Goal: Task Accomplishment & Management: Manage account settings

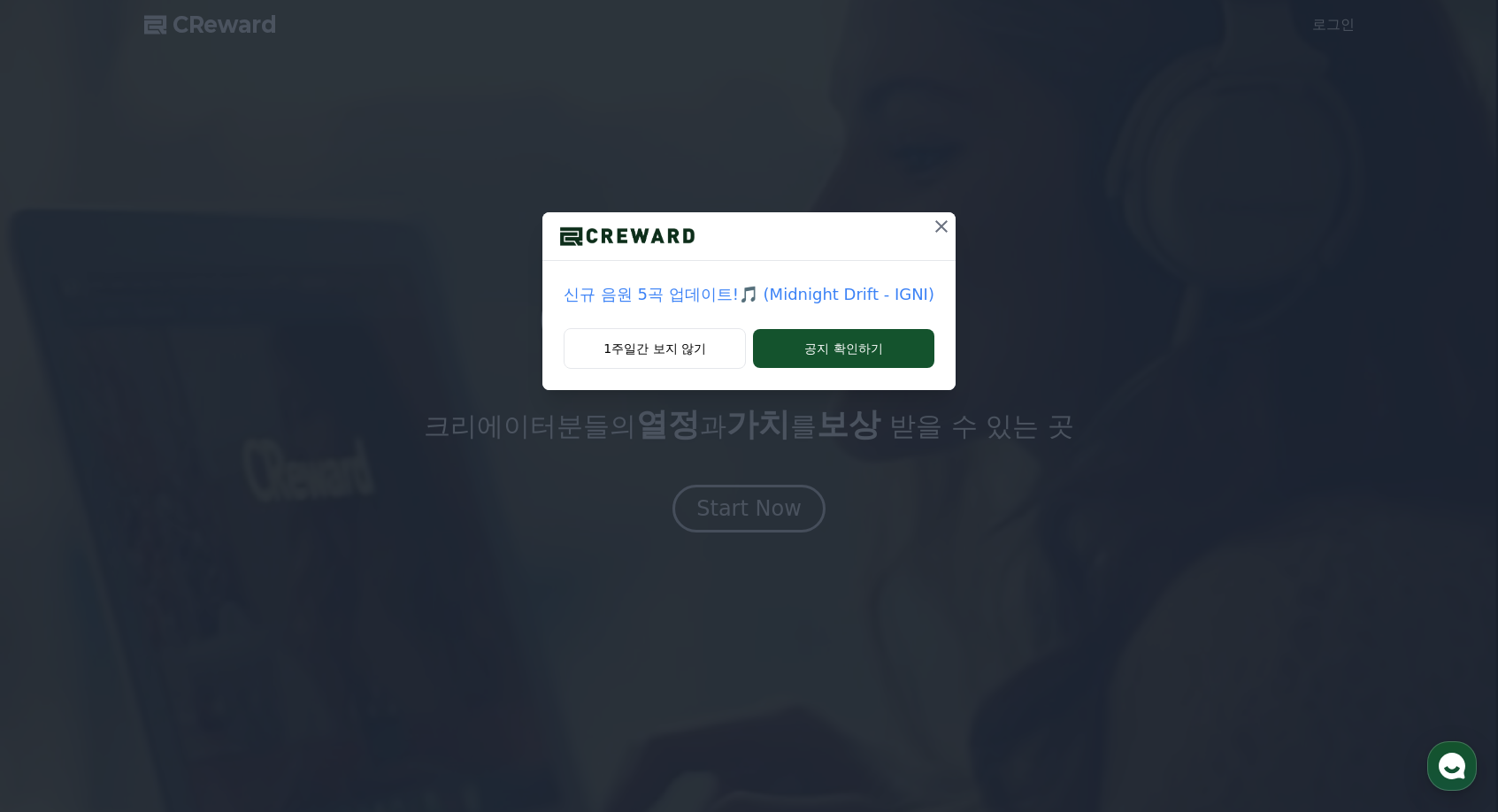
click at [871, 303] on p "신규 음원 5곡 업데이트!🎵 (Midnight Drift - IGNI)" at bounding box center [749, 294] width 371 height 25
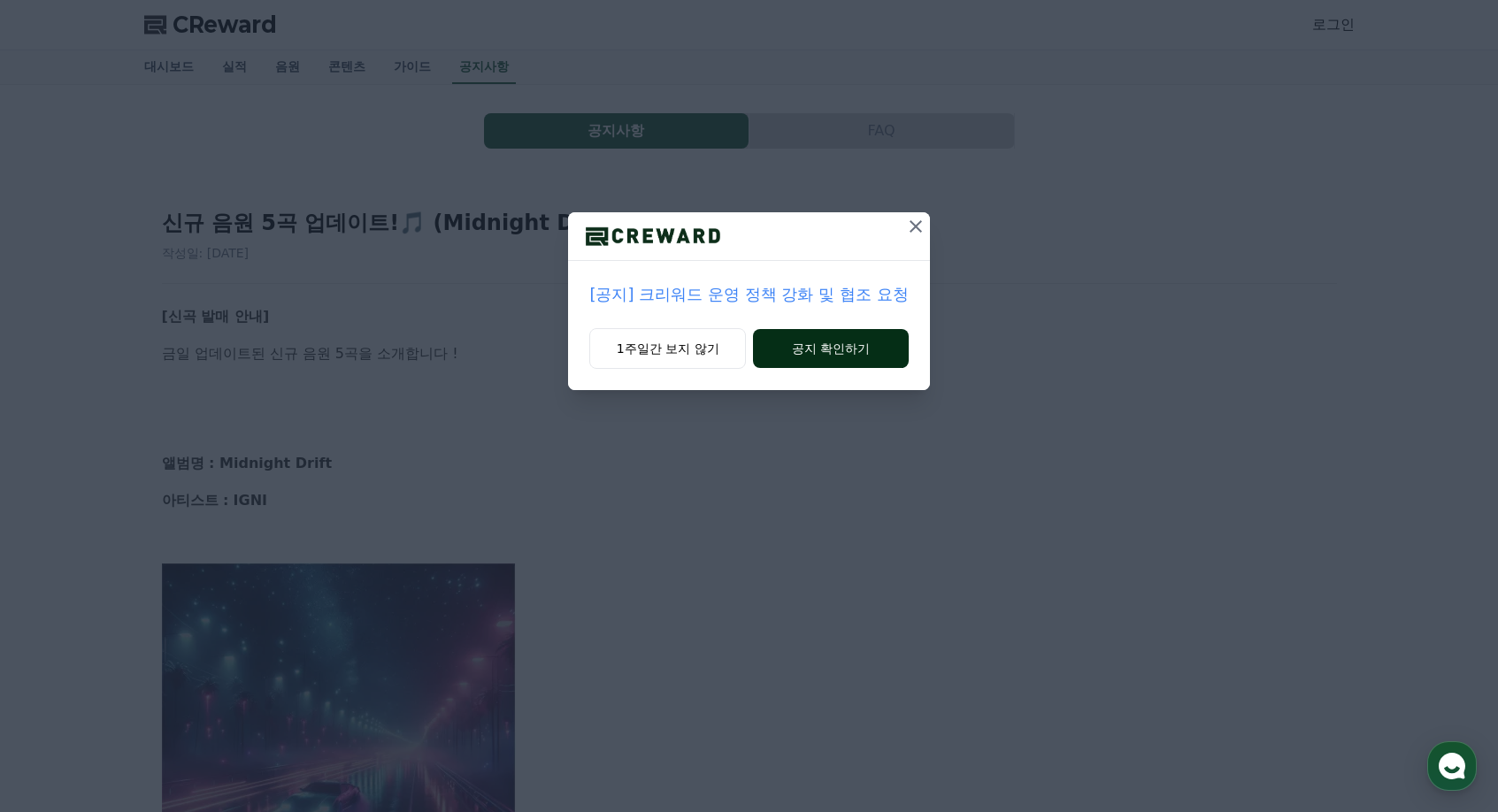
click at [827, 340] on button "공지 확인하기" at bounding box center [831, 349] width 155 height 39
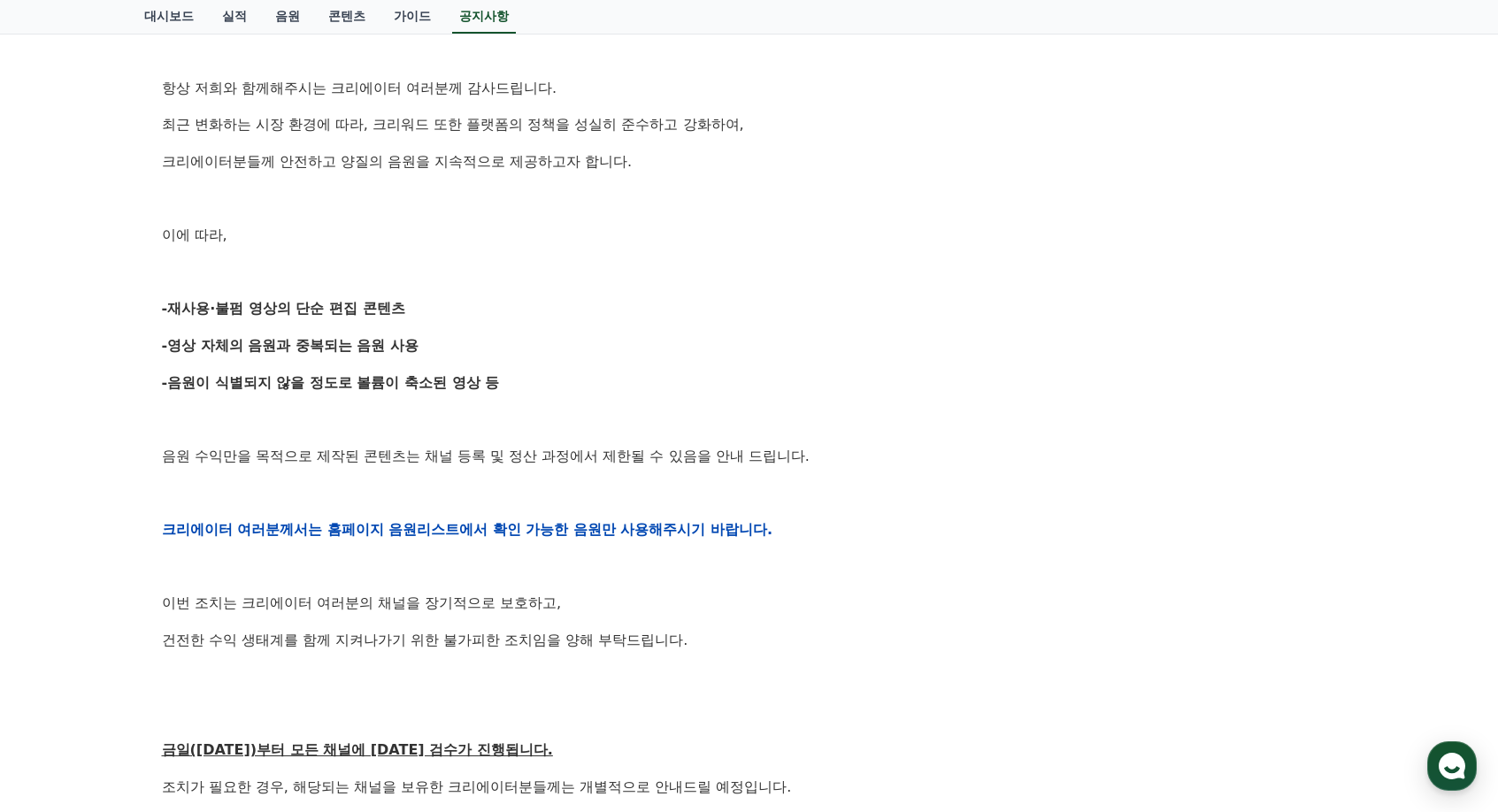
scroll to position [353, 0]
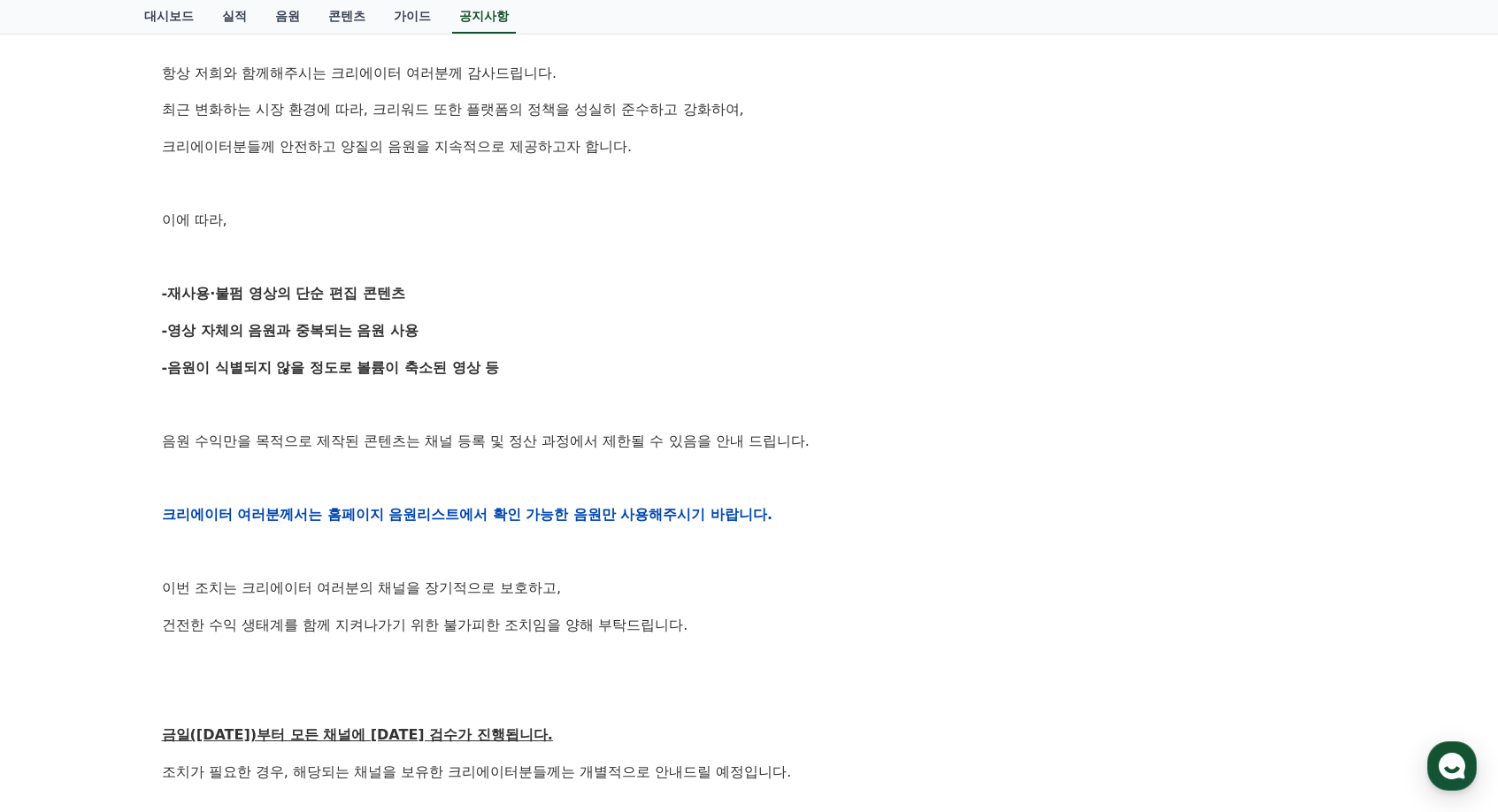
click at [1158, 531] on div "안녕하세요, 크리워드입니다. 항상 저희와 함께해주시는 크리에이터 여러분께 감사드립니다. 최근 변화하는 시장 환경에 따라, 크리워드 또한 플랫폼…" at bounding box center [749, 514] width 1176 height 1126
click at [1198, 552] on p at bounding box center [749, 552] width 1176 height 23
click at [1213, 543] on p at bounding box center [749, 552] width 1176 height 23
click at [1242, 550] on p at bounding box center [749, 552] width 1176 height 23
click at [1237, 557] on p at bounding box center [749, 552] width 1176 height 23
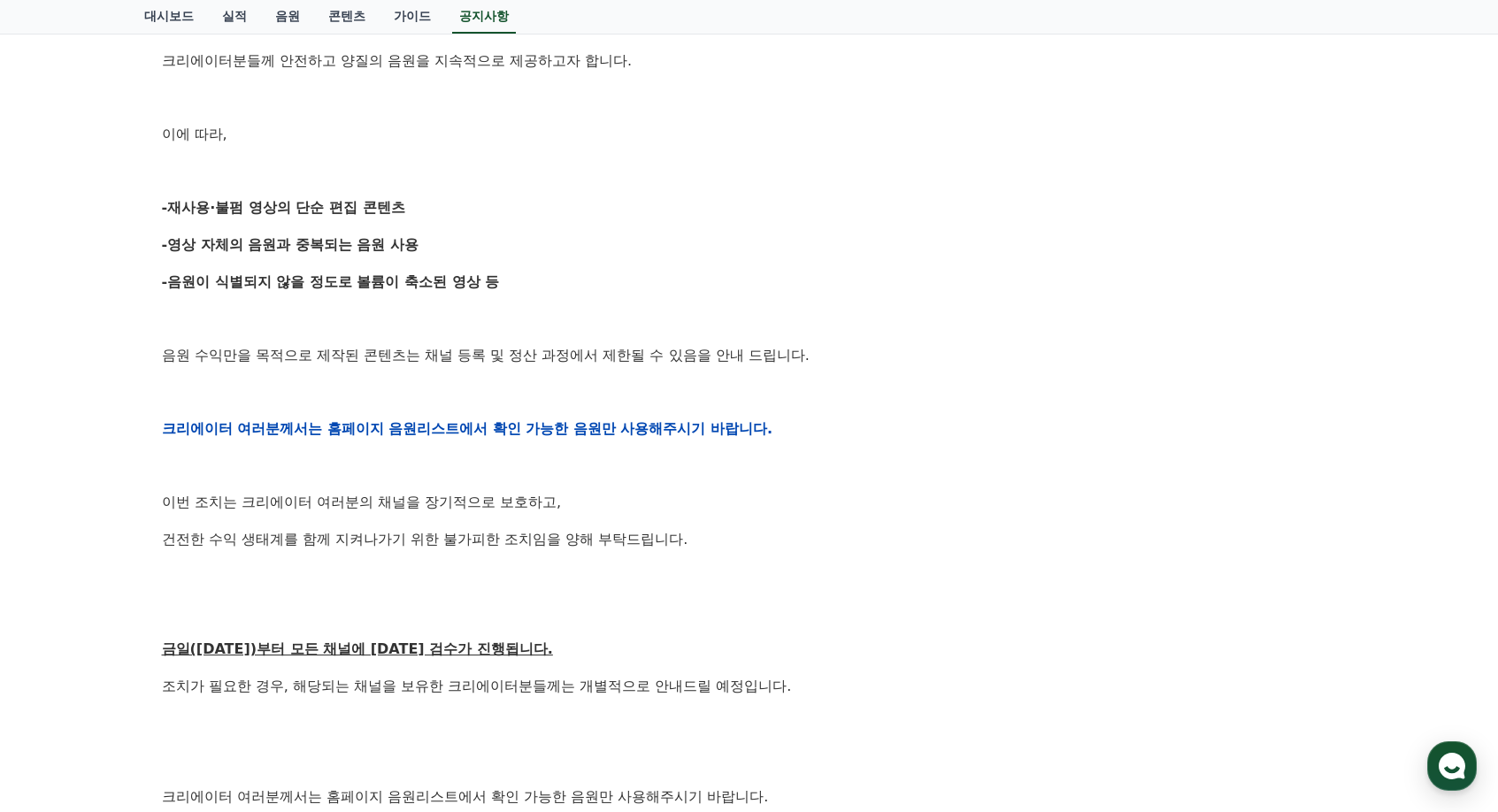
scroll to position [442, 0]
click at [1237, 541] on p "건전한 수익 생태계를 함께 지켜나가기 위한 불가피한 조치임을 양해 부탁드립니다." at bounding box center [749, 536] width 1176 height 23
click at [1415, 624] on div "공지사항 FAQ [공지] 크리워드 운영 정책 강화 및 협조 요청 작성일: 2025-09-15 안녕하세요, 크리워드입니다. 항상 저희와 함께해주…" at bounding box center [749, 358] width 1498 height 1432
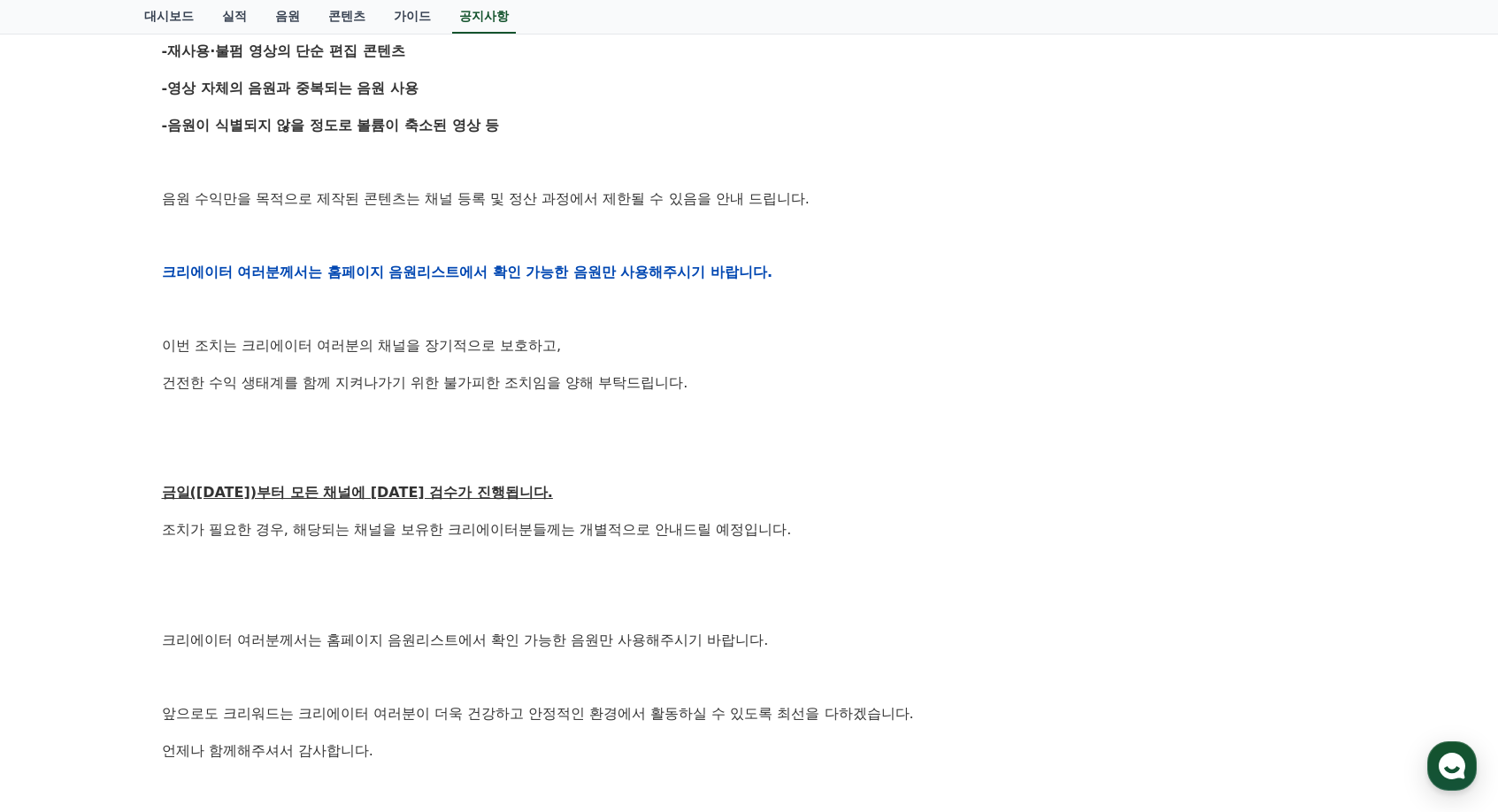
scroll to position [620, 0]
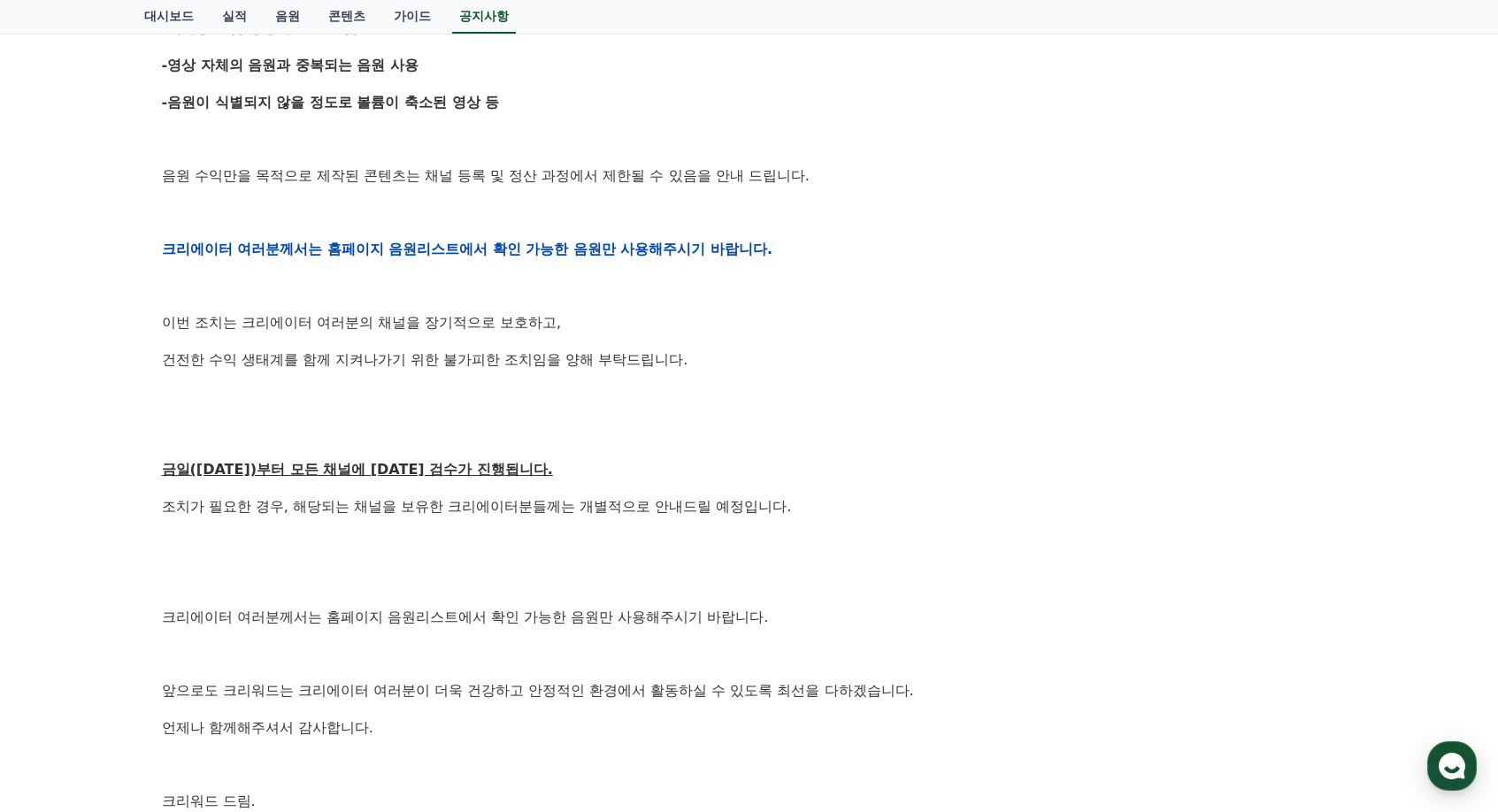
click at [1415, 624] on div "공지사항 FAQ [공지] 크리워드 운영 정책 강화 및 협조 요청 작성일: 2025-09-15 안녕하세요, 크리워드입니다. 항상 저희와 함께해주…" at bounding box center [749, 182] width 1498 height 1432
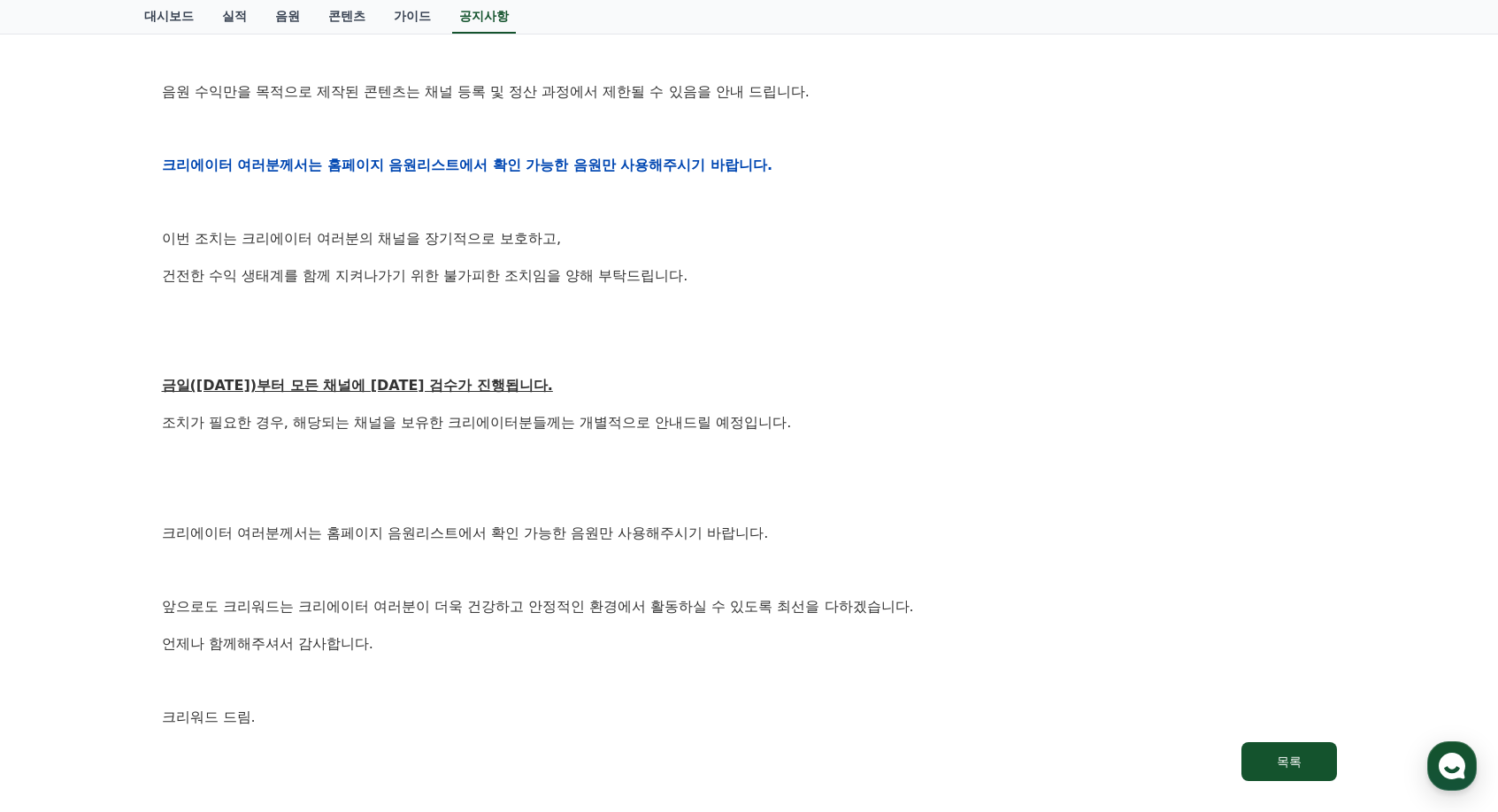
scroll to position [708, 0]
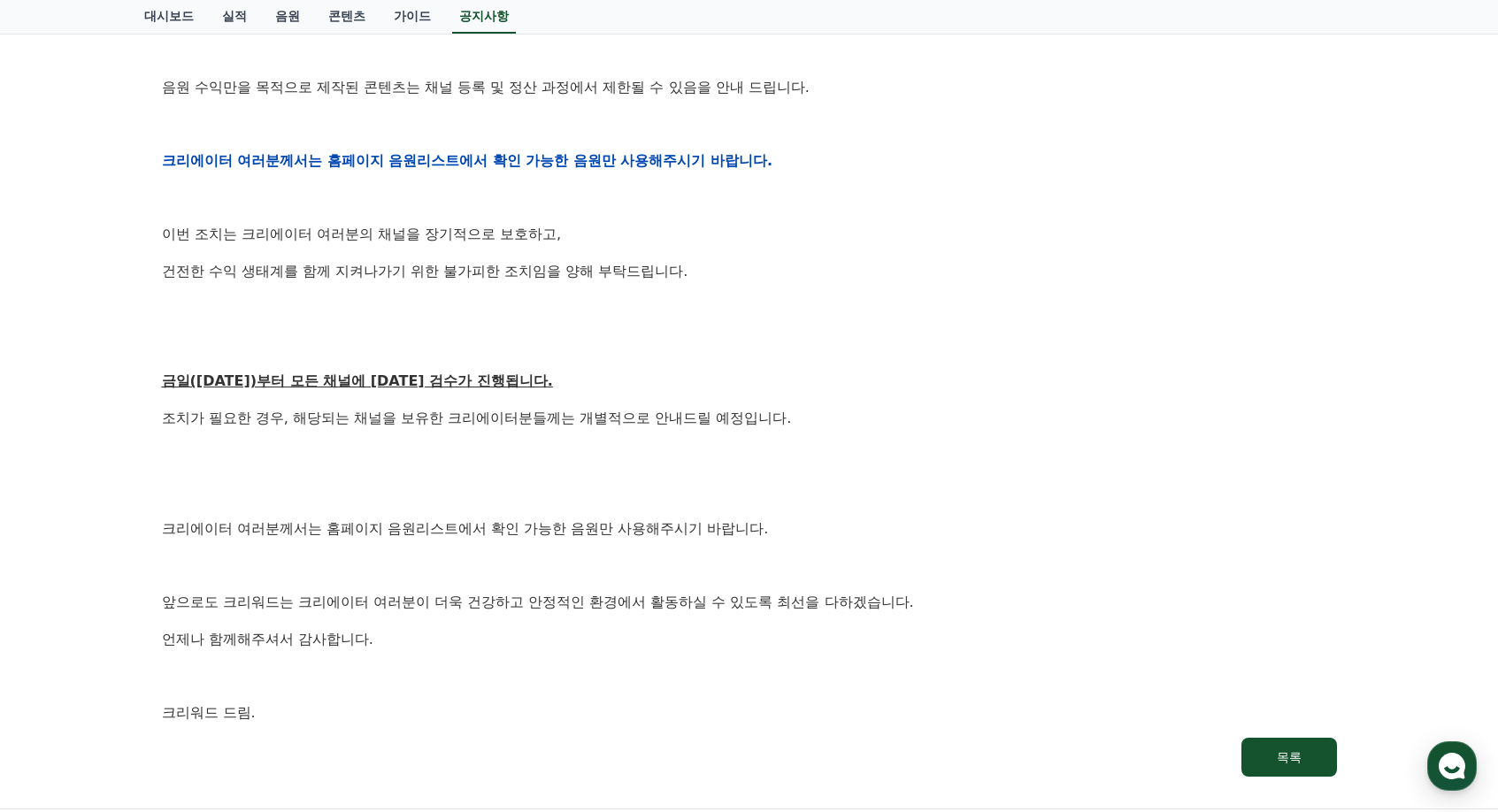
click at [1415, 624] on div "공지사항 FAQ [공지] 크리워드 운영 정책 강화 및 협조 요청 작성일: 2025-09-15 안녕하세요, 크리워드입니다. 항상 저희와 함께해주…" at bounding box center [749, 93] width 1498 height 1432
click at [1021, 420] on p "조치가 필요한 경우, 해당되는 채널을 보유한 크리에이터분들께는 개별적으로 안내드릴 예정입니다." at bounding box center [749, 417] width 1176 height 23
drag, startPoint x: 1103, startPoint y: 436, endPoint x: 1080, endPoint y: 434, distance: 23.1
click at [1104, 436] on div "안녕하세요, 크리워드입니다. 항상 저희와 함께해주시는 크리에이터 여러분께 감사드립니다. 최근 변화하는 시장 환경에 따라, 크리워드 또한 플랫폼…" at bounding box center [749, 160] width 1176 height 1126
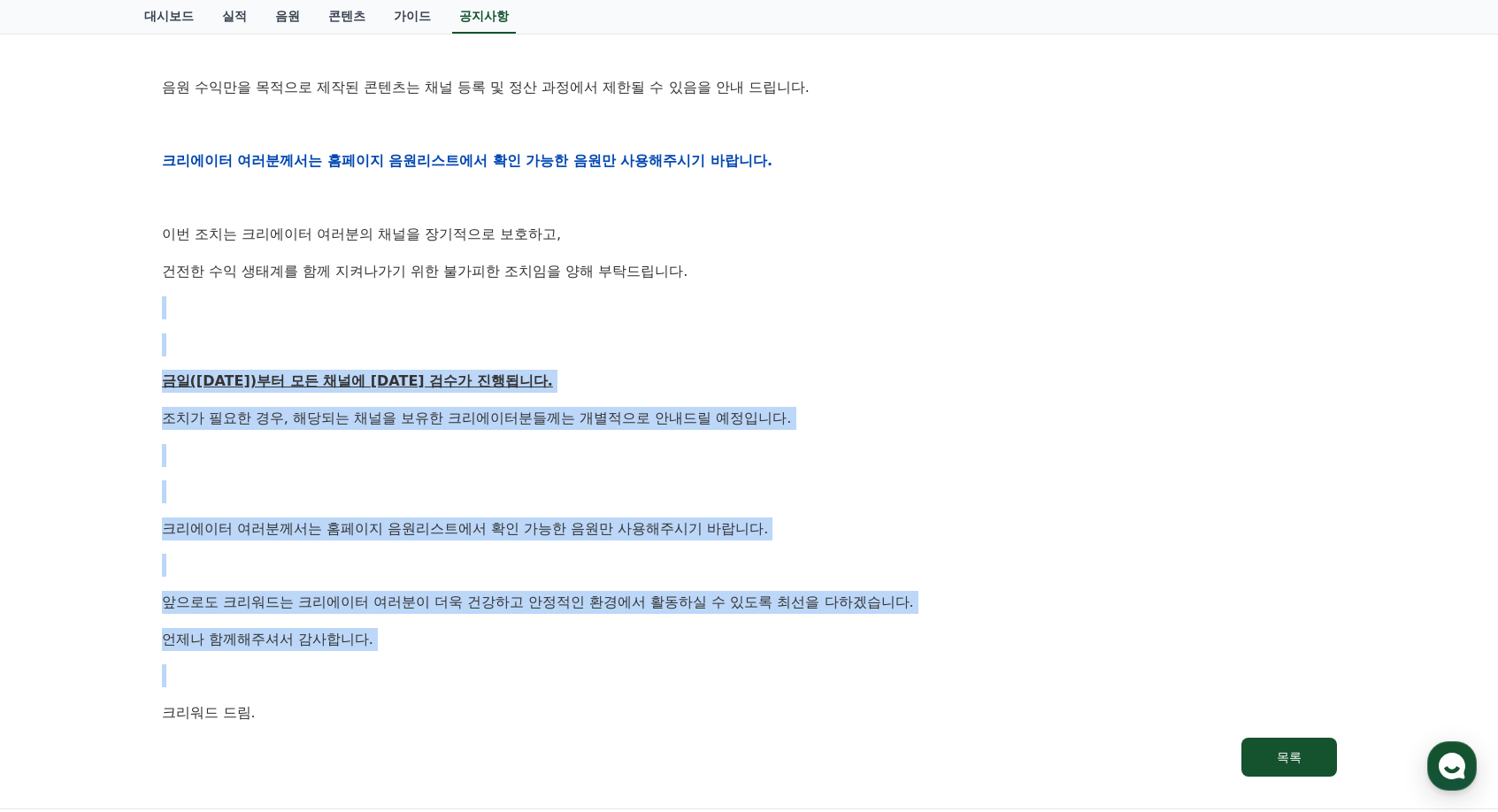
drag, startPoint x: 764, startPoint y: 449, endPoint x: 970, endPoint y: 657, distance: 292.7
click at [970, 657] on div "안녕하세요, 크리워드입니다. 항상 저희와 함께해주시는 크리에이터 여러분께 감사드립니다. 최근 변화하는 시장 환경에 따라, 크리워드 또한 플랫폼…" at bounding box center [749, 160] width 1176 height 1126
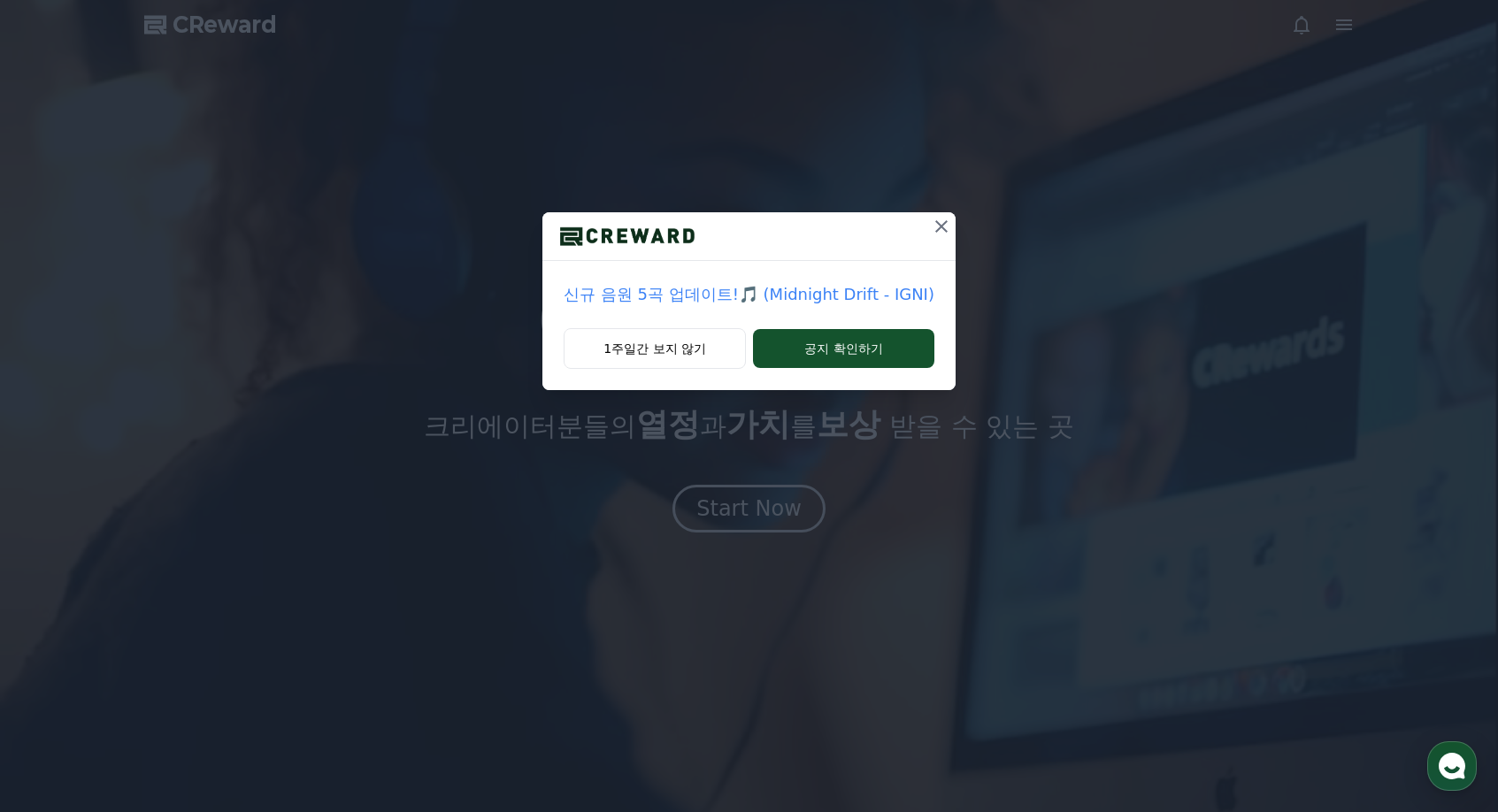
click at [934, 236] on icon at bounding box center [942, 227] width 22 height 22
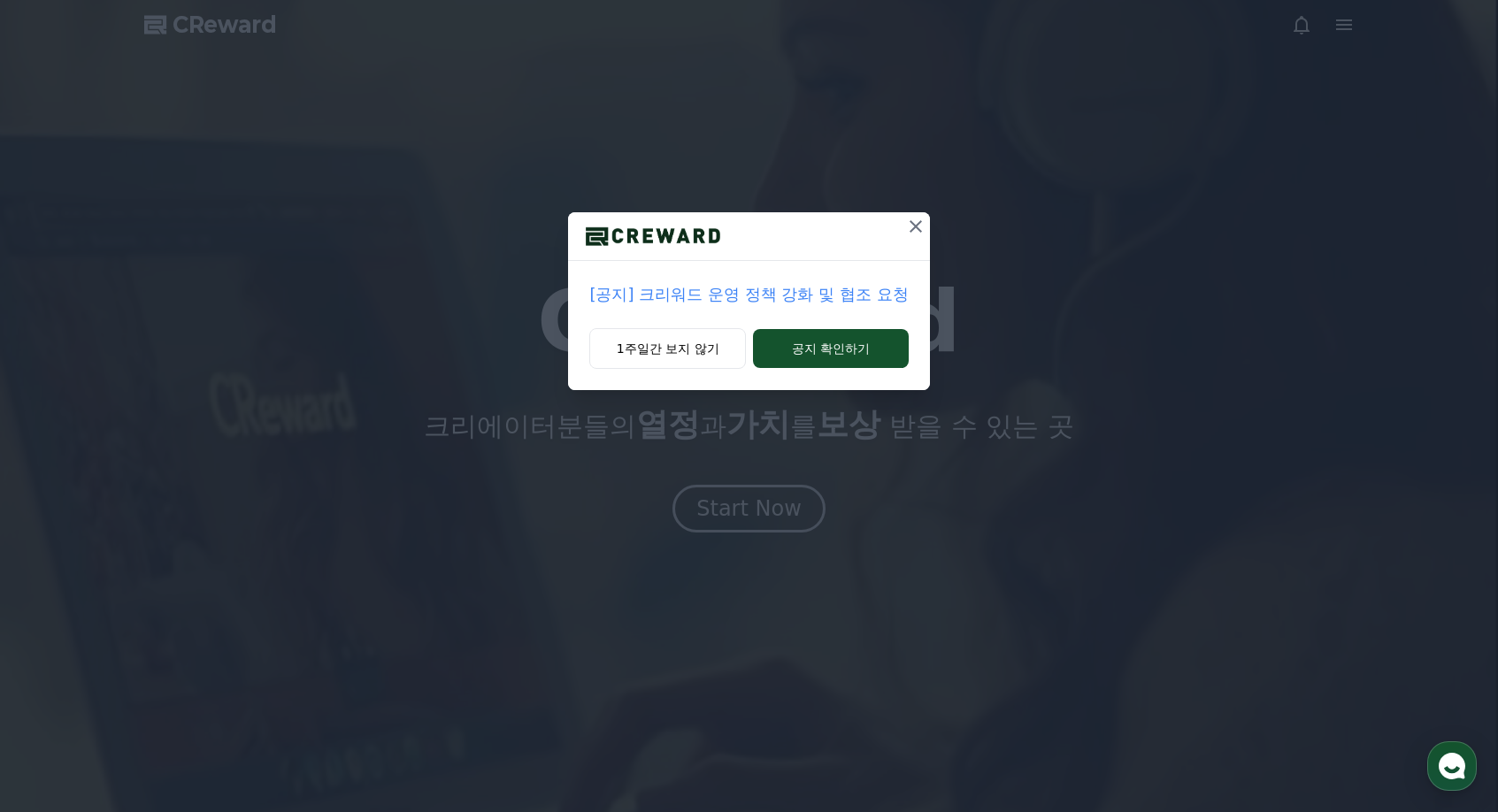
click at [920, 225] on icon at bounding box center [916, 227] width 22 height 22
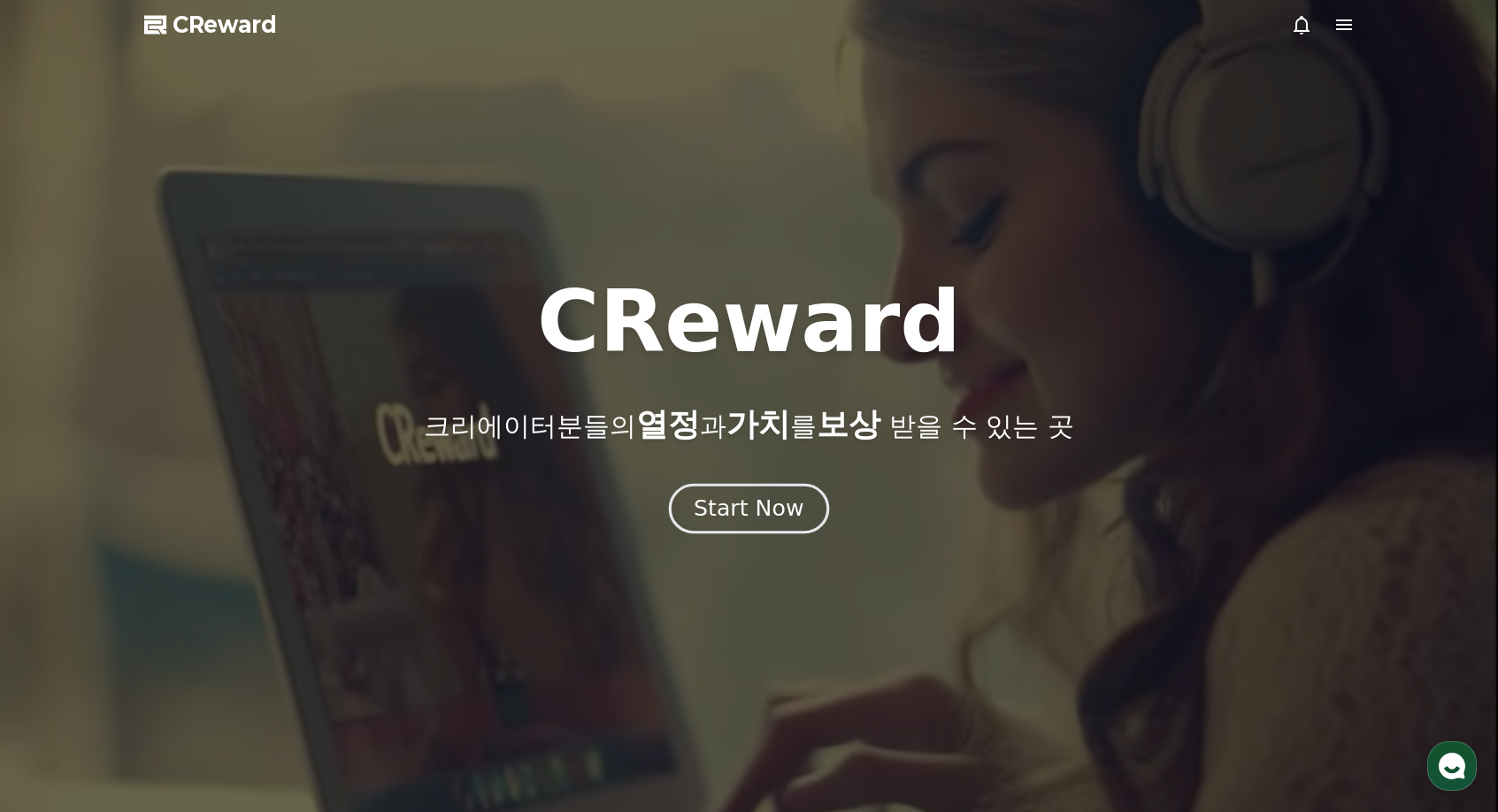
click at [749, 510] on div "Start Now" at bounding box center [749, 509] width 110 height 30
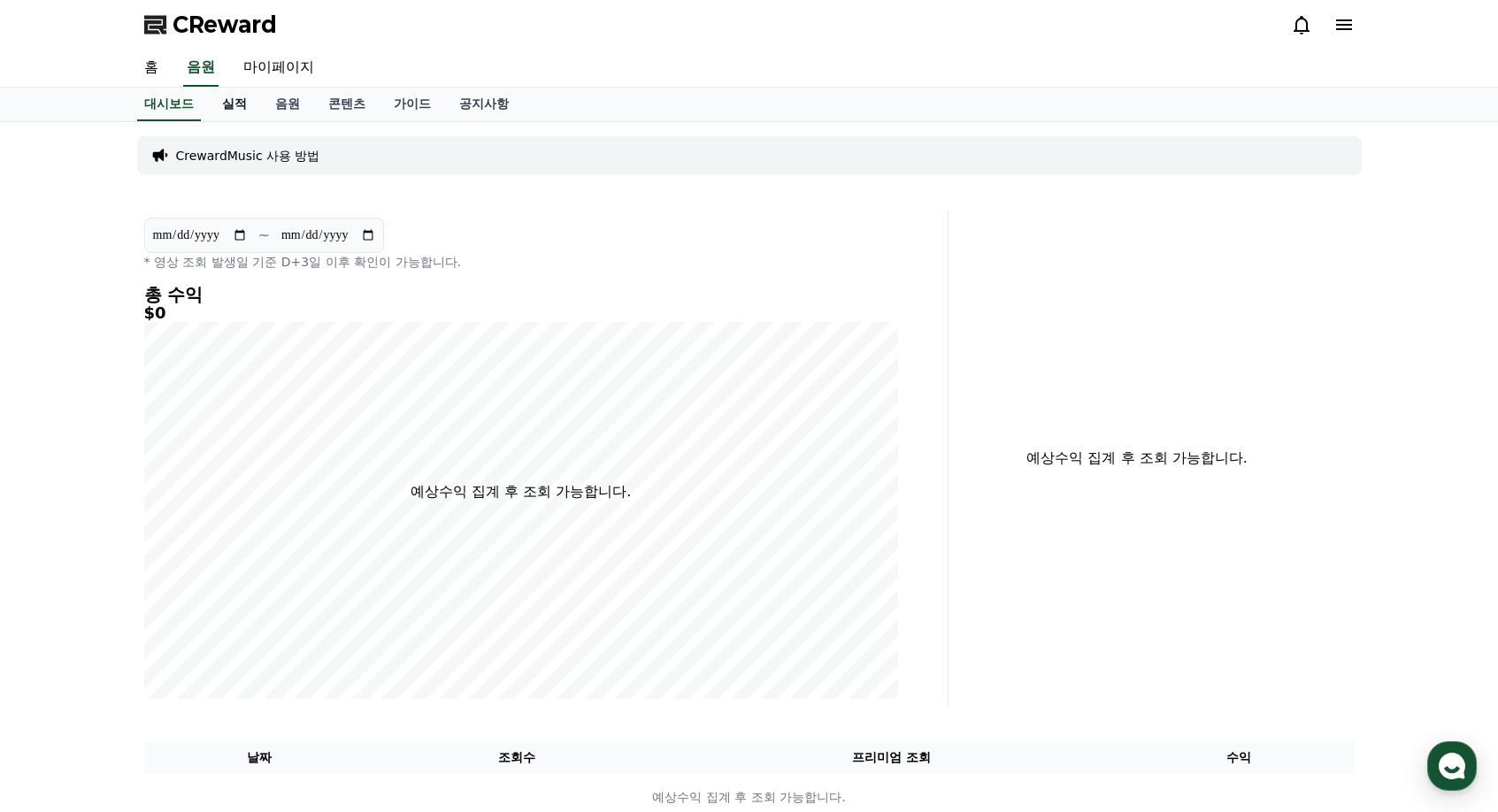
click at [249, 100] on link "실적" at bounding box center [235, 104] width 53 height 33
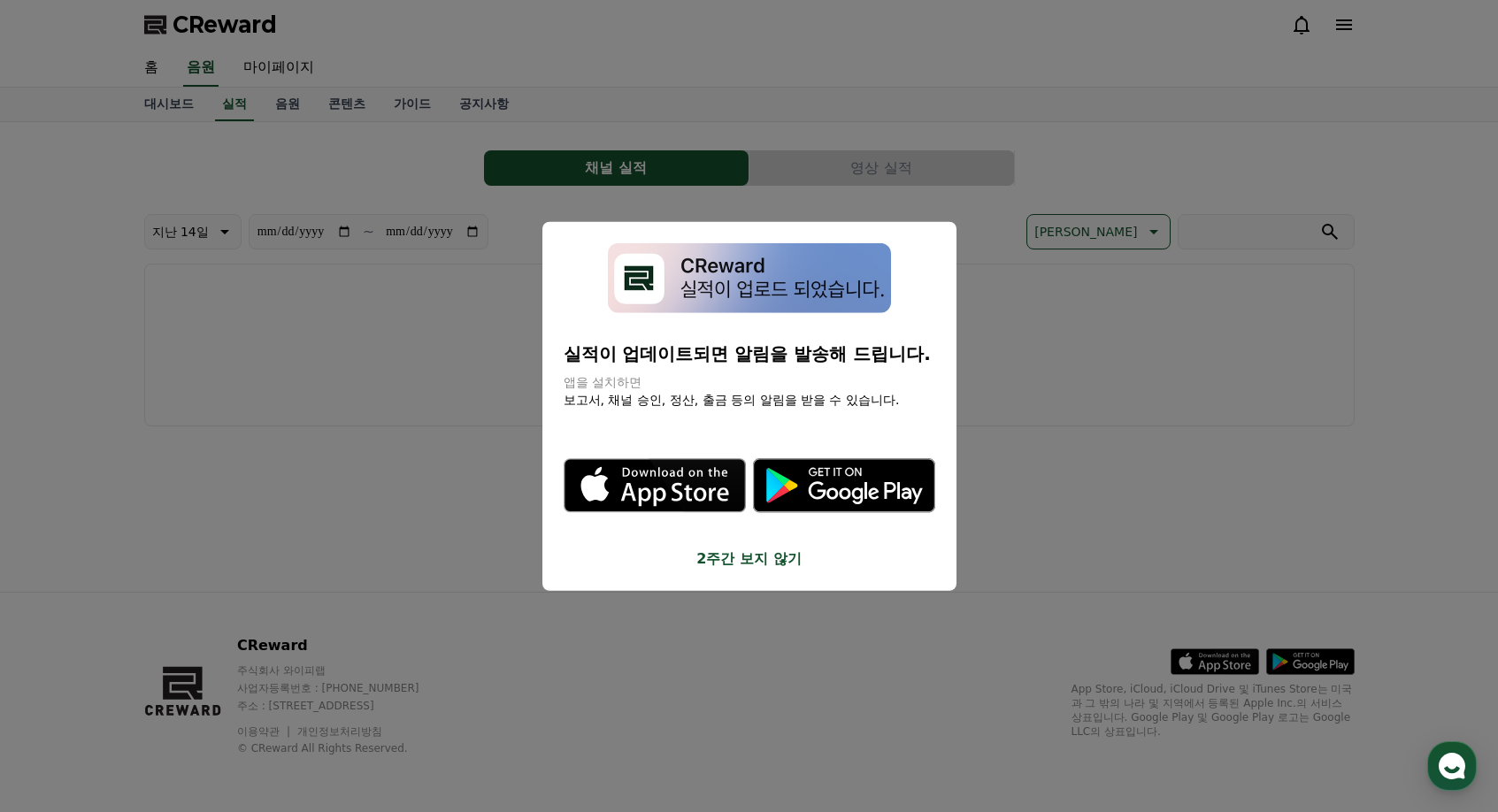
click at [773, 562] on button "2주간 보지 않기" at bounding box center [749, 559] width 371 height 22
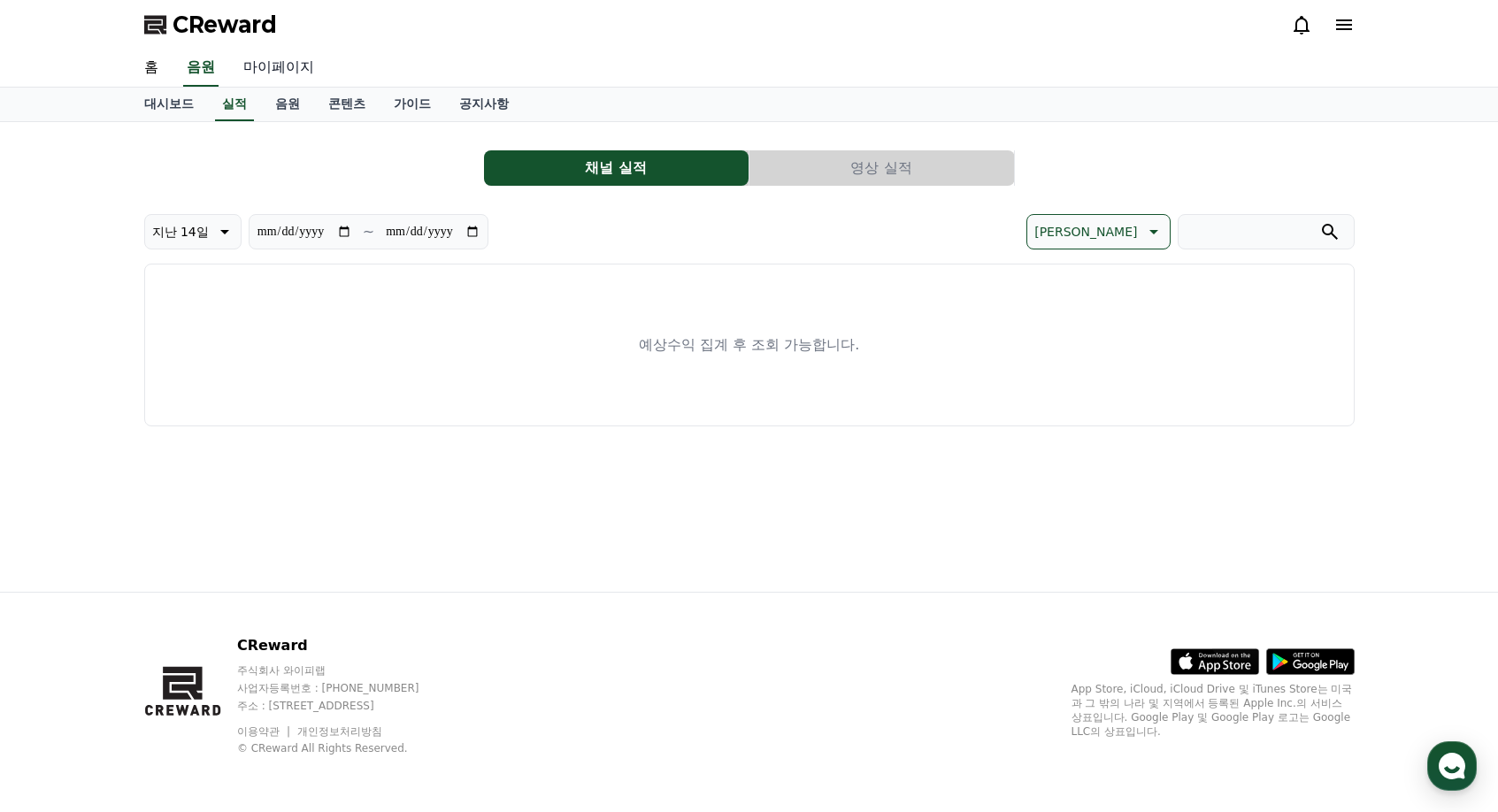
click at [279, 59] on link "마이페이지" at bounding box center [278, 68] width 99 height 37
select select "**********"
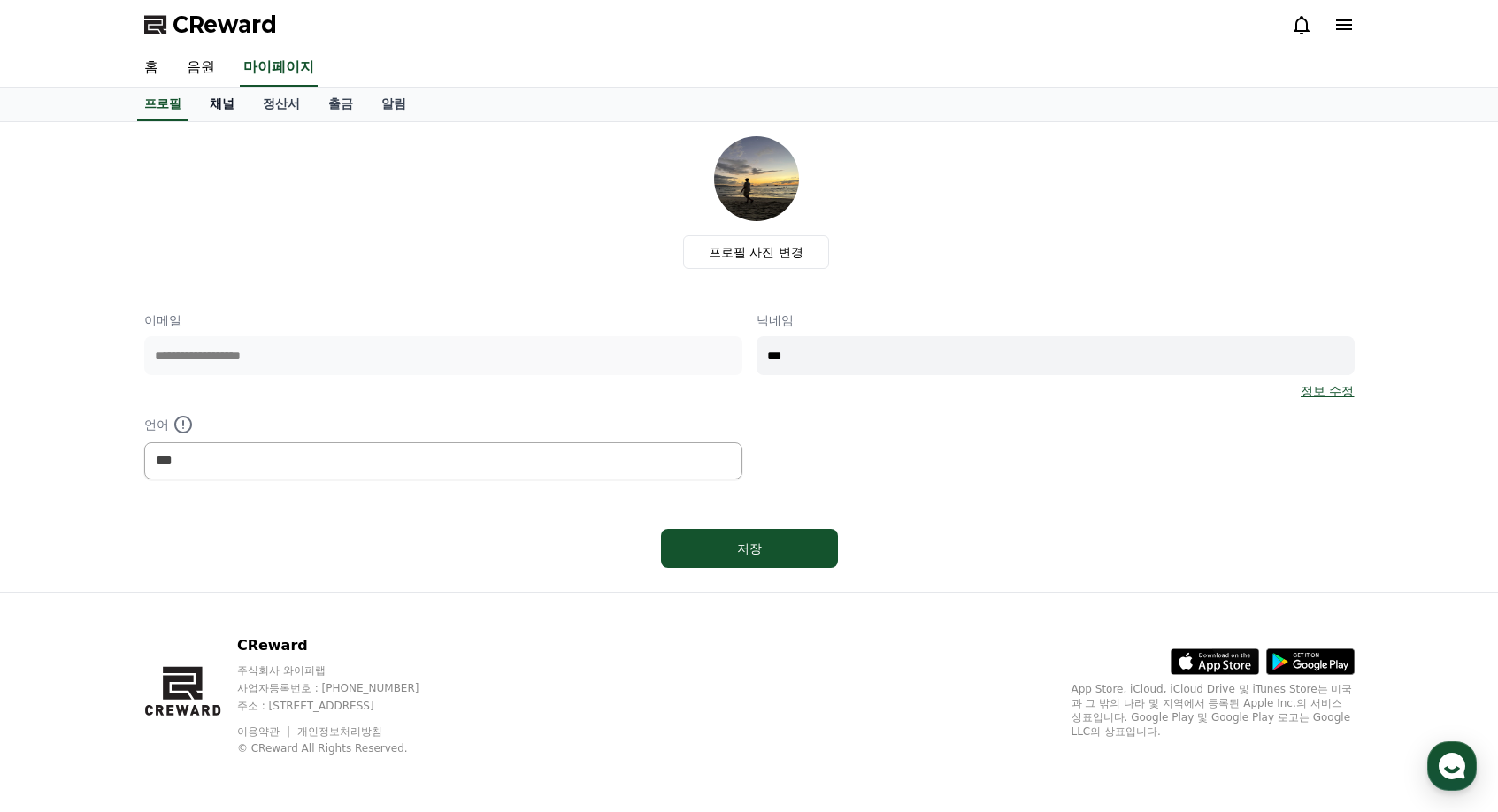
click at [223, 101] on link "채널" at bounding box center [222, 104] width 53 height 33
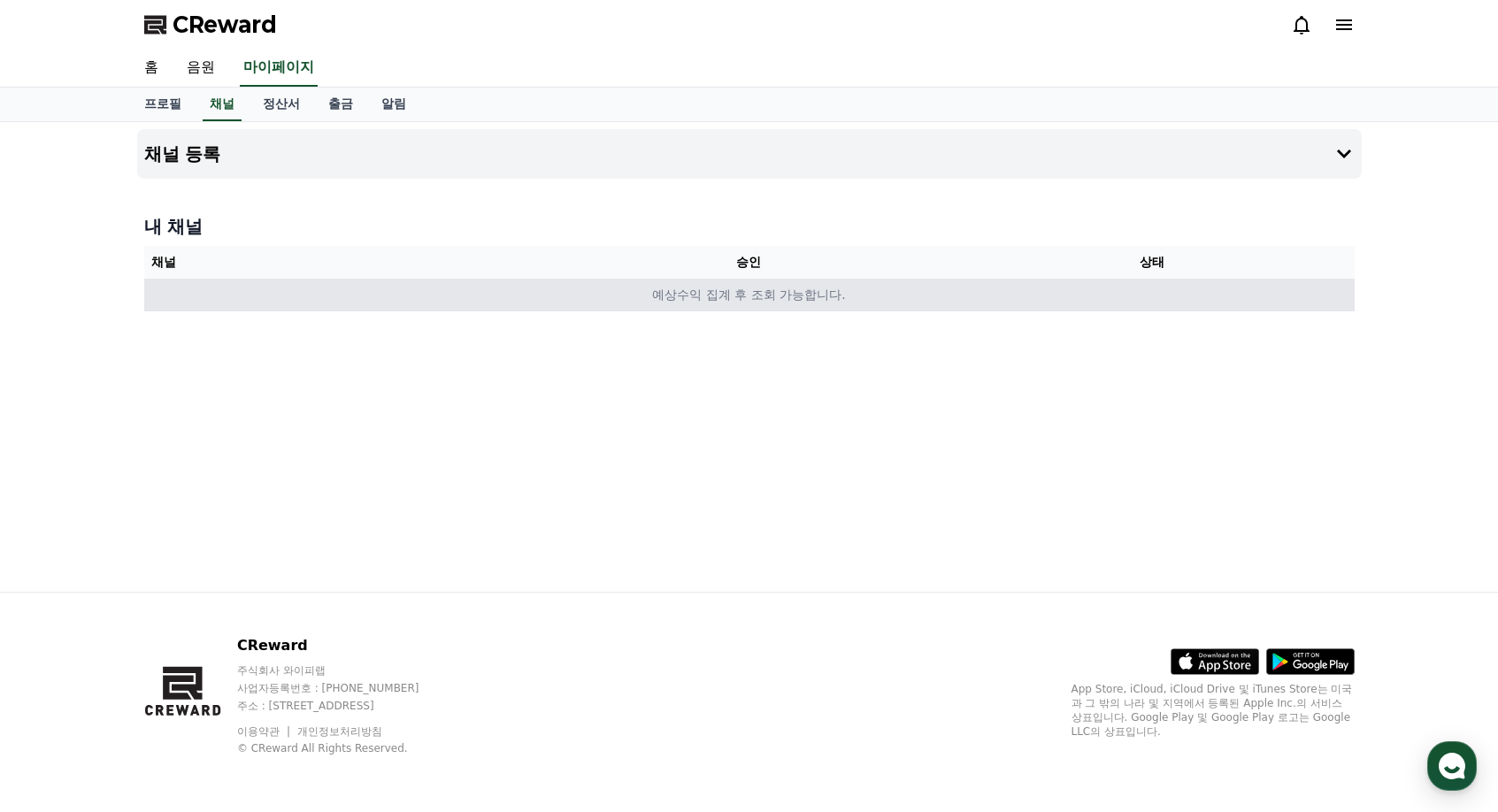
drag, startPoint x: 785, startPoint y: 262, endPoint x: 701, endPoint y: 298, distance: 91.4
click at [783, 263] on th "승인" at bounding box center [749, 261] width 404 height 32
click at [695, 299] on td "예상수익 집계 후 조회 가능합니다." at bounding box center [749, 295] width 1211 height 32
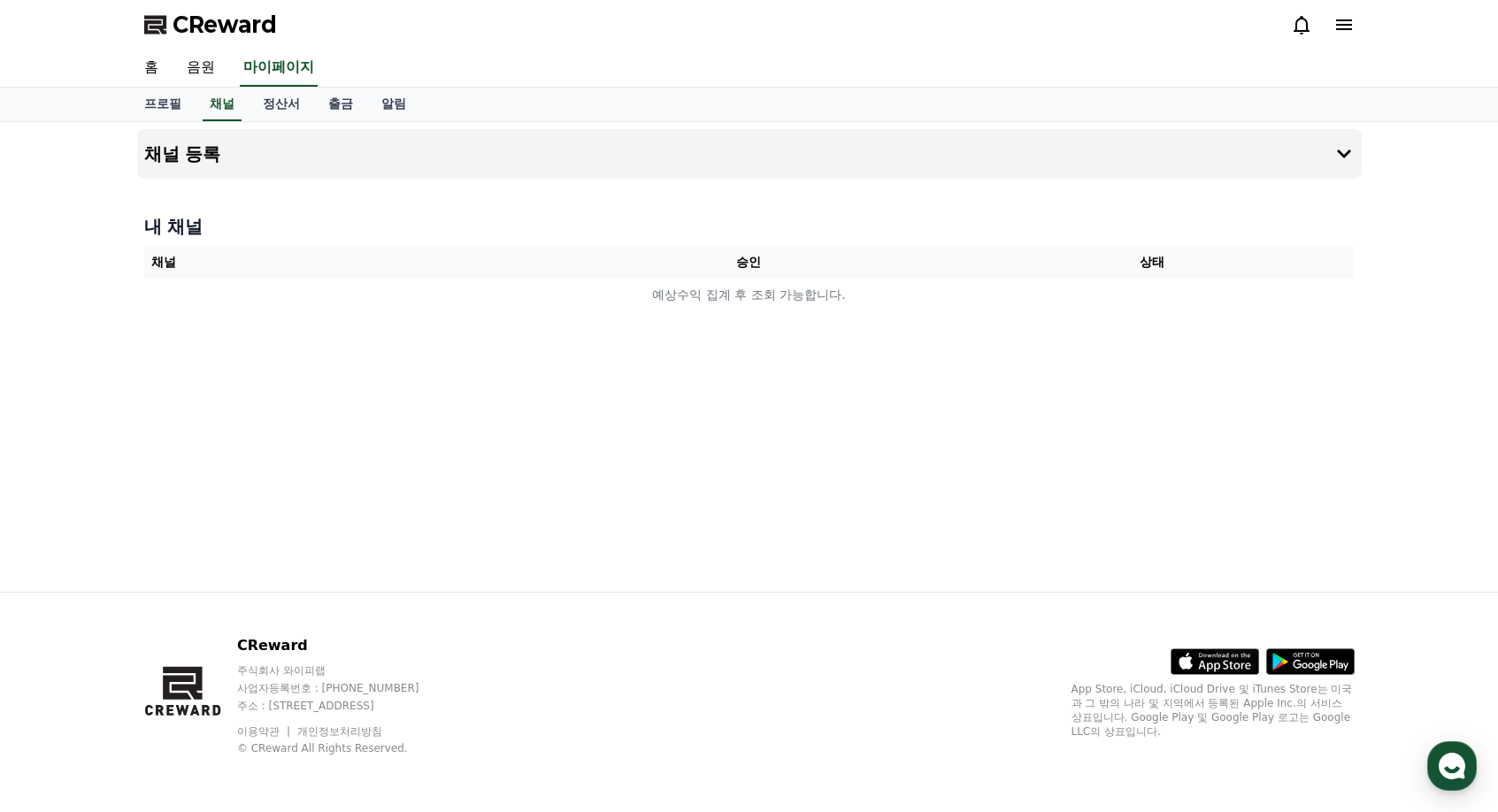
click at [967, 352] on div "채널 등록 내 채널 채널 승인 상태 예상수익 집계 후 조회 가능합니다." at bounding box center [749, 356] width 1239 height 469
drag, startPoint x: 968, startPoint y: 352, endPoint x: 951, endPoint y: 354, distance: 17.1
click at [951, 354] on div "채널 등록 내 채널 채널 승인 상태 예상수익 집계 후 조회 가능합니다." at bounding box center [749, 356] width 1239 height 469
drag, startPoint x: 427, startPoint y: 210, endPoint x: 397, endPoint y: 156, distance: 61.8
click at [426, 209] on div "내 채널 채널 승인 상태 예상수익 집계 후 조회 가능합니다." at bounding box center [749, 263] width 1225 height 112
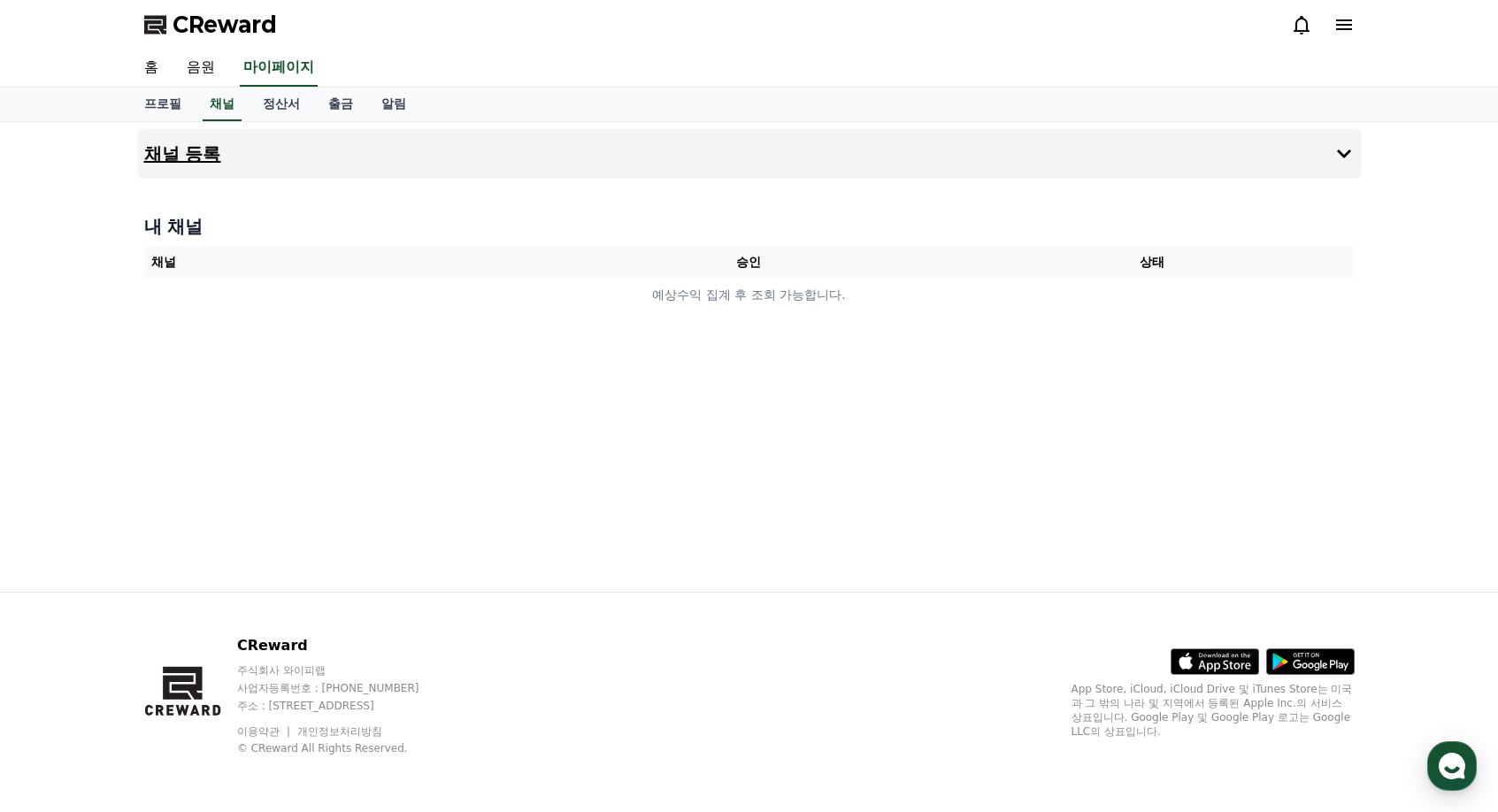
click at [397, 151] on button "채널 등록" at bounding box center [749, 154] width 1225 height 49
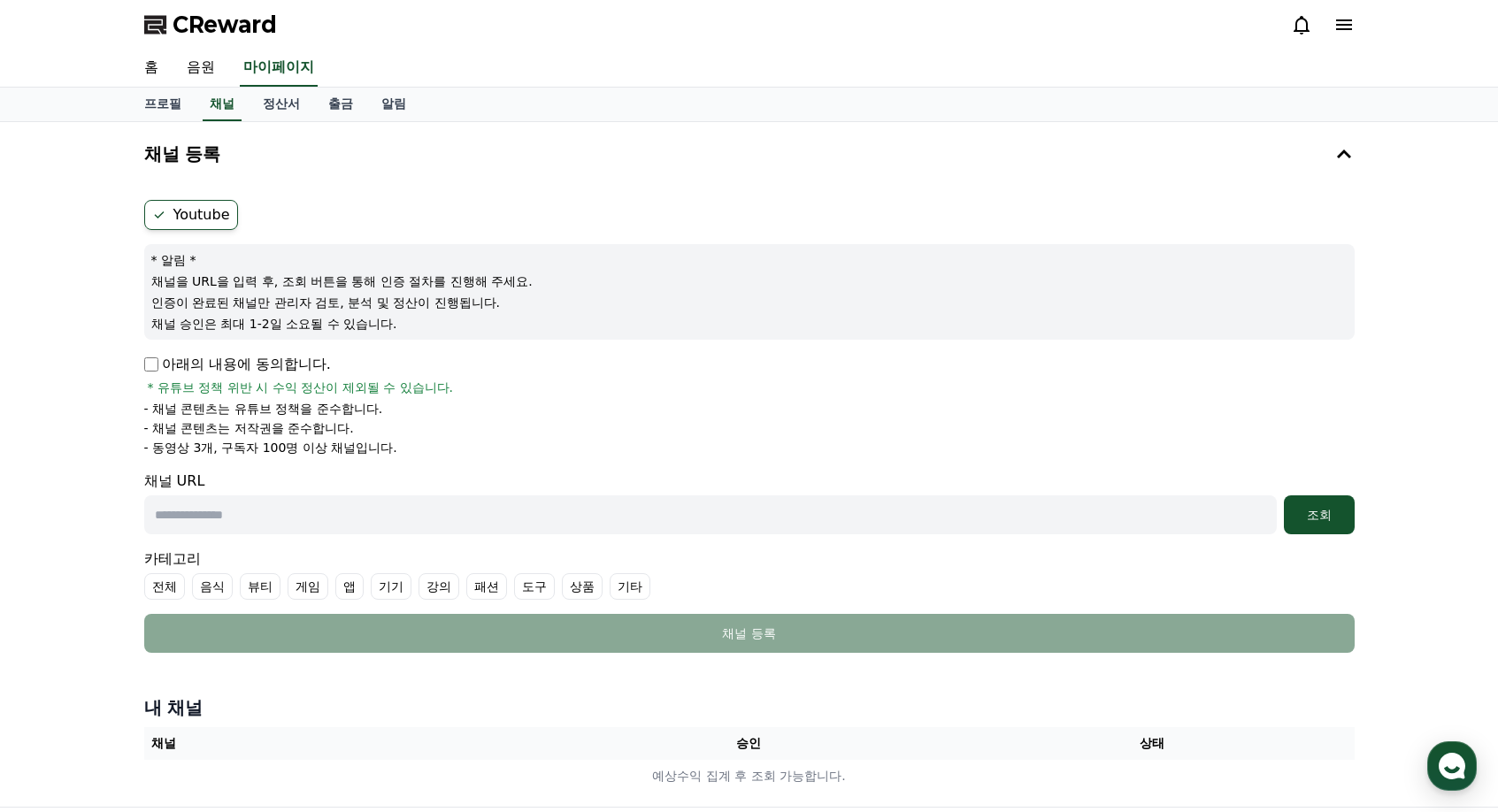
click at [1489, 237] on div "채널 등록 Youtube * 알림 * 채널을 URL을 입력 후, 조회 버튼을 통해 인증 절차를 진행해 주세요. 인증이 완료된 채널만 관리자 검…" at bounding box center [749, 463] width 1498 height 684
click at [307, 509] on input "text" at bounding box center [710, 515] width 1133 height 39
paste input "**********"
type input "**********"
click at [1308, 514] on div "조회" at bounding box center [1320, 514] width 57 height 18
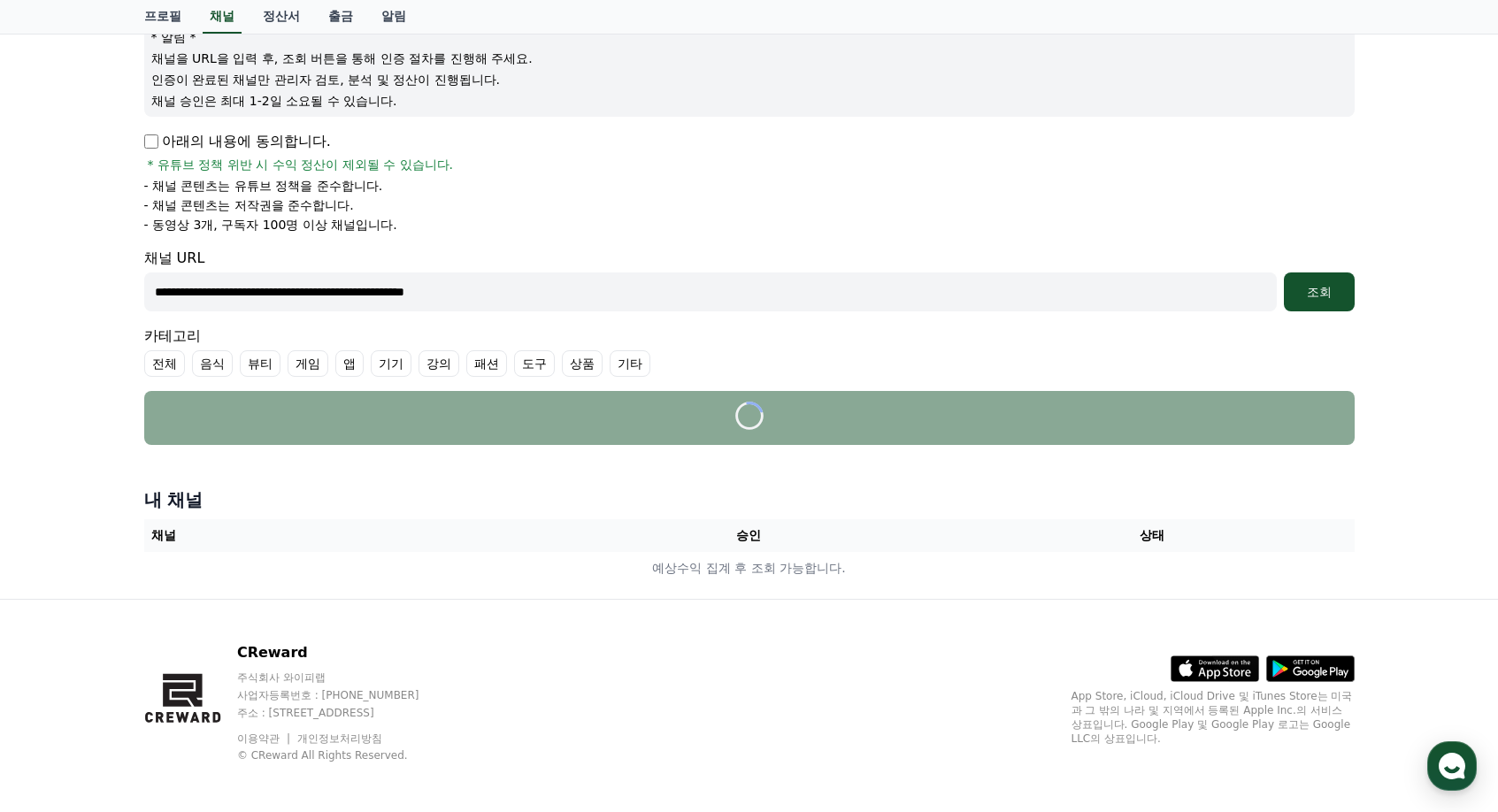
scroll to position [229, 0]
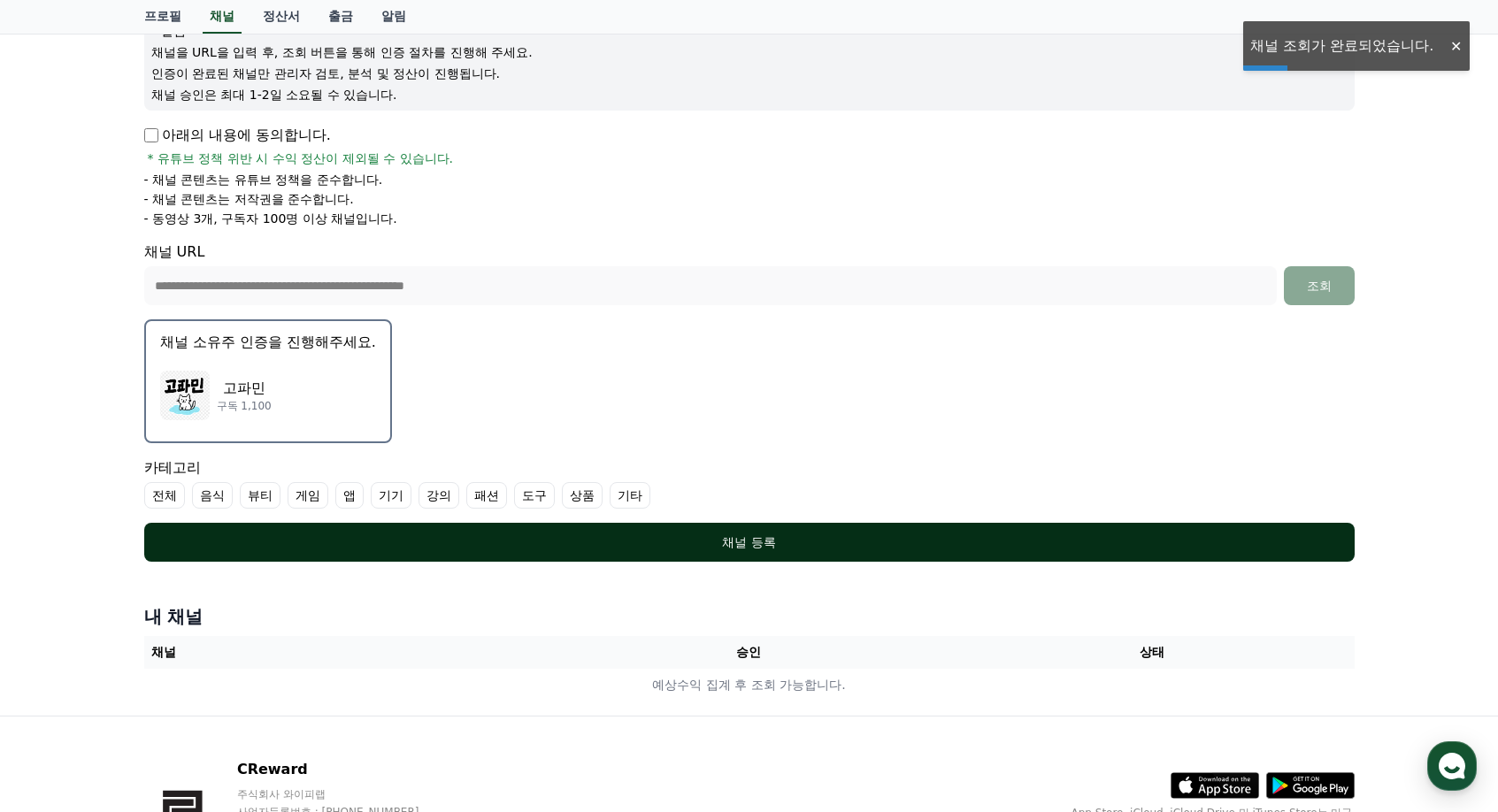
click at [695, 537] on div "채널 등록" at bounding box center [749, 542] width 1139 height 18
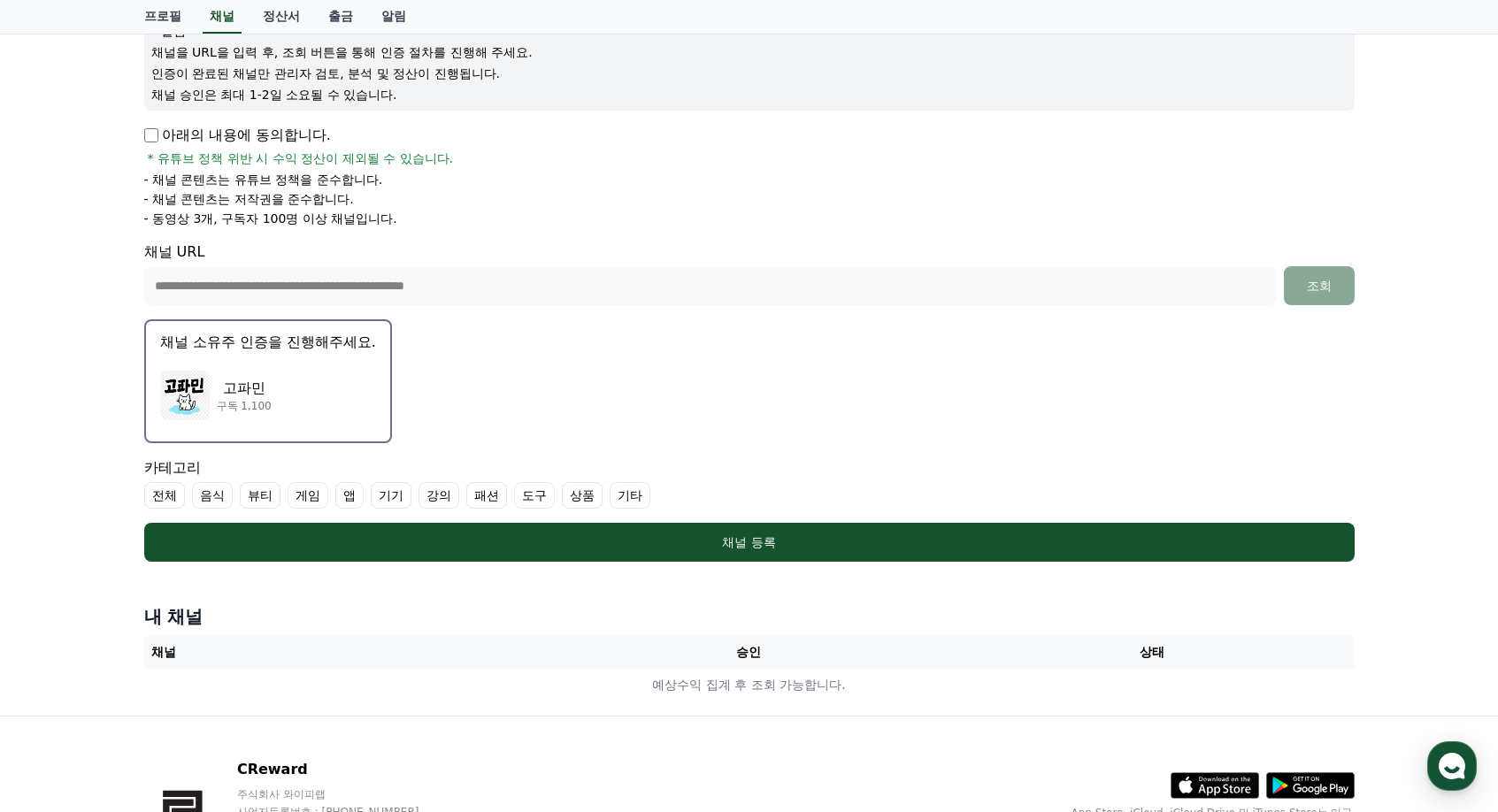
click at [174, 496] on label "전체" at bounding box center [164, 495] width 40 height 27
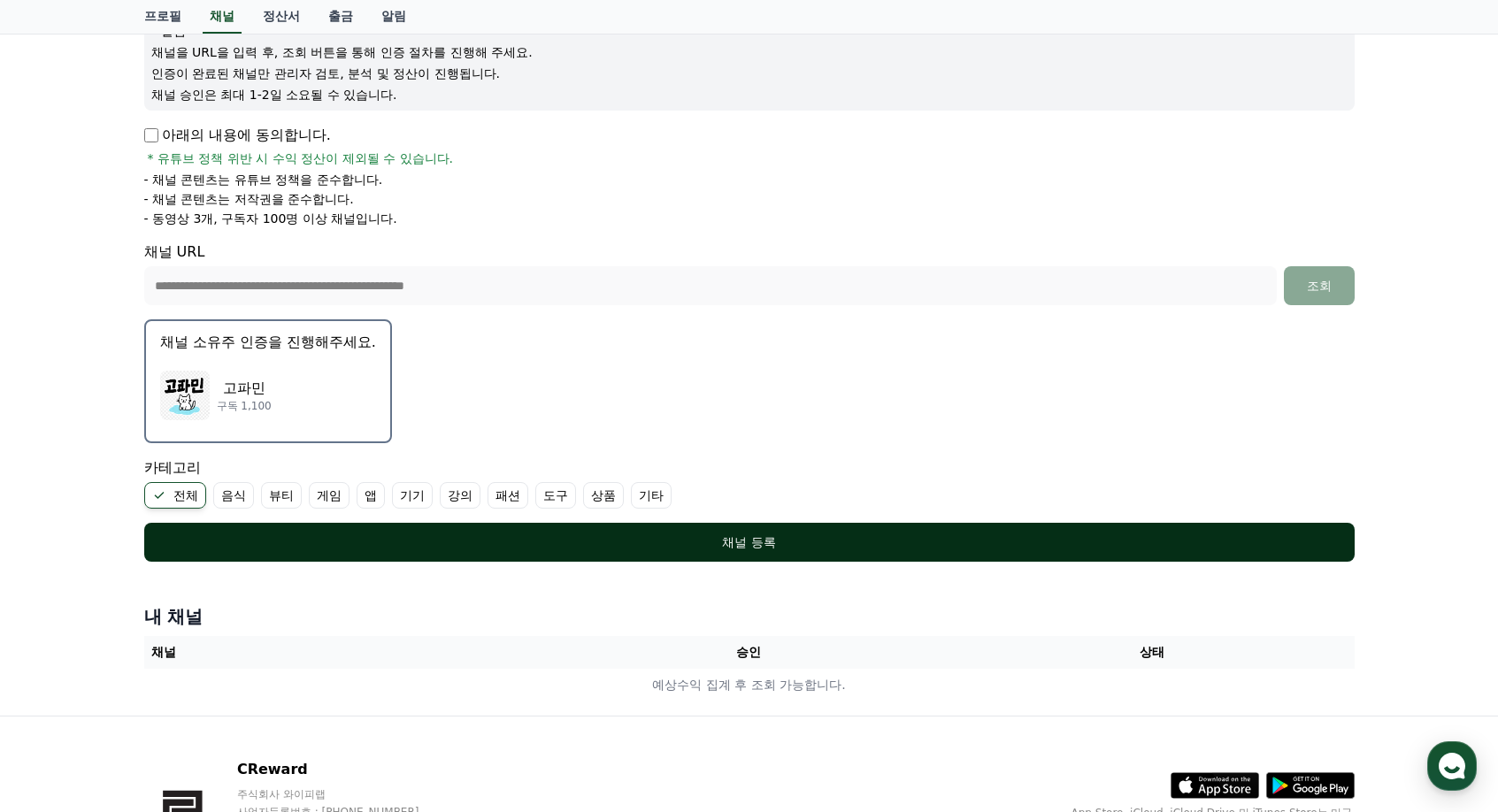
click at [452, 541] on div "채널 등록" at bounding box center [749, 542] width 1139 height 18
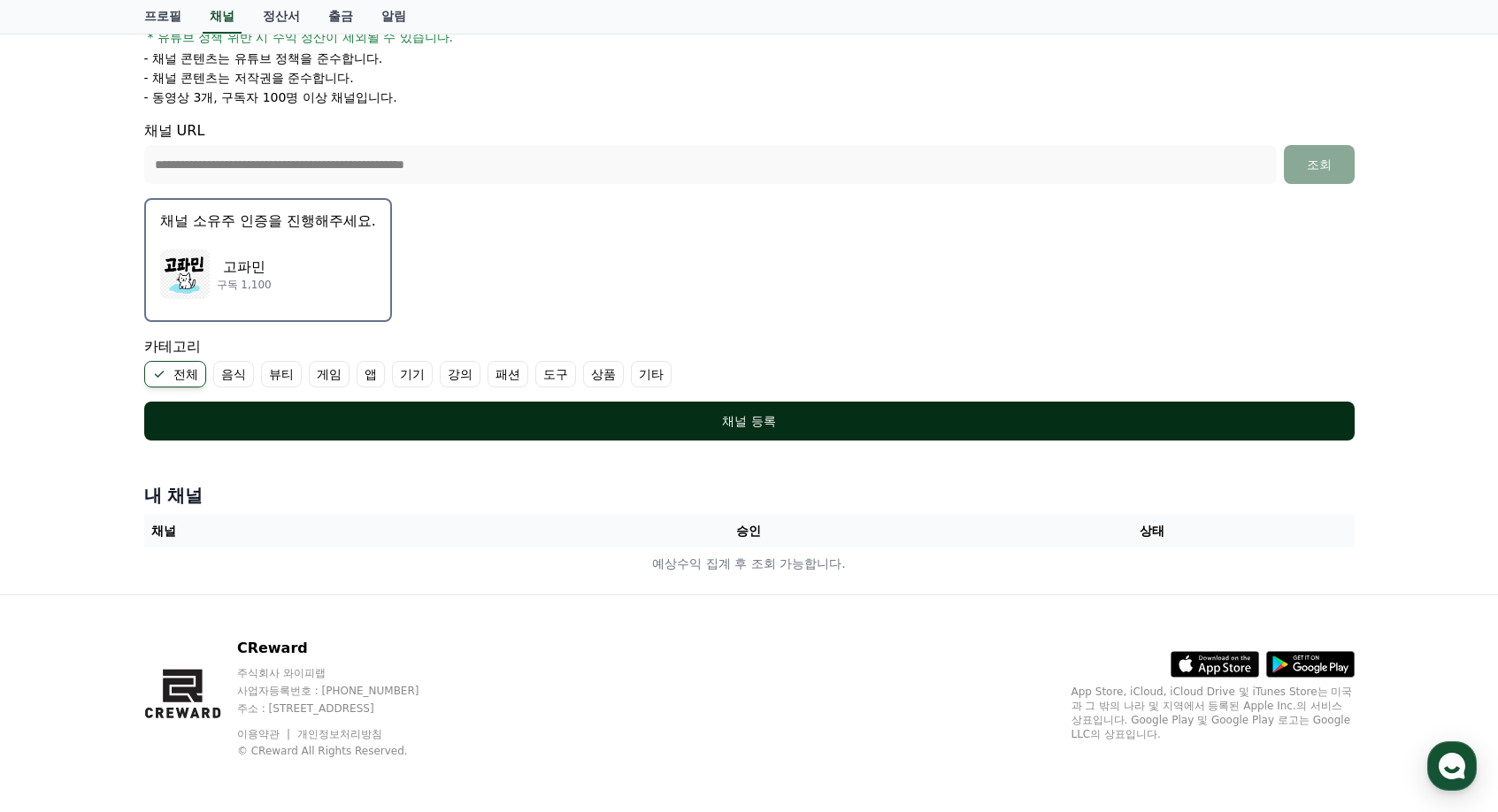
scroll to position [352, 0]
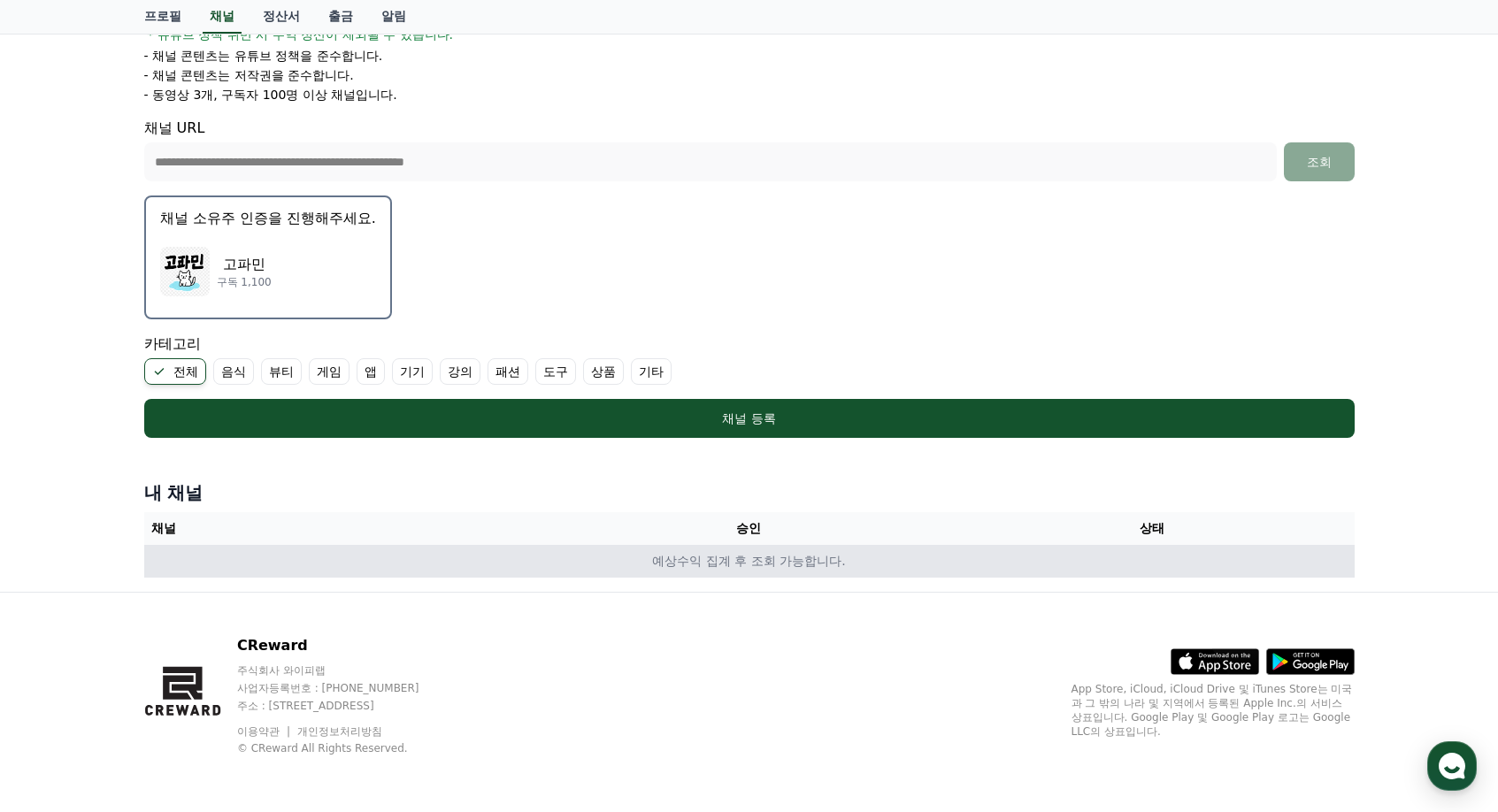
click at [731, 560] on td "예상수익 집계 후 조회 가능합니다." at bounding box center [749, 561] width 1211 height 32
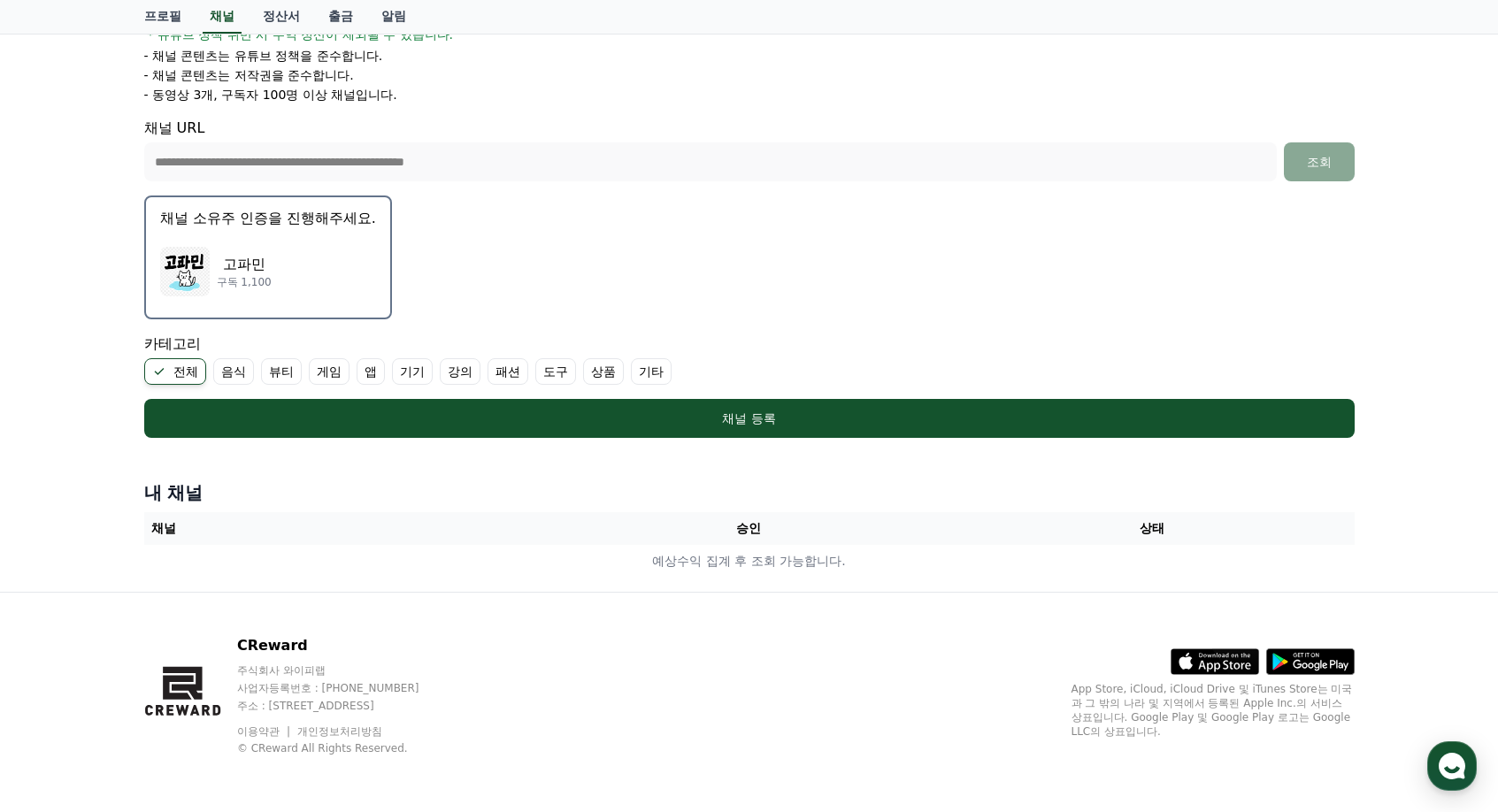
click at [731, 528] on th "승인" at bounding box center [749, 528] width 404 height 32
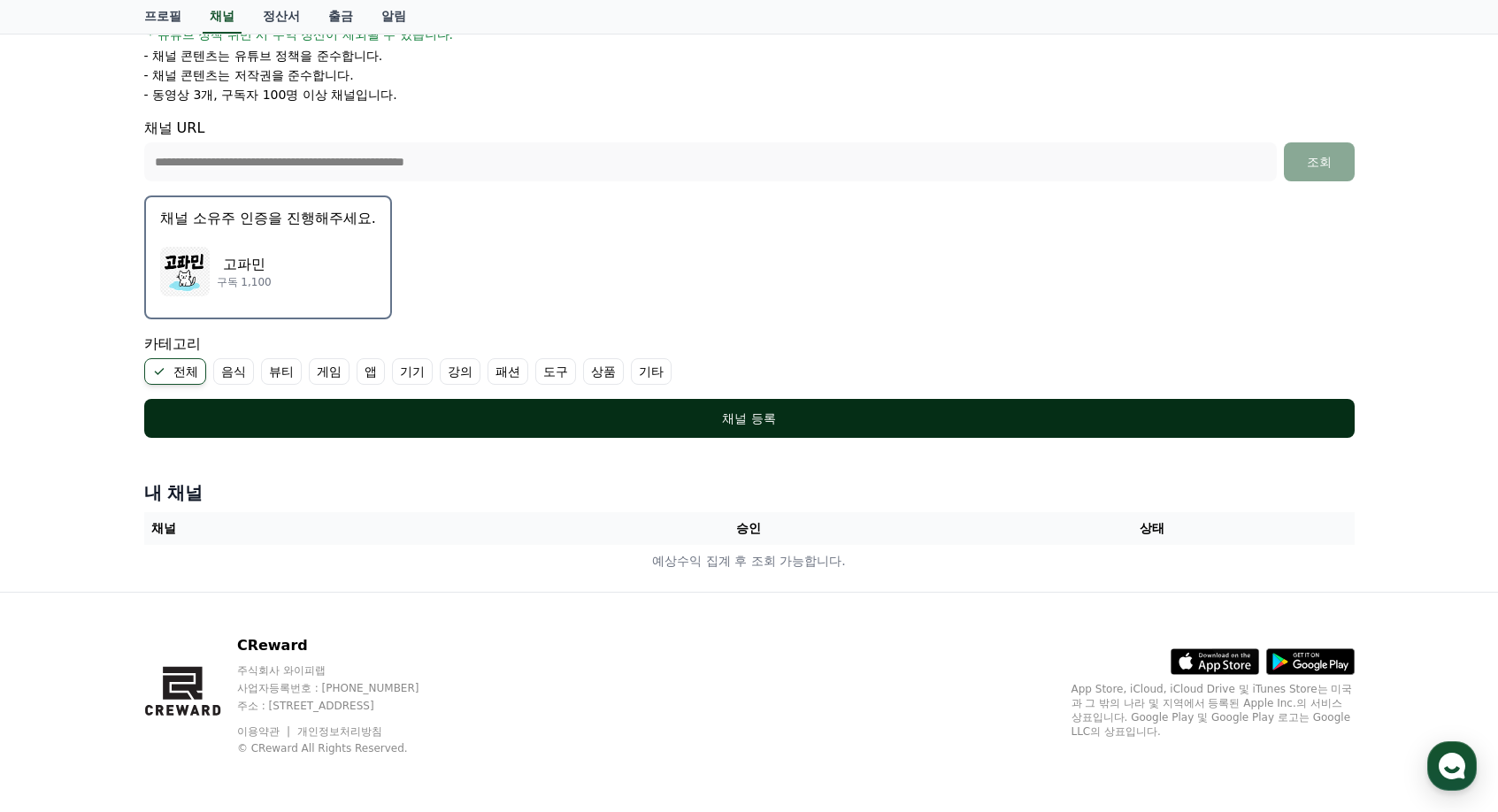
click at [751, 416] on div "채널 등록" at bounding box center [749, 418] width 1139 height 18
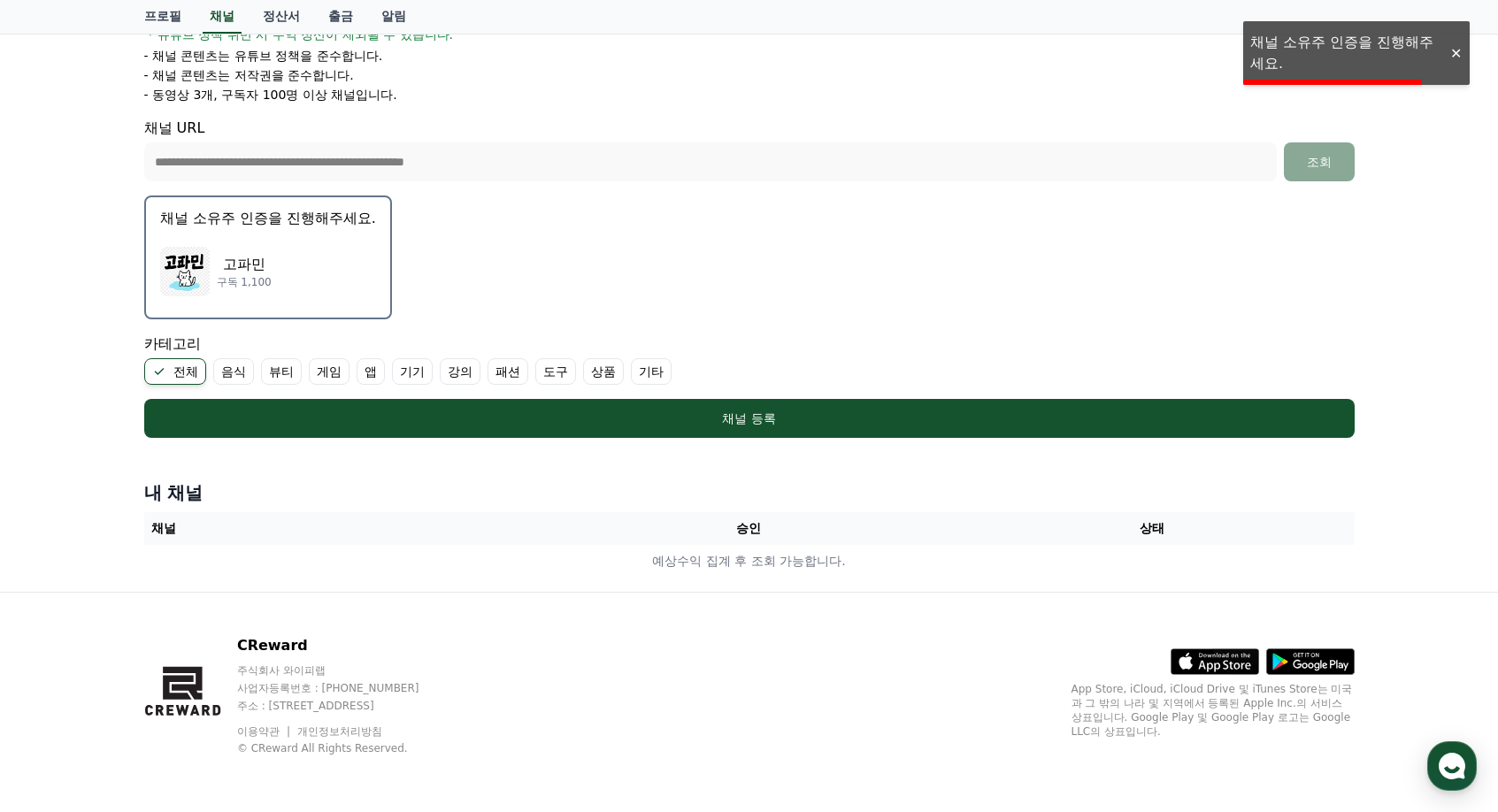
click at [1321, 56] on li "- 채널 콘텐츠는 유튜브 정책을 준수합니다." at bounding box center [749, 56] width 1211 height 18
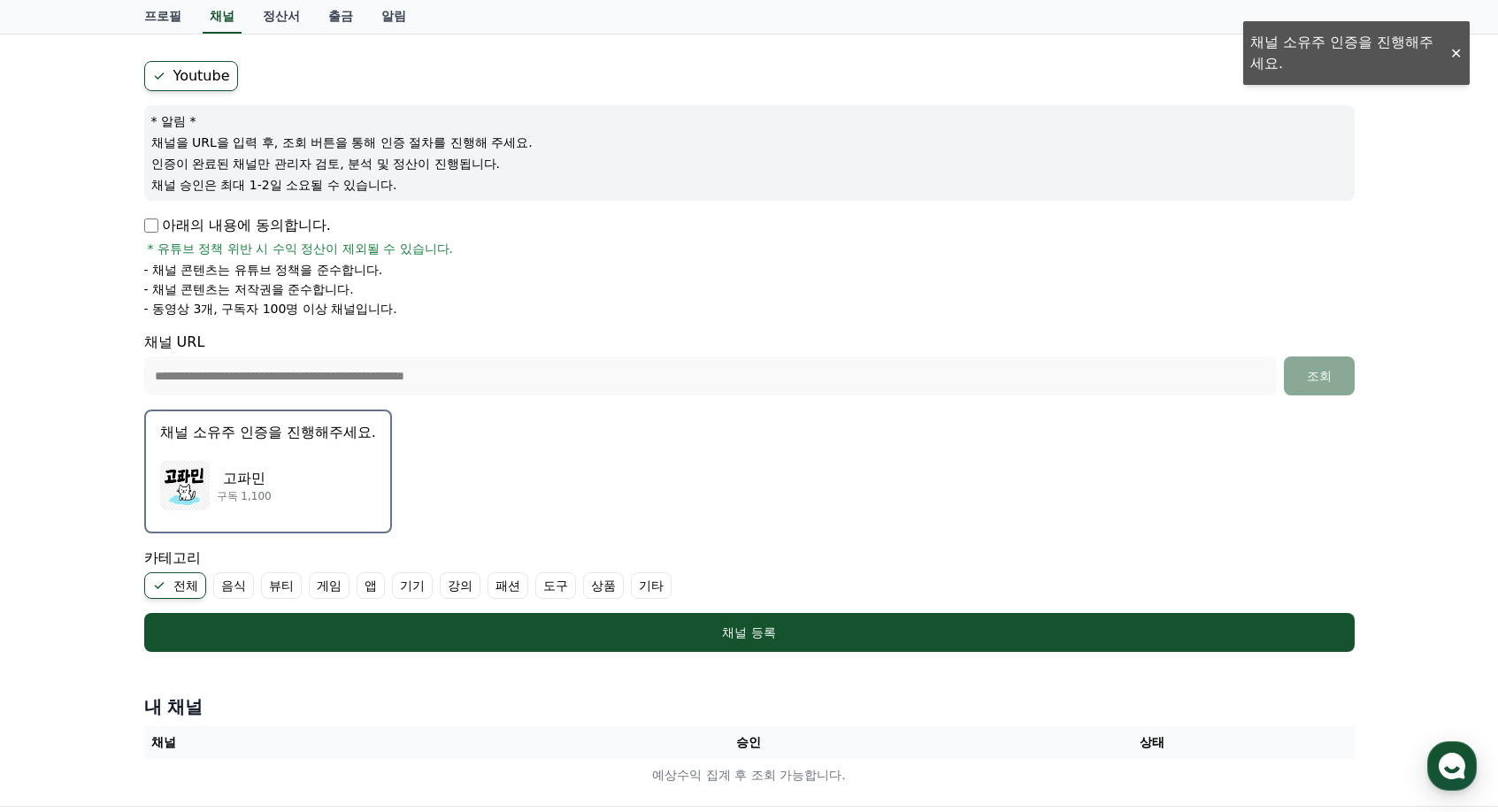
scroll to position [265, 0]
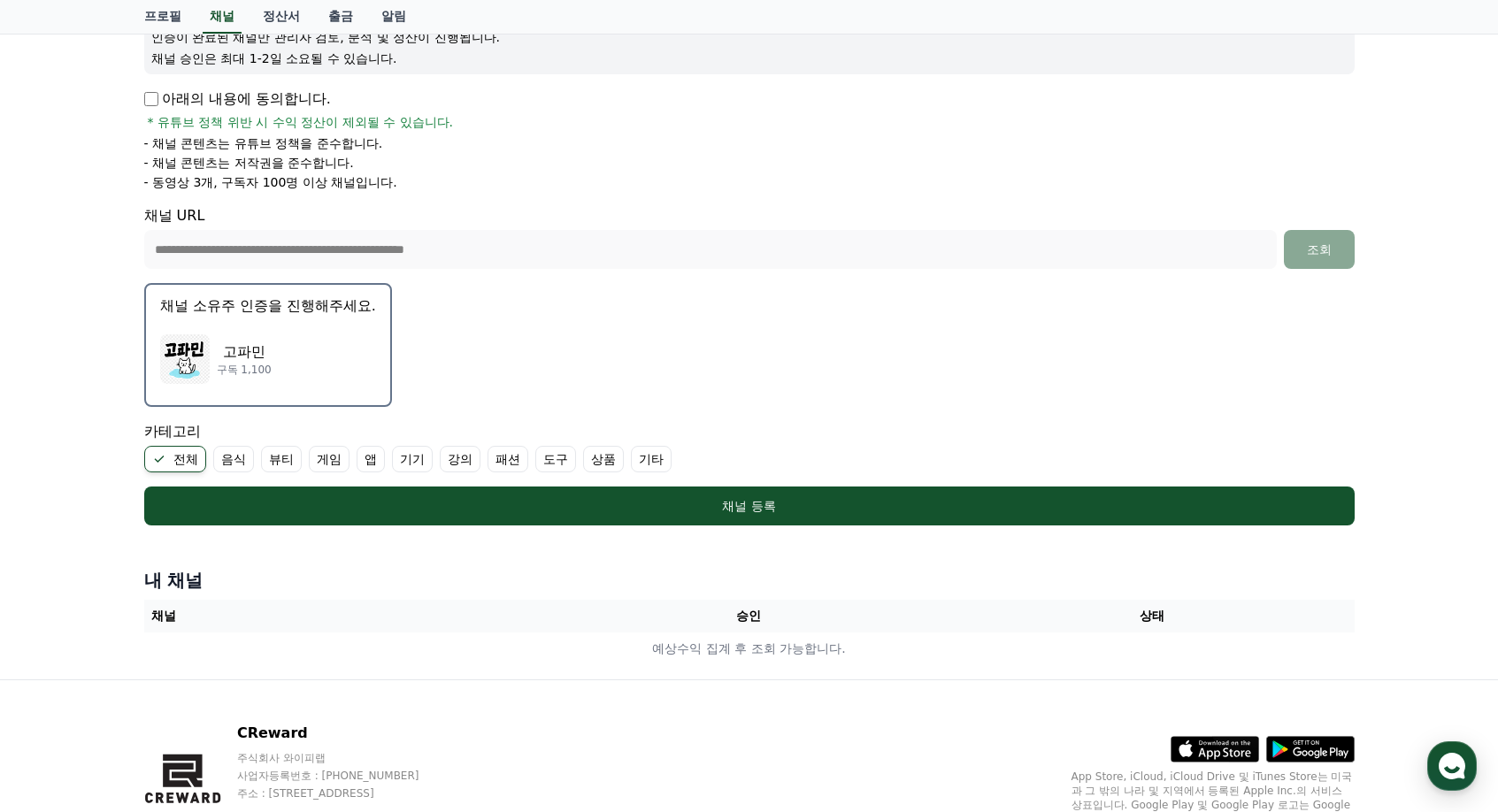
click at [193, 359] on img "button" at bounding box center [185, 359] width 49 height 49
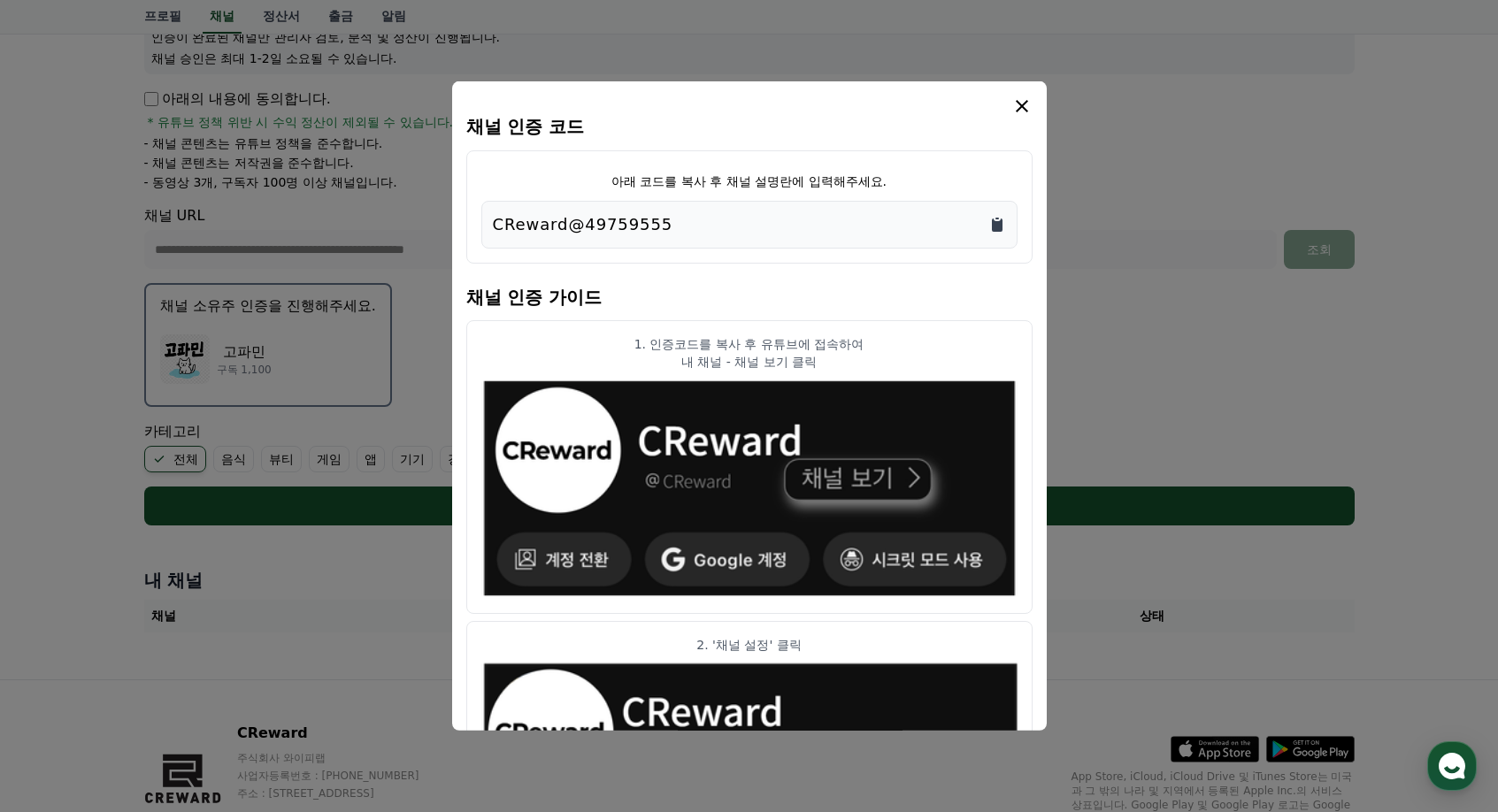
click at [996, 226] on icon "Copy to clipboard" at bounding box center [997, 226] width 11 height 14
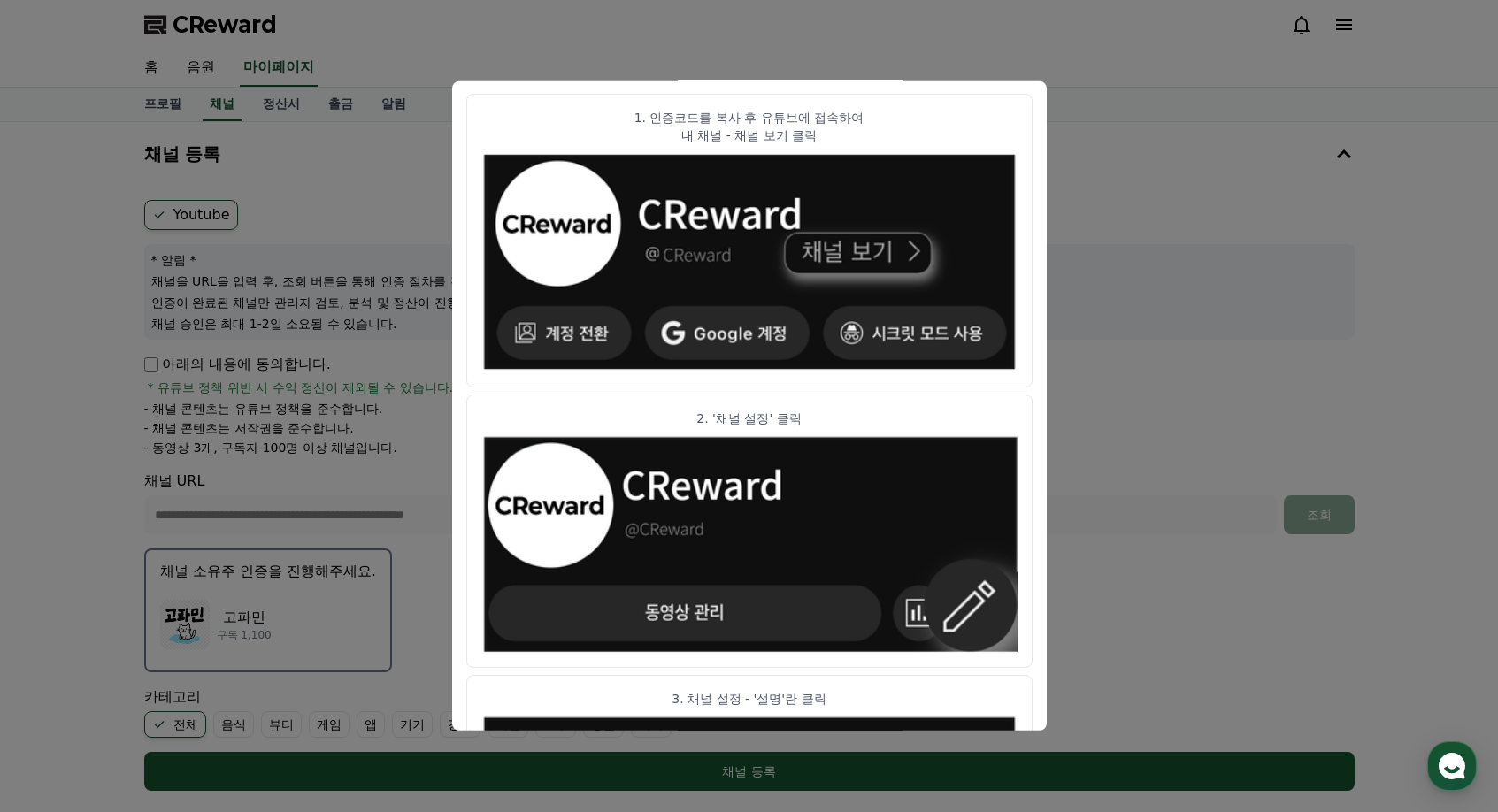
scroll to position [0, 0]
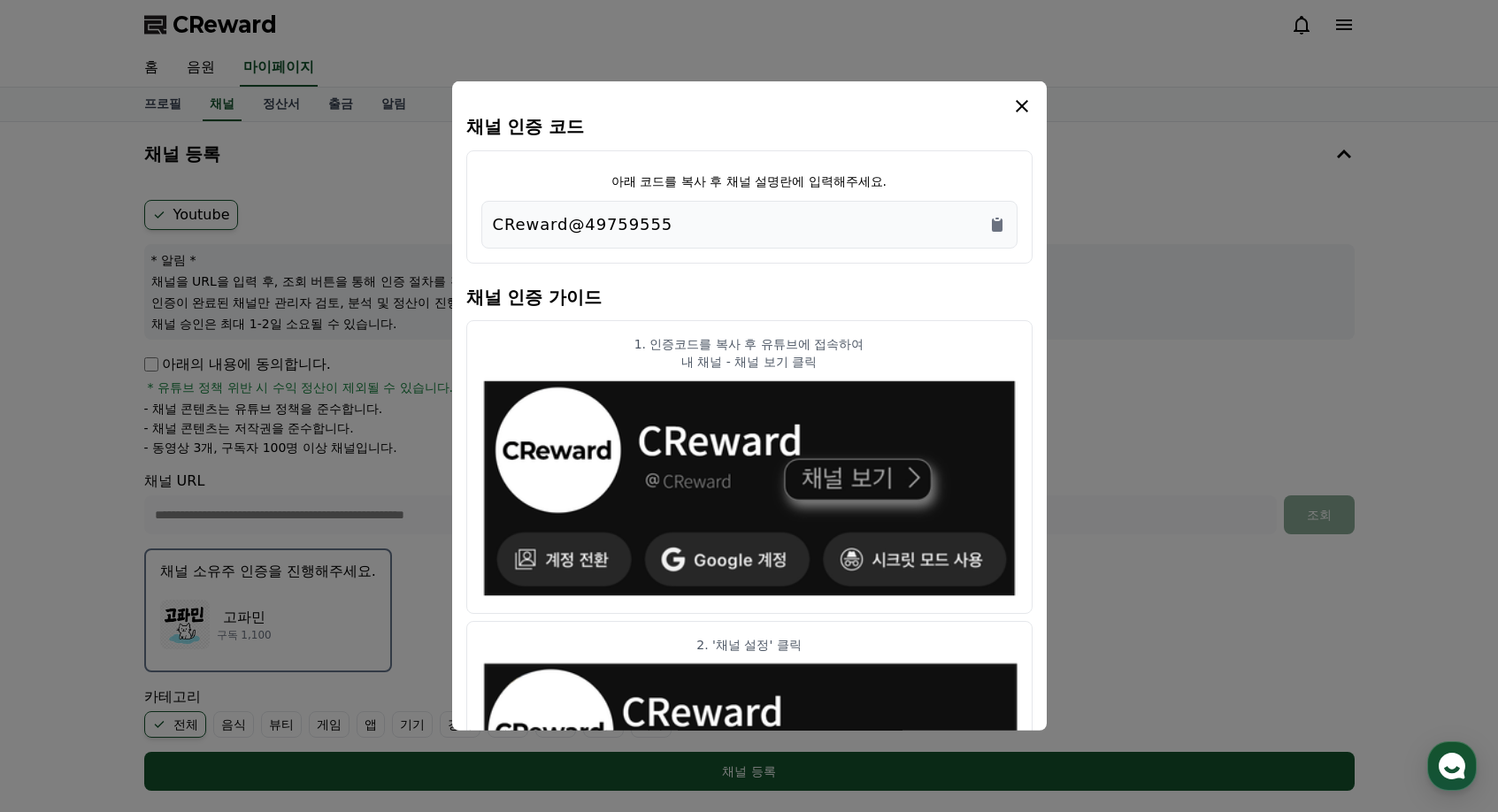
click at [1017, 109] on icon "modal" at bounding box center [1023, 106] width 22 height 22
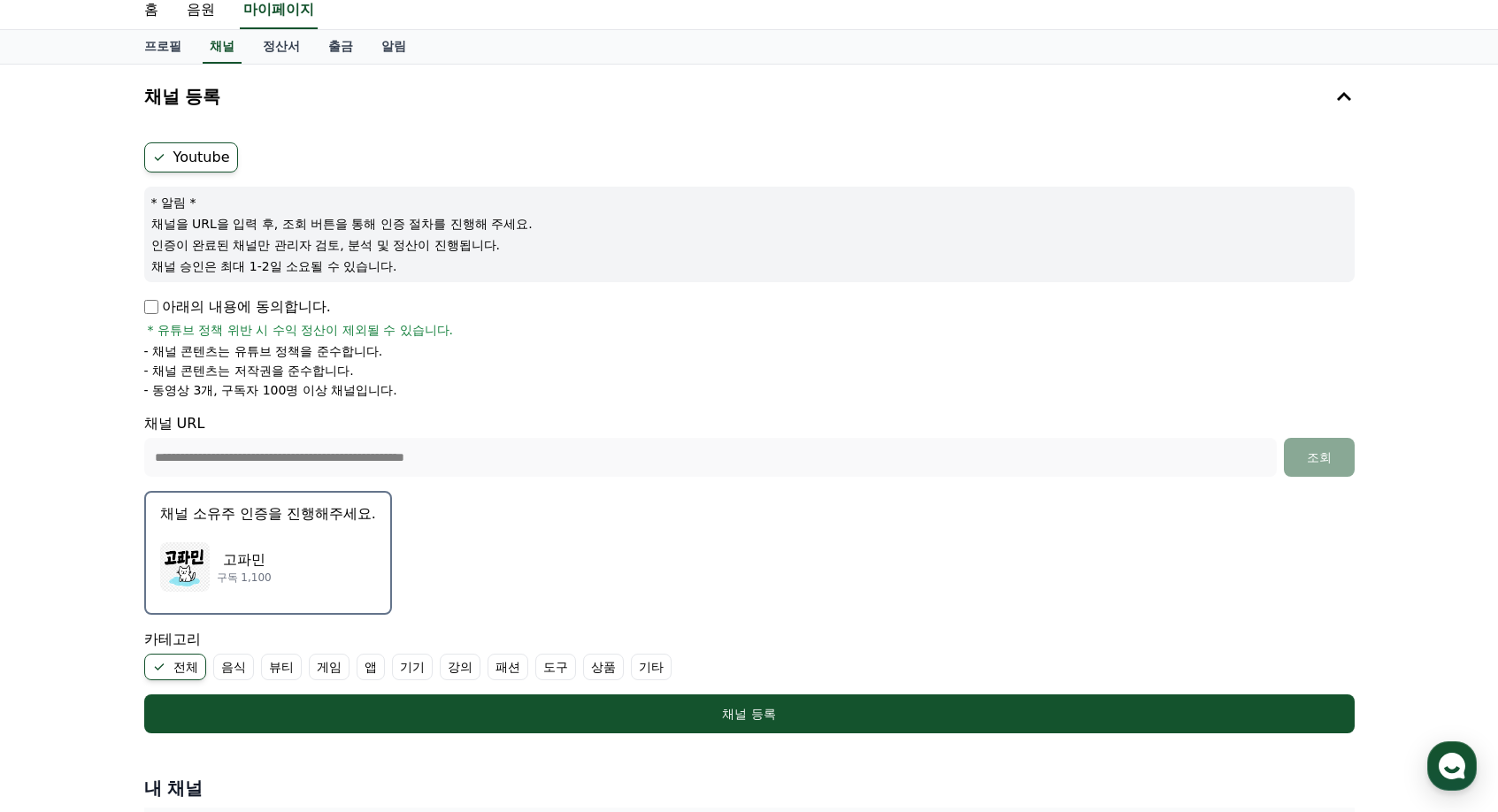
scroll to position [177, 0]
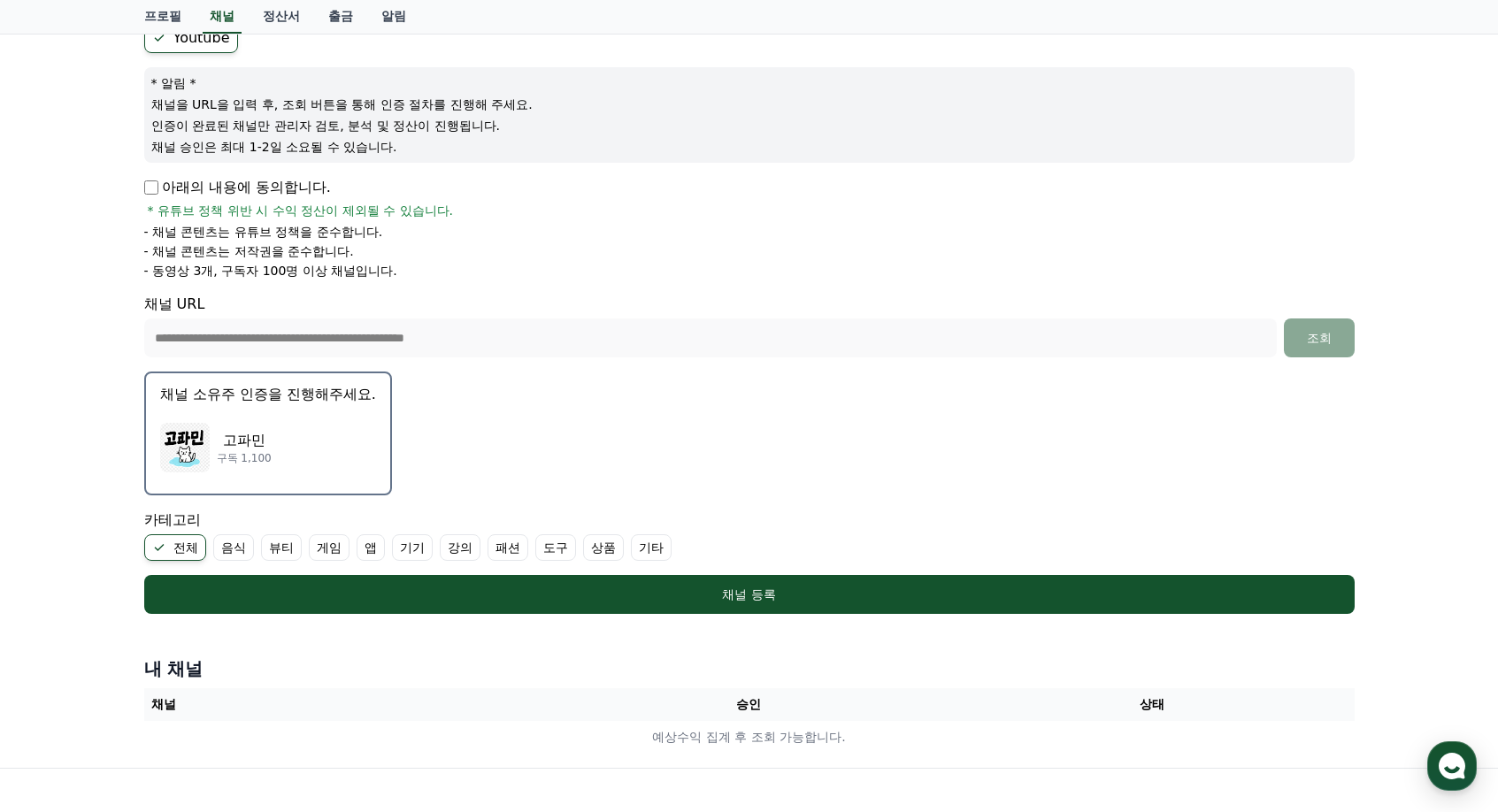
click at [313, 434] on div "고파민 구독 1,100" at bounding box center [268, 448] width 216 height 71
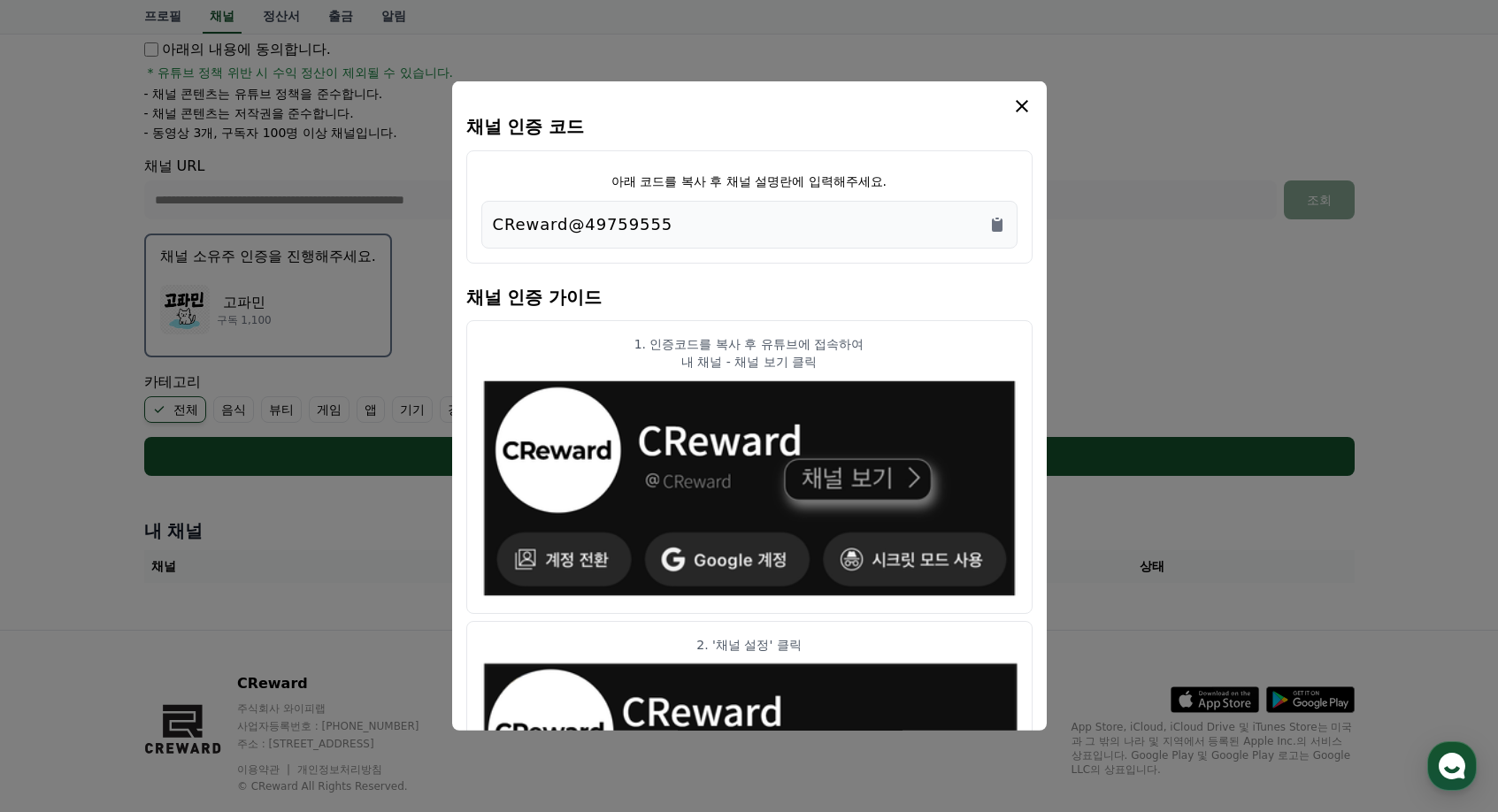
scroll to position [264, 0]
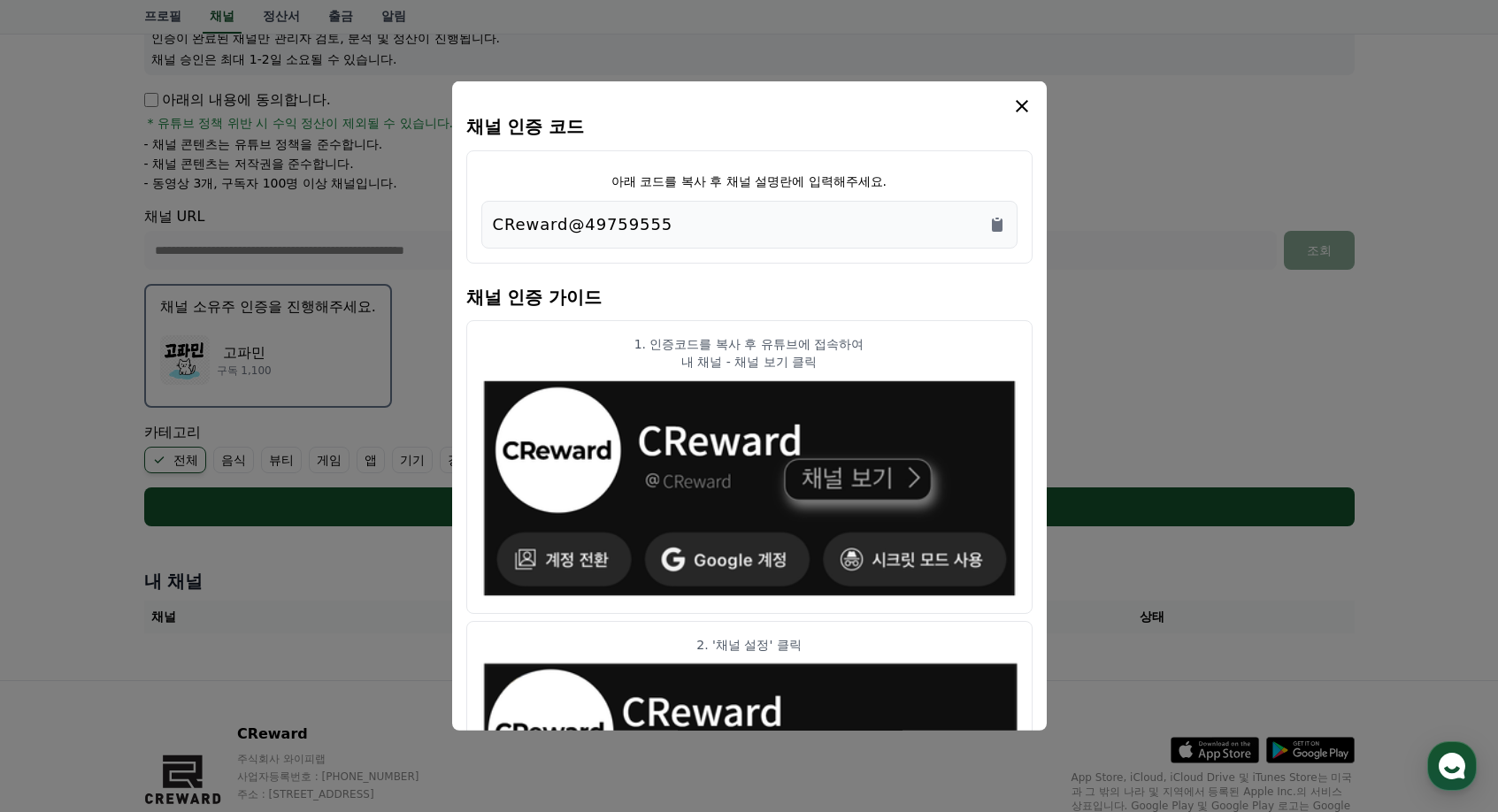
click at [1023, 97] on icon "modal" at bounding box center [1023, 106] width 22 height 22
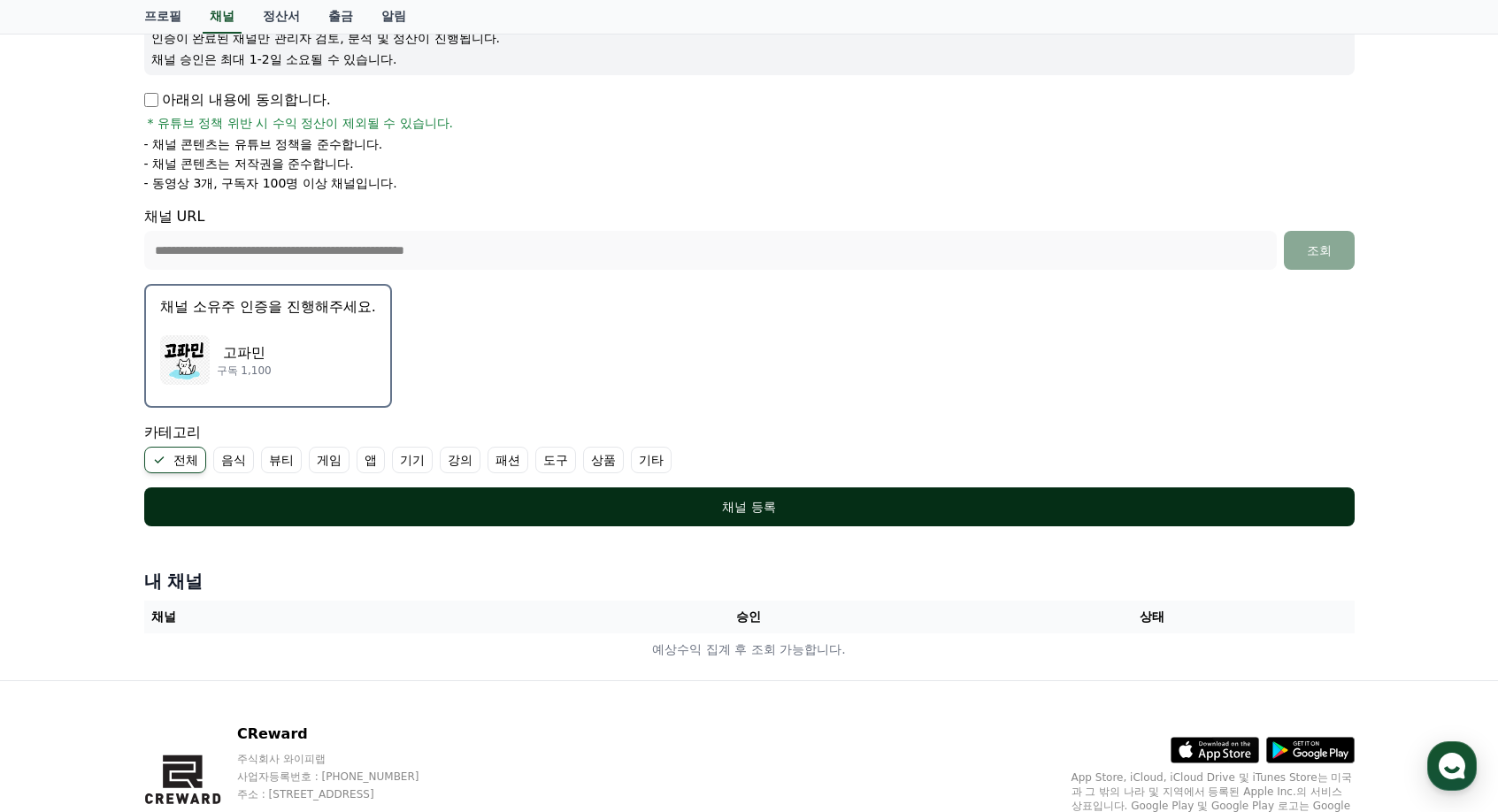
click at [759, 507] on div "채널 등록" at bounding box center [749, 507] width 1139 height 18
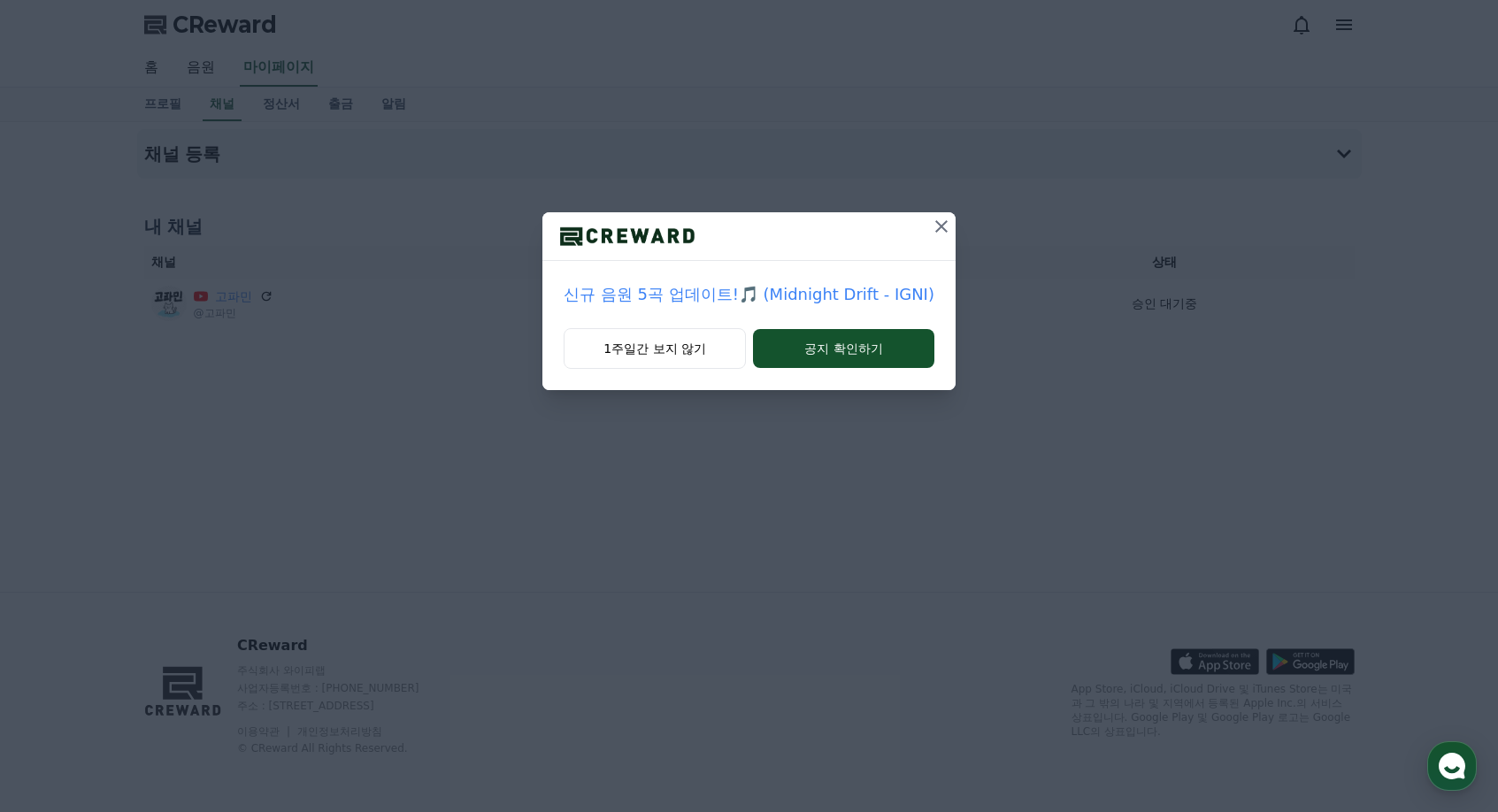
click at [943, 221] on icon at bounding box center [941, 226] width 13 height 13
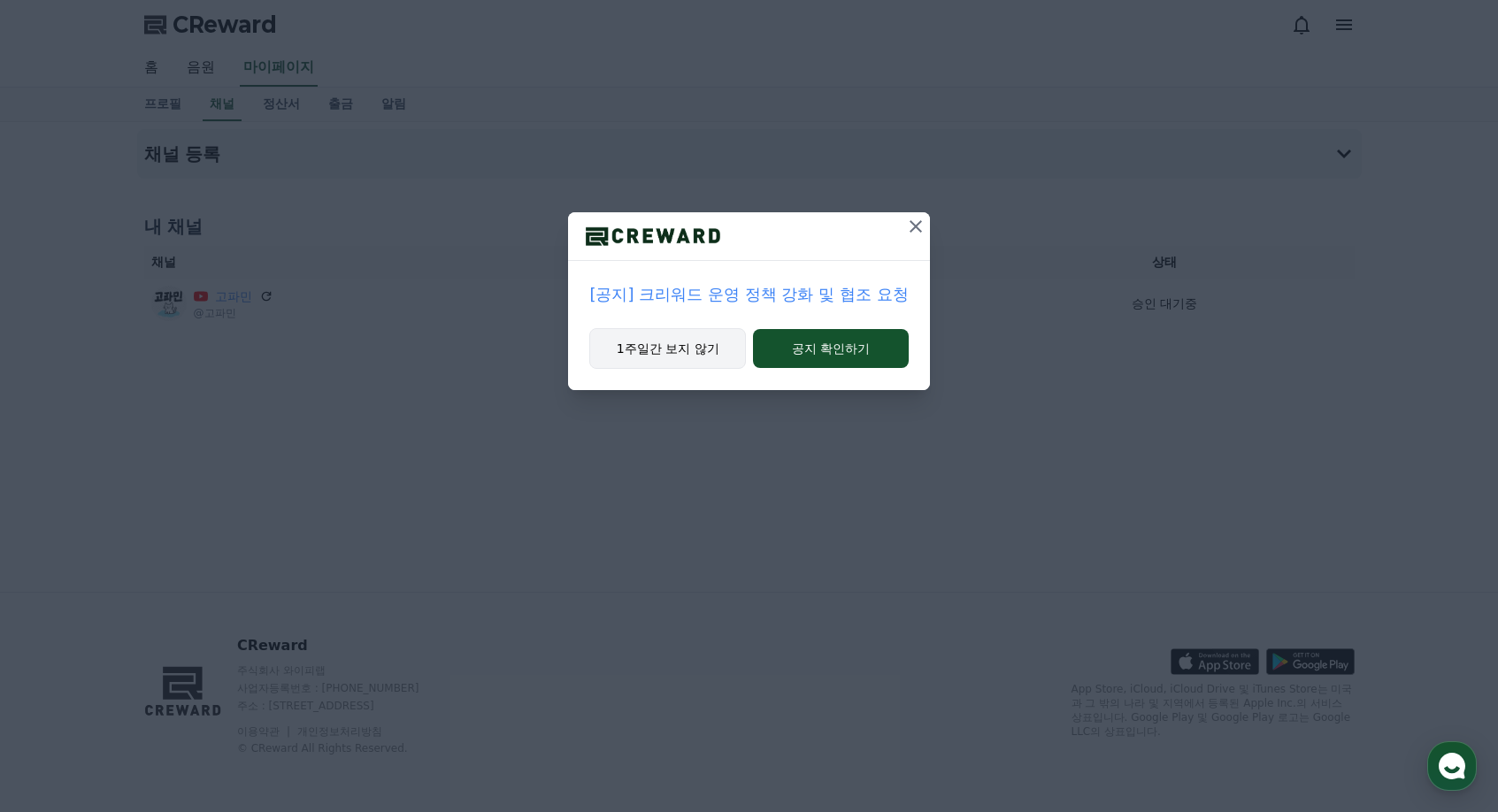
click at [703, 355] on button "1주일간 보지 않기" at bounding box center [667, 348] width 156 height 40
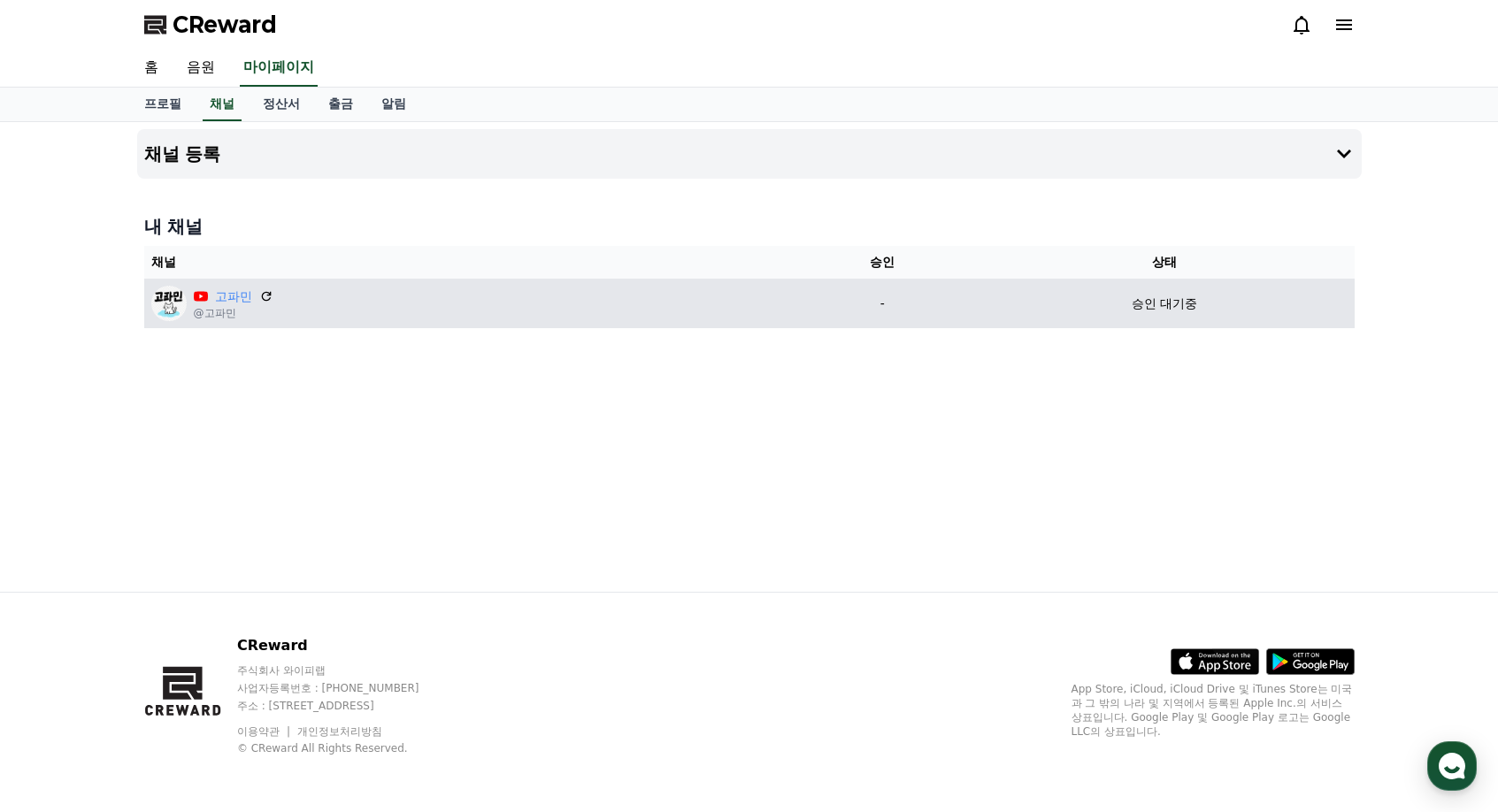
click at [1161, 307] on p "승인 대기중" at bounding box center [1164, 303] width 66 height 19
click at [274, 298] on div "고파민 @고파민" at bounding box center [467, 303] width 632 height 35
click at [263, 298] on icon at bounding box center [266, 297] width 16 height 16
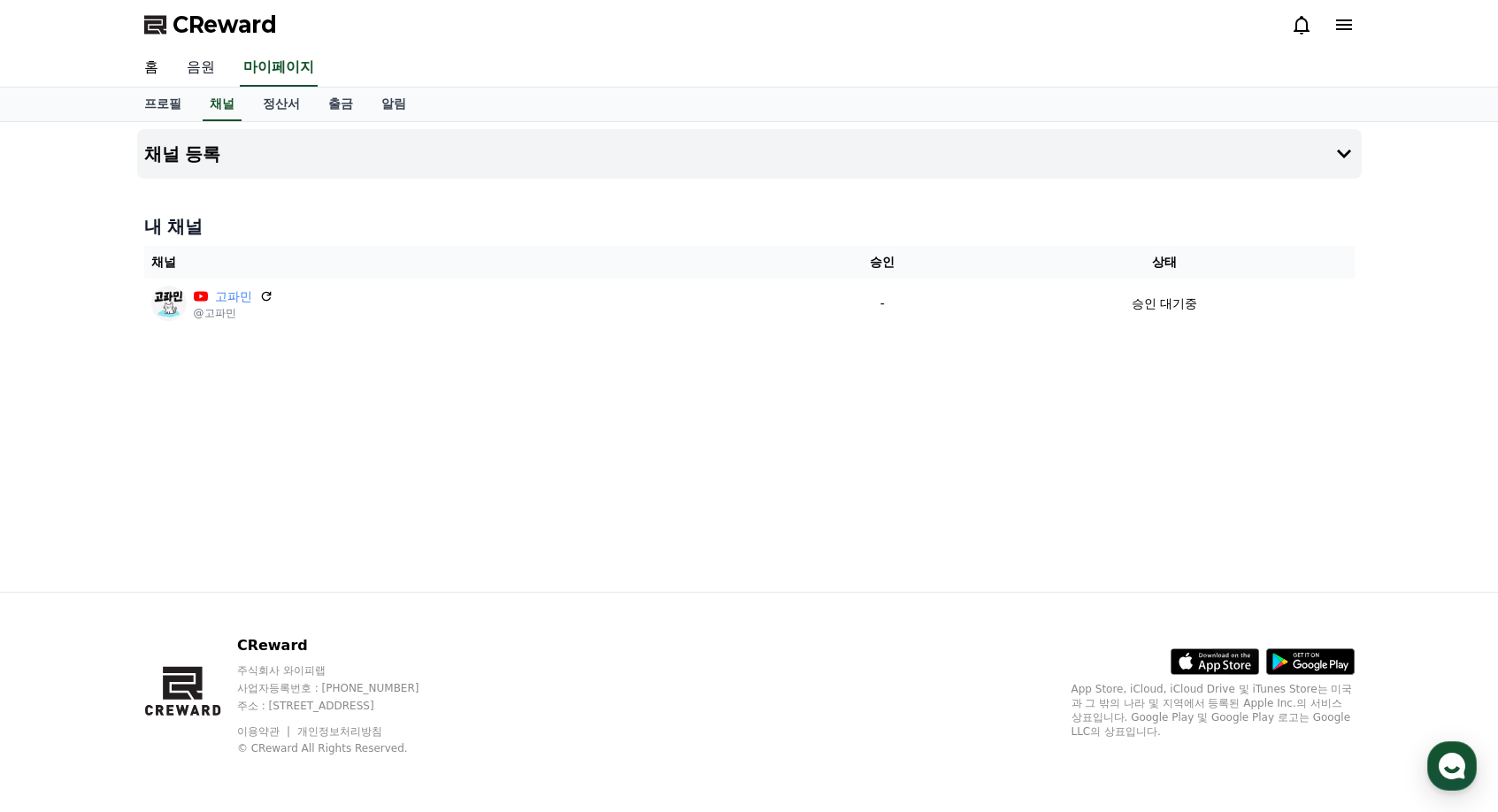
click at [206, 73] on link "음원" at bounding box center [201, 68] width 57 height 37
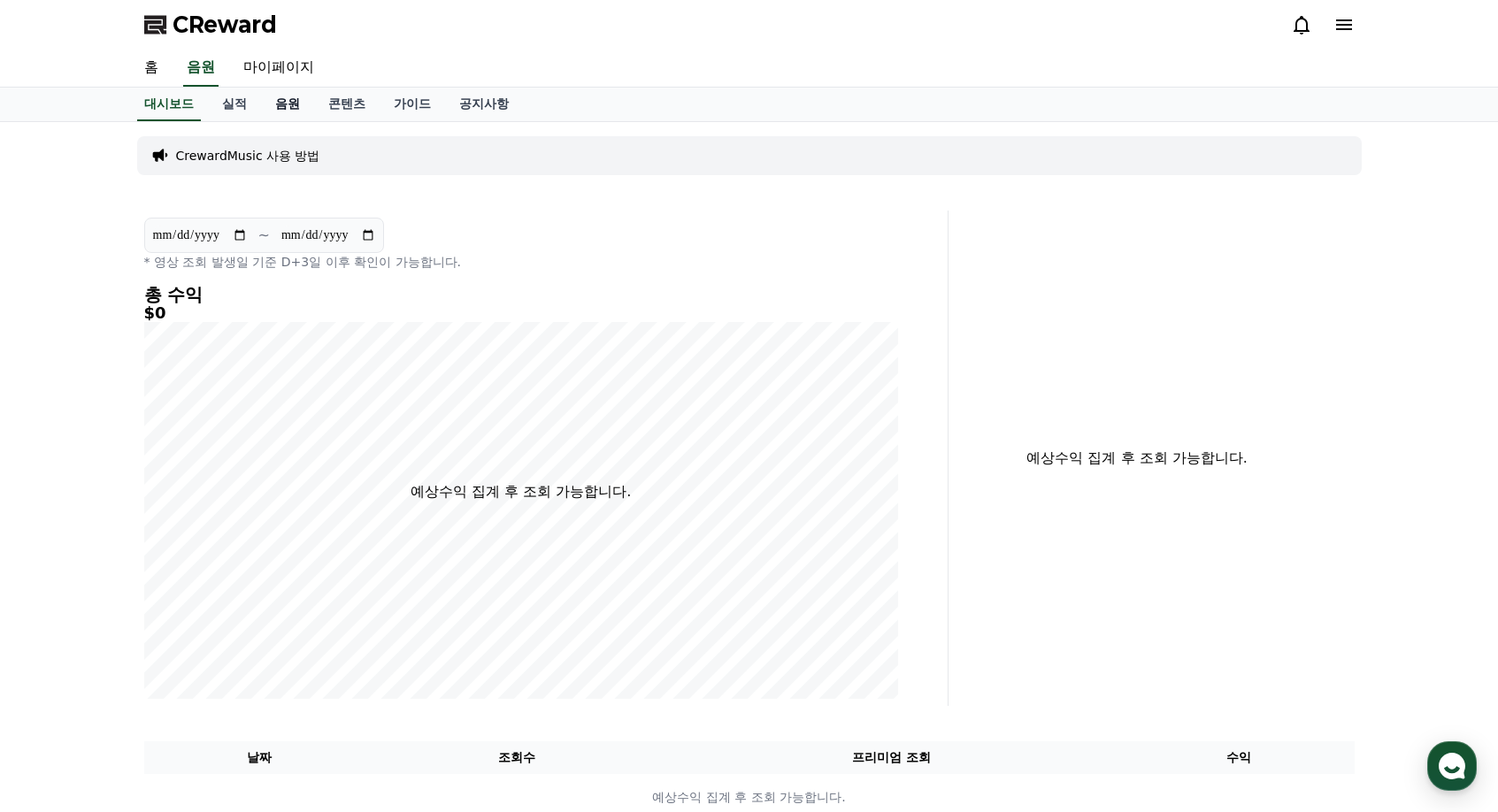
click at [291, 97] on link "음원" at bounding box center [288, 104] width 53 height 33
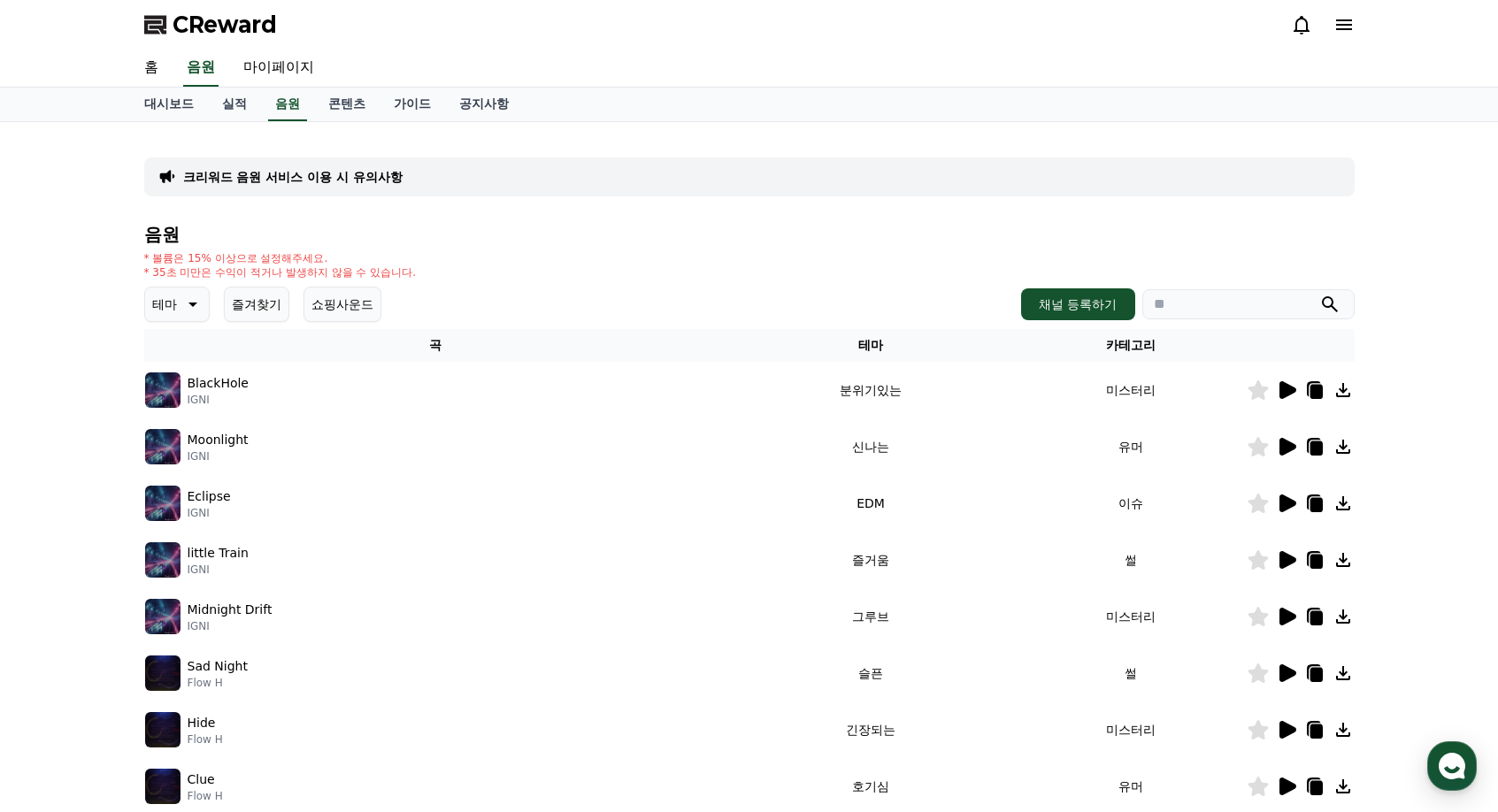
click at [1285, 392] on icon at bounding box center [1288, 390] width 17 height 18
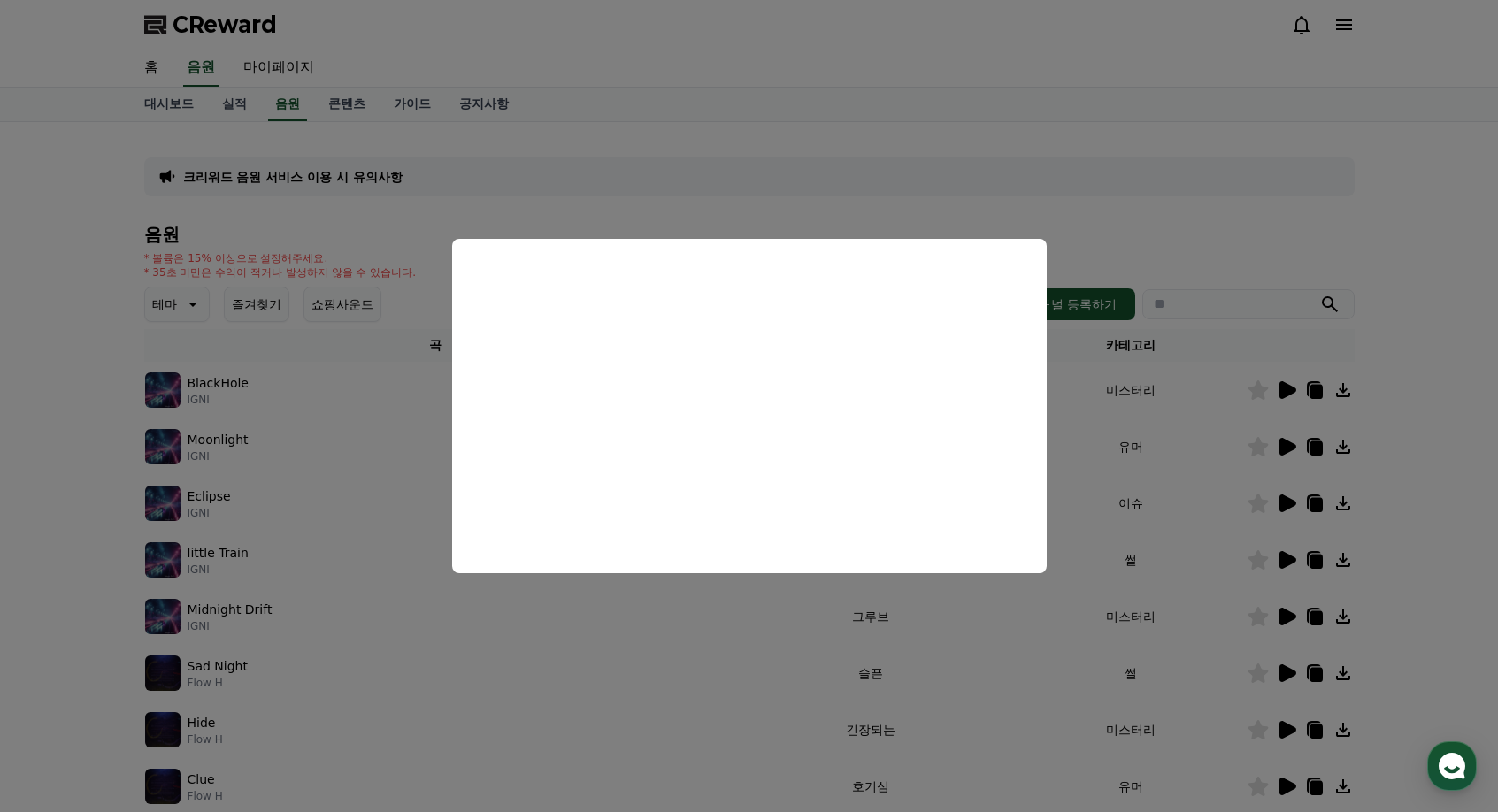
click at [686, 153] on button "close modal" at bounding box center [749, 406] width 1498 height 812
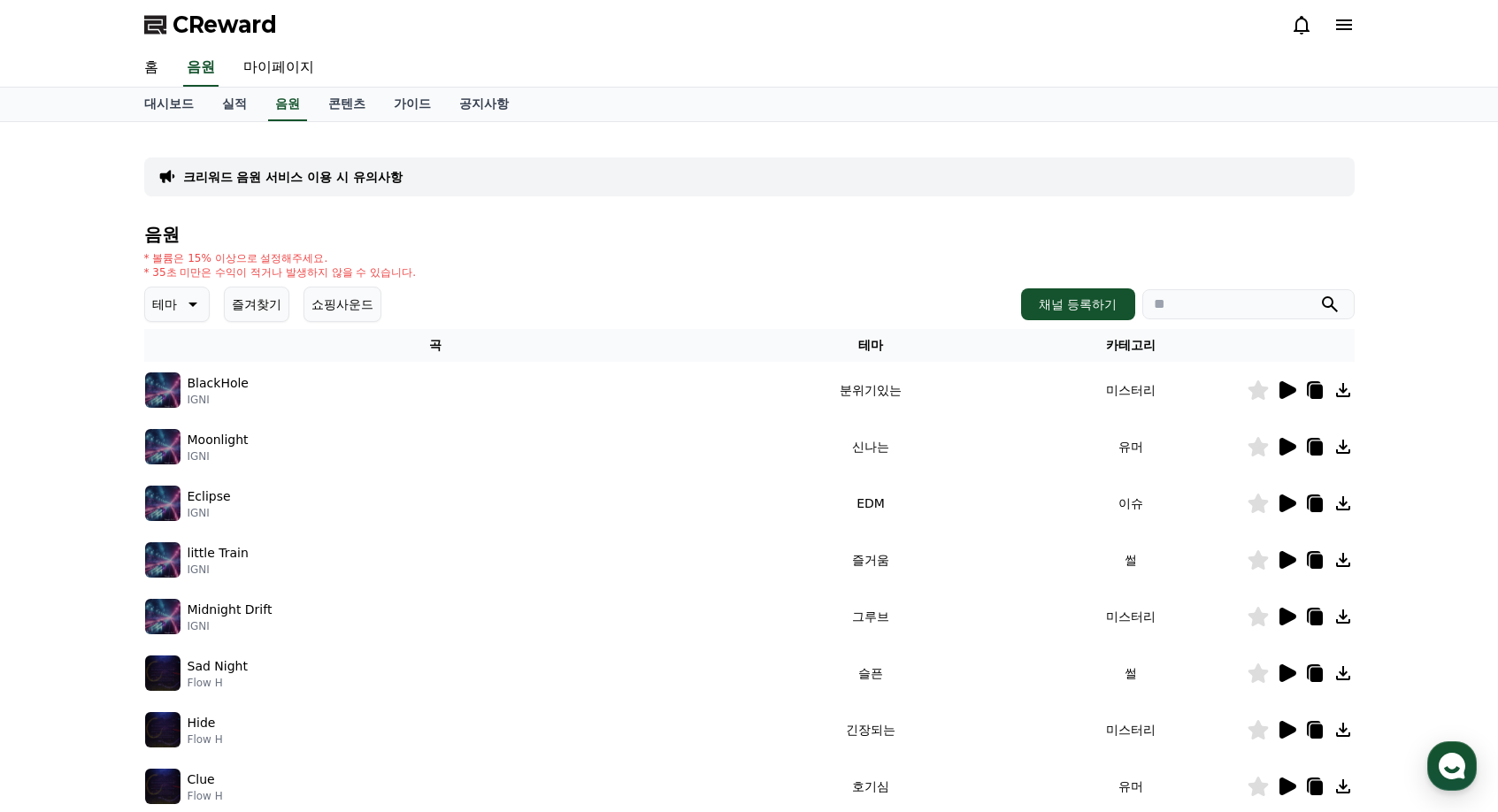
click at [183, 302] on icon at bounding box center [192, 304] width 22 height 22
click at [194, 414] on button "통통튀는" at bounding box center [179, 405] width 64 height 39
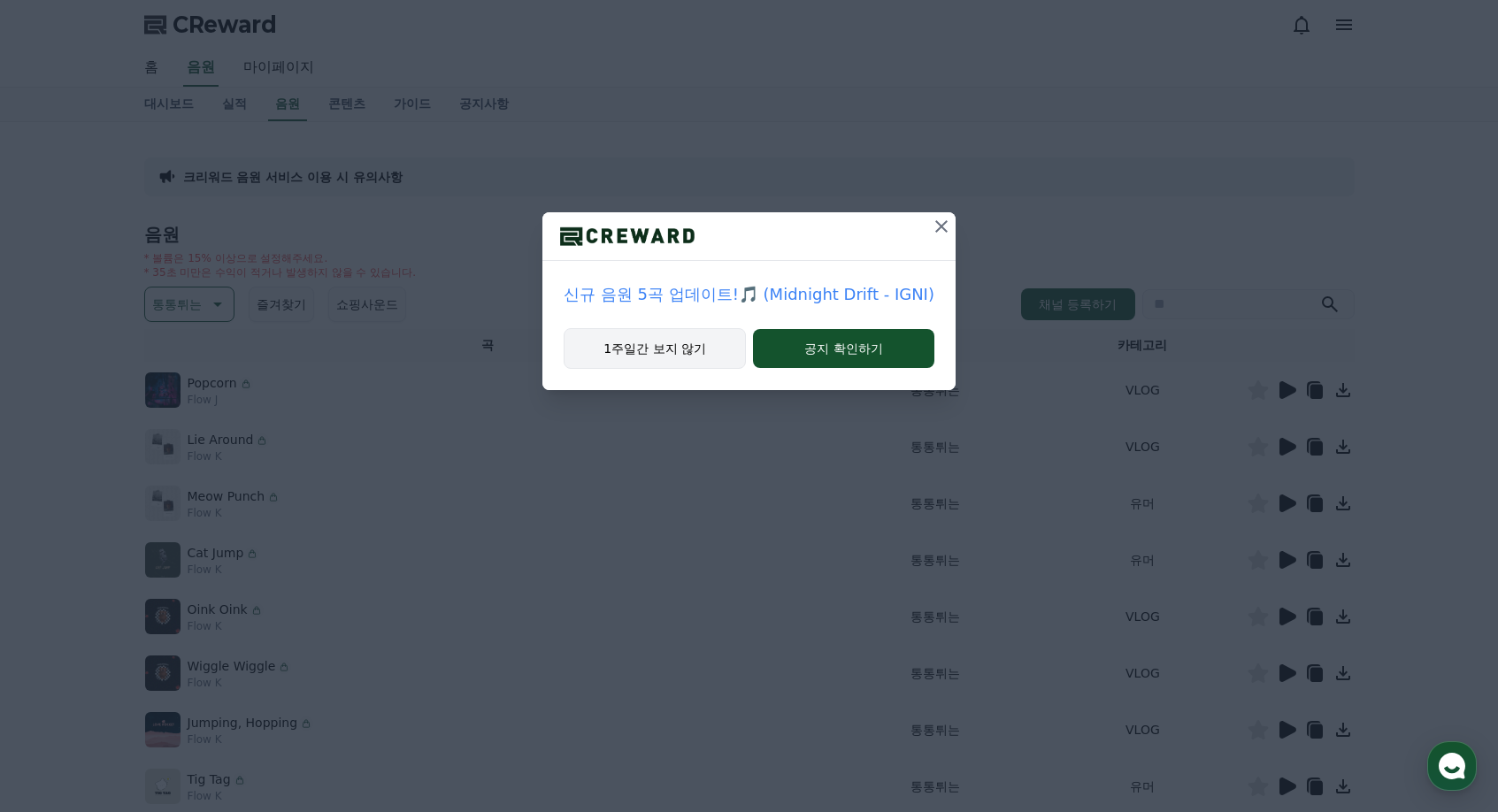
click at [666, 358] on button "1주일간 보지 않기" at bounding box center [655, 348] width 183 height 40
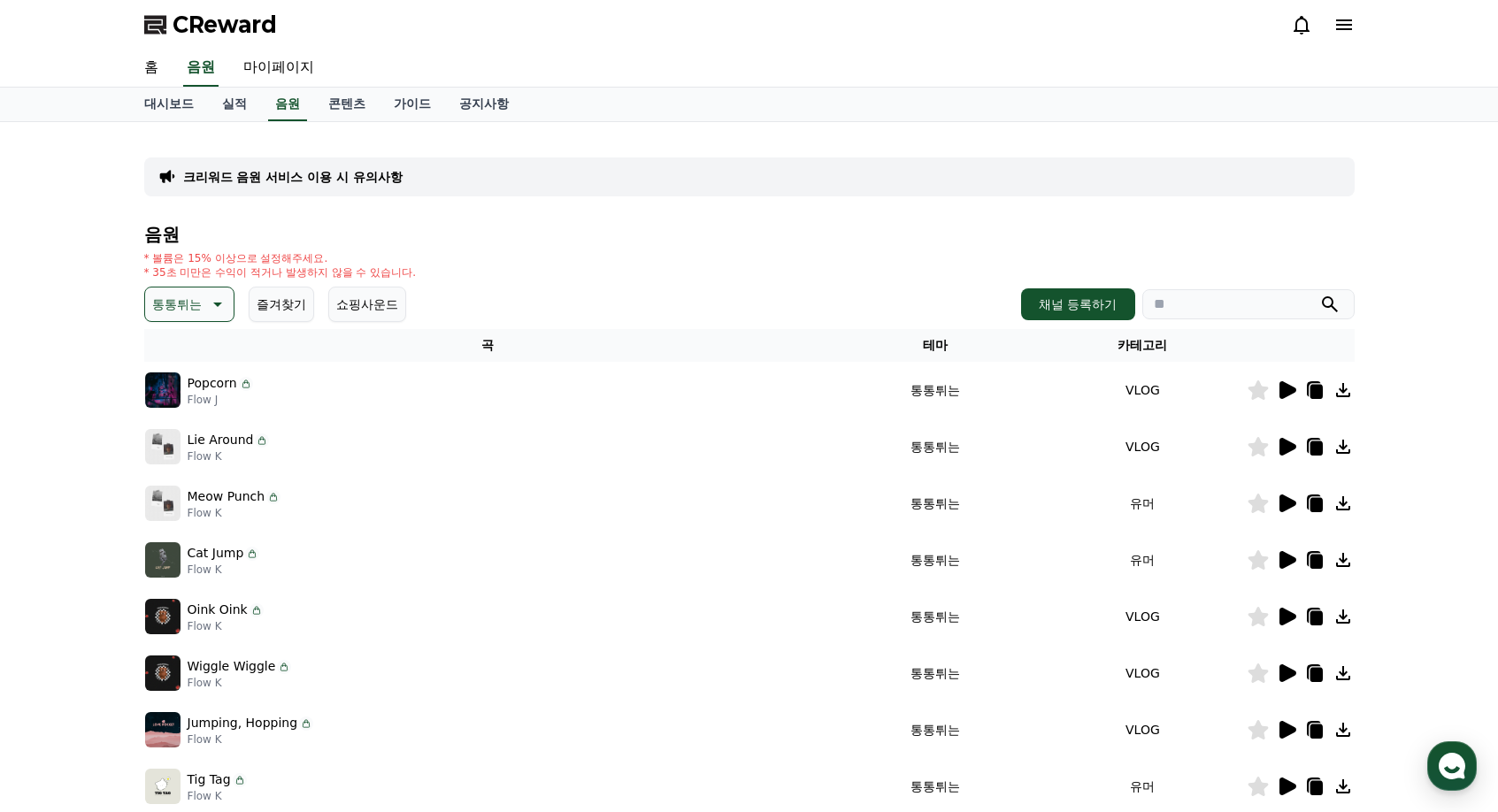
click at [1291, 390] on icon at bounding box center [1288, 390] width 17 height 18
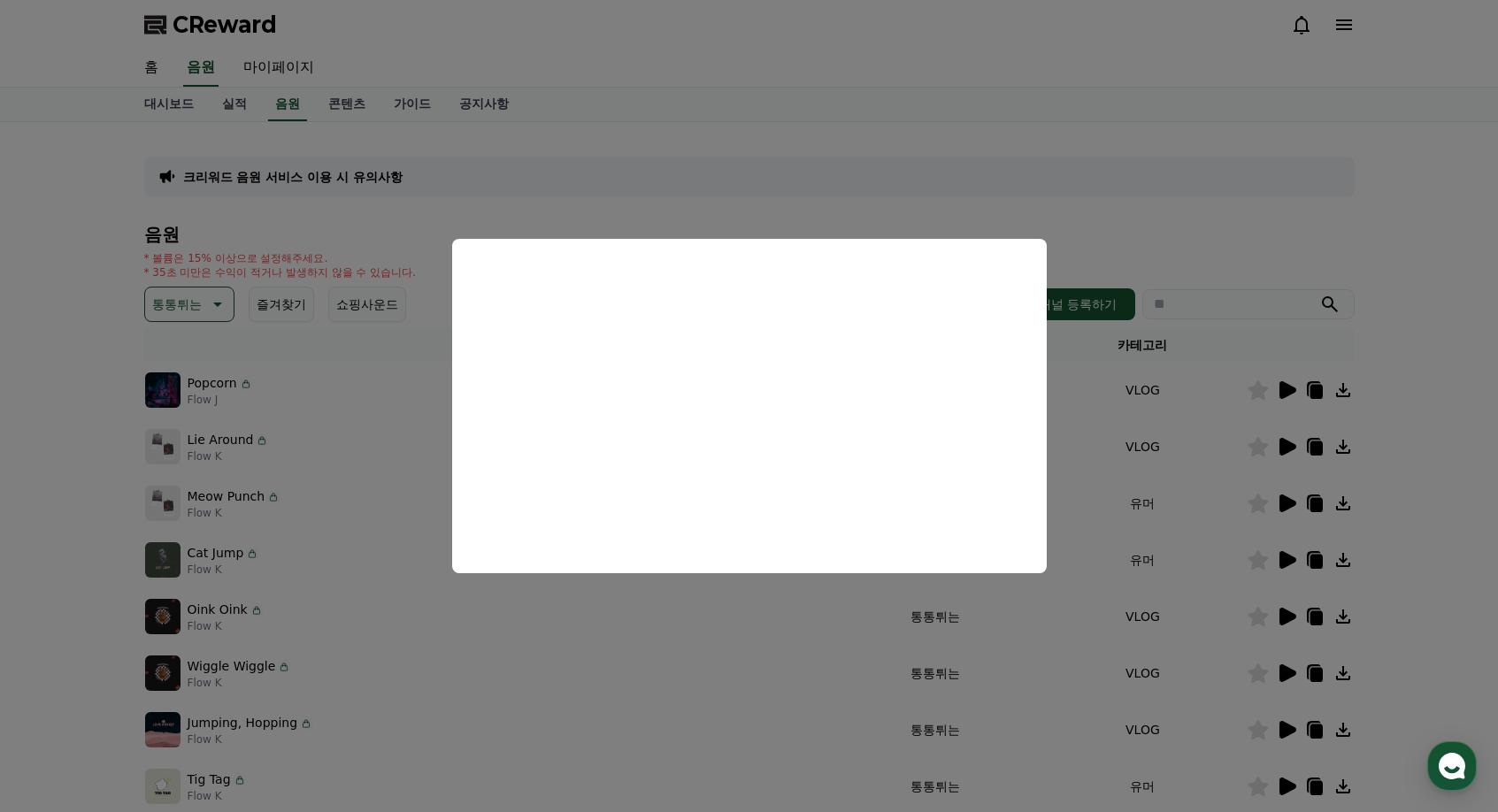
click at [371, 553] on button "close modal" at bounding box center [749, 406] width 1498 height 812
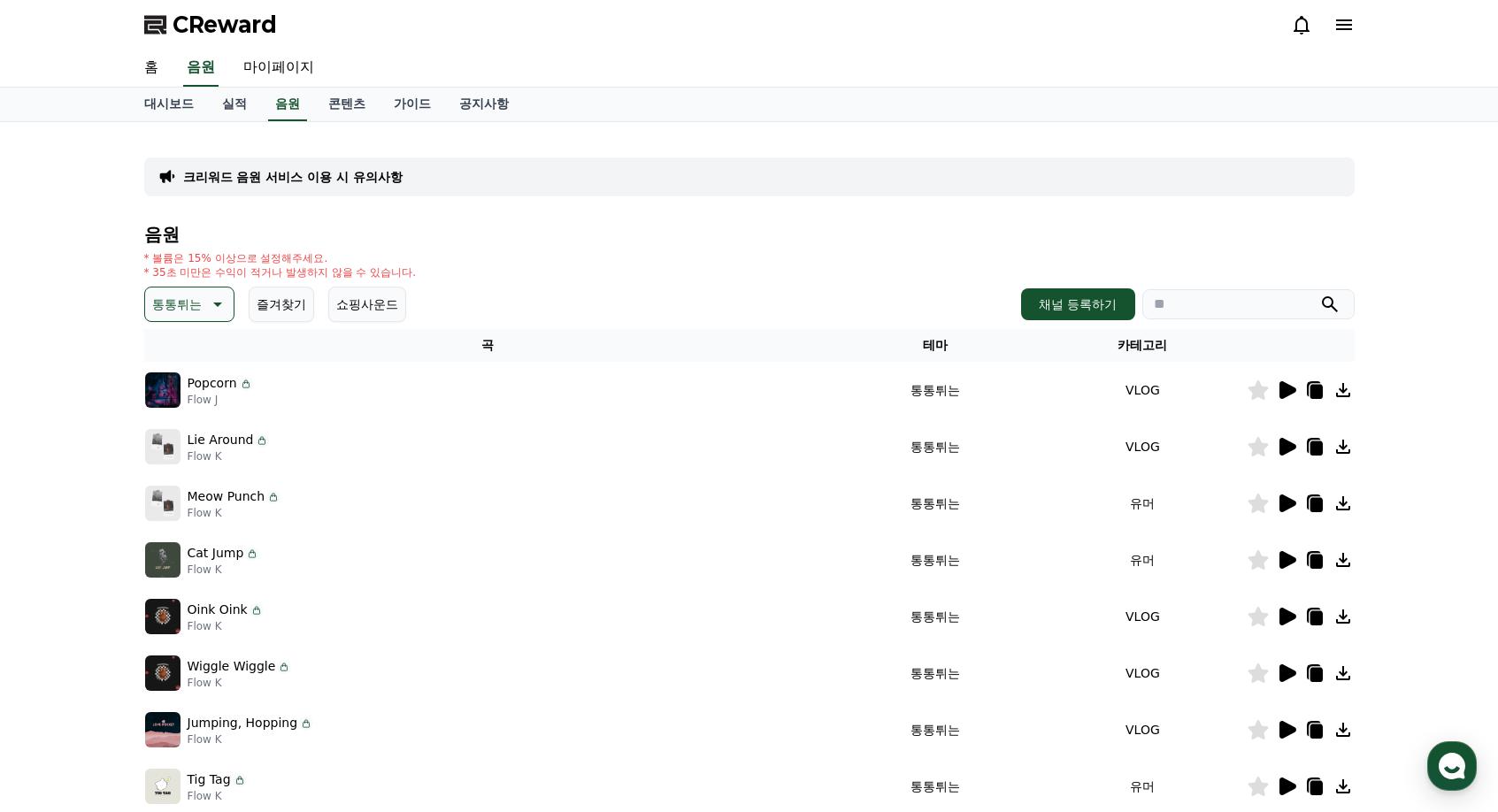
click at [193, 315] on p "통통튀는" at bounding box center [177, 303] width 49 height 25
click at [185, 373] on button "귀여운" at bounding box center [173, 380] width 51 height 39
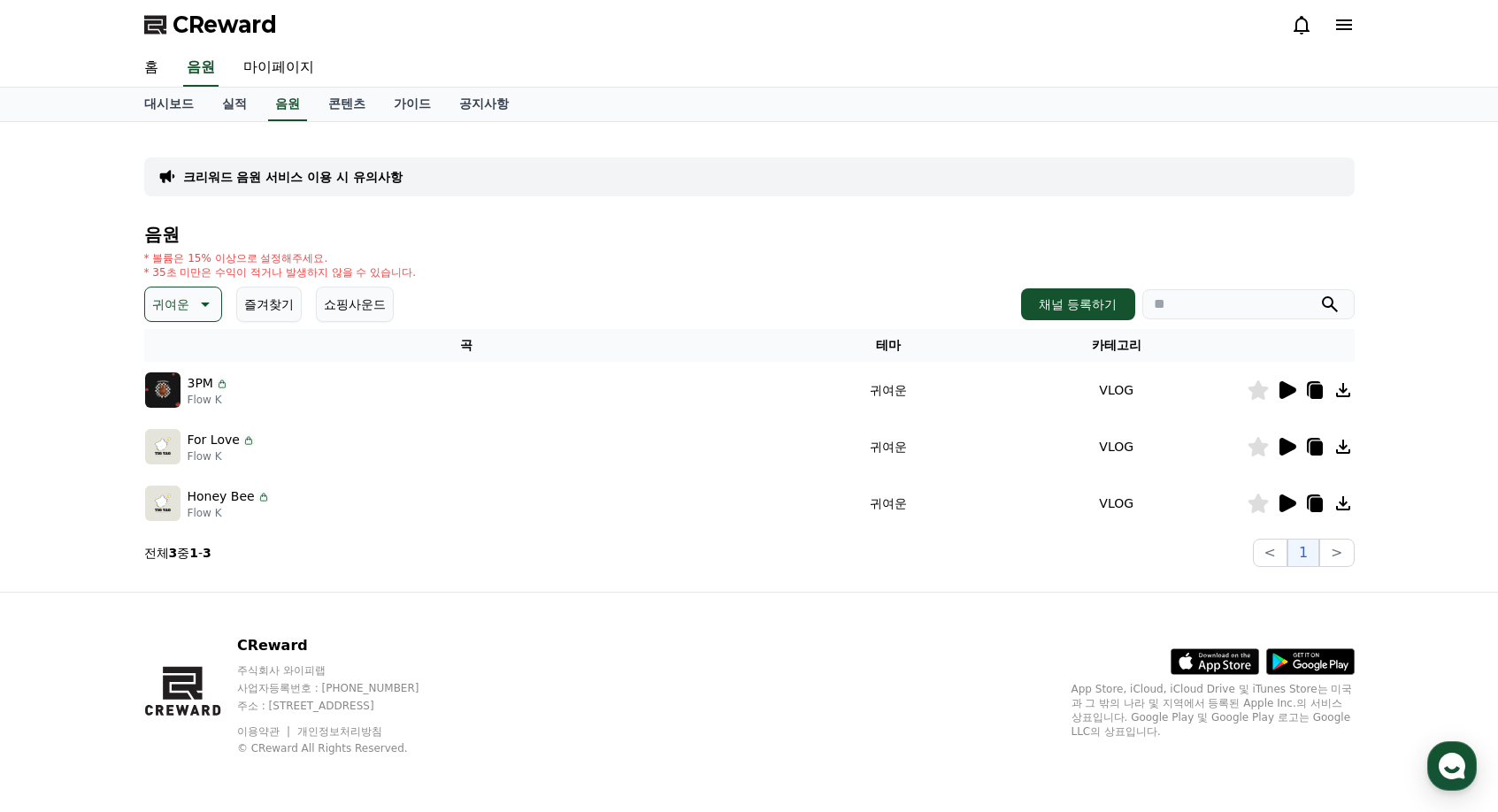
click at [1279, 384] on icon at bounding box center [1287, 391] width 22 height 22
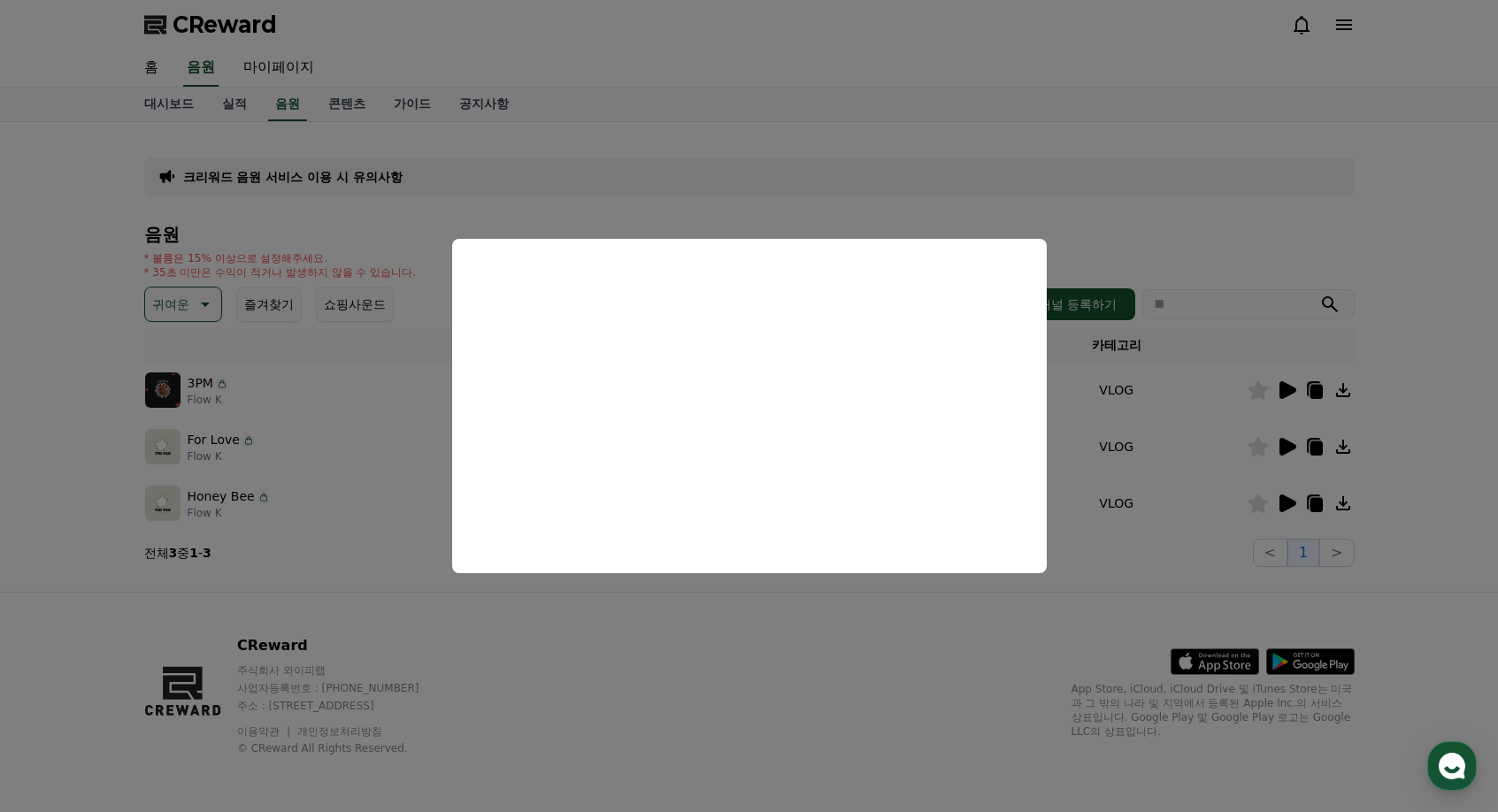
click at [526, 619] on button "close modal" at bounding box center [749, 406] width 1498 height 812
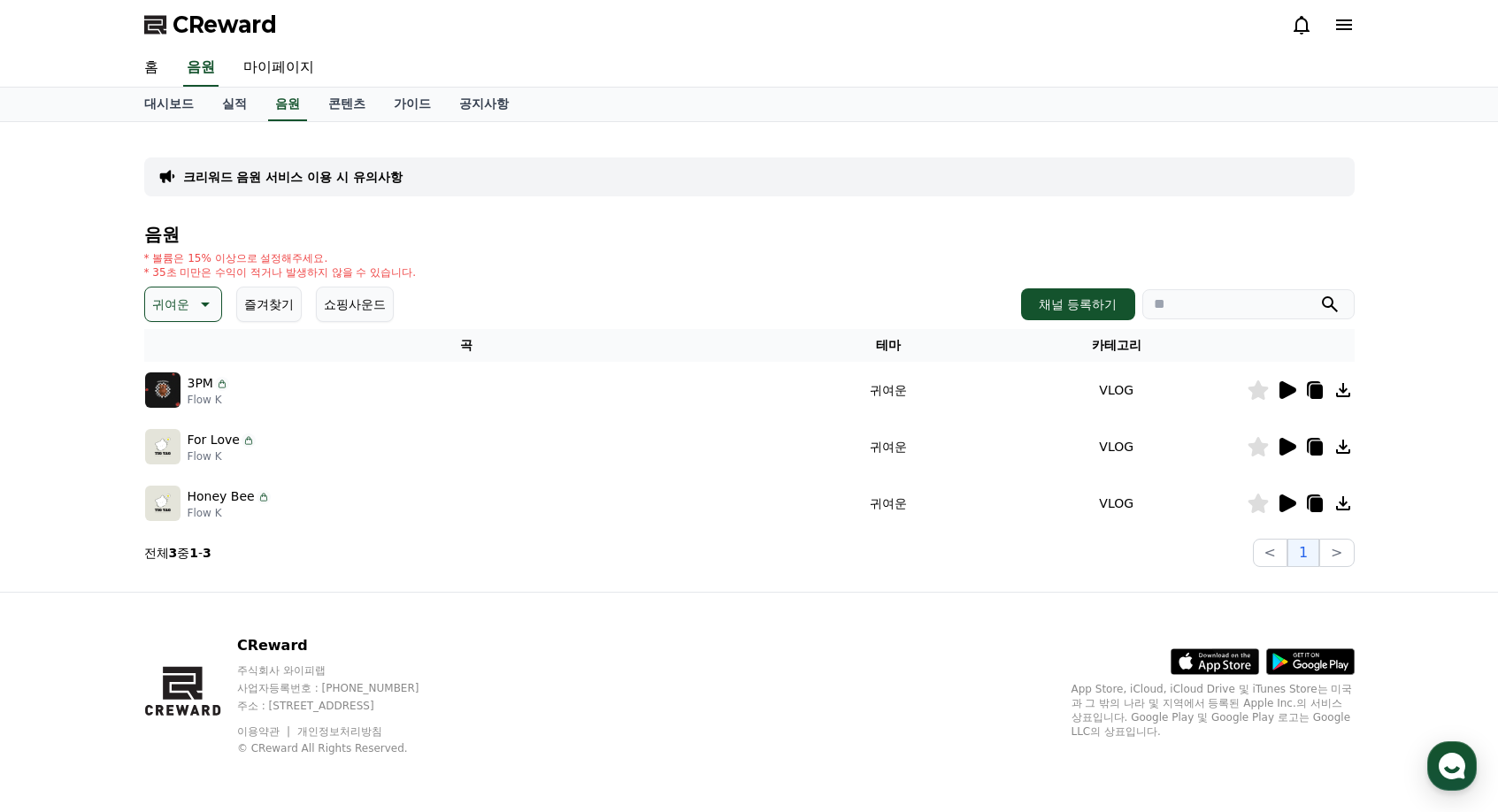
click at [1290, 449] on icon at bounding box center [1288, 447] width 17 height 18
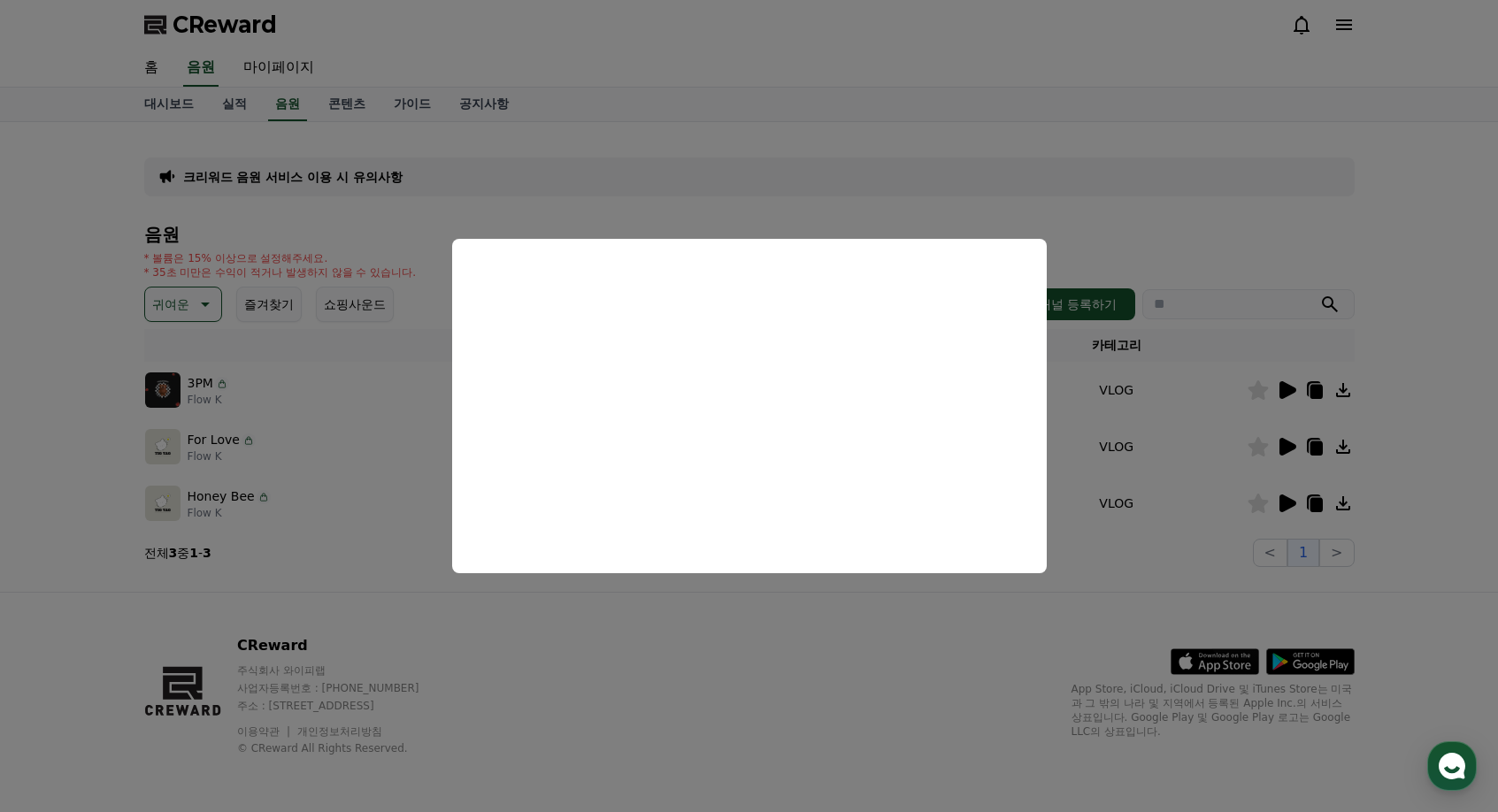
click at [595, 654] on button "close modal" at bounding box center [749, 406] width 1498 height 812
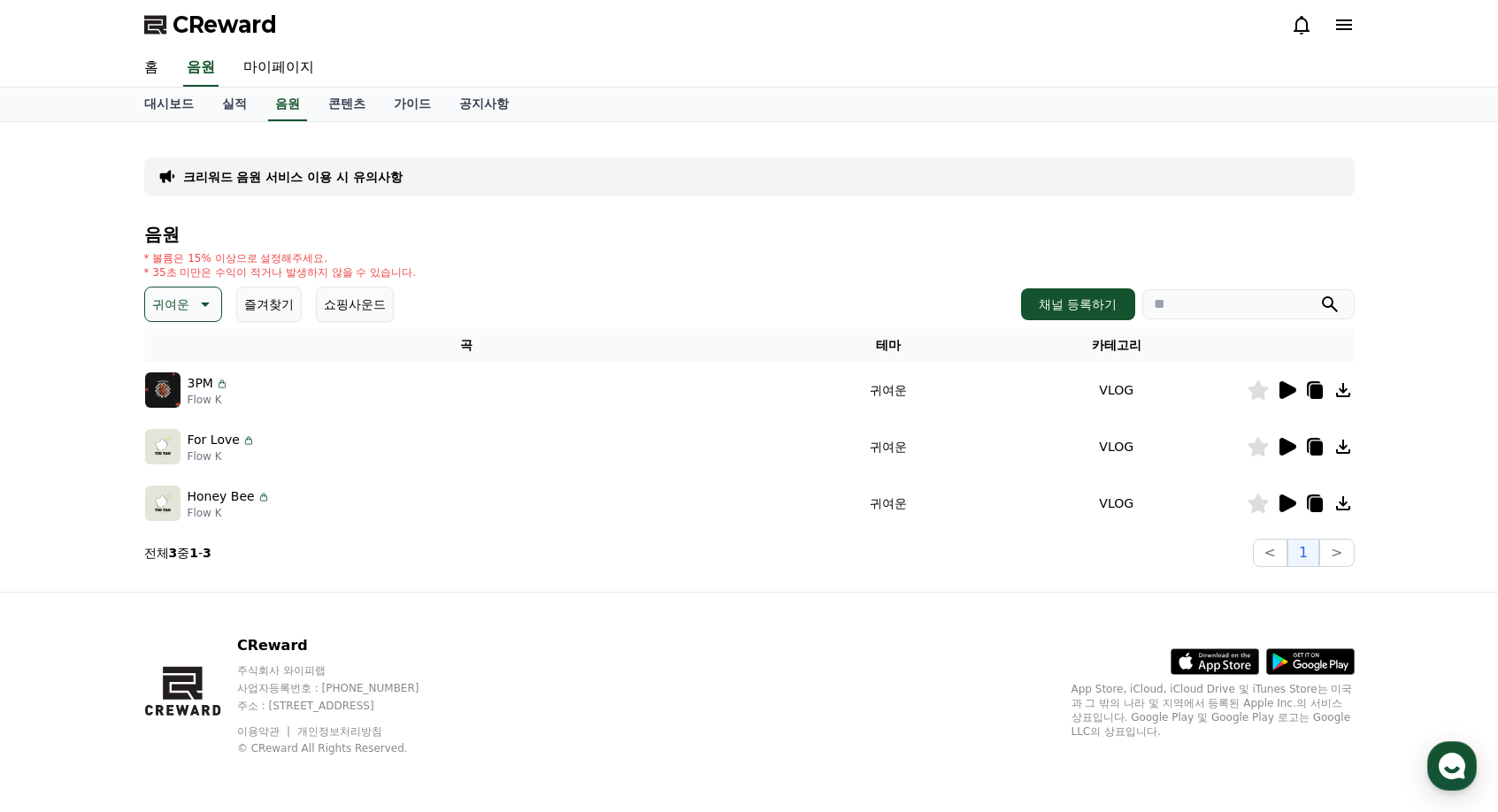
click at [1292, 500] on icon at bounding box center [1288, 504] width 17 height 18
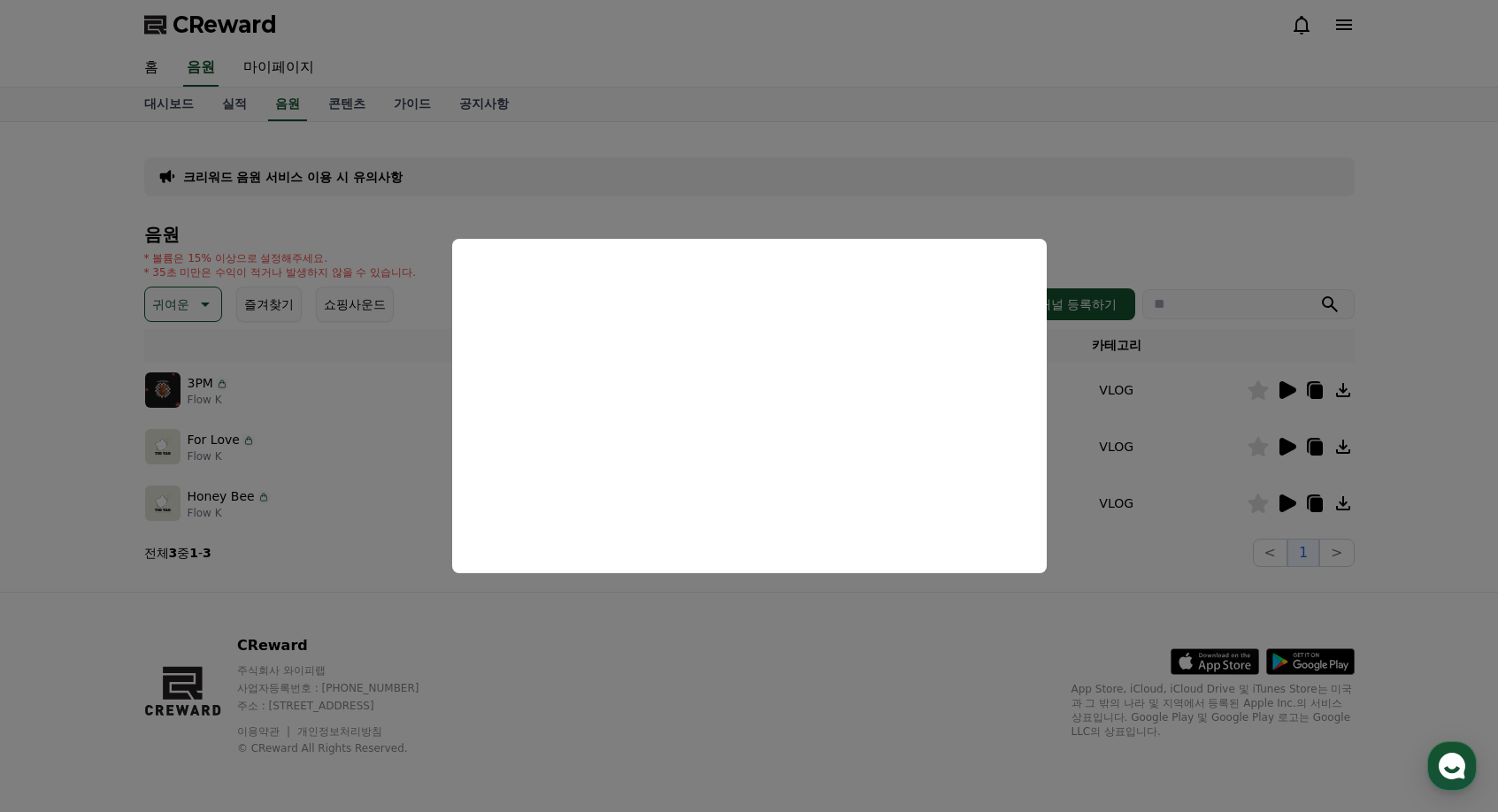
click at [397, 585] on button "close modal" at bounding box center [749, 406] width 1498 height 812
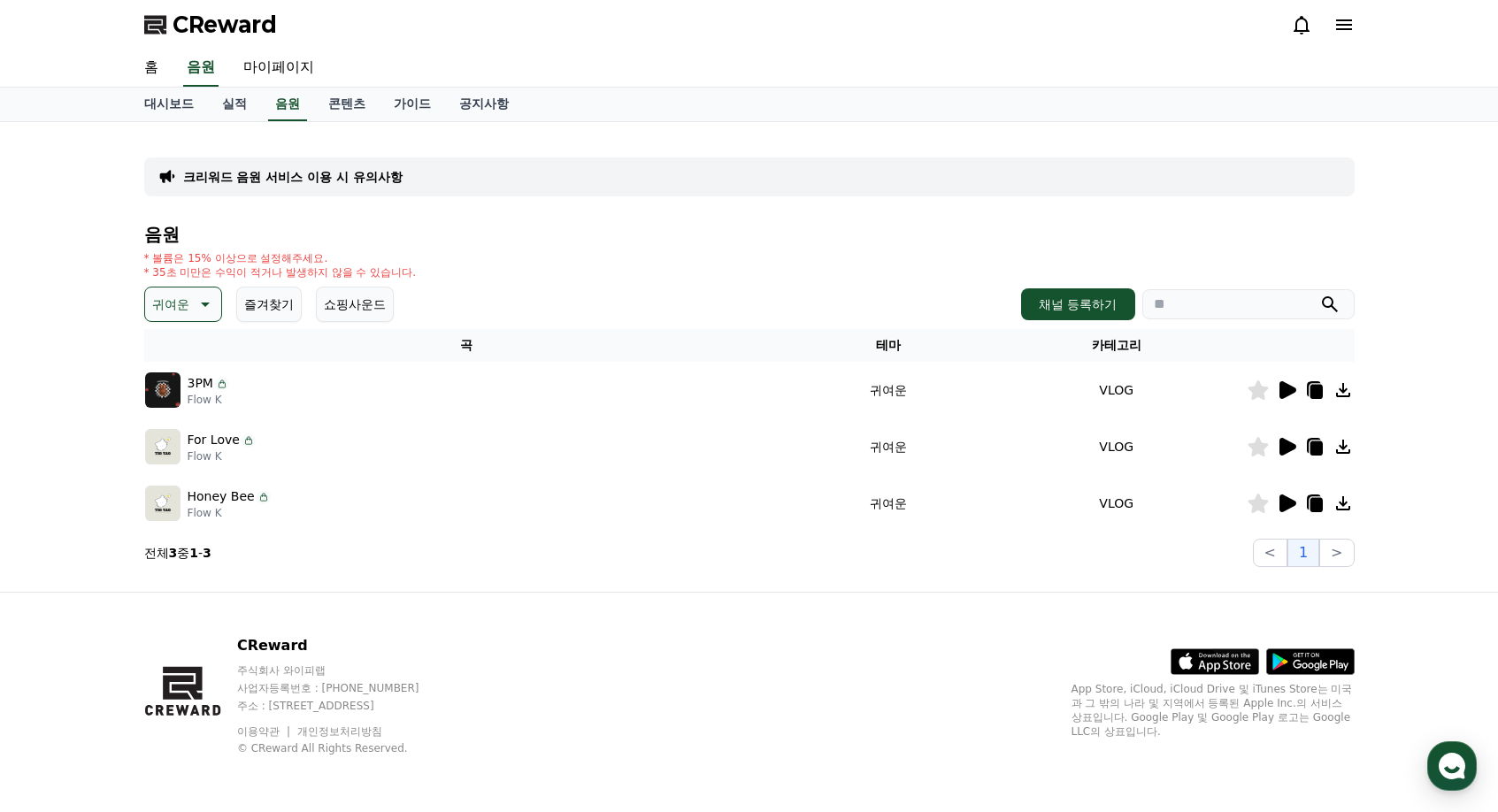
click at [198, 312] on icon at bounding box center [203, 304] width 22 height 22
click at [204, 342] on div "전체 환상적인 호기심 어두운 밝은 통통튀는 신나는 반전 웅장한 드라마틱 즐거움 분위기있는 EDM 그루브 슬픈 잔잔한 귀여운 감동적인 긴장되는 …" at bounding box center [185, 788] width 76 height 913
click at [194, 345] on div "전체 환상적인 호기심 어두운 밝은 통통튀는 신나는 반전 웅장한 드라마틱 즐거움 분위기있는 EDM 그루브 슬픈 잔잔한 귀여운 감동적인 긴장되는 …" at bounding box center [185, 788] width 76 height 913
click at [609, 269] on div "* 볼륨은 15% 이상으로 설정해주세요. * 35초 미만은 수익이 적거나 발생하지 않을 수 있습니다." at bounding box center [749, 265] width 1211 height 28
click at [494, 95] on link "공지사항" at bounding box center [483, 104] width 78 height 33
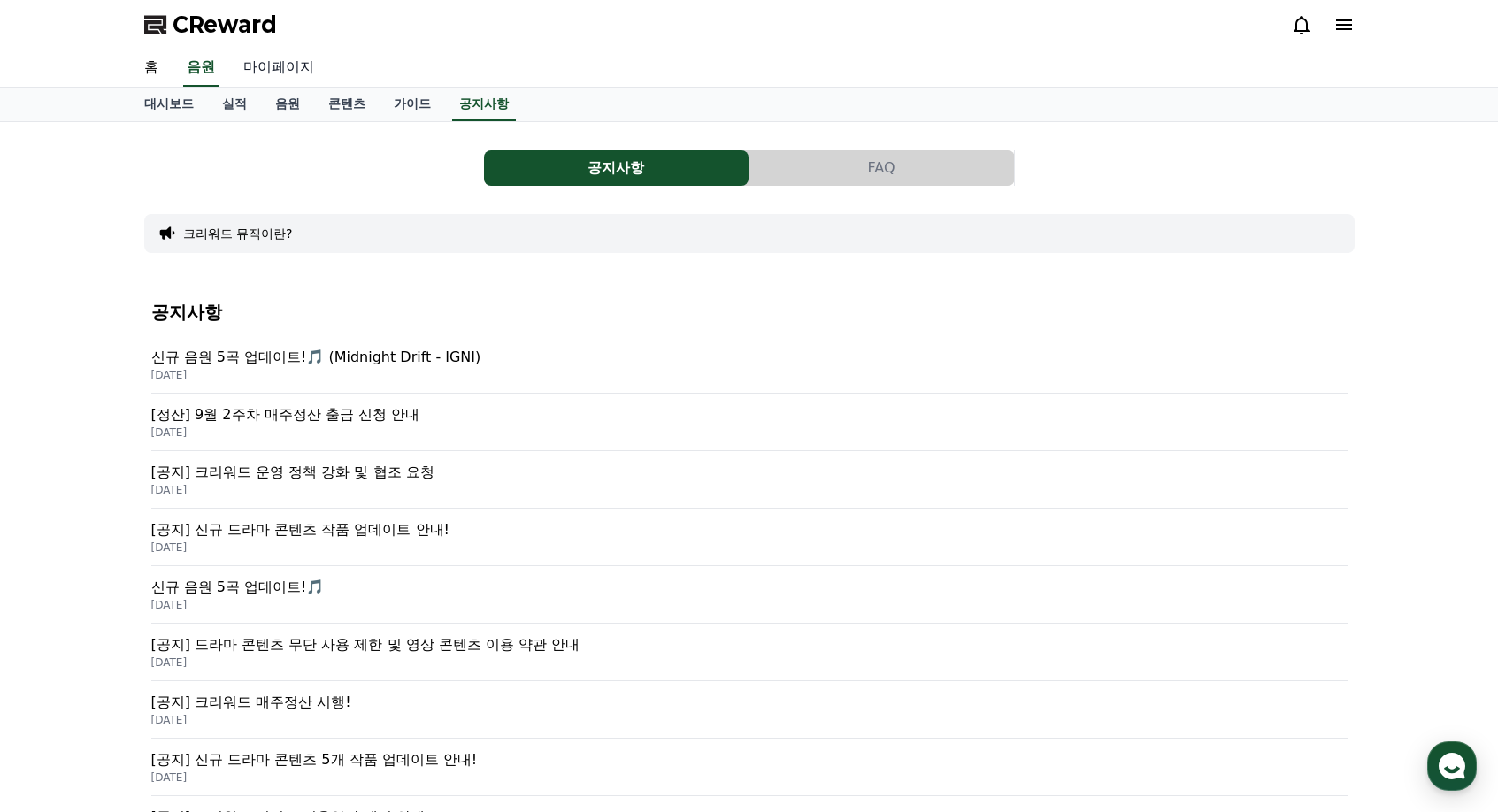
click at [267, 58] on link "마이페이지" at bounding box center [278, 68] width 99 height 37
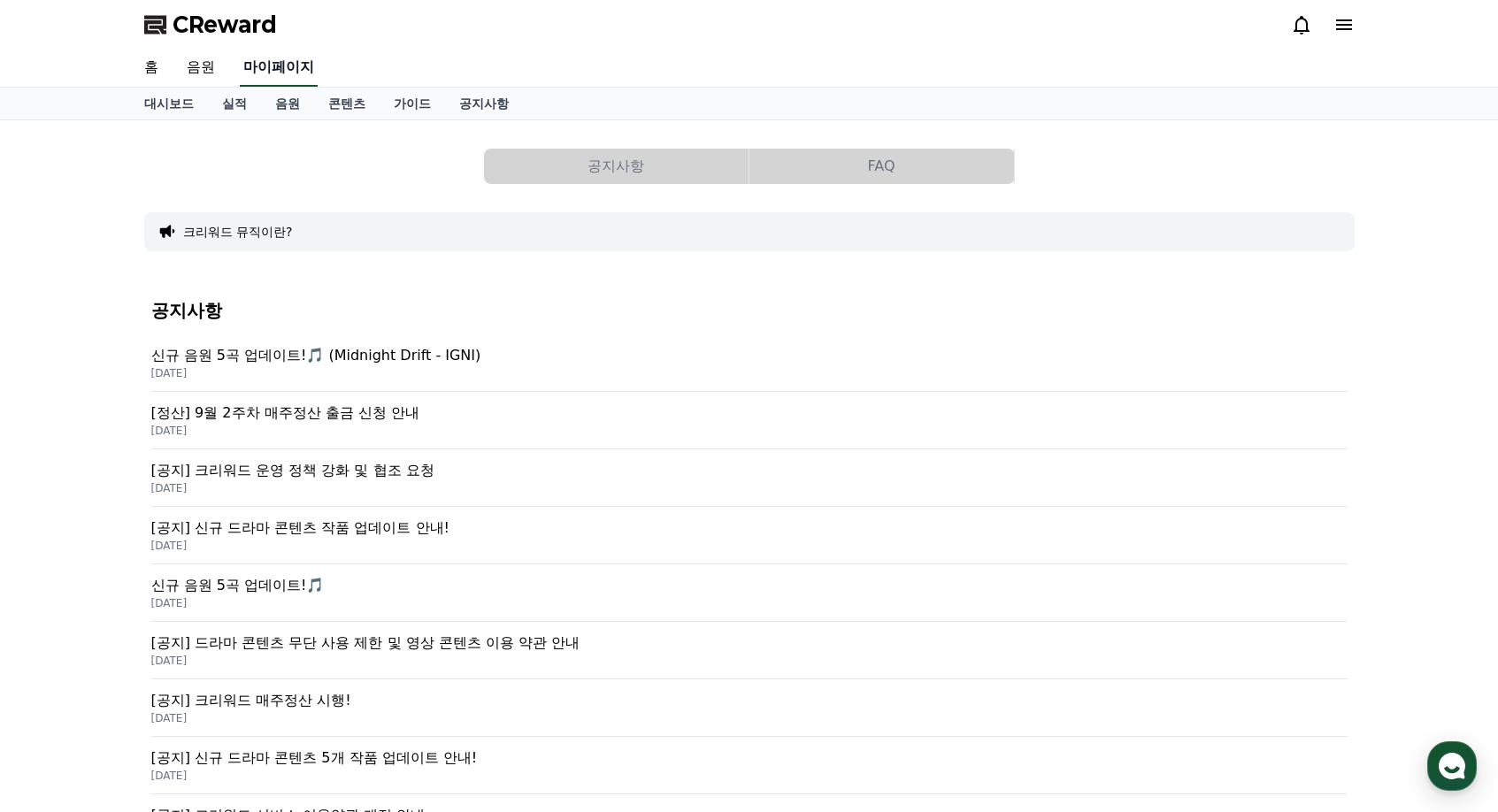
select select "**********"
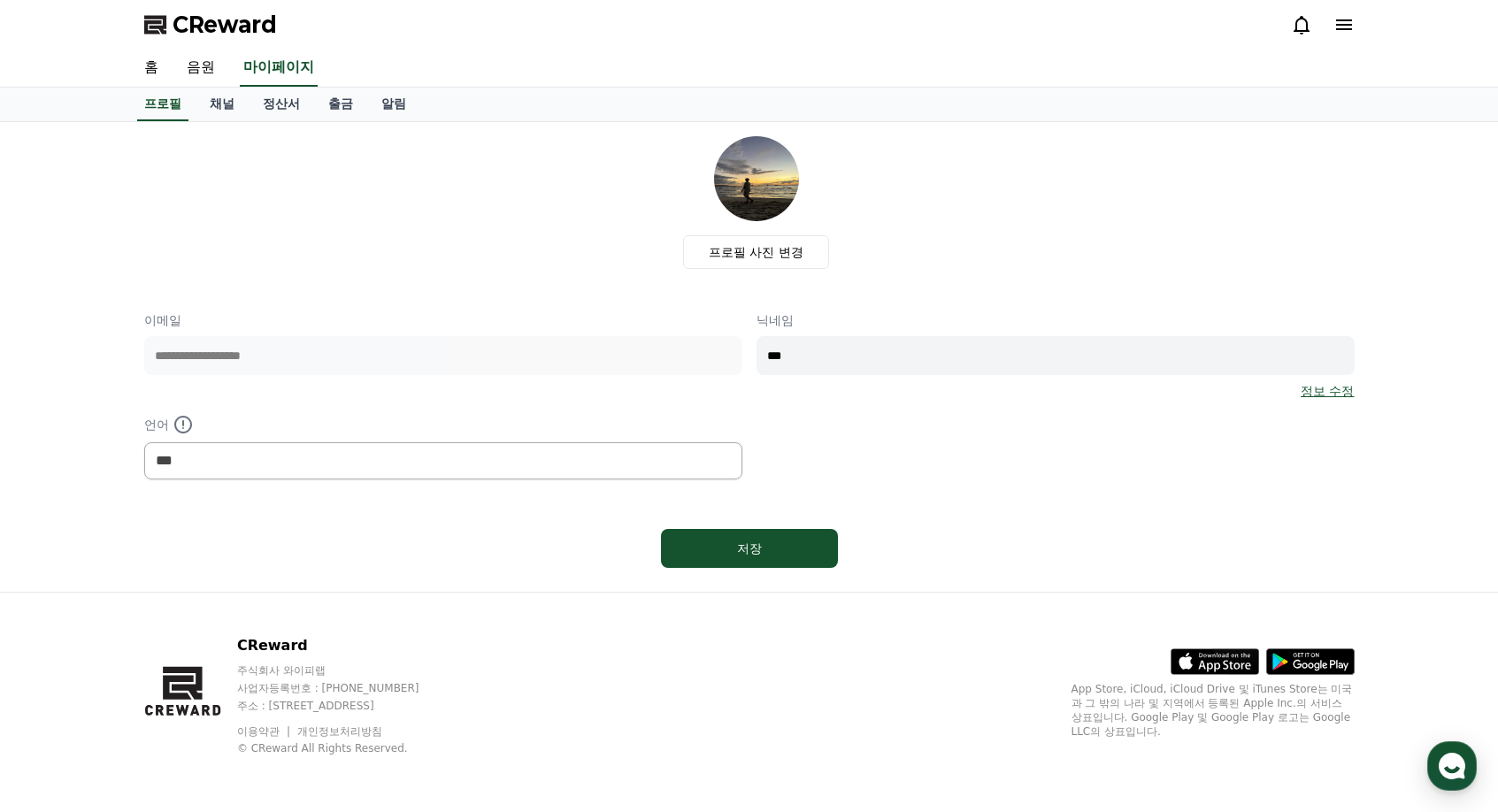
click at [242, 218] on div "프로필 사진 변경" at bounding box center [756, 202] width 1196 height 133
click at [228, 106] on link "채널" at bounding box center [222, 104] width 53 height 33
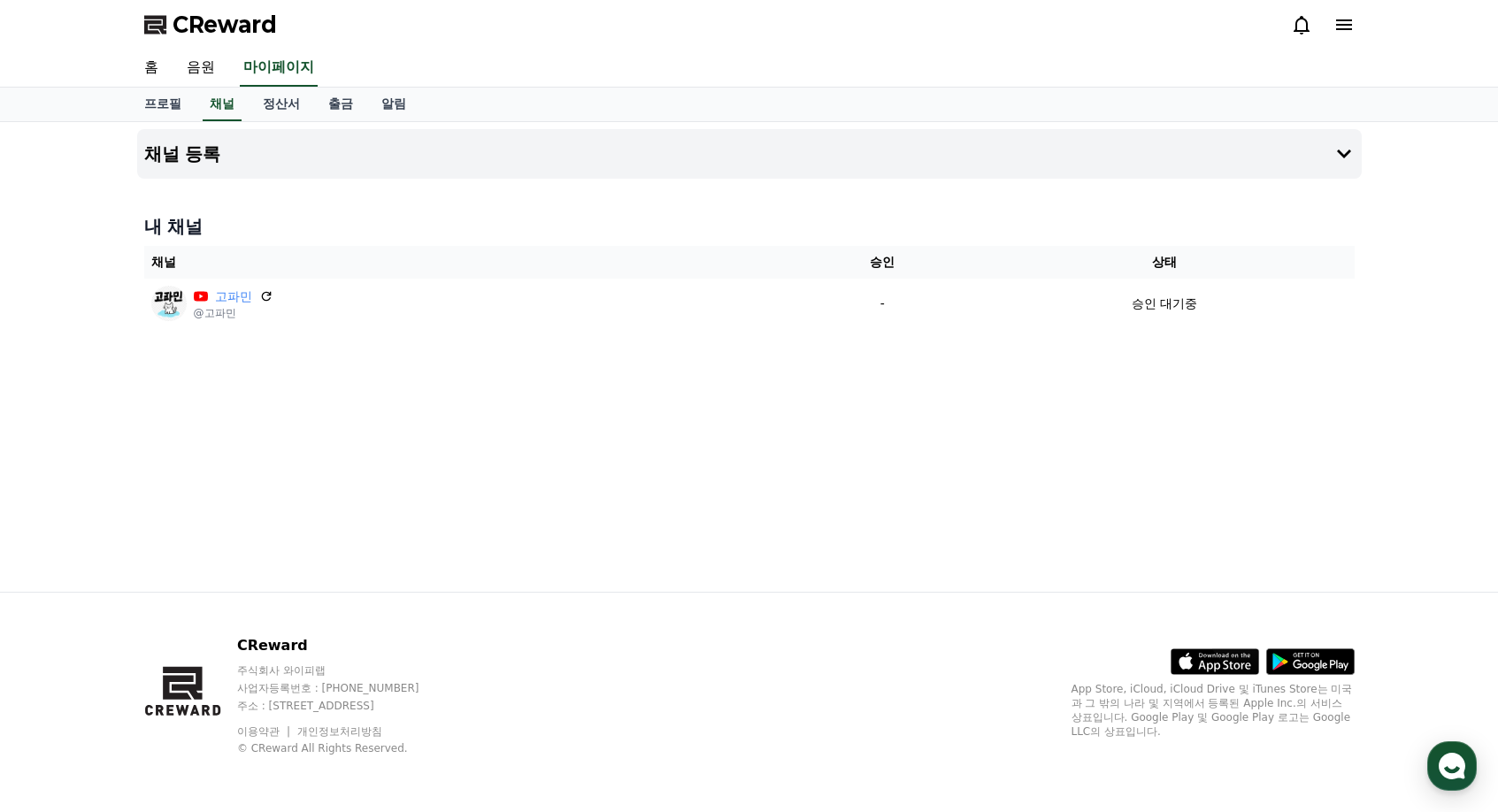
click at [50, 433] on div "채널 등록 내 채널 채널 승인 상태 고파민 @고파민 - 승인 대기중" at bounding box center [749, 356] width 1498 height 469
drag, startPoint x: 188, startPoint y: 454, endPoint x: 194, endPoint y: 433, distance: 21.8
click at [188, 453] on div "채널 등록 내 채널 채널 승인 상태 고파민 @고파민 - 승인 대기중" at bounding box center [749, 356] width 1239 height 469
click at [1337, 147] on icon at bounding box center [1345, 154] width 22 height 22
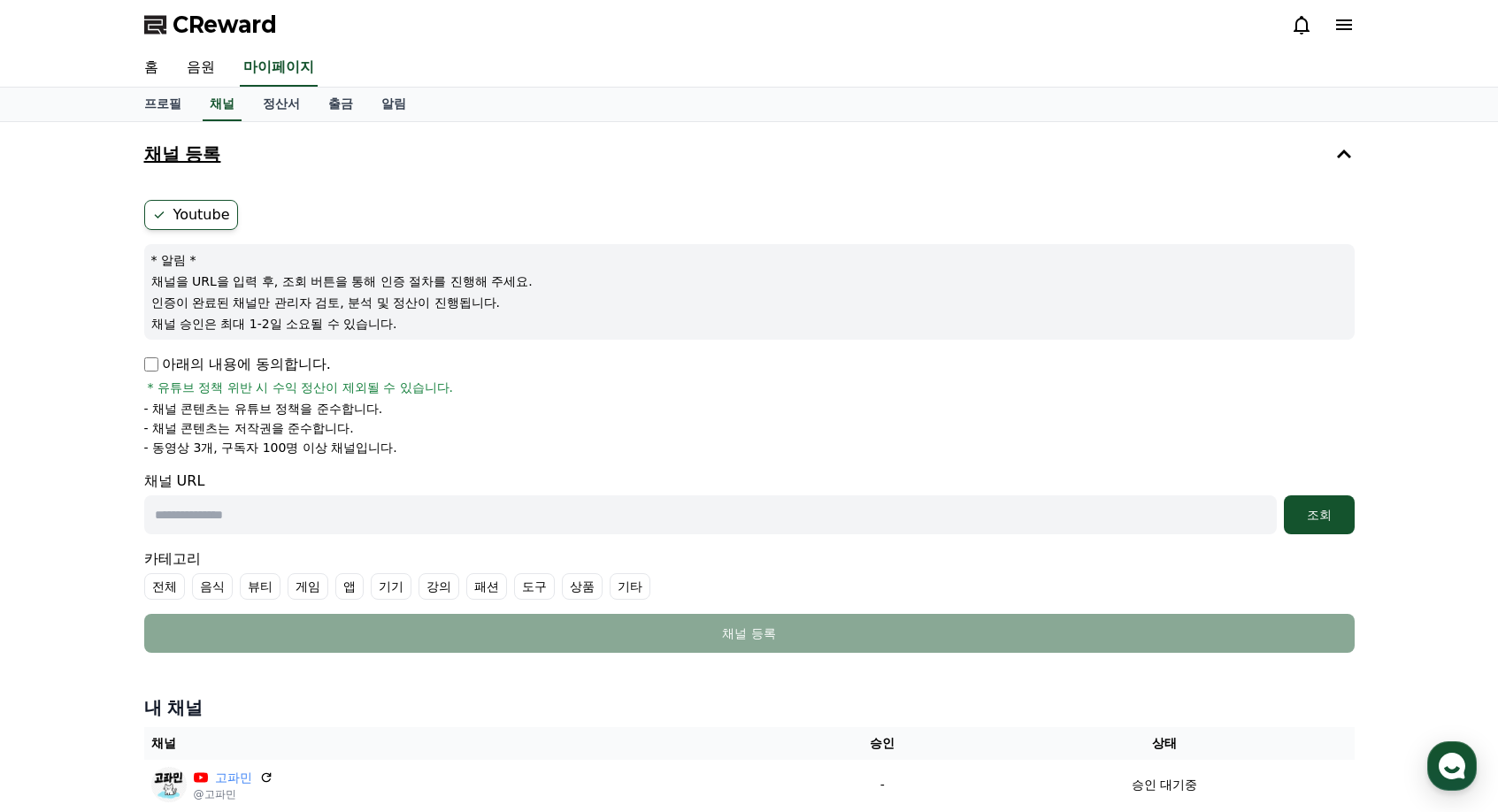
click at [23, 317] on div "채널 등록 Youtube * 알림 * 채널을 URL을 입력 후, 조회 버튼을 통해 인증 절차를 진행해 주세요. 인증이 완료된 채널만 관리자 검…" at bounding box center [749, 472] width 1498 height 701
click at [159, 364] on p "아래의 내용에 동의합니다." at bounding box center [238, 364] width 187 height 22
click at [426, 514] on input "text" at bounding box center [710, 515] width 1133 height 39
paste input "**********"
type input "**********"
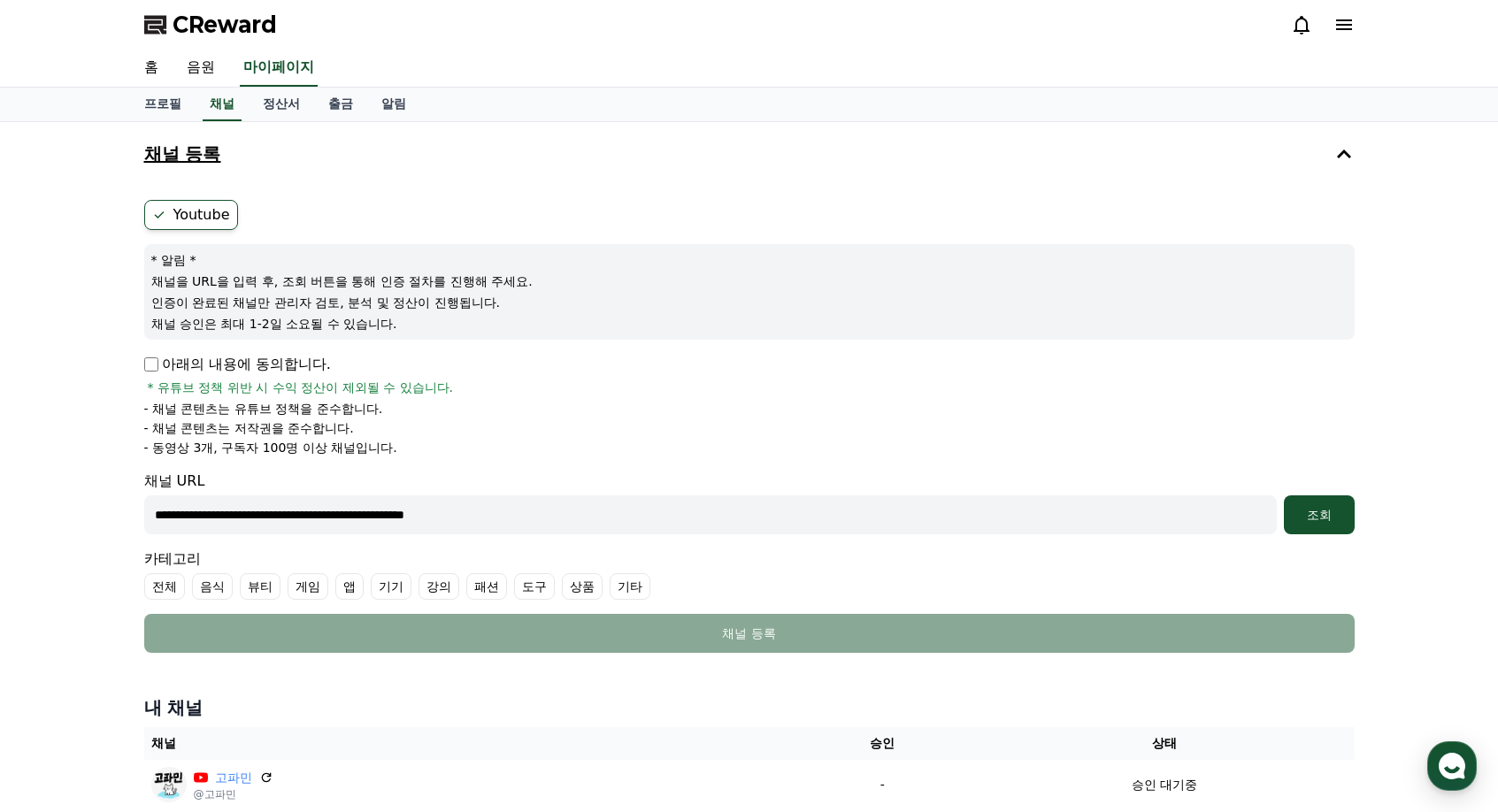
drag, startPoint x: 604, startPoint y: 510, endPoint x: -138, endPoint y: 444, distance: 744.9
click at [0, 444] on html "**********" at bounding box center [749, 521] width 1498 height 1044
click at [82, 462] on div "채널 등록 Youtube * 알림 * 채널을 URL을 입력 후, 조회 버튼을 통해 인증 절차를 진행해 주세요. 인증이 완료된 채널만 관리자 검…" at bounding box center [749, 472] width 1498 height 701
click at [206, 66] on link "음원" at bounding box center [201, 68] width 57 height 37
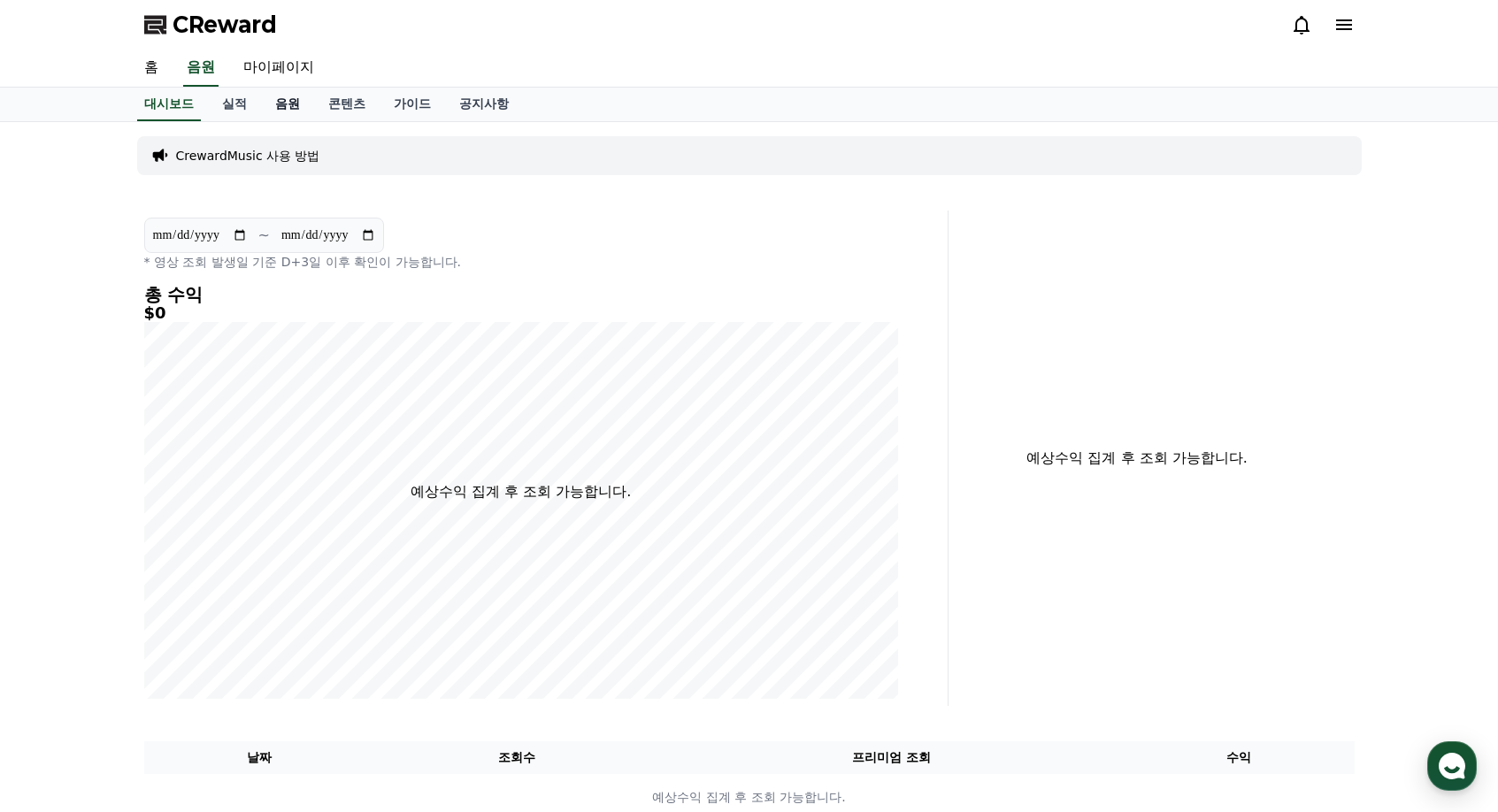
click at [273, 106] on link "음원" at bounding box center [288, 104] width 53 height 33
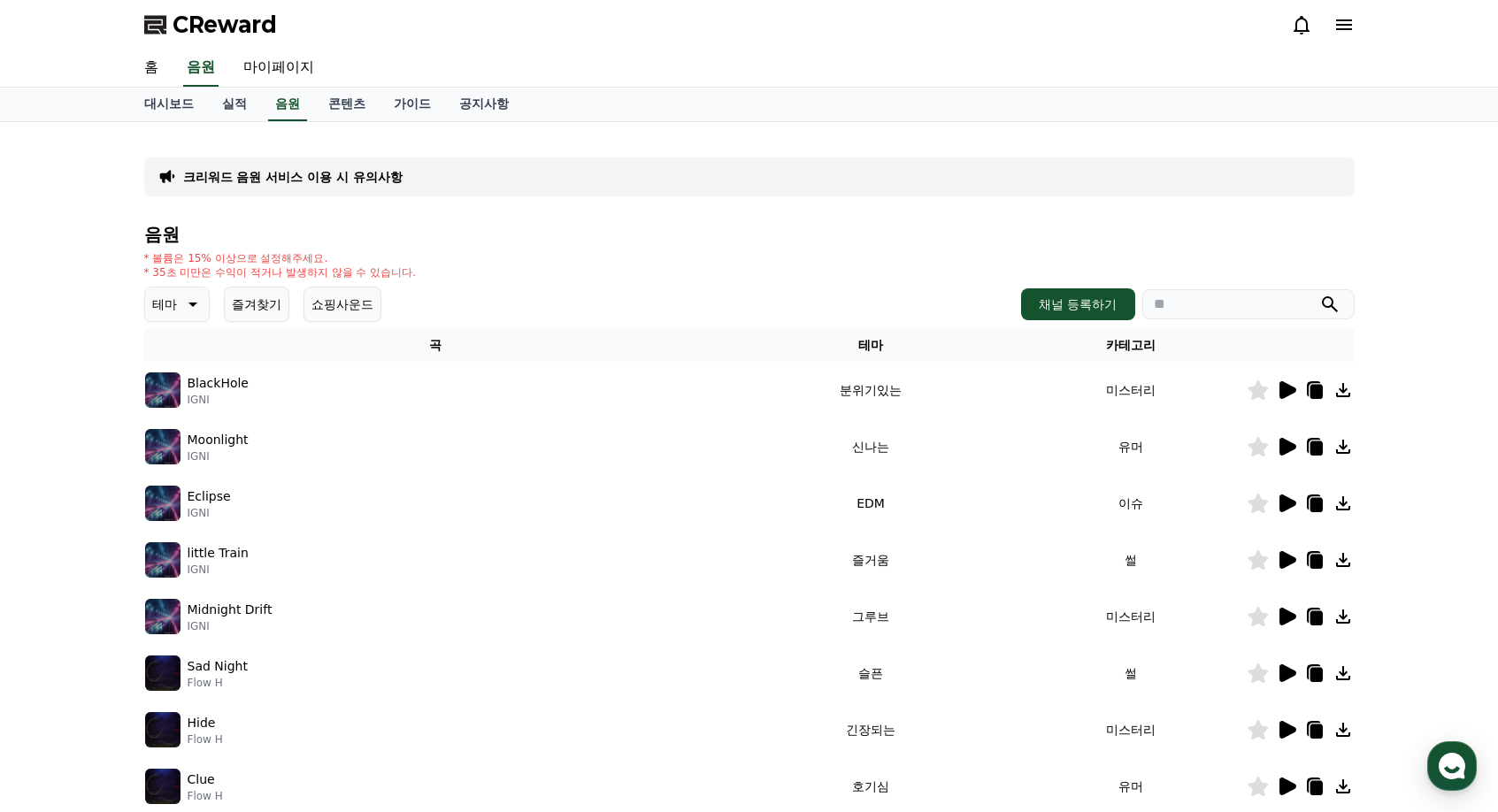
drag, startPoint x: 1336, startPoint y: 389, endPoint x: 1388, endPoint y: 389, distance: 52.0
click at [1391, 388] on div "크리워드 음원 서비스 이용 시 유의사항 음원 * 볼륨은 15% 이상으로 설정해주세요. * 35초 미만은 수익이 적거나 발생하지 않을 수 있습니…" at bounding box center [749, 549] width 1498 height 855
click at [416, 107] on link "가이드" at bounding box center [413, 104] width 66 height 33
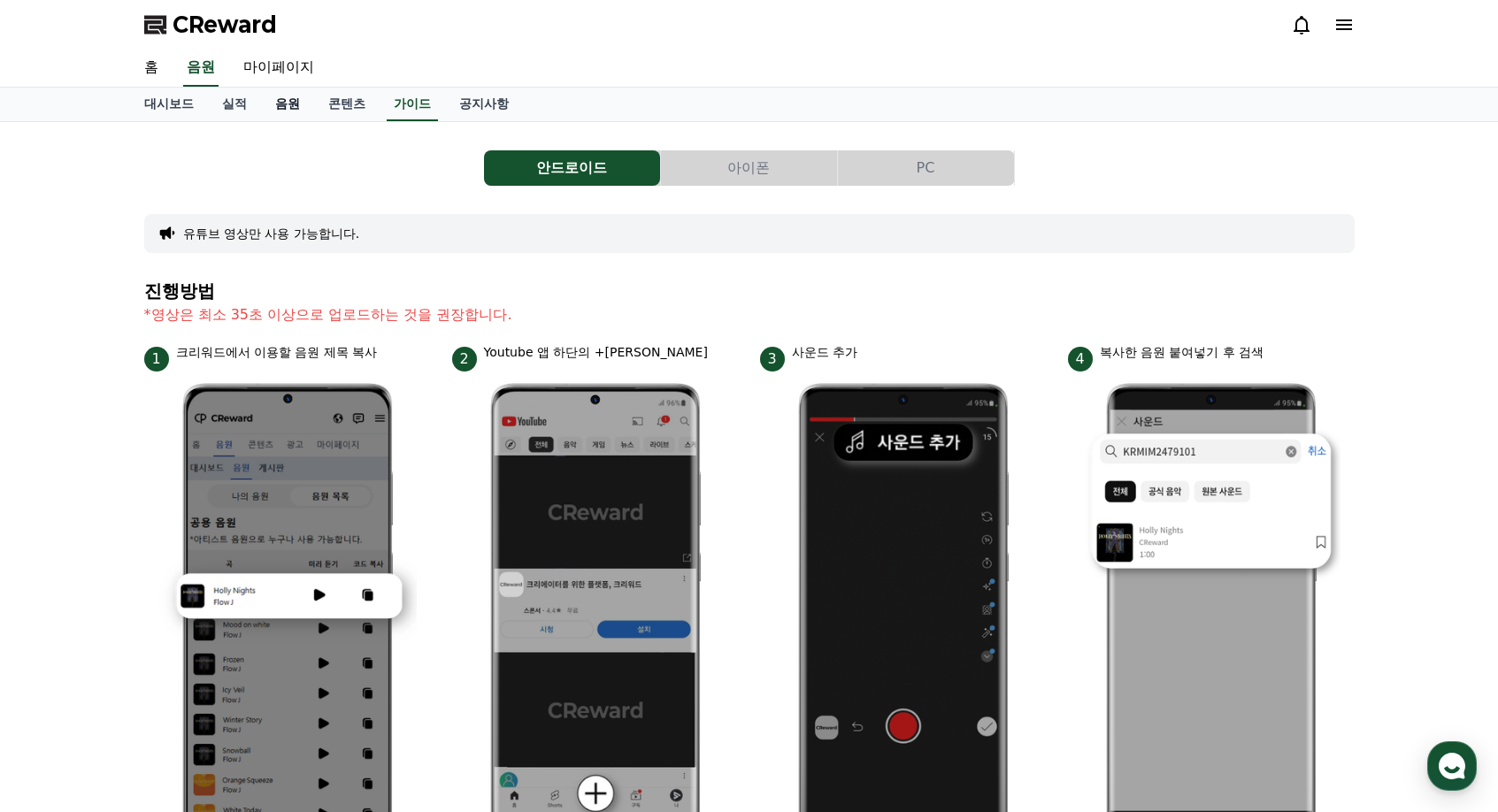
click at [294, 105] on link "음원" at bounding box center [288, 104] width 53 height 33
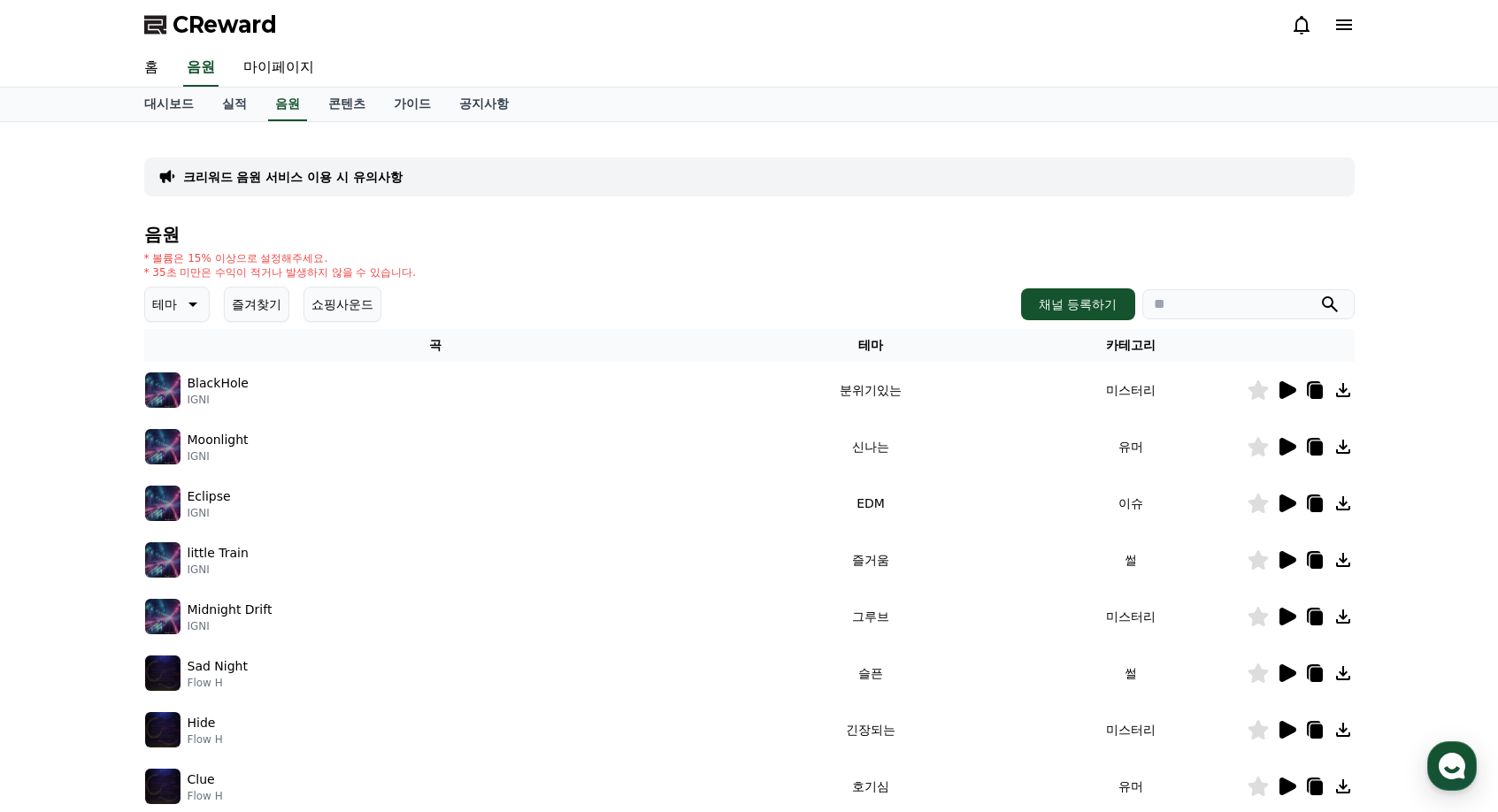
click at [1276, 396] on icon at bounding box center [1287, 391] width 22 height 22
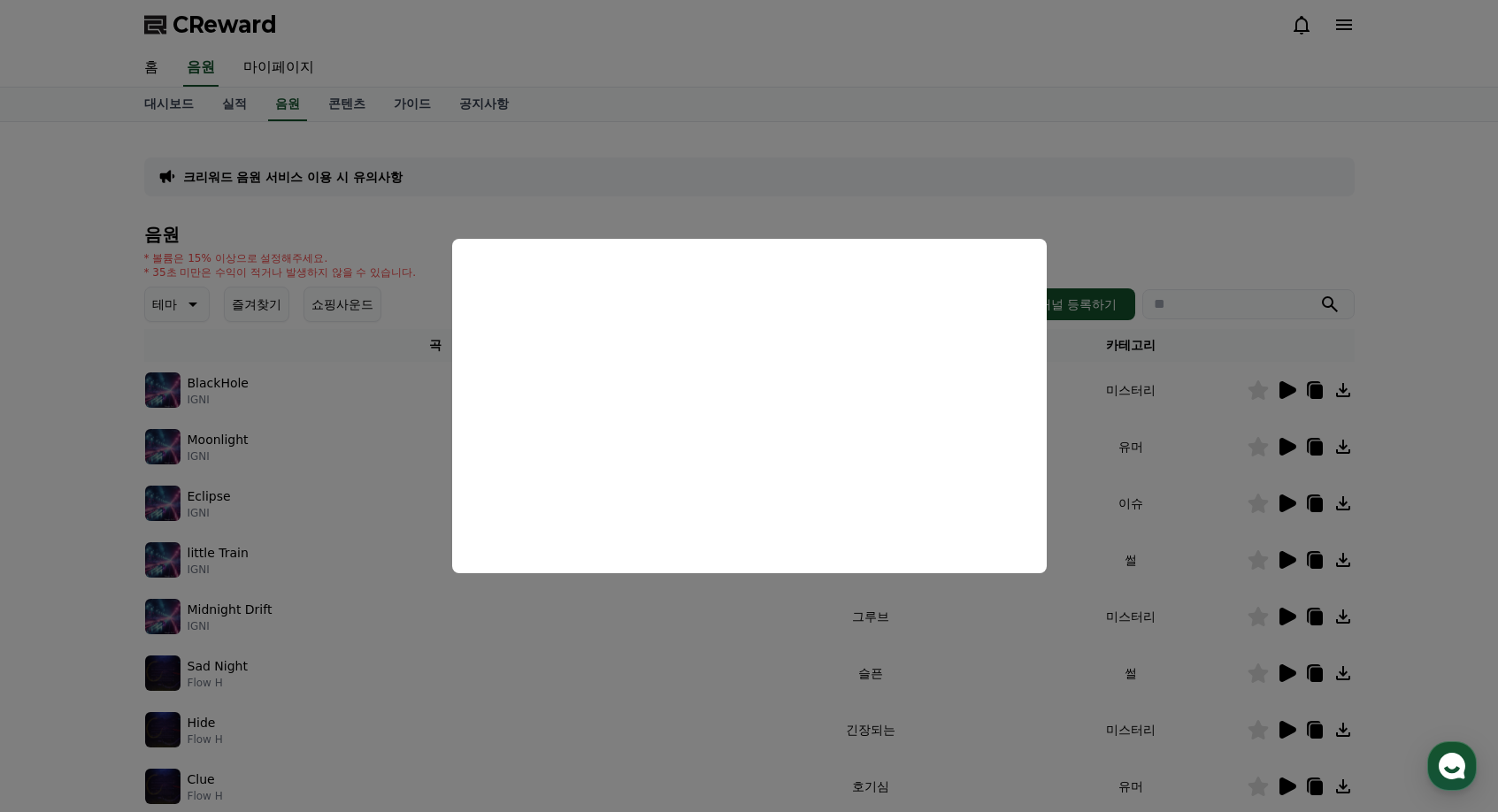
drag, startPoint x: 344, startPoint y: 332, endPoint x: 245, endPoint y: 300, distance: 104.0
click at [344, 332] on button "close modal" at bounding box center [749, 406] width 1498 height 812
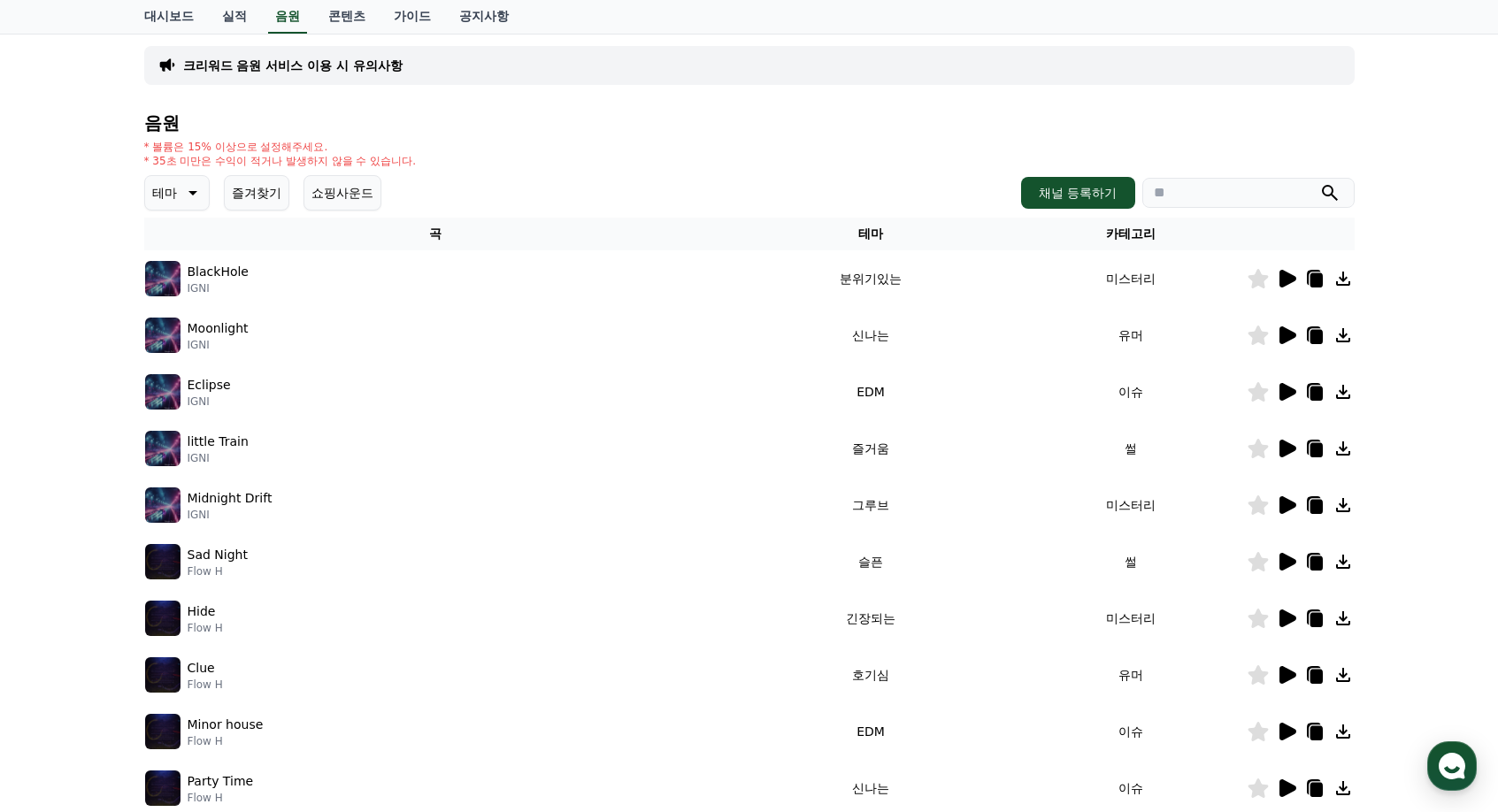
scroll to position [31, 0]
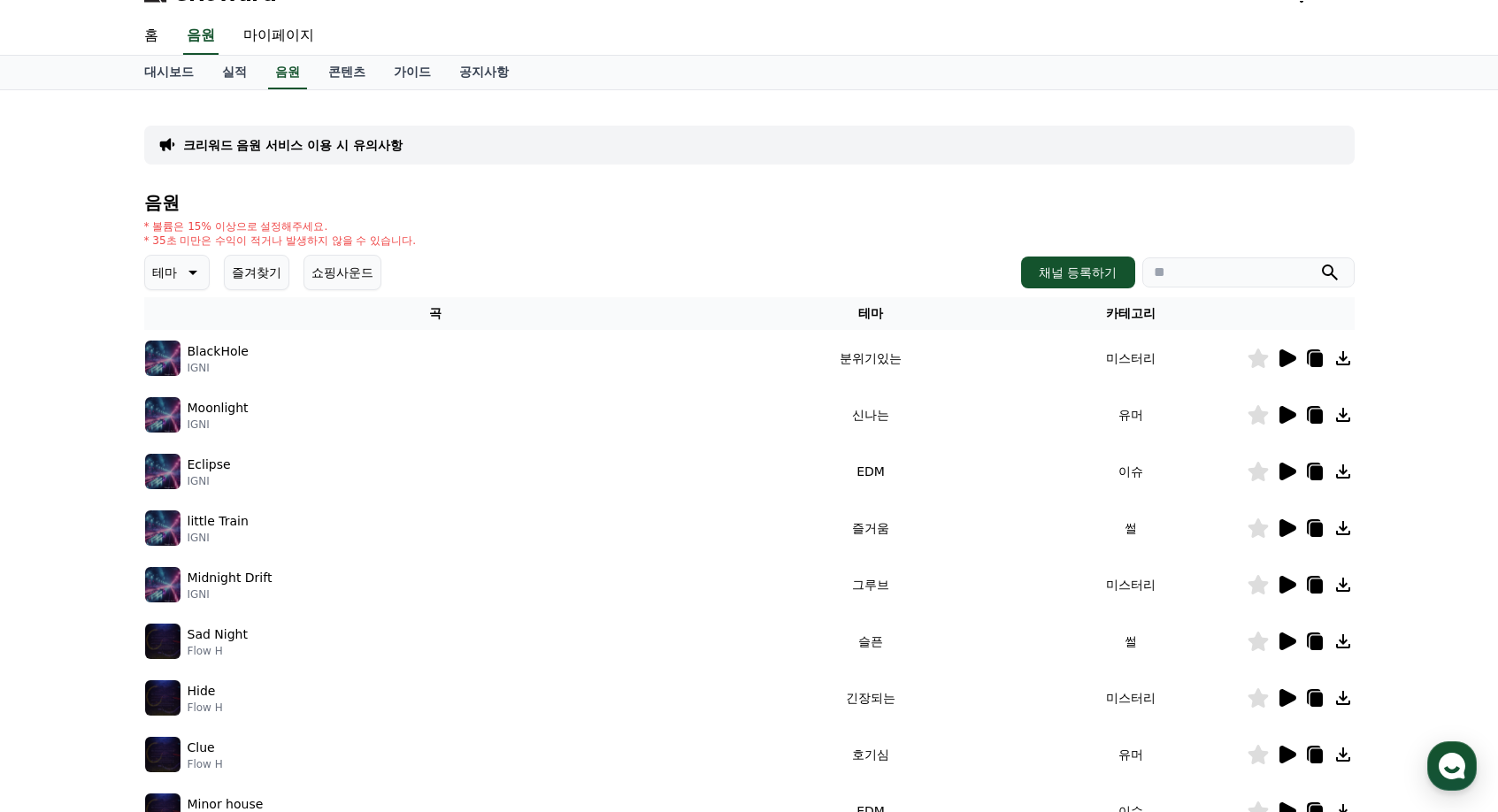
click at [190, 279] on icon at bounding box center [192, 273] width 22 height 22
click at [195, 325] on button "신나는" at bounding box center [173, 330] width 51 height 39
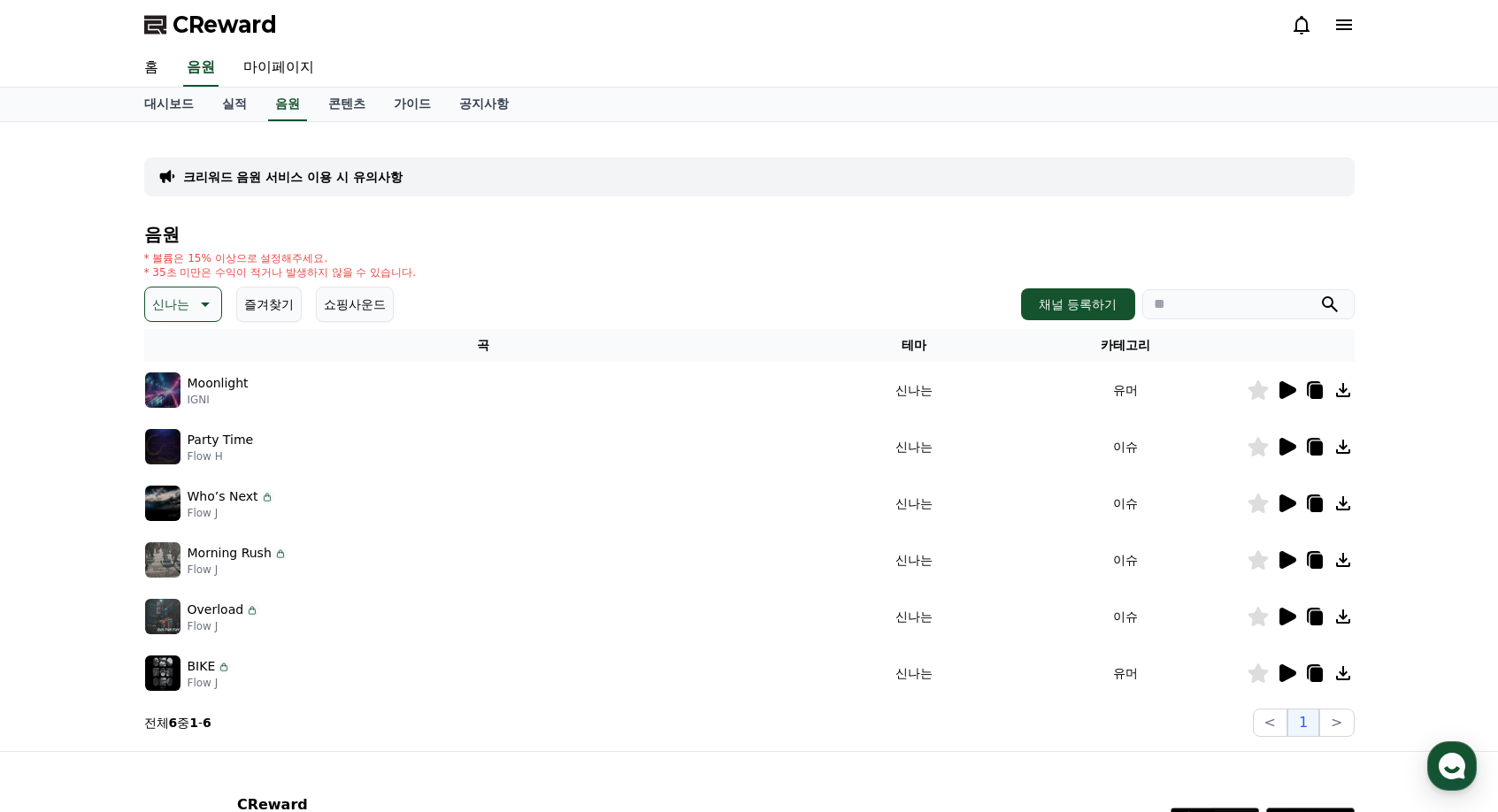
click at [1289, 453] on icon at bounding box center [1287, 447] width 22 height 22
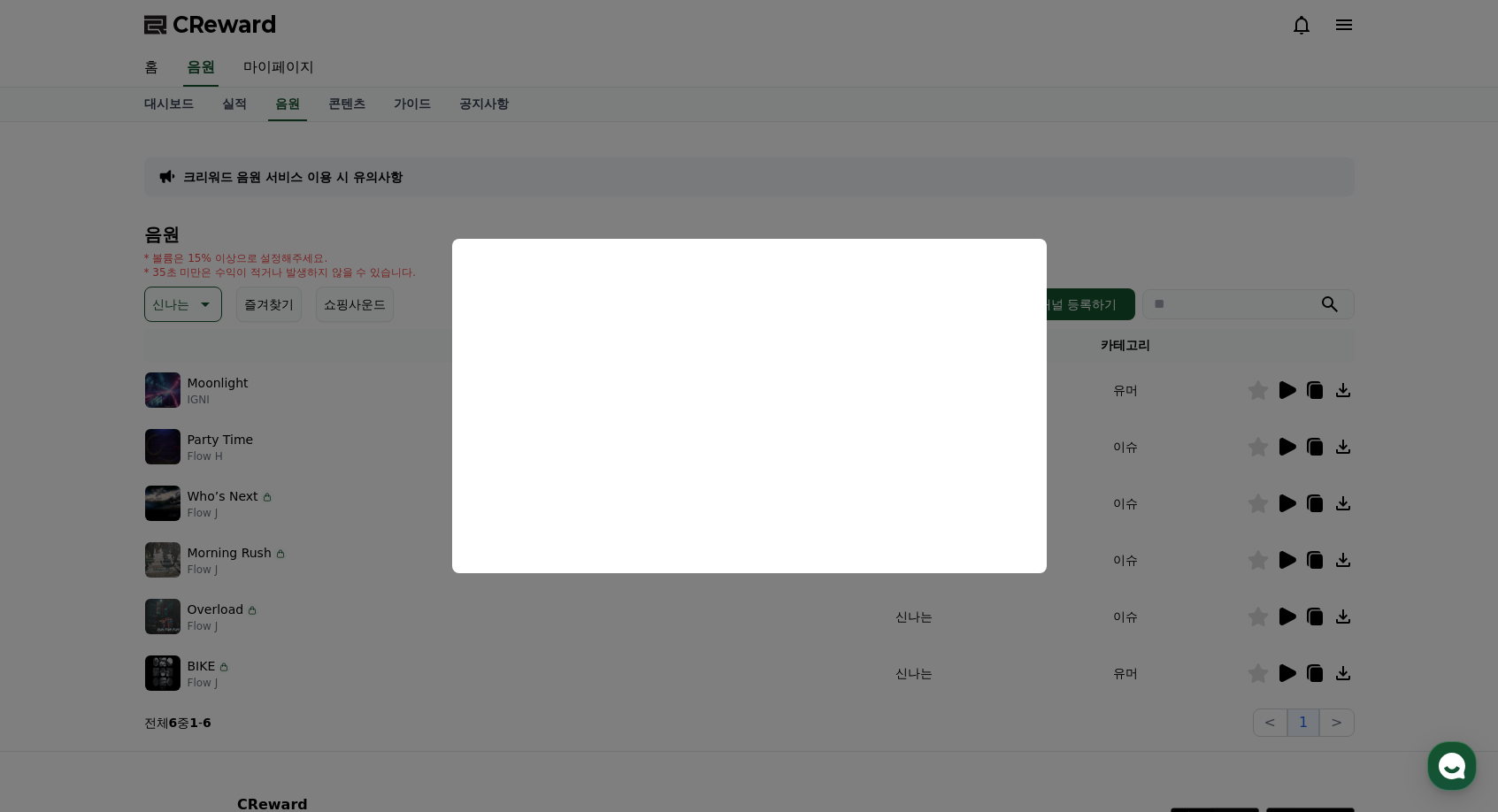
click at [1283, 514] on button "close modal" at bounding box center [749, 406] width 1498 height 812
click at [1286, 513] on icon at bounding box center [1287, 504] width 22 height 22
click at [1286, 501] on button "close modal" at bounding box center [749, 406] width 1498 height 812
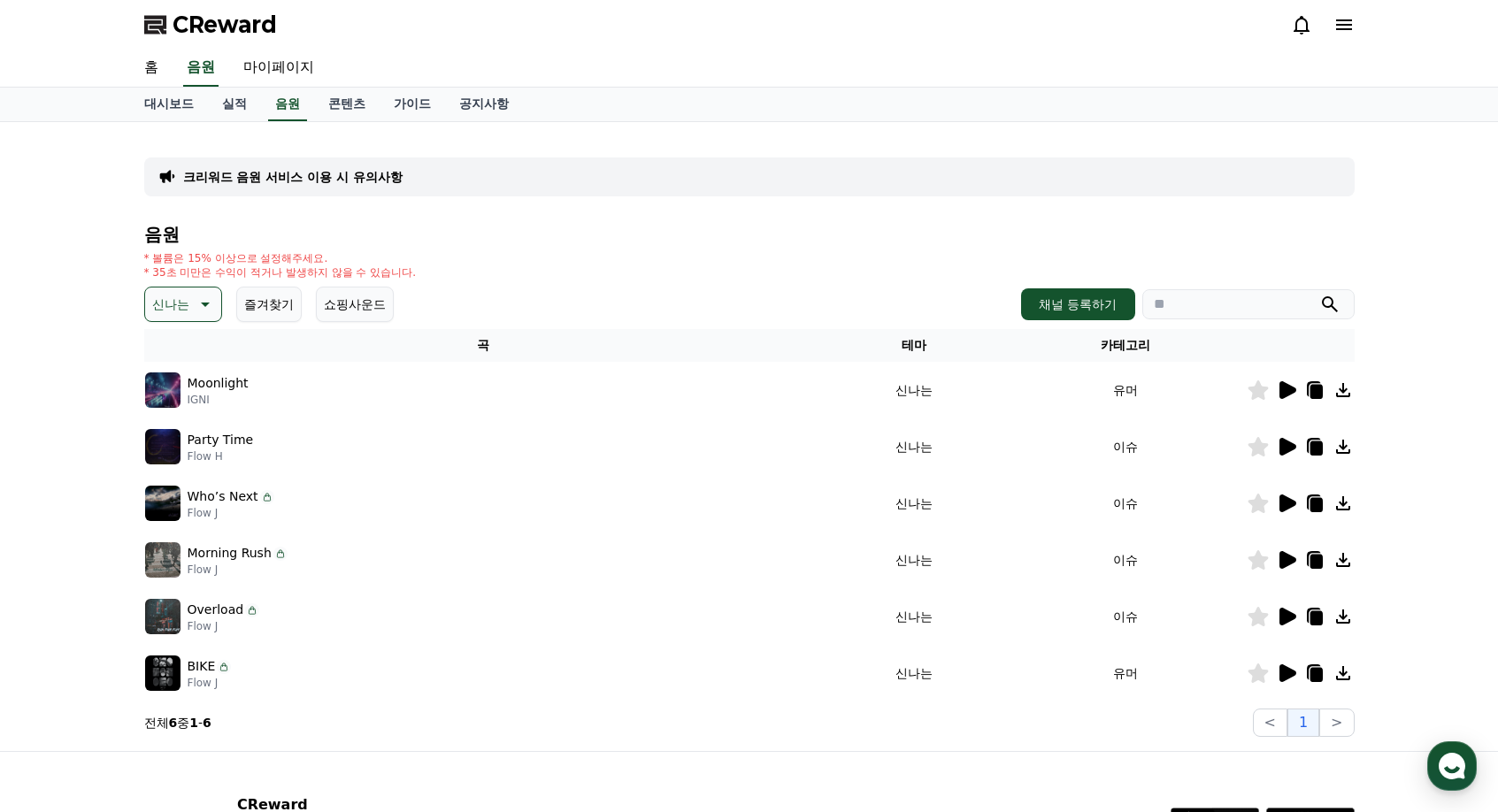
click at [756, 407] on td "Moonlight IGNI" at bounding box center [483, 391] width 679 height 57
click at [1296, 508] on icon at bounding box center [1287, 504] width 22 height 22
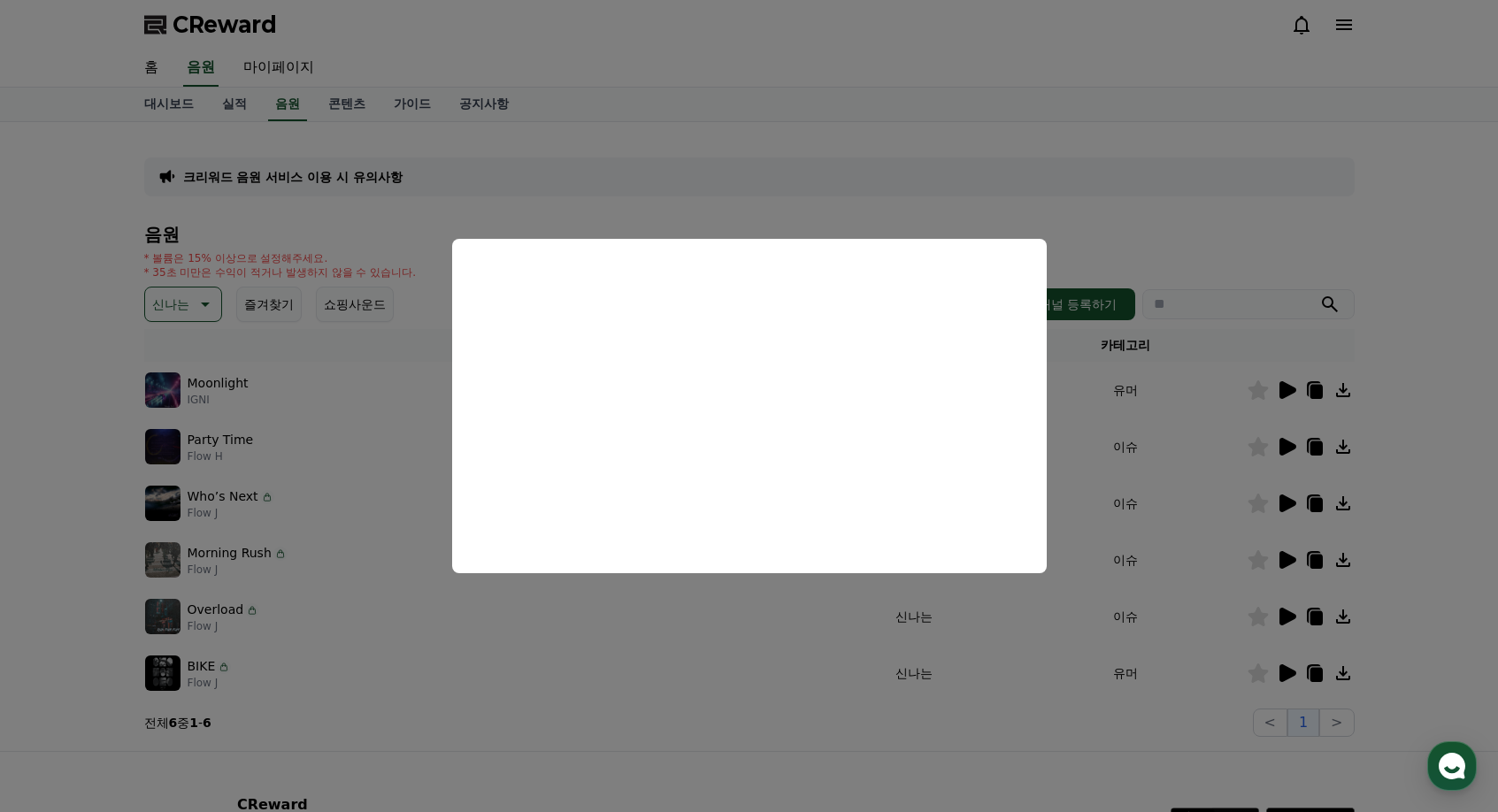
click at [1294, 556] on button "close modal" at bounding box center [749, 406] width 1498 height 812
click at [1291, 561] on icon at bounding box center [1288, 560] width 17 height 18
click at [1290, 605] on button "close modal" at bounding box center [749, 406] width 1498 height 812
click at [1290, 619] on icon at bounding box center [1288, 617] width 17 height 18
click at [1287, 674] on button "close modal" at bounding box center [749, 406] width 1498 height 812
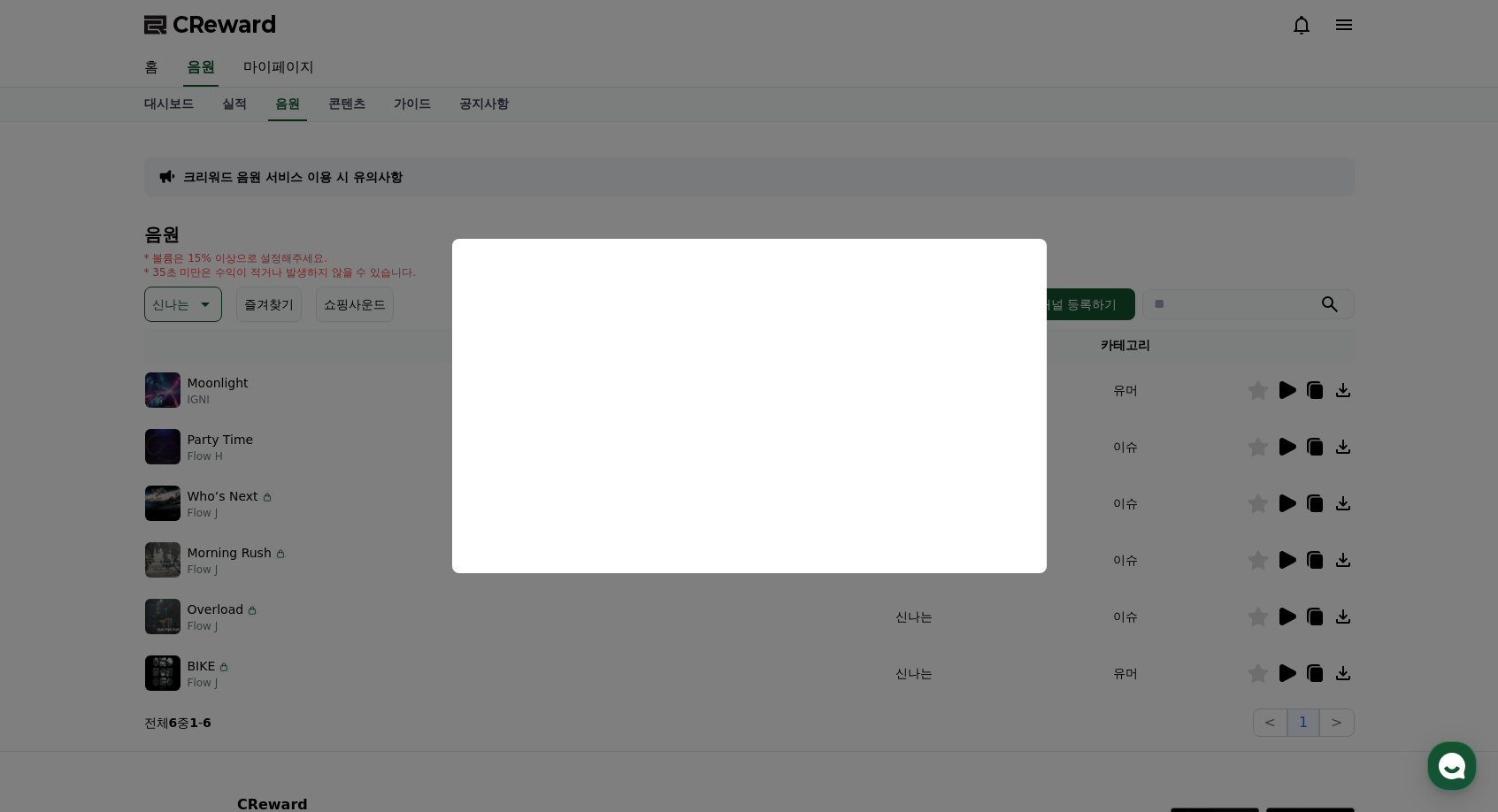
click at [1283, 673] on icon at bounding box center [1288, 674] width 17 height 18
click at [246, 335] on button "close modal" at bounding box center [749, 406] width 1498 height 812
click at [194, 305] on icon at bounding box center [203, 304] width 22 height 22
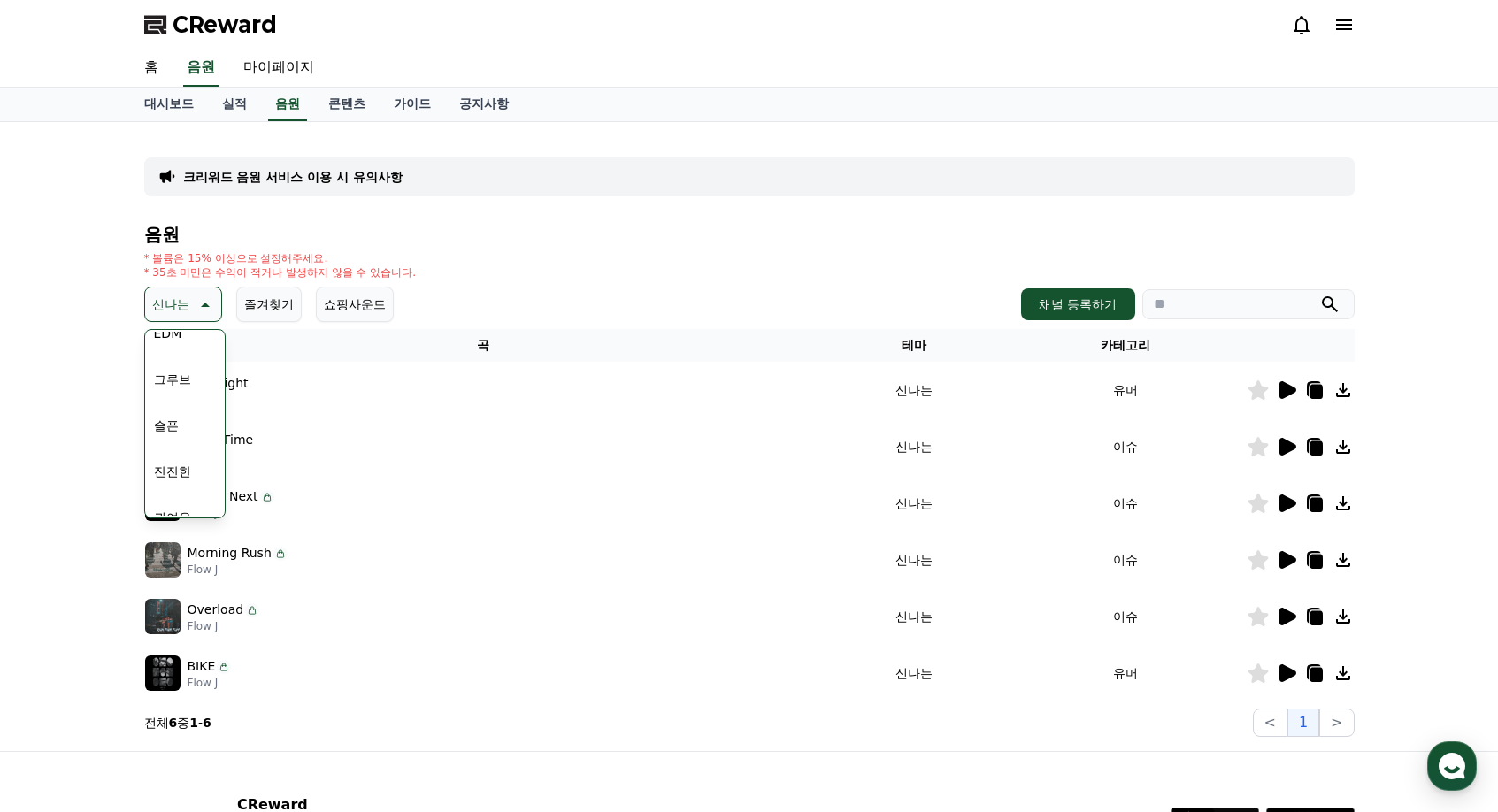
scroll to position [620, 0]
click at [177, 468] on button "귀여운" at bounding box center [173, 468] width 51 height 39
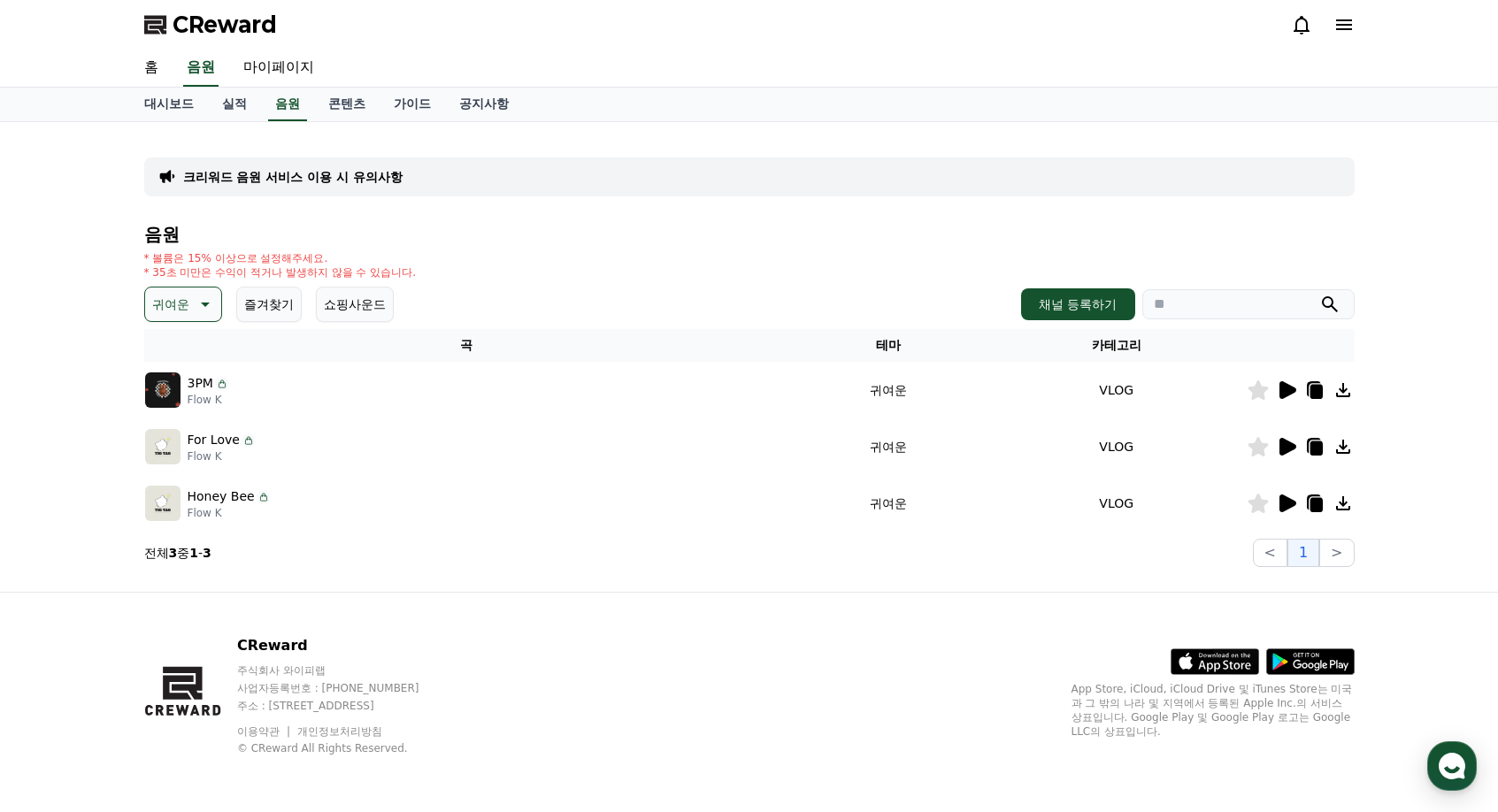
click at [1288, 504] on icon at bounding box center [1288, 504] width 17 height 18
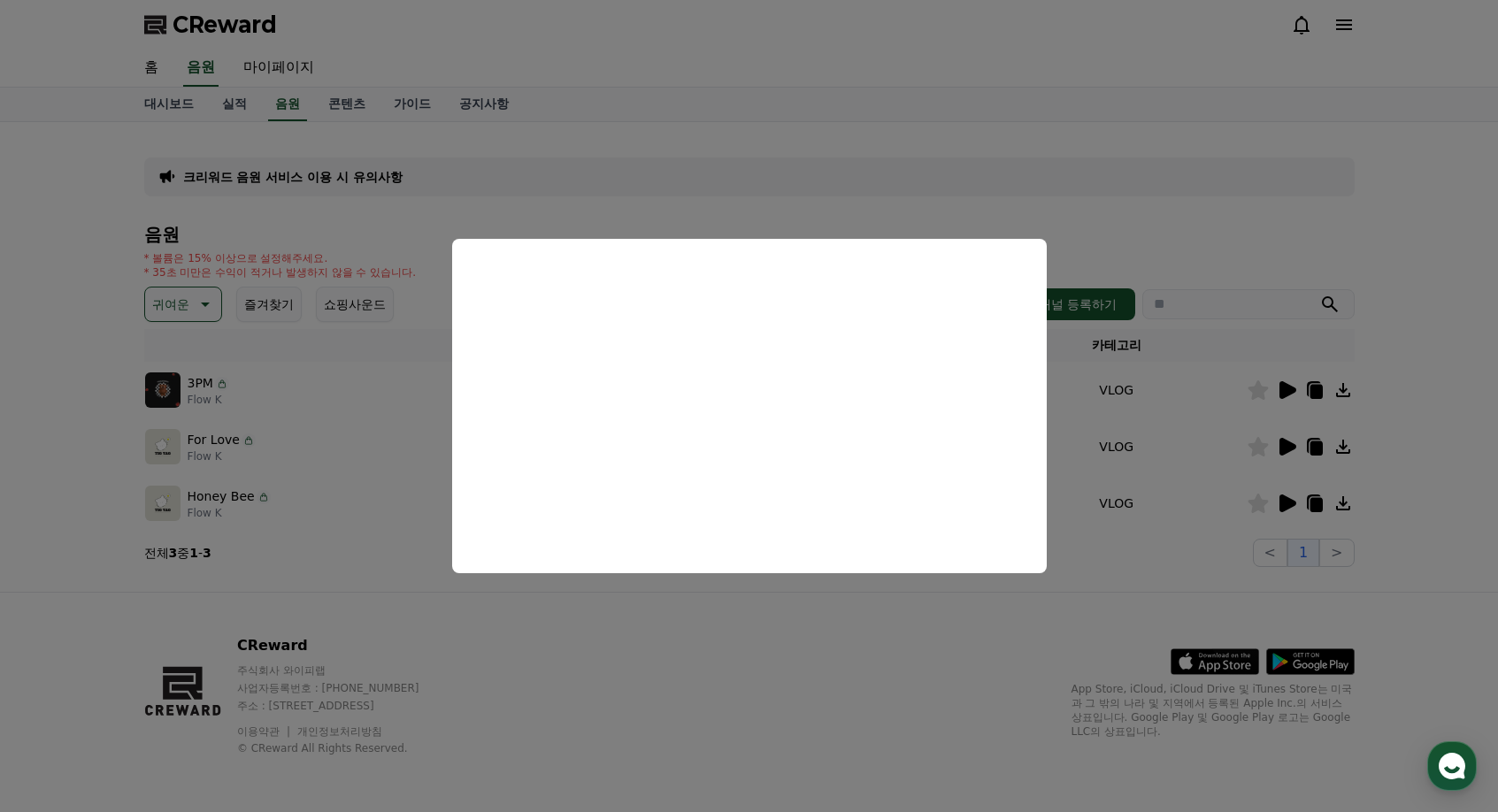
click at [1275, 444] on button "close modal" at bounding box center [749, 406] width 1498 height 812
click at [1280, 442] on icon at bounding box center [1288, 447] width 17 height 18
click at [1153, 444] on button "close modal" at bounding box center [749, 406] width 1498 height 812
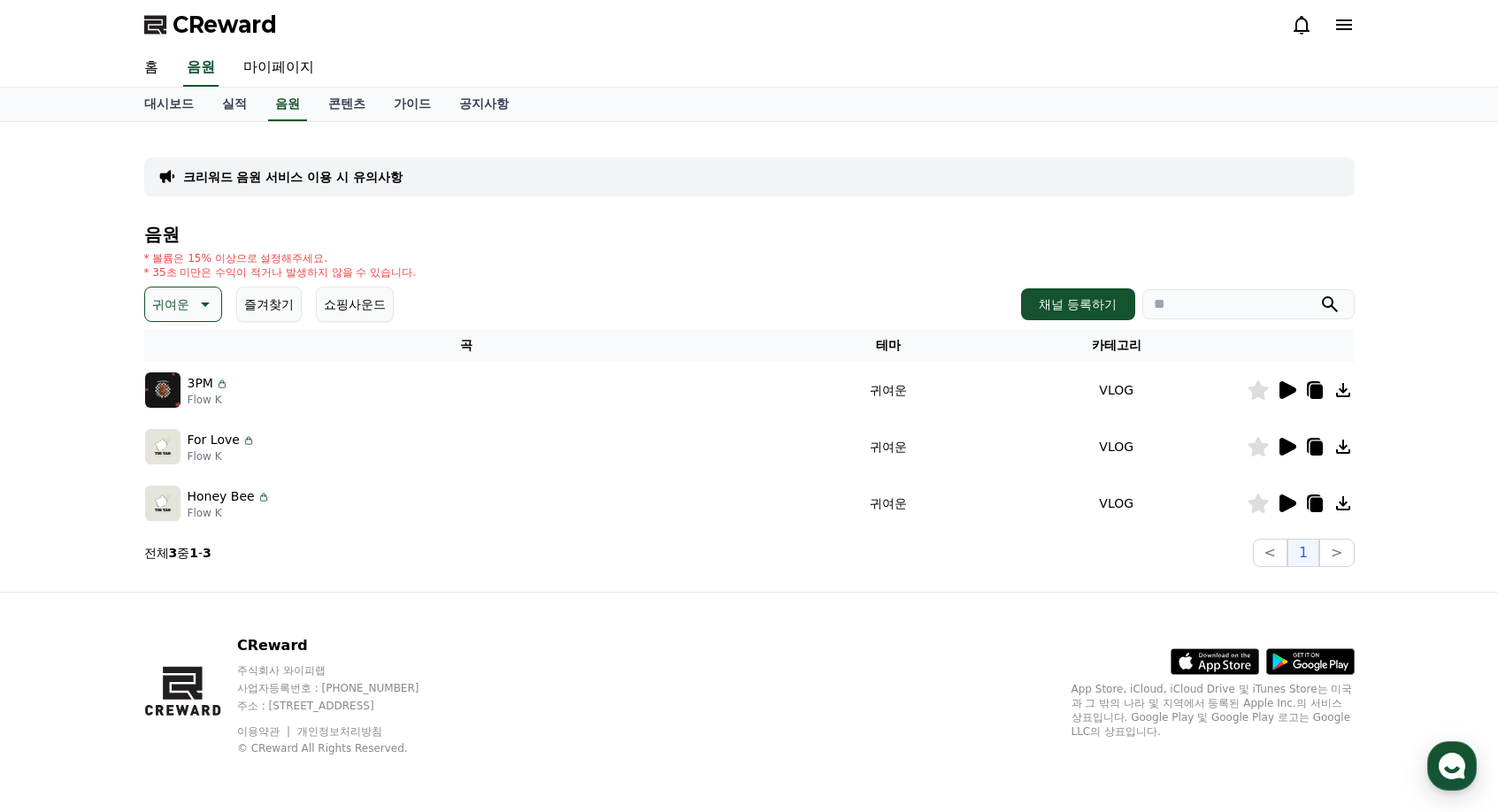
click at [198, 305] on icon at bounding box center [203, 304] width 22 height 22
click at [192, 358] on div "전체 환상적인 호기심 어두운 밝은 통통튀는 신나는 반전 웅장한 드라마틱 즐거움 분위기있는 EDM 그루브 슬픈 잔잔한 귀여운 감동적인 긴장되는 …" at bounding box center [185, 612] width 76 height 913
click at [160, 359] on button "밝은" at bounding box center [167, 358] width 39 height 39
click at [1274, 513] on div at bounding box center [1301, 504] width 106 height 22
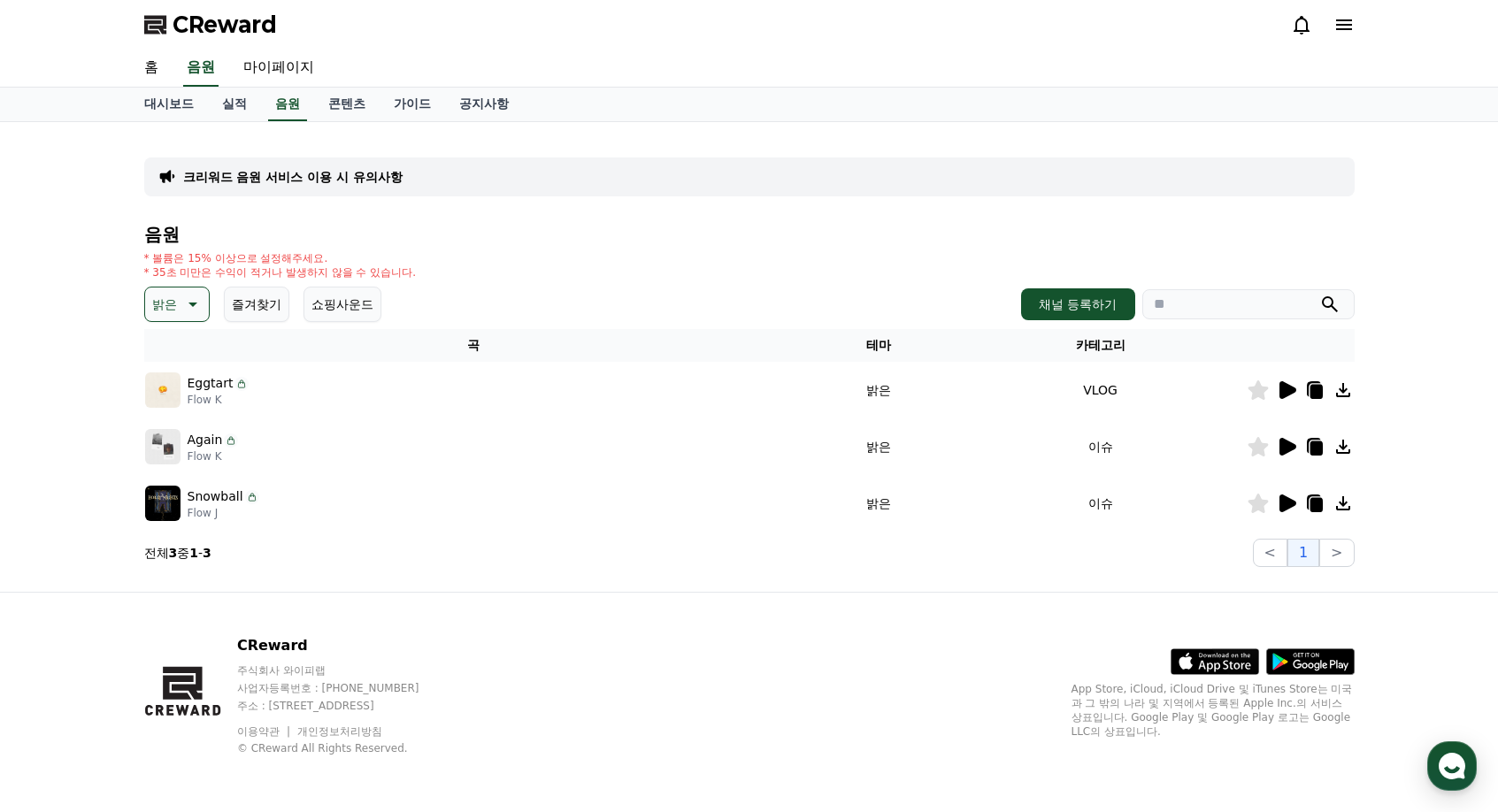
click at [1285, 507] on icon at bounding box center [1288, 504] width 17 height 18
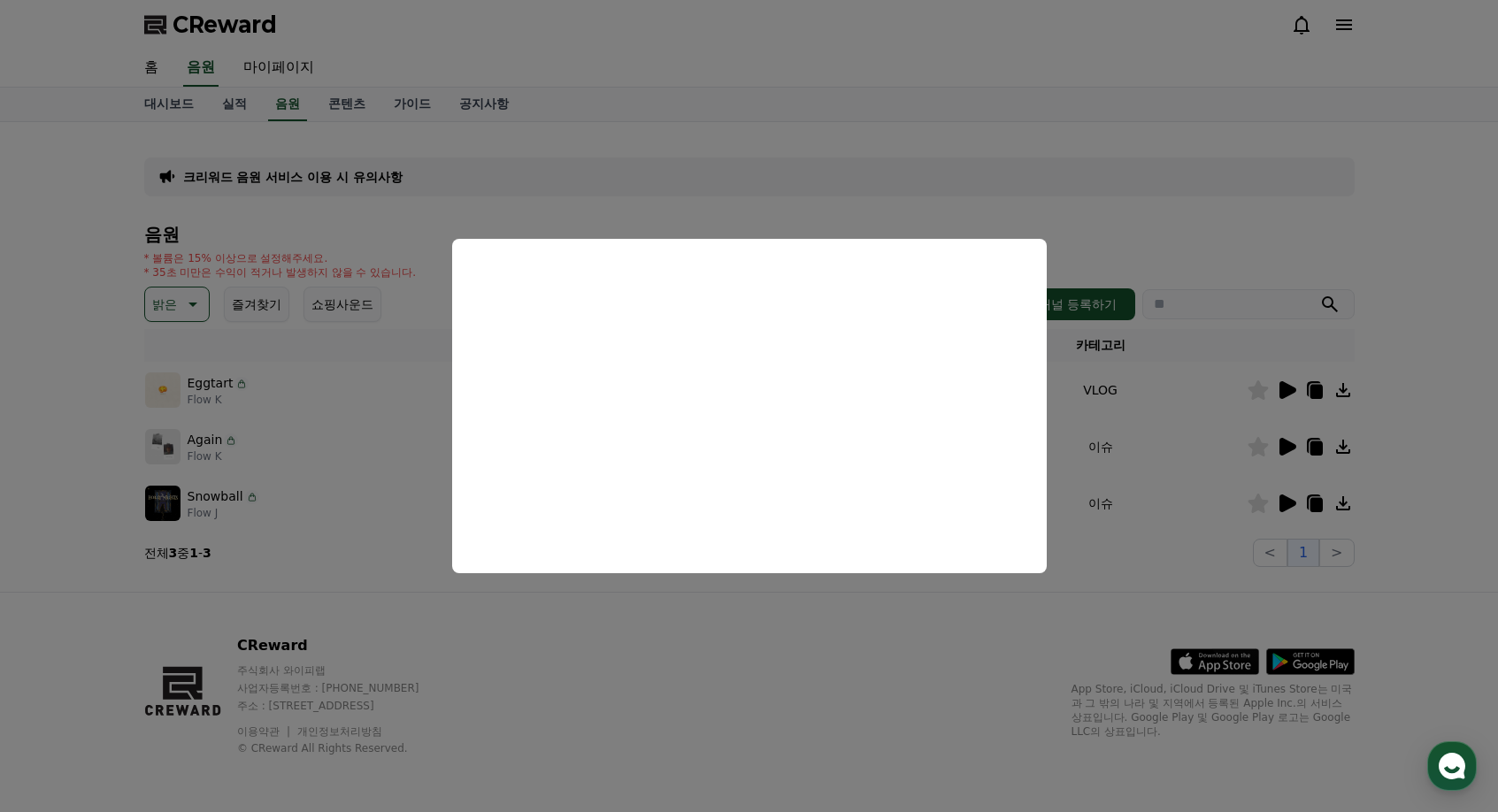
drag, startPoint x: 1266, startPoint y: 429, endPoint x: 1283, endPoint y: 441, distance: 20.8
click at [1266, 430] on button "close modal" at bounding box center [749, 406] width 1498 height 812
click at [1289, 453] on icon at bounding box center [1287, 447] width 22 height 22
click at [1261, 397] on button "close modal" at bounding box center [749, 406] width 1498 height 812
click at [1276, 385] on icon at bounding box center [1287, 391] width 22 height 22
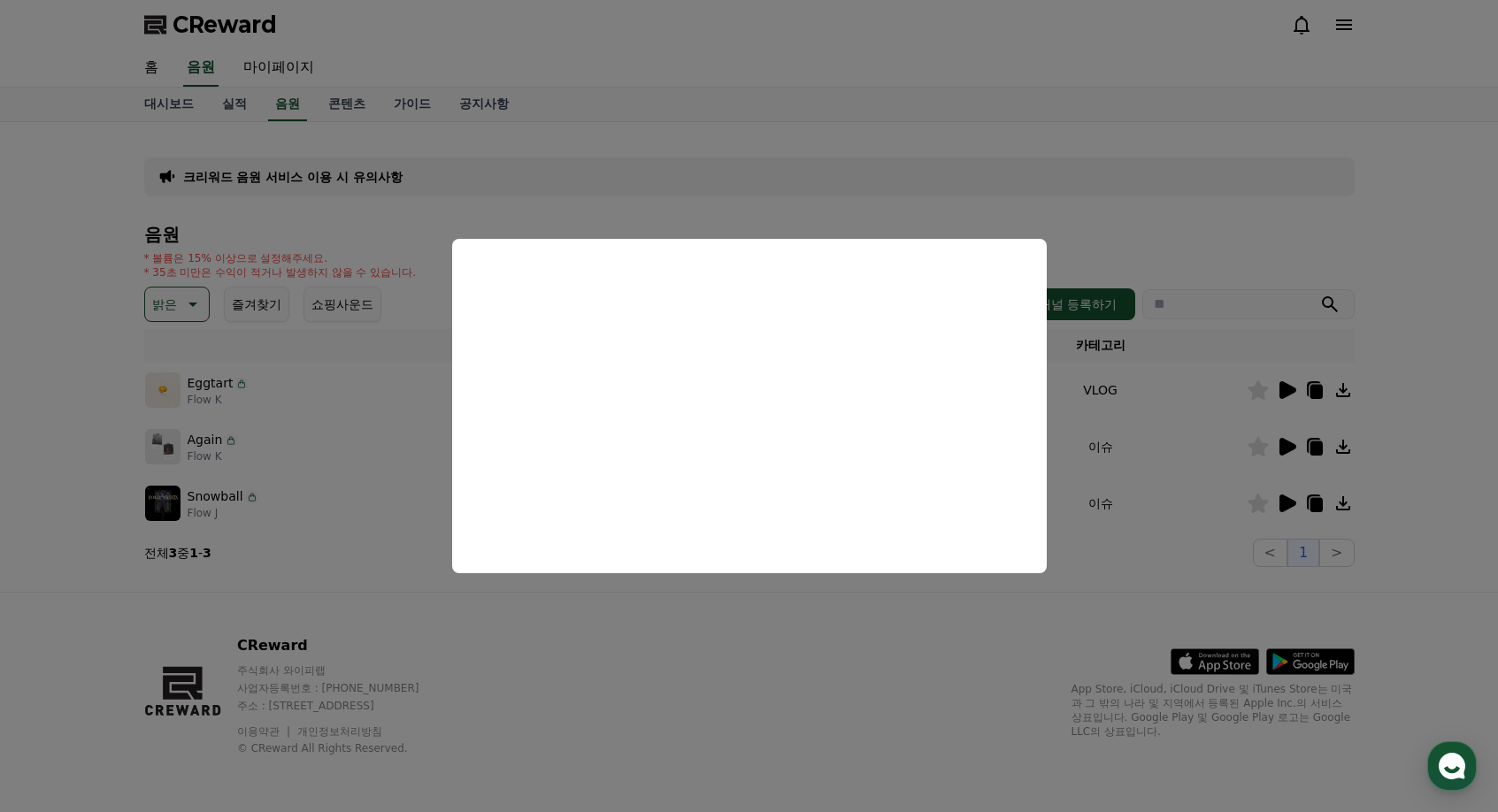
click at [1187, 406] on button "close modal" at bounding box center [749, 406] width 1498 height 812
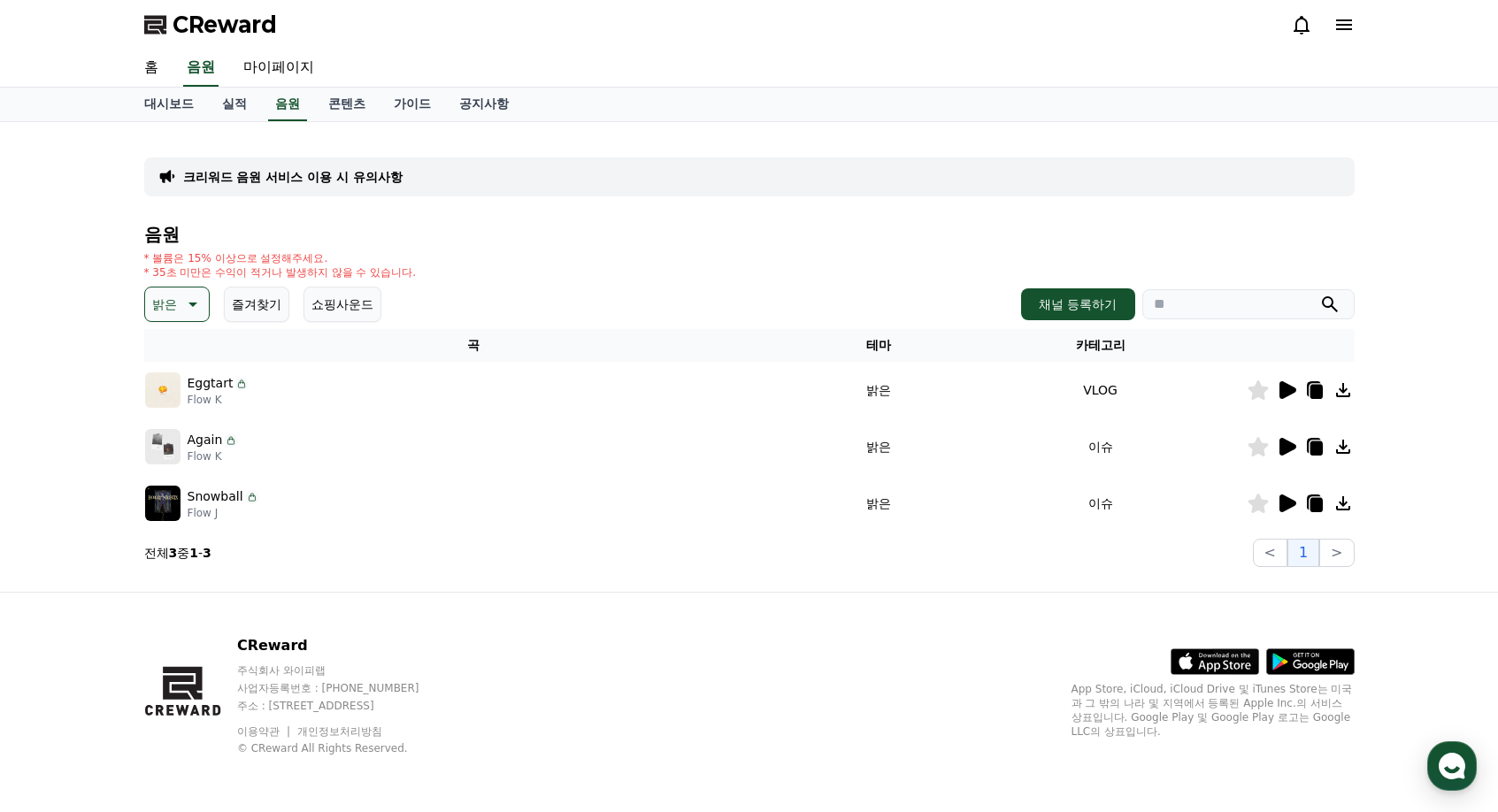
click at [199, 309] on icon at bounding box center [192, 304] width 22 height 22
click at [190, 501] on button "코믹한" at bounding box center [173, 497] width 51 height 39
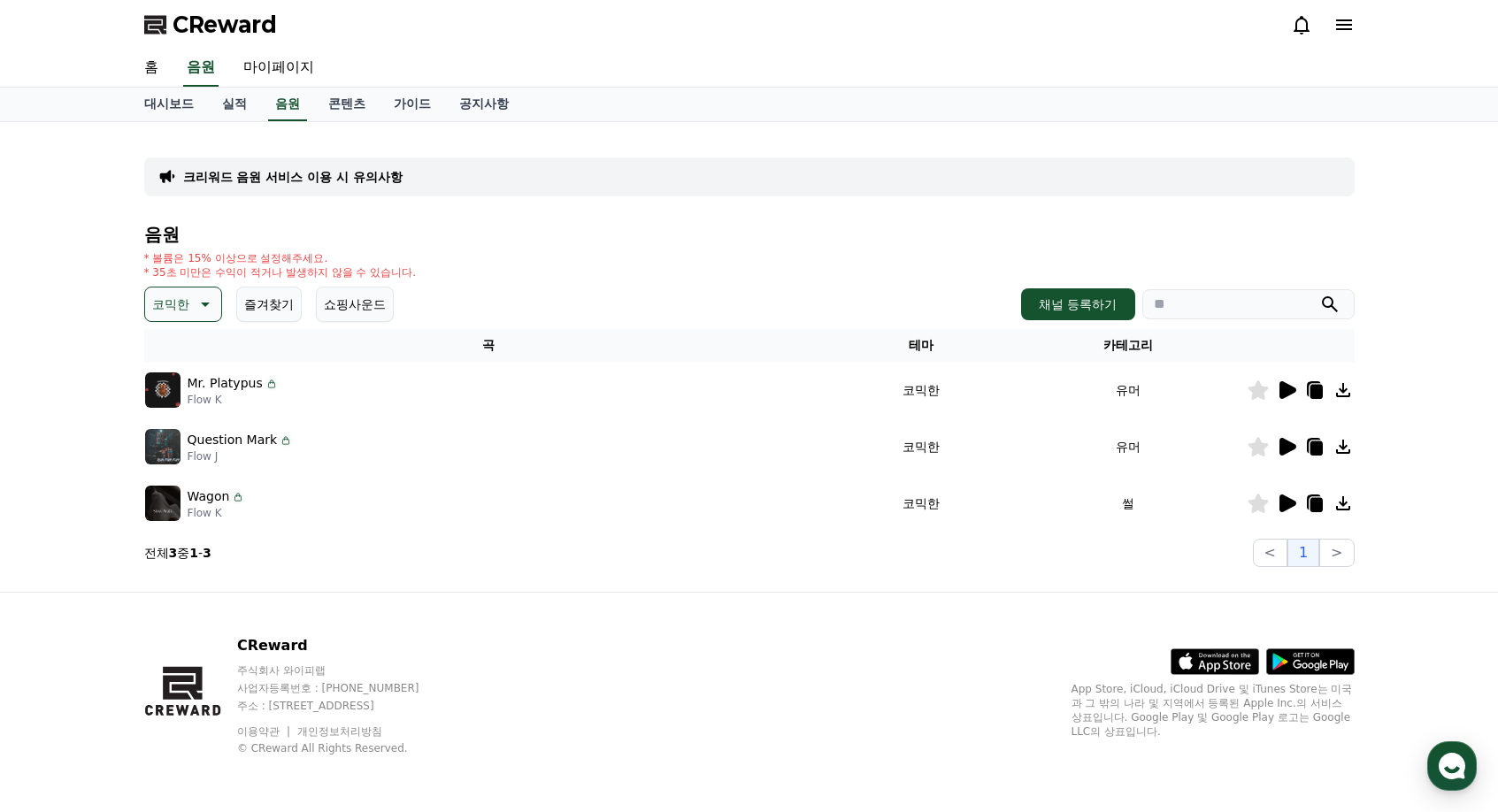
click at [1282, 507] on icon at bounding box center [1288, 504] width 17 height 18
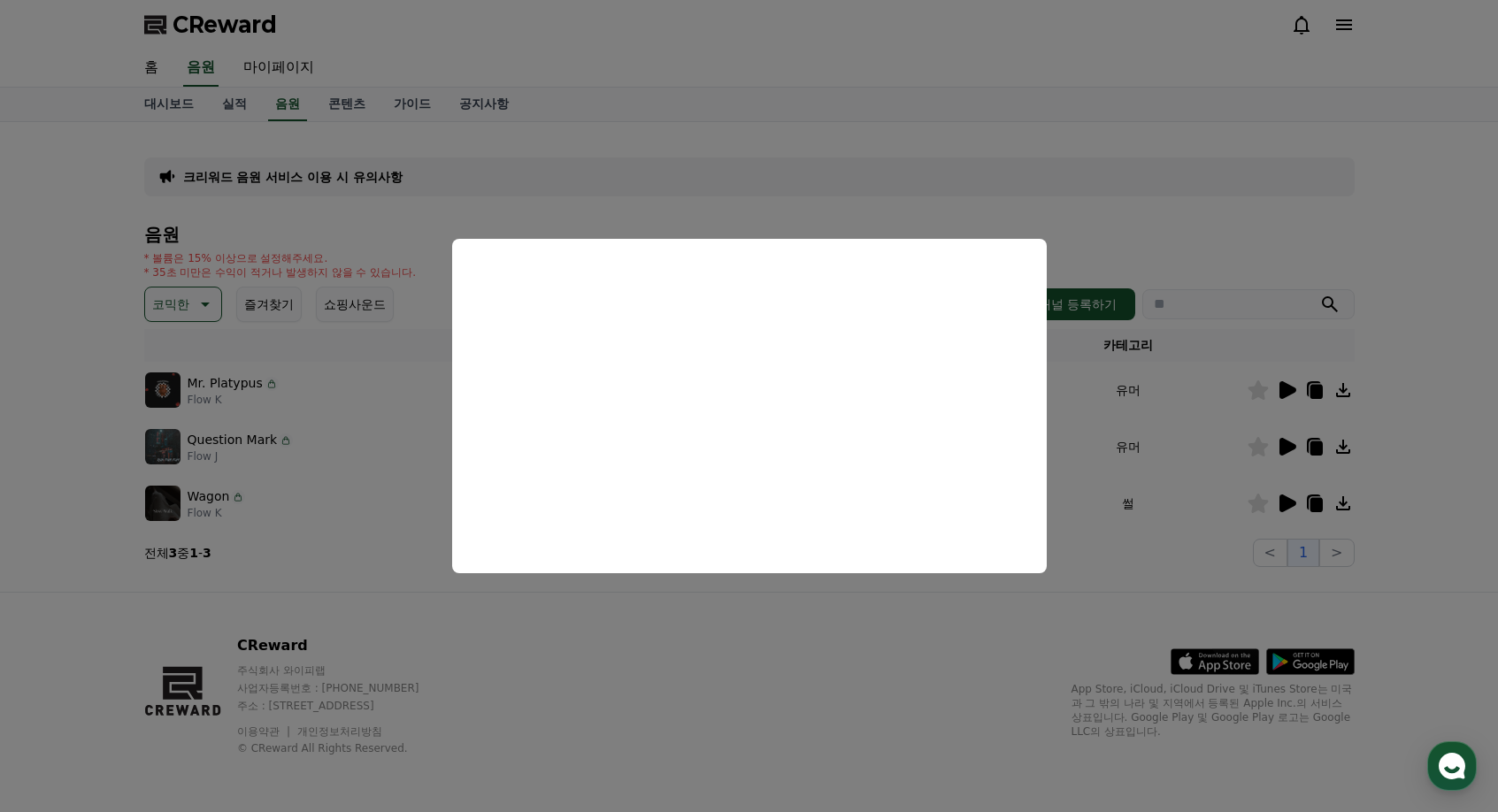
click at [1247, 452] on button "close modal" at bounding box center [749, 406] width 1498 height 812
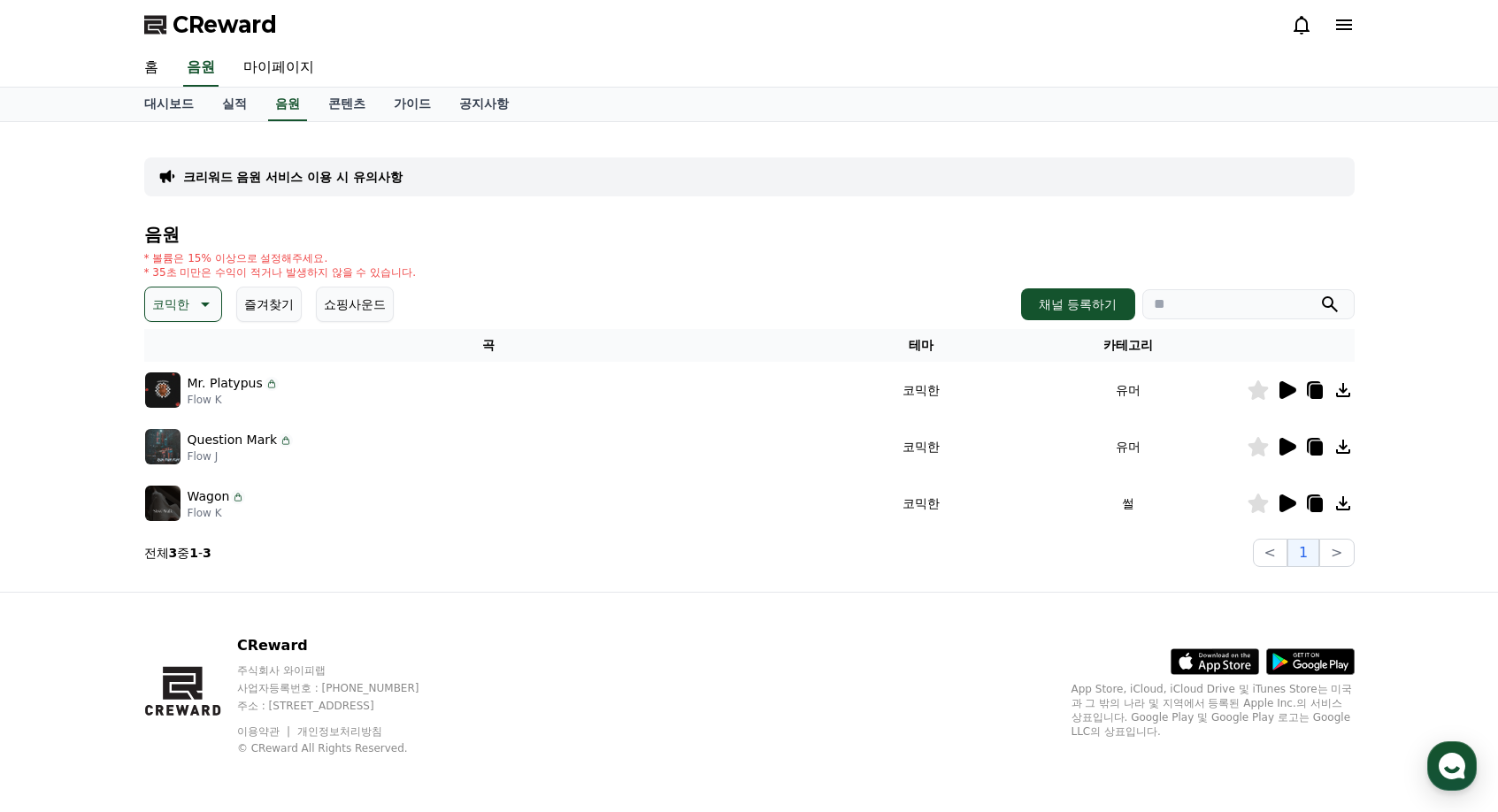
click at [1291, 454] on icon at bounding box center [1287, 447] width 22 height 22
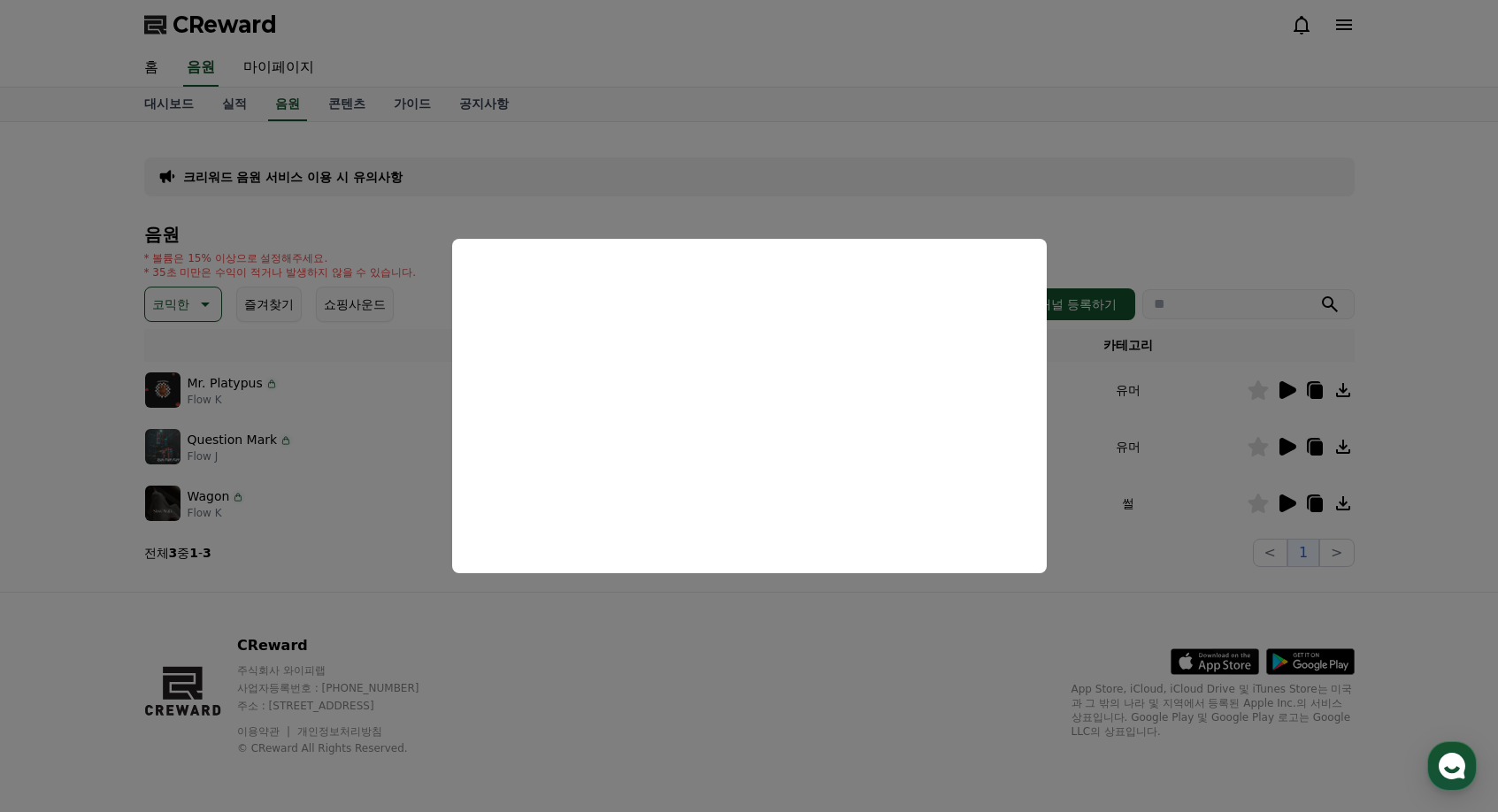
click at [1291, 400] on button "close modal" at bounding box center [749, 406] width 1498 height 812
click at [1290, 384] on icon at bounding box center [1287, 391] width 22 height 22
click at [1204, 430] on button "close modal" at bounding box center [749, 406] width 1498 height 812
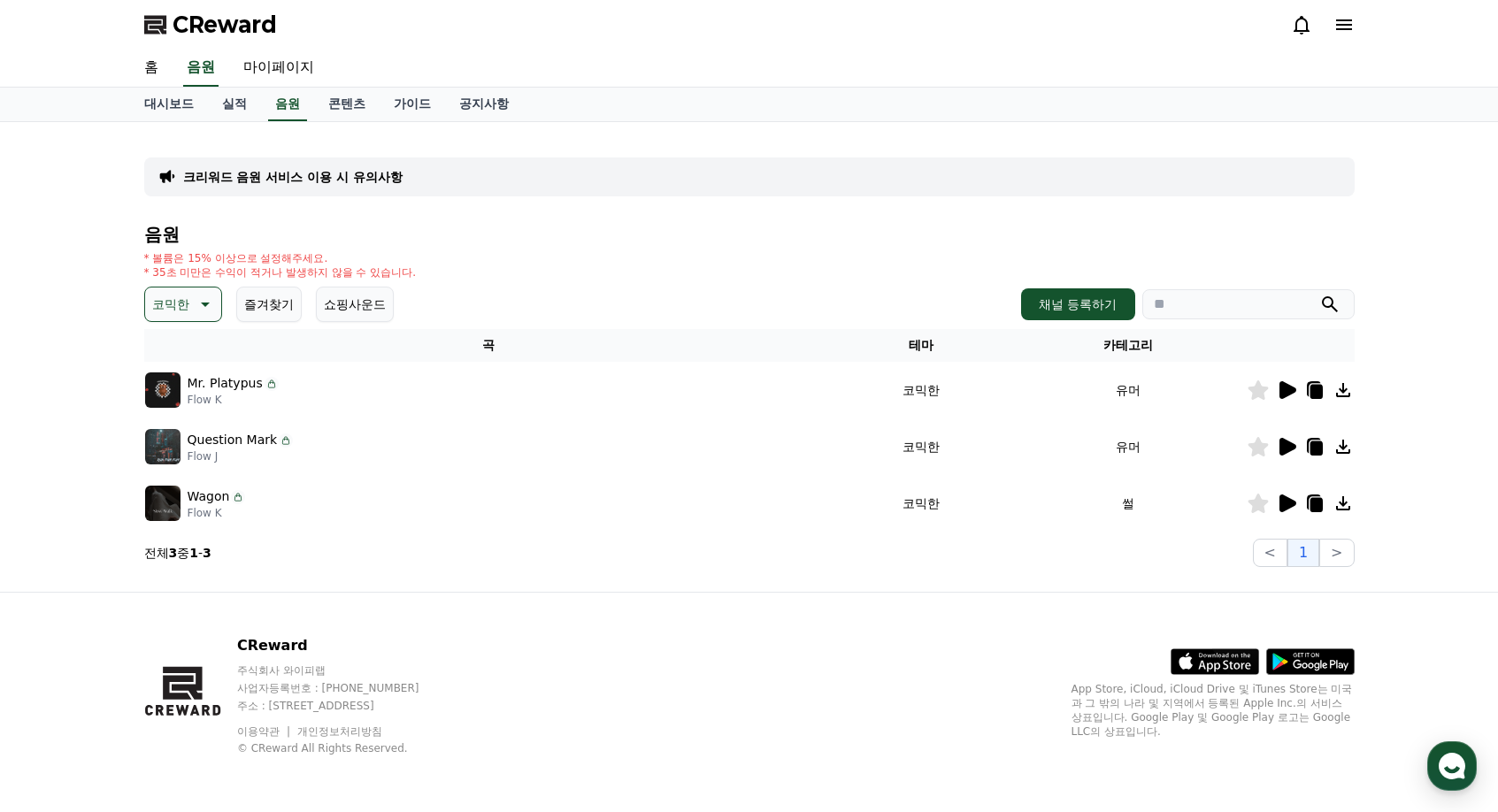
click at [1283, 503] on icon at bounding box center [1288, 504] width 17 height 18
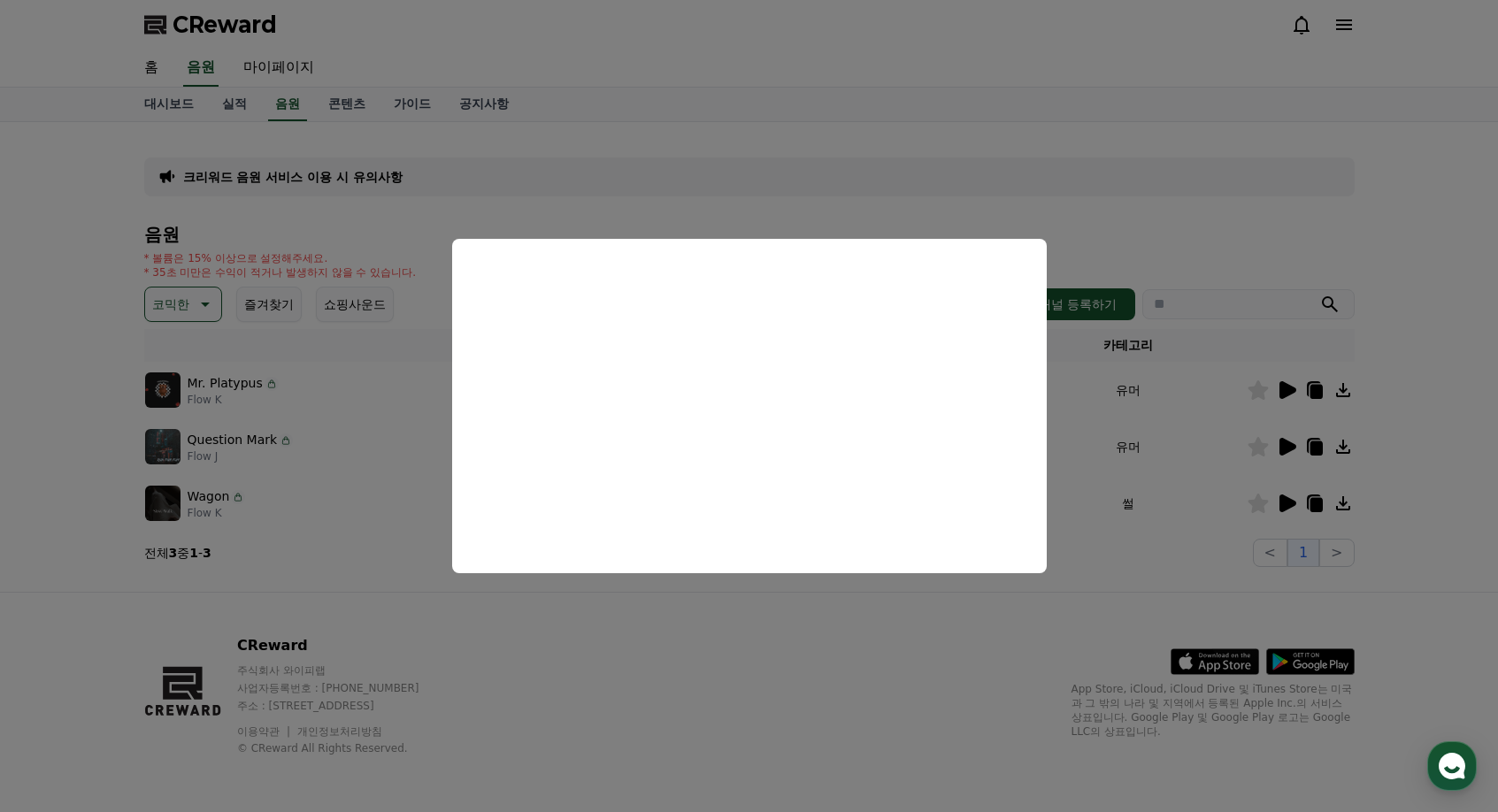
click at [1220, 419] on button "close modal" at bounding box center [749, 406] width 1498 height 812
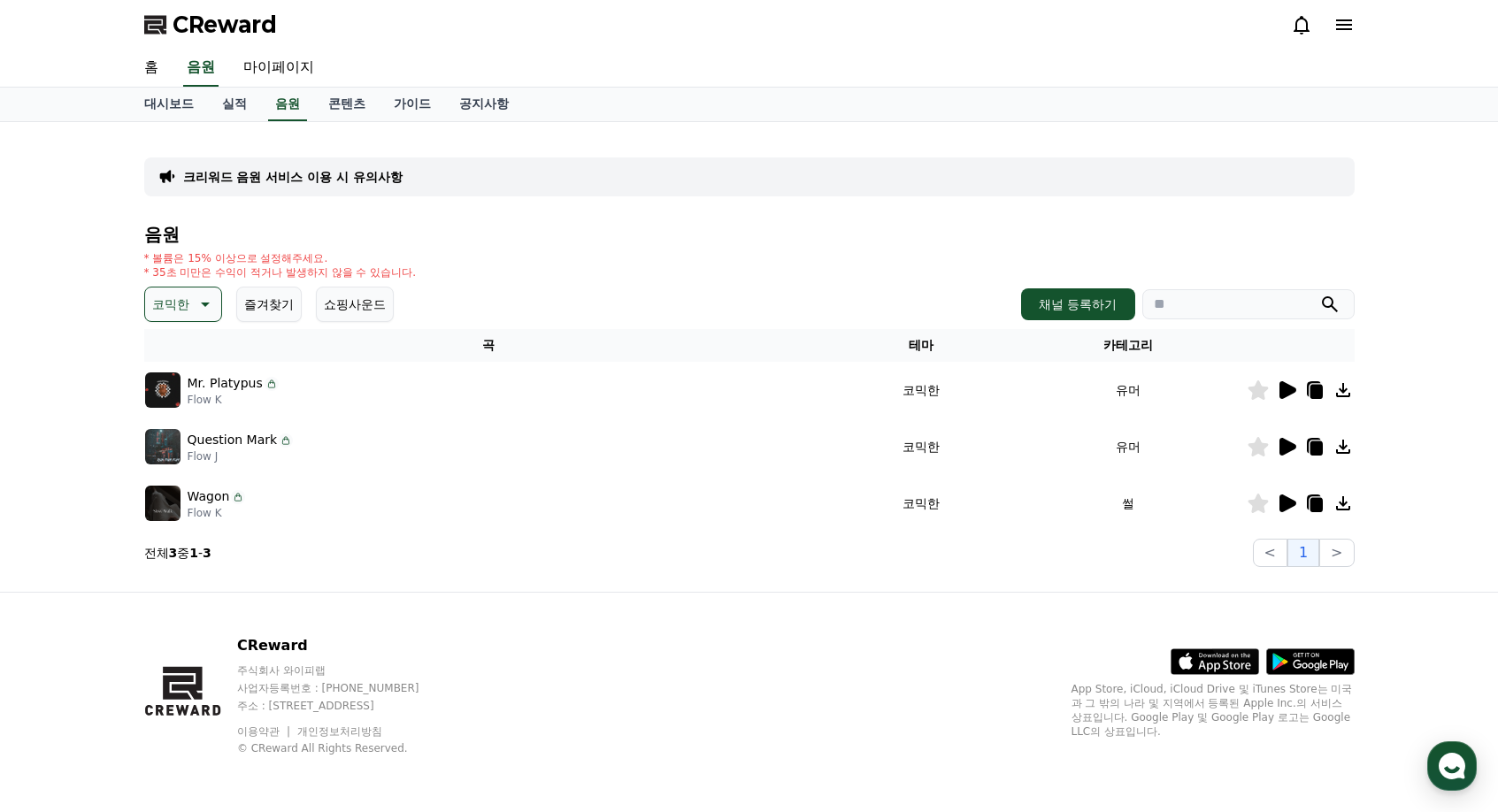
click at [194, 295] on icon at bounding box center [203, 304] width 22 height 22
click at [191, 406] on button "잔잔한" at bounding box center [173, 401] width 51 height 39
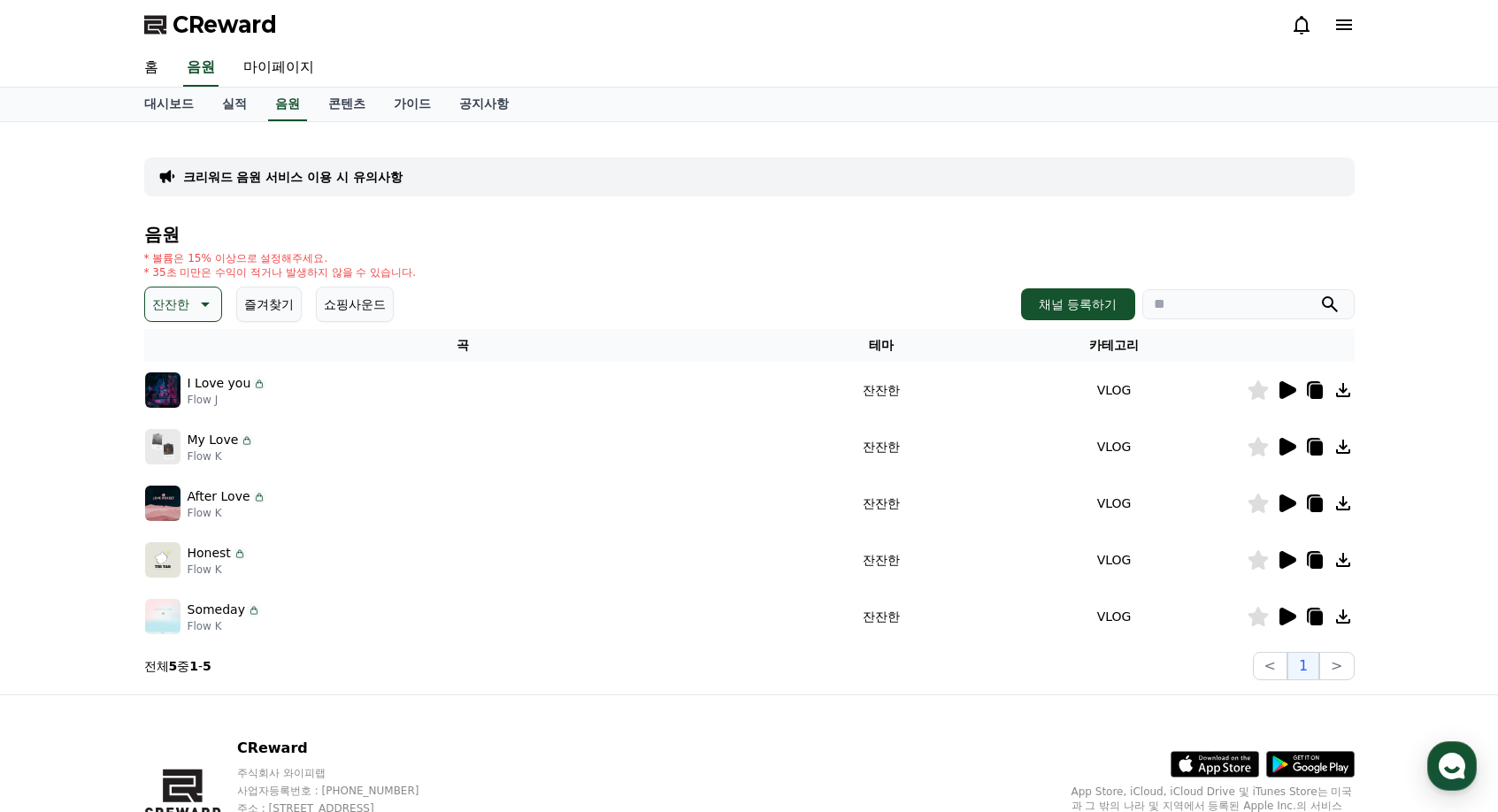
click at [1280, 621] on icon at bounding box center [1288, 617] width 17 height 18
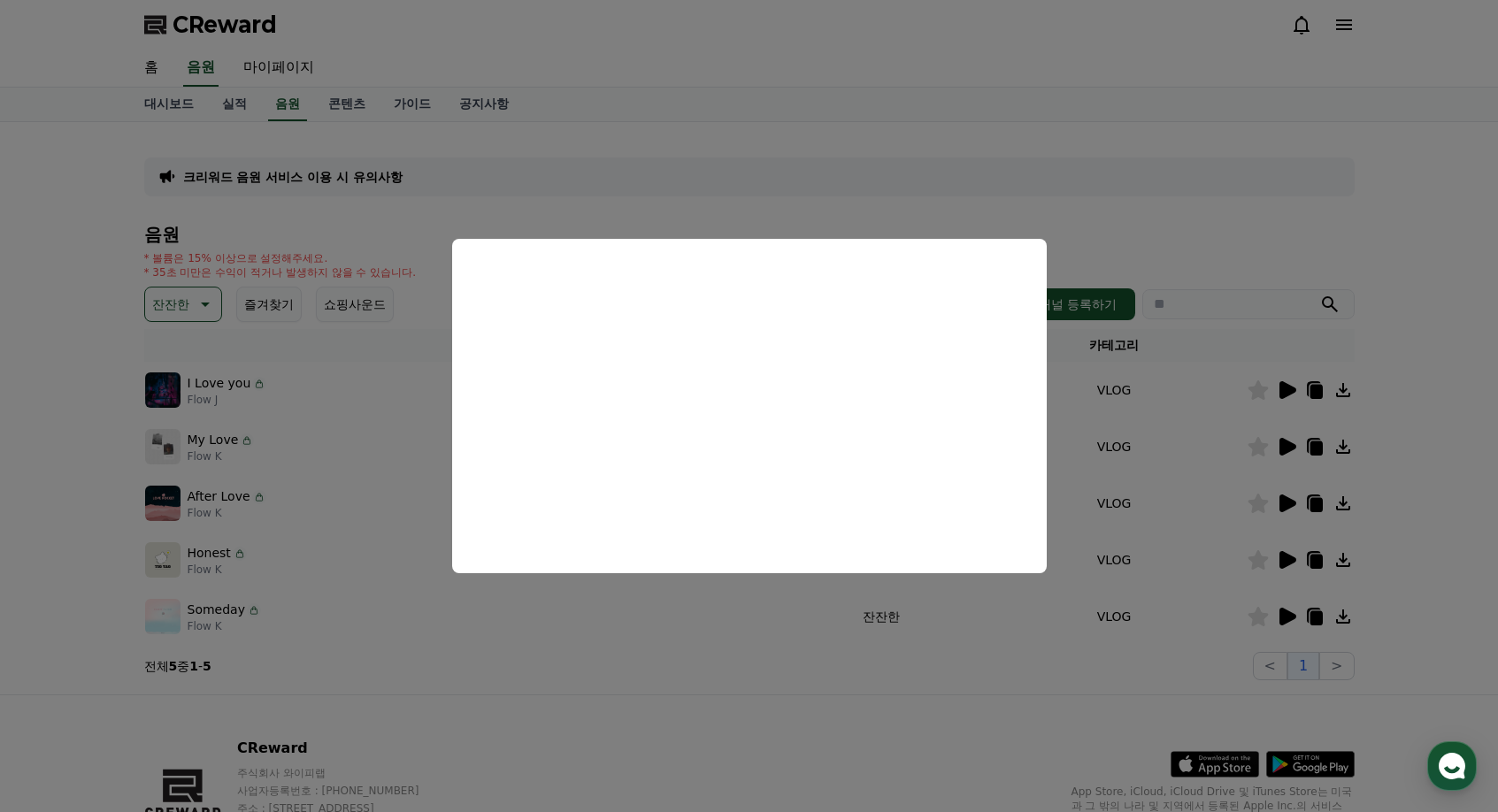
click at [204, 309] on button "close modal" at bounding box center [749, 406] width 1498 height 812
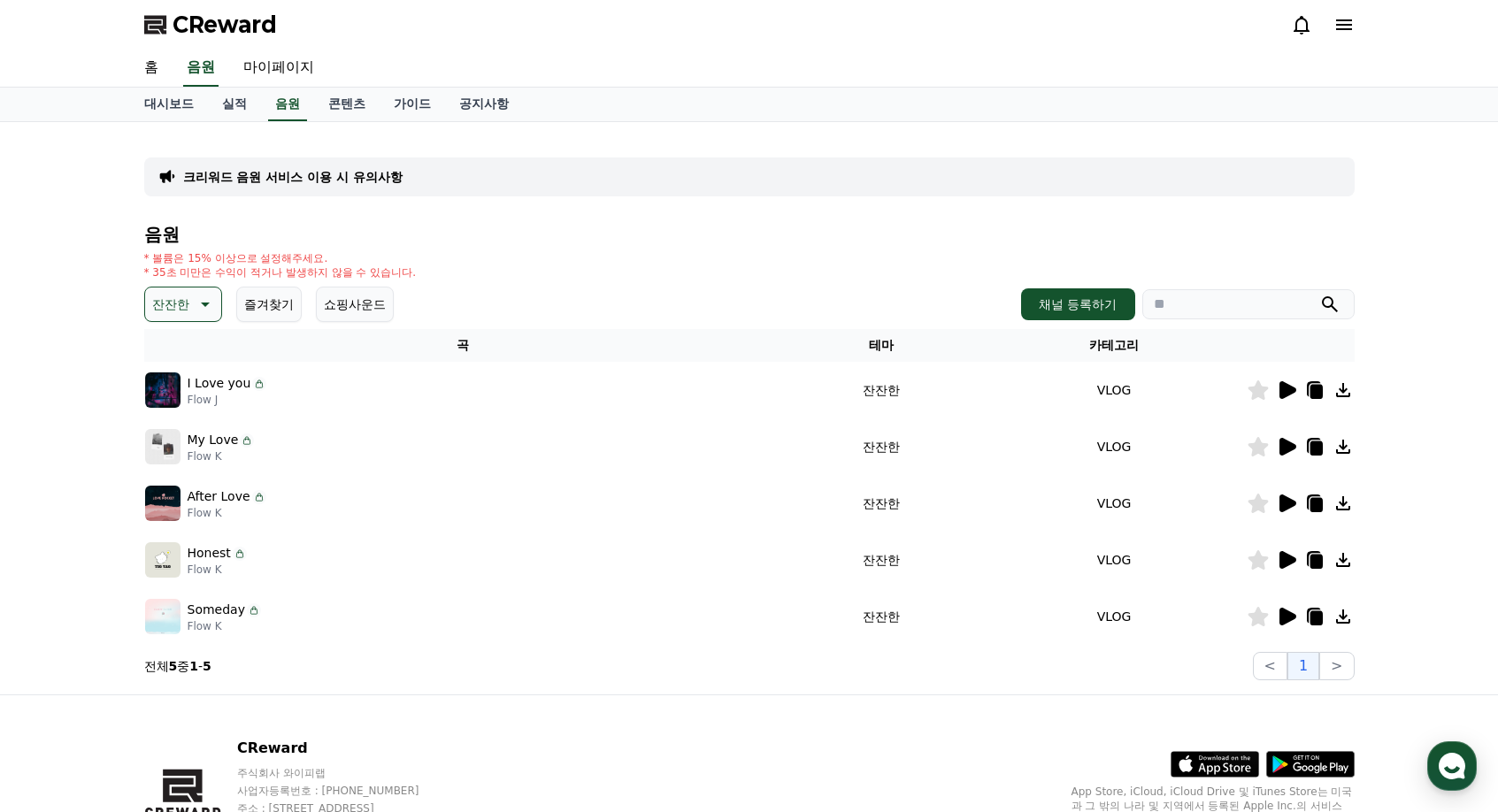
click at [193, 305] on icon at bounding box center [203, 304] width 22 height 22
click at [190, 385] on button "환상적인" at bounding box center [179, 398] width 64 height 39
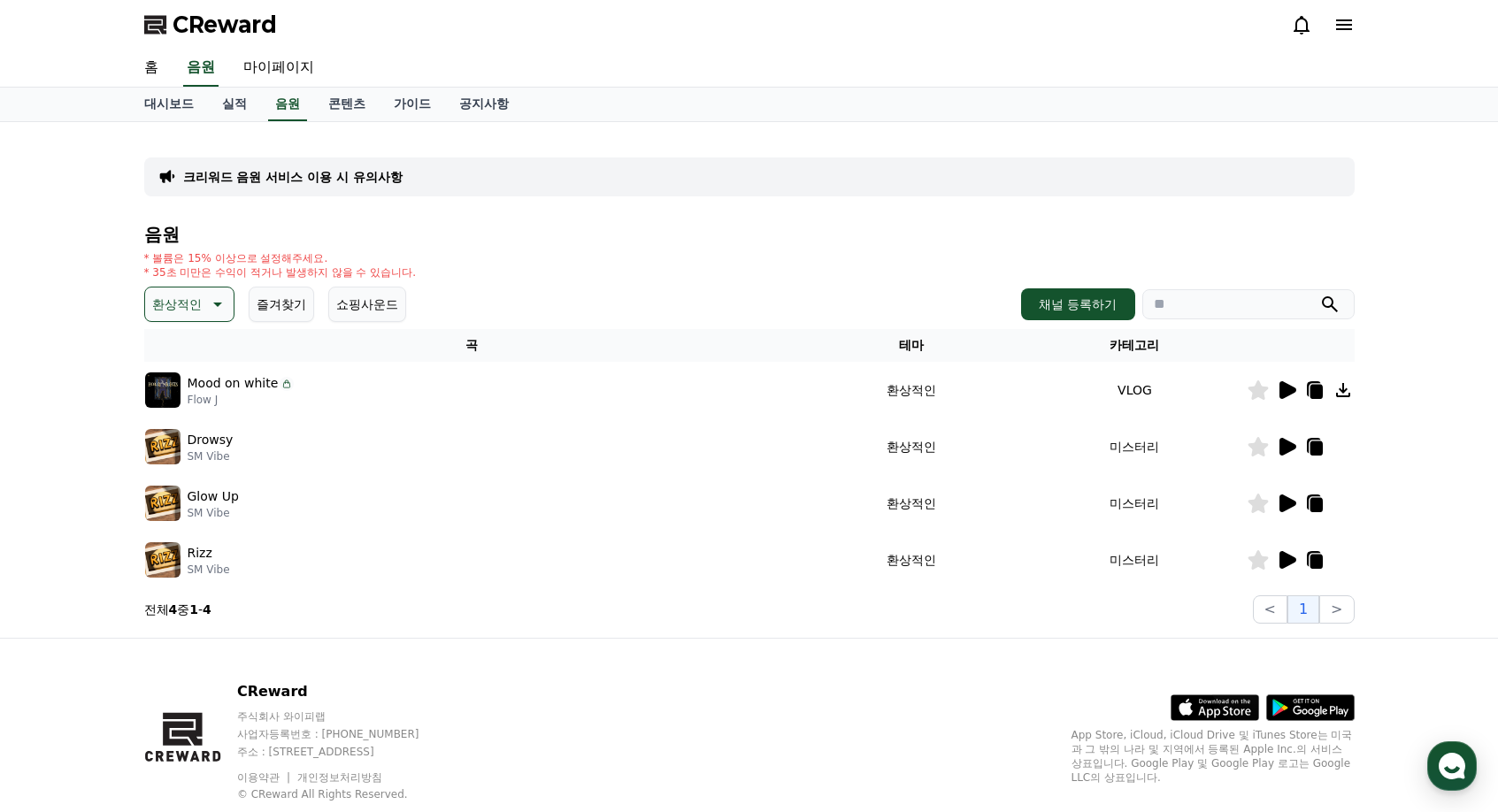
click at [193, 314] on p "환상적인" at bounding box center [177, 303] width 49 height 25
click at [172, 351] on button "호기심" at bounding box center [173, 354] width 51 height 39
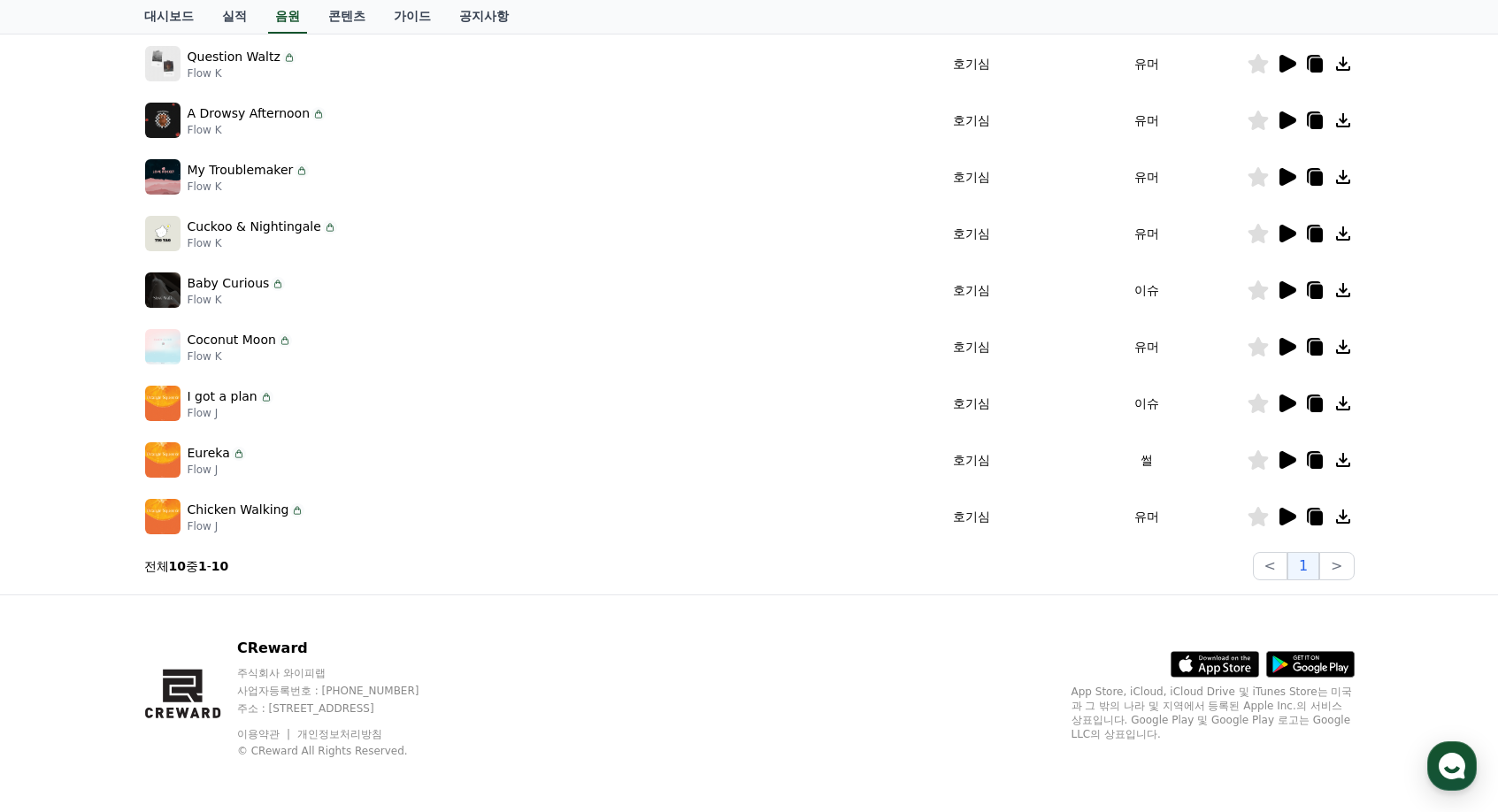
scroll to position [386, 0]
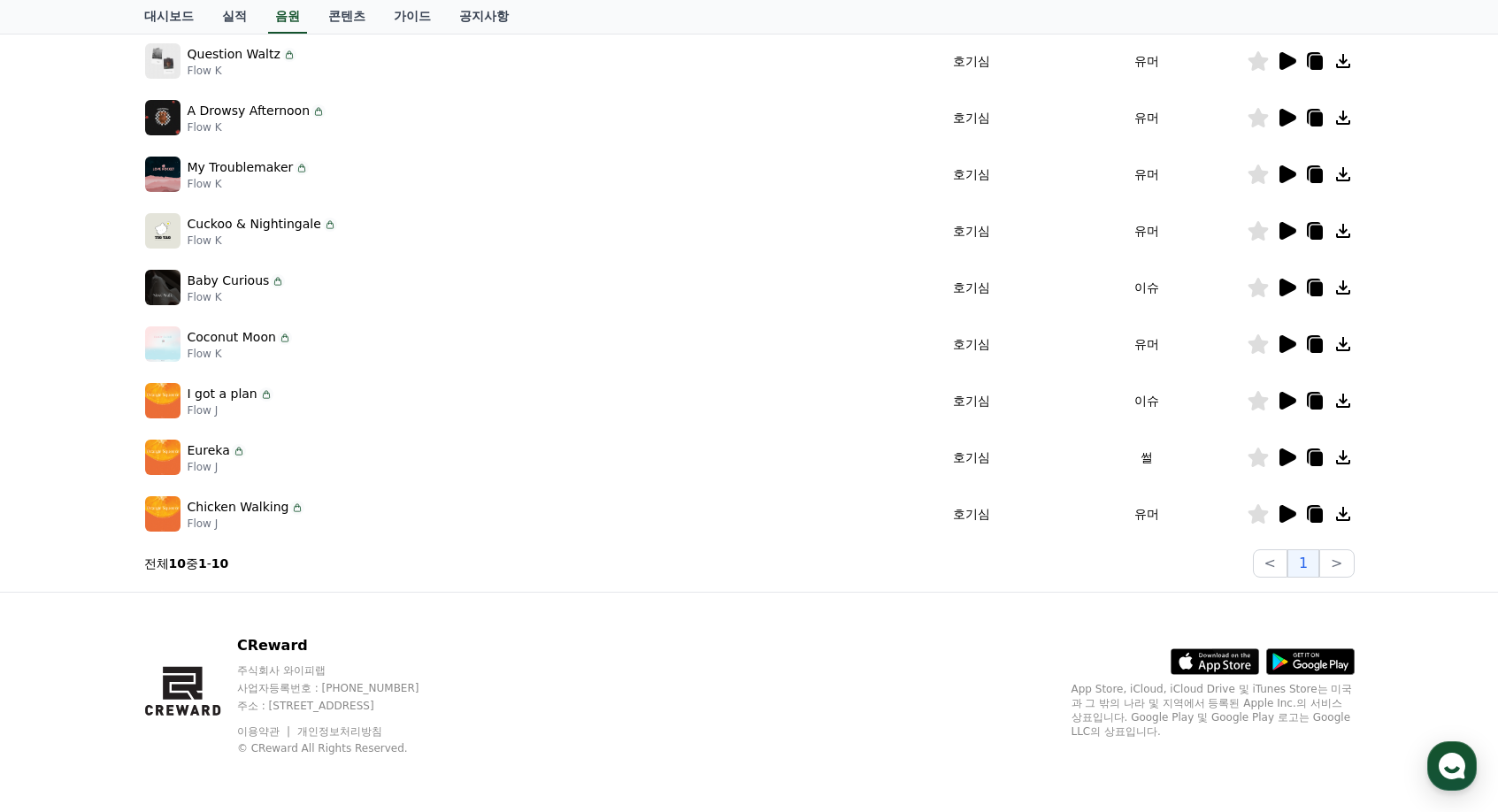
click at [1285, 470] on td at bounding box center [1301, 458] width 108 height 57
click at [1290, 460] on icon at bounding box center [1288, 458] width 17 height 18
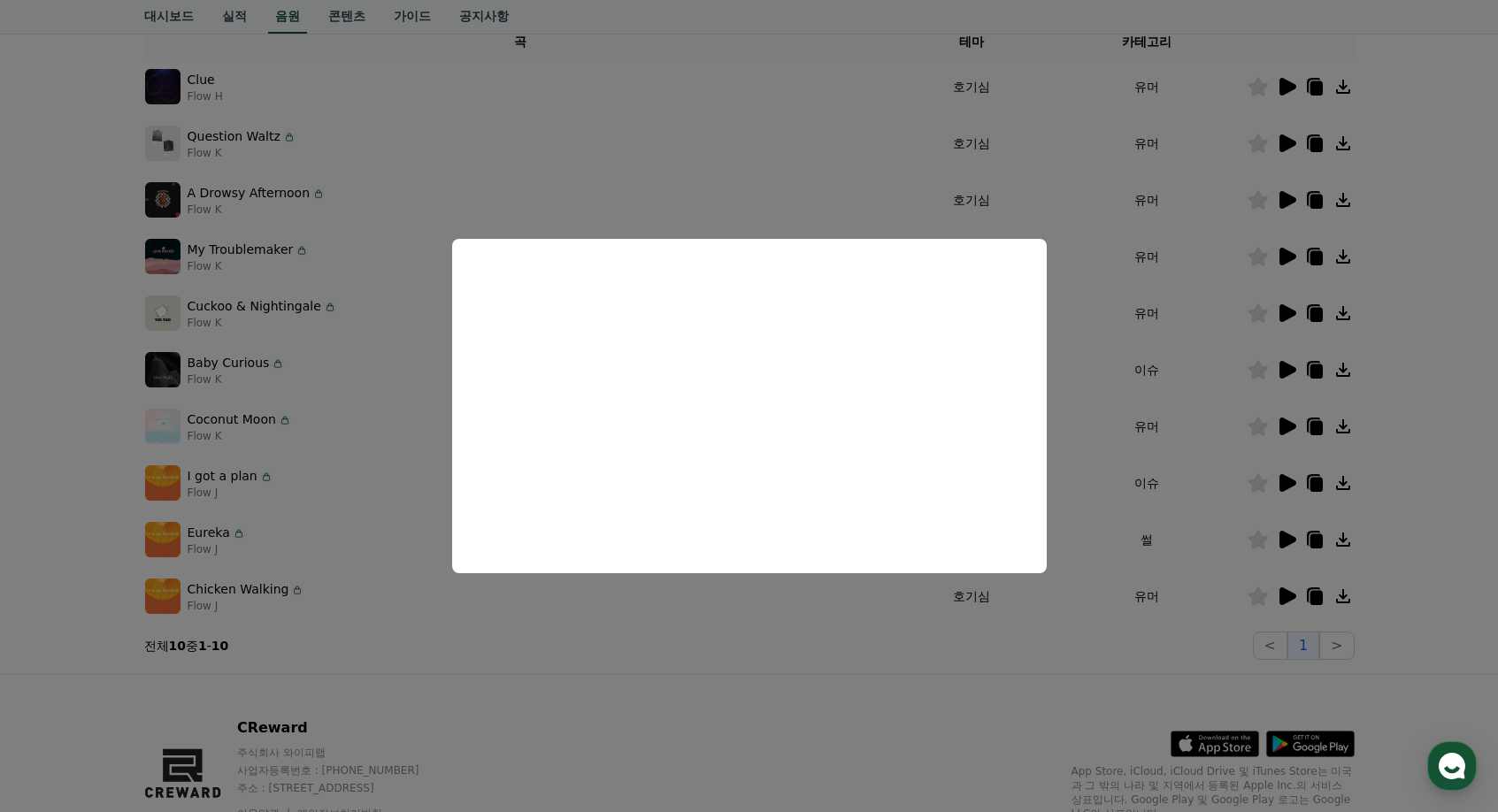
scroll to position [298, 0]
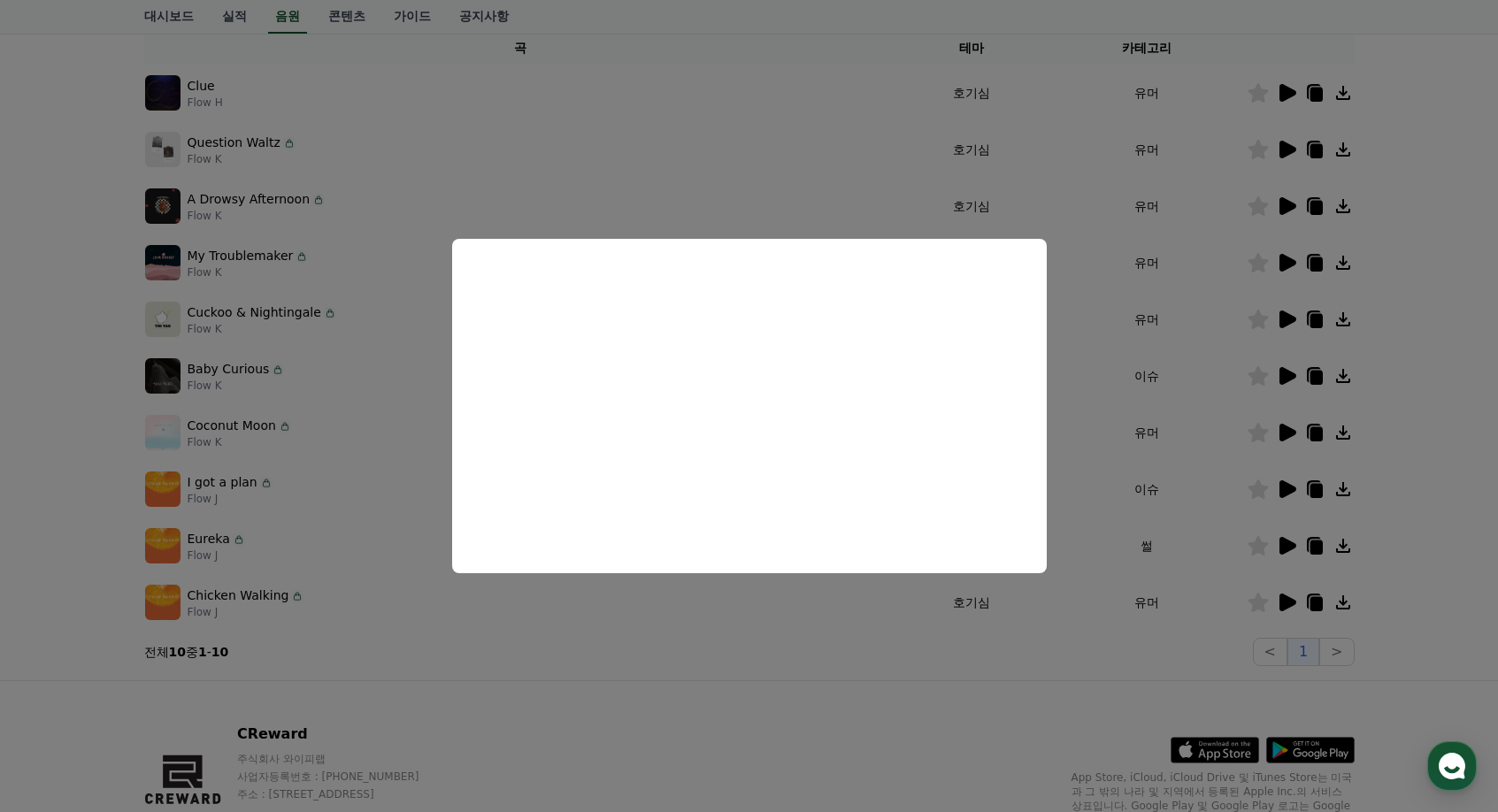
click at [1229, 535] on button "close modal" at bounding box center [749, 406] width 1498 height 812
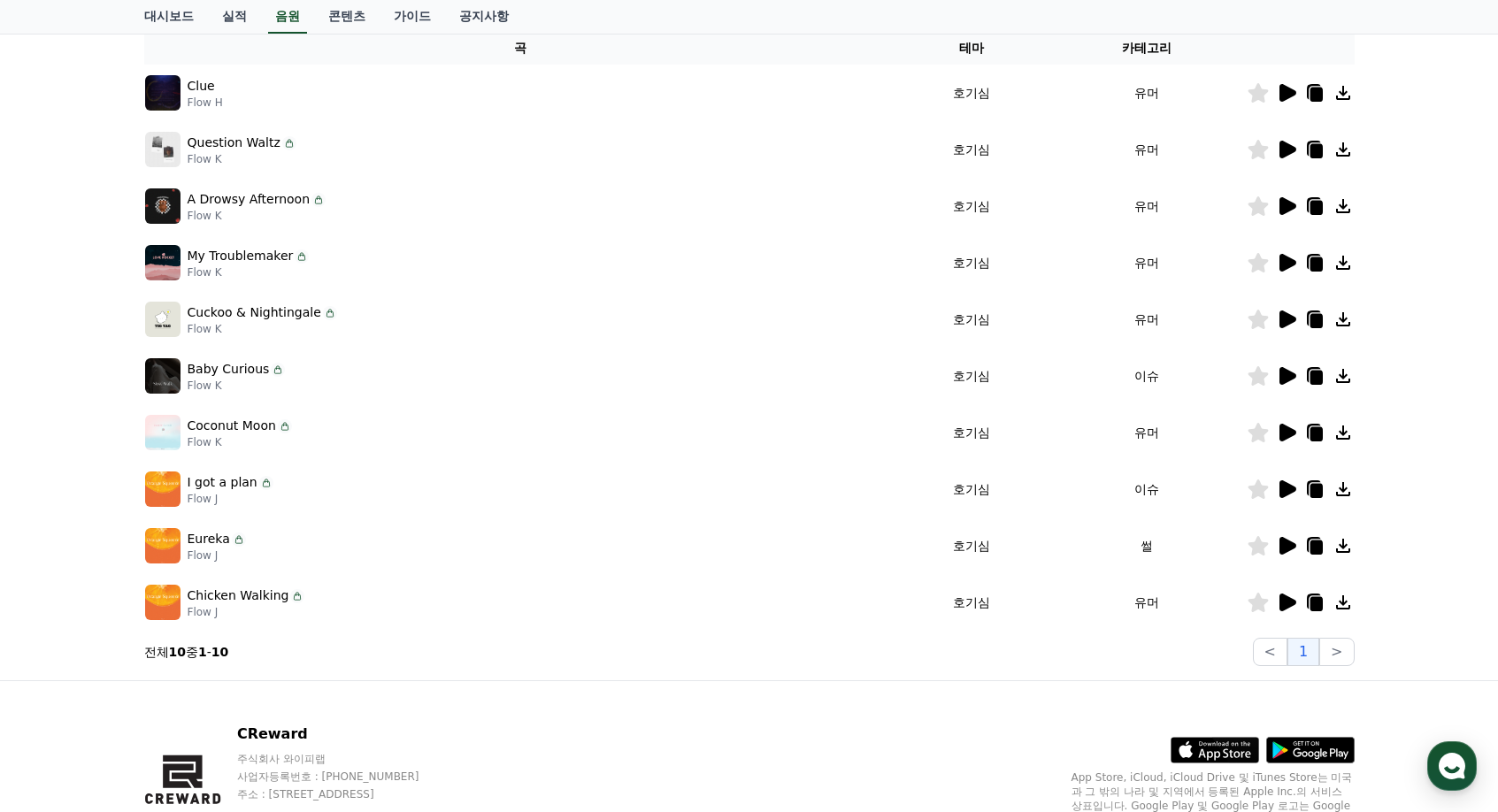
click at [1294, 600] on icon at bounding box center [1288, 603] width 17 height 18
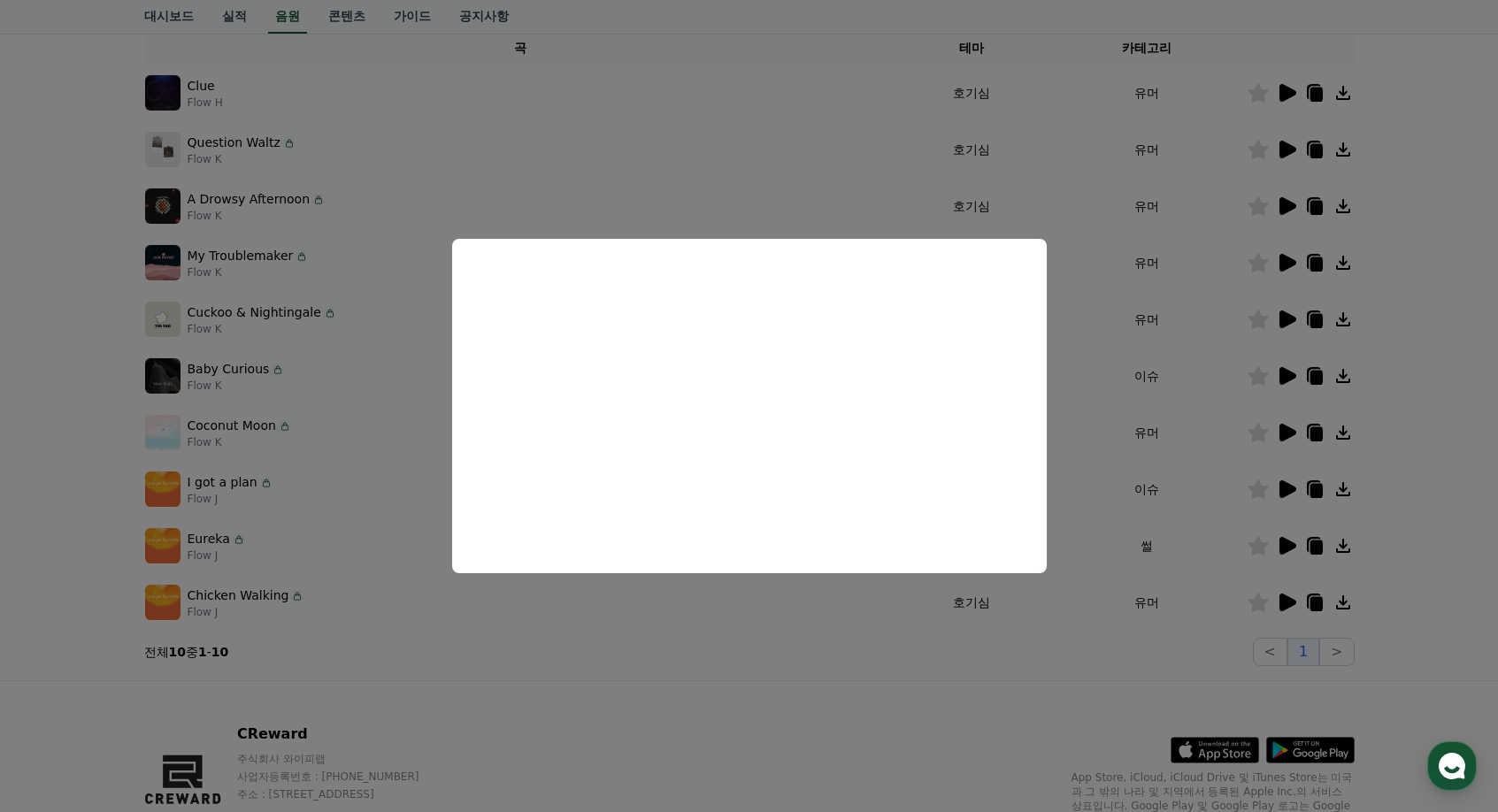
click at [695, 173] on button "close modal" at bounding box center [749, 406] width 1498 height 812
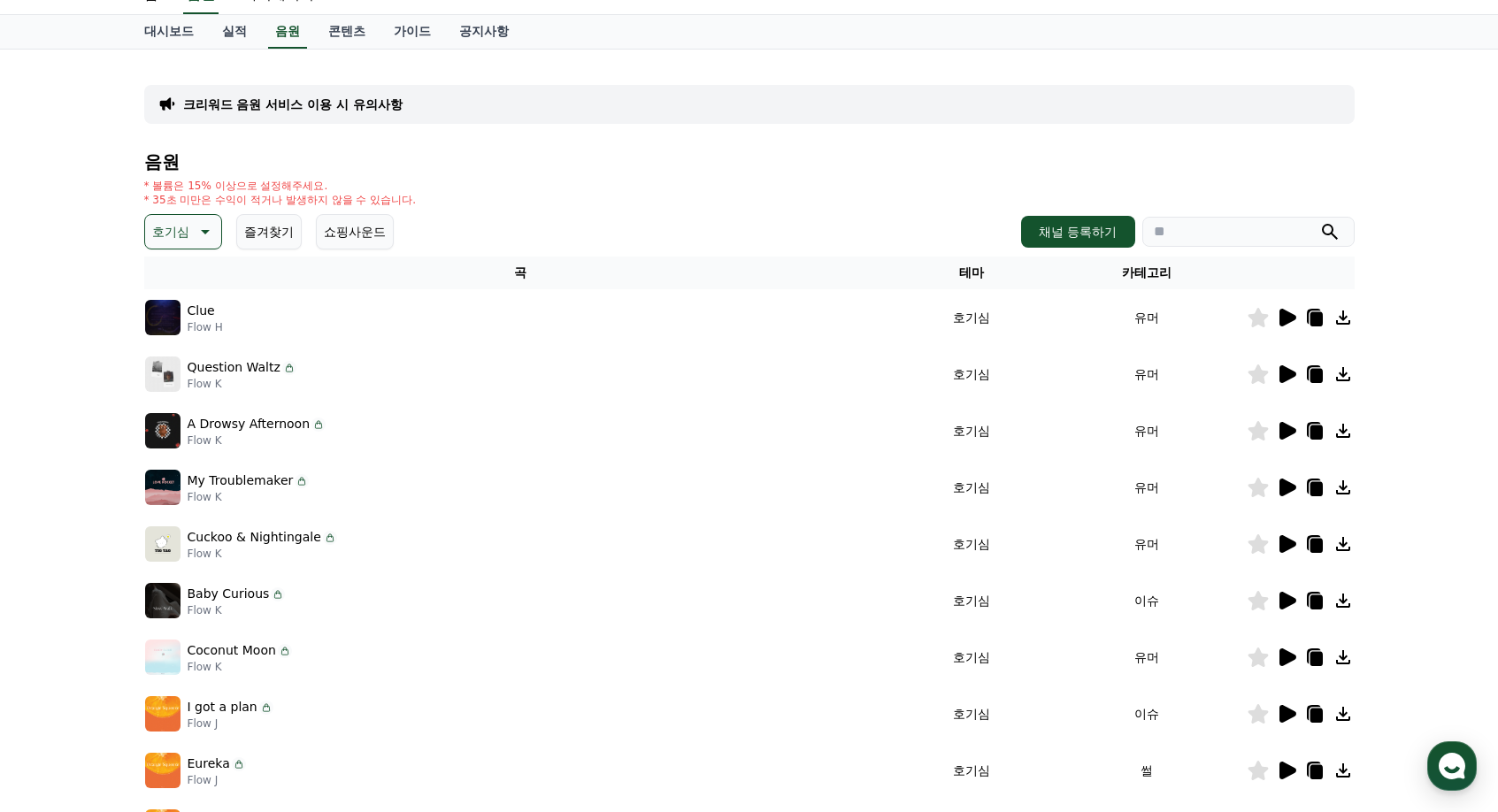
scroll to position [31, 0]
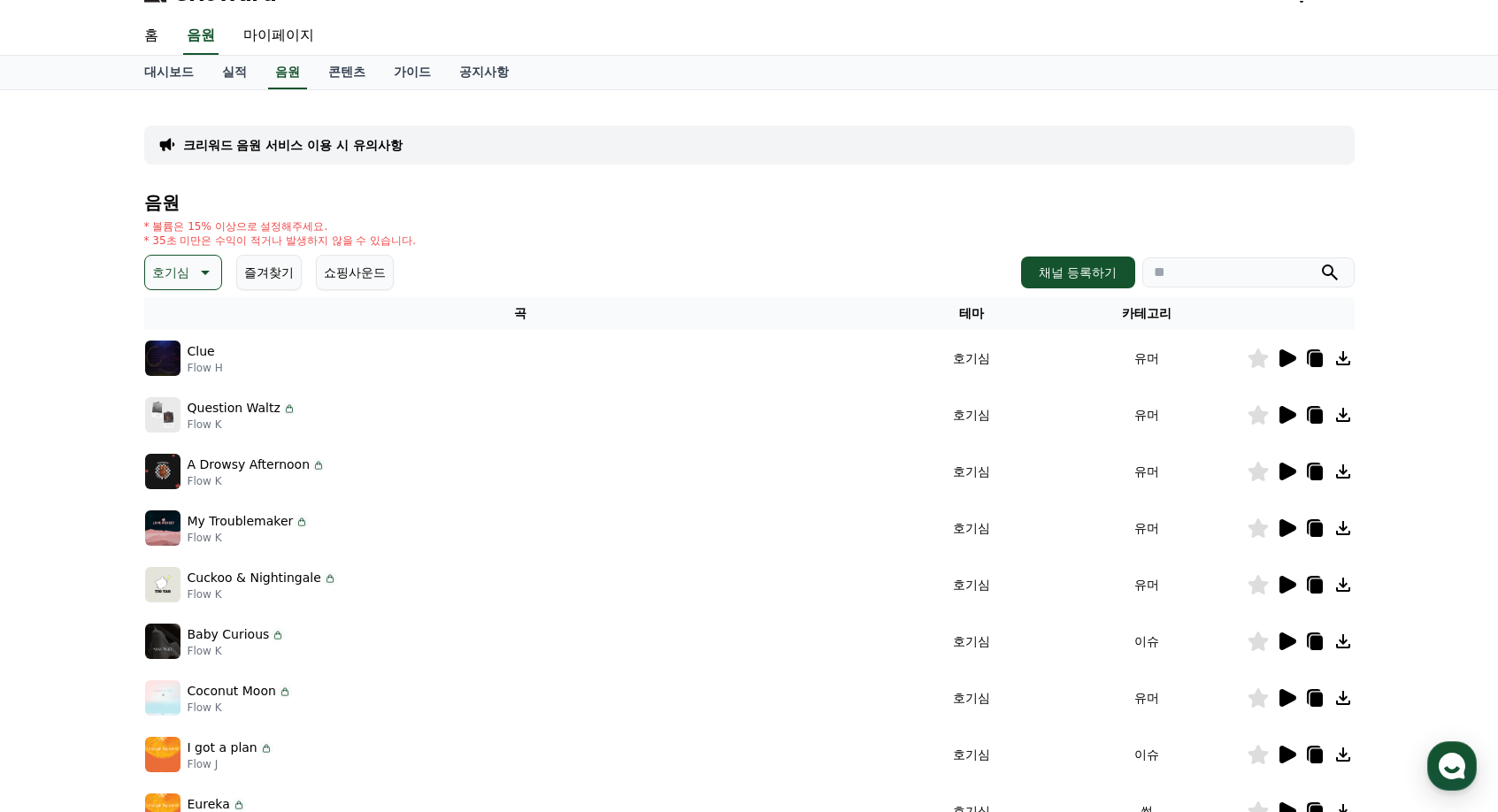
click at [1283, 358] on icon at bounding box center [1288, 358] width 17 height 18
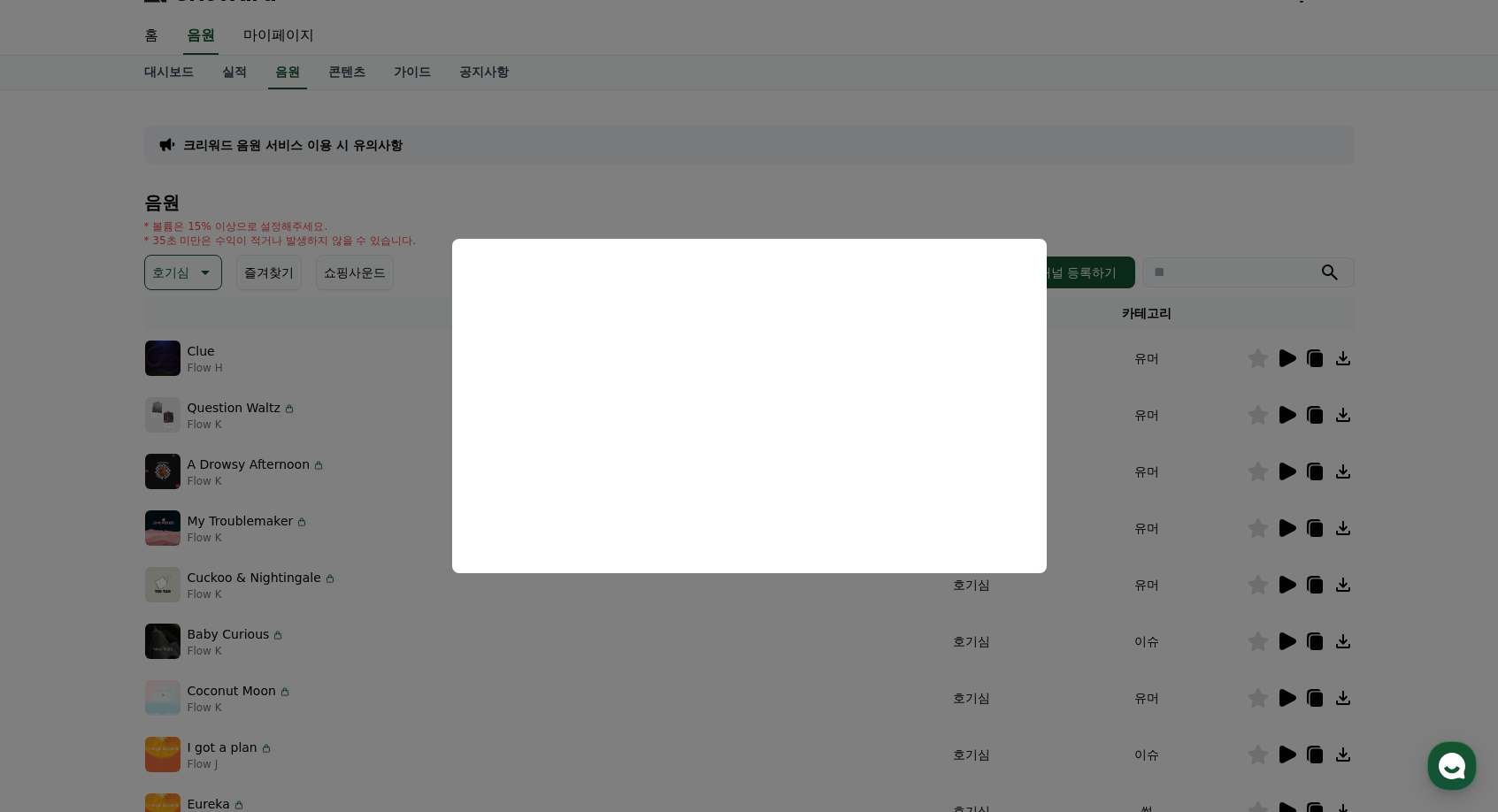
click at [1267, 453] on button "close modal" at bounding box center [749, 406] width 1498 height 812
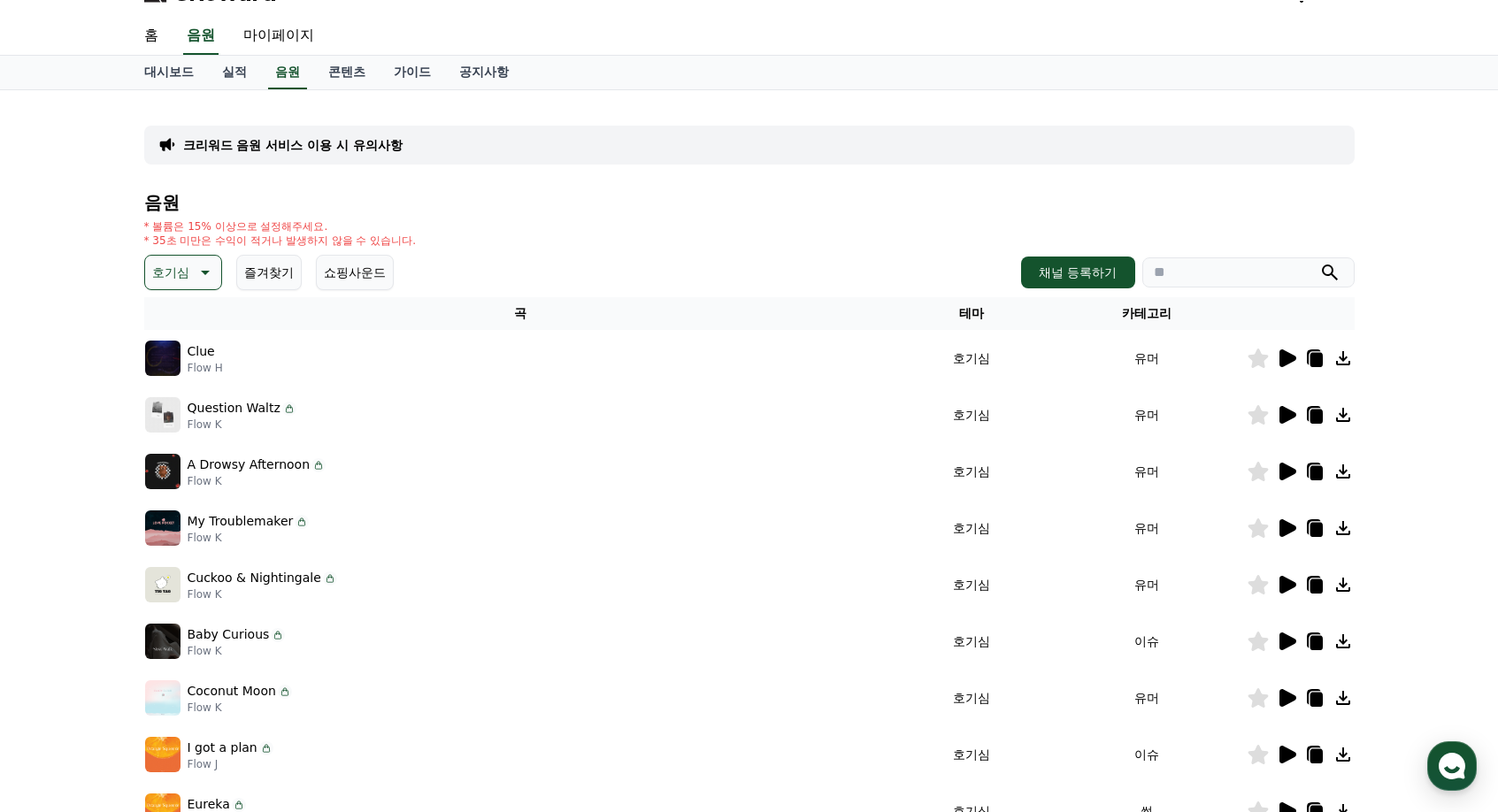
click at [1291, 411] on icon at bounding box center [1288, 415] width 17 height 18
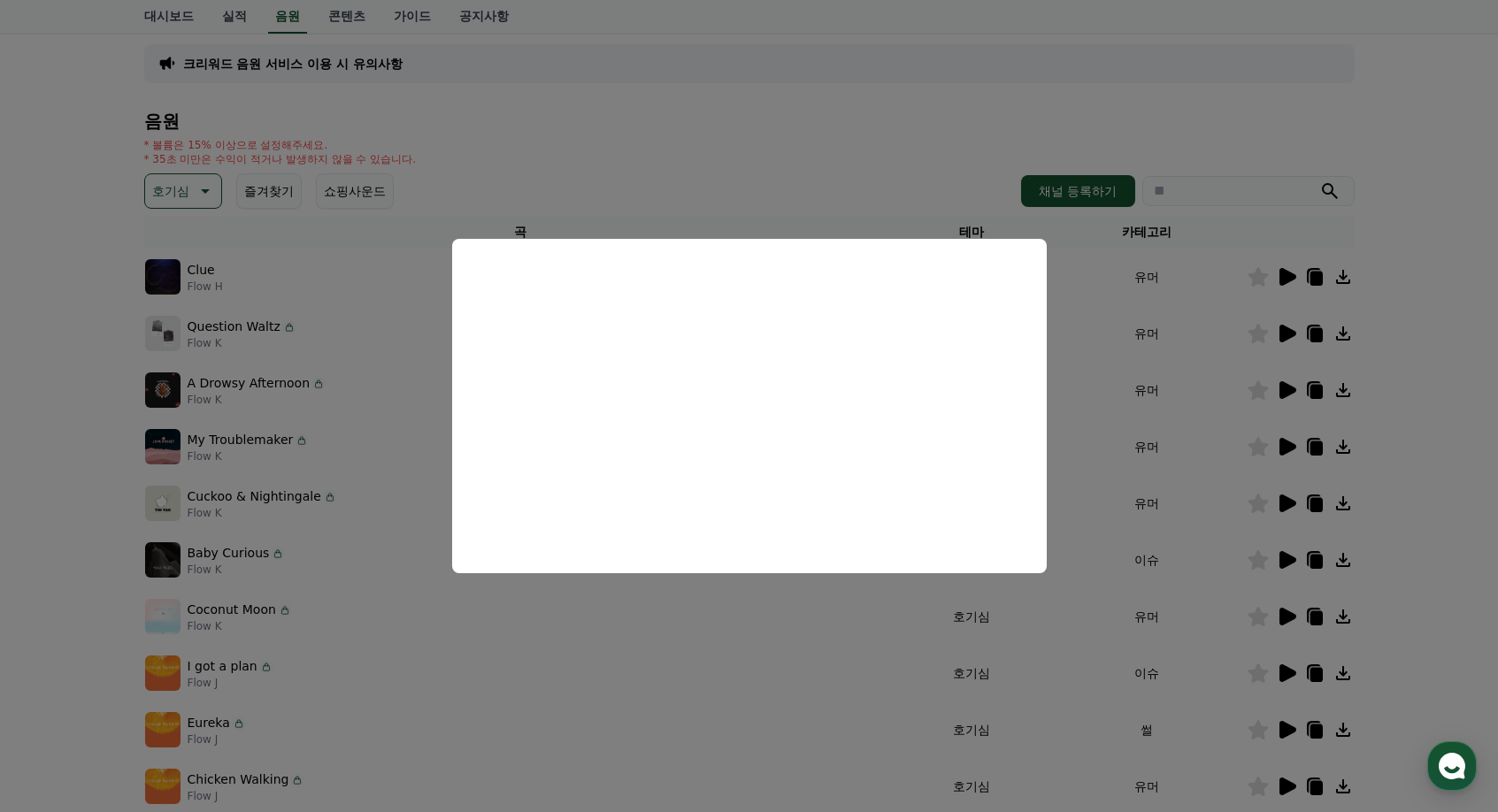
scroll to position [121, 0]
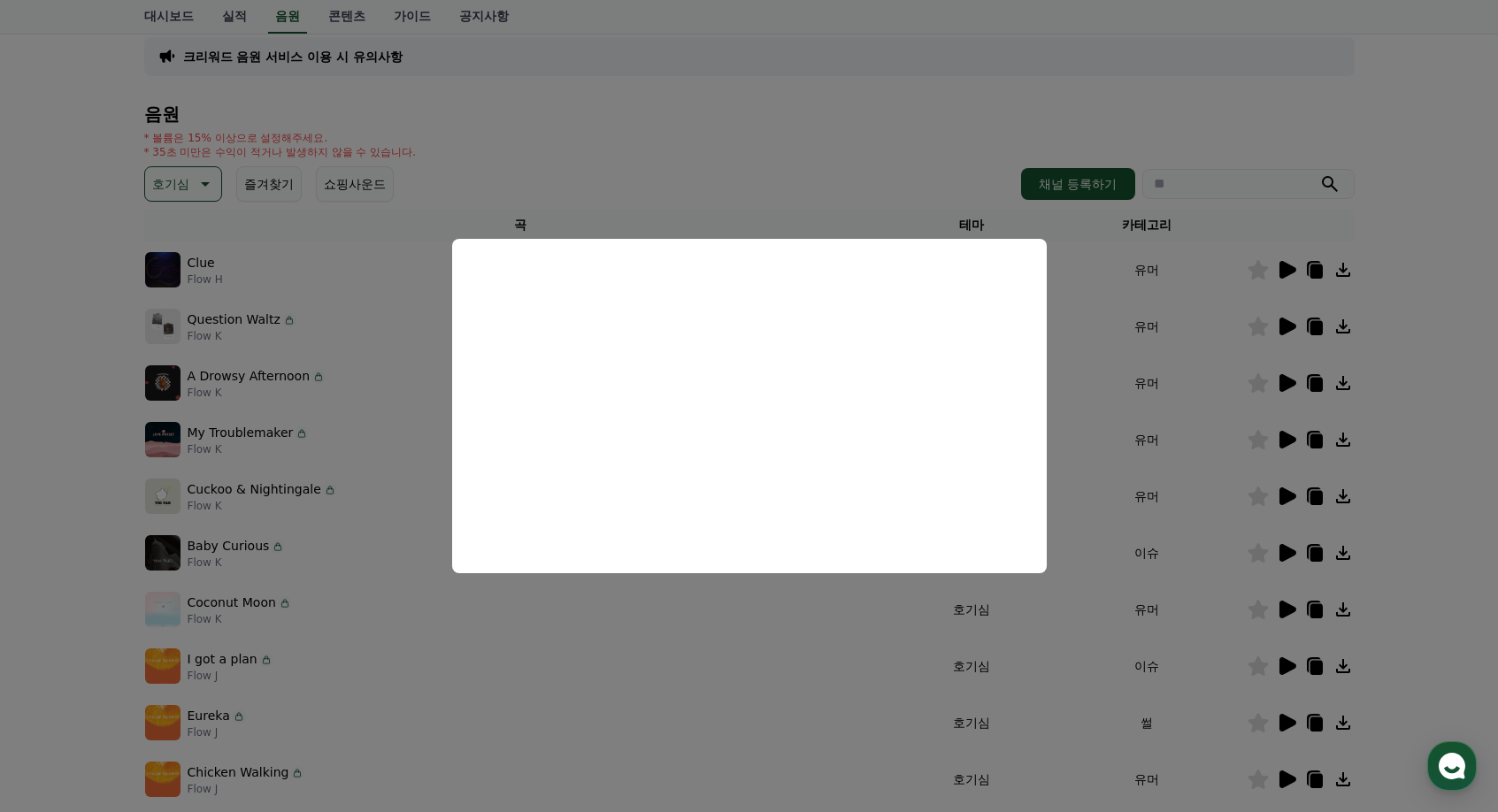
click at [1252, 360] on button "close modal" at bounding box center [749, 406] width 1498 height 812
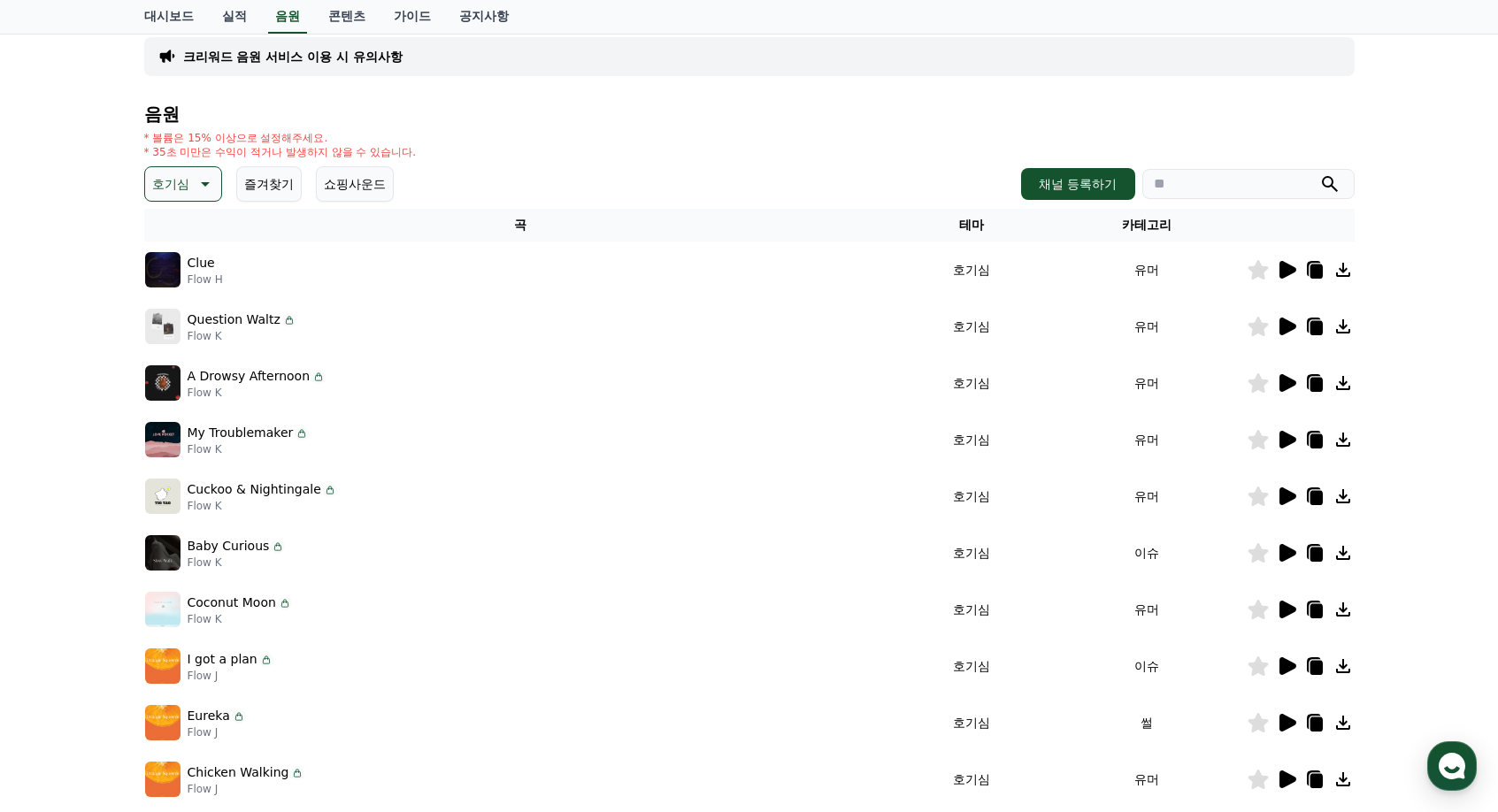
click at [1264, 321] on icon at bounding box center [1258, 327] width 22 height 20
click at [1291, 386] on icon at bounding box center [1288, 383] width 17 height 18
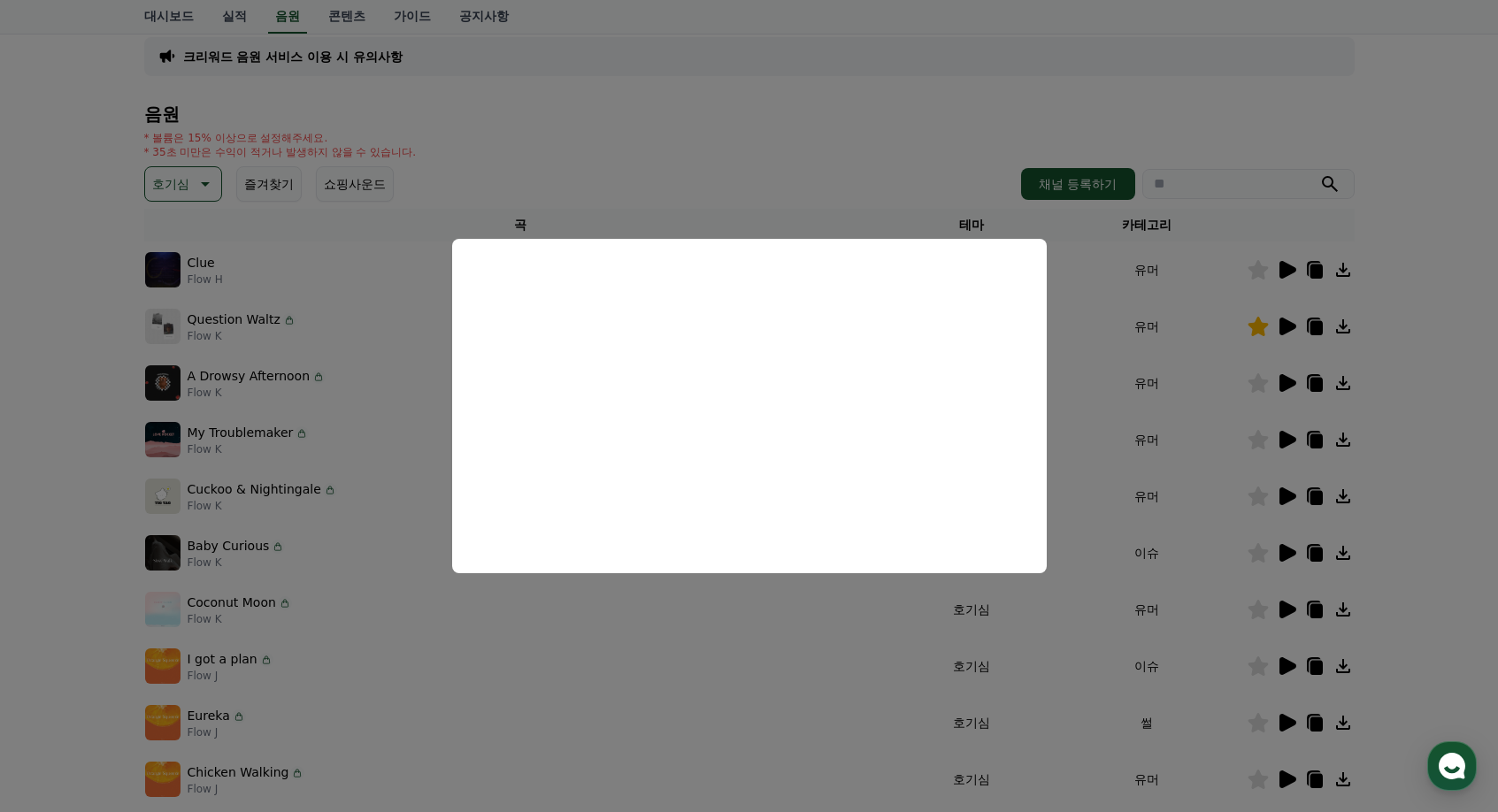
click at [1241, 469] on button "close modal" at bounding box center [749, 406] width 1498 height 812
click at [1291, 444] on icon at bounding box center [1288, 440] width 17 height 18
click at [1215, 522] on button "close modal" at bounding box center [749, 406] width 1498 height 812
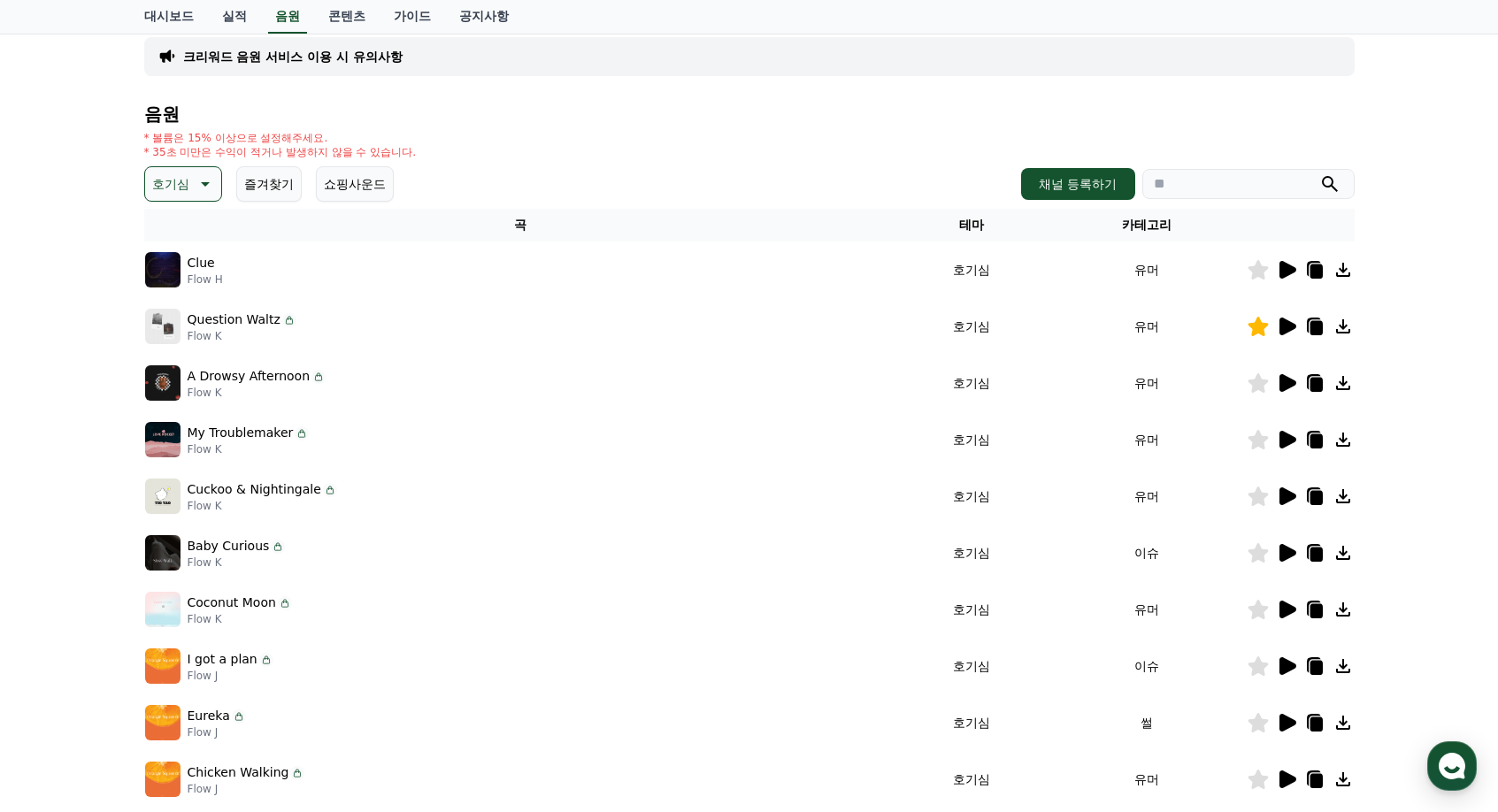
click at [1289, 492] on icon at bounding box center [1288, 496] width 17 height 18
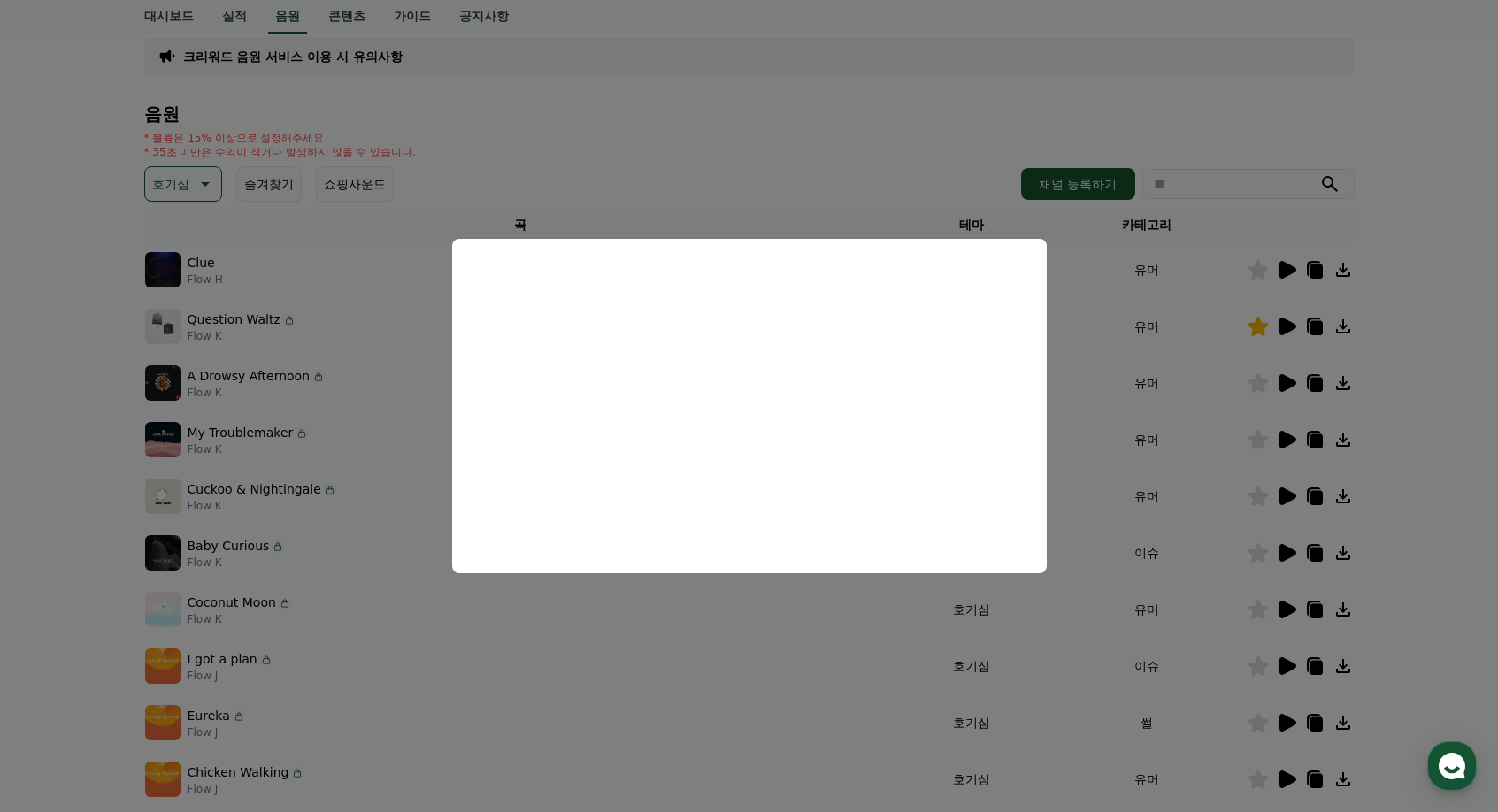
click at [1128, 546] on button "close modal" at bounding box center [749, 406] width 1498 height 812
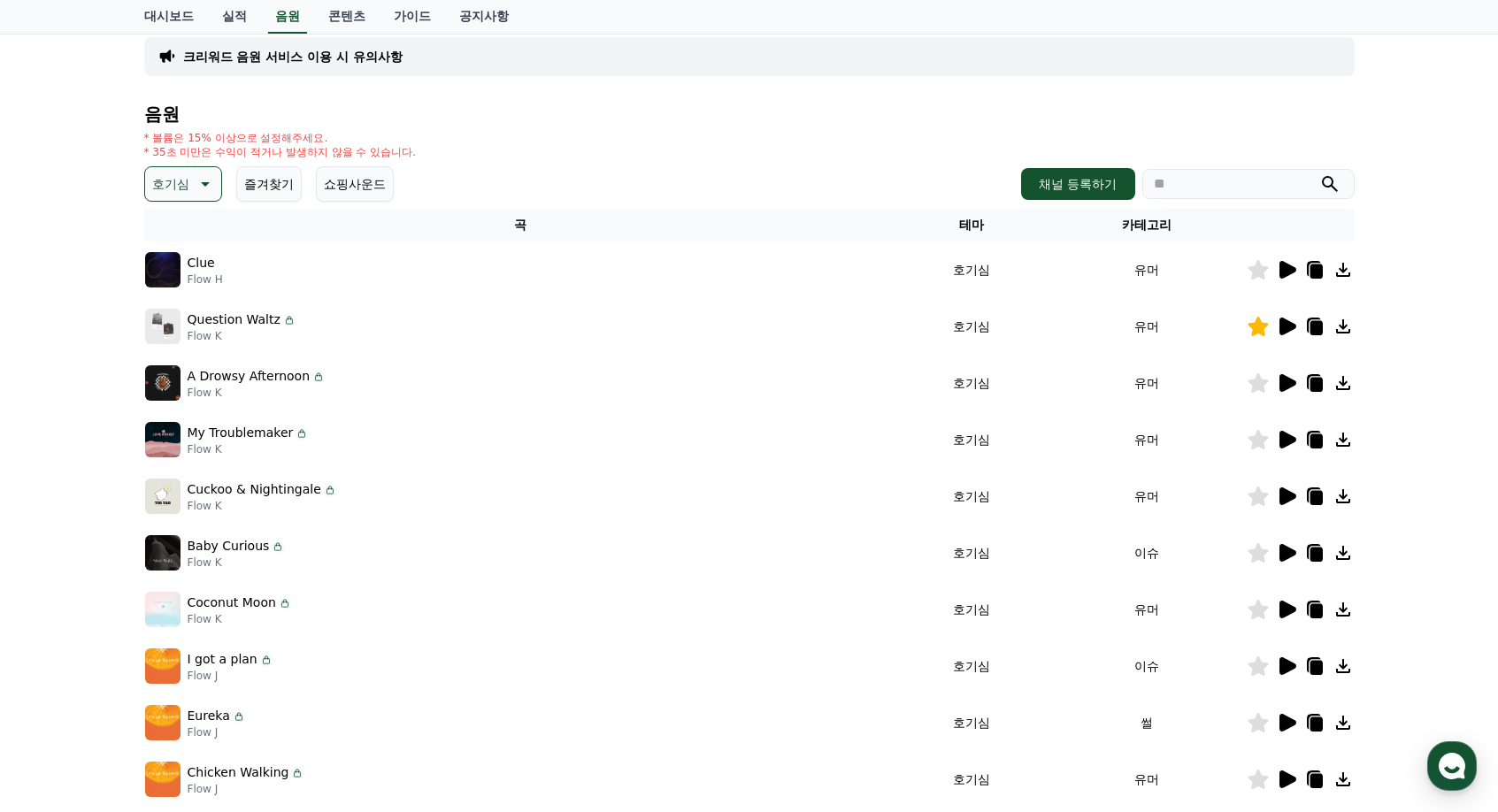
click at [1292, 559] on icon at bounding box center [1287, 553] width 22 height 22
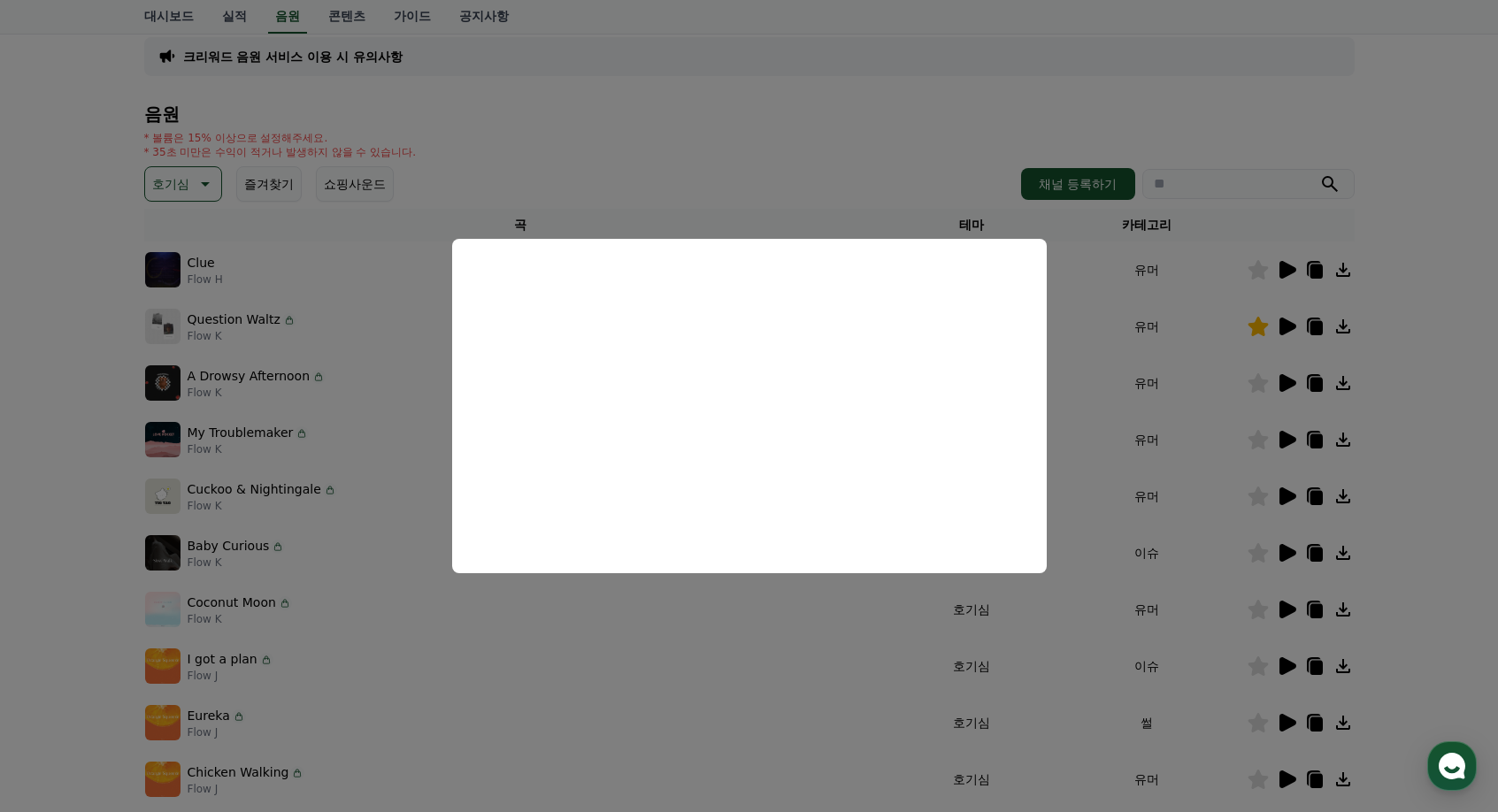
click at [1230, 603] on button "close modal" at bounding box center [749, 406] width 1498 height 812
click at [1292, 606] on icon at bounding box center [1288, 610] width 17 height 18
click at [1210, 619] on button "close modal" at bounding box center [749, 406] width 1498 height 812
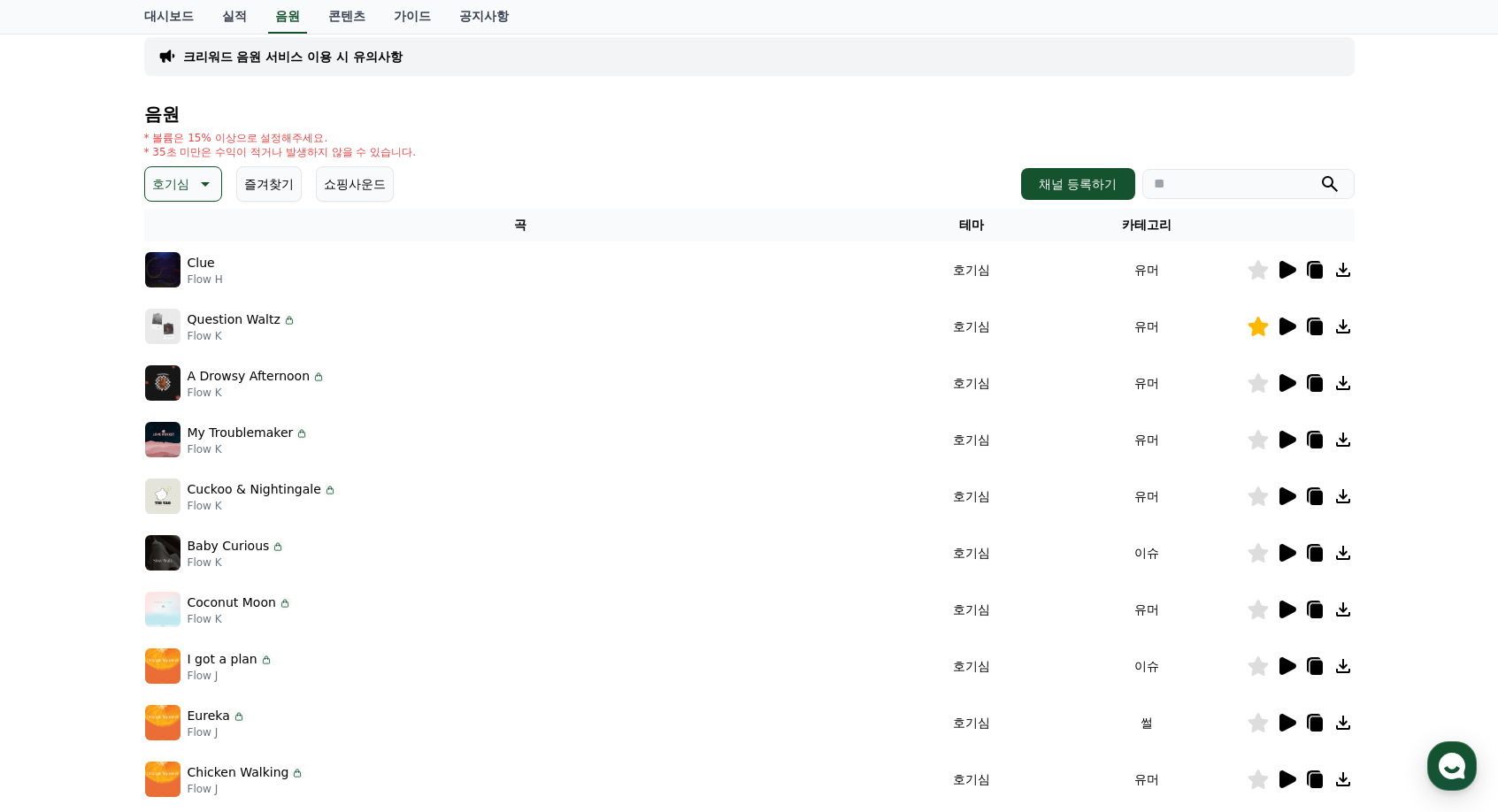
click at [1264, 613] on icon at bounding box center [1257, 610] width 21 height 20
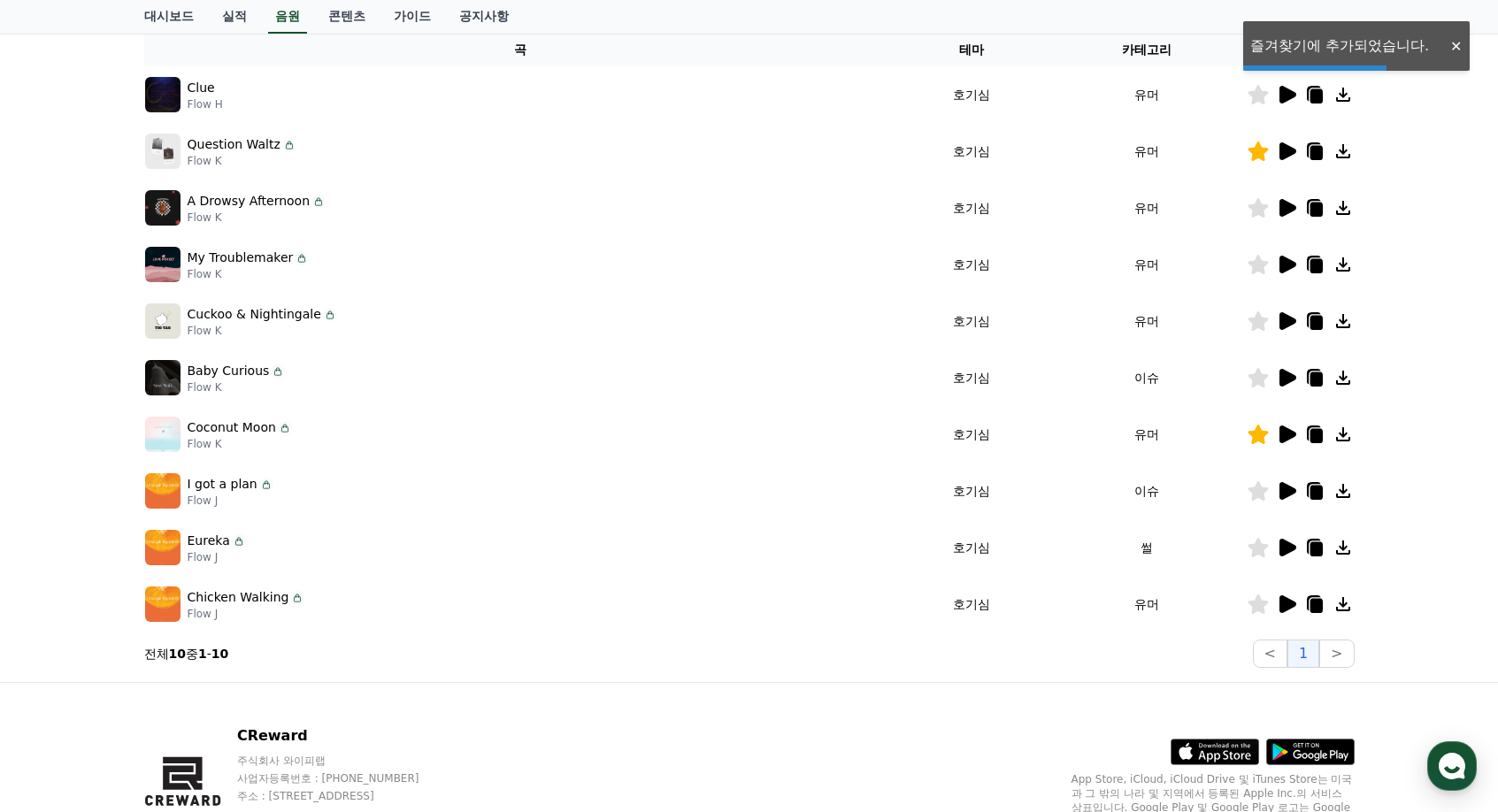
scroll to position [298, 0]
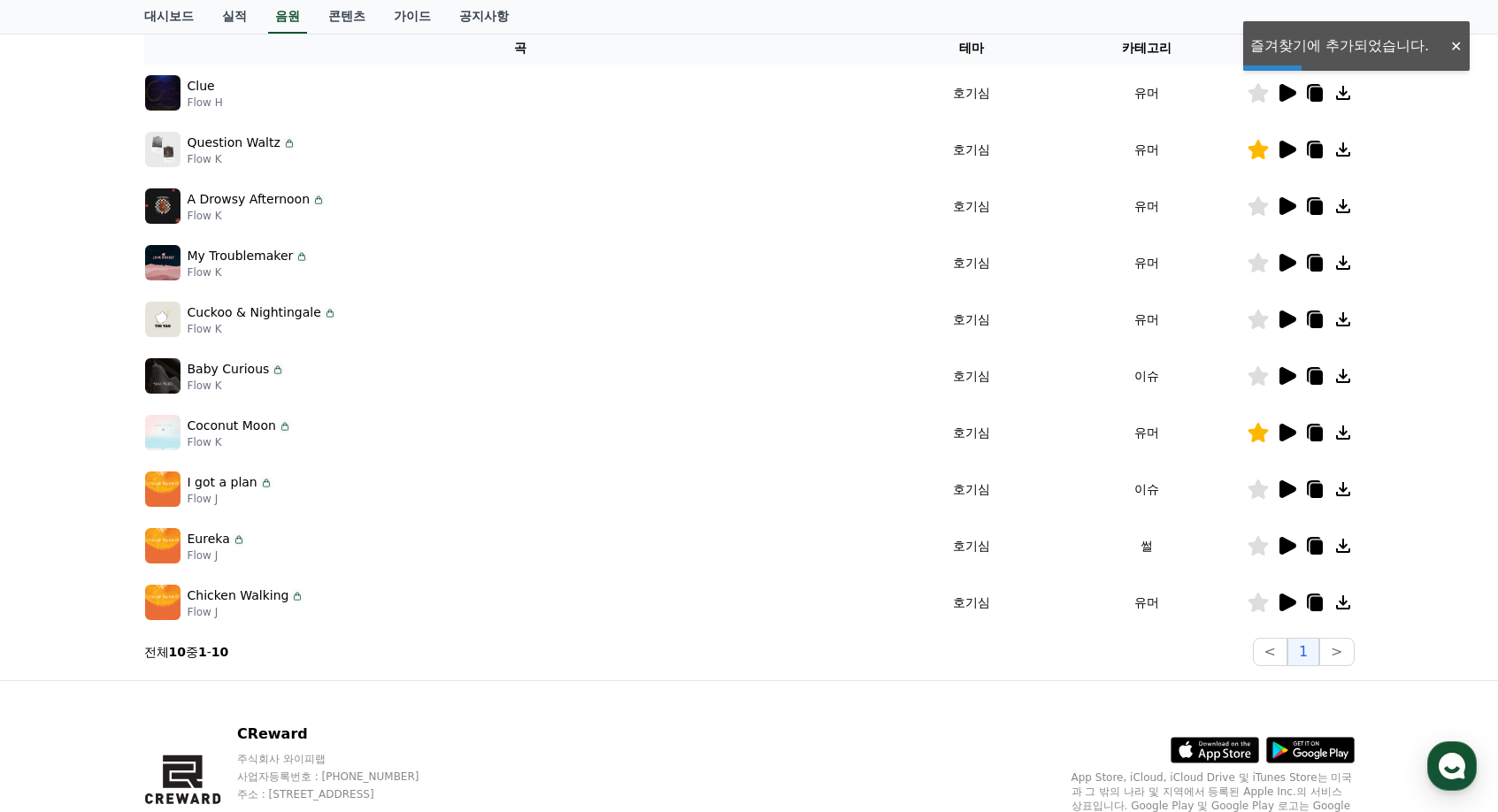
click at [1281, 487] on icon at bounding box center [1288, 489] width 17 height 18
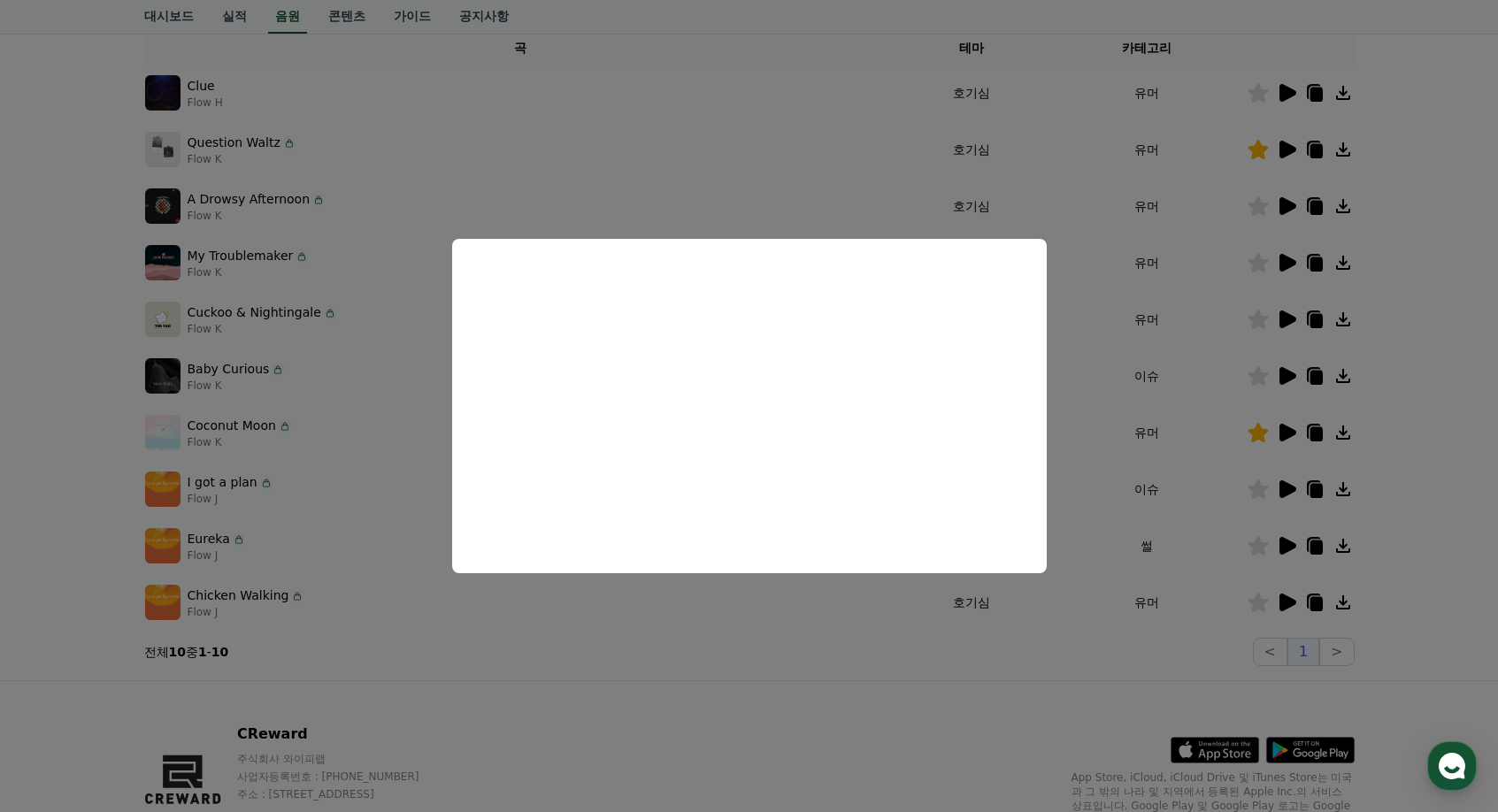
click at [1253, 504] on button "close modal" at bounding box center [749, 406] width 1498 height 812
click at [1255, 493] on icon at bounding box center [1257, 489] width 21 height 20
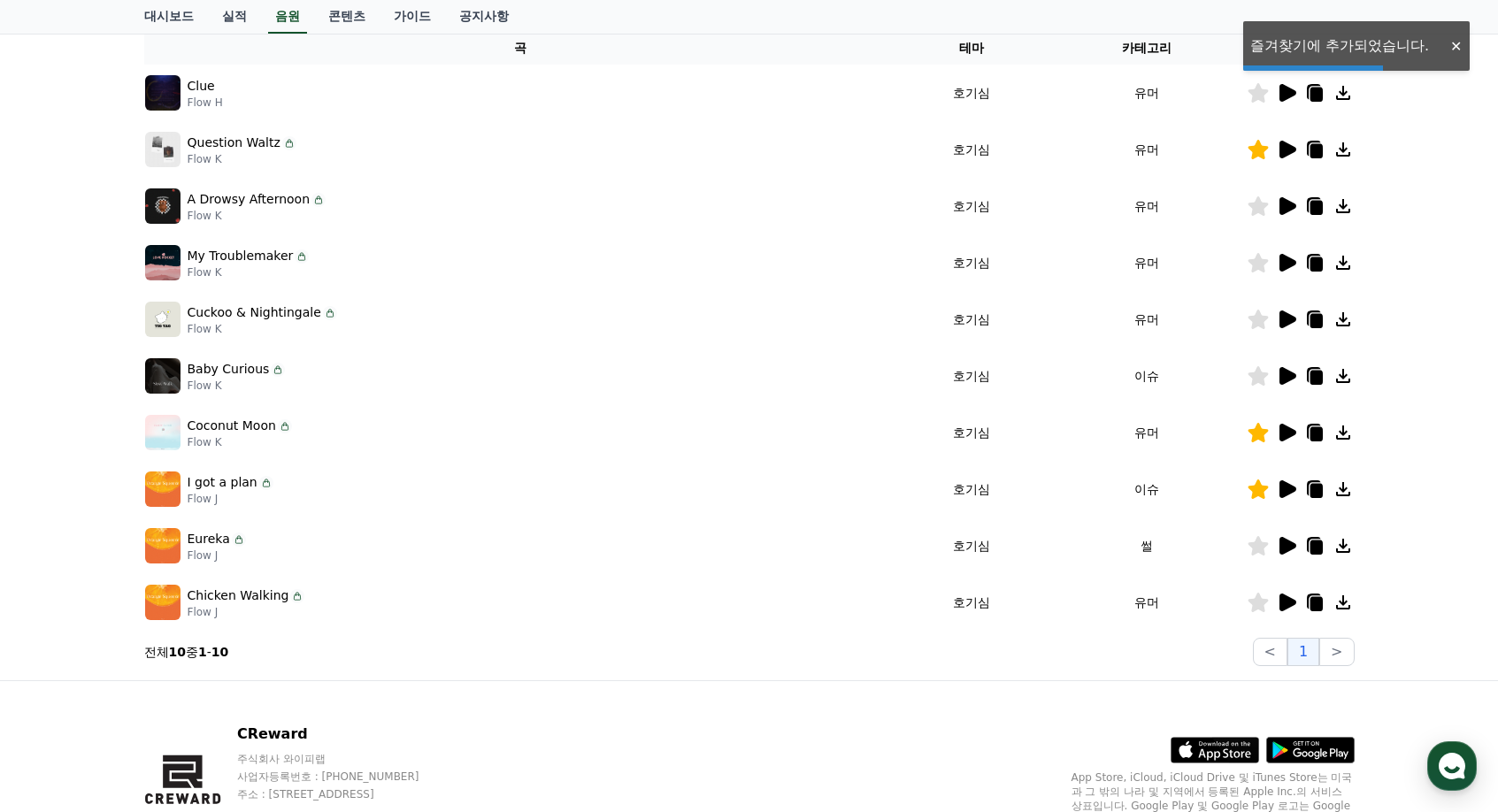
drag, startPoint x: 1265, startPoint y: 554, endPoint x: 1293, endPoint y: 549, distance: 28.4
click at [1295, 549] on div at bounding box center [1301, 546] width 106 height 22
click at [1276, 546] on icon at bounding box center [1287, 546] width 22 height 22
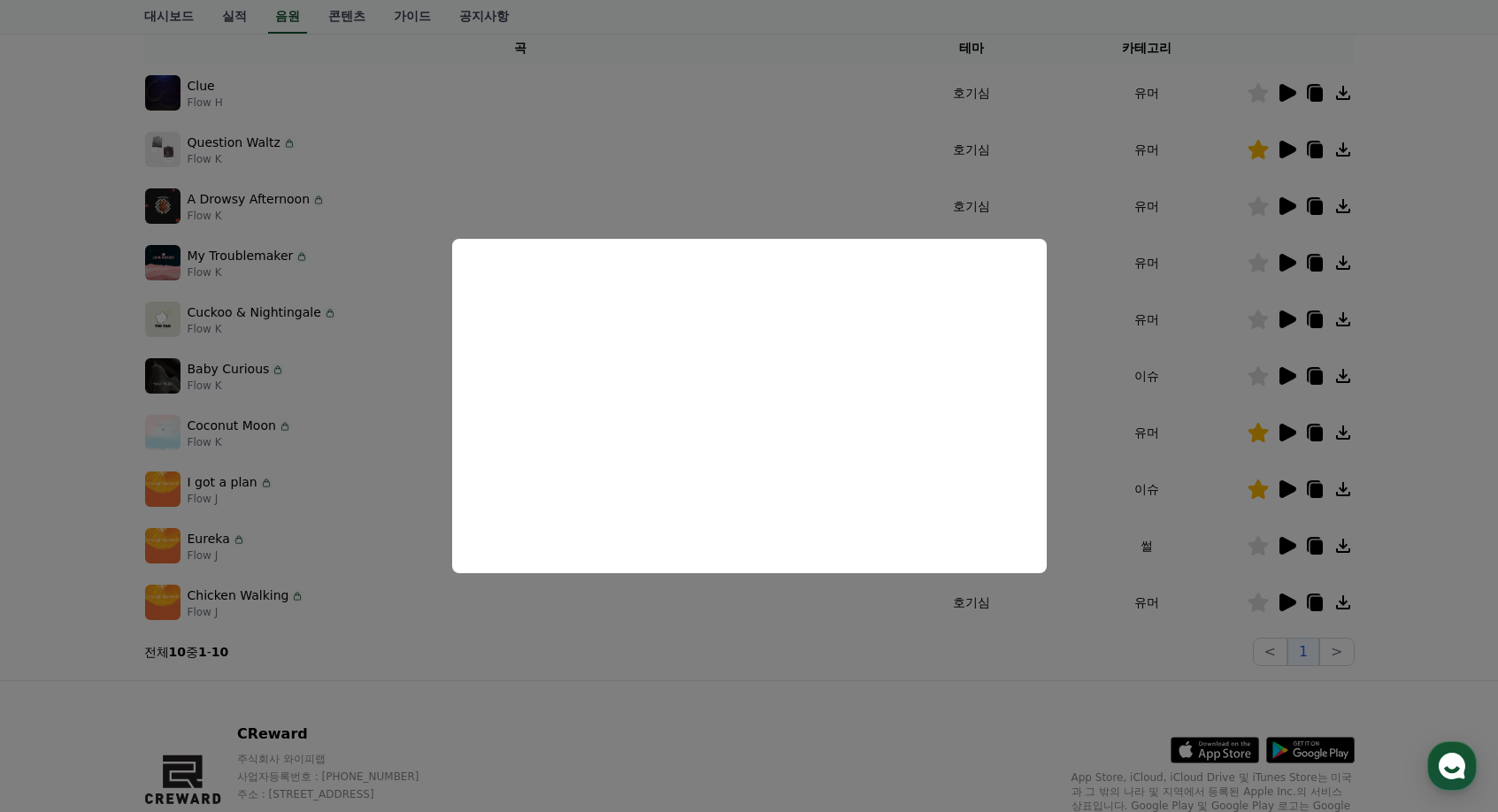
click at [1195, 486] on button "close modal" at bounding box center [749, 406] width 1498 height 812
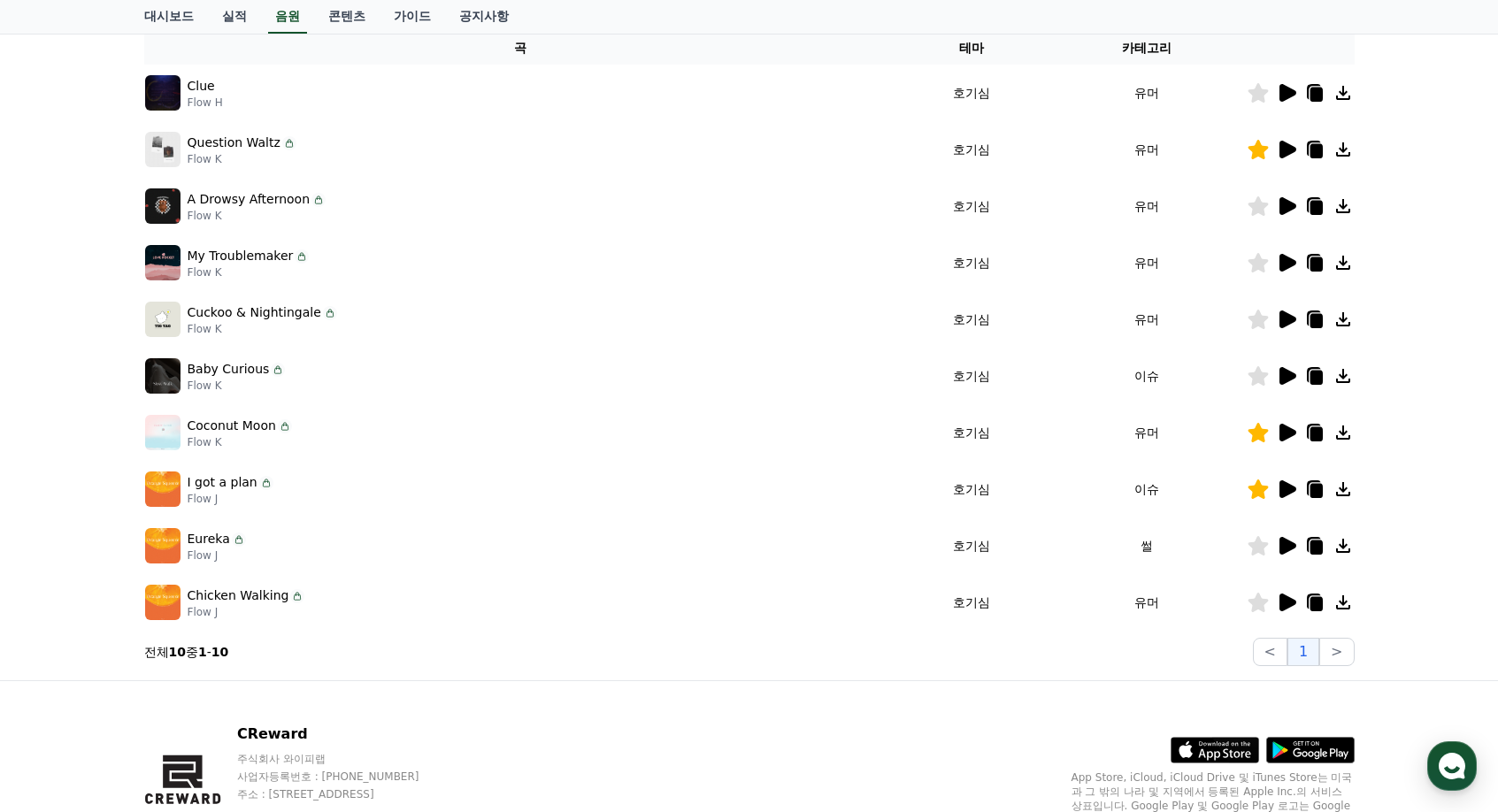
click at [1255, 548] on icon at bounding box center [1257, 546] width 21 height 20
click at [1283, 596] on icon at bounding box center [1288, 603] width 17 height 18
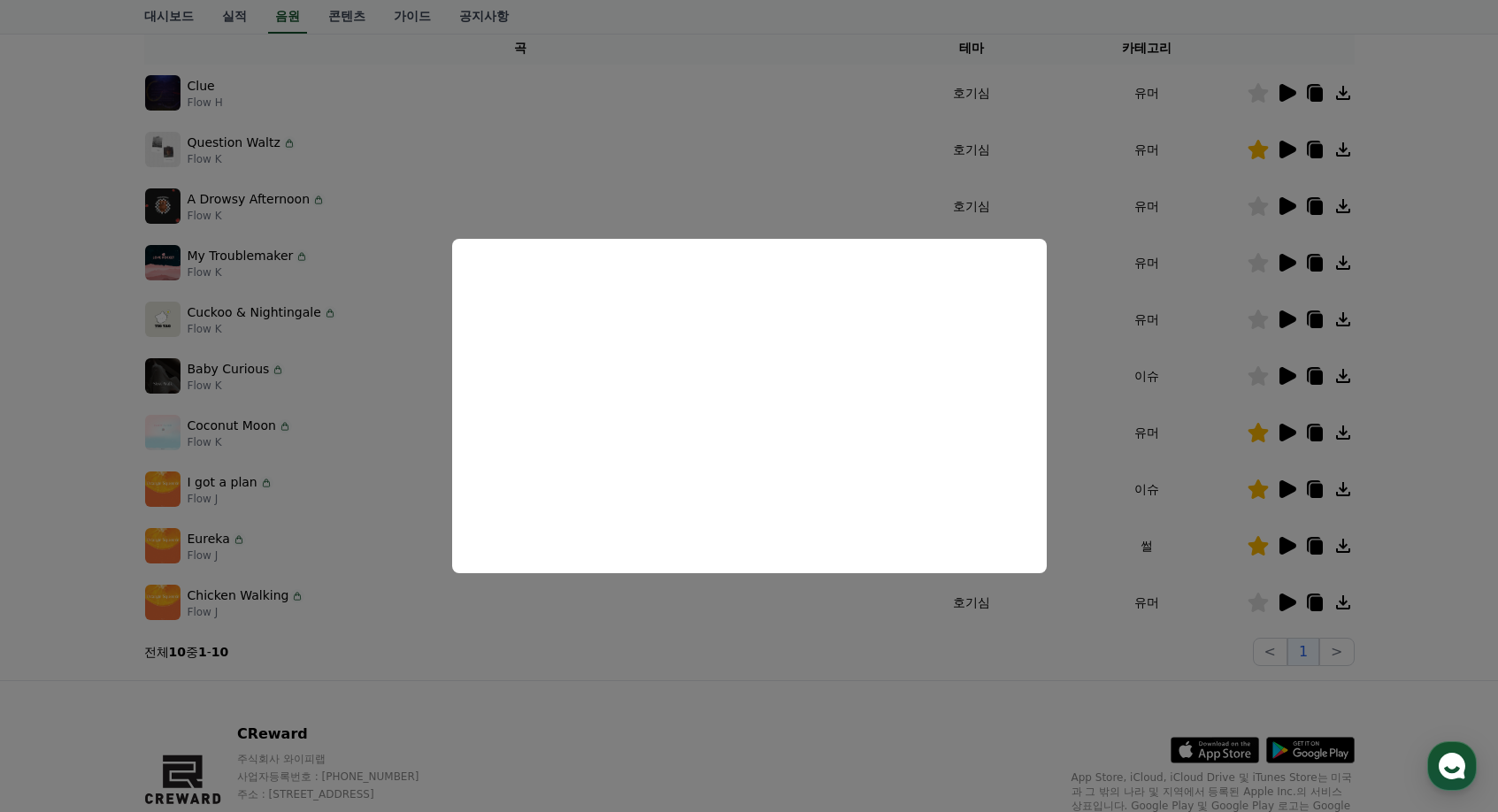
click at [1291, 444] on button "close modal" at bounding box center [749, 406] width 1498 height 812
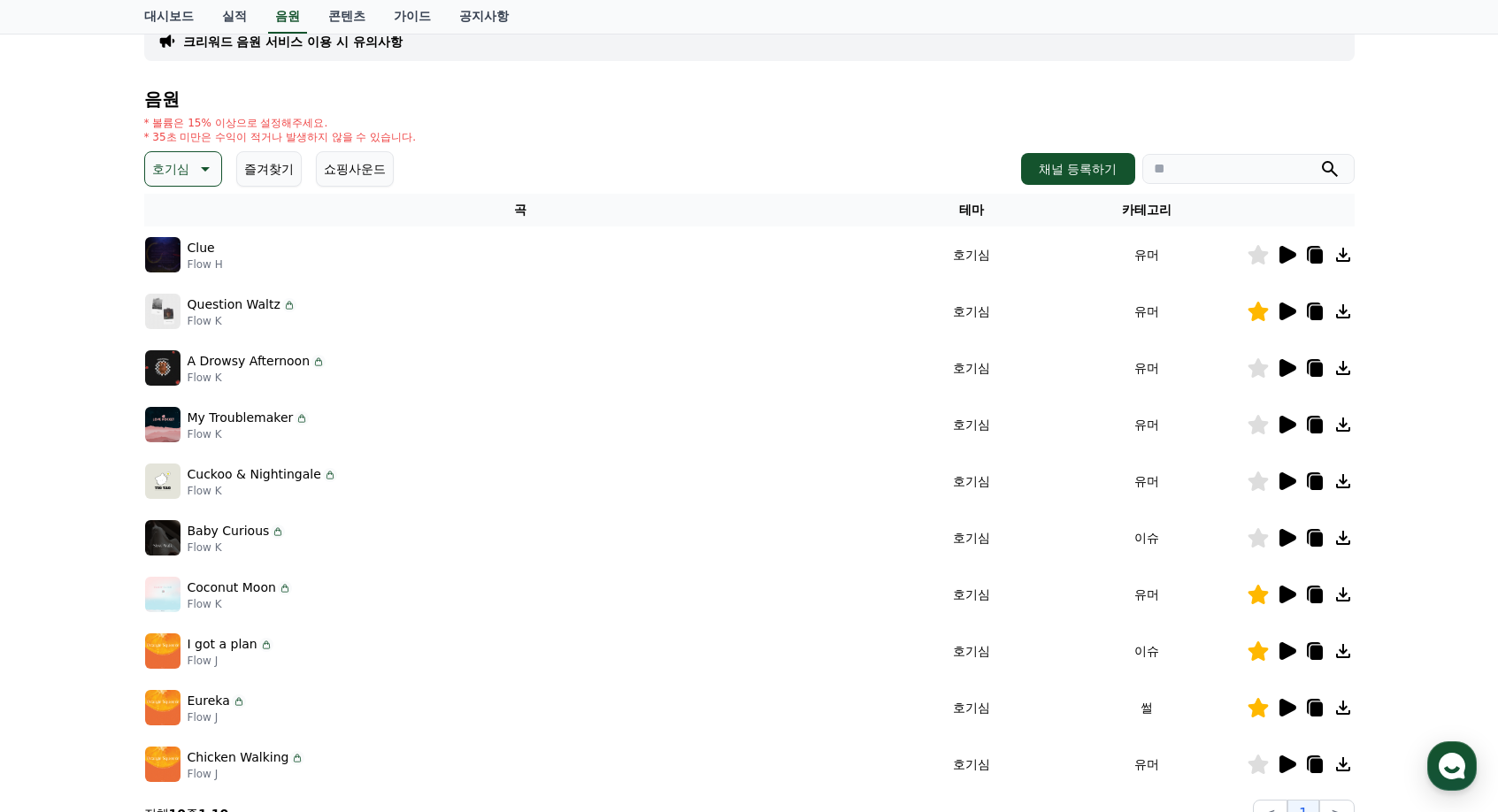
scroll to position [121, 0]
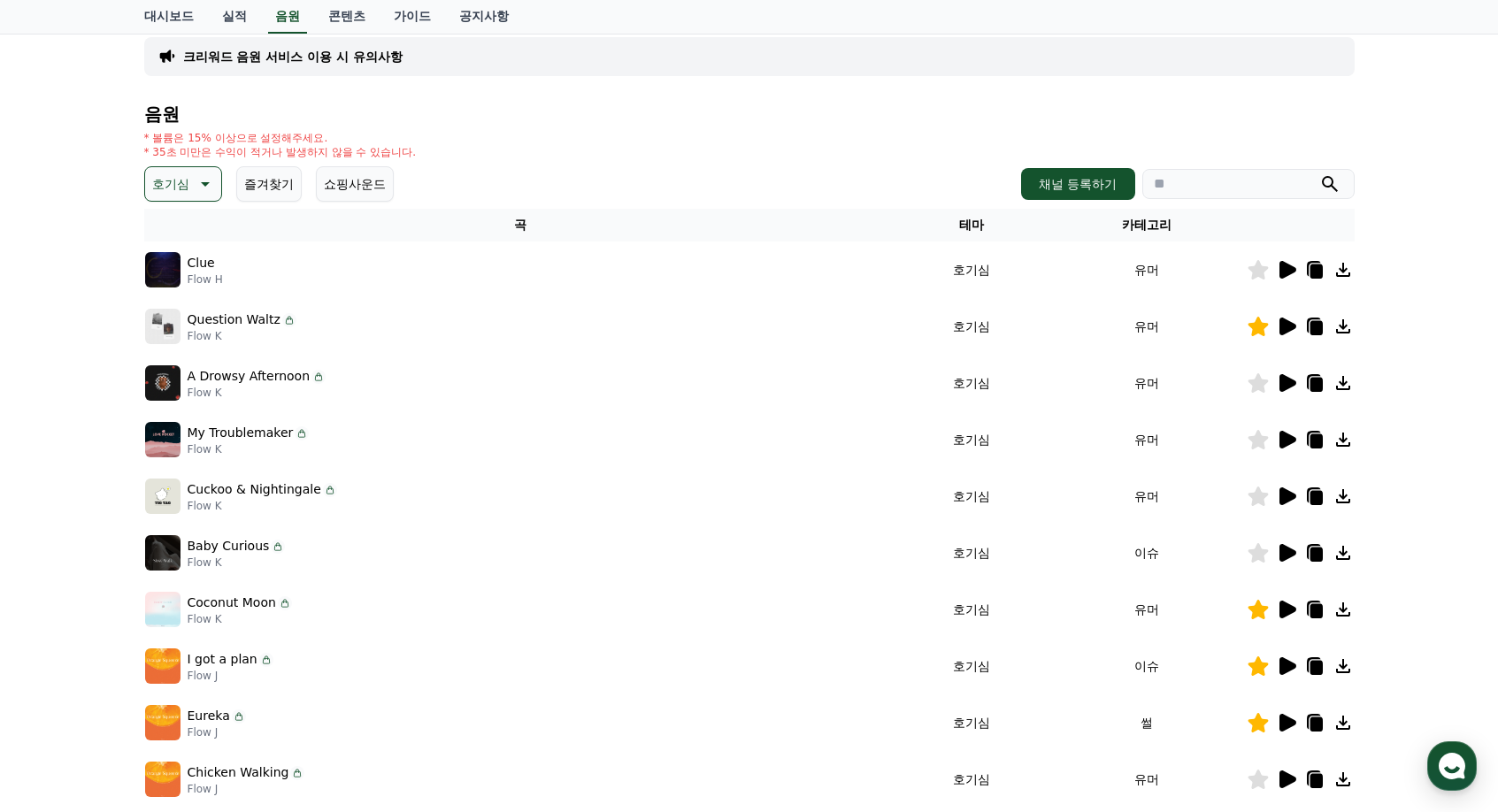
click at [1294, 549] on icon at bounding box center [1287, 553] width 22 height 22
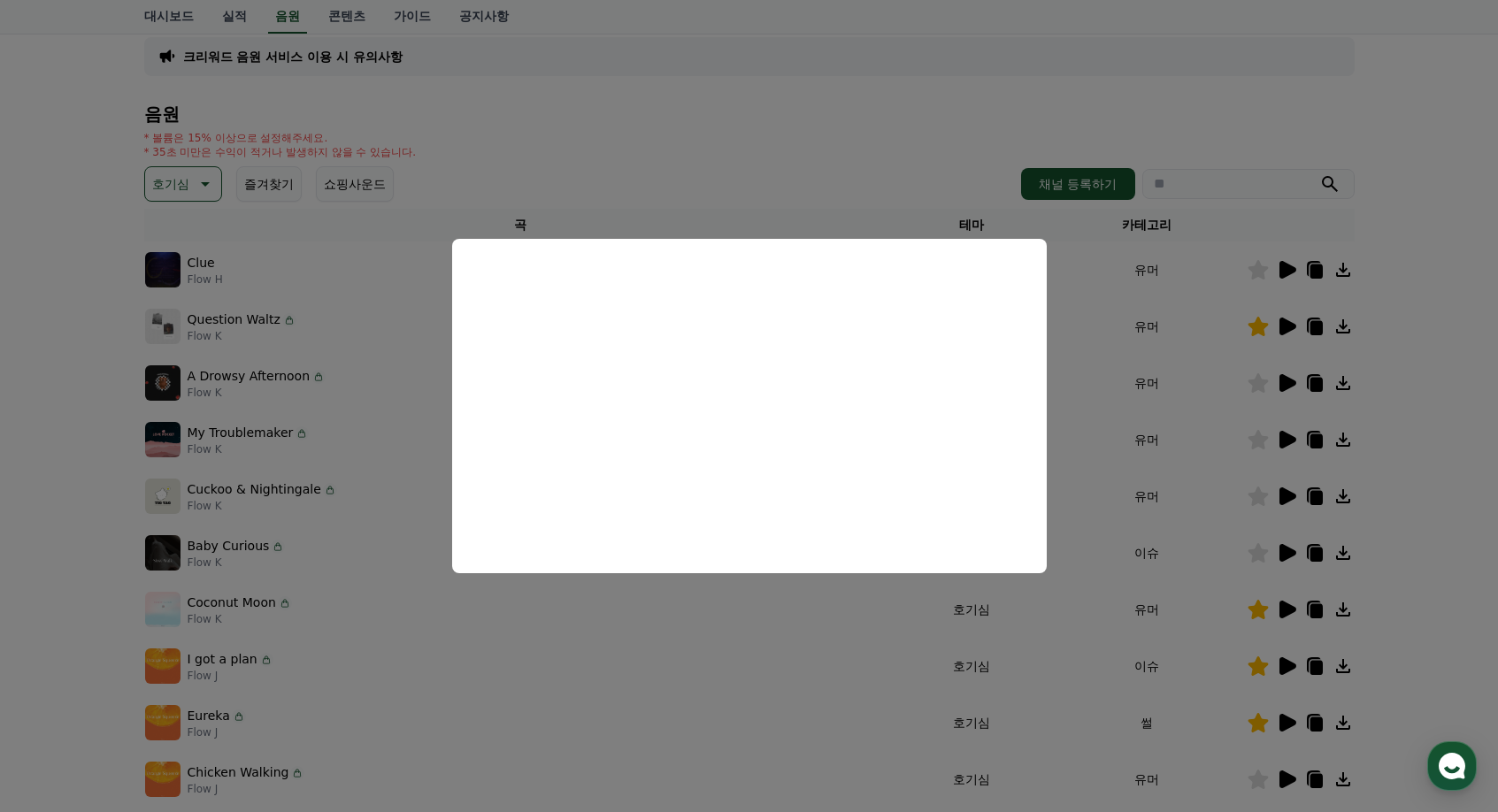
click at [1141, 474] on button "close modal" at bounding box center [749, 406] width 1498 height 812
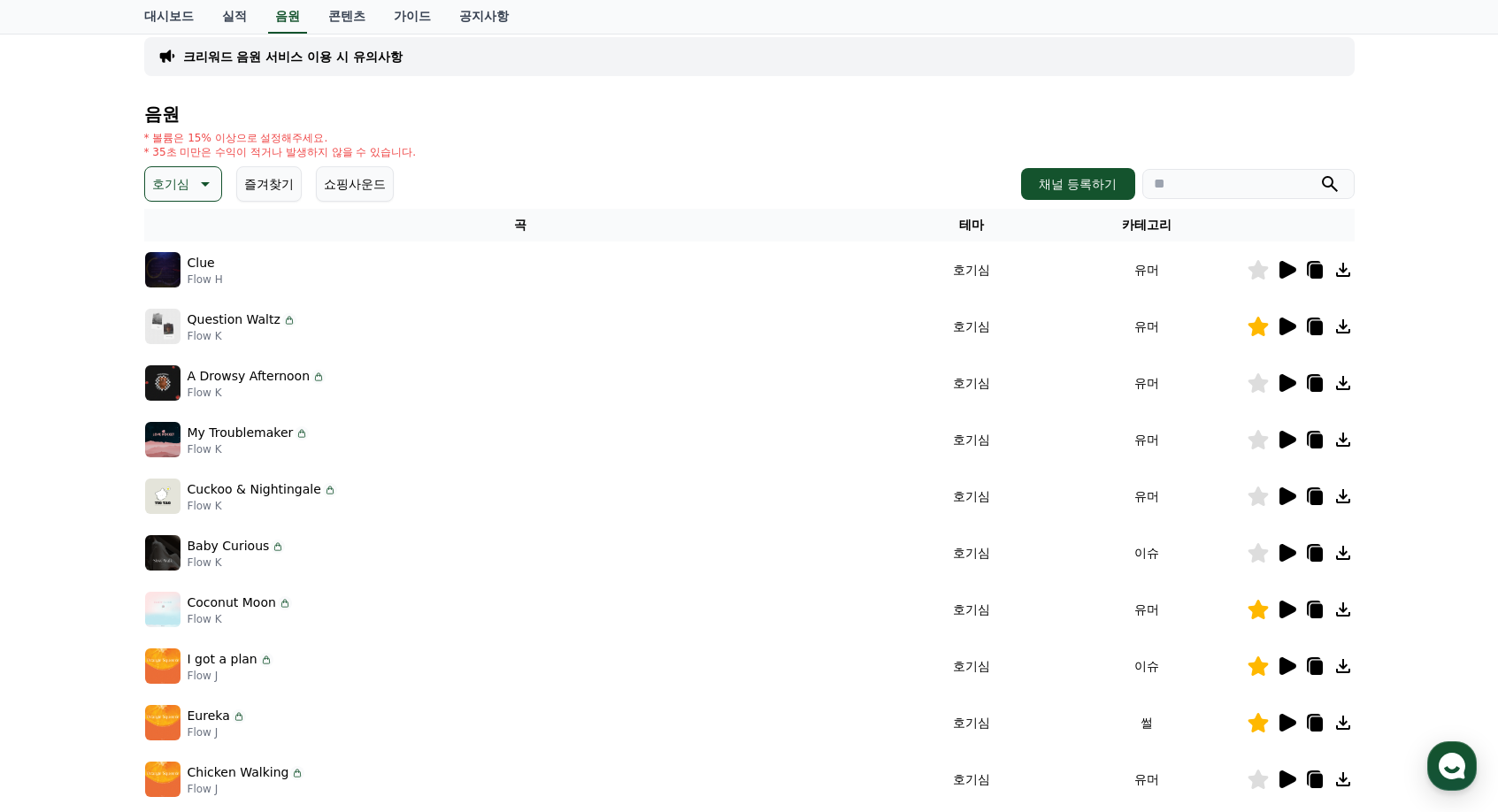
click at [1295, 547] on icon at bounding box center [1287, 553] width 22 height 22
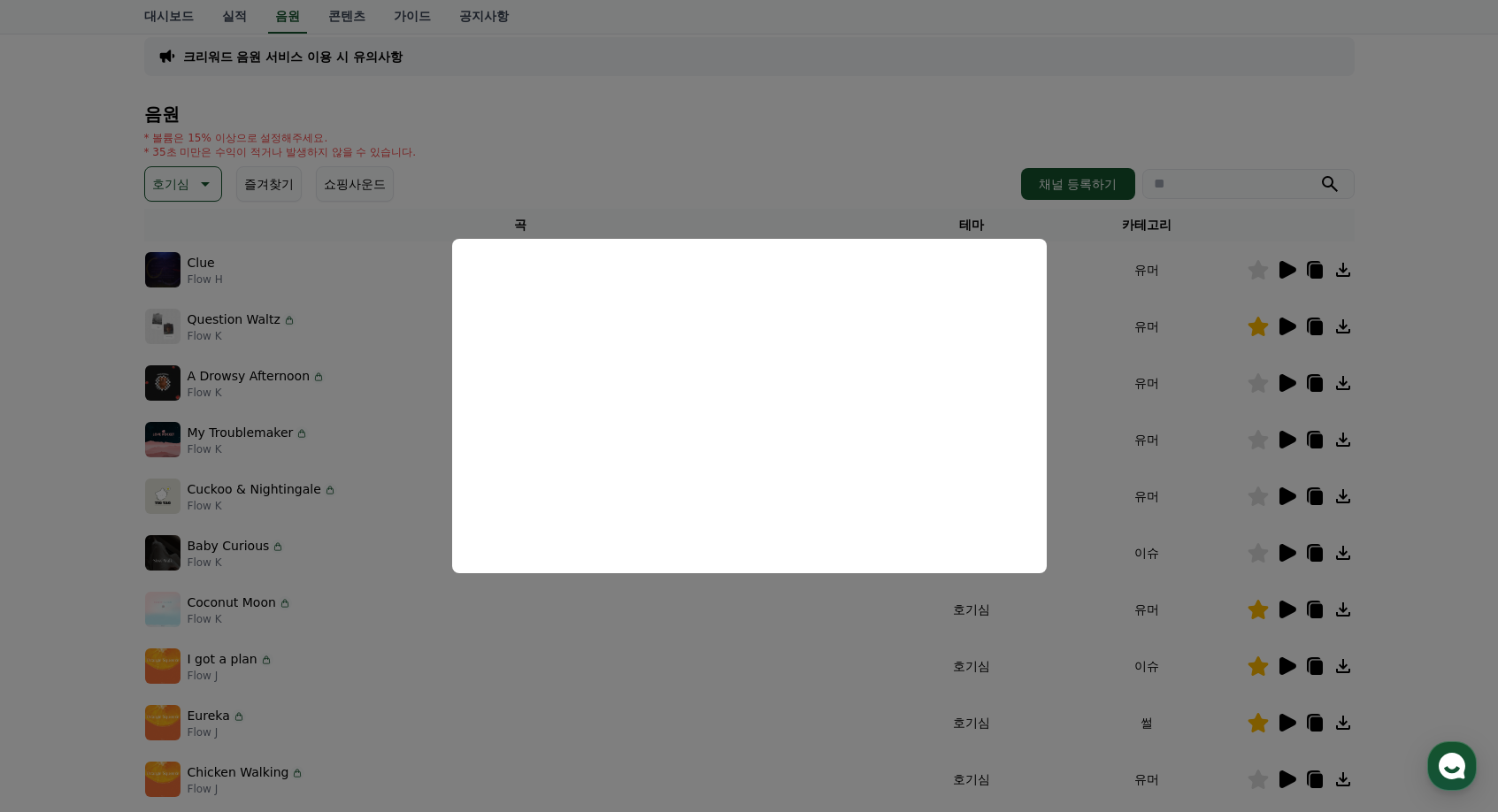
click at [1152, 385] on button "close modal" at bounding box center [749, 406] width 1498 height 812
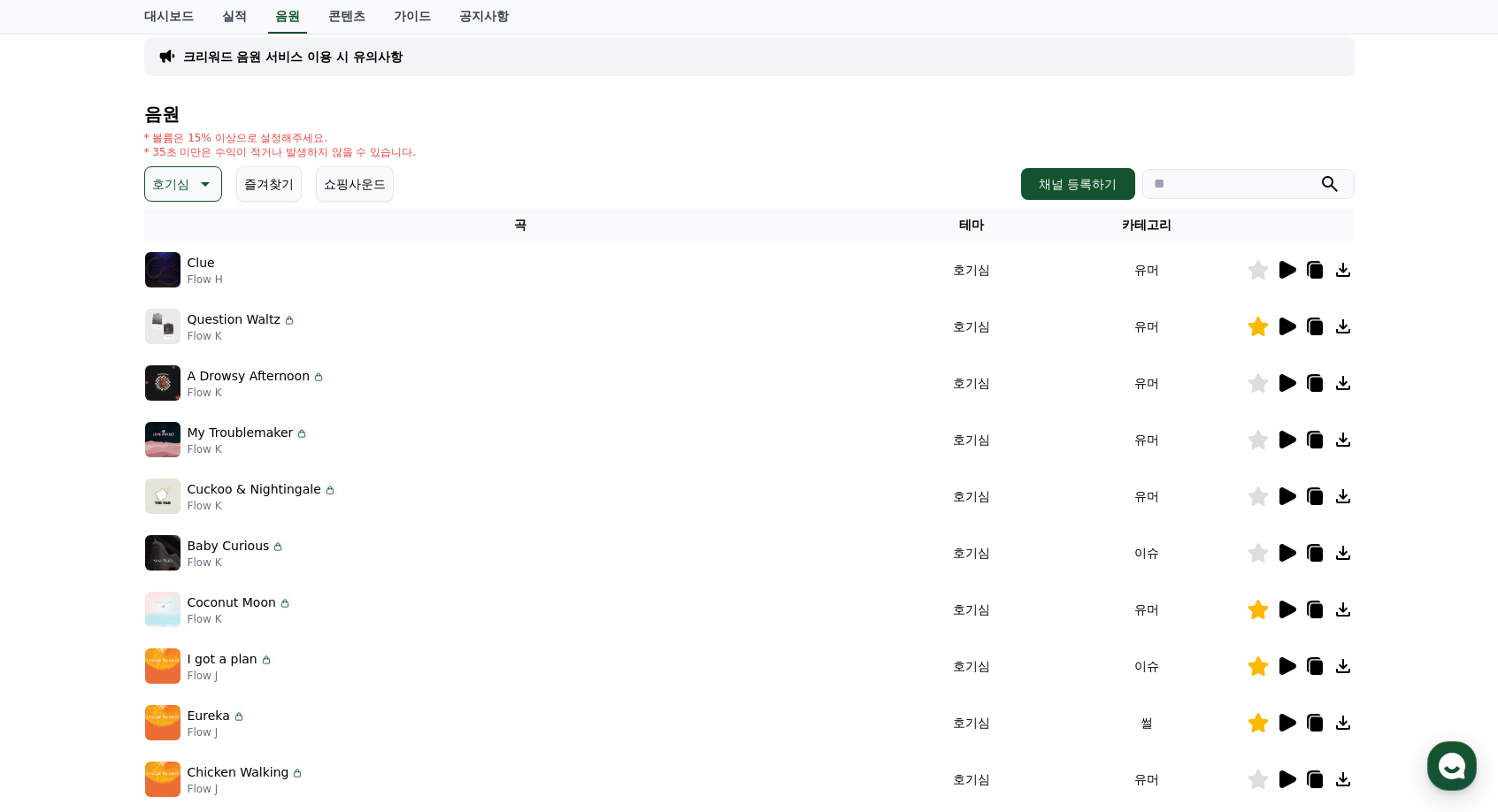
click at [162, 169] on button "호기심" at bounding box center [183, 184] width 78 height 35
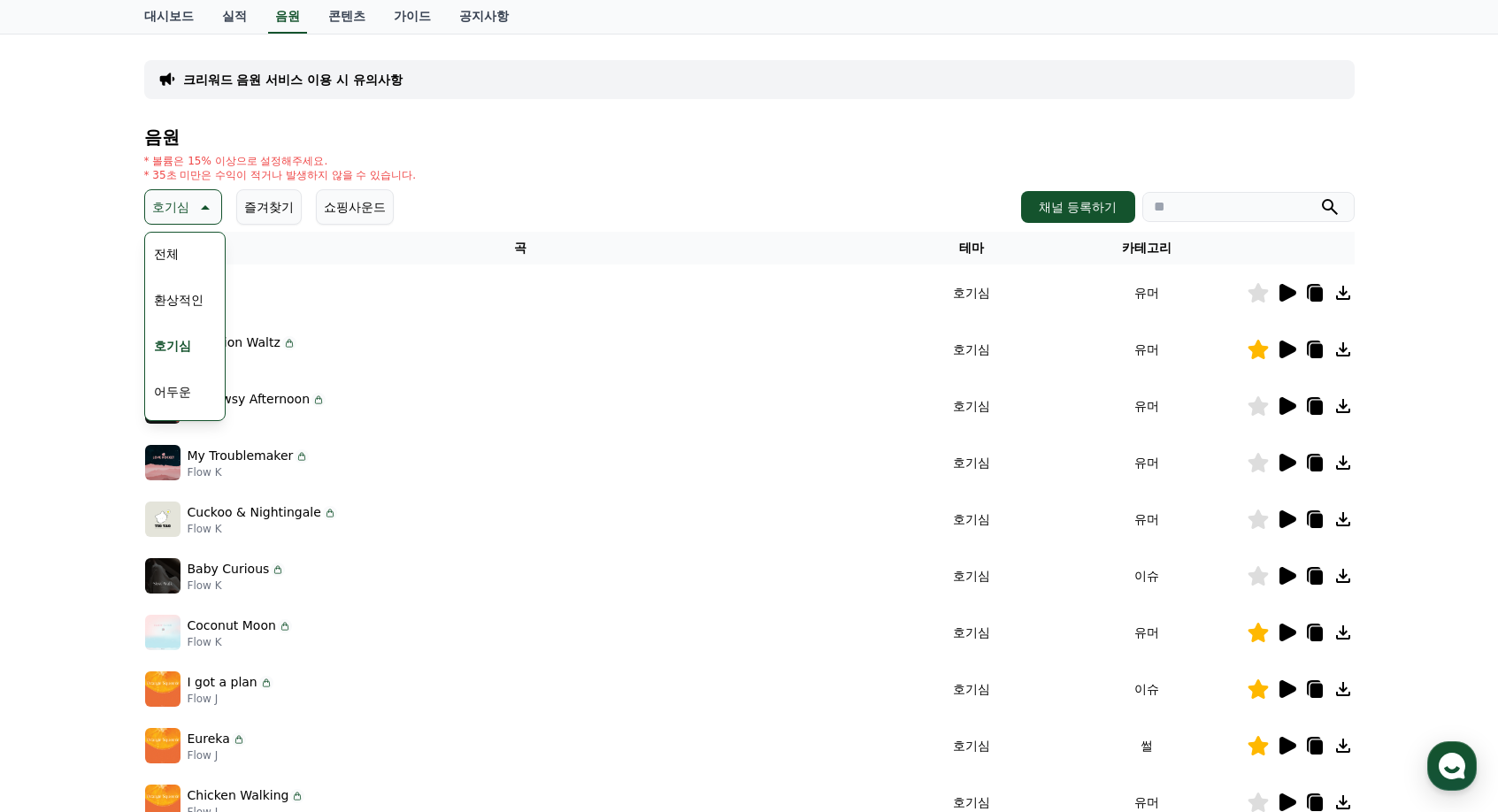
scroll to position [31, 0]
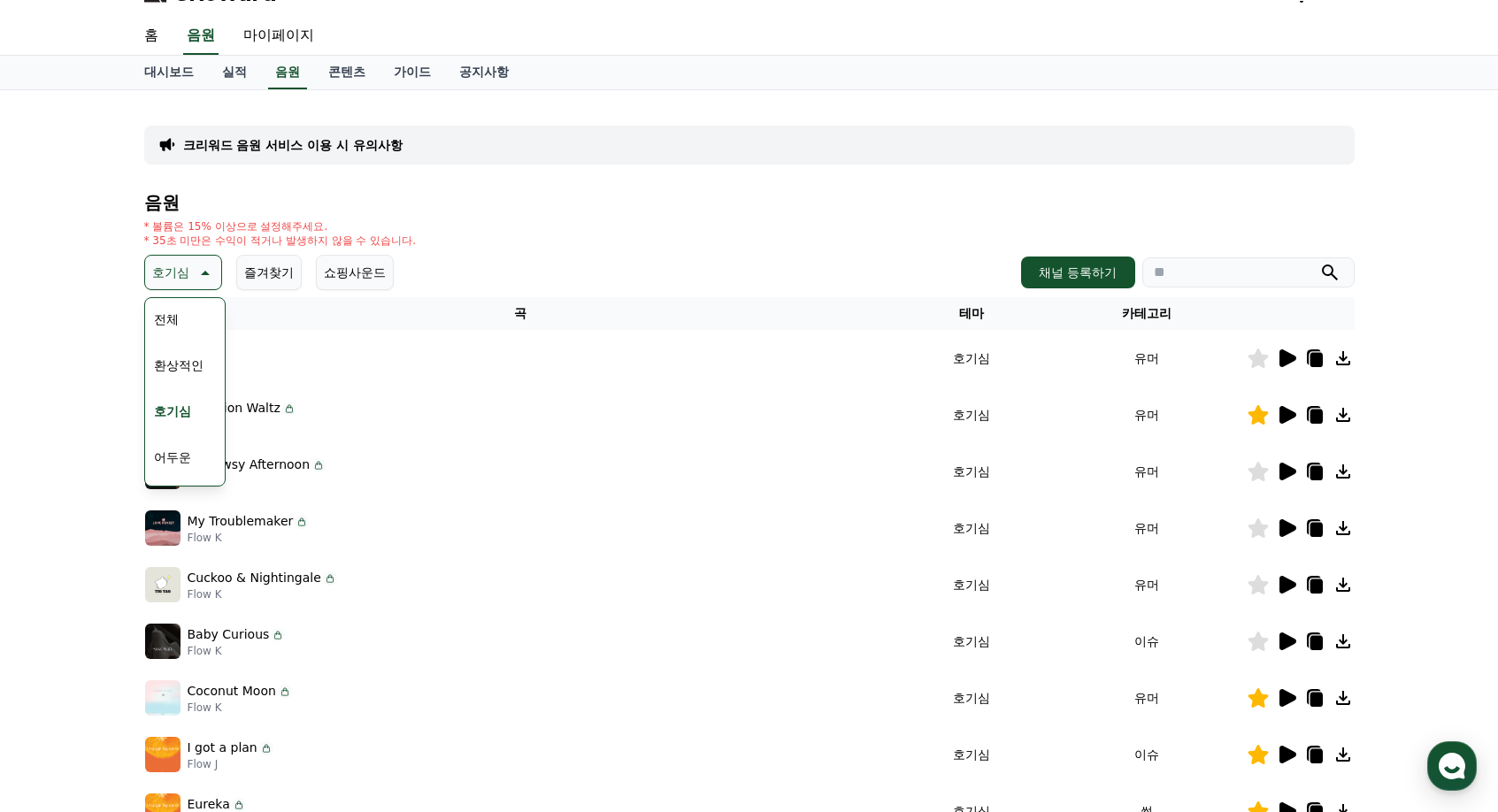
click at [187, 321] on div "전체 환상적인 호기심 어두운 밝은 통통튀는 신나는 반전 웅장한 드라마틱 즐거움 분위기있는 EDM 그루브 슬픈 잔잔한 귀여운 감동적인 긴장되는 …" at bounding box center [185, 756] width 76 height 913
click at [176, 318] on button "전체" at bounding box center [167, 319] width 39 height 39
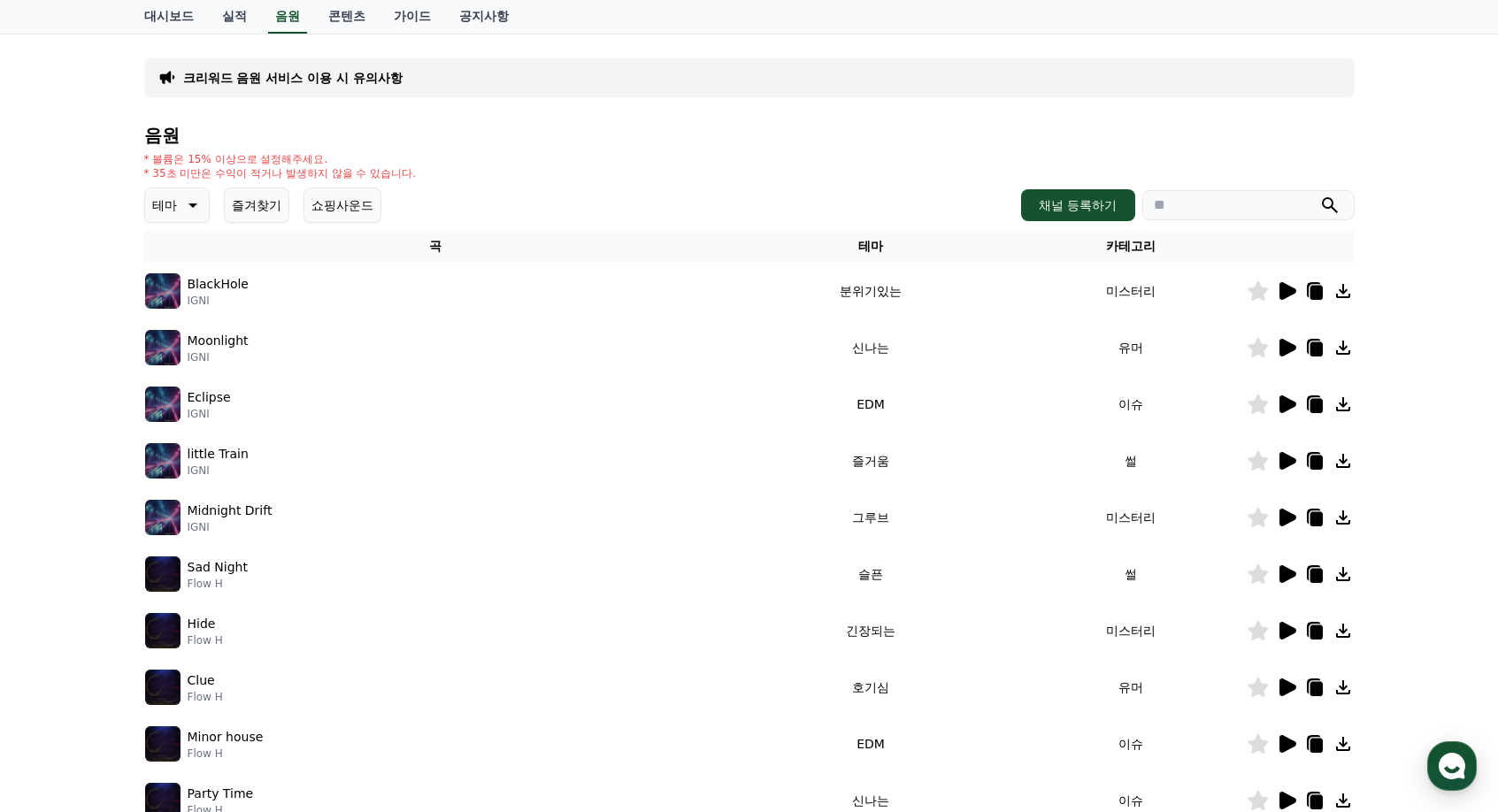
scroll to position [177, 0]
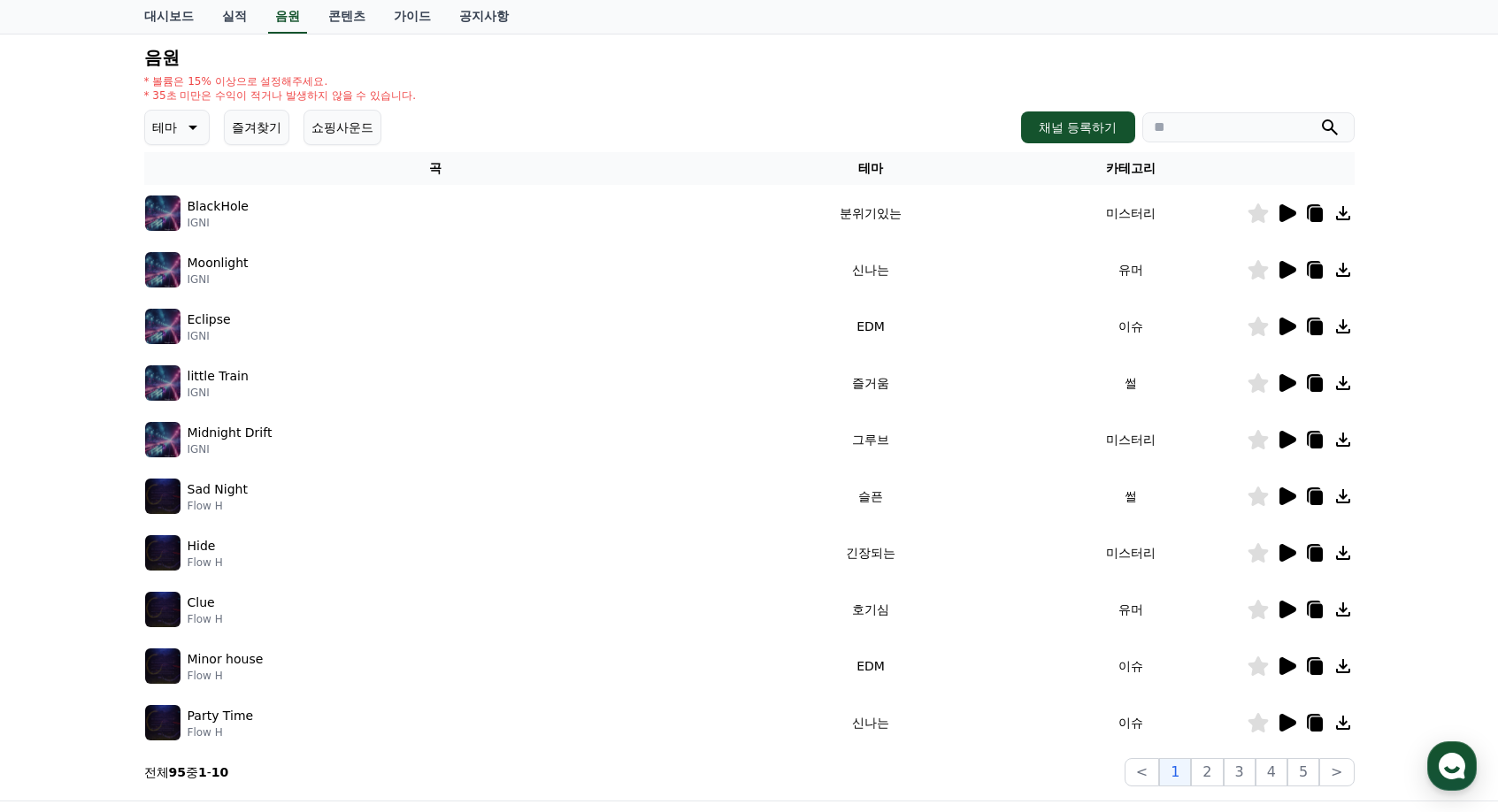
click at [1290, 388] on icon at bounding box center [1288, 383] width 17 height 18
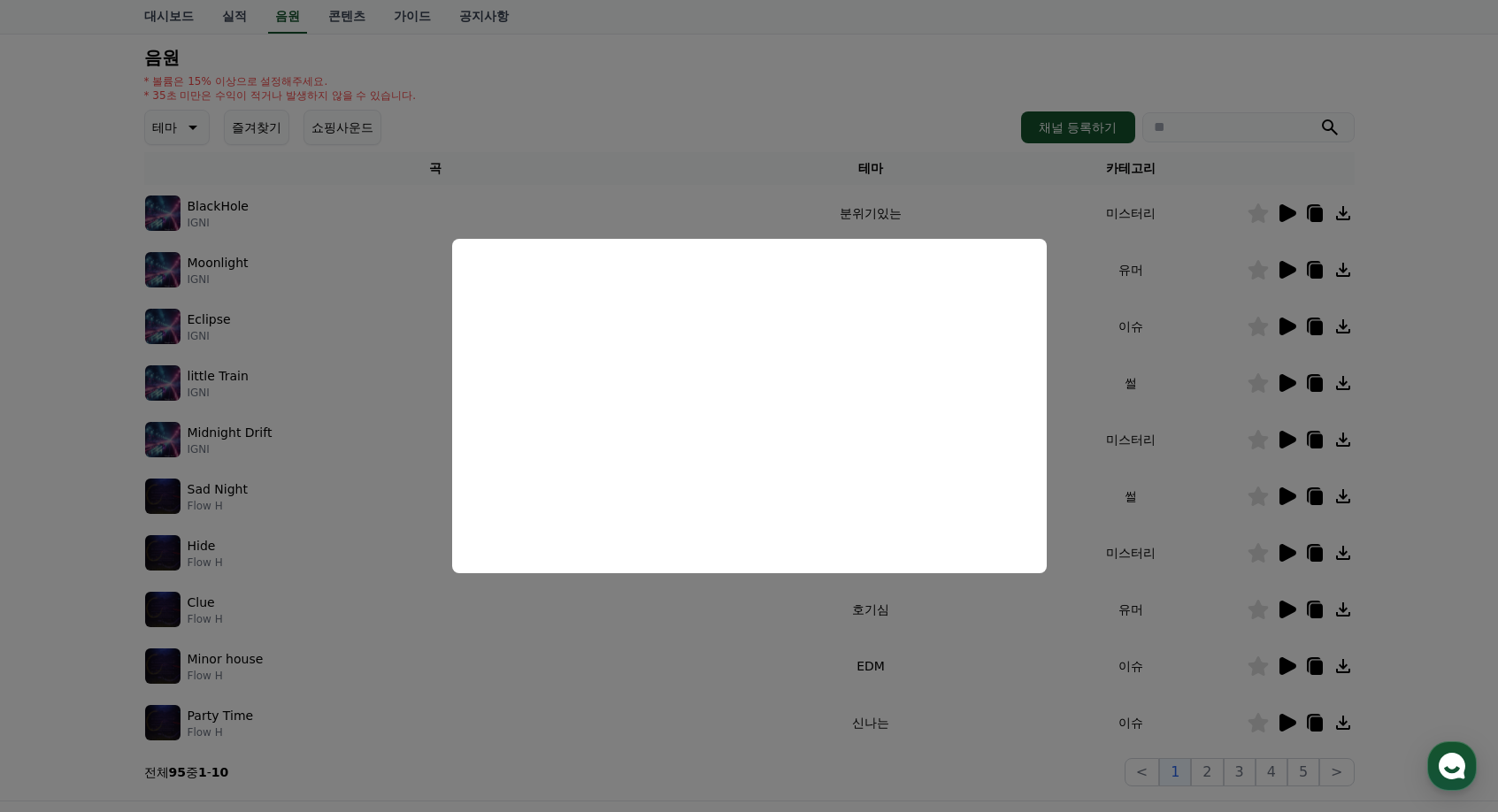
click at [1284, 279] on button "close modal" at bounding box center [749, 406] width 1498 height 812
click at [1289, 261] on icon at bounding box center [1287, 270] width 22 height 22
click at [1214, 500] on button "close modal" at bounding box center [749, 406] width 1498 height 812
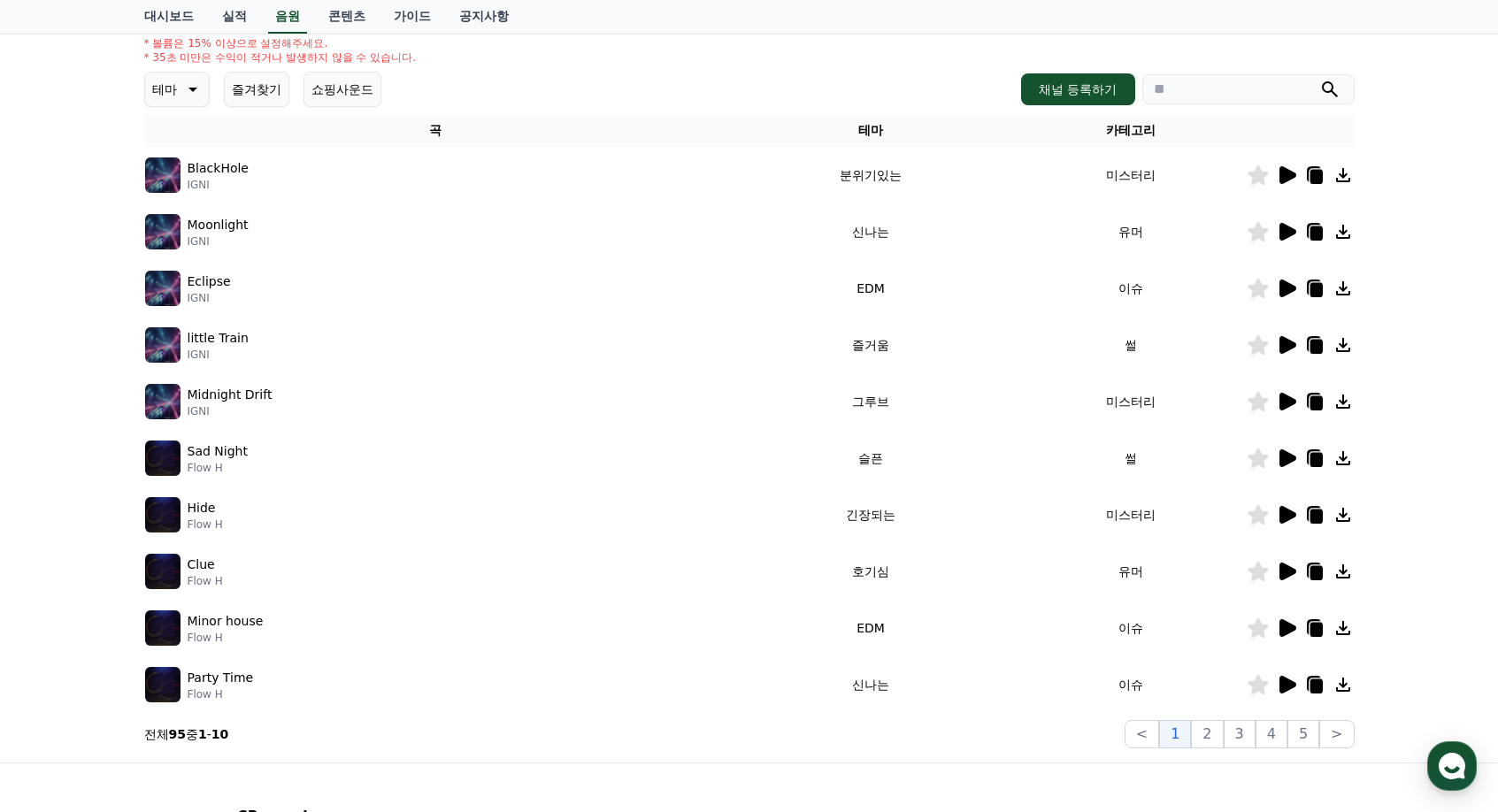
scroll to position [265, 0]
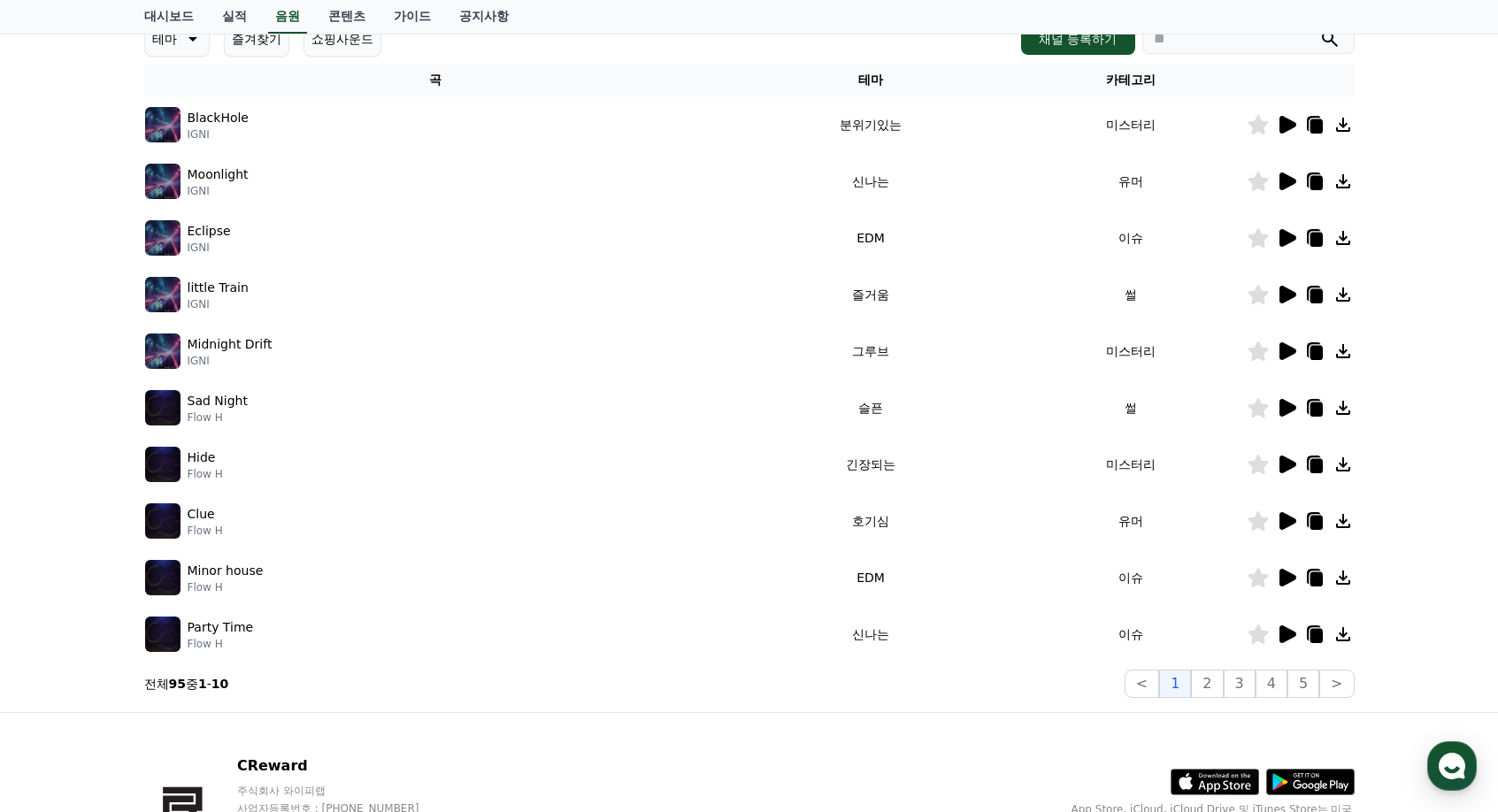
click at [1298, 576] on div at bounding box center [1301, 578] width 106 height 22
click at [1294, 524] on icon at bounding box center [1287, 521] width 22 height 22
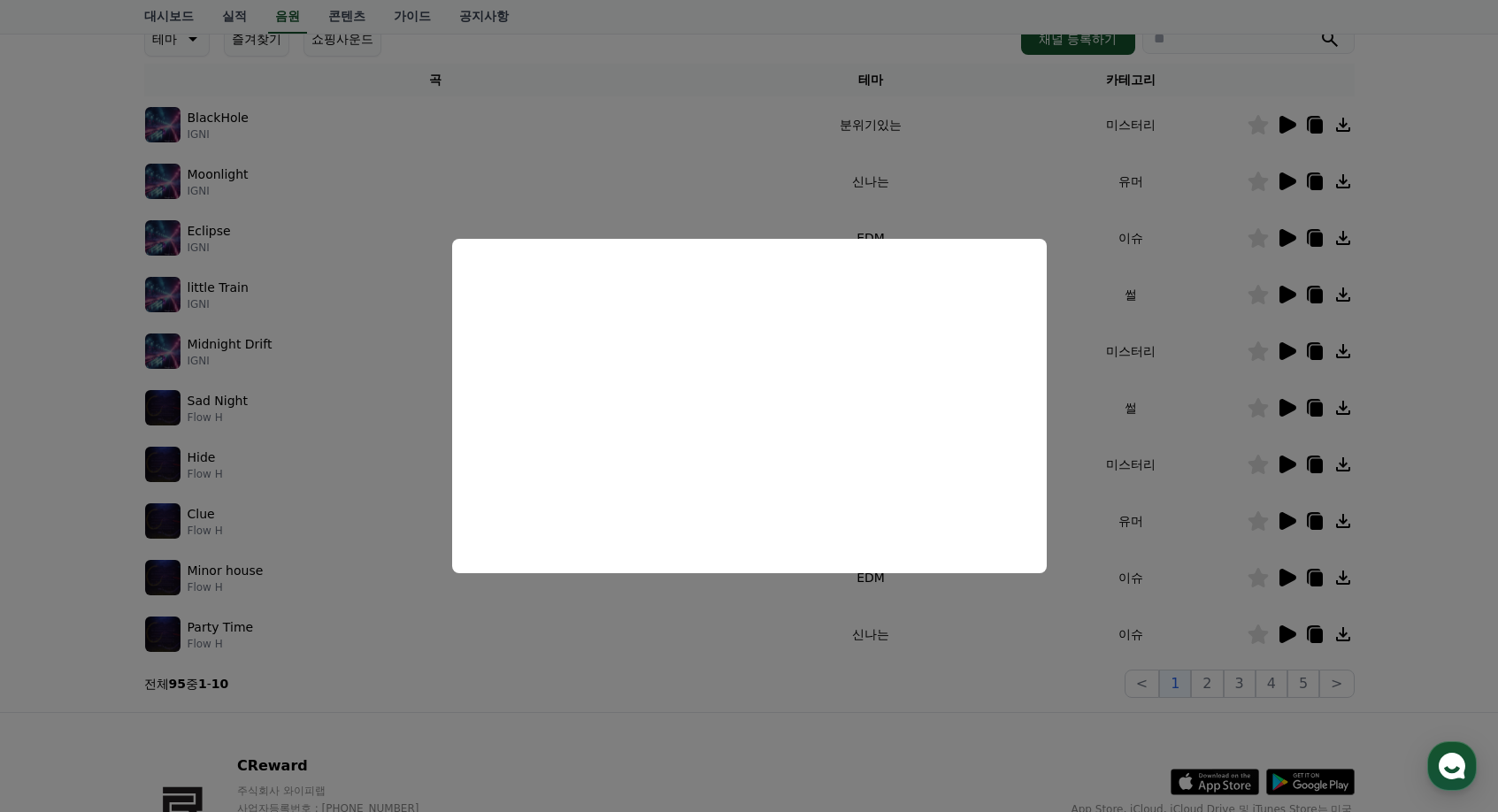
click at [1224, 663] on button "close modal" at bounding box center [749, 406] width 1498 height 812
click at [1215, 687] on button "2" at bounding box center [1207, 683] width 31 height 28
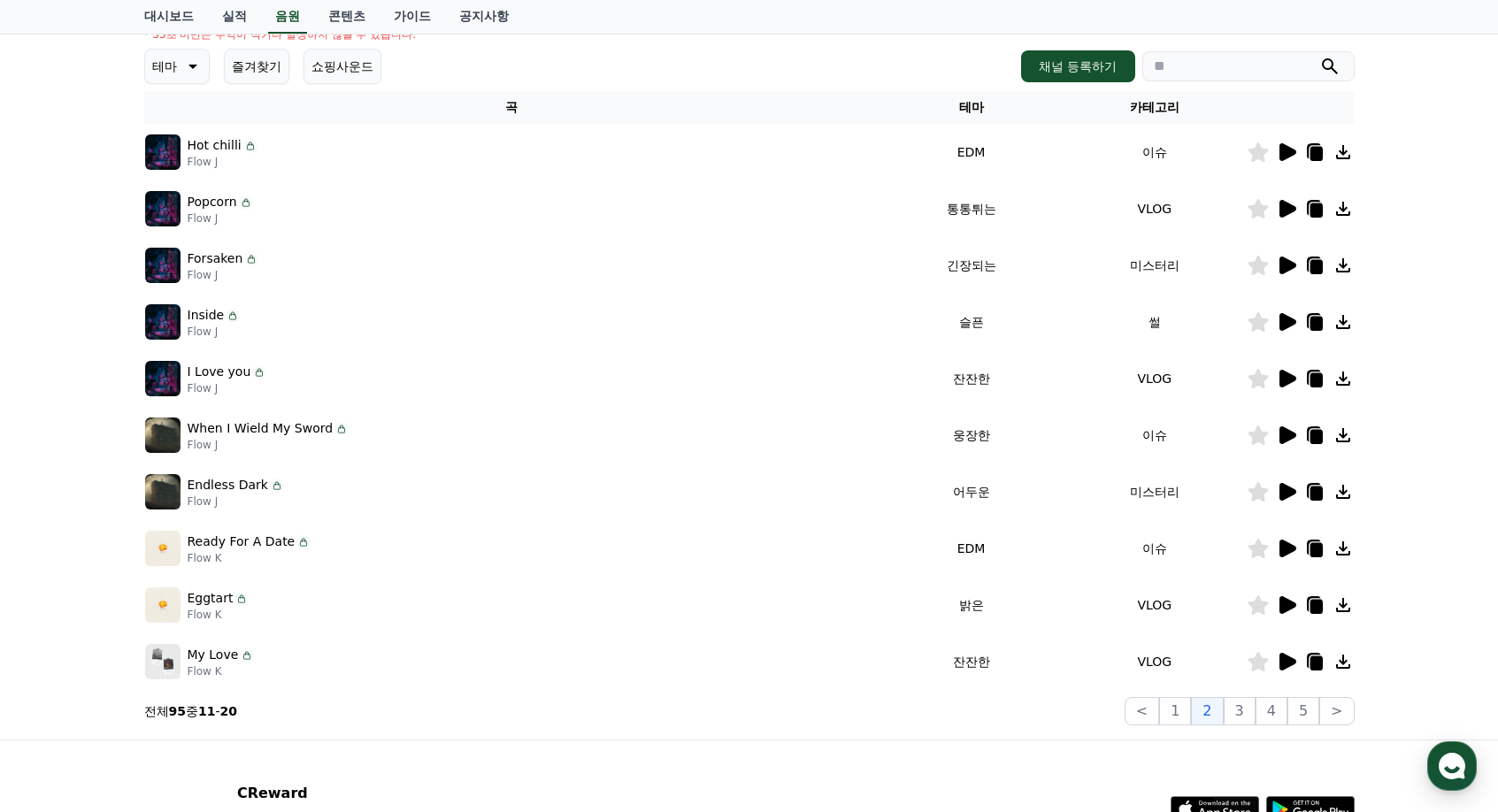
scroll to position [265, 0]
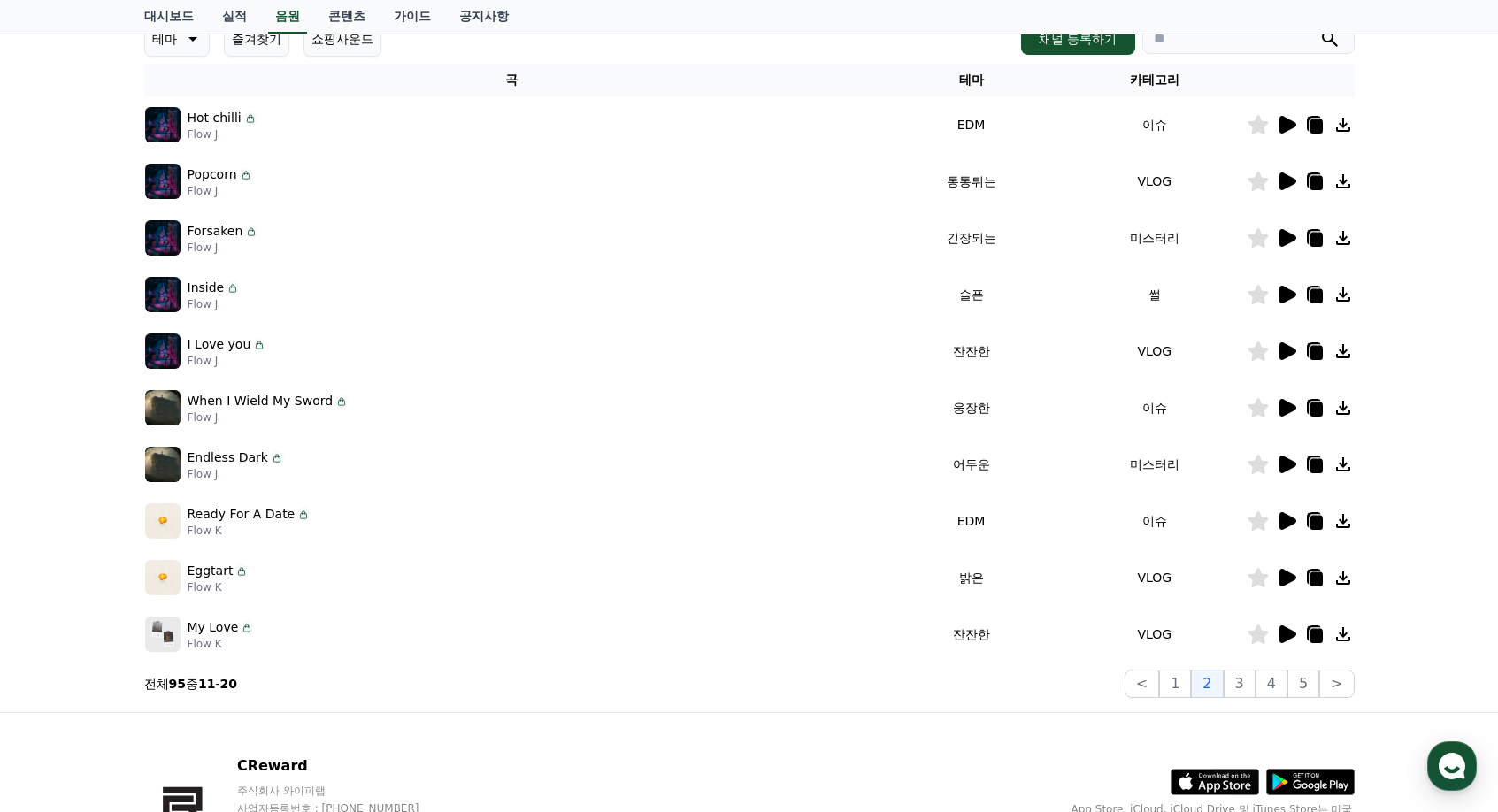
click at [1285, 303] on icon at bounding box center [1287, 295] width 22 height 22
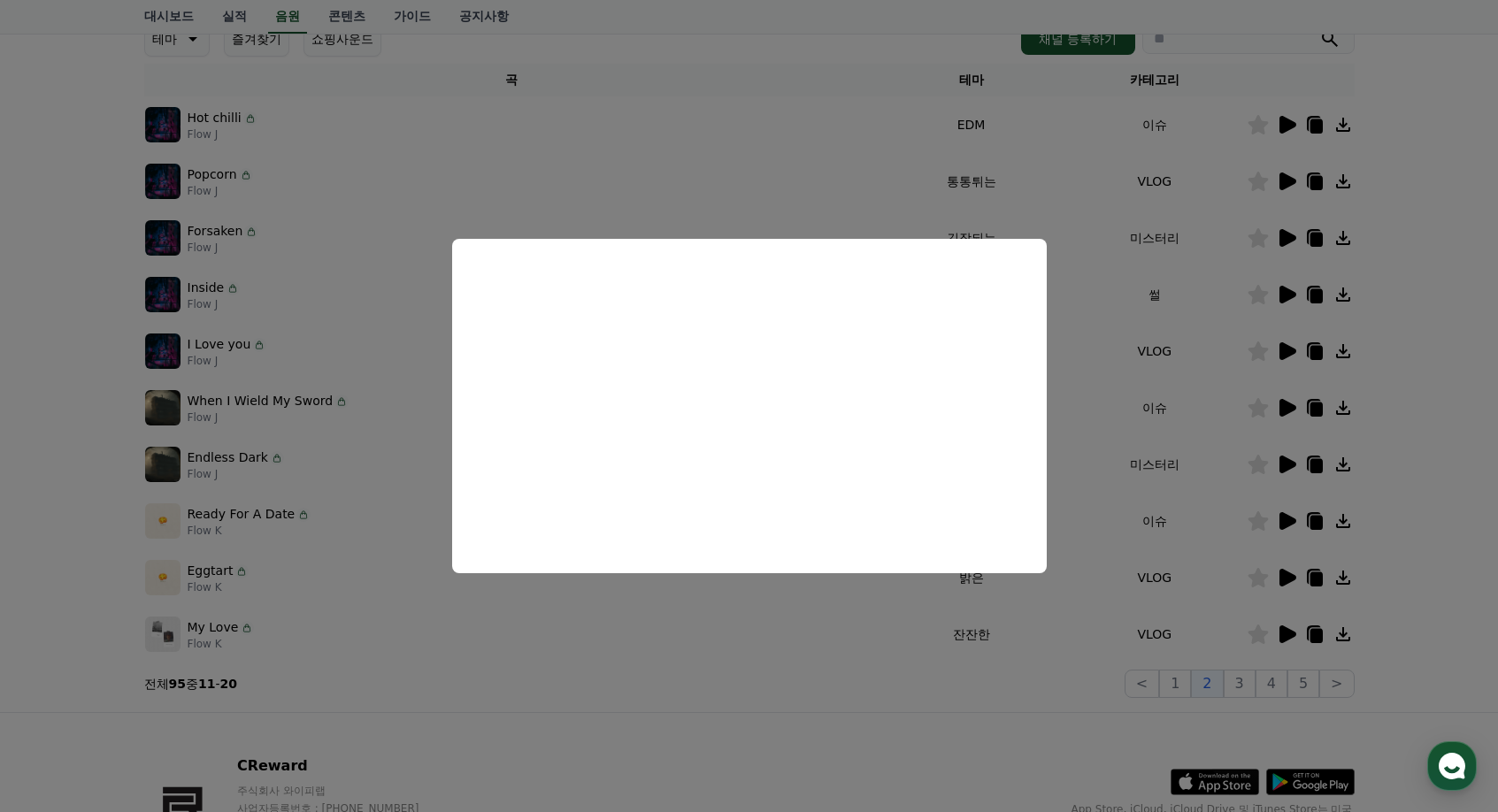
click at [1259, 444] on button "close modal" at bounding box center [749, 406] width 1498 height 812
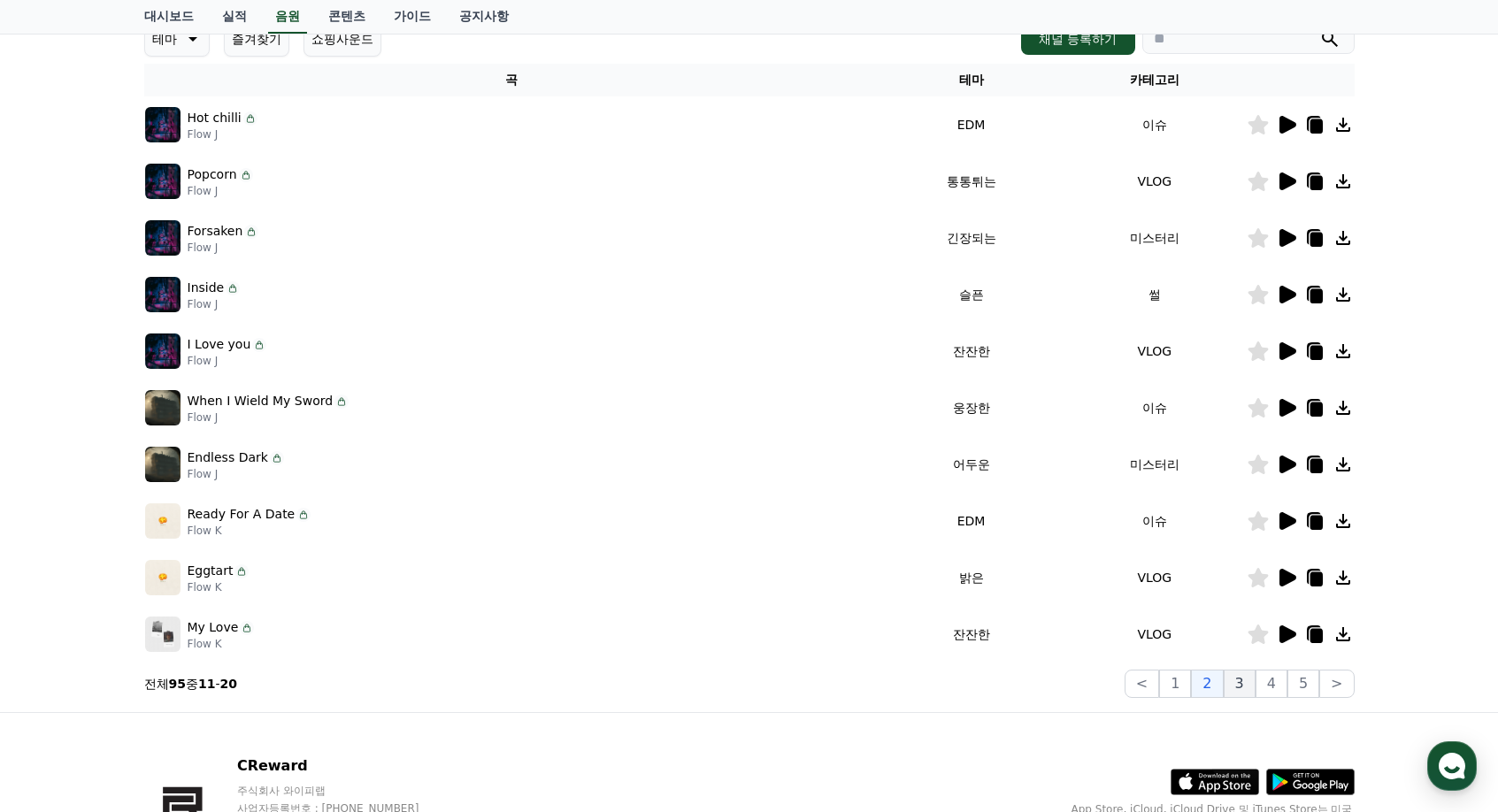
click at [1242, 680] on button "3" at bounding box center [1240, 683] width 31 height 28
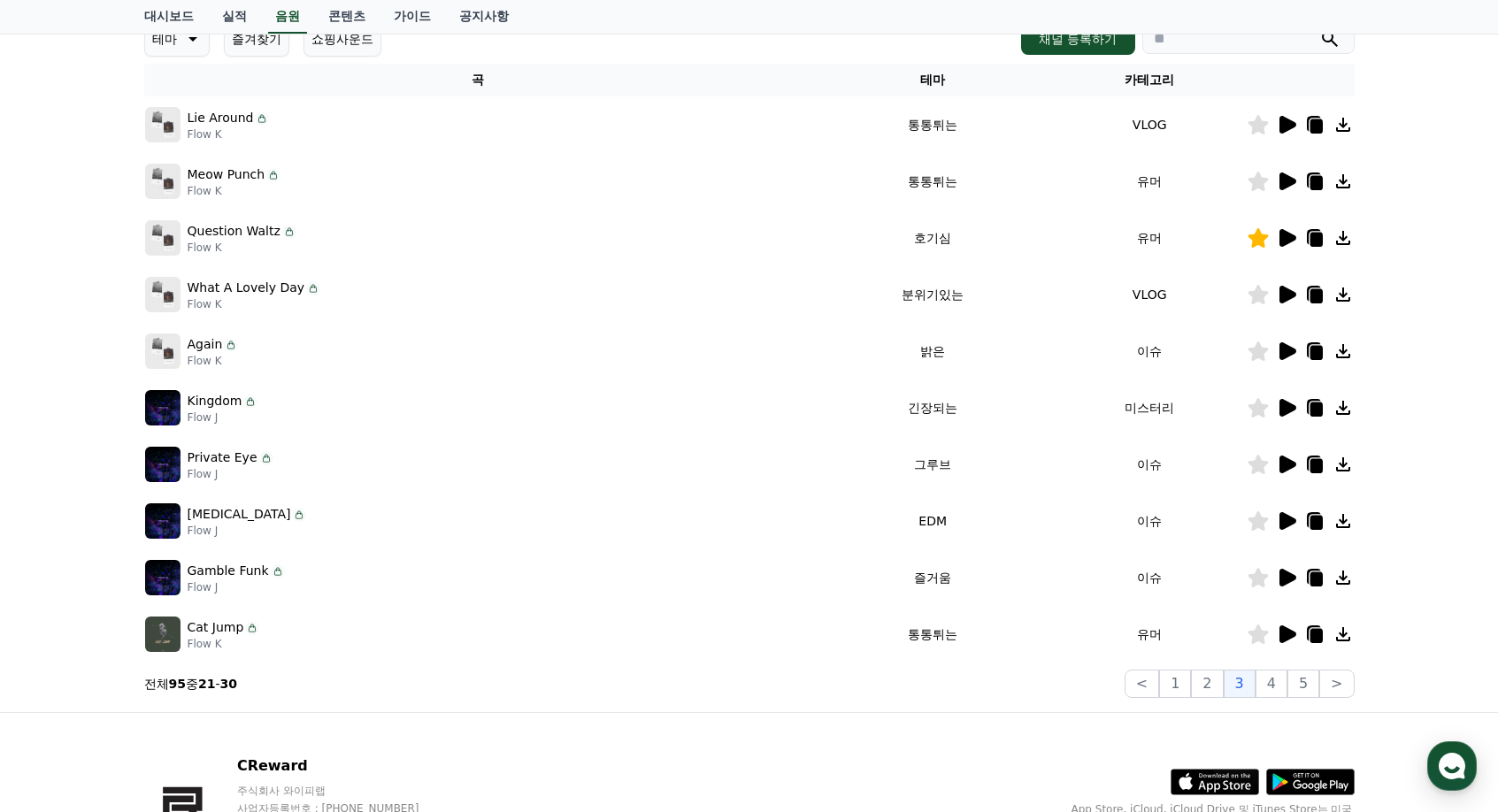
click at [1285, 185] on icon at bounding box center [1288, 182] width 17 height 18
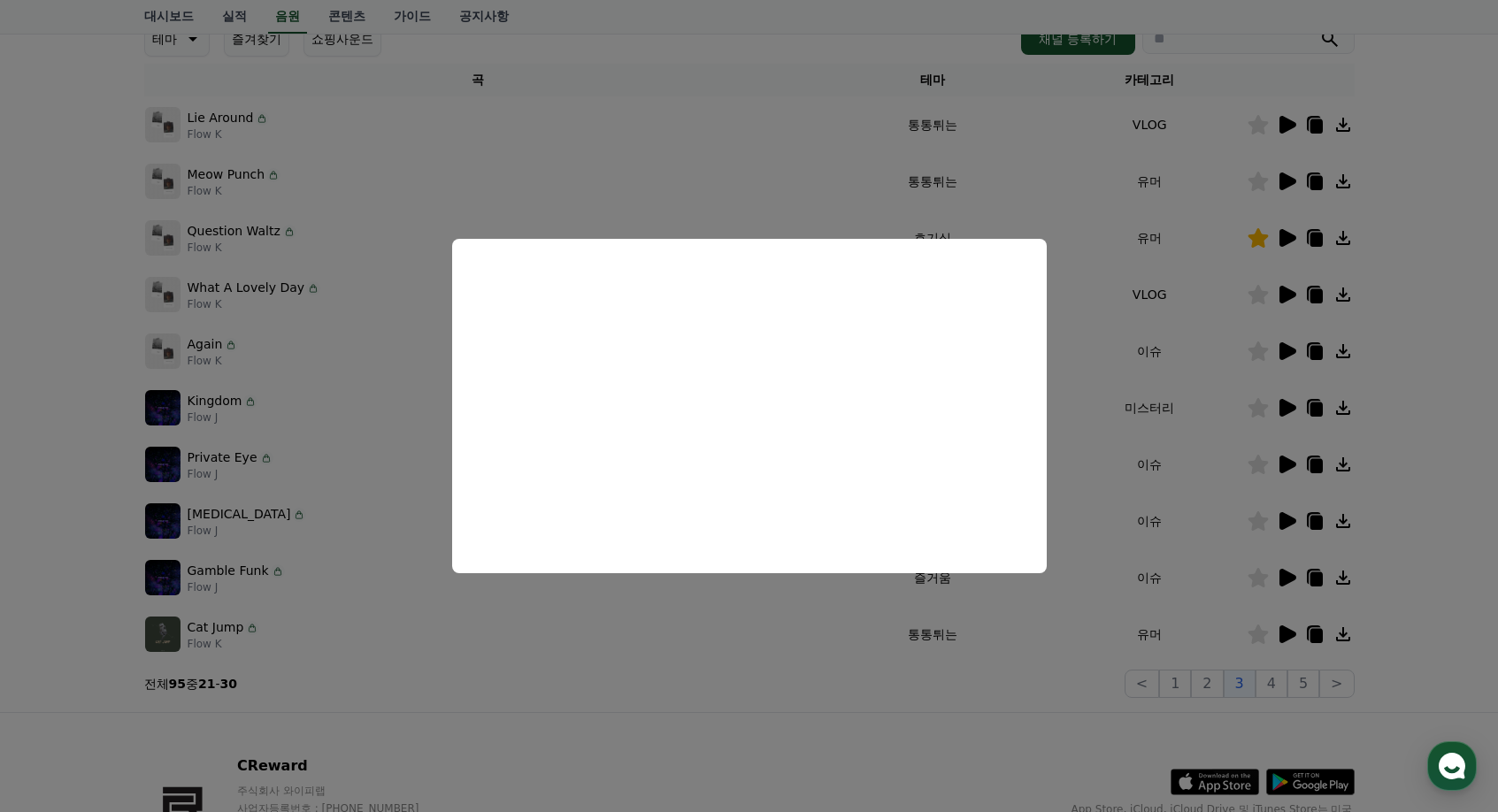
click at [1294, 657] on button "close modal" at bounding box center [749, 406] width 1498 height 812
click at [1292, 640] on icon at bounding box center [1287, 634] width 22 height 22
click at [1271, 705] on button "close modal" at bounding box center [749, 406] width 1498 height 812
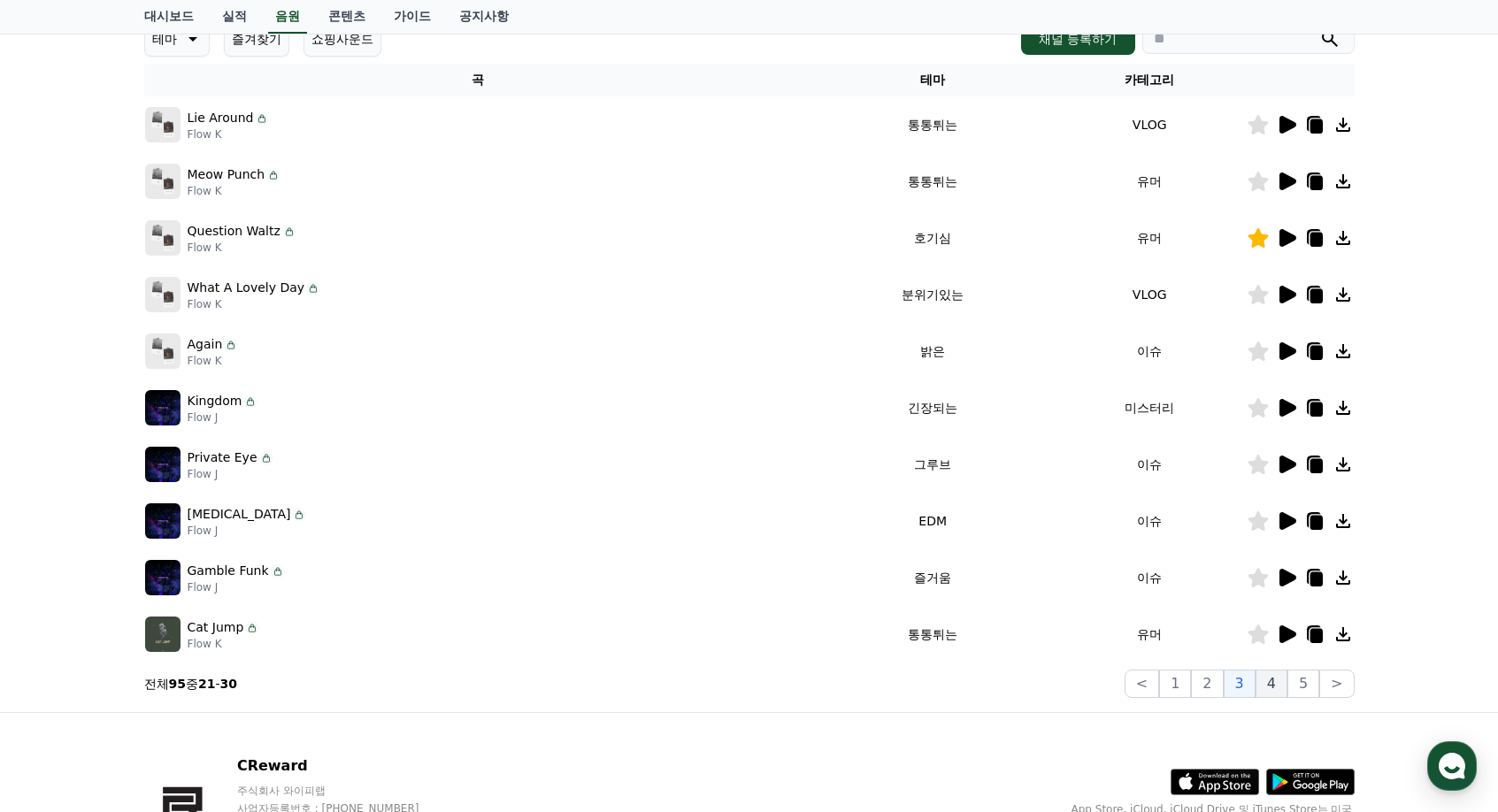
click at [1282, 683] on button "4" at bounding box center [1271, 683] width 31 height 28
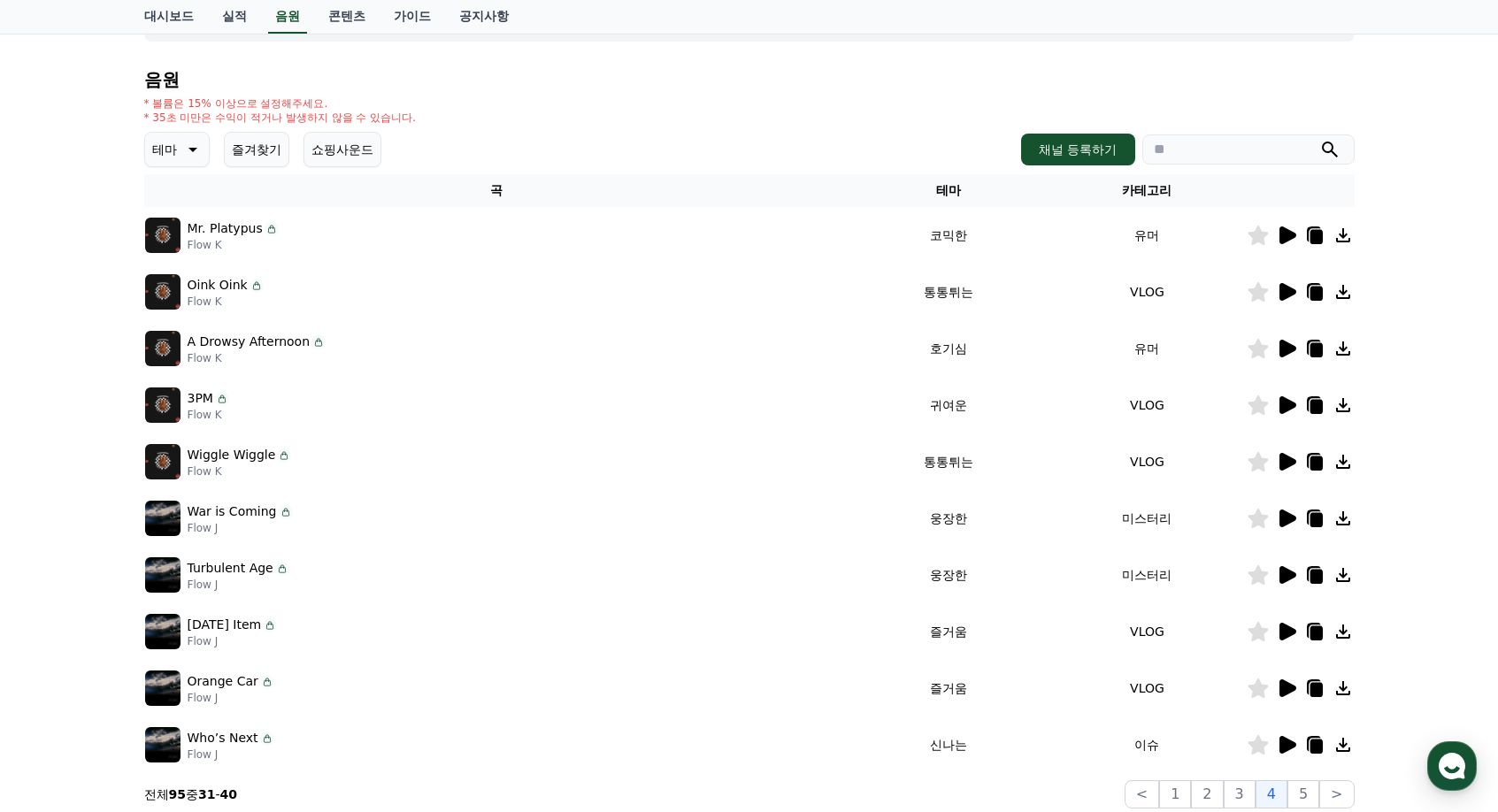
scroll to position [88, 0]
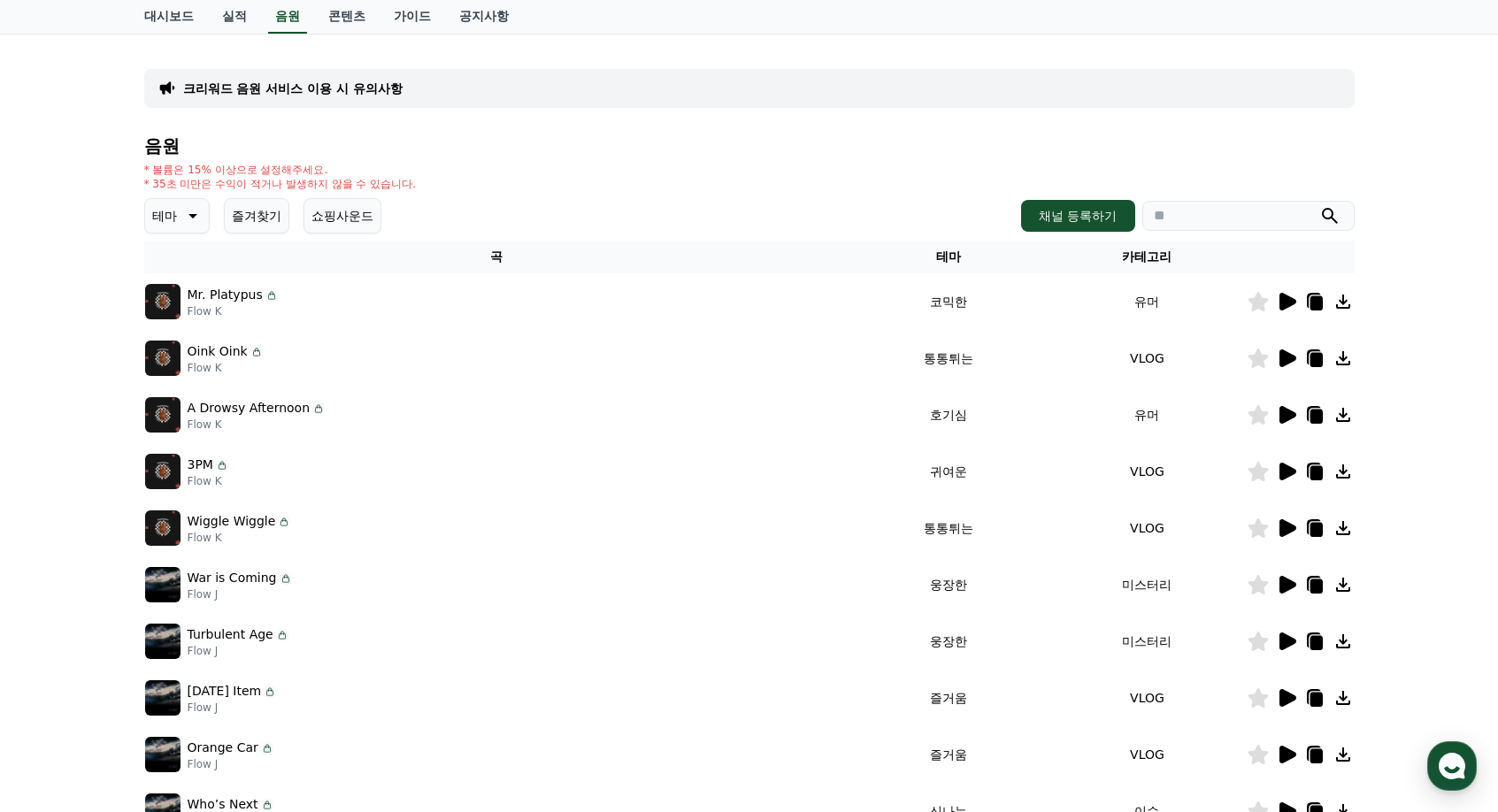
click at [1283, 310] on icon at bounding box center [1287, 301] width 22 height 22
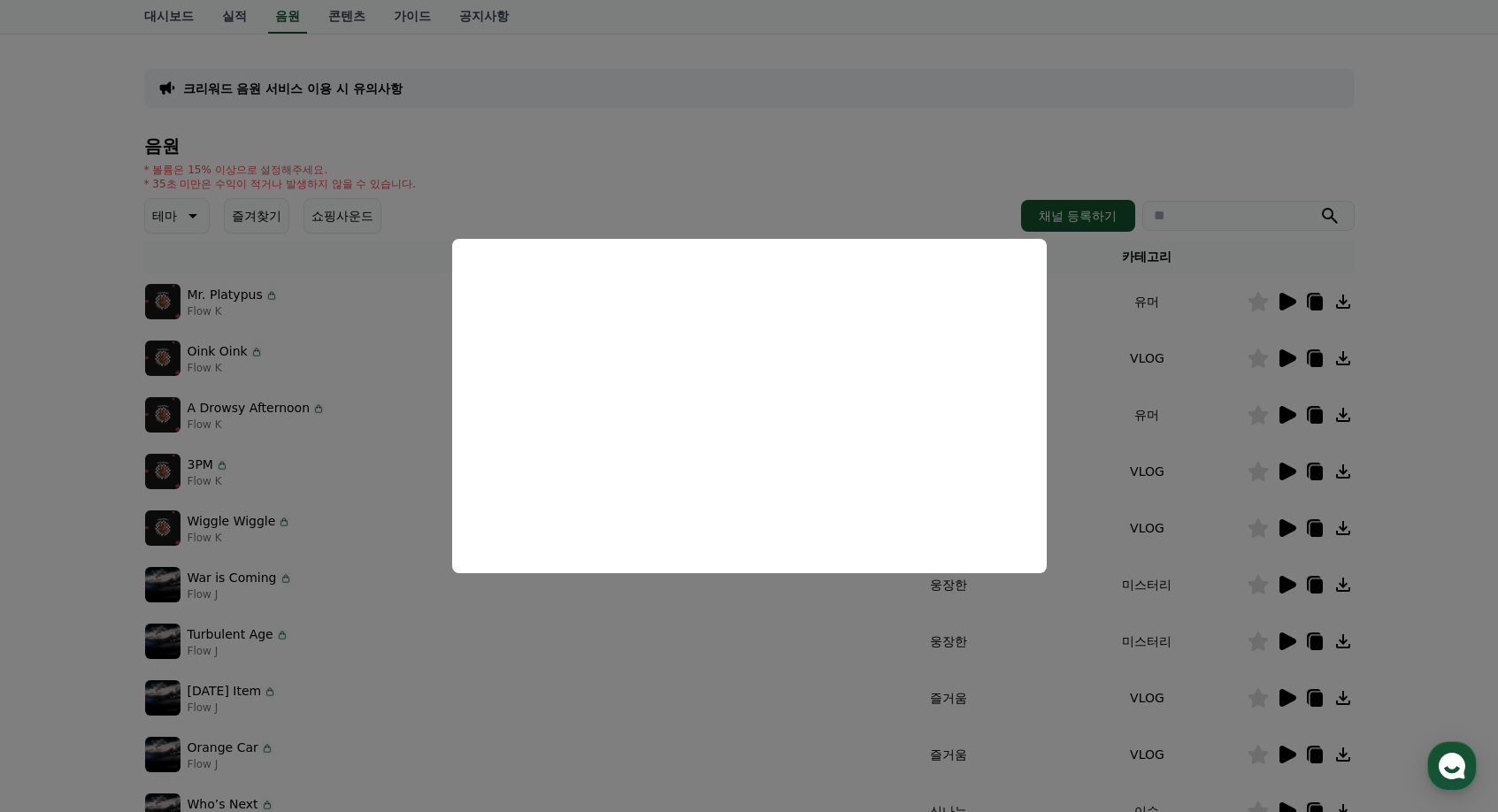
drag, startPoint x: 1282, startPoint y: 413, endPoint x: 1292, endPoint y: 374, distance: 40.3
click at [1282, 409] on button "close modal" at bounding box center [749, 406] width 1498 height 812
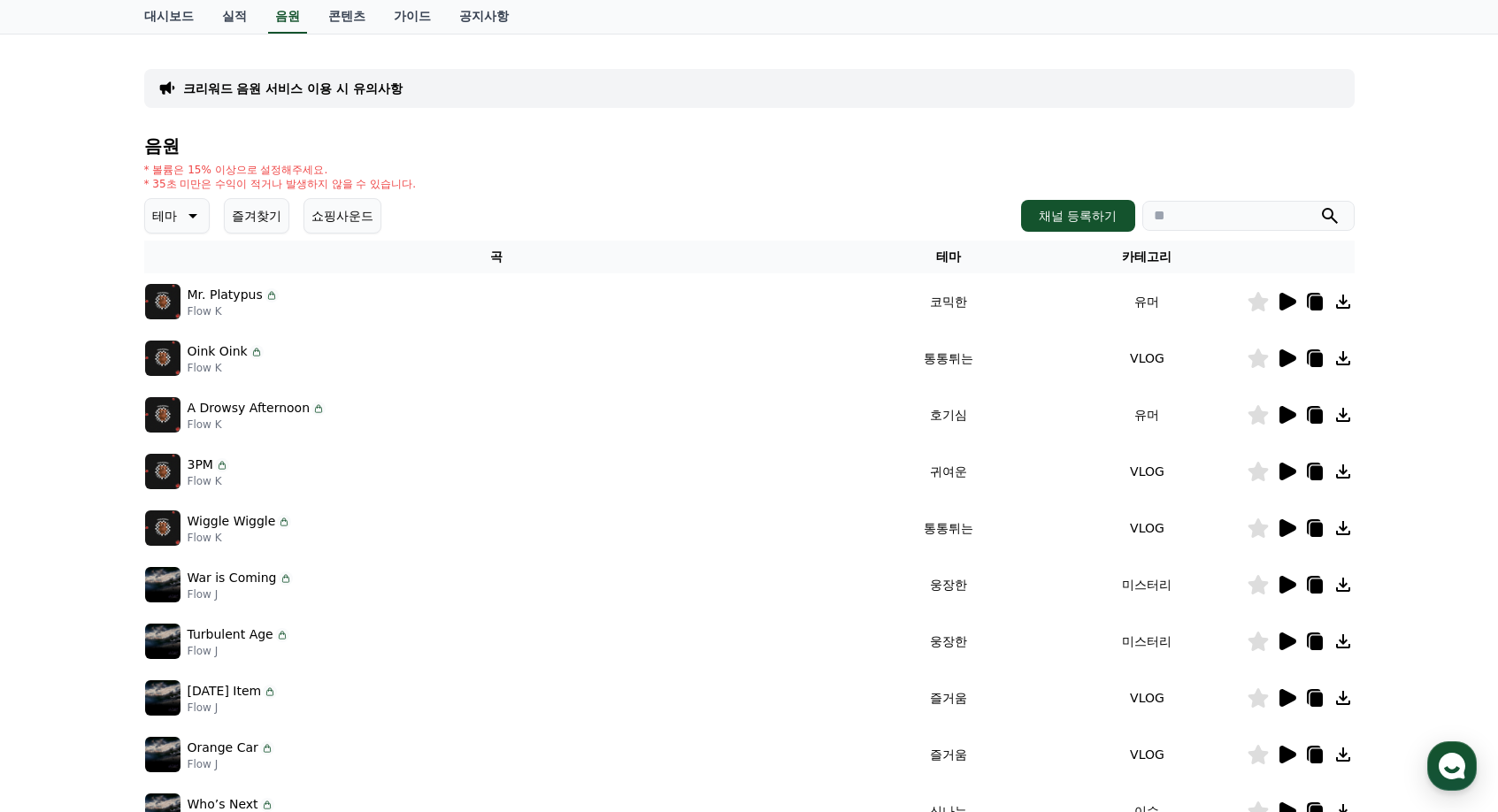
click at [1254, 300] on icon at bounding box center [1257, 301] width 21 height 20
click at [1282, 418] on icon at bounding box center [1288, 415] width 17 height 18
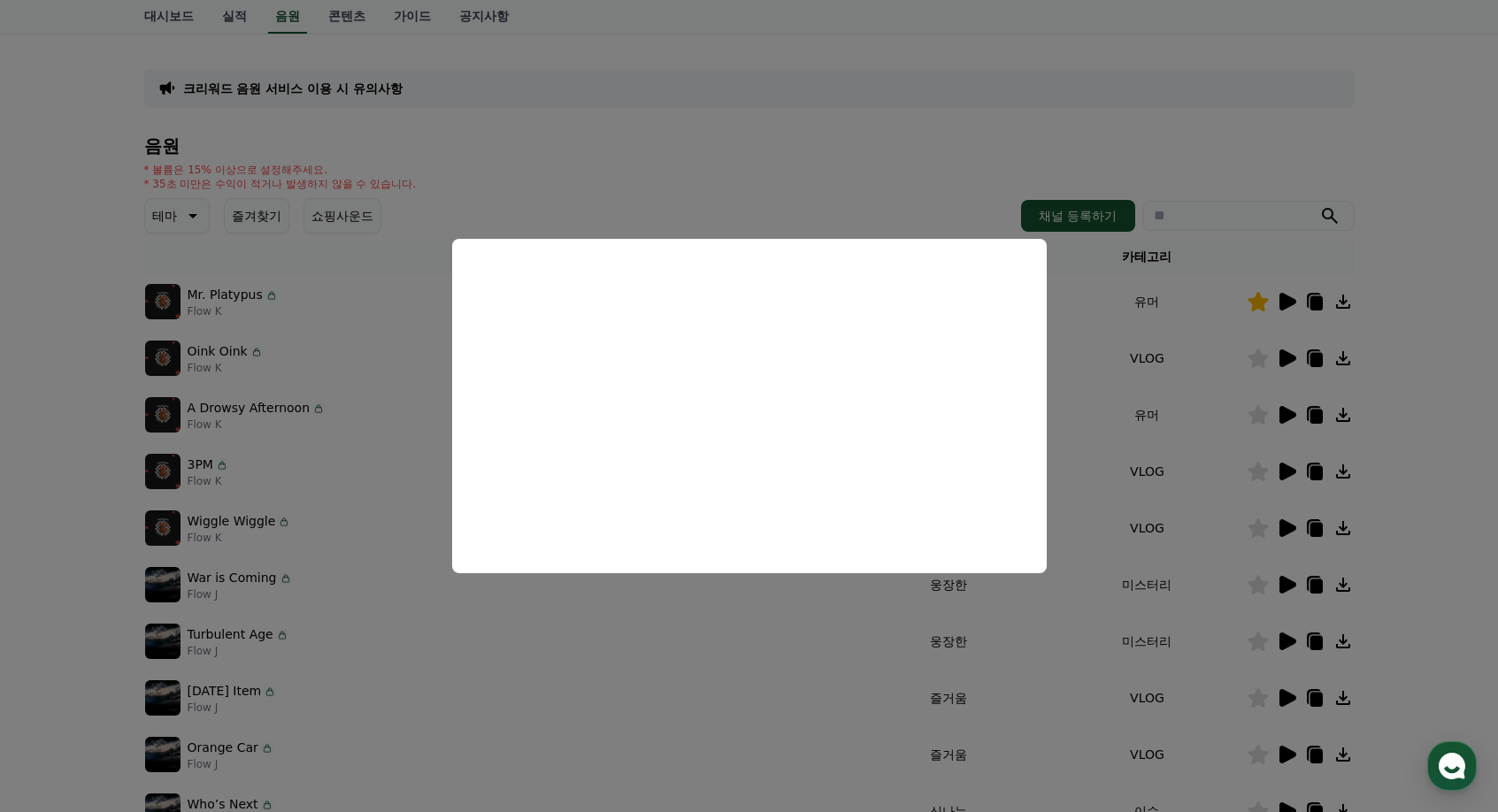
click at [1237, 460] on button "close modal" at bounding box center [749, 406] width 1498 height 812
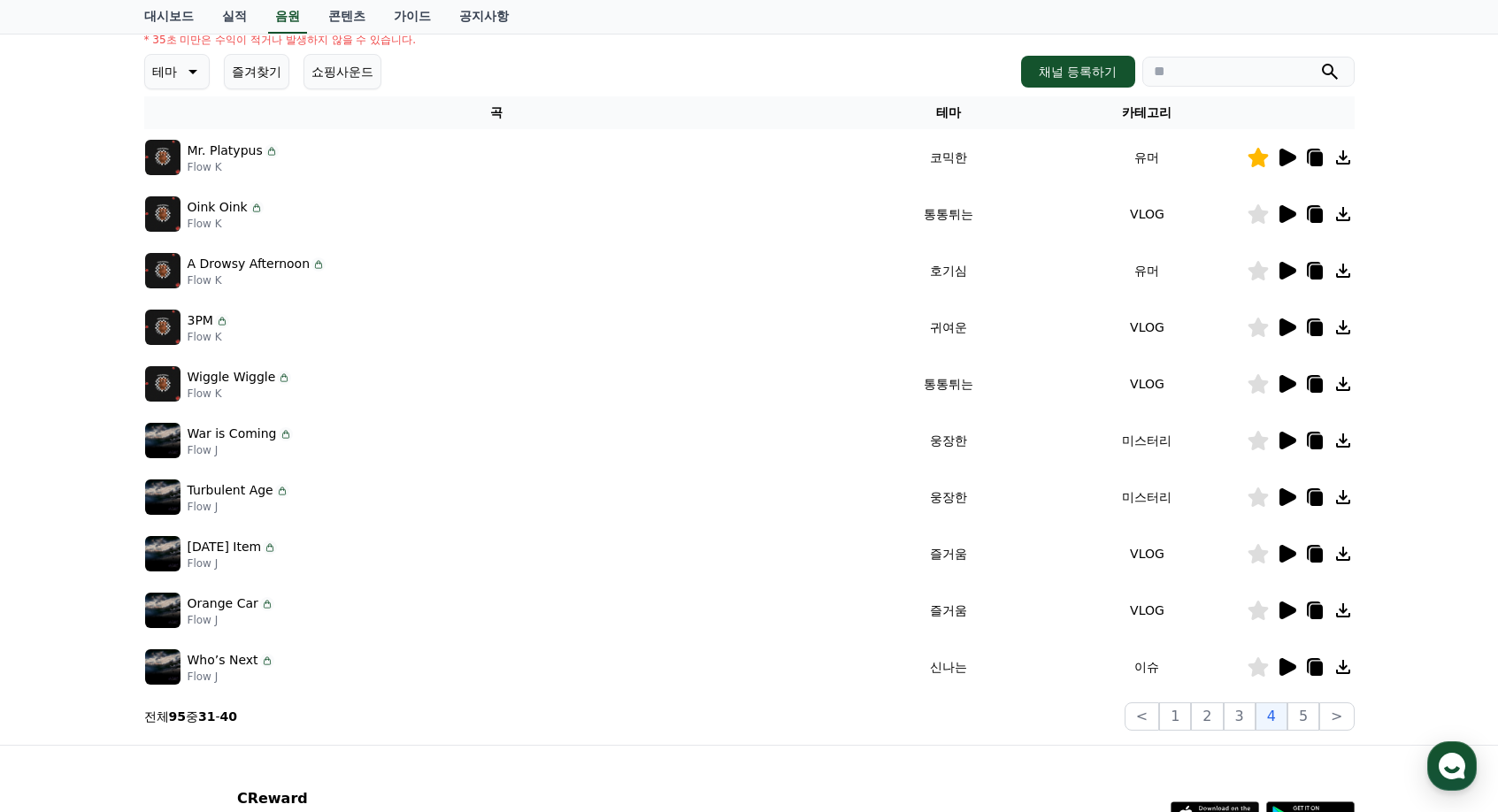
scroll to position [265, 0]
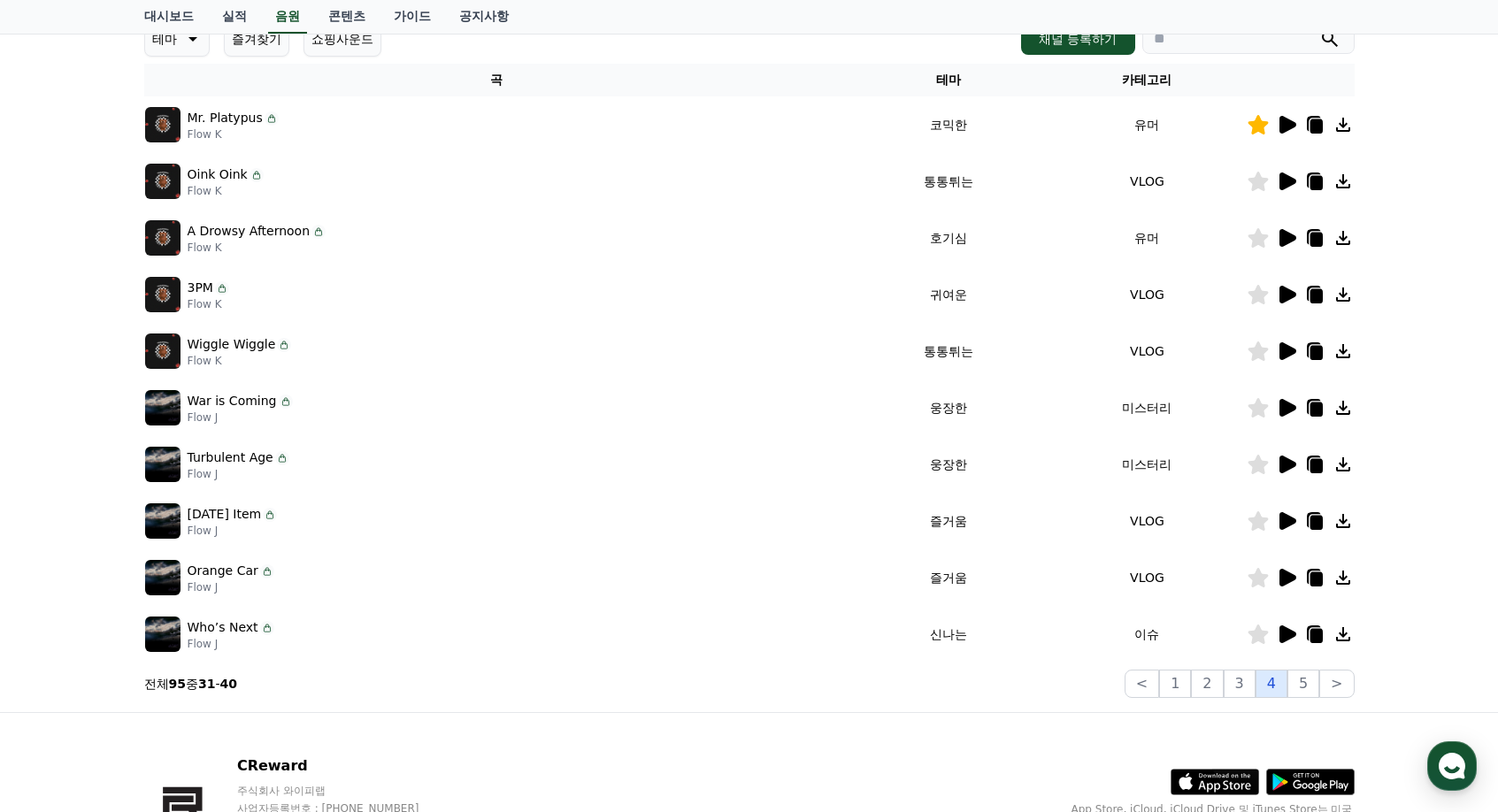
drag, startPoint x: 1300, startPoint y: 682, endPoint x: 1263, endPoint y: 690, distance: 37.9
click at [1264, 693] on div "< 1 2 3 4 5 >" at bounding box center [1240, 683] width 230 height 28
click at [1284, 631] on icon at bounding box center [1288, 634] width 17 height 18
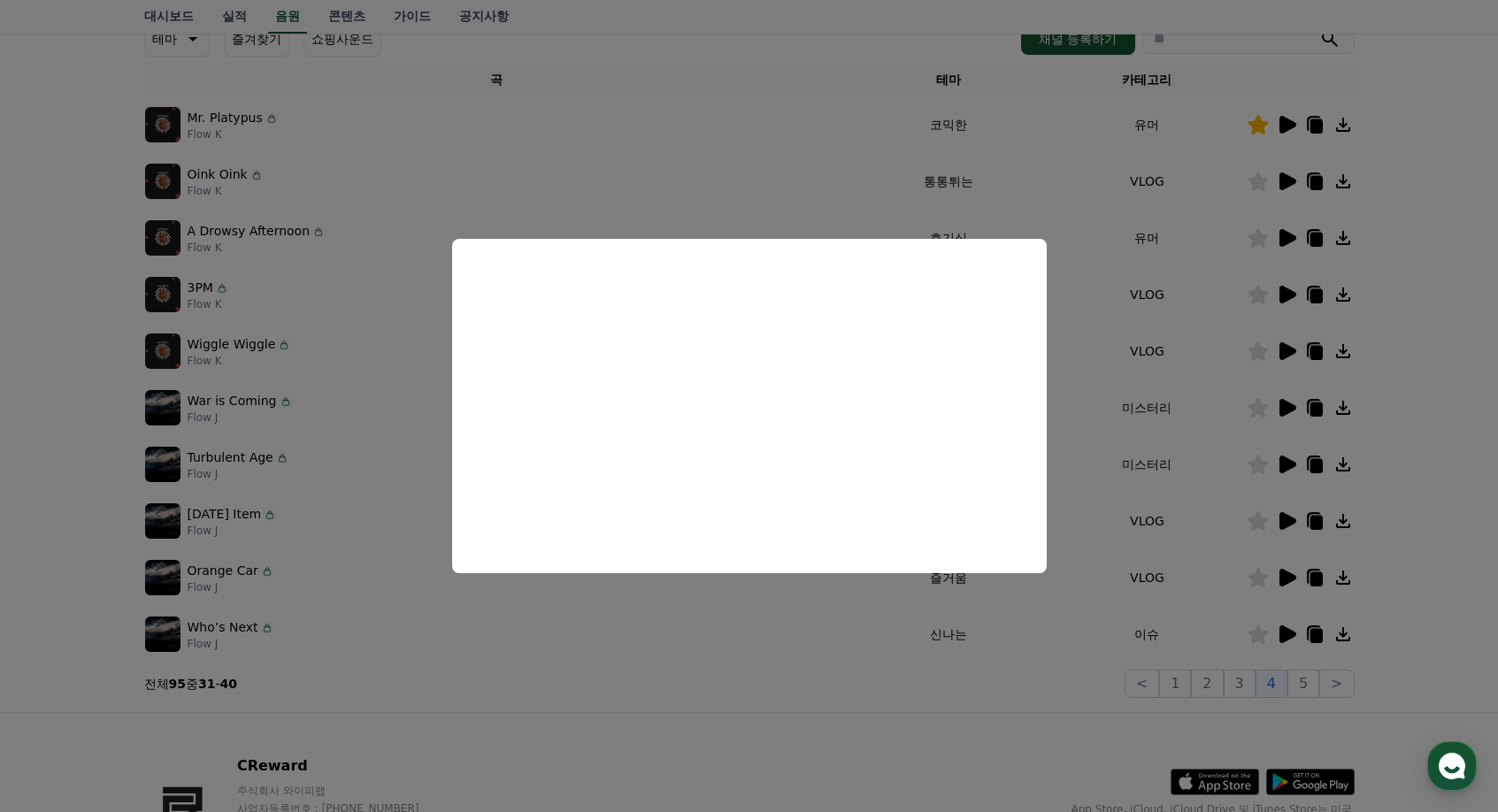
click at [1304, 613] on button "close modal" at bounding box center [749, 406] width 1498 height 812
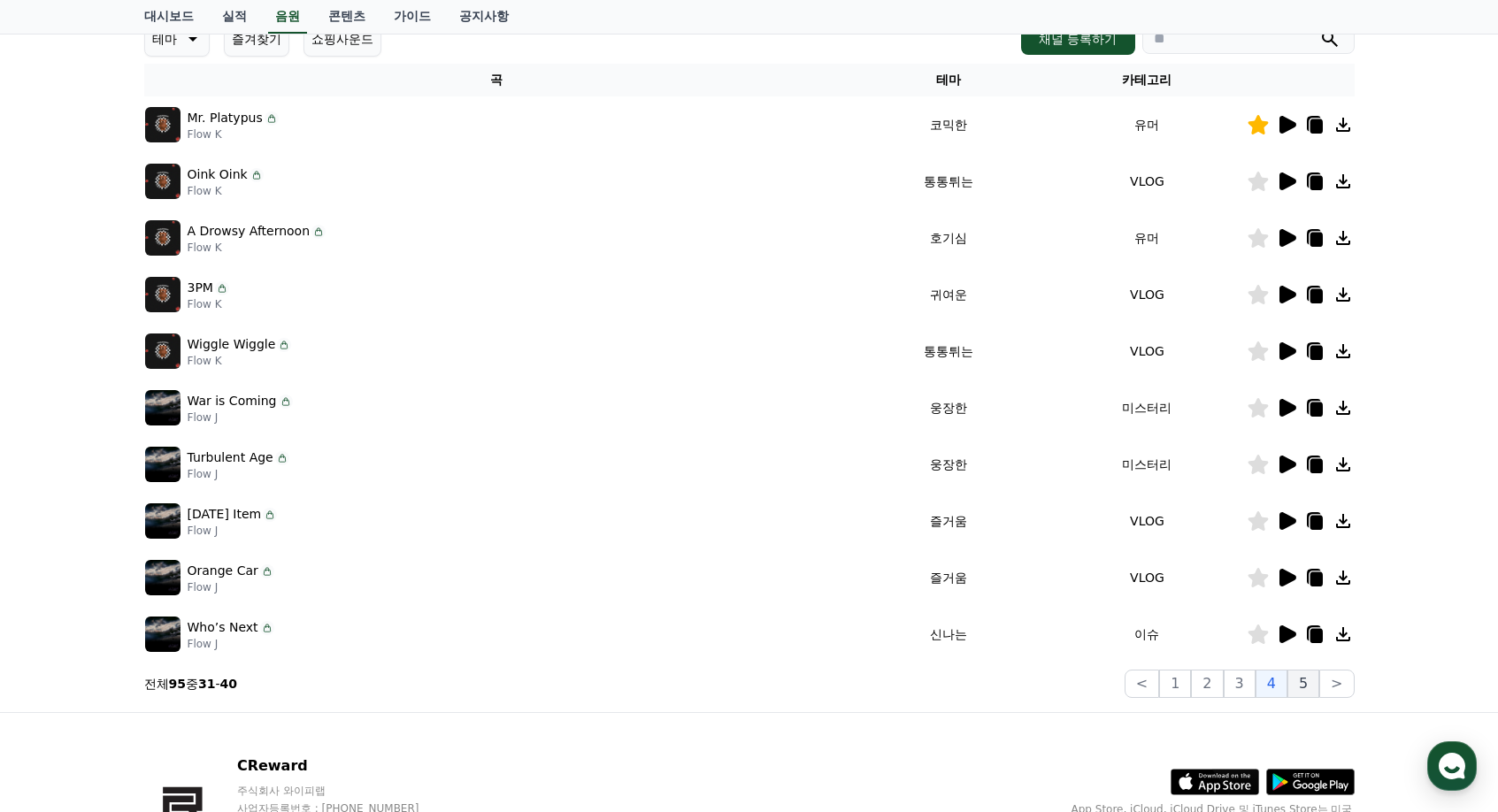
click at [1298, 684] on button "5" at bounding box center [1304, 683] width 31 height 28
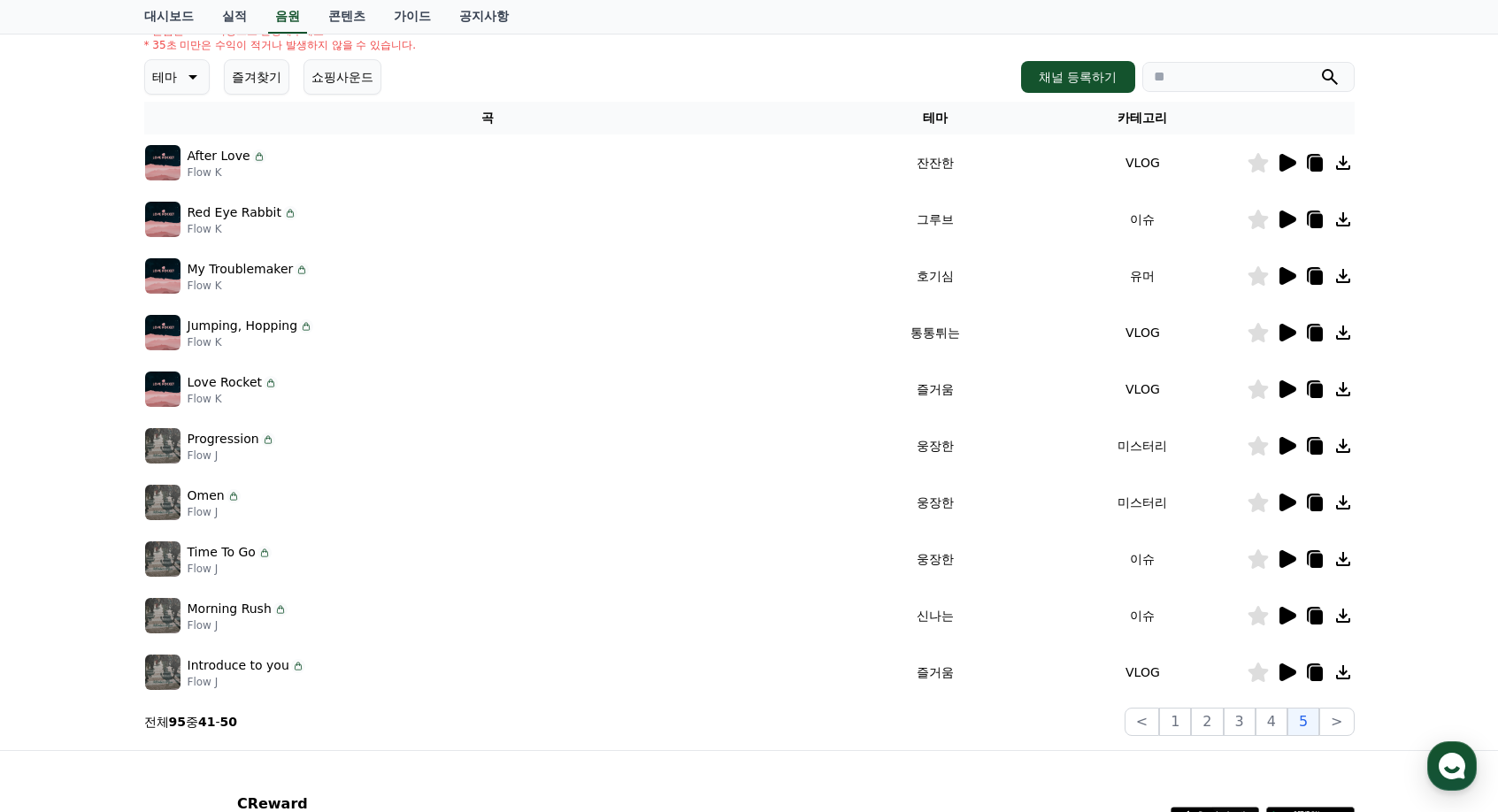
scroll to position [88, 0]
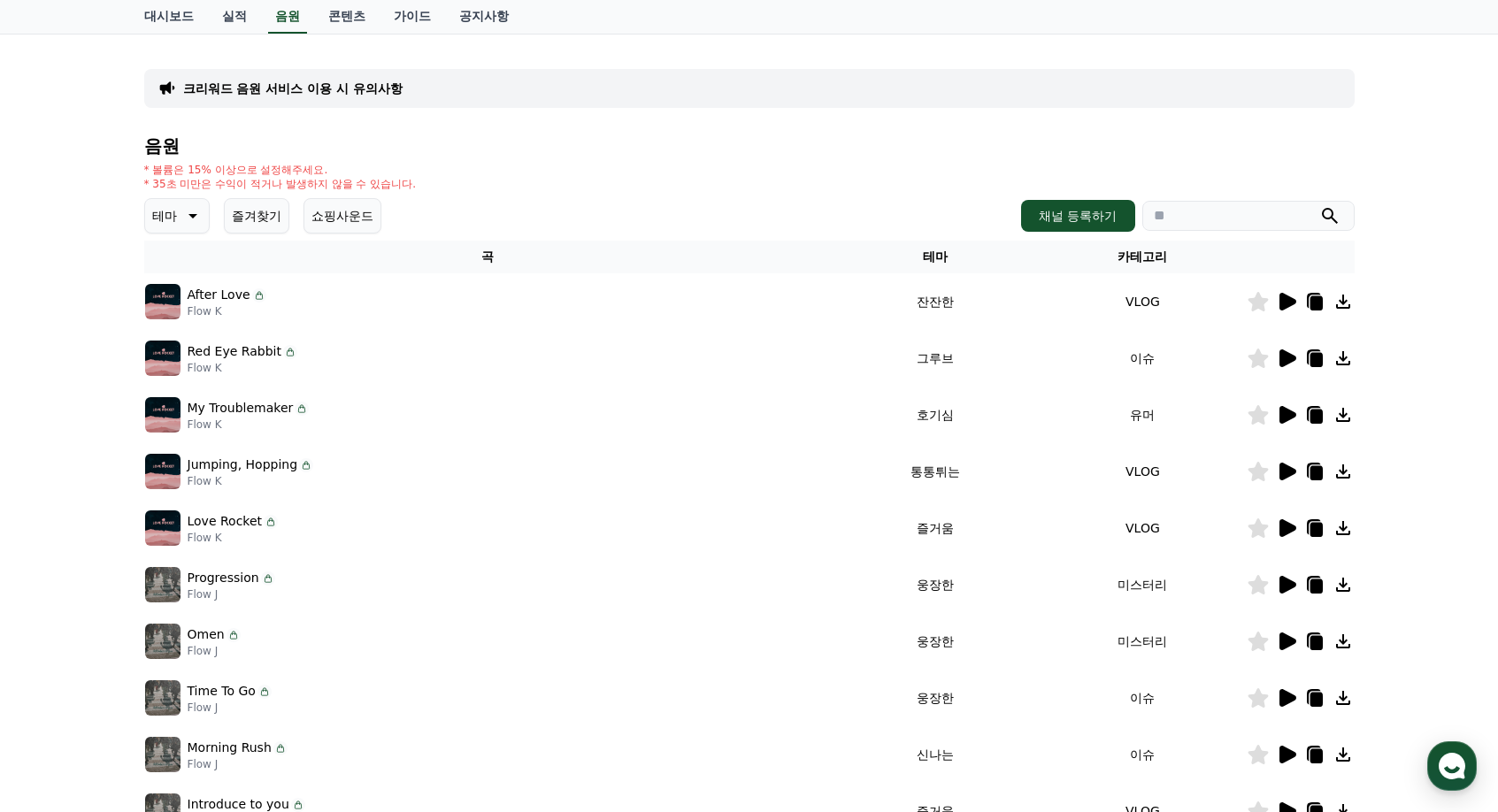
click at [1285, 415] on icon at bounding box center [1288, 415] width 17 height 18
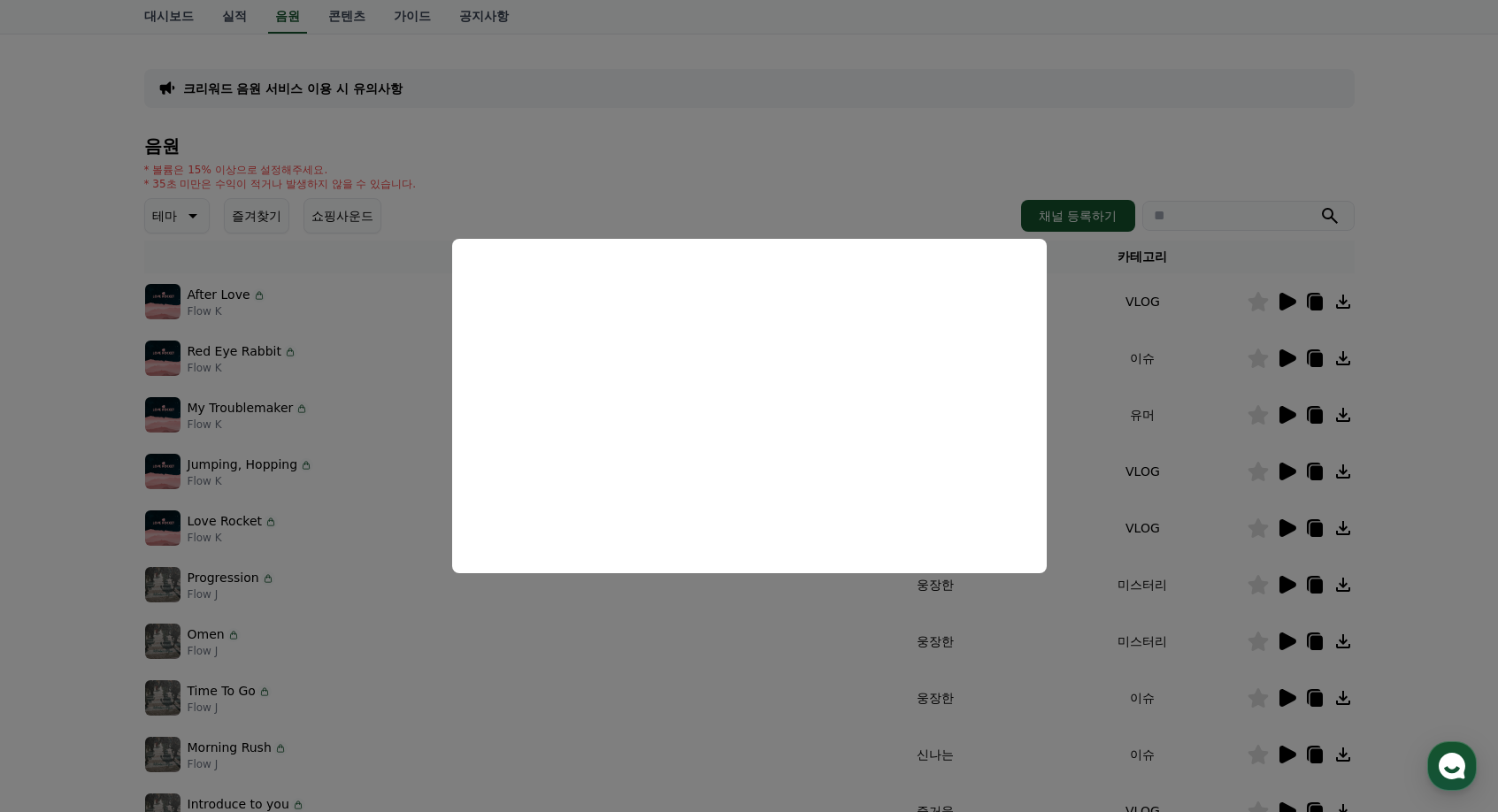
click at [1227, 453] on button "close modal" at bounding box center [749, 406] width 1498 height 812
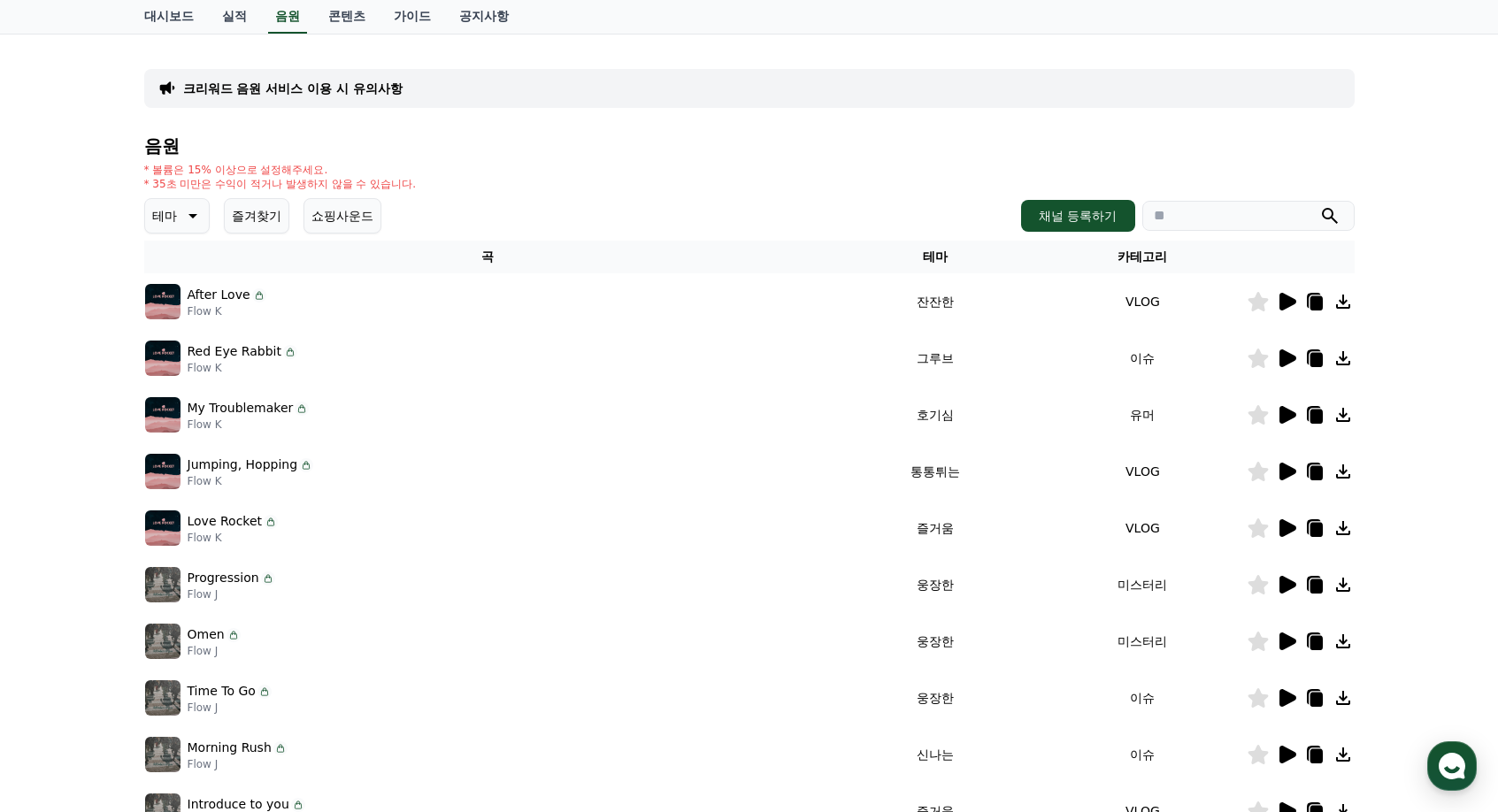
click at [1251, 423] on icon at bounding box center [1257, 415] width 21 height 20
click at [1292, 357] on icon at bounding box center [1288, 358] width 17 height 18
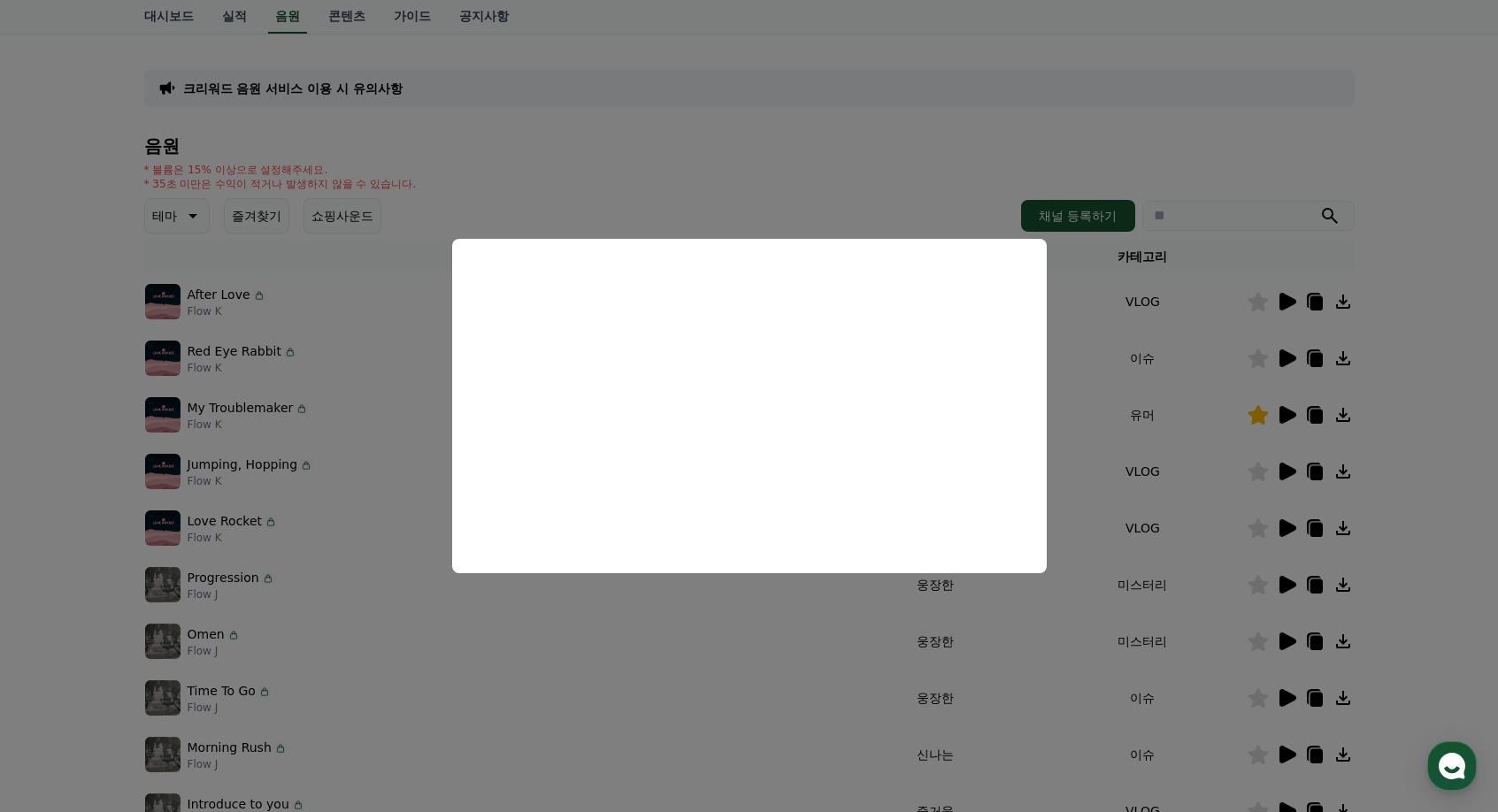
click at [1265, 535] on button "close modal" at bounding box center [749, 406] width 1498 height 812
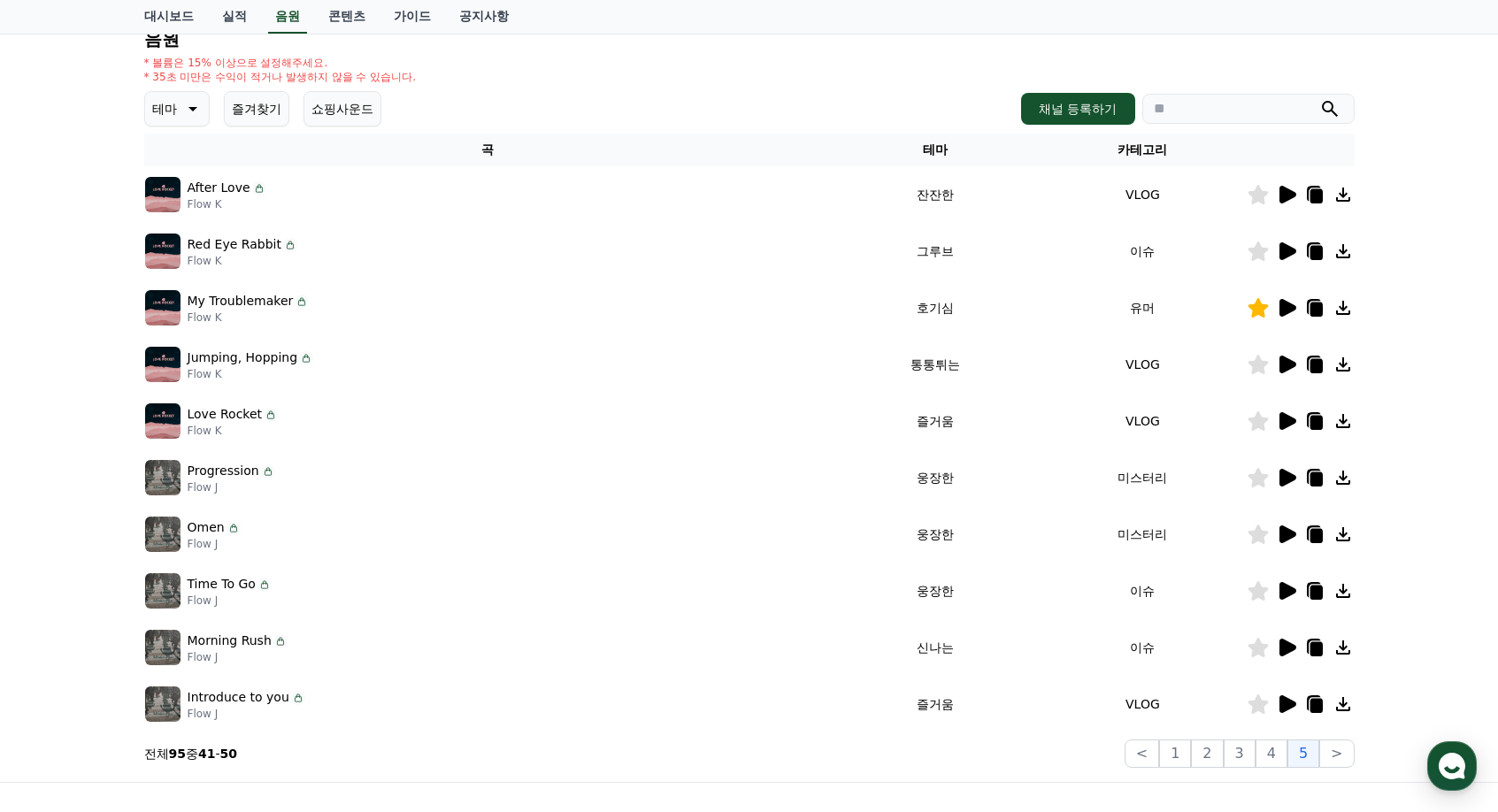
scroll to position [265, 0]
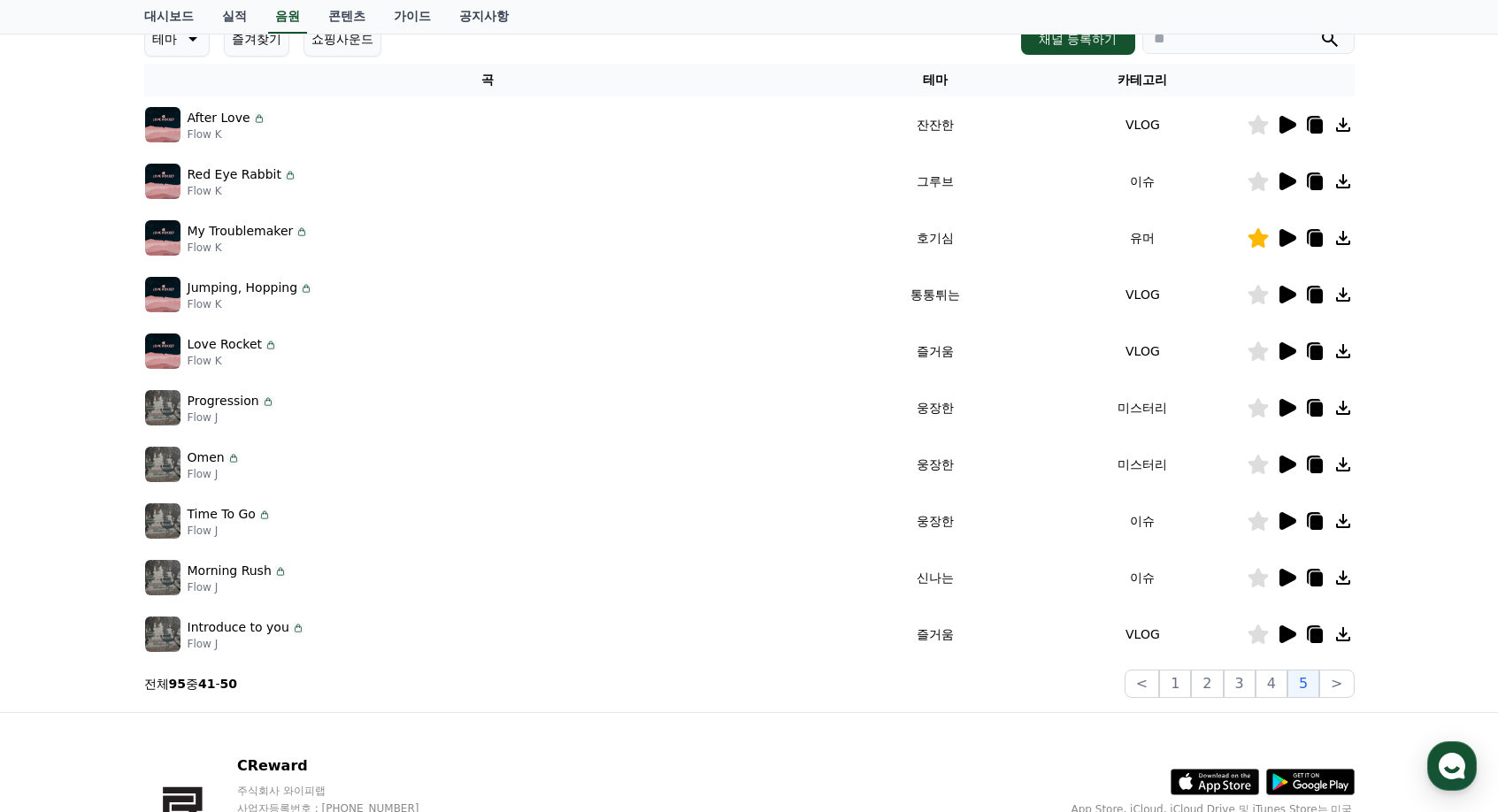
click at [1285, 527] on icon at bounding box center [1288, 521] width 17 height 18
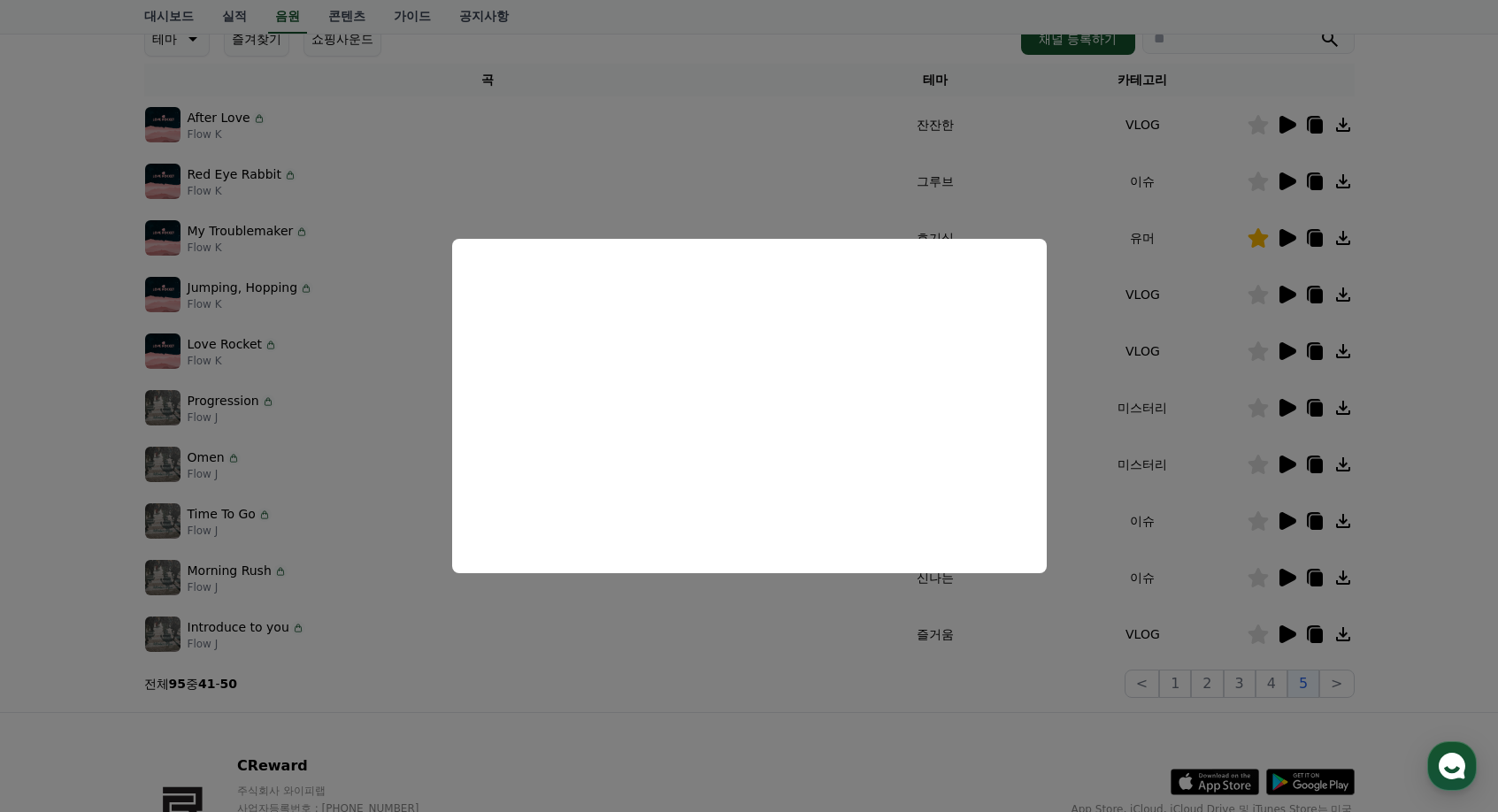
click at [1298, 585] on button "close modal" at bounding box center [749, 406] width 1498 height 812
click at [1295, 583] on icon at bounding box center [1287, 578] width 22 height 22
click at [1340, 720] on button "close modal" at bounding box center [749, 406] width 1498 height 812
click at [1343, 674] on button ">" at bounding box center [1336, 683] width 34 height 28
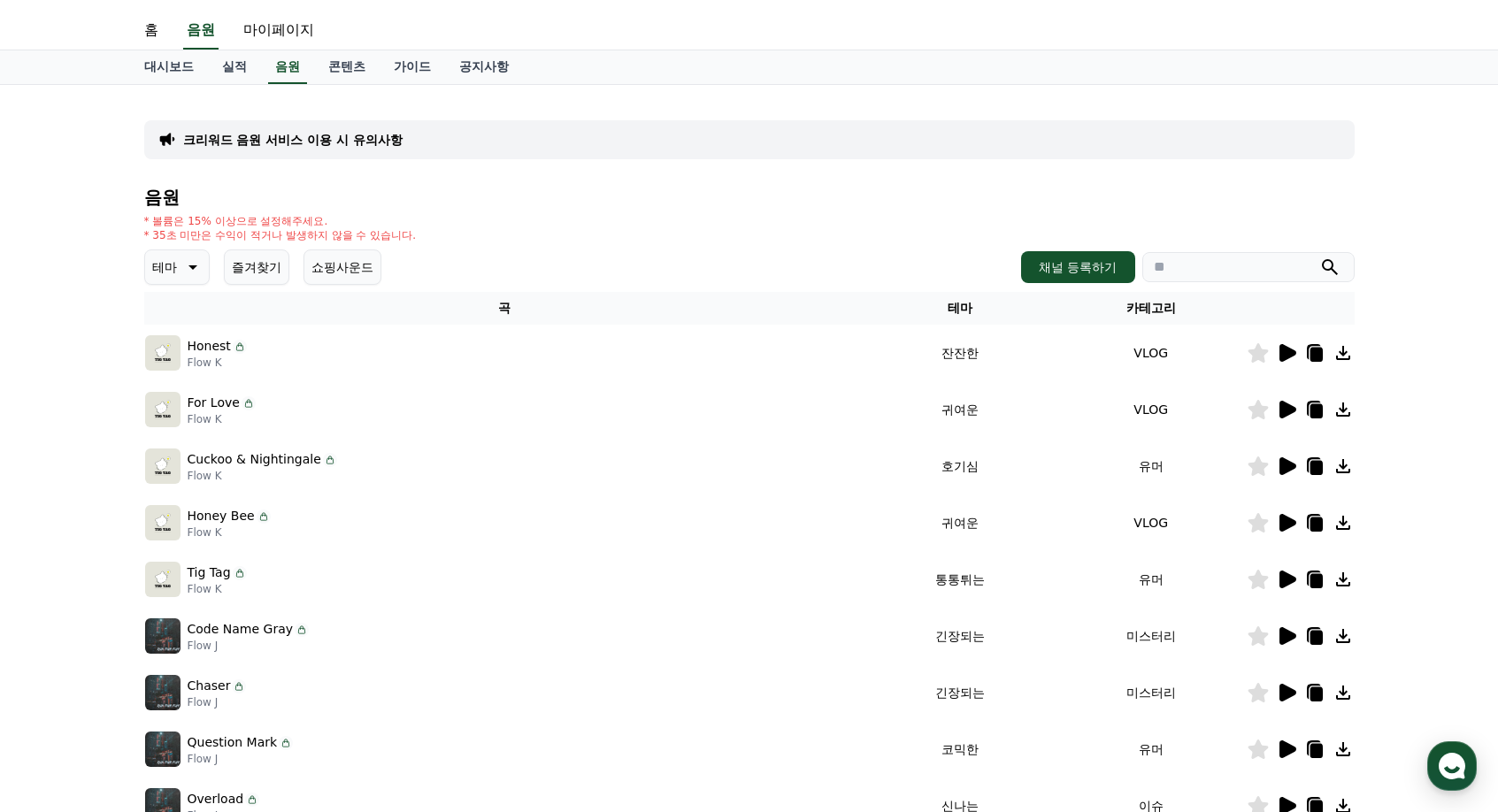
scroll to position [88, 0]
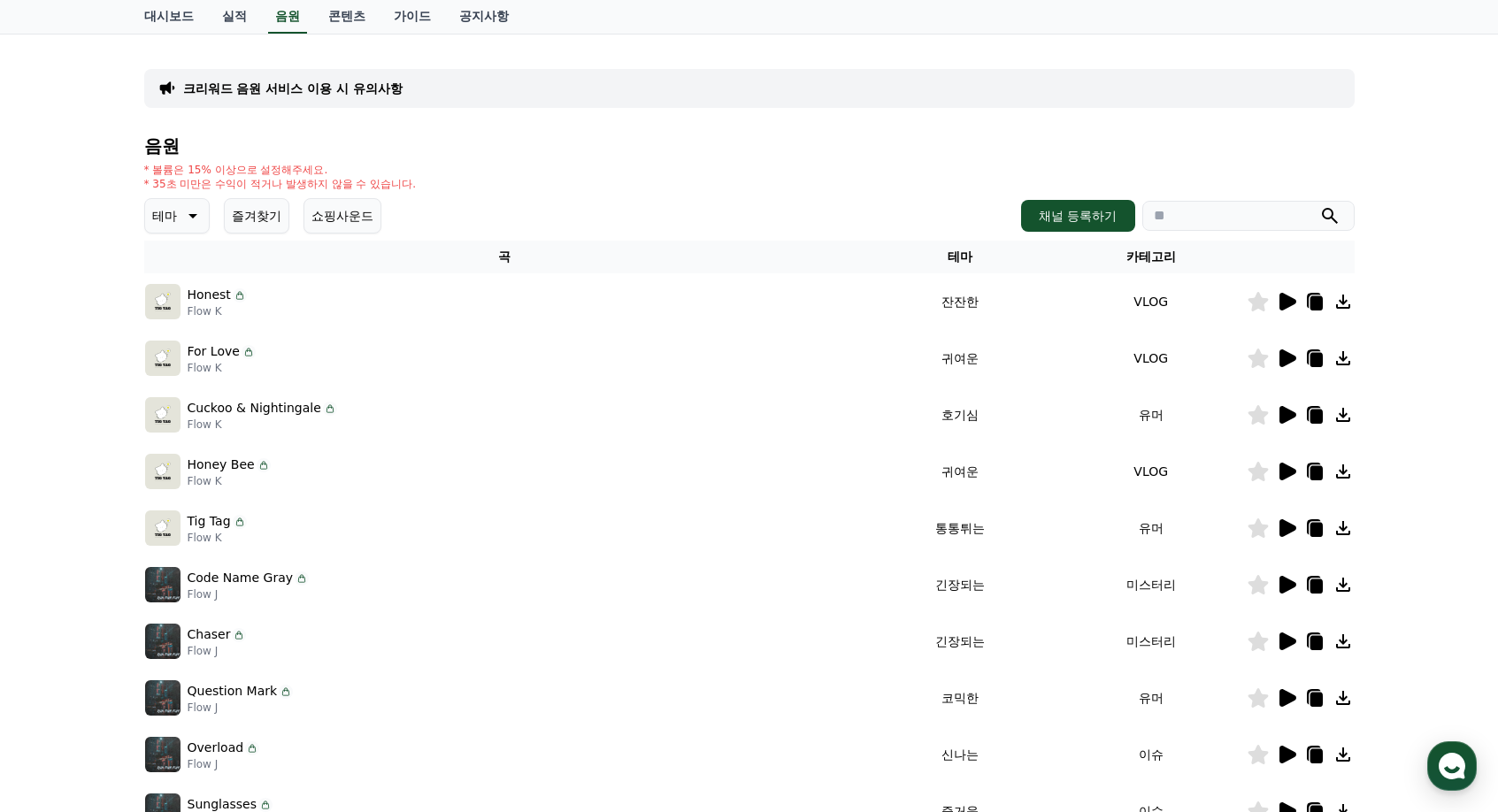
click at [1290, 418] on icon at bounding box center [1288, 415] width 17 height 18
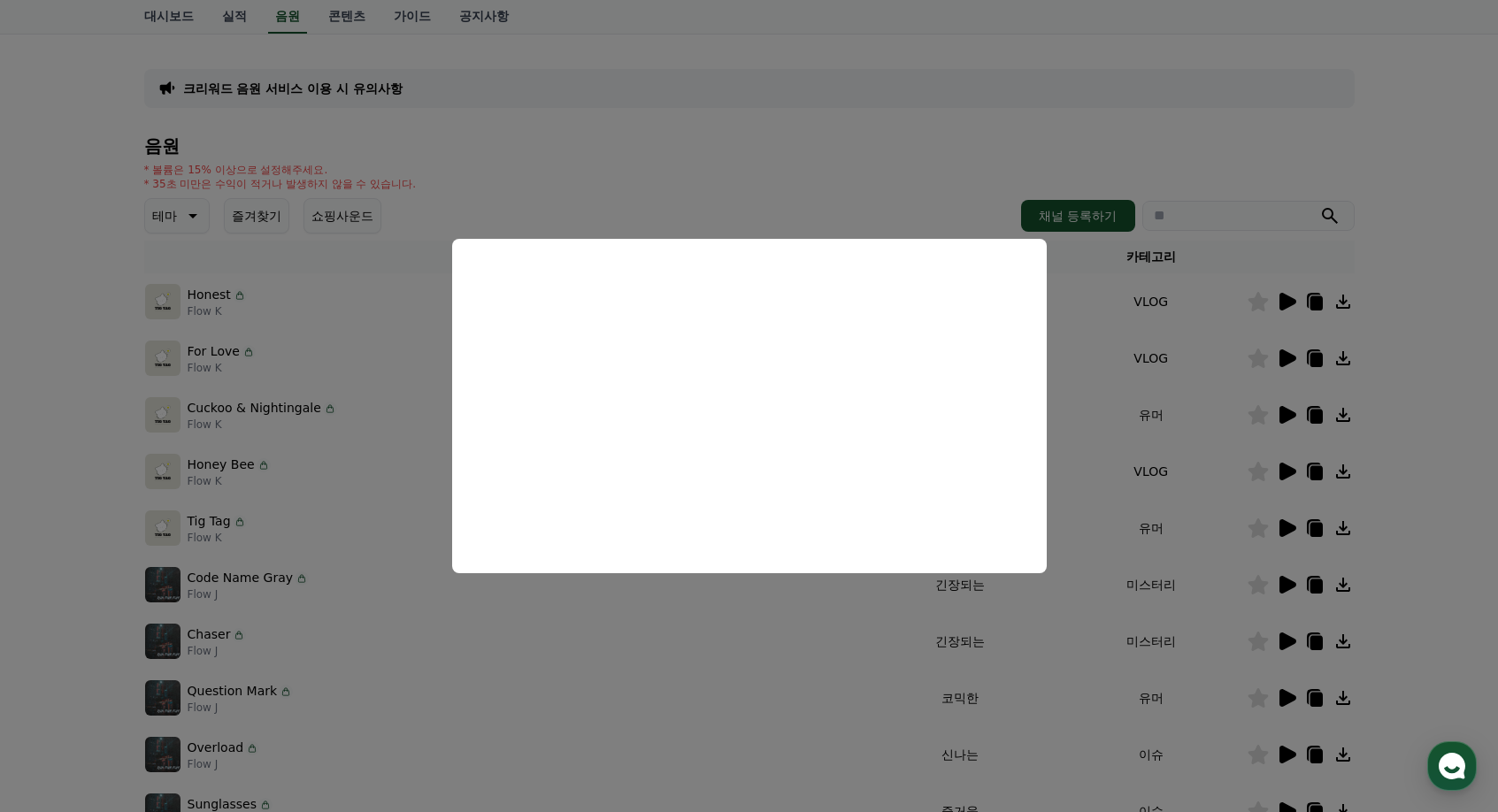
click at [1286, 534] on button "close modal" at bounding box center [749, 406] width 1498 height 812
click at [1282, 524] on icon at bounding box center [1288, 528] width 17 height 18
click at [1318, 648] on button "close modal" at bounding box center [749, 406] width 1498 height 812
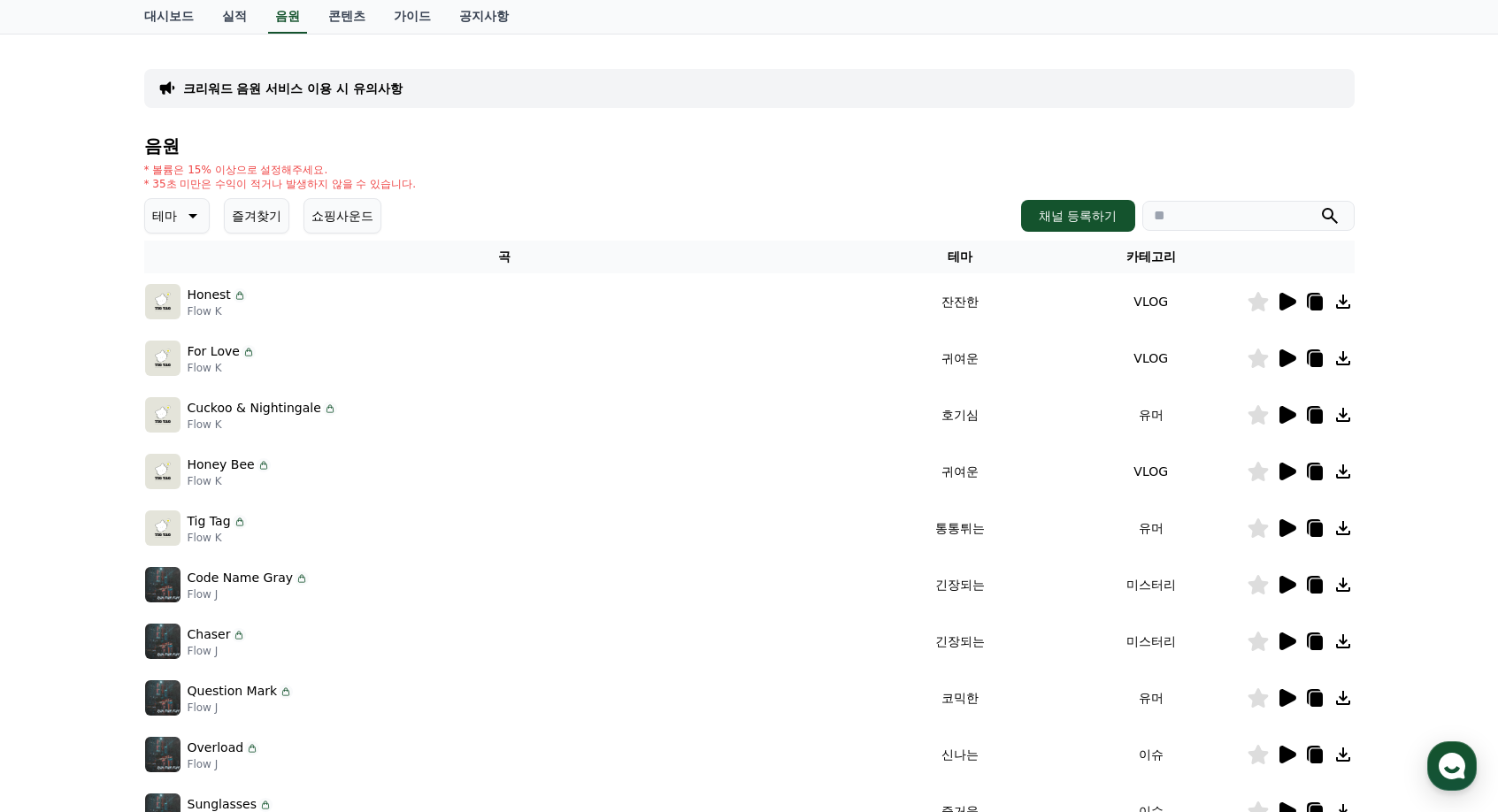
click at [1295, 705] on icon at bounding box center [1287, 698] width 22 height 22
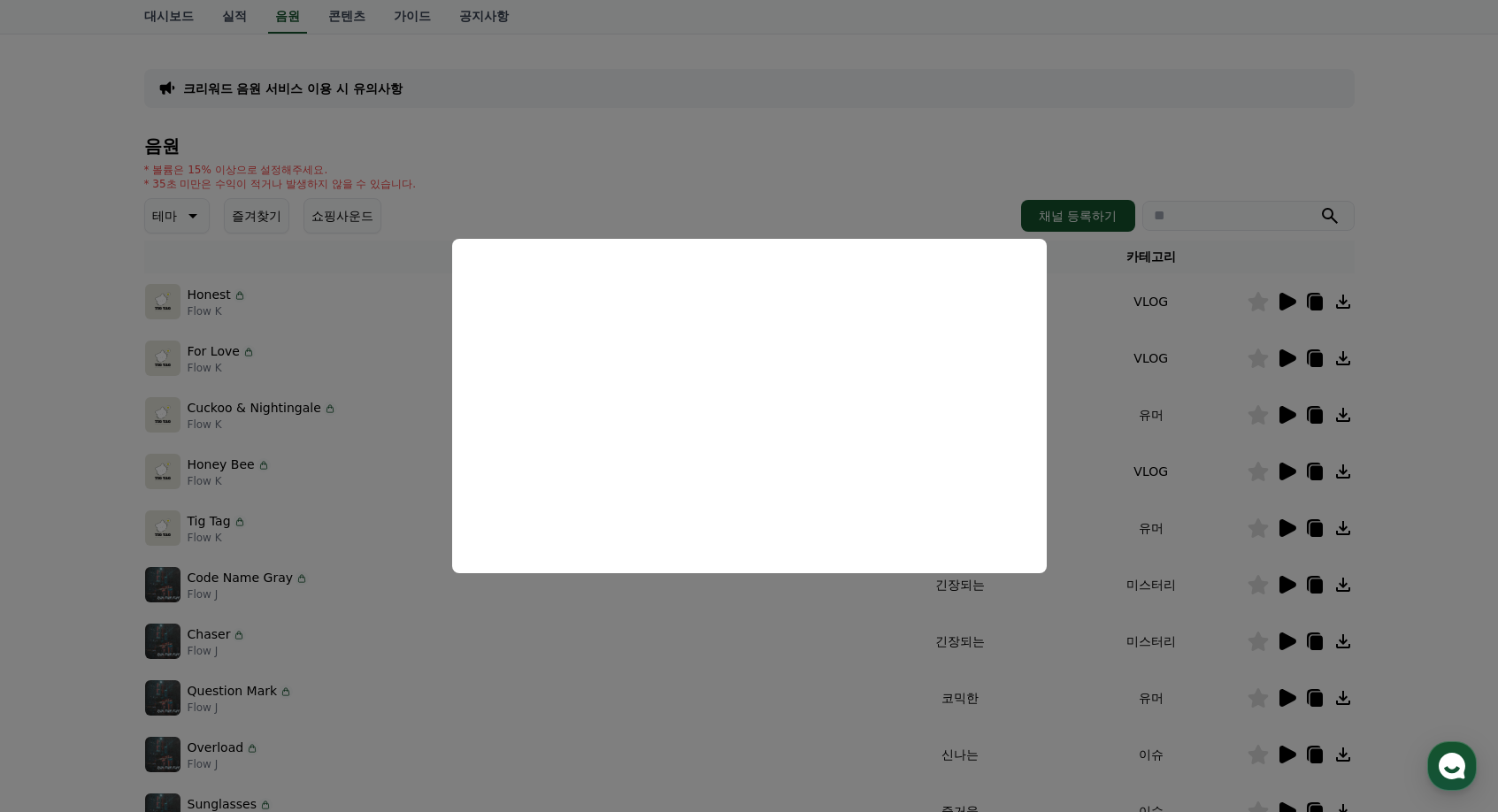
click at [1301, 623] on button "close modal" at bounding box center [749, 406] width 1498 height 812
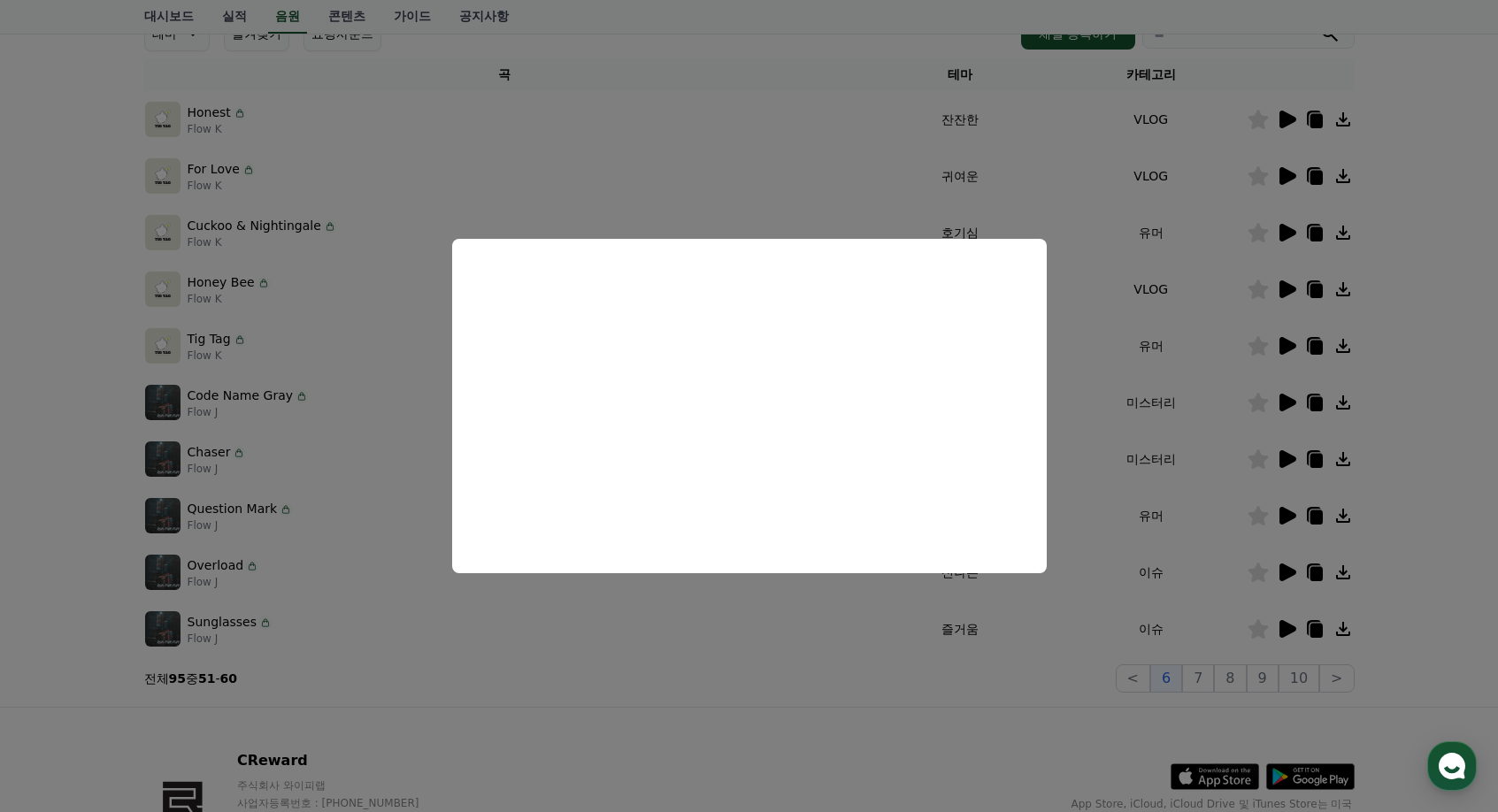
scroll to position [353, 0]
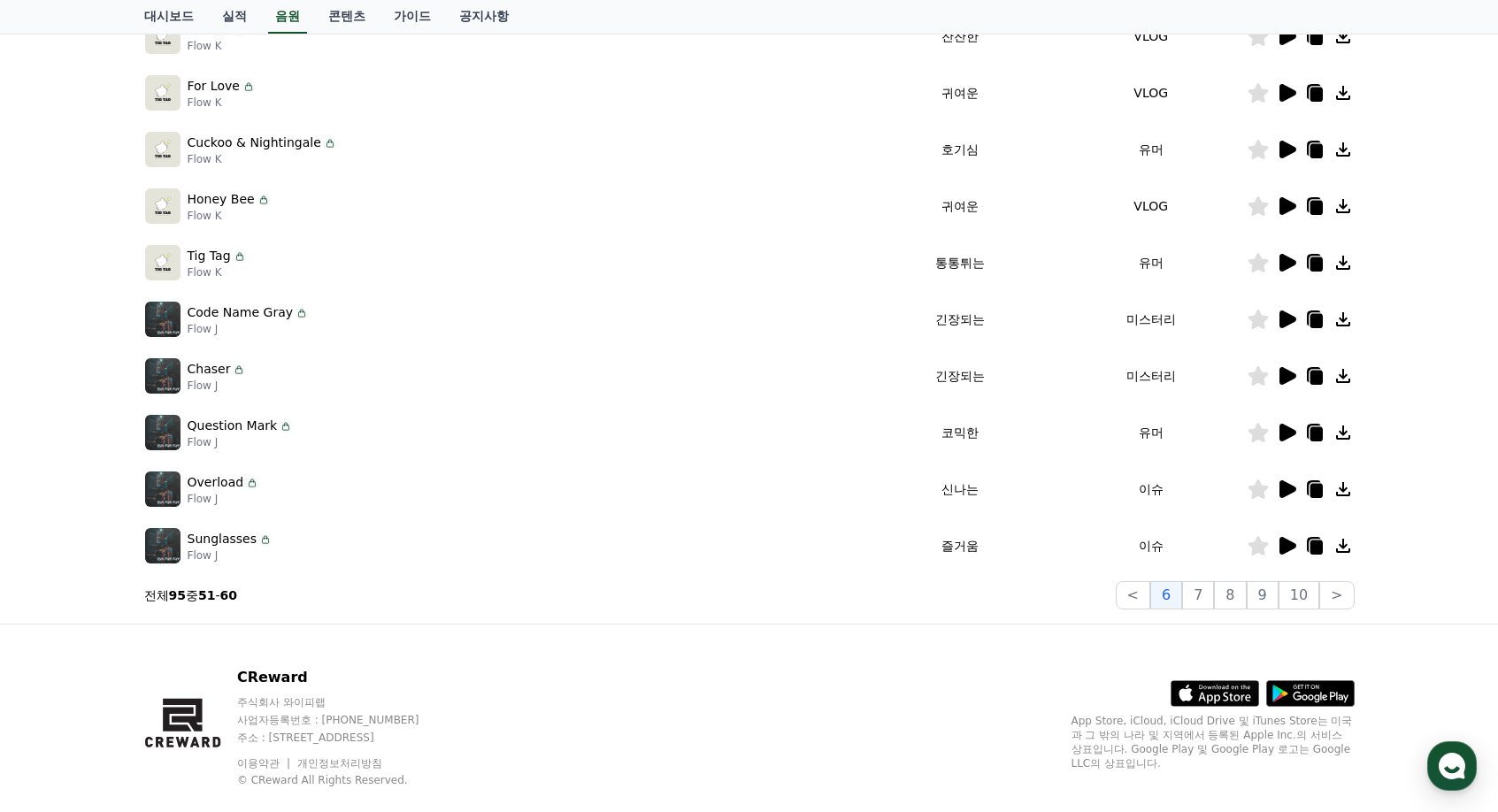
click at [1278, 488] on icon at bounding box center [1287, 489] width 22 height 22
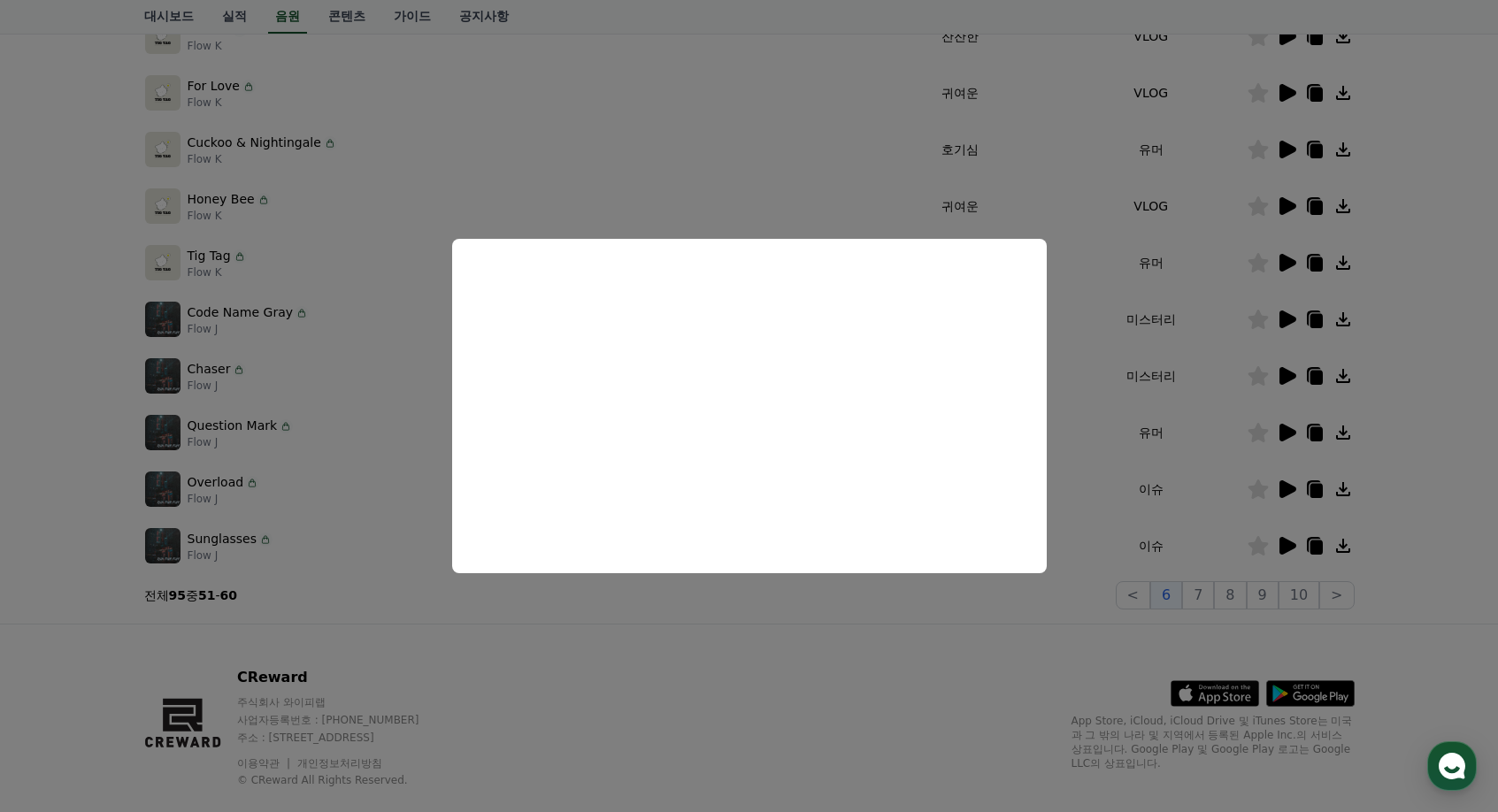
click at [1289, 548] on button "close modal" at bounding box center [749, 406] width 1498 height 812
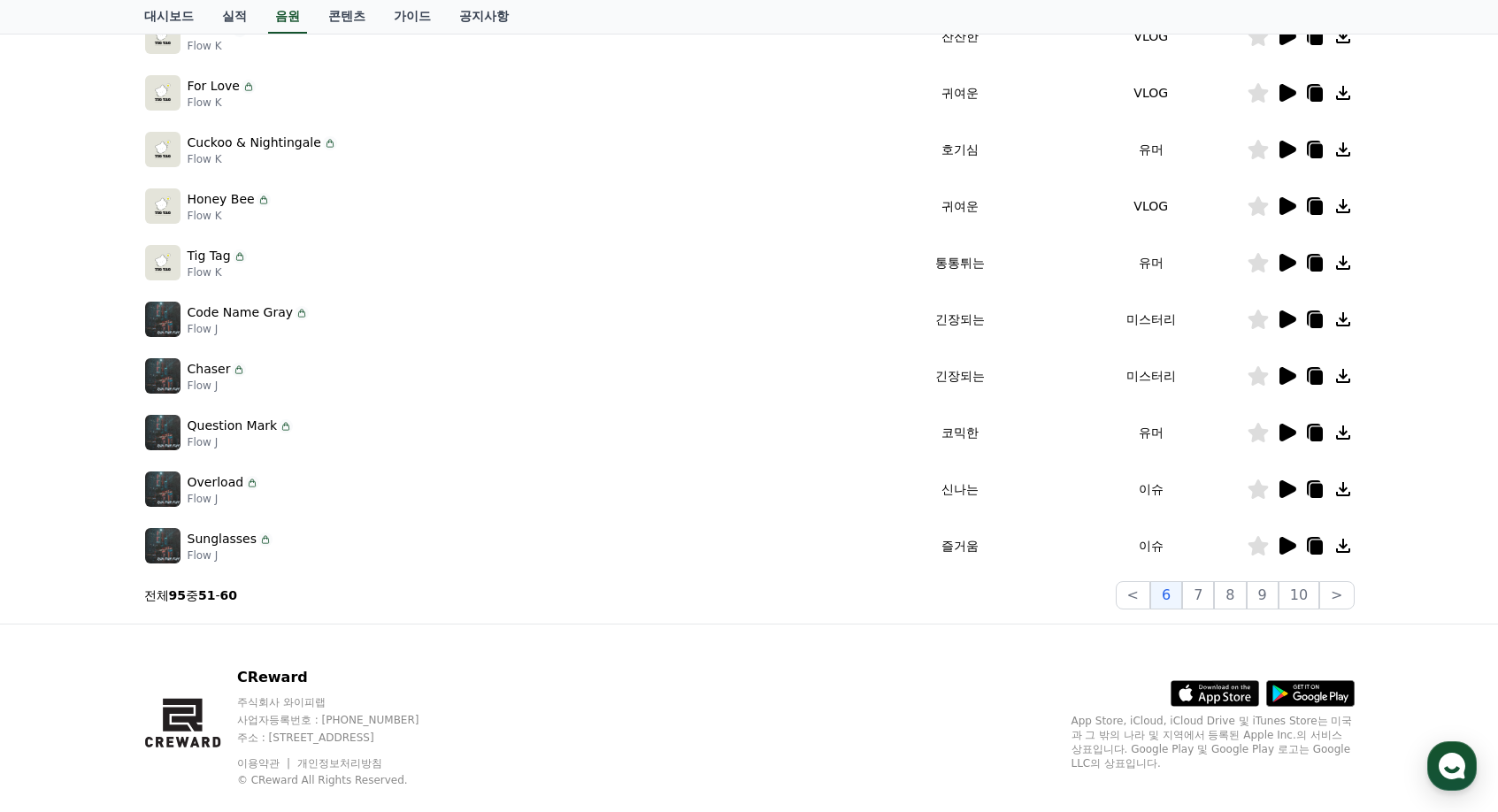
click at [1280, 549] on icon at bounding box center [1288, 546] width 17 height 18
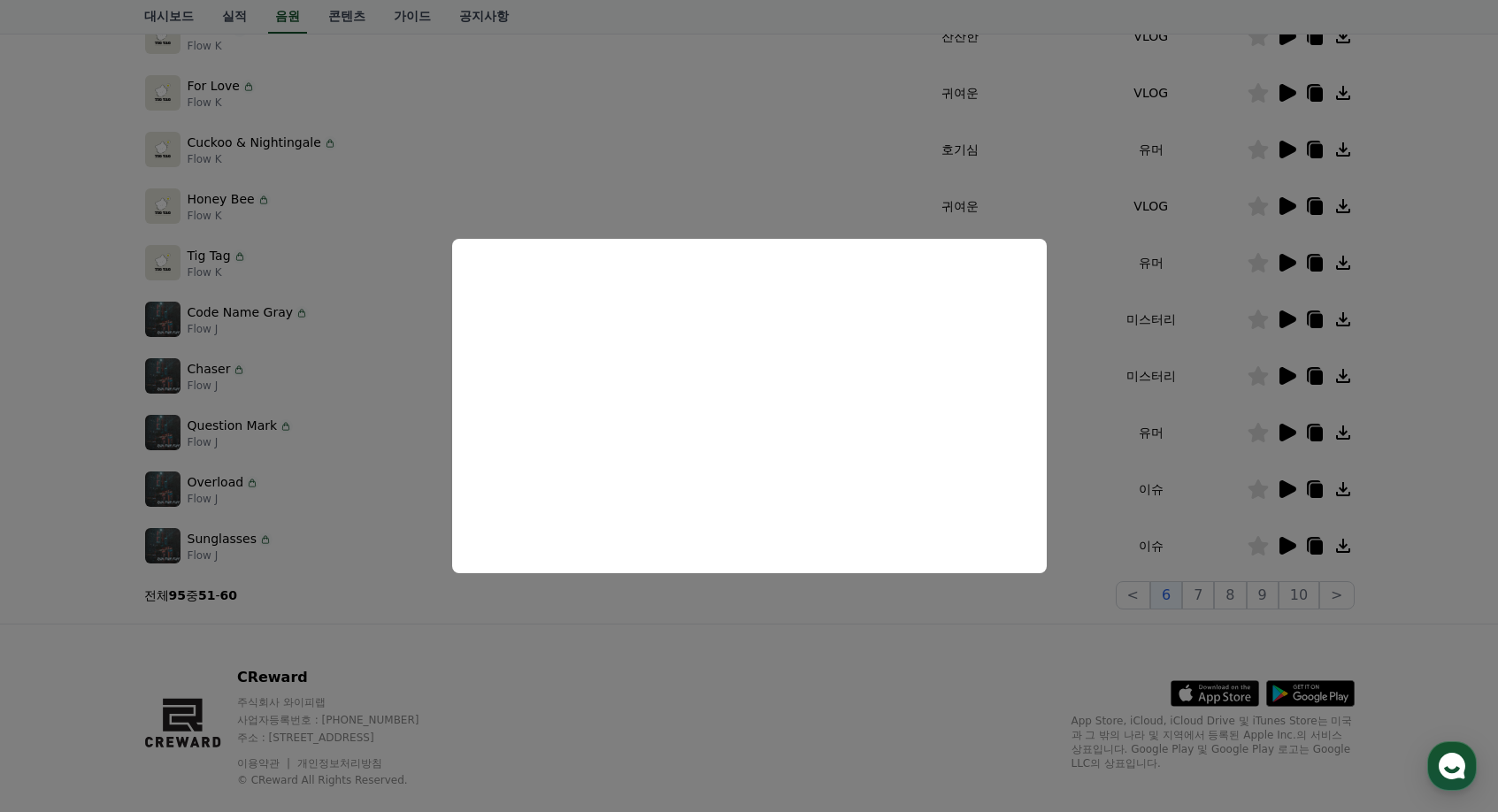
click at [1253, 560] on button "close modal" at bounding box center [749, 406] width 1498 height 812
click at [1203, 587] on button "7" at bounding box center [1198, 595] width 31 height 28
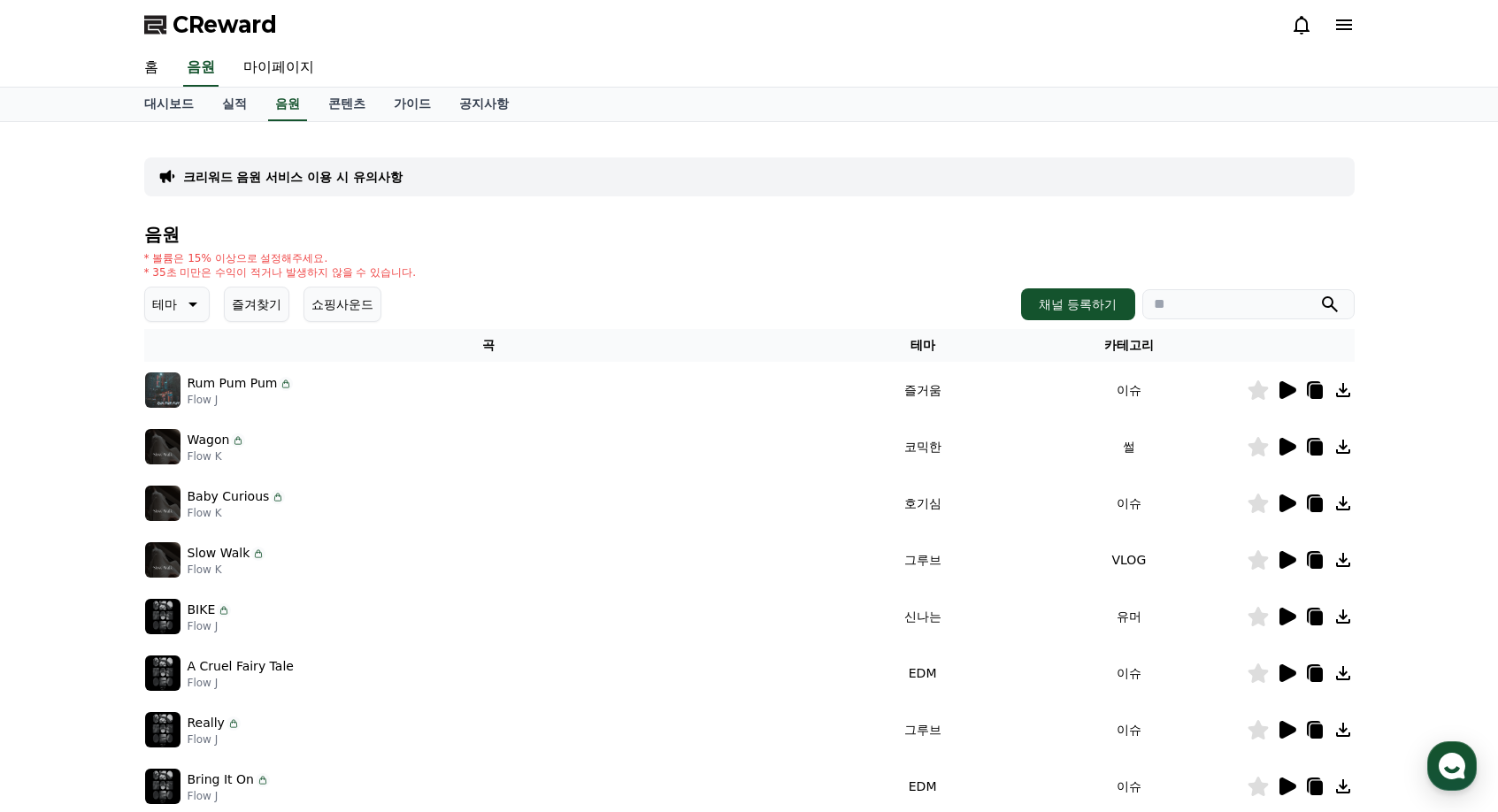
click at [1284, 385] on icon at bounding box center [1288, 390] width 17 height 18
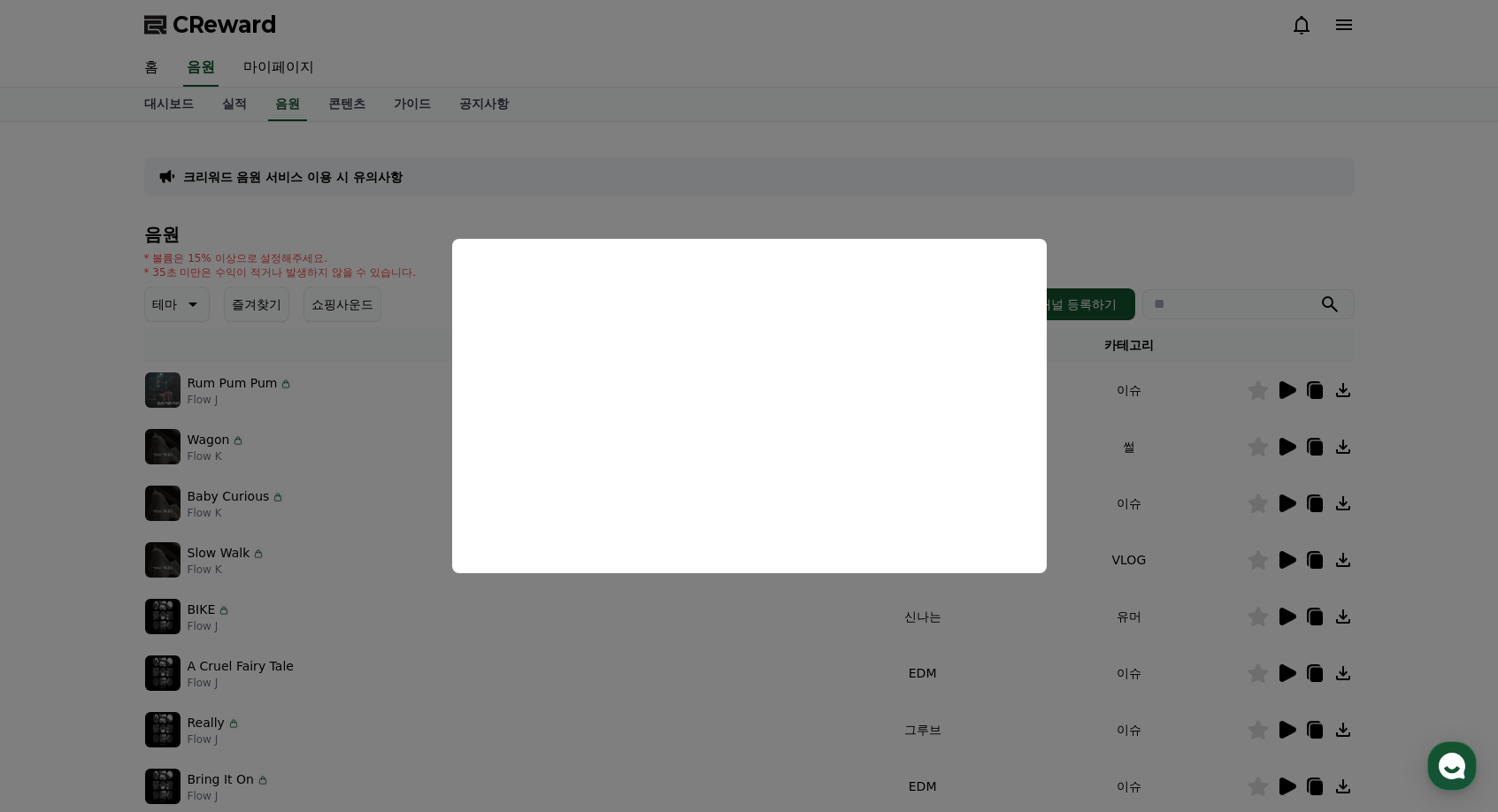
click at [1293, 452] on button "close modal" at bounding box center [749, 406] width 1498 height 812
click at [1283, 451] on icon at bounding box center [1288, 447] width 17 height 18
click at [1220, 526] on button "close modal" at bounding box center [749, 406] width 1498 height 812
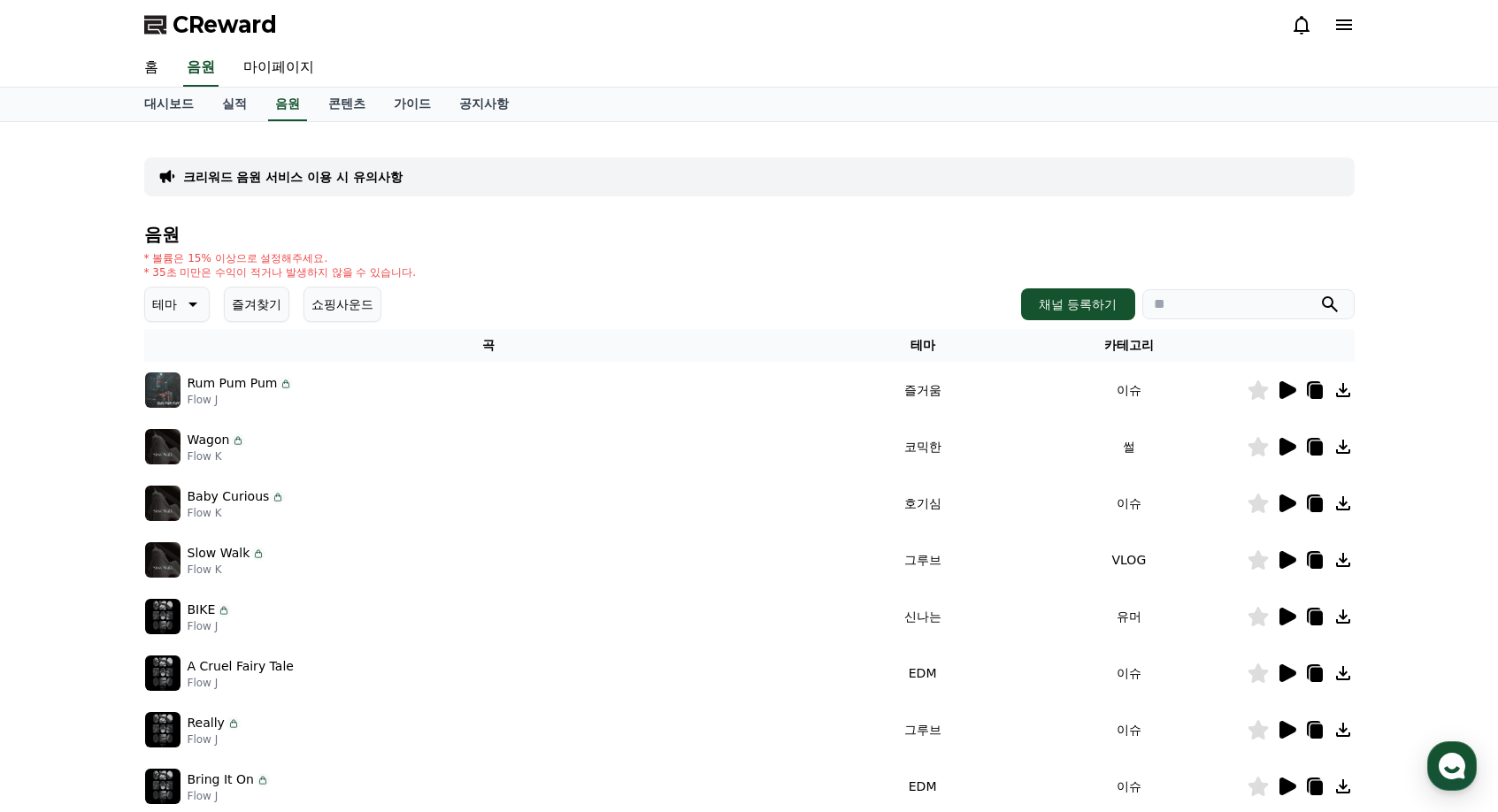
click at [1262, 448] on icon at bounding box center [1257, 447] width 21 height 20
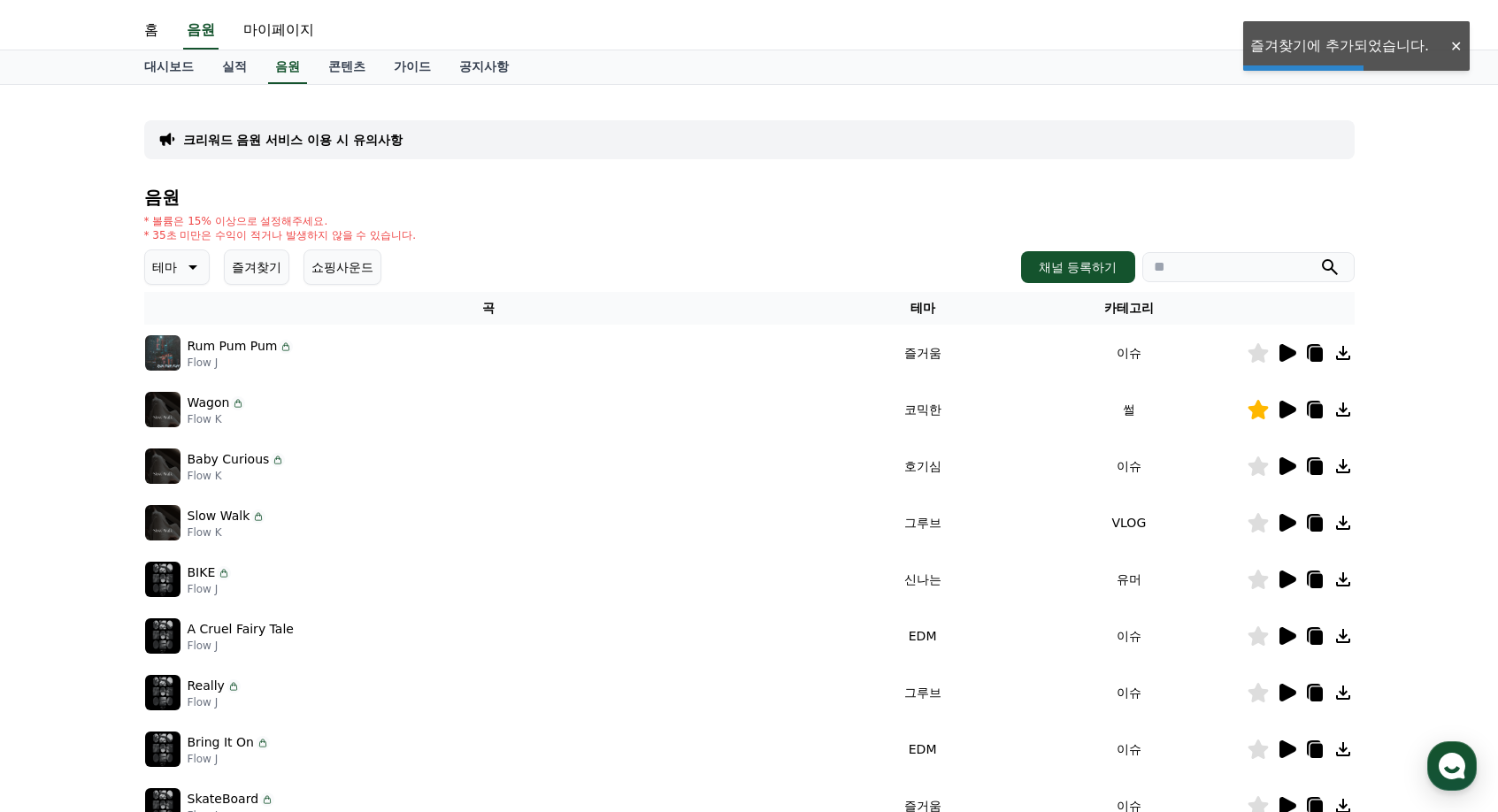
scroll to position [88, 0]
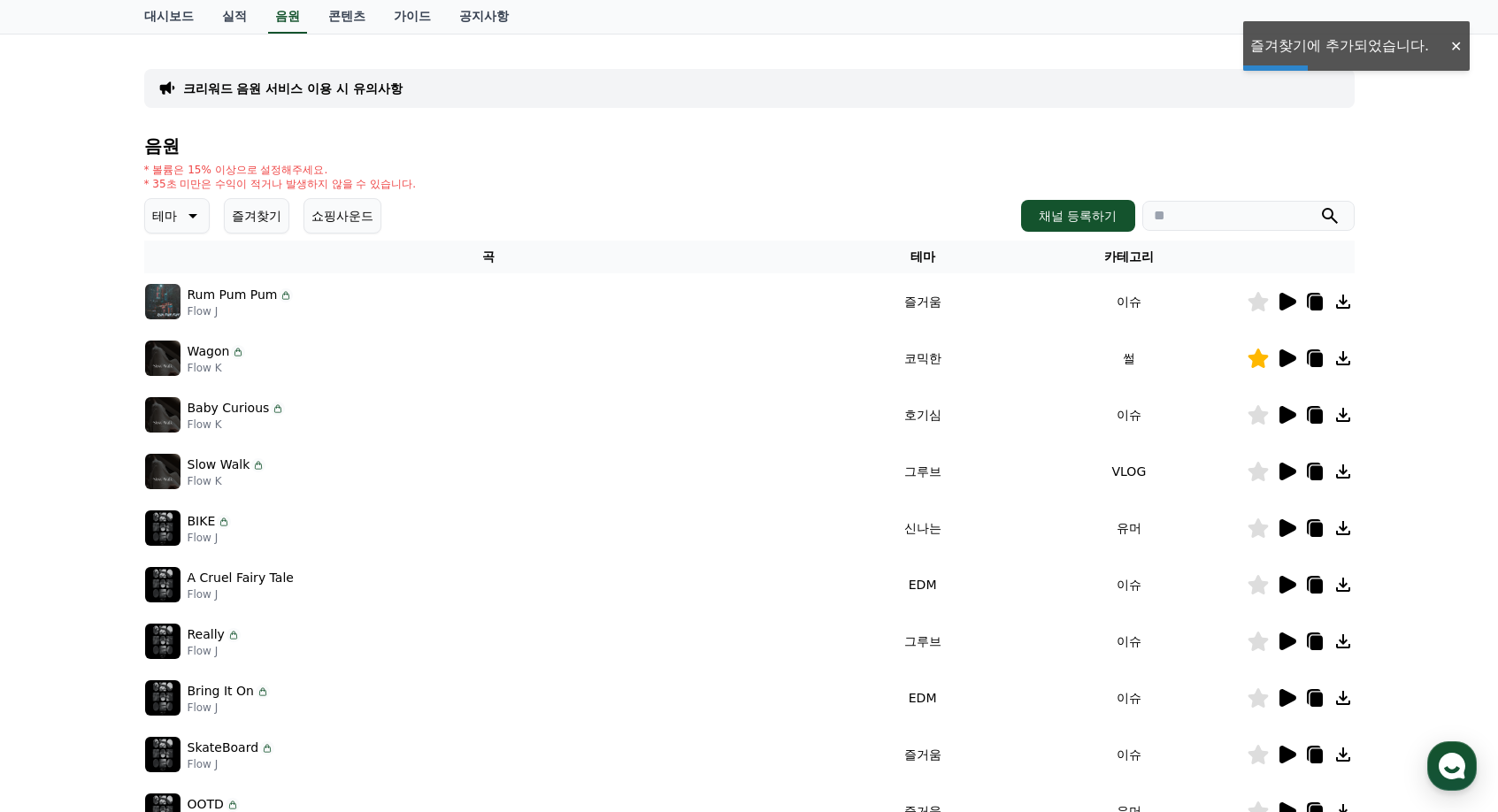
click at [1292, 416] on icon at bounding box center [1288, 415] width 17 height 18
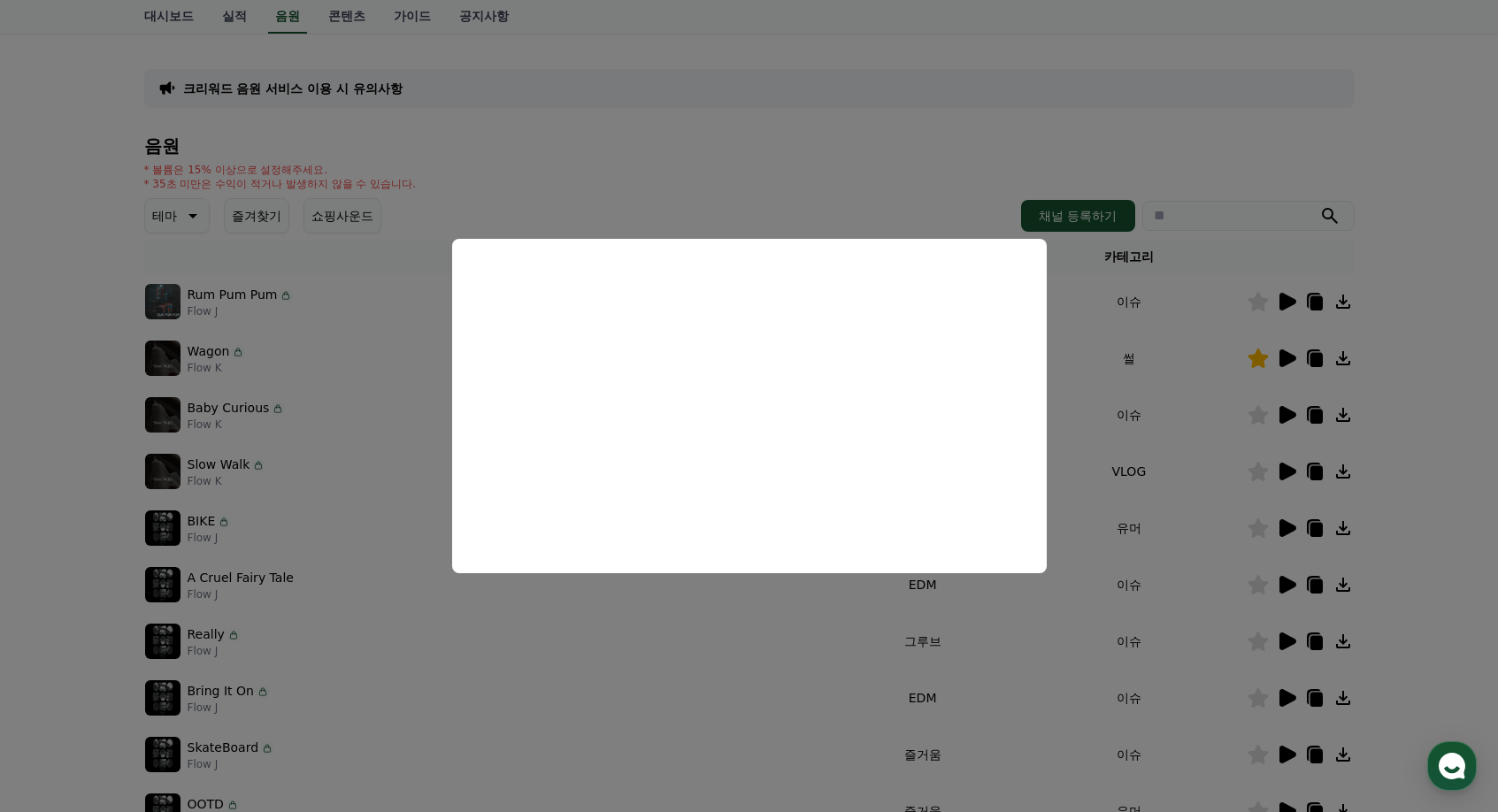
click at [1290, 513] on button "close modal" at bounding box center [749, 406] width 1498 height 812
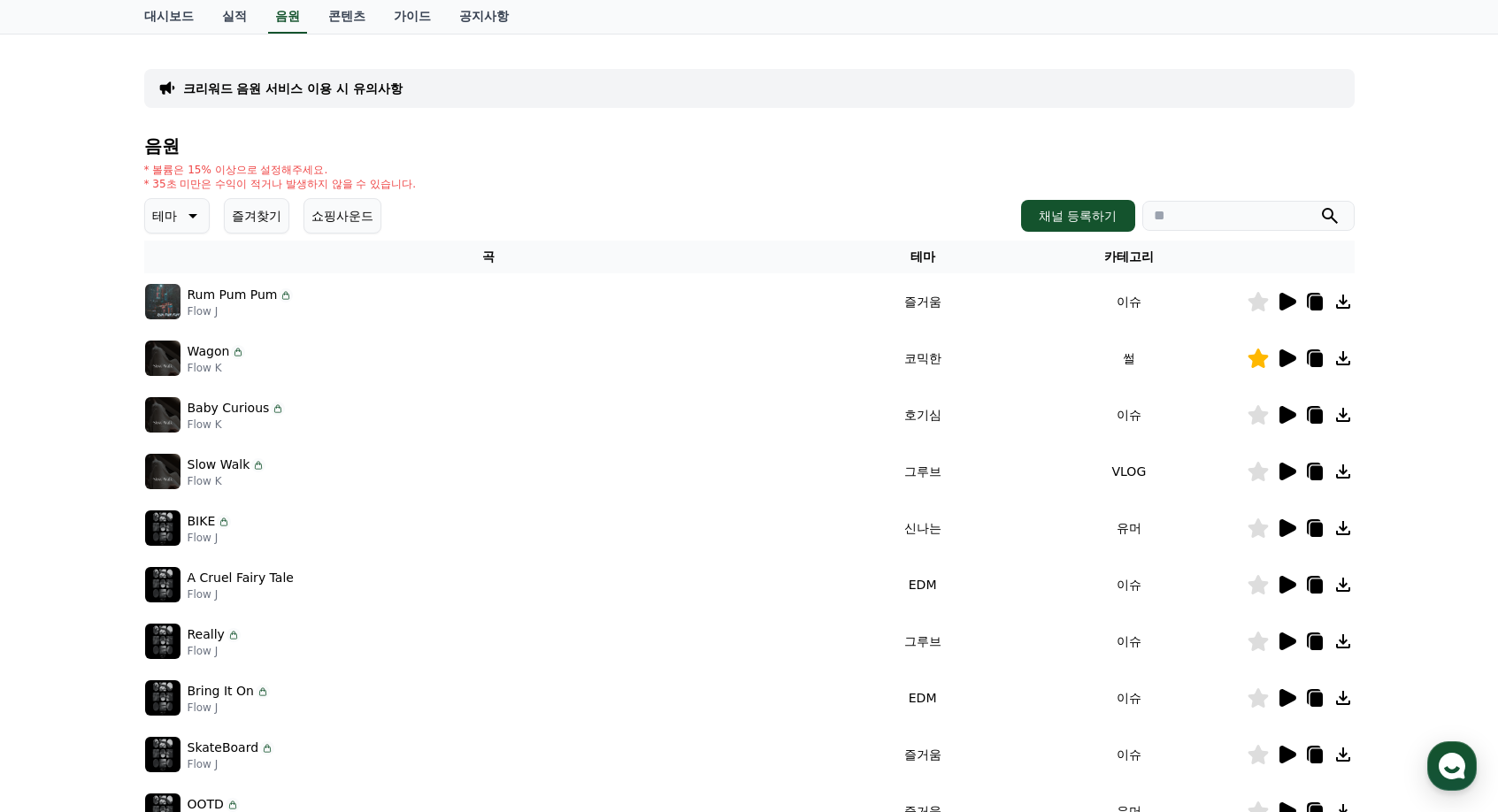
click at [1260, 414] on icon at bounding box center [1257, 415] width 21 height 20
click at [1301, 528] on div at bounding box center [1301, 528] width 106 height 22
click at [1291, 525] on icon at bounding box center [1288, 528] width 17 height 18
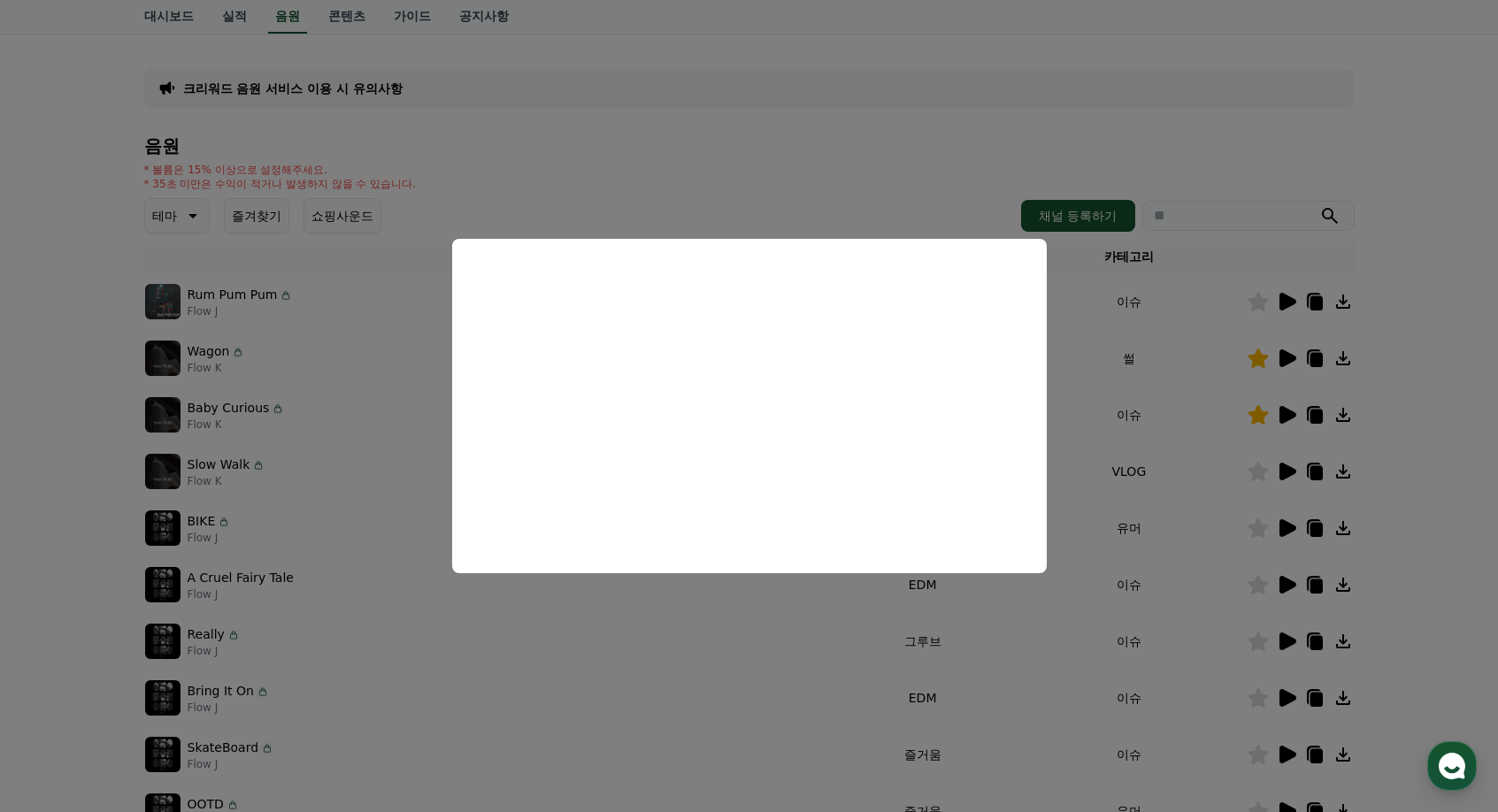
click at [1275, 594] on button "close modal" at bounding box center [749, 406] width 1498 height 812
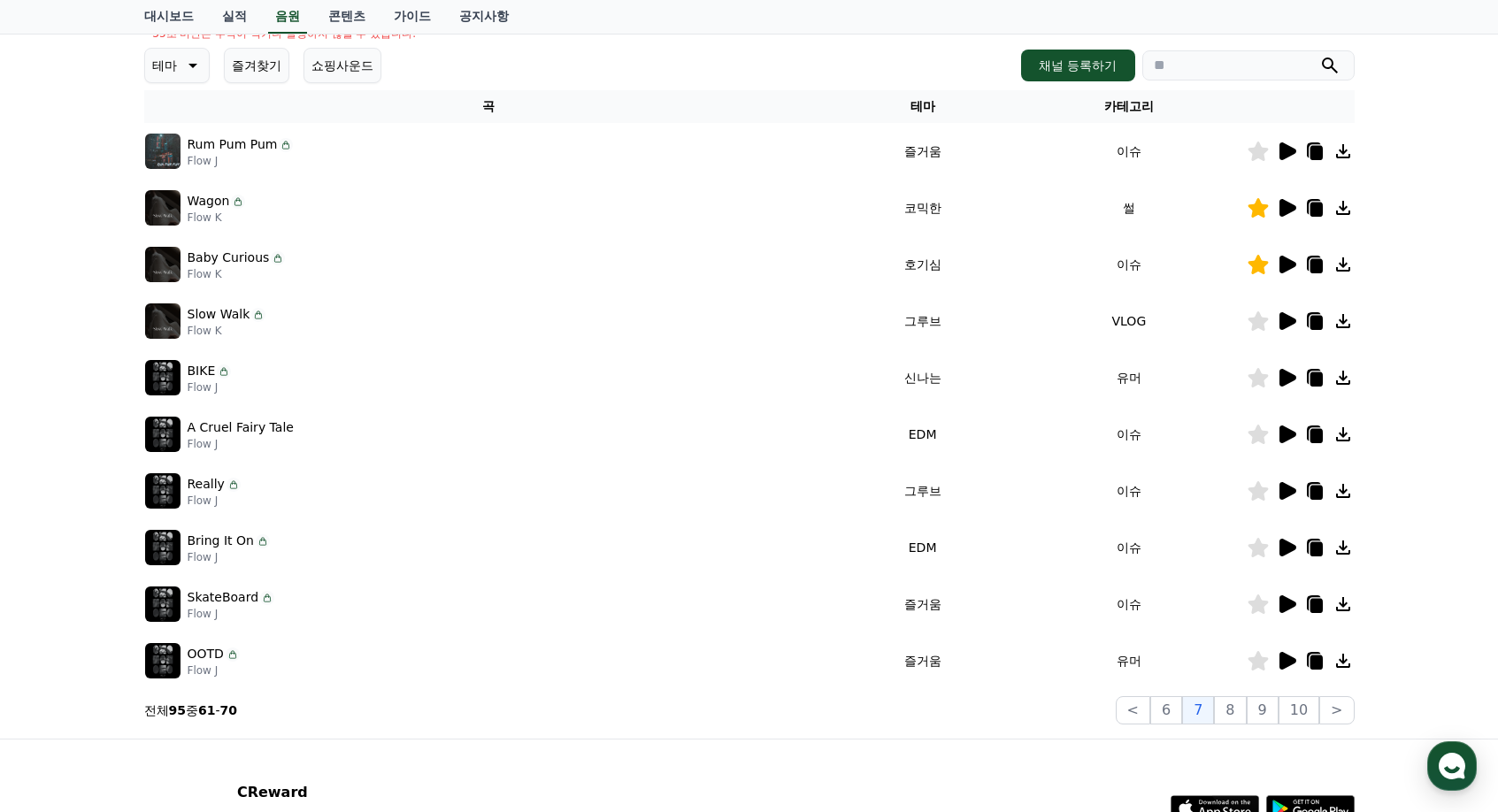
scroll to position [265, 0]
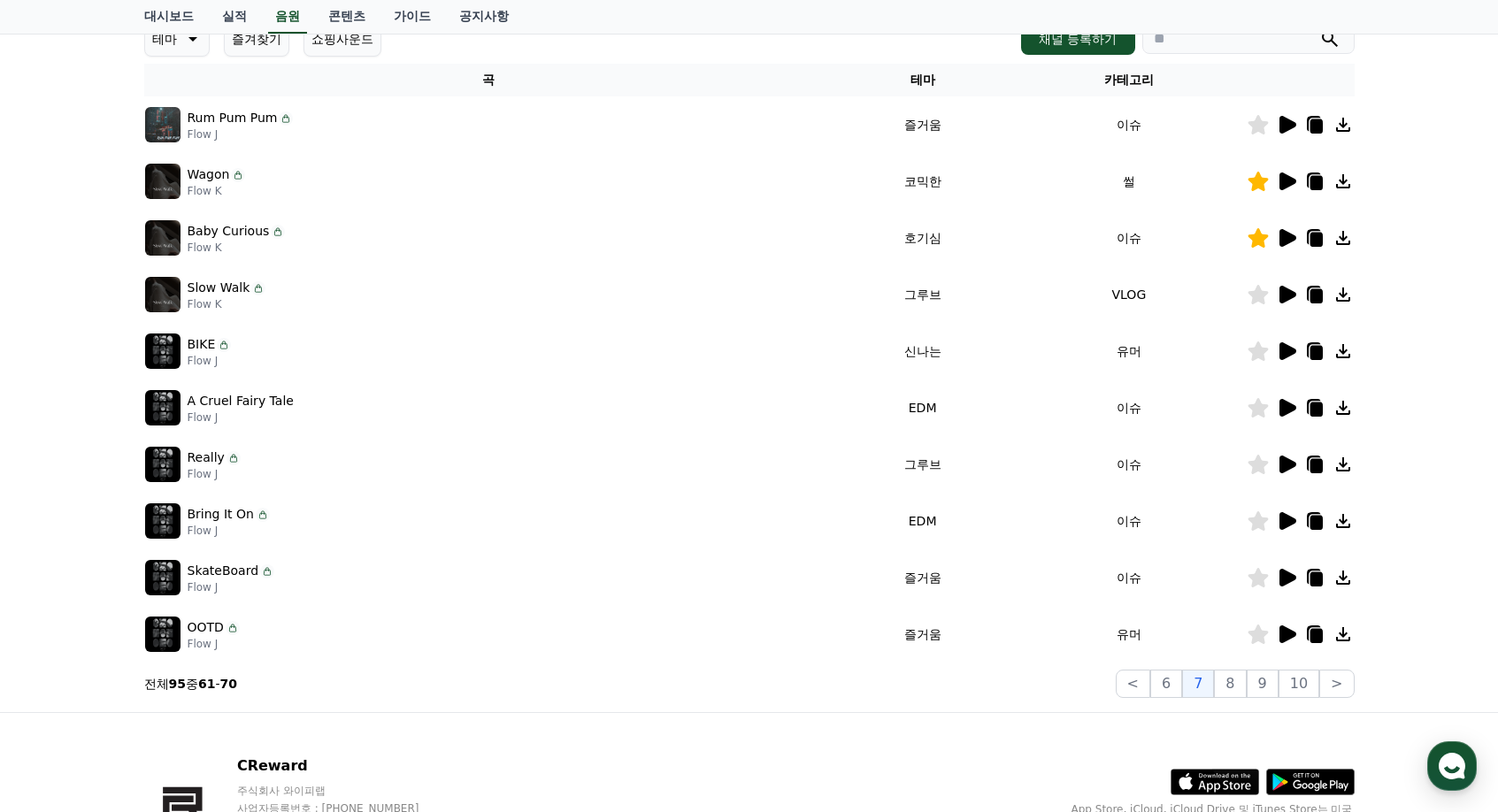
click at [1292, 639] on icon at bounding box center [1287, 634] width 22 height 22
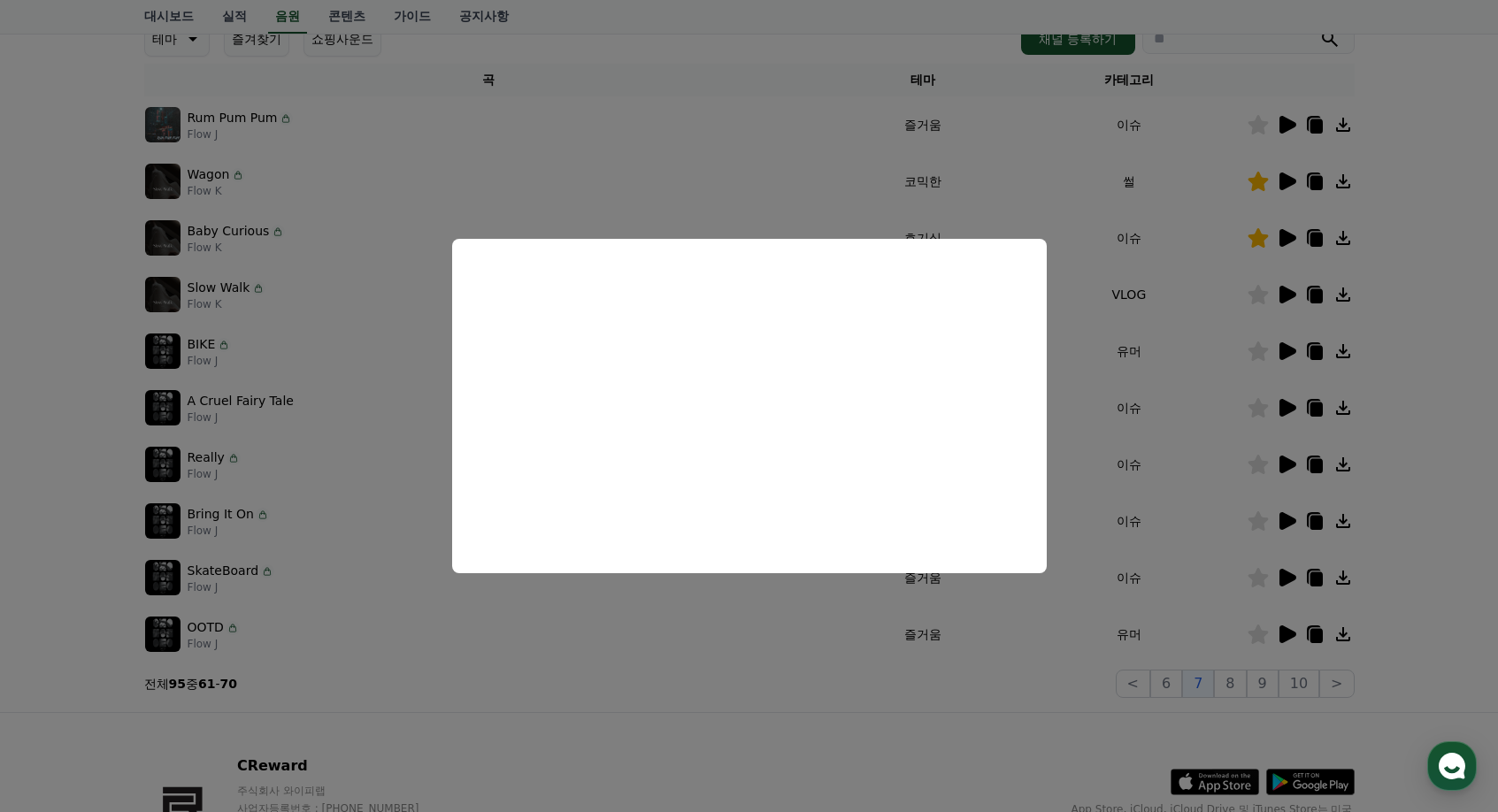
click at [1269, 562] on button "close modal" at bounding box center [749, 406] width 1498 height 812
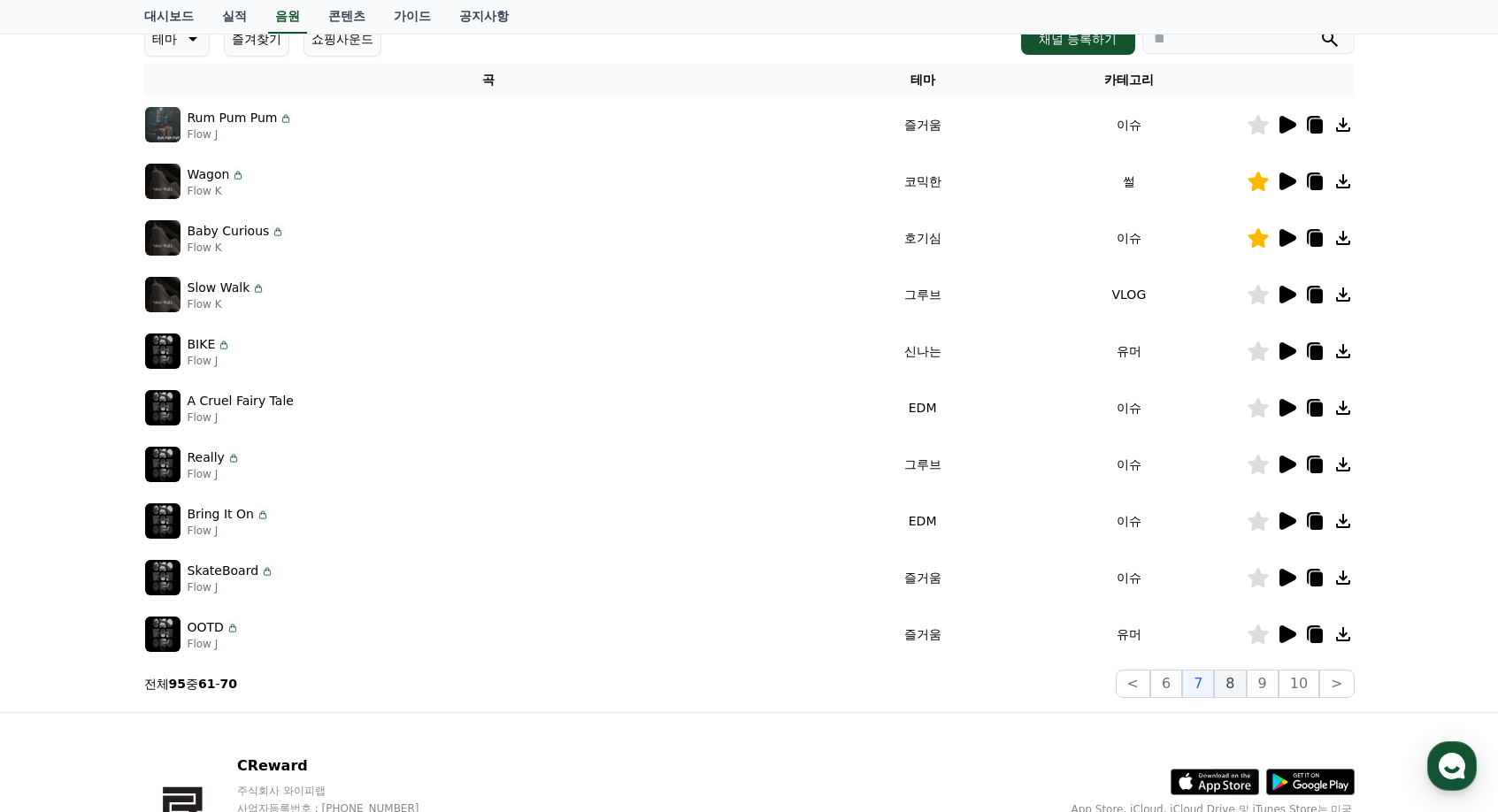
click at [1239, 677] on button "8" at bounding box center [1230, 683] width 31 height 28
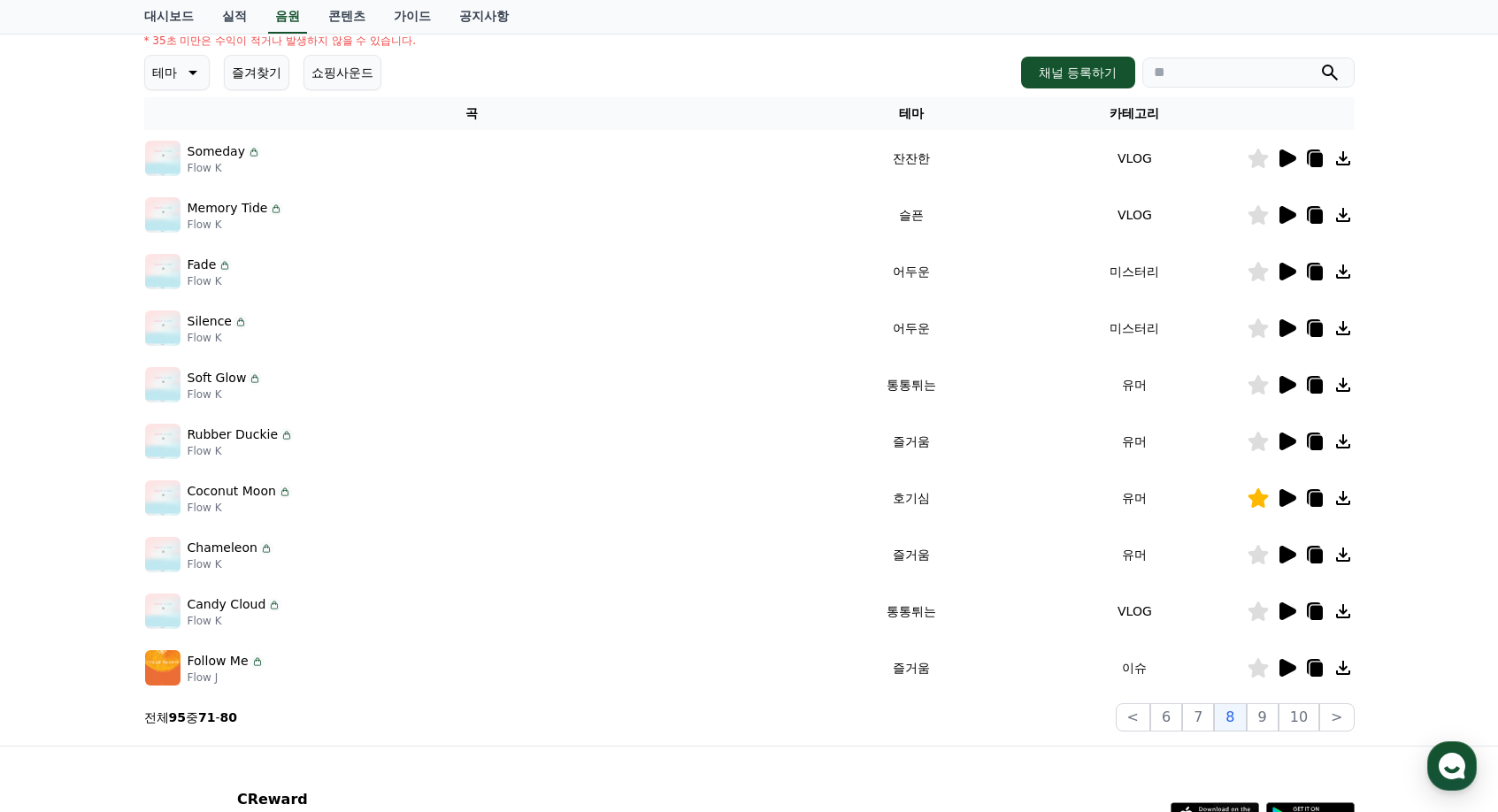
scroll to position [265, 0]
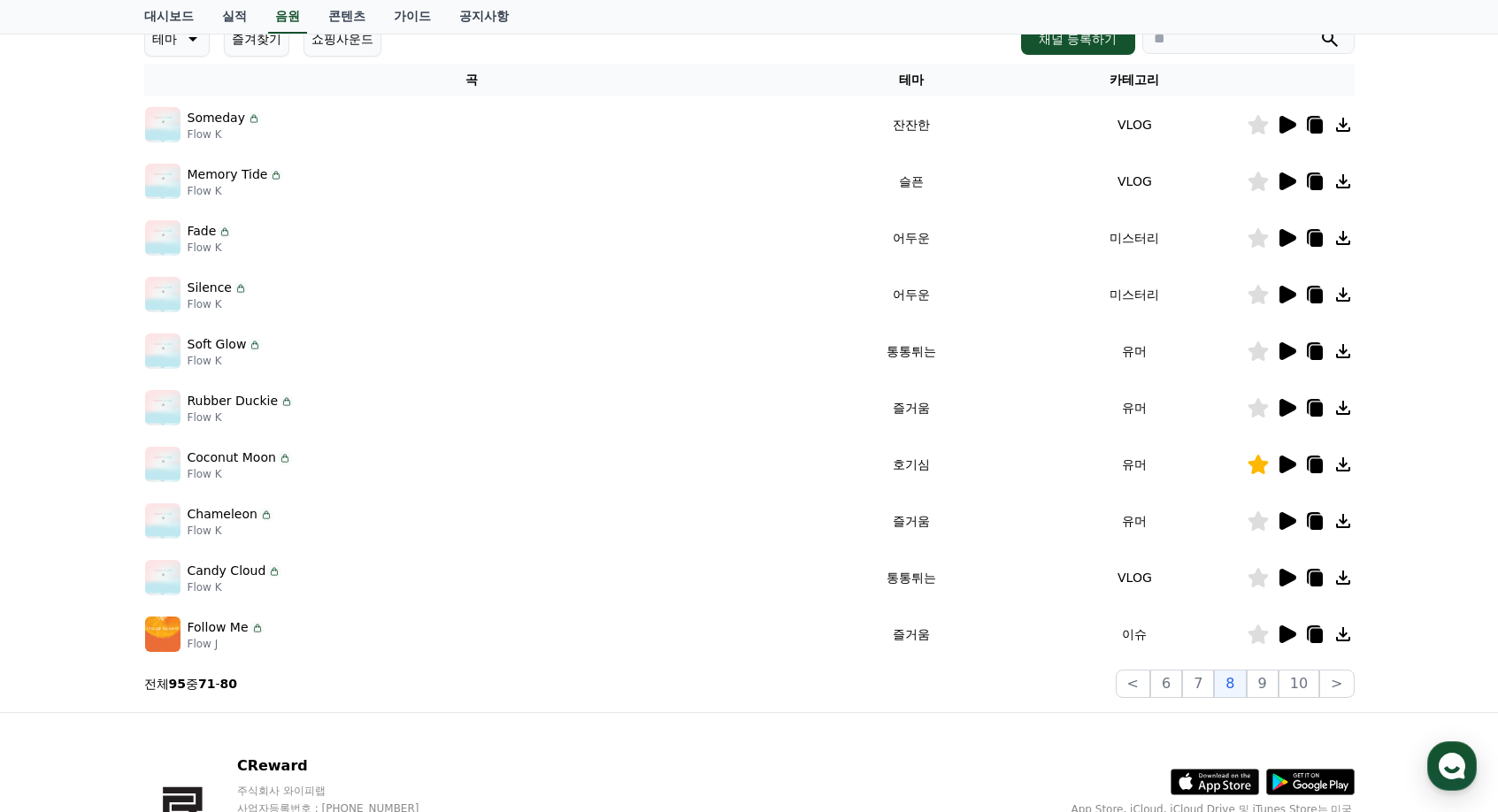
click at [1281, 354] on icon at bounding box center [1288, 352] width 17 height 18
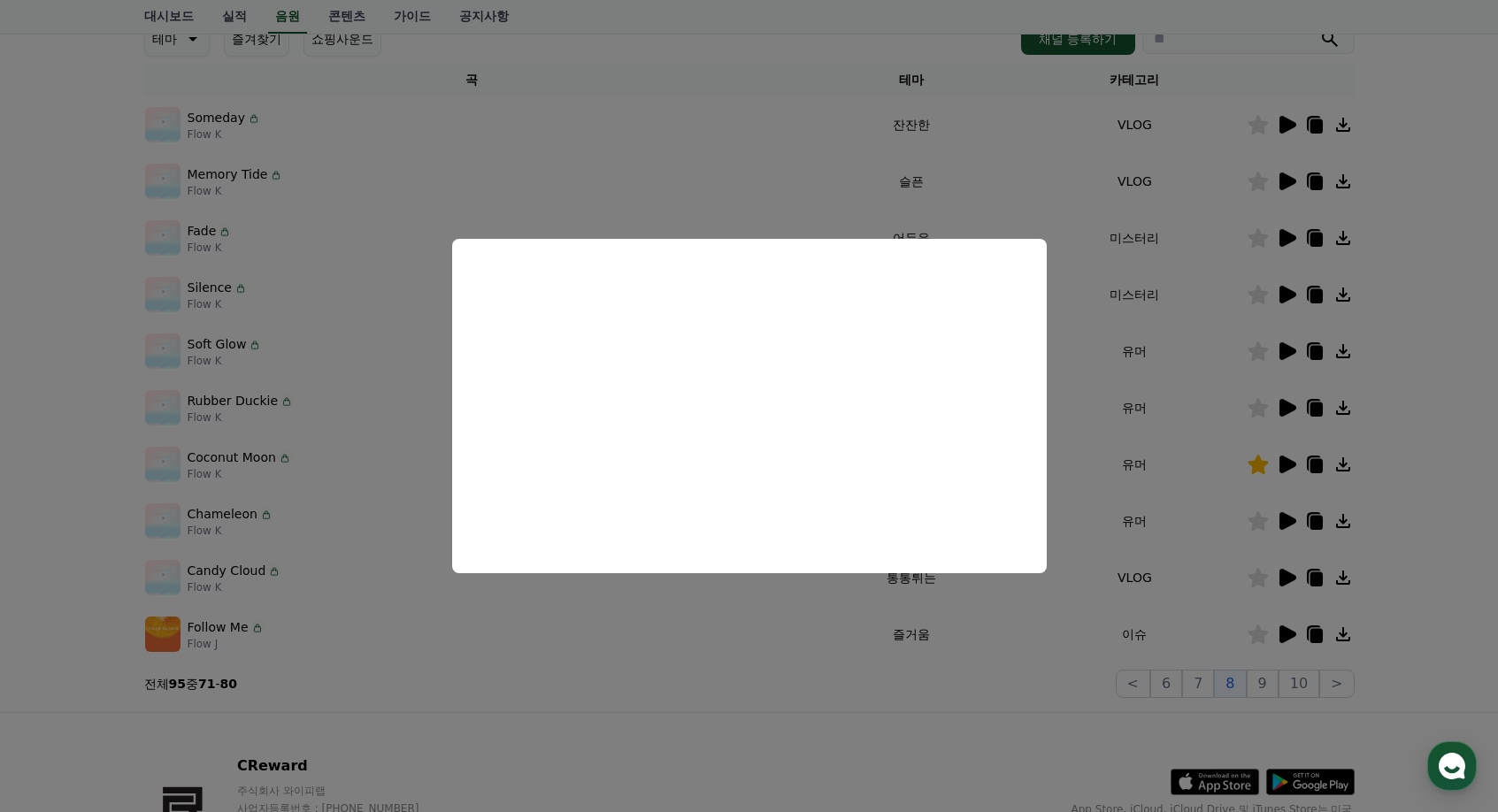
click at [1292, 411] on button "close modal" at bounding box center [749, 406] width 1498 height 812
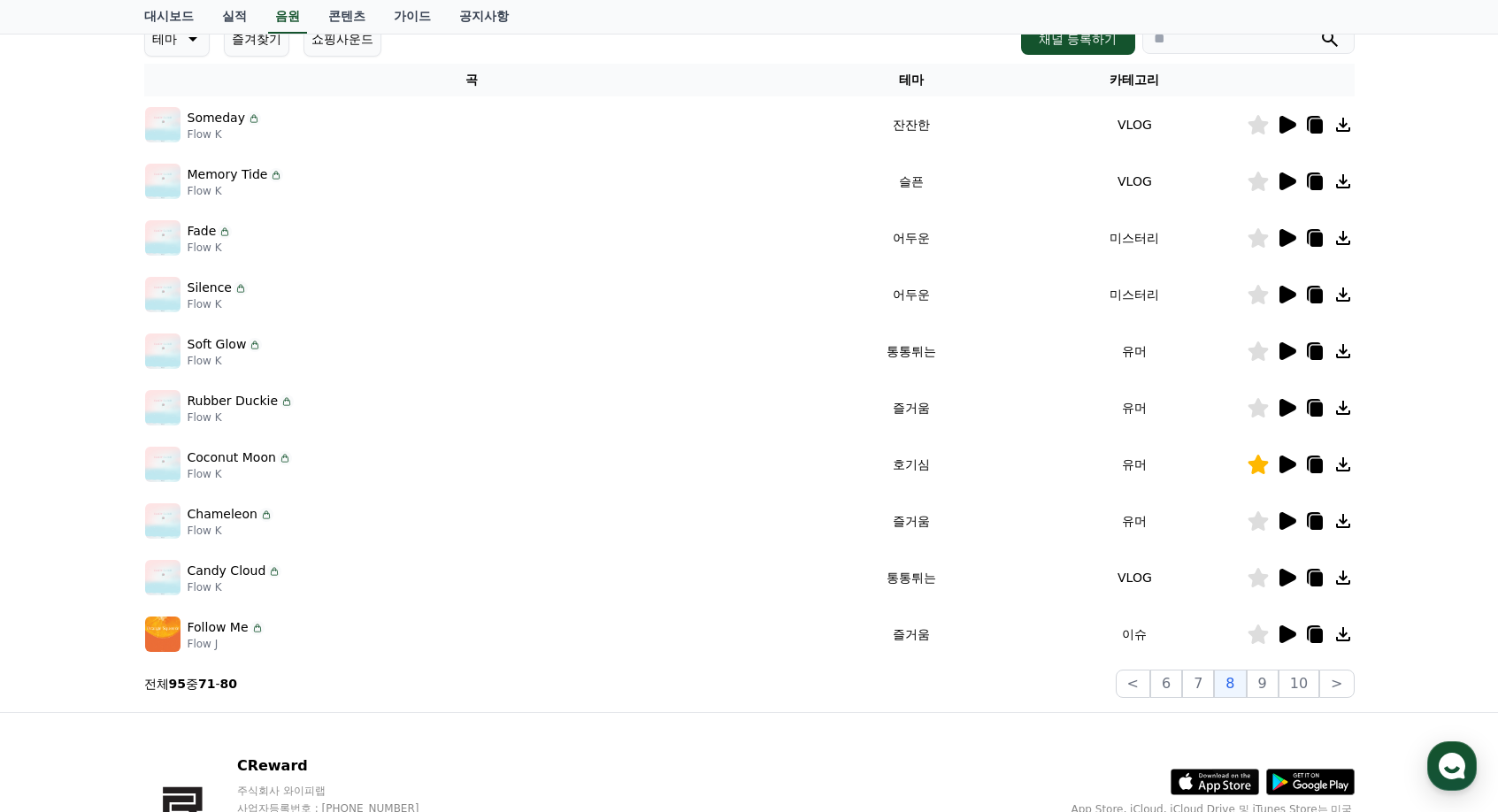
click at [1290, 411] on icon at bounding box center [1288, 407] width 17 height 18
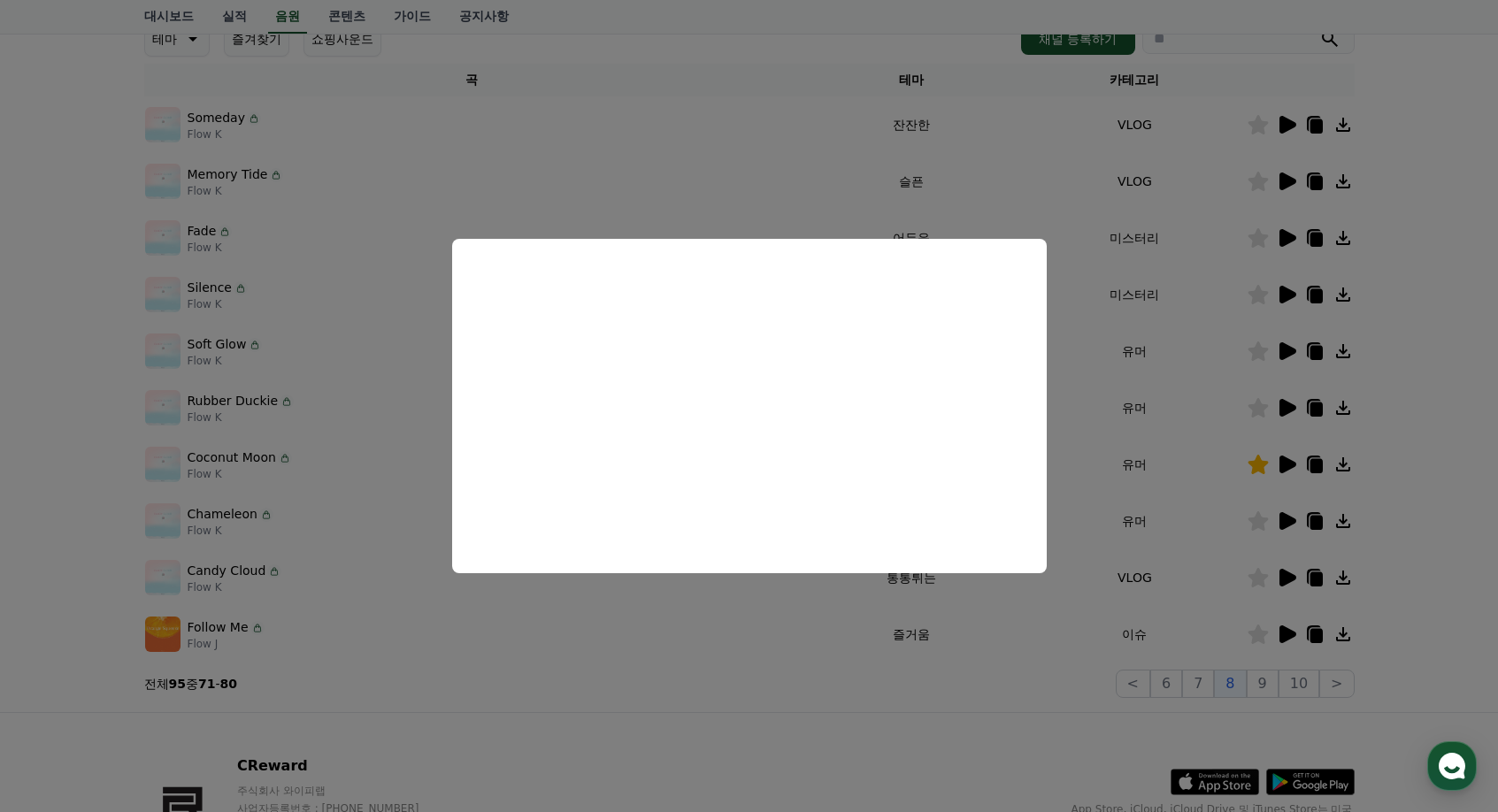
drag, startPoint x: 1233, startPoint y: 519, endPoint x: 1243, endPoint y: 512, distance: 12.2
click at [1233, 518] on button "close modal" at bounding box center [749, 406] width 1498 height 812
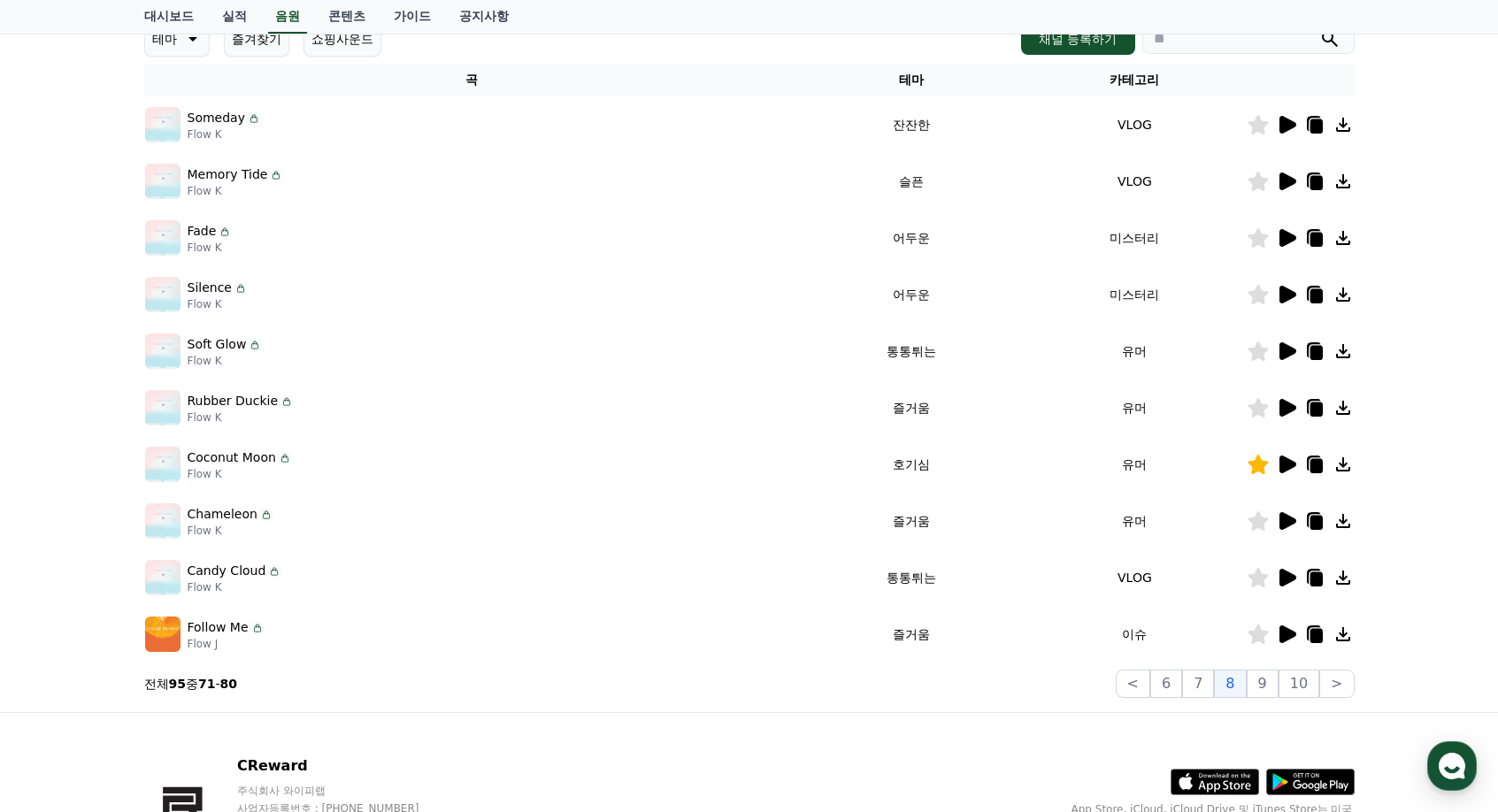
click at [1289, 521] on icon at bounding box center [1288, 521] width 17 height 18
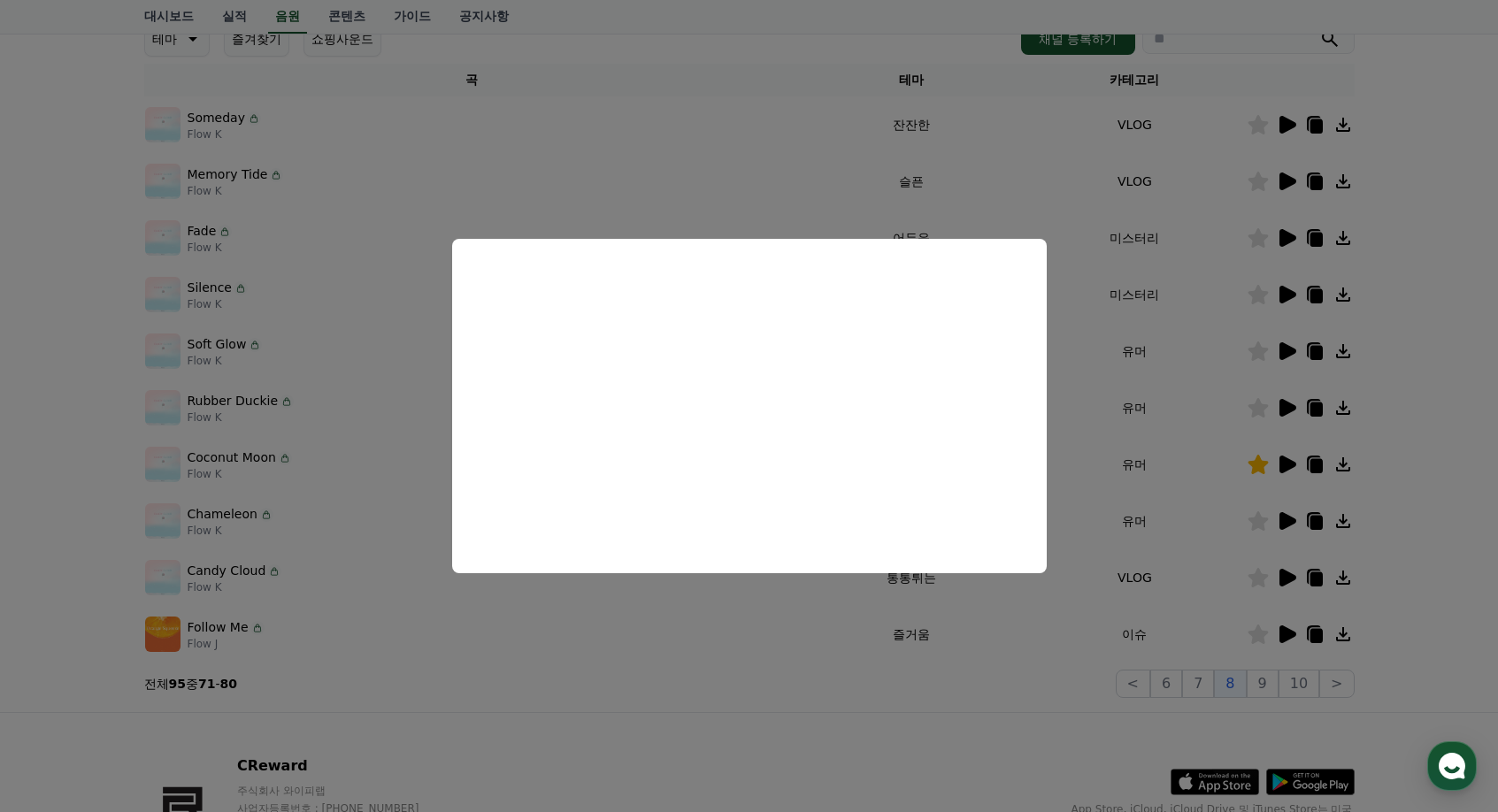
click at [1300, 638] on button "close modal" at bounding box center [749, 406] width 1498 height 812
click at [1293, 632] on icon at bounding box center [1288, 634] width 17 height 18
click at [1320, 674] on button "close modal" at bounding box center [749, 406] width 1498 height 812
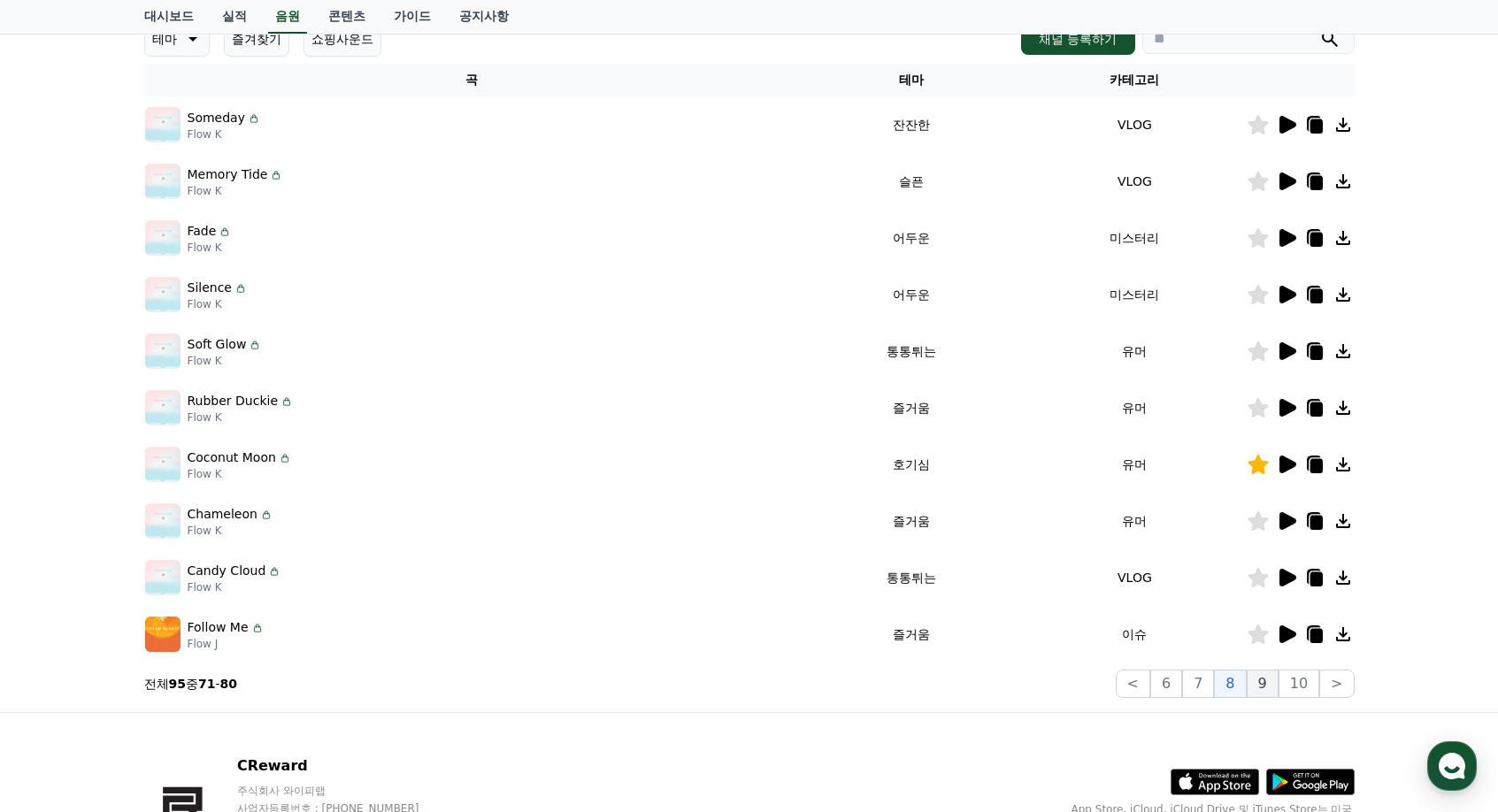
click at [1271, 682] on button "9" at bounding box center [1262, 683] width 31 height 28
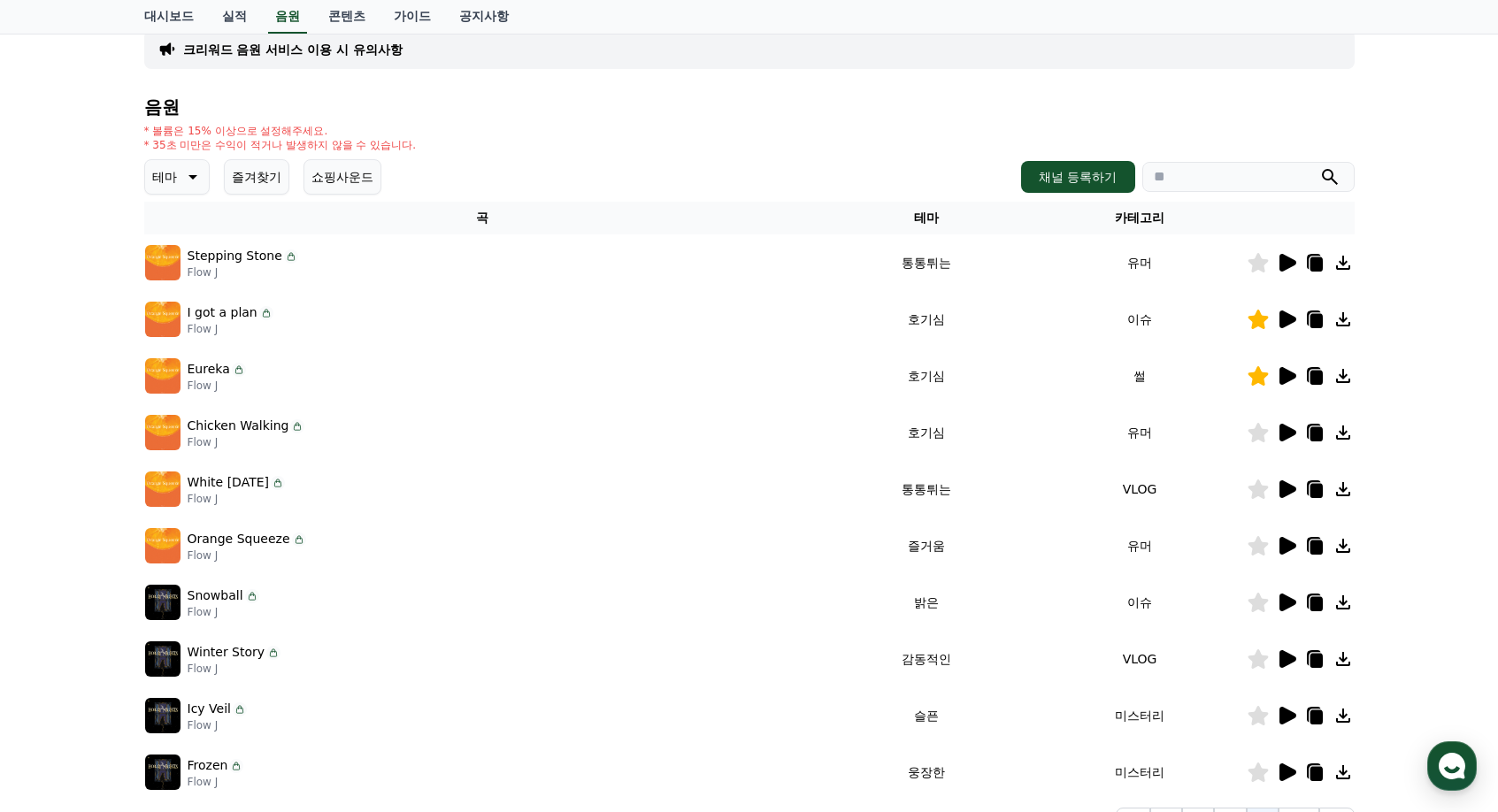
scroll to position [88, 0]
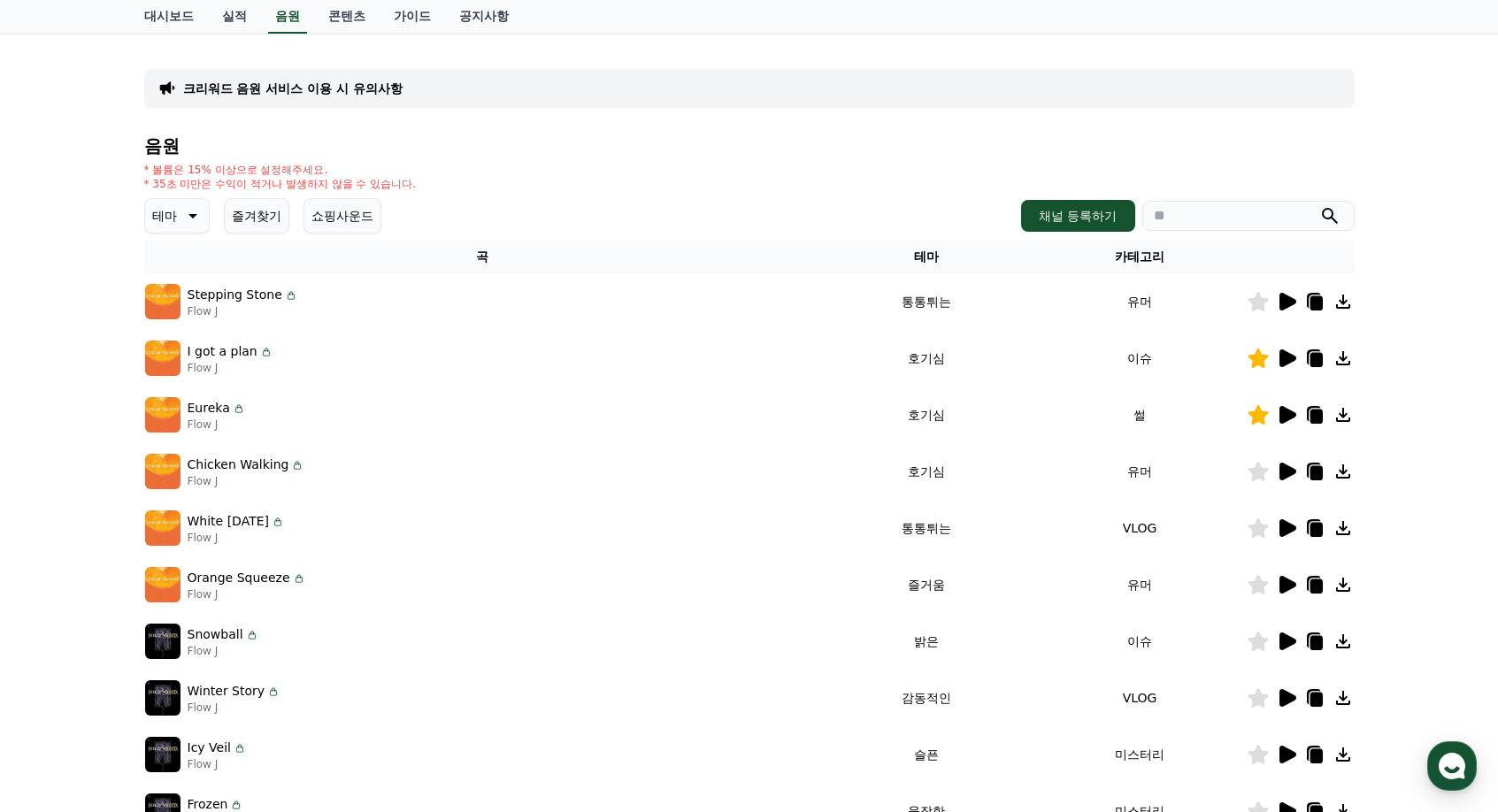
click at [1282, 300] on icon at bounding box center [1288, 301] width 17 height 18
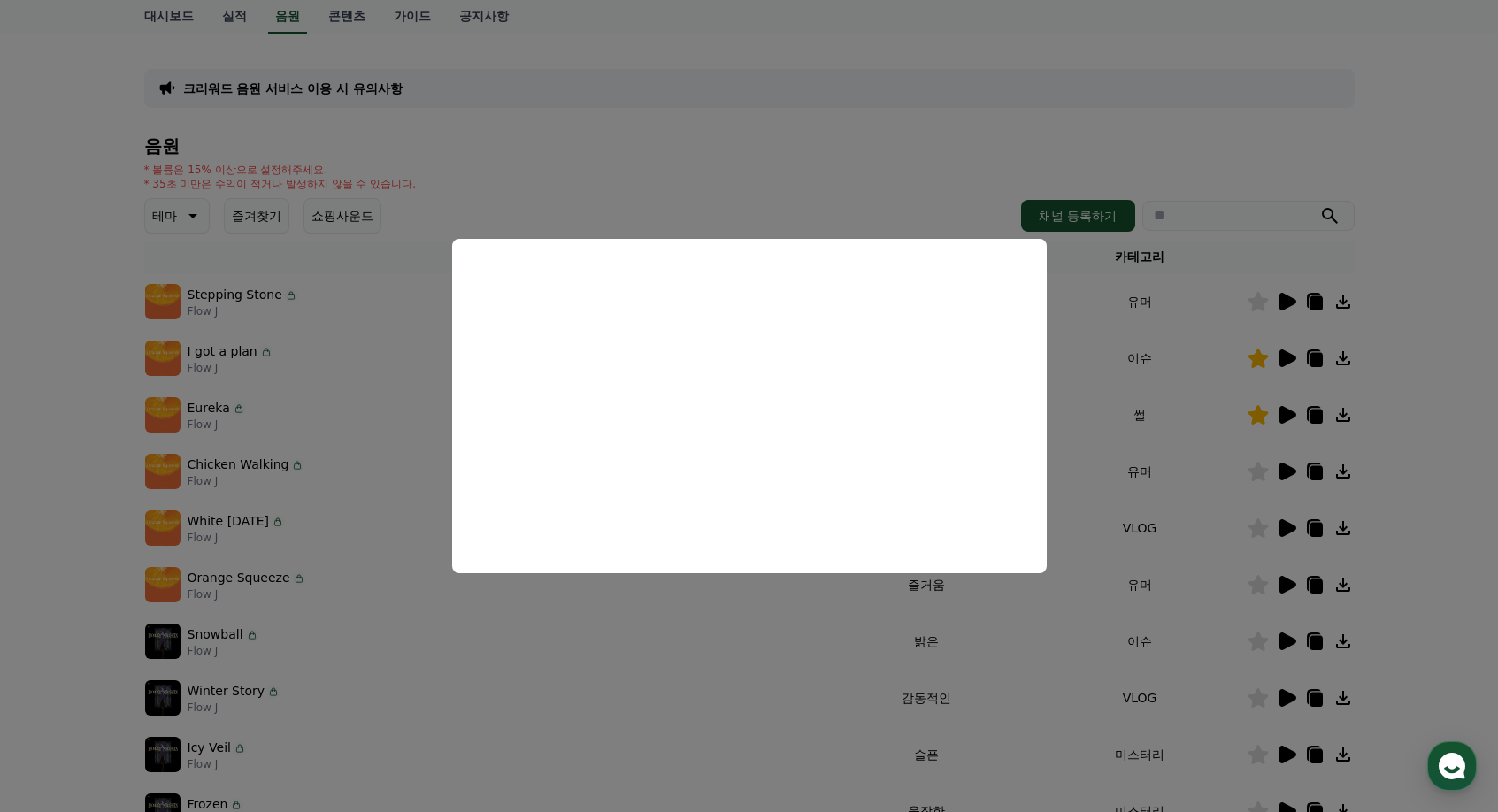
click at [1311, 494] on button "close modal" at bounding box center [749, 406] width 1498 height 812
click at [1276, 474] on icon at bounding box center [1287, 471] width 22 height 22
click at [1290, 515] on button "close modal" at bounding box center [749, 406] width 1498 height 812
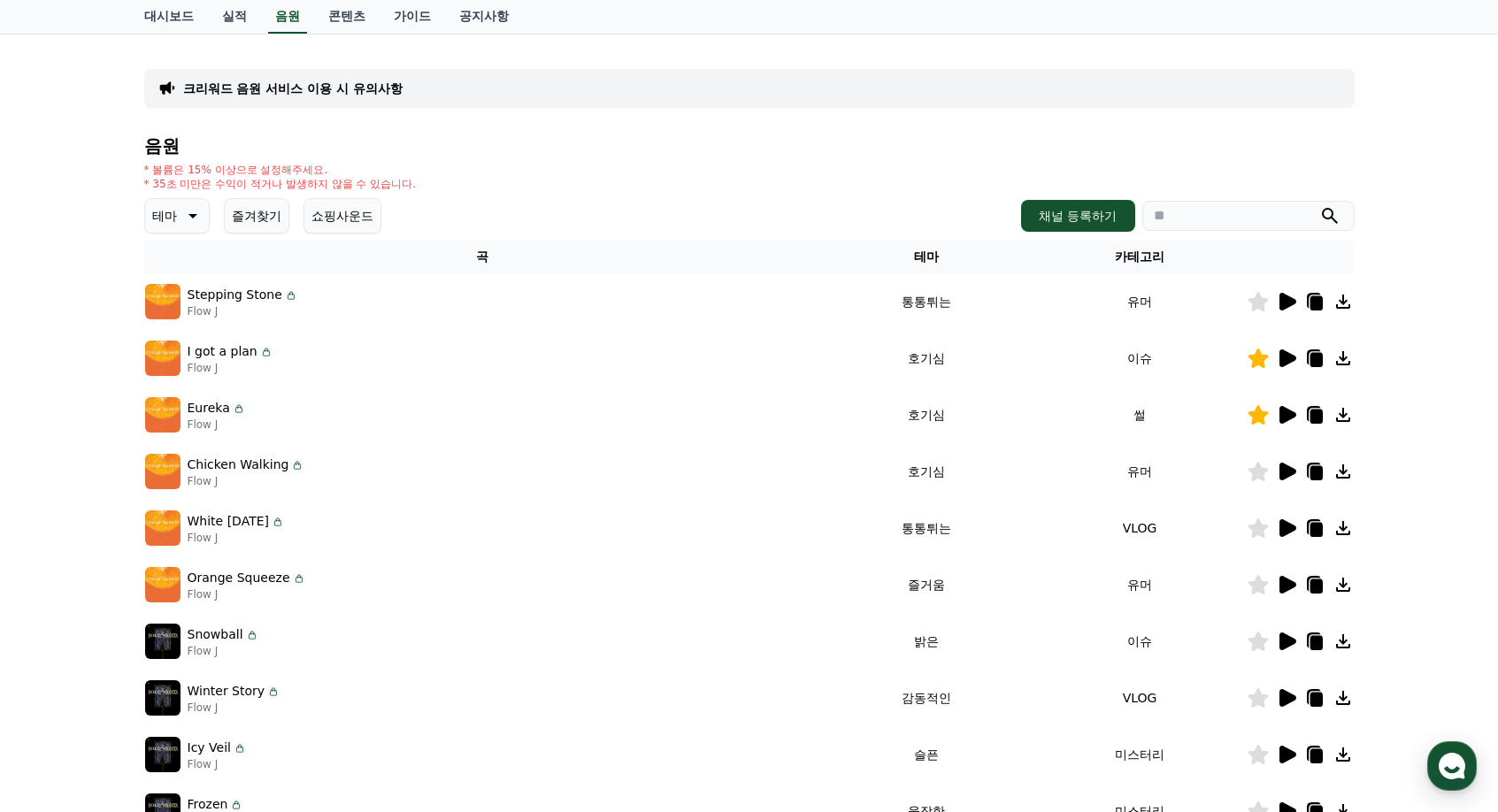
click at [1289, 578] on icon at bounding box center [1287, 585] width 22 height 22
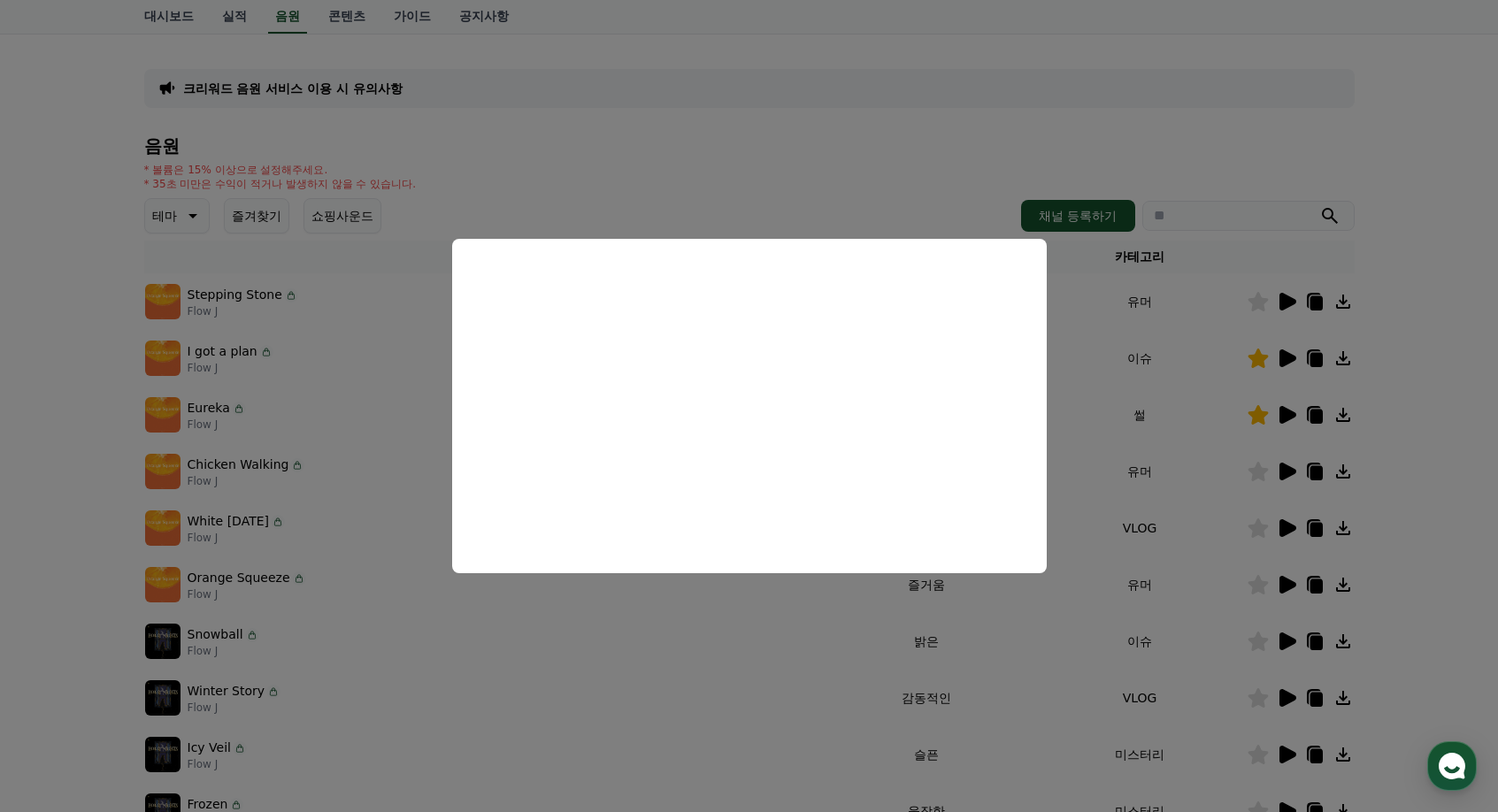
click at [1287, 648] on button "close modal" at bounding box center [749, 406] width 1498 height 812
click at [1286, 647] on icon at bounding box center [1288, 641] width 17 height 18
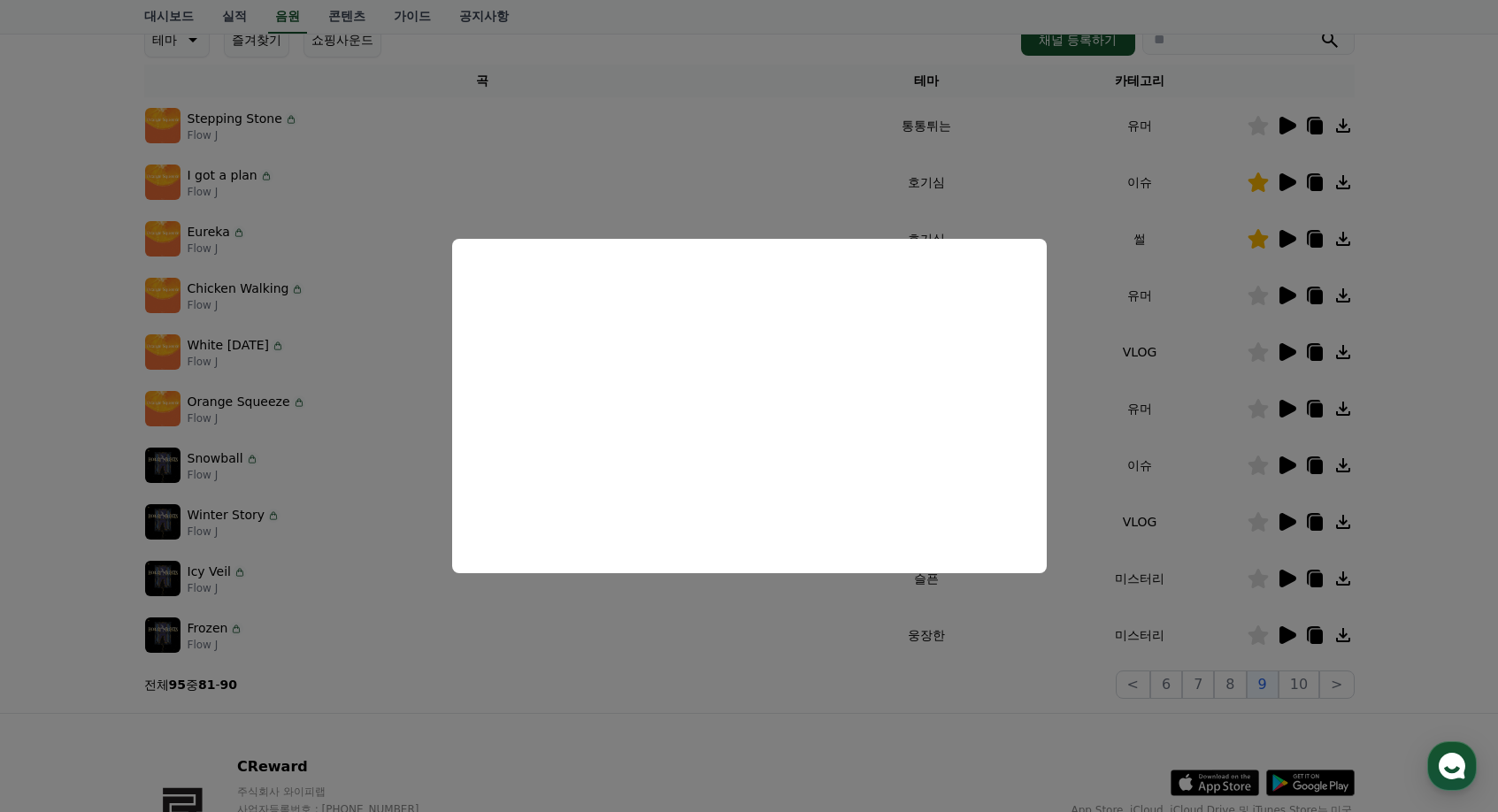
scroll to position [265, 0]
click at [1288, 635] on button "close modal" at bounding box center [749, 406] width 1498 height 812
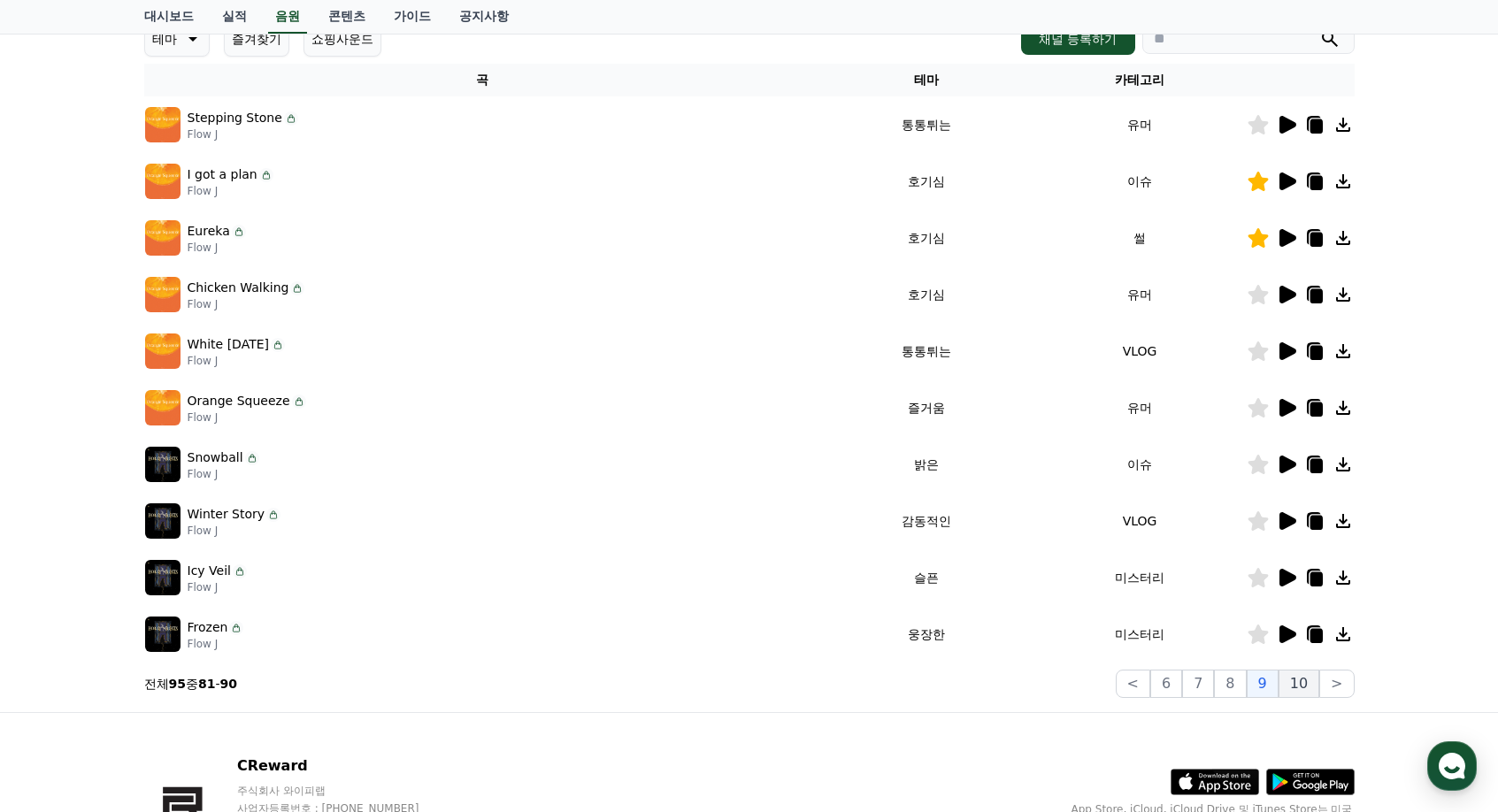
click at [1288, 684] on button "10" at bounding box center [1299, 683] width 40 height 28
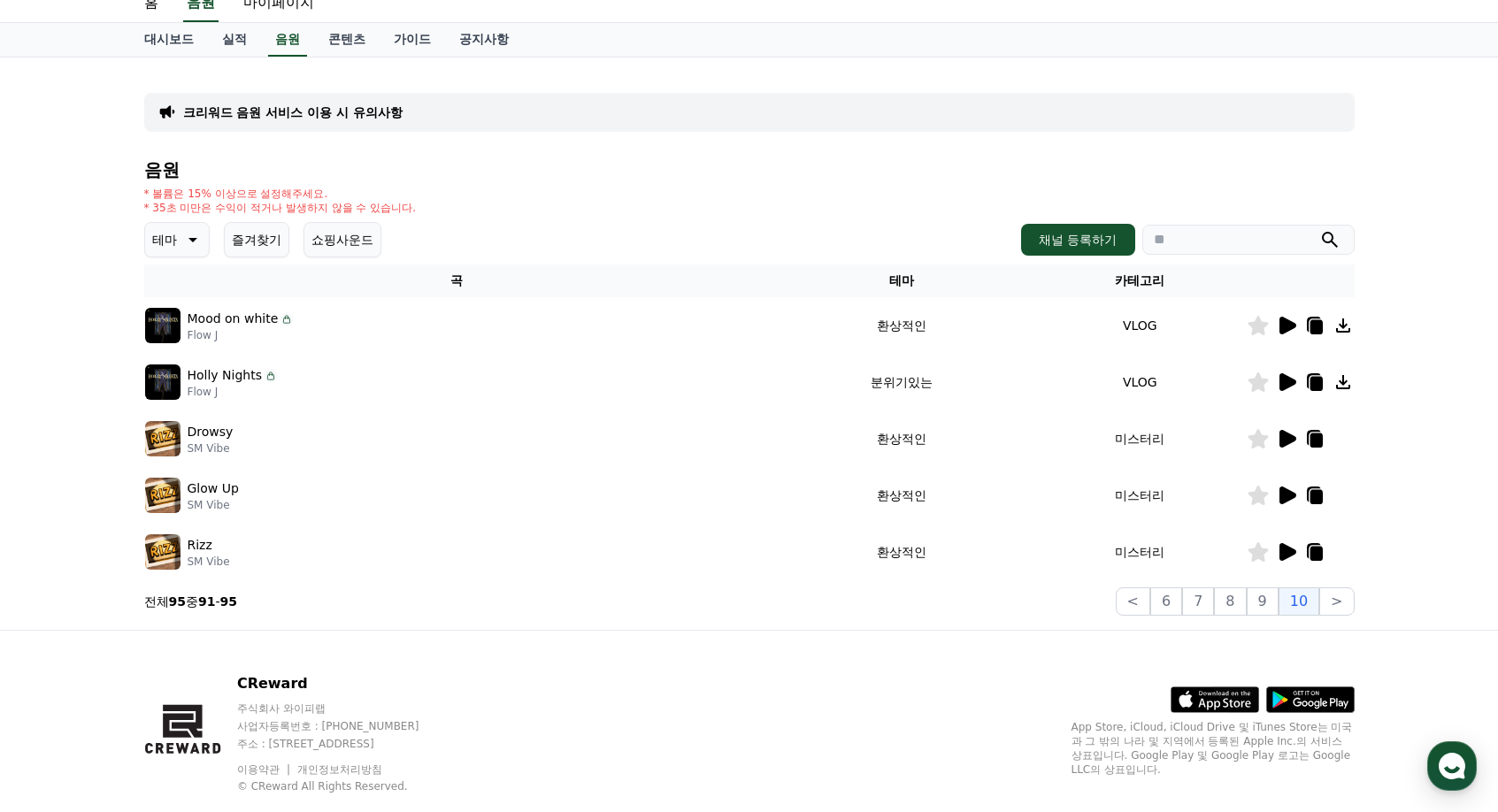
scroll to position [14, 0]
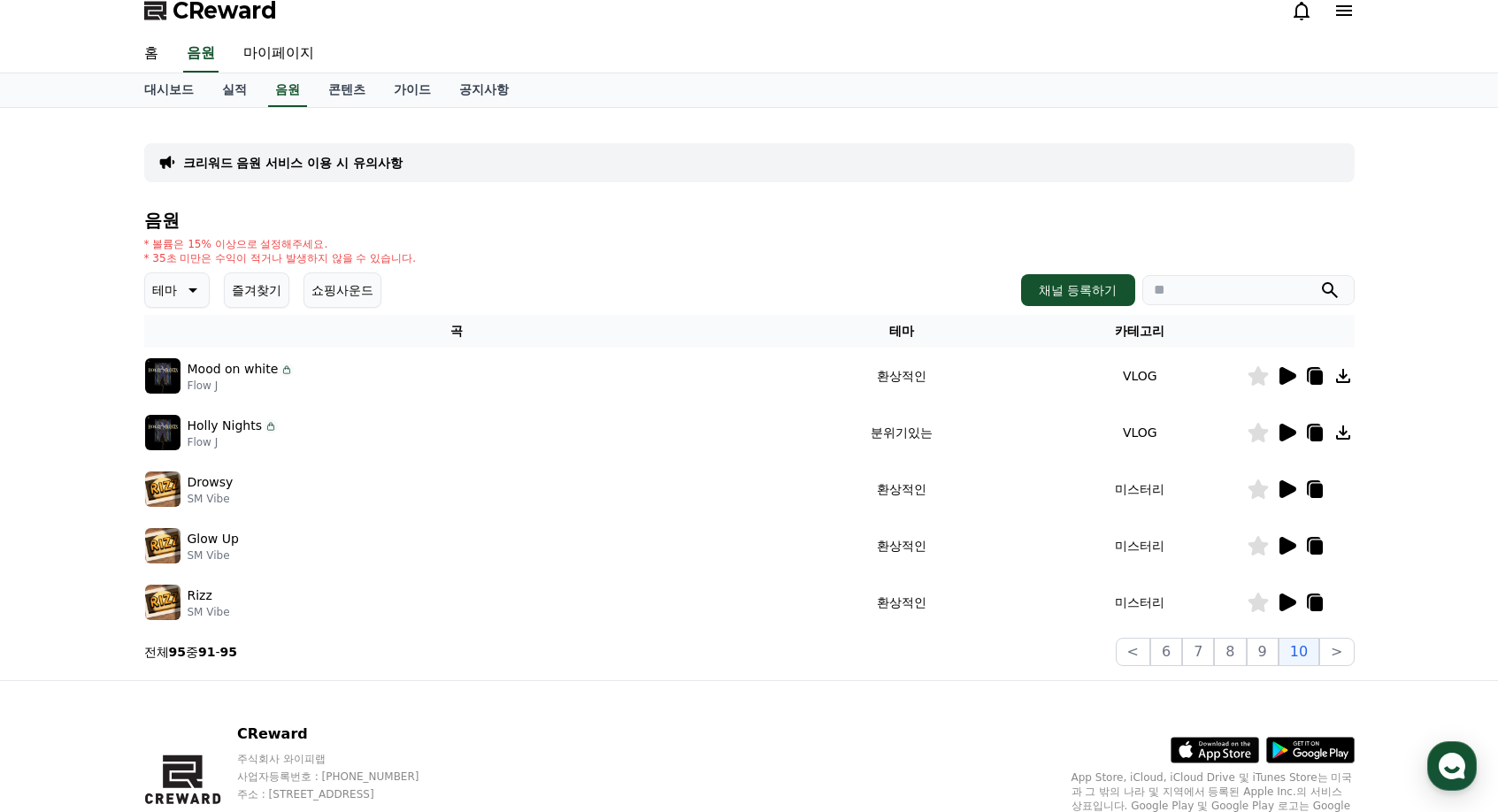
click at [254, 282] on button "즐겨찾기" at bounding box center [256, 291] width 66 height 35
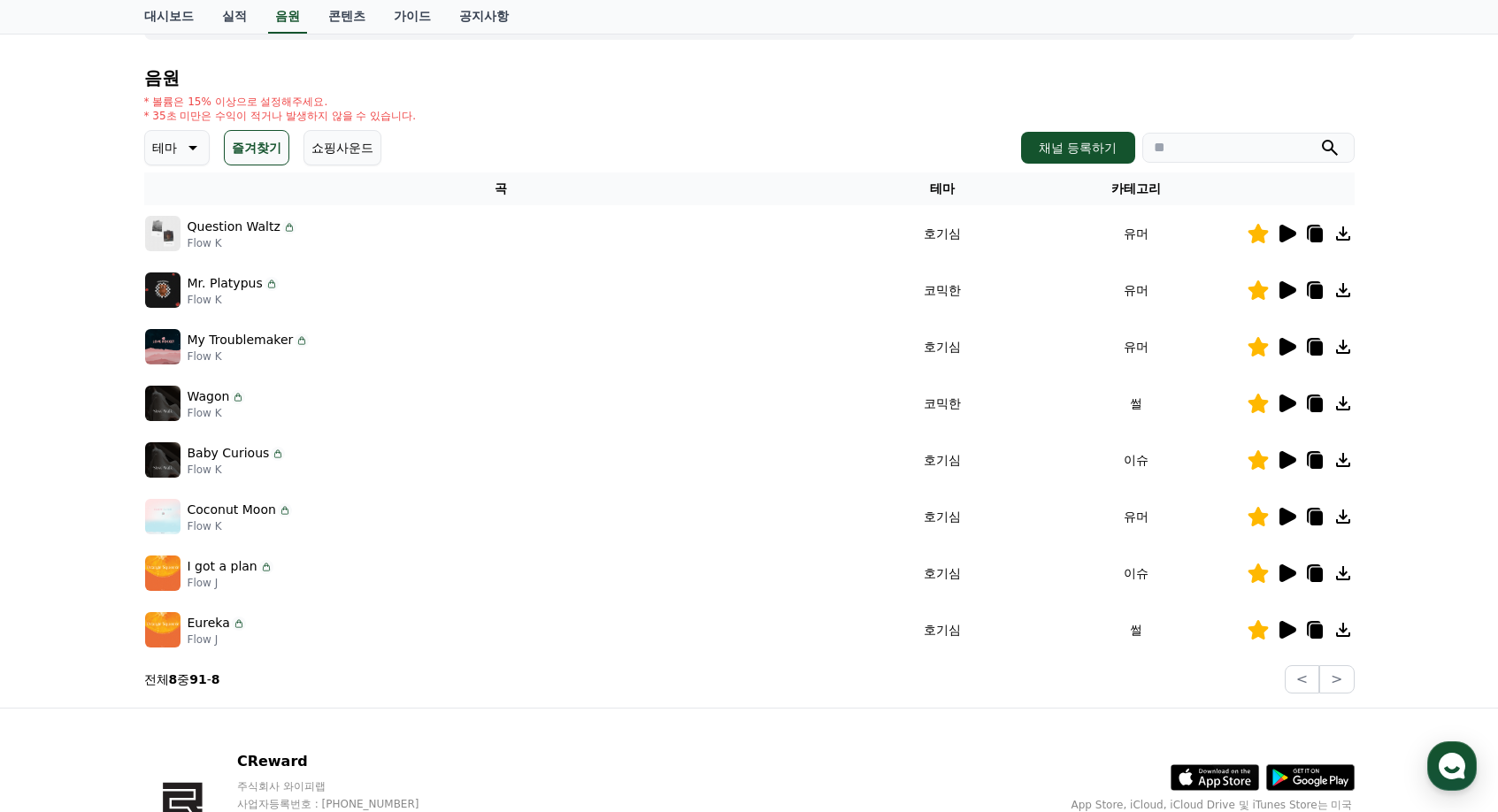
scroll to position [191, 0]
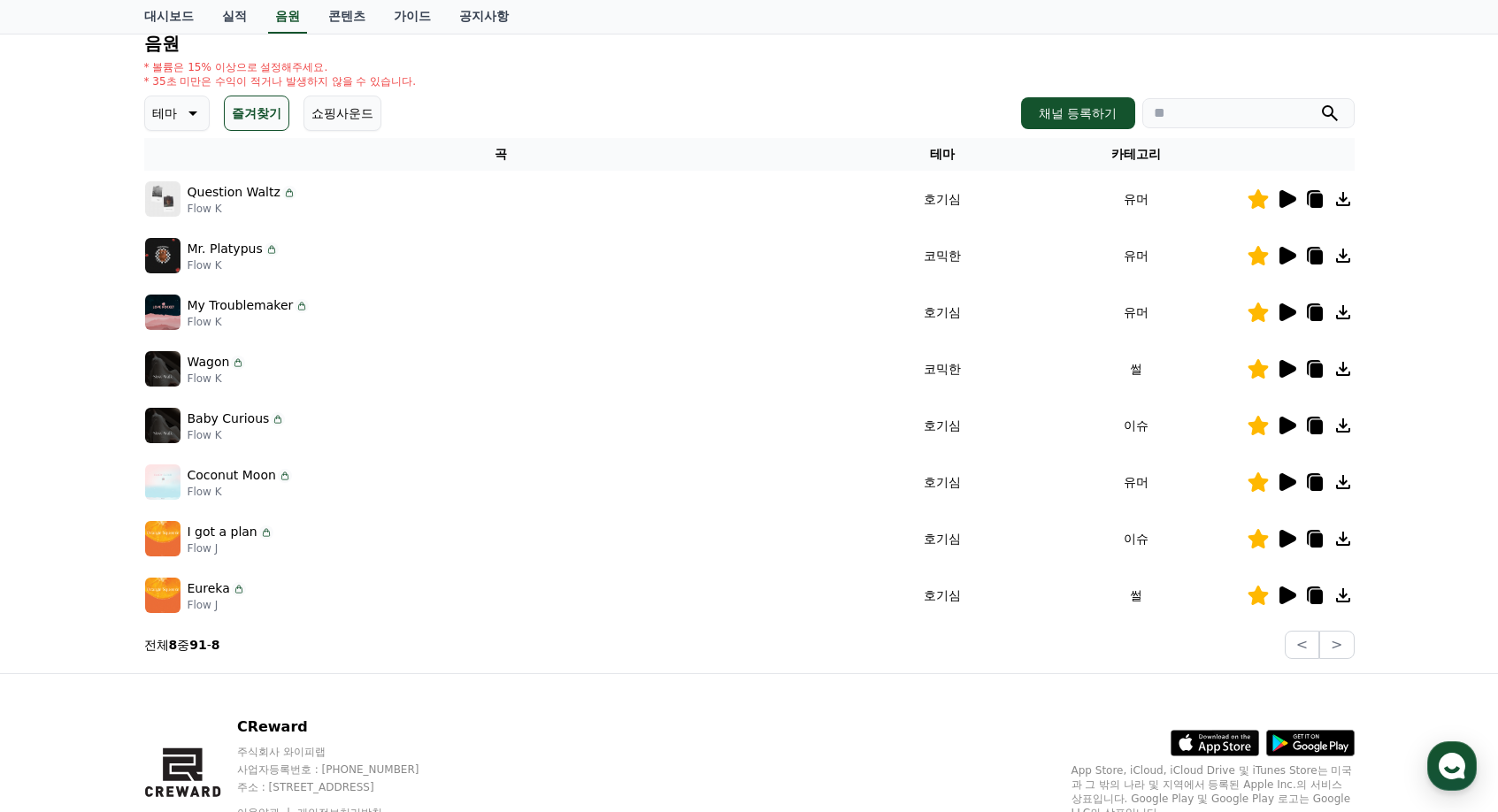
click at [1289, 199] on icon at bounding box center [1288, 199] width 17 height 18
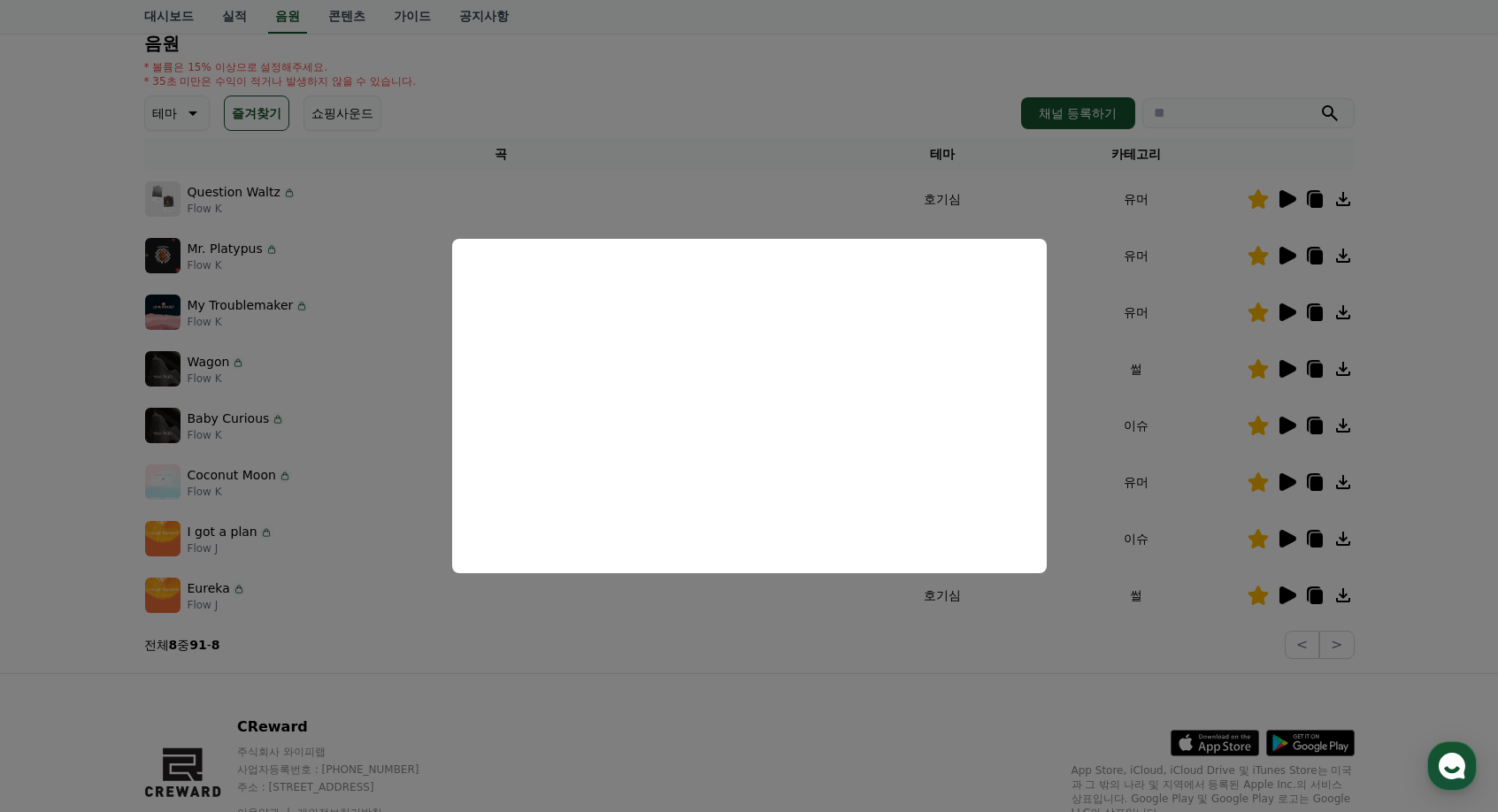
click at [1249, 299] on button "close modal" at bounding box center [749, 406] width 1498 height 812
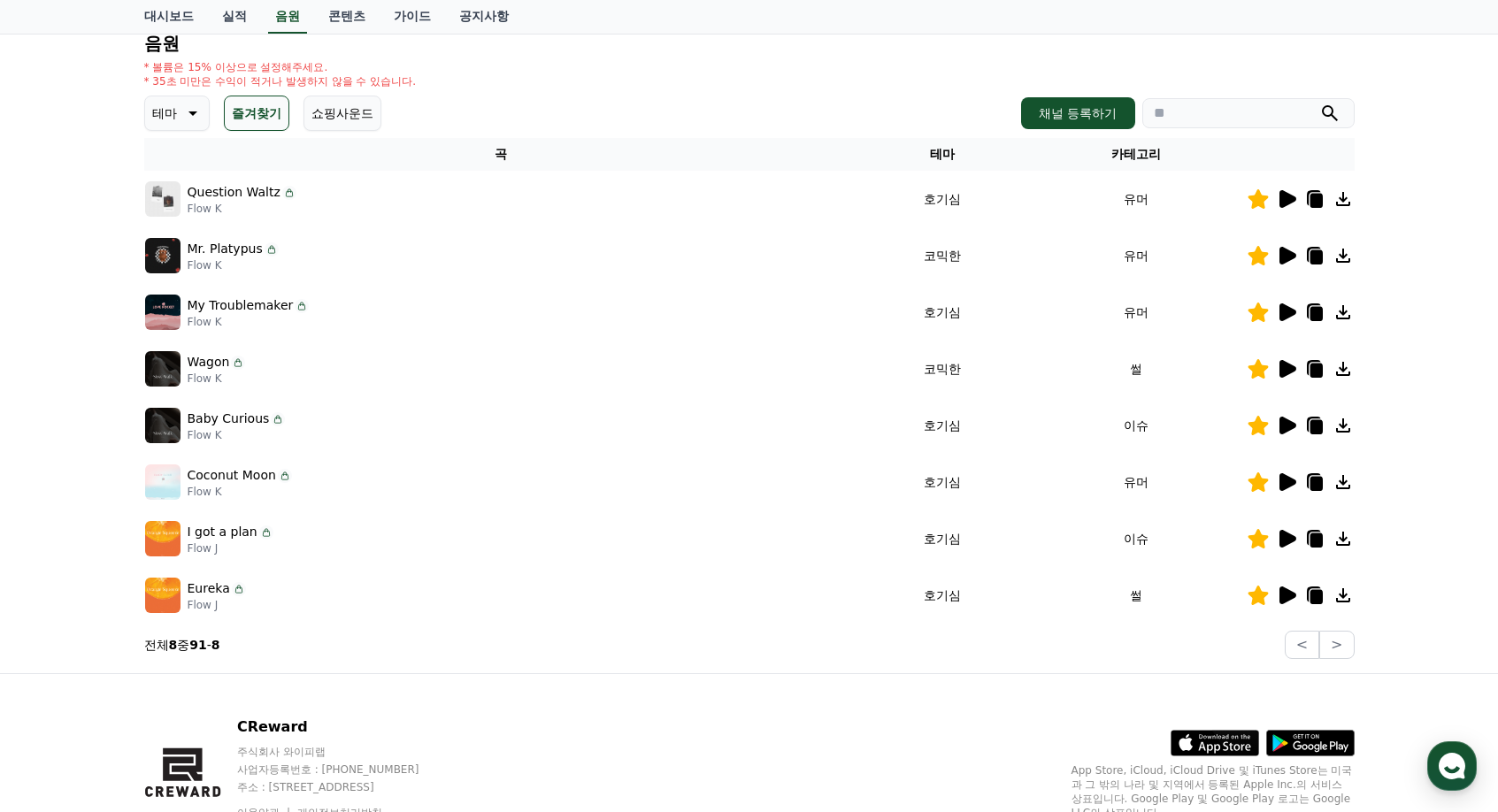
click at [1286, 255] on icon at bounding box center [1288, 255] width 17 height 18
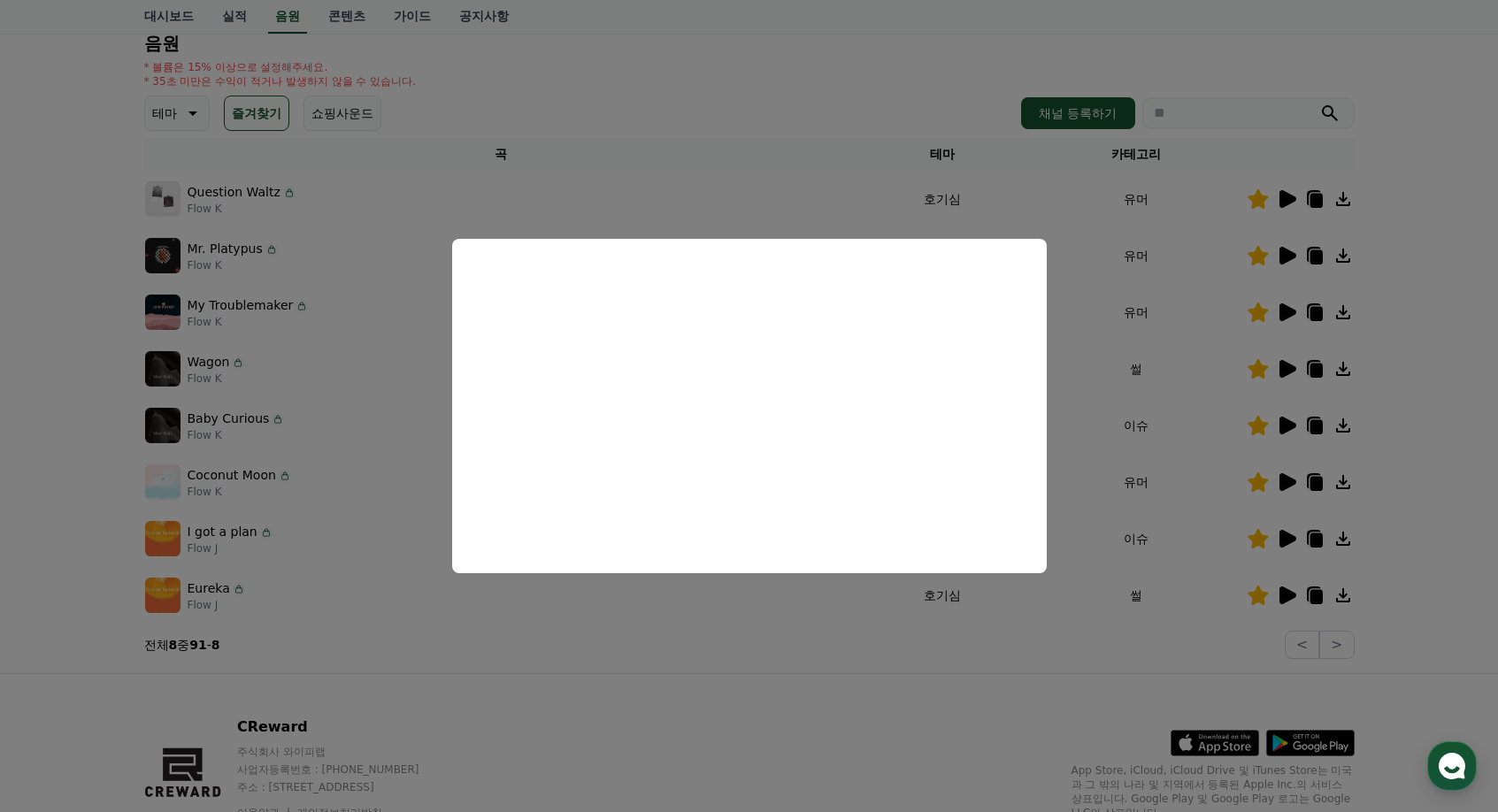
click at [1259, 345] on button "close modal" at bounding box center [749, 406] width 1498 height 812
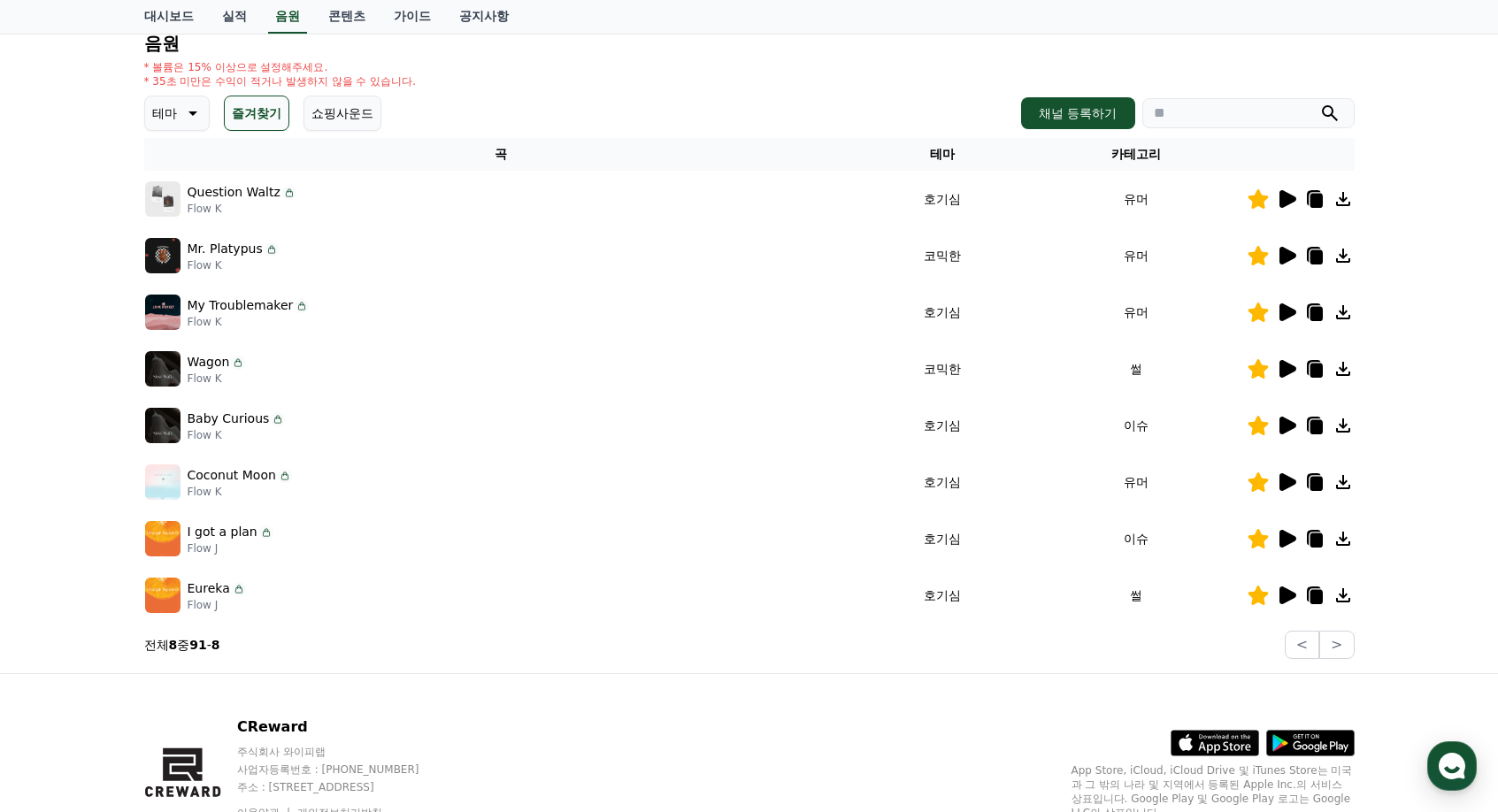
click at [1290, 310] on icon at bounding box center [1288, 312] width 17 height 18
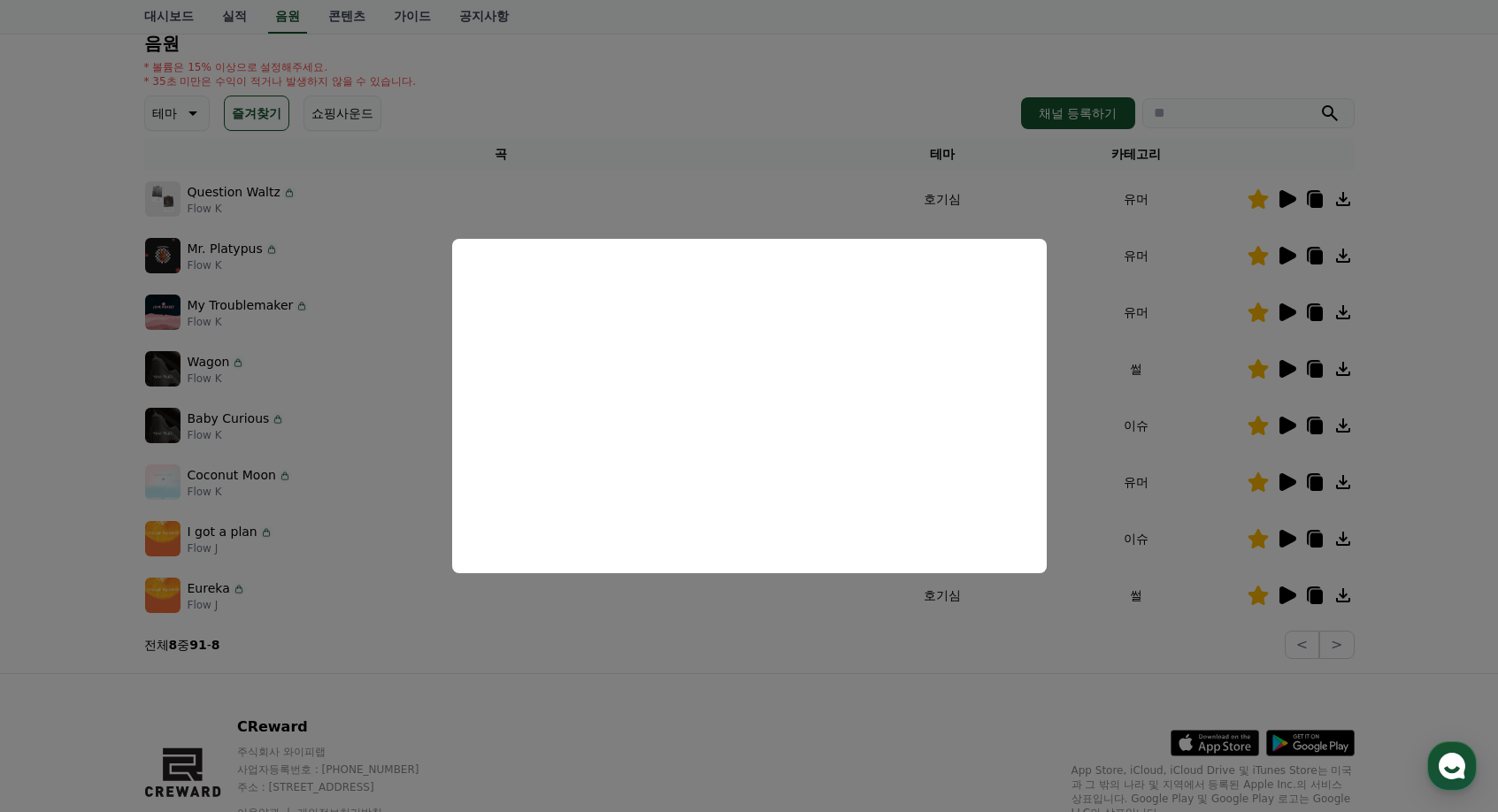
click at [1254, 435] on button "close modal" at bounding box center [749, 406] width 1498 height 812
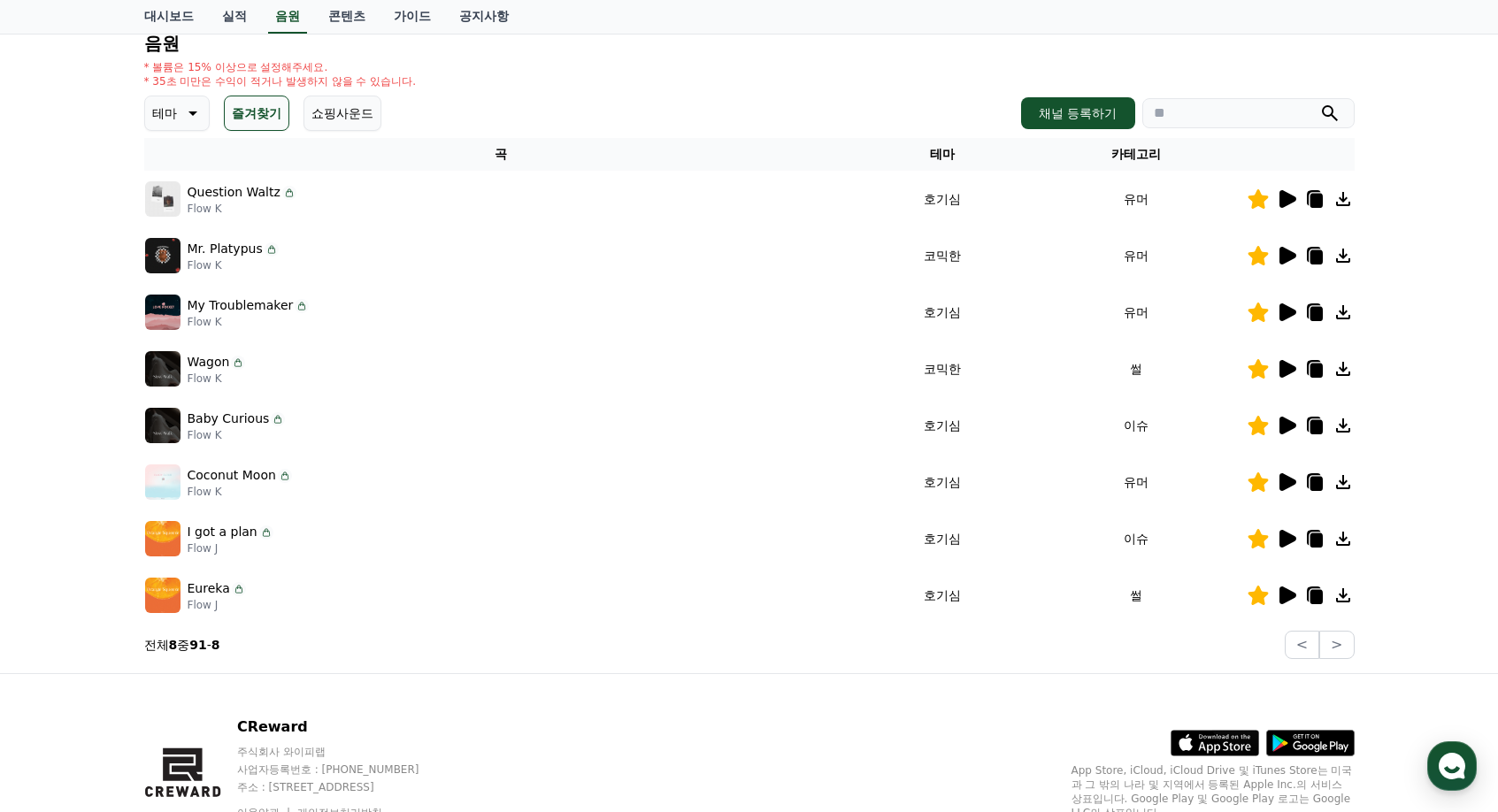
click at [1288, 373] on icon at bounding box center [1288, 369] width 17 height 18
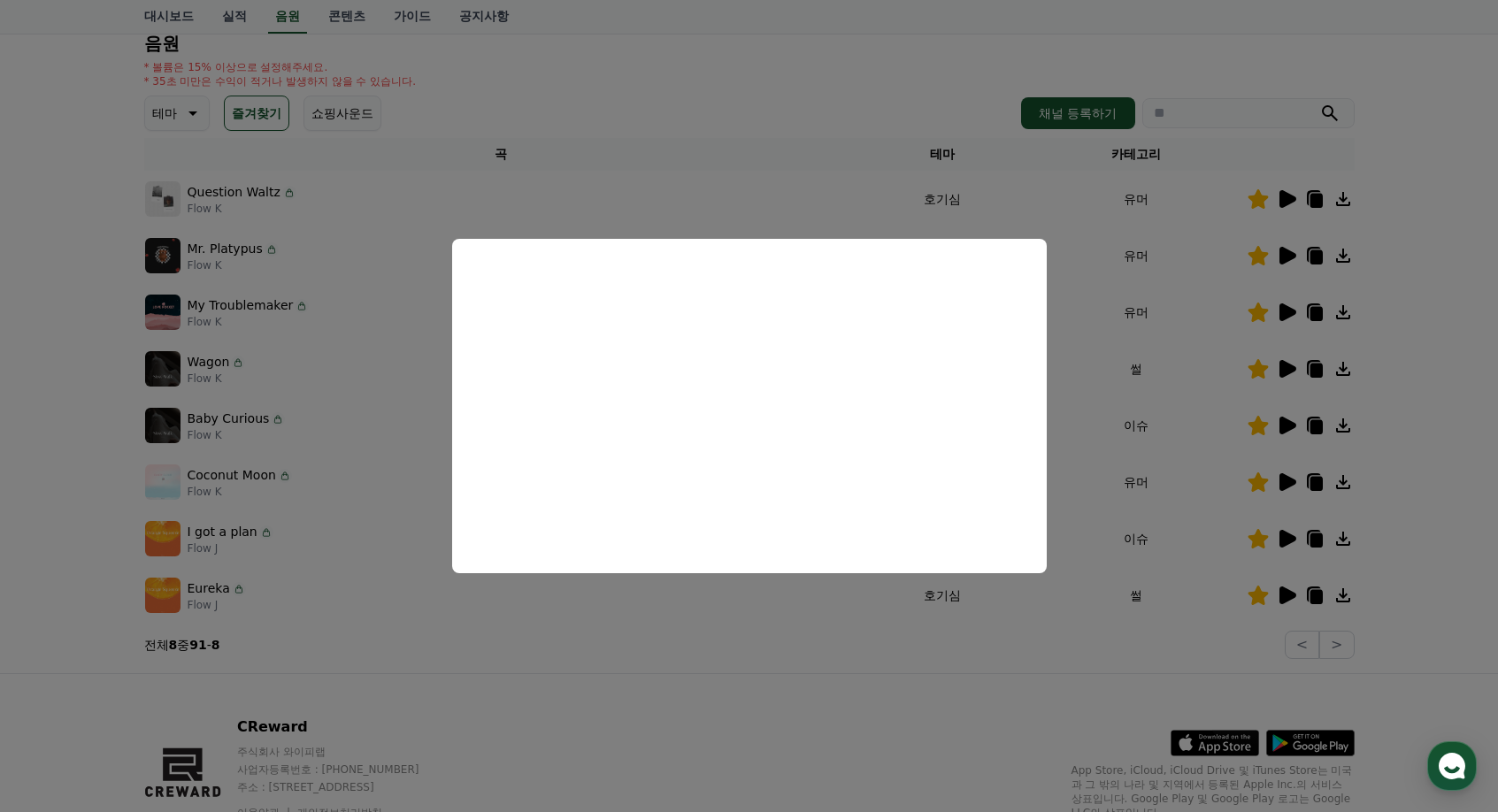
click at [1202, 430] on button "close modal" at bounding box center [749, 406] width 1498 height 812
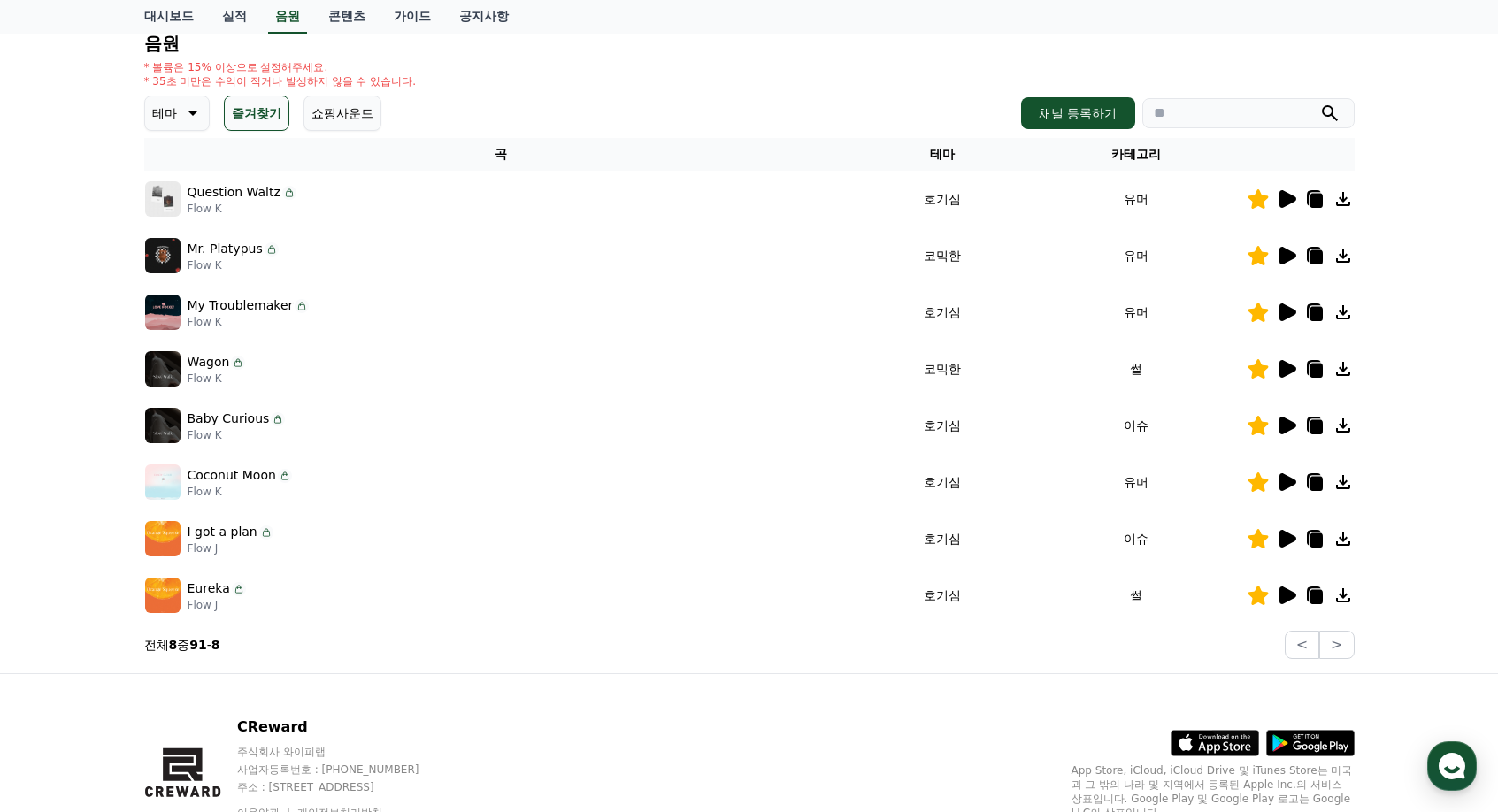
click at [1255, 313] on icon at bounding box center [1257, 312] width 21 height 20
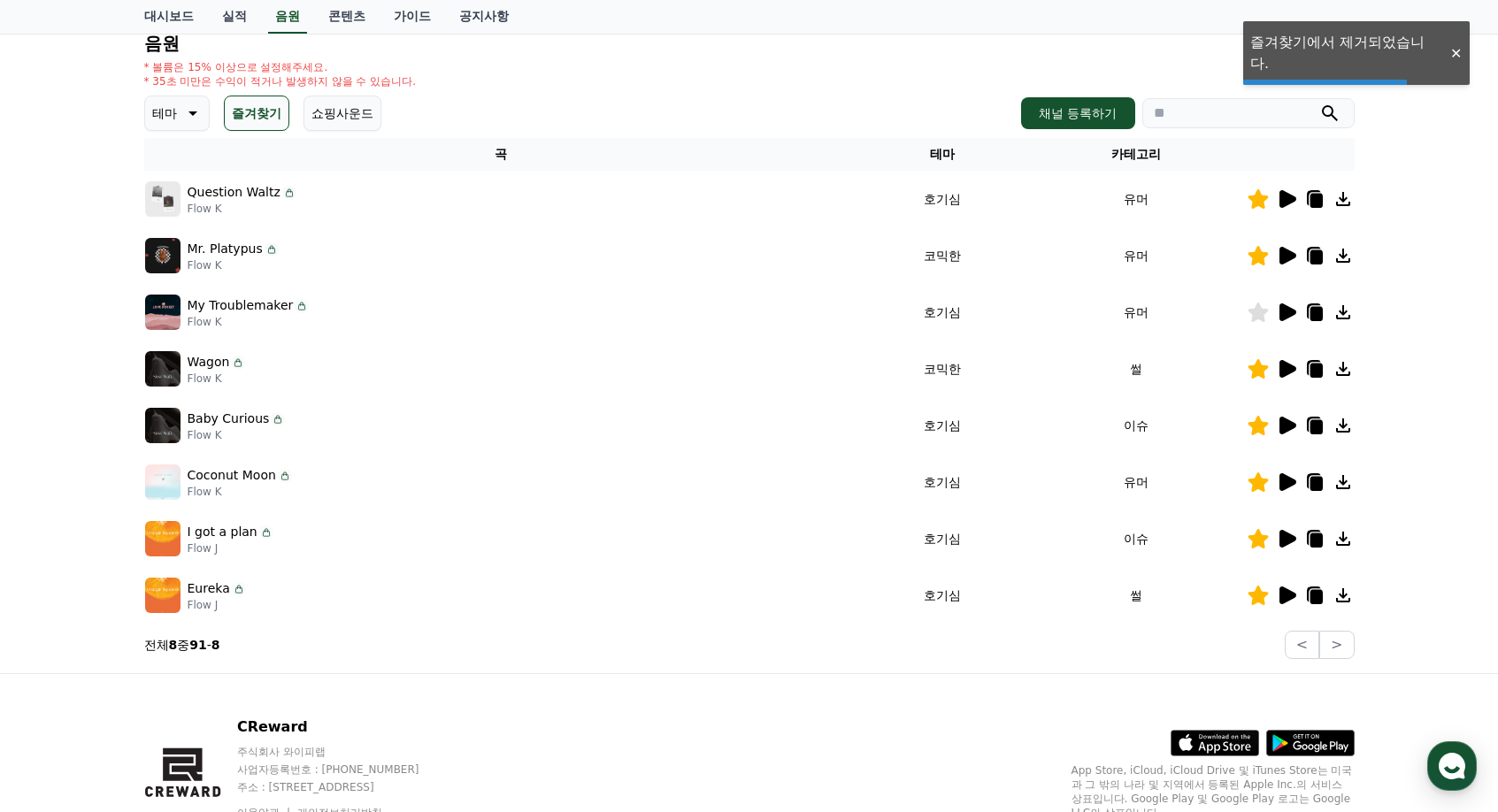
click at [1258, 254] on icon at bounding box center [1257, 255] width 21 height 20
click at [1292, 596] on icon at bounding box center [1288, 595] width 17 height 18
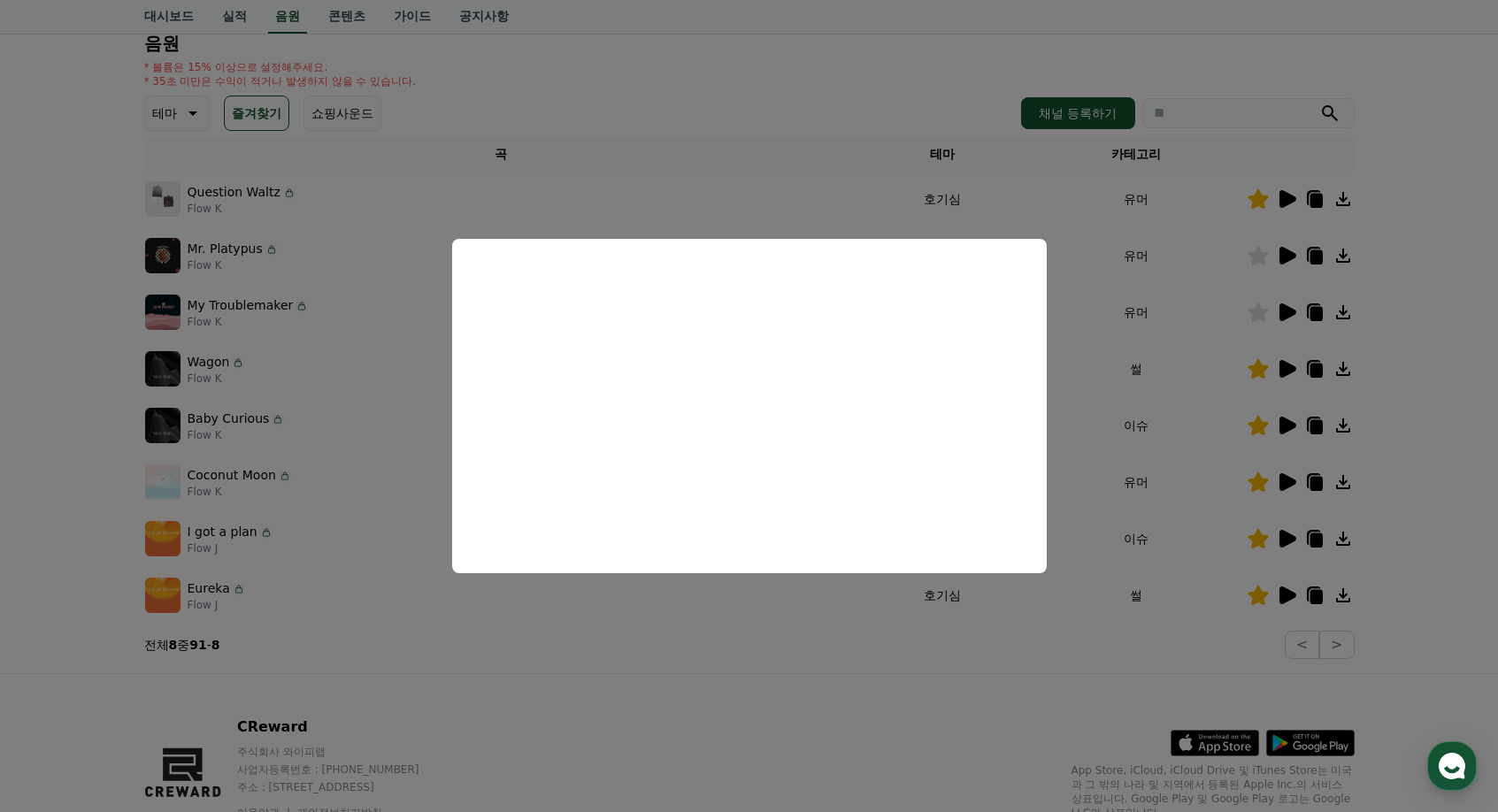
click at [1197, 433] on button "close modal" at bounding box center [749, 406] width 1498 height 812
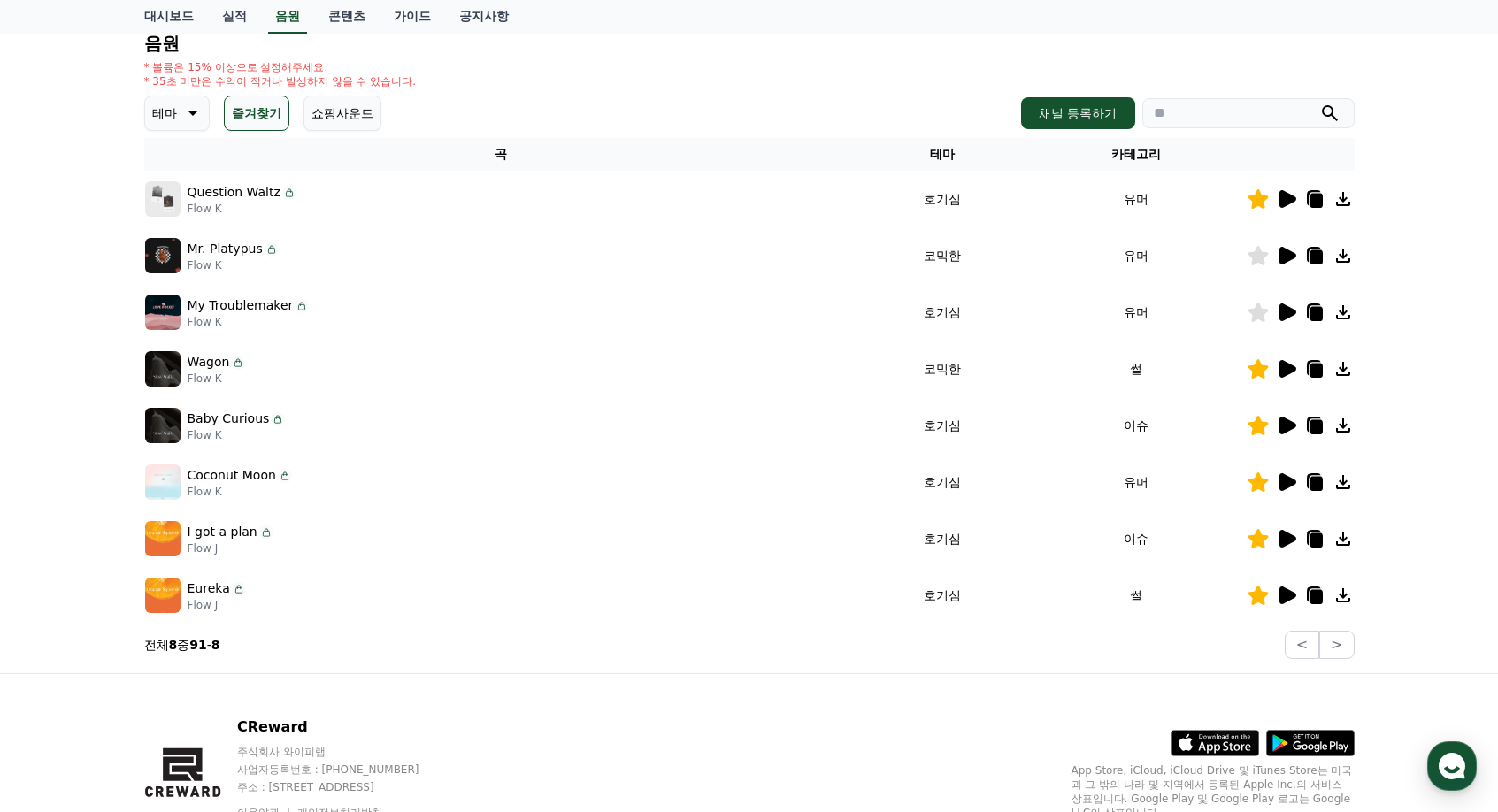
click at [1288, 545] on icon at bounding box center [1287, 539] width 22 height 22
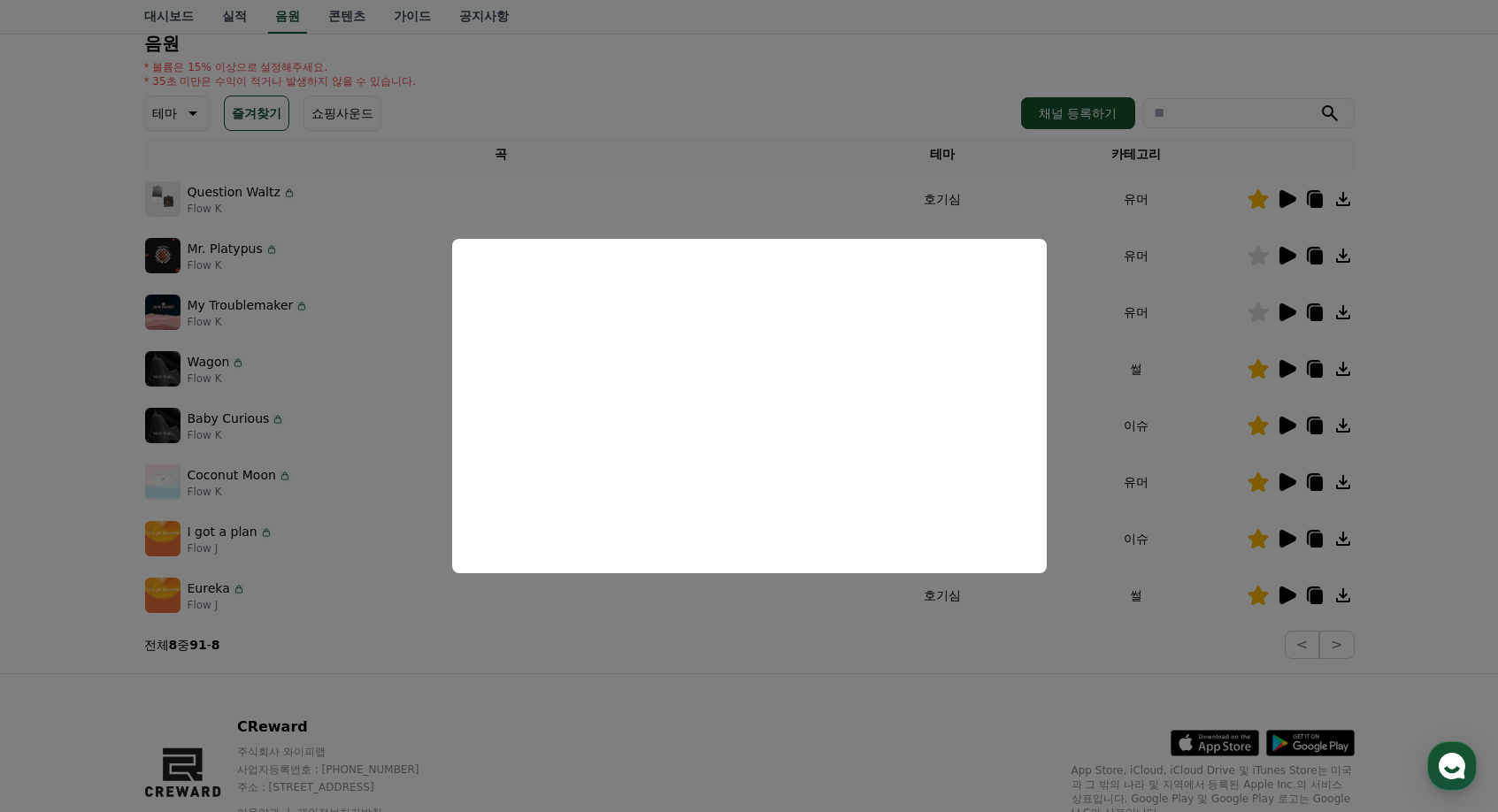
click at [1185, 516] on button "close modal" at bounding box center [749, 406] width 1498 height 812
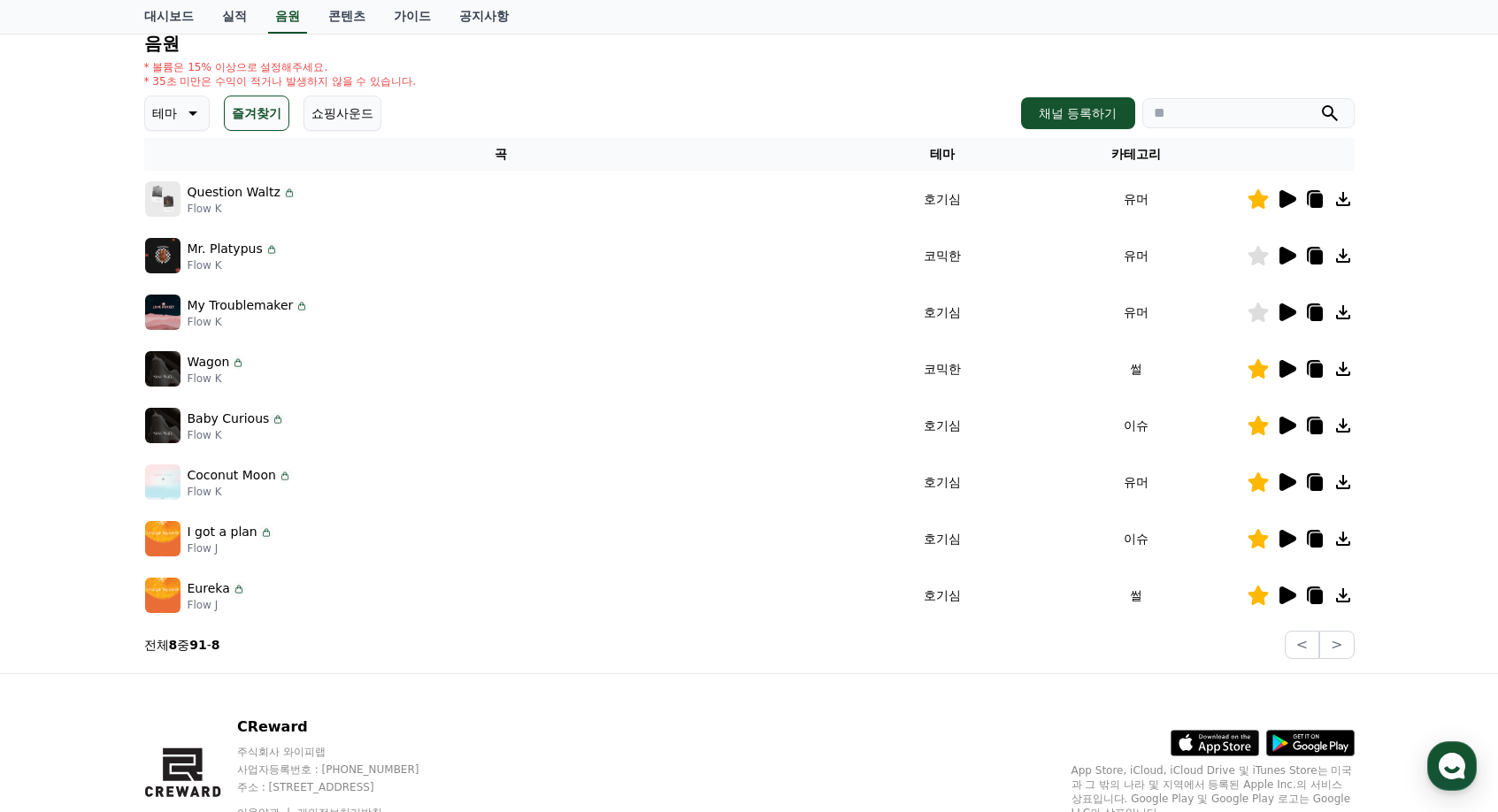
click at [1287, 477] on icon at bounding box center [1288, 482] width 17 height 18
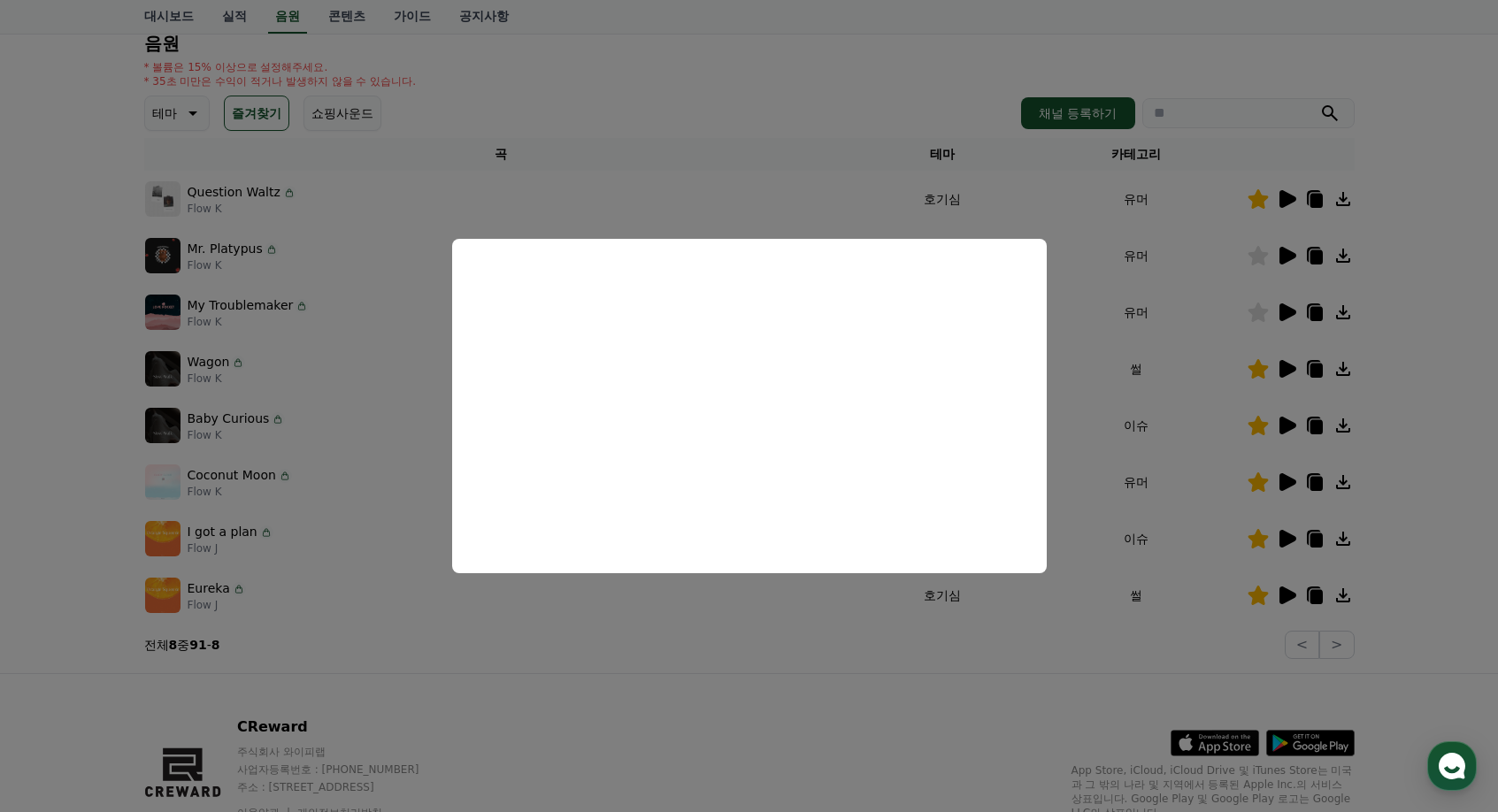
click at [1170, 489] on button "close modal" at bounding box center [749, 406] width 1498 height 812
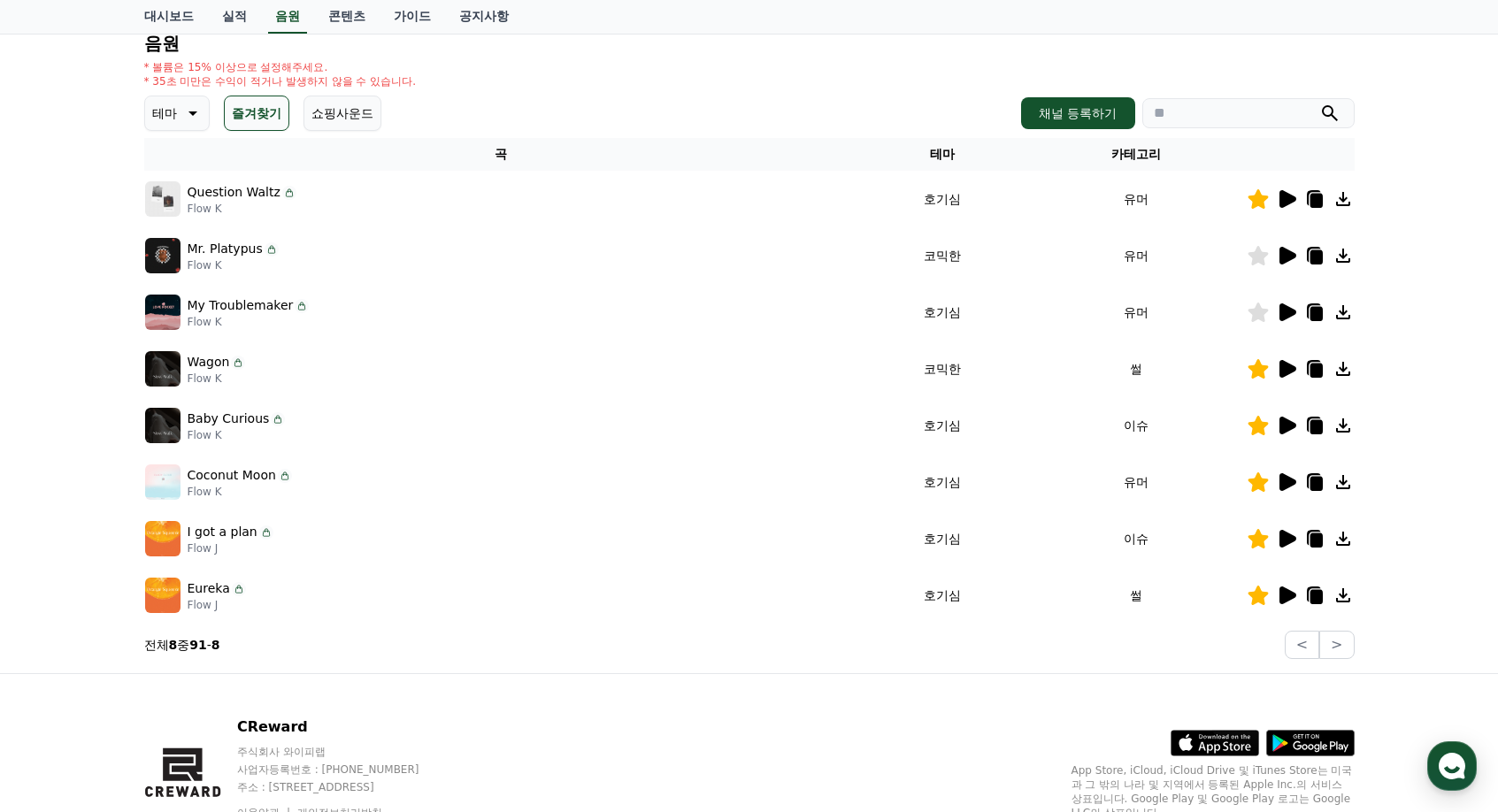
click at [1265, 482] on icon at bounding box center [1257, 482] width 21 height 20
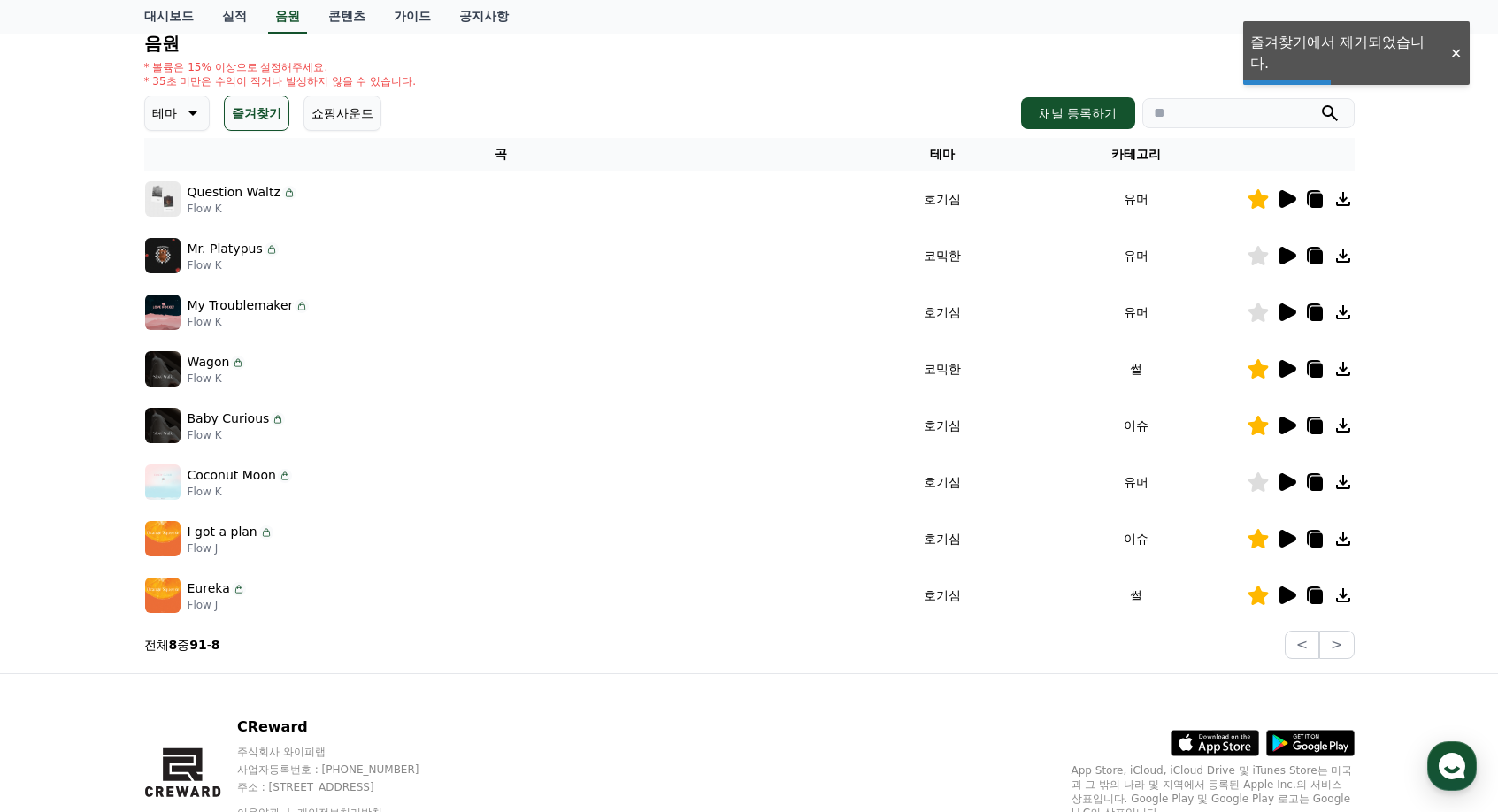
click at [1296, 423] on icon at bounding box center [1287, 426] width 22 height 22
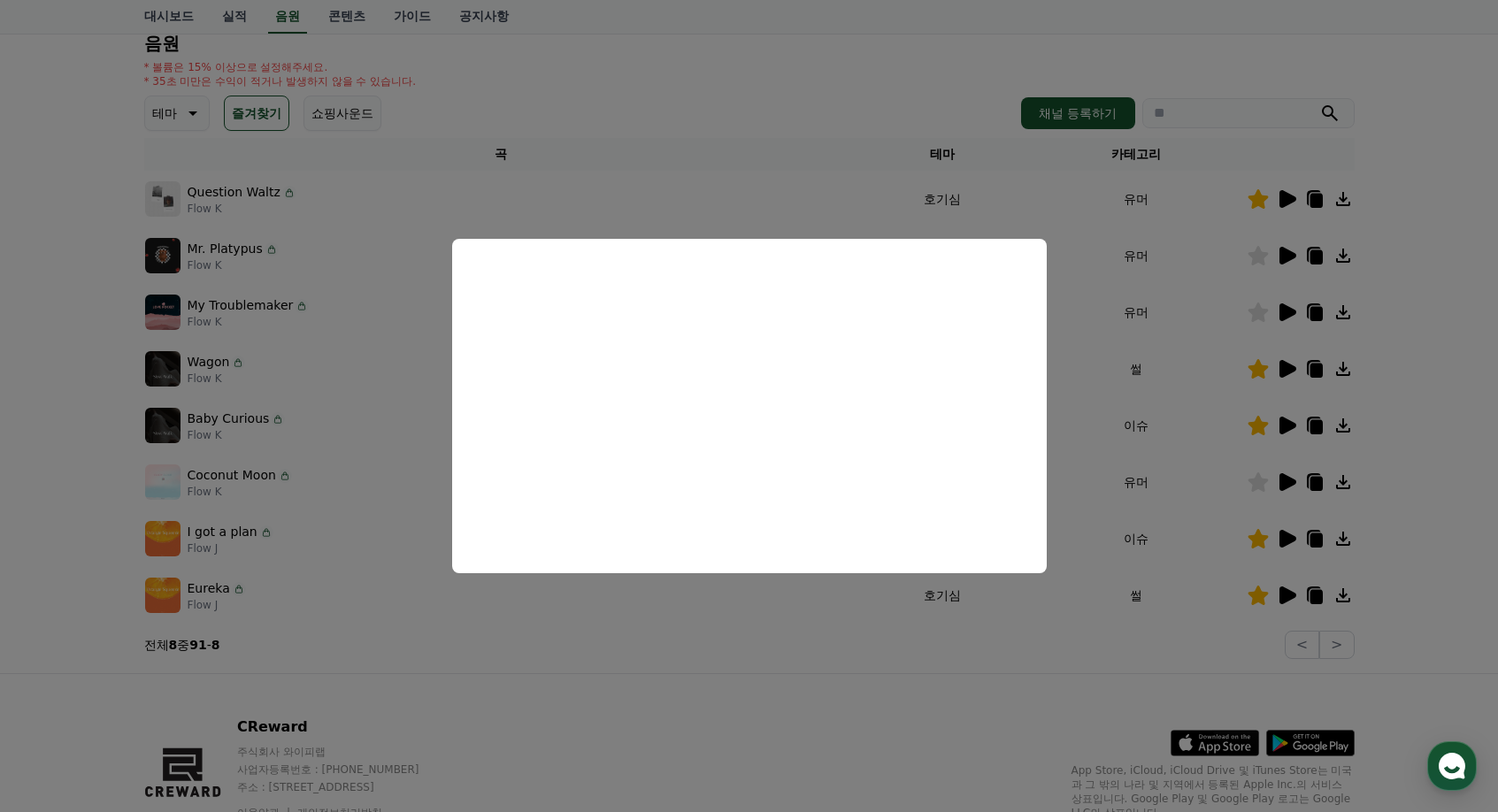
click at [1296, 438] on button "close modal" at bounding box center [749, 406] width 1498 height 812
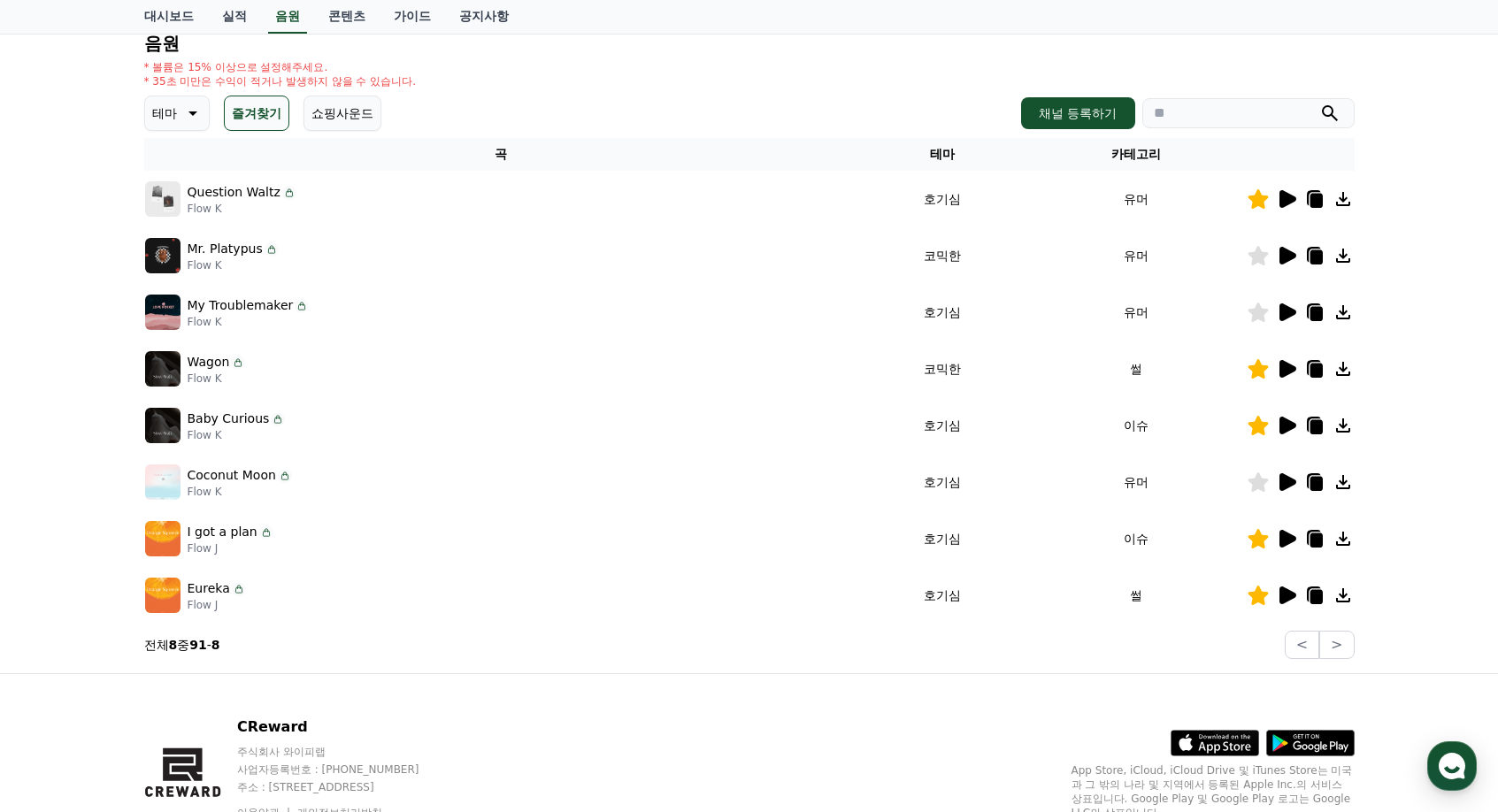
click at [1286, 368] on icon at bounding box center [1288, 369] width 17 height 18
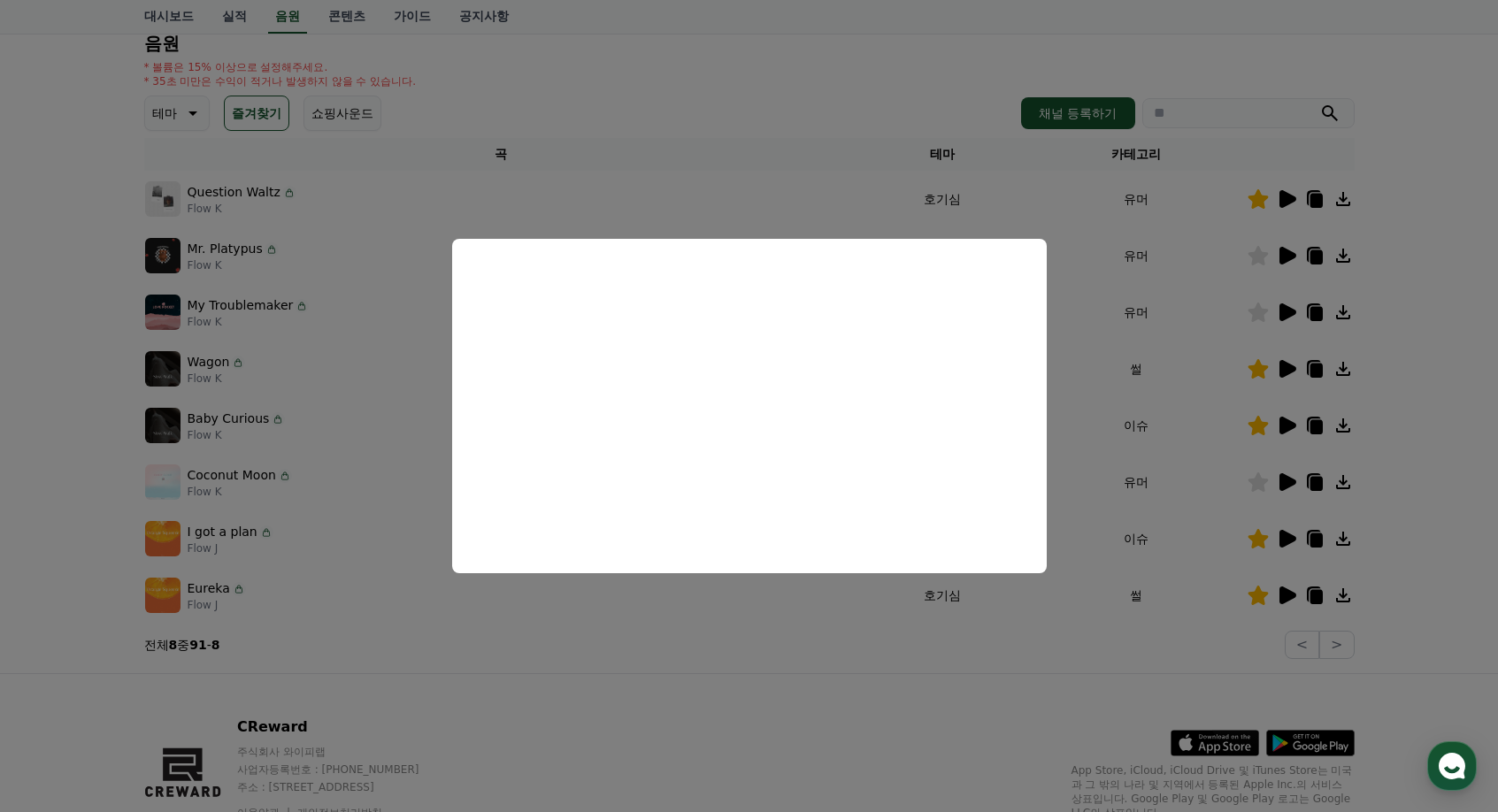
click at [1153, 505] on button "close modal" at bounding box center [749, 406] width 1498 height 812
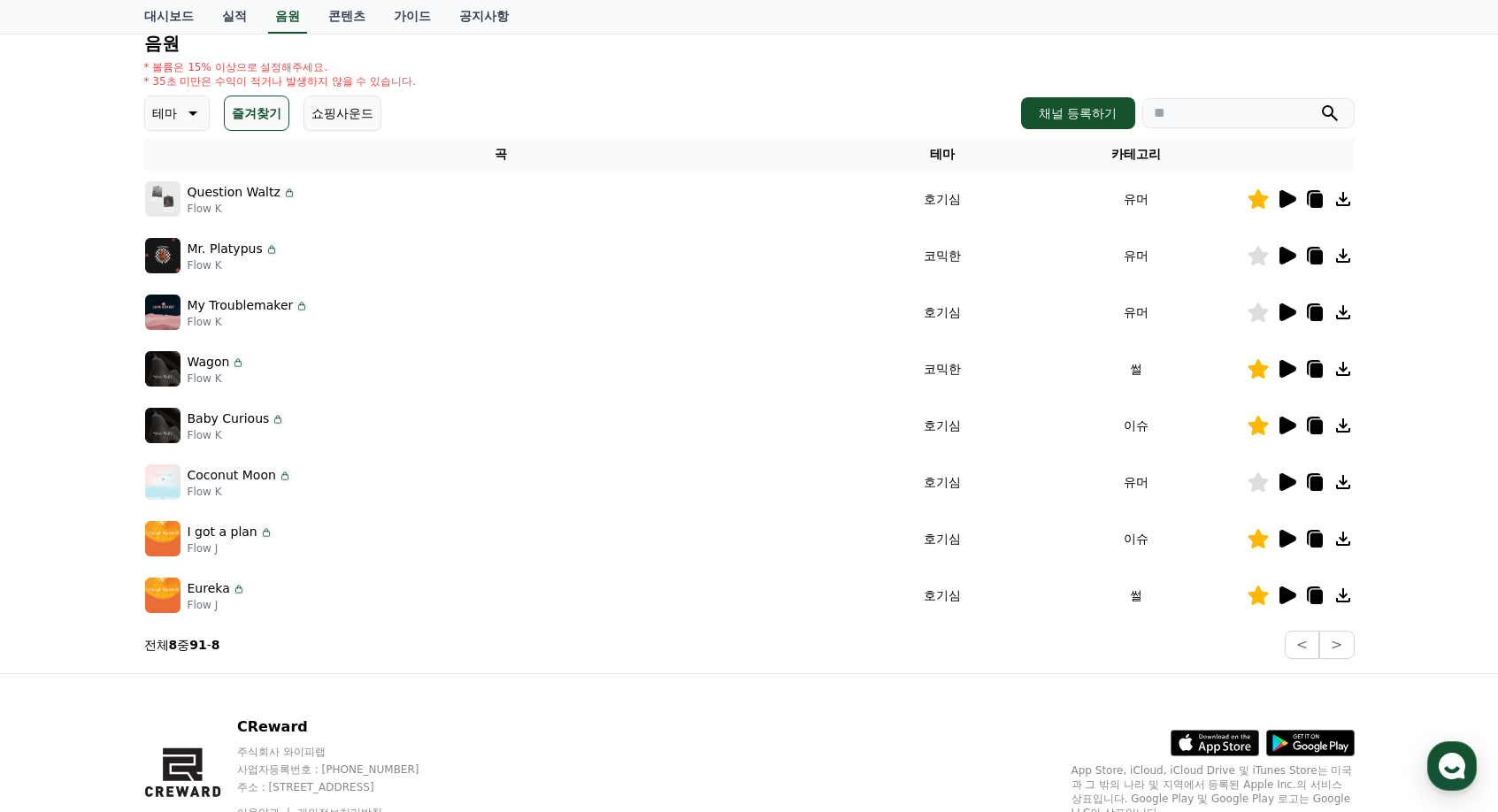
click at [1289, 597] on icon at bounding box center [1288, 595] width 17 height 18
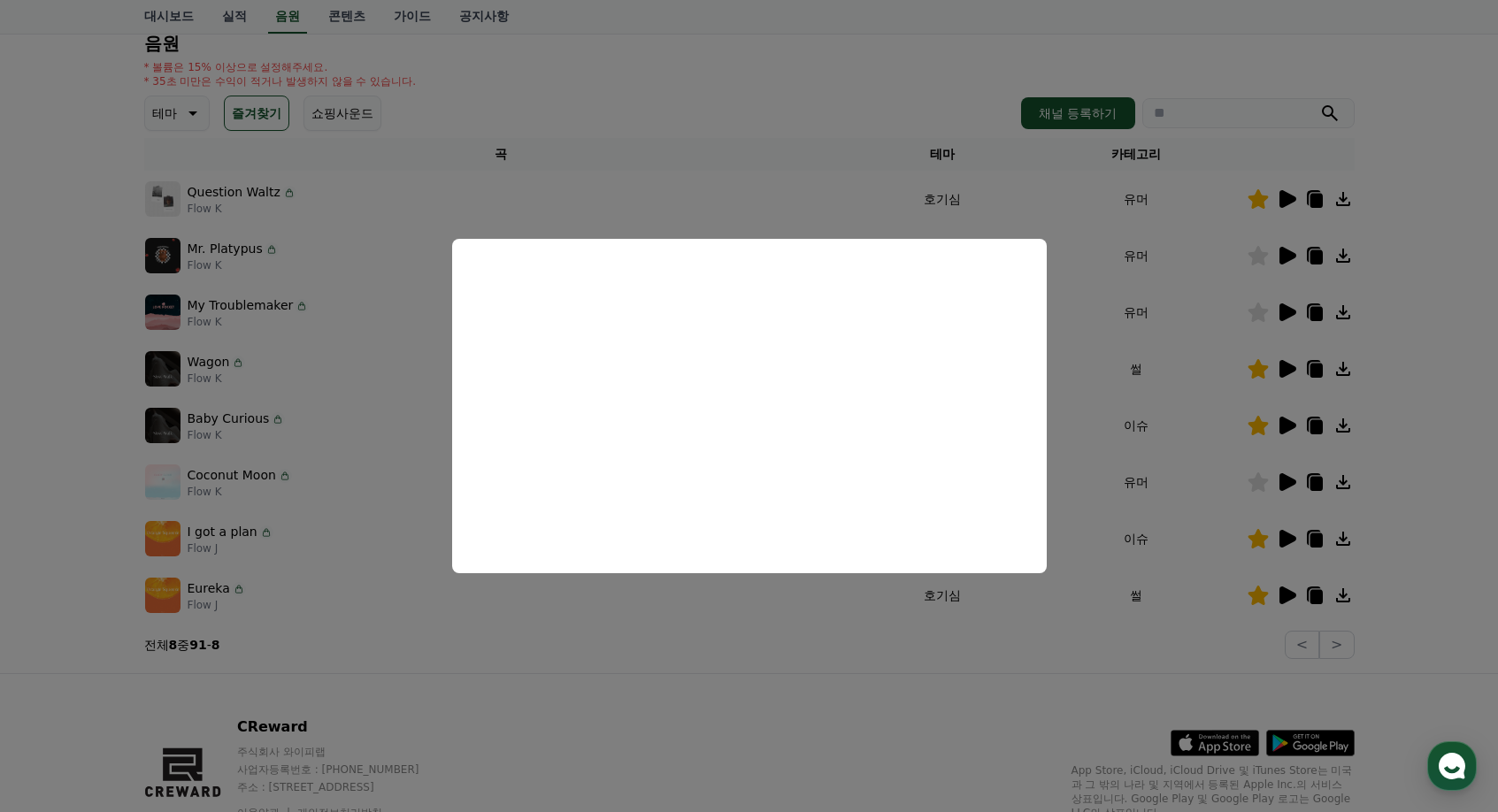
click at [1235, 493] on button "close modal" at bounding box center [749, 406] width 1498 height 812
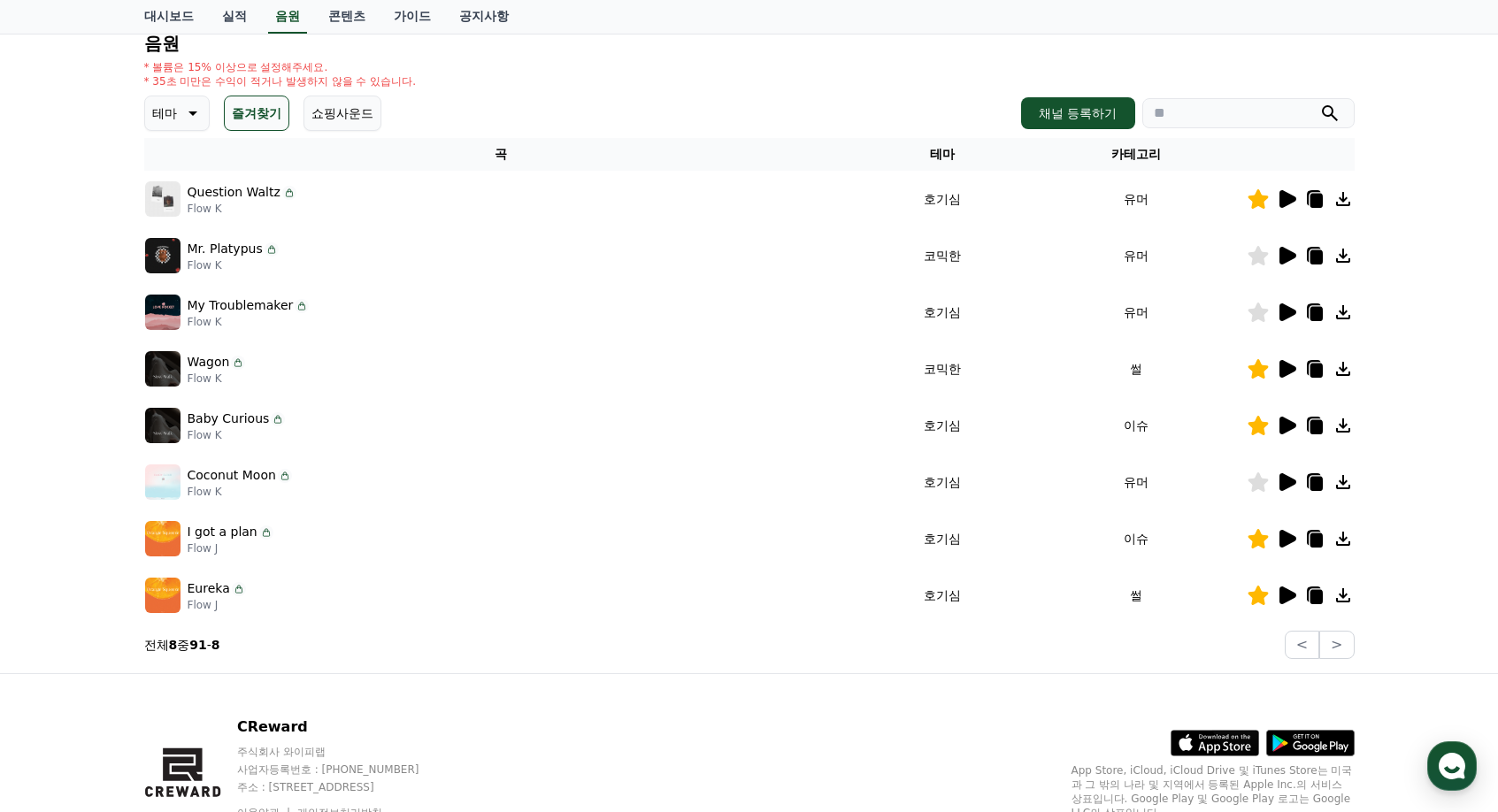
click at [1309, 601] on icon at bounding box center [1315, 596] width 22 height 22
click at [668, 612] on div "Eureka Flow J" at bounding box center [501, 595] width 712 height 35
click at [1319, 594] on icon at bounding box center [1315, 597] width 13 height 14
click at [1320, 594] on icon at bounding box center [1315, 597] width 13 height 14
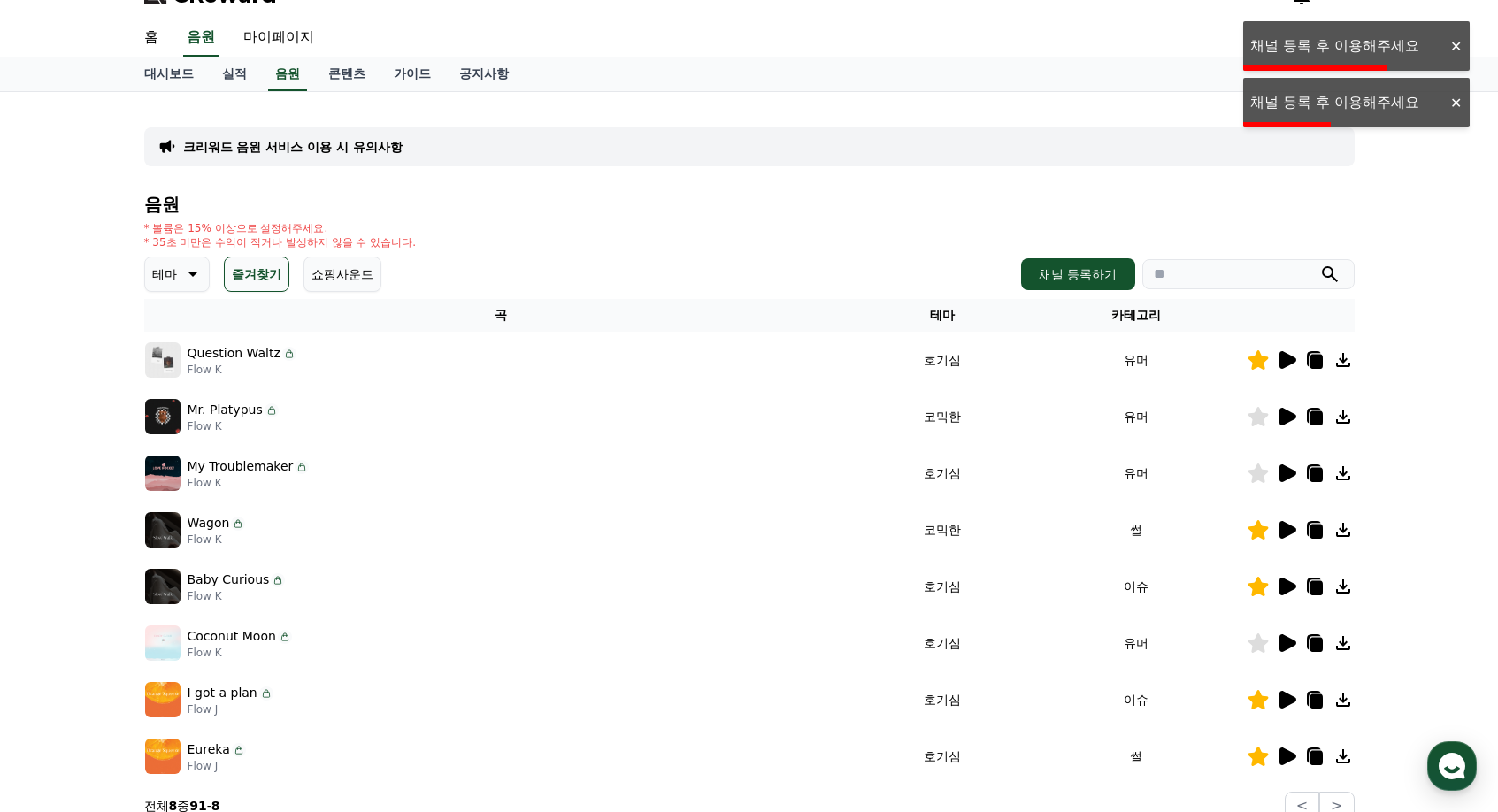
scroll to position [14, 0]
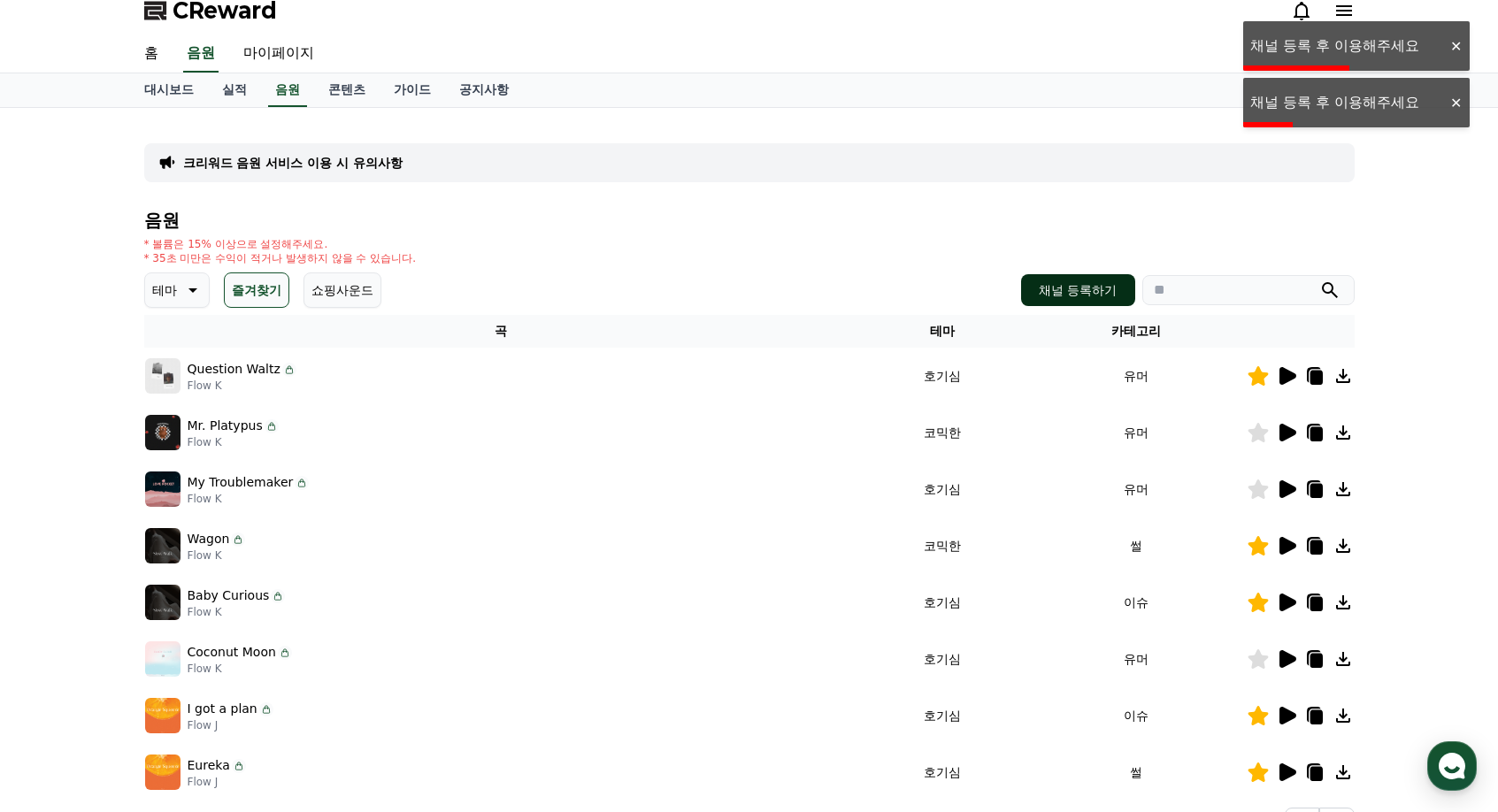
click at [1068, 298] on button "채널 등록하기" at bounding box center [1078, 290] width 113 height 31
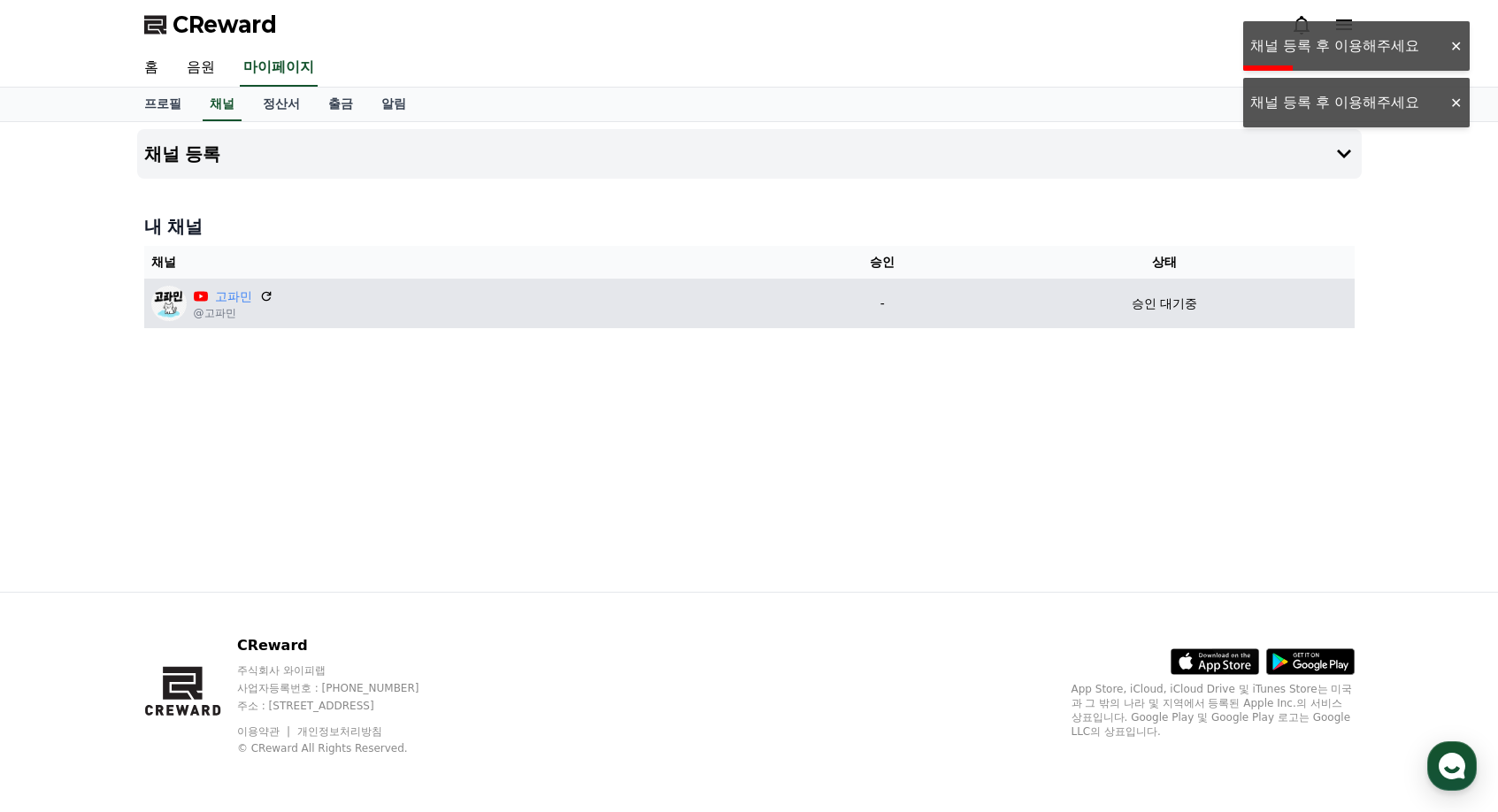
click at [1137, 303] on p "승인 대기중" at bounding box center [1164, 303] width 66 height 19
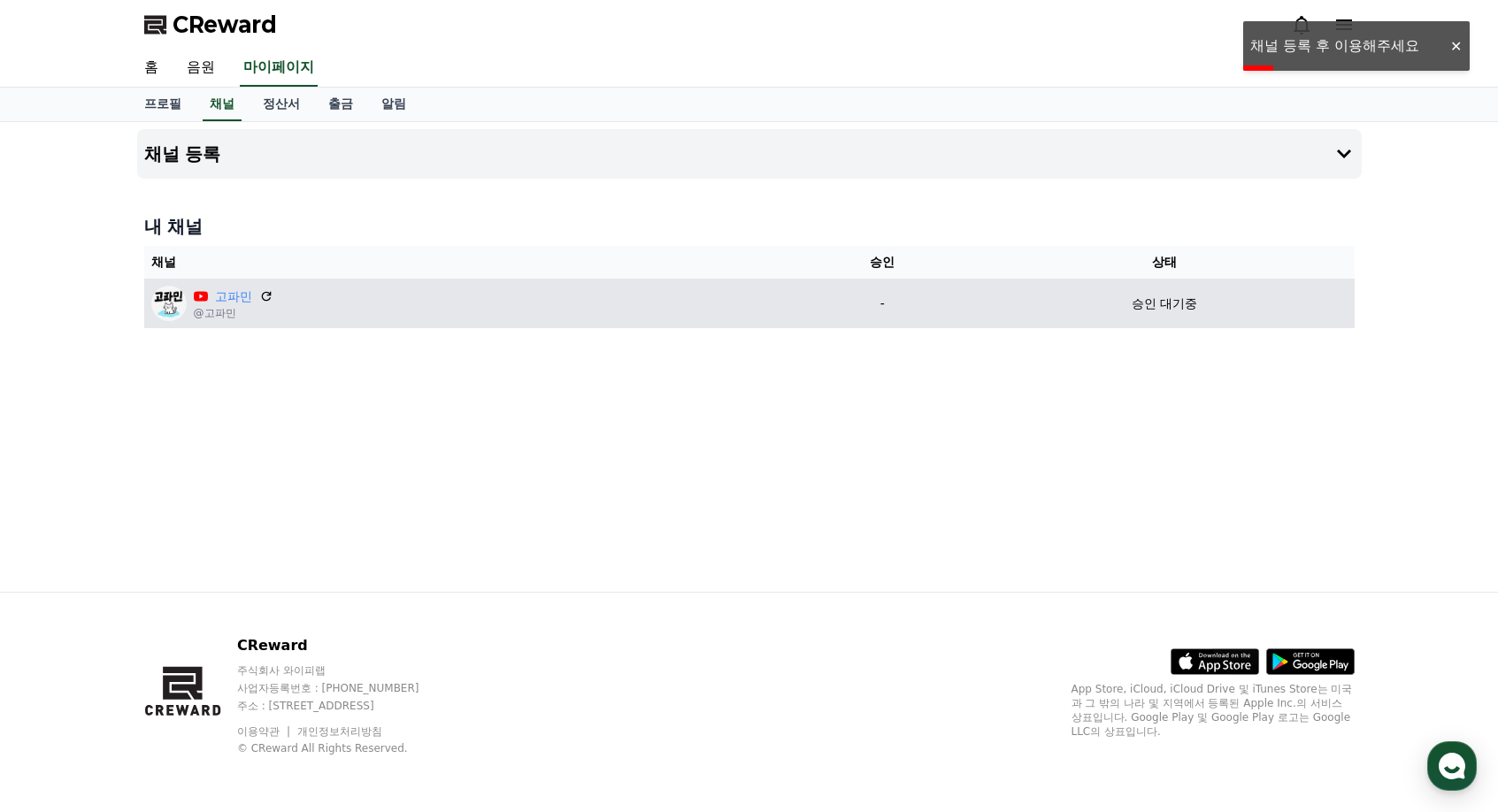
click at [1157, 315] on td "승인 대기중" at bounding box center [1165, 303] width 380 height 49
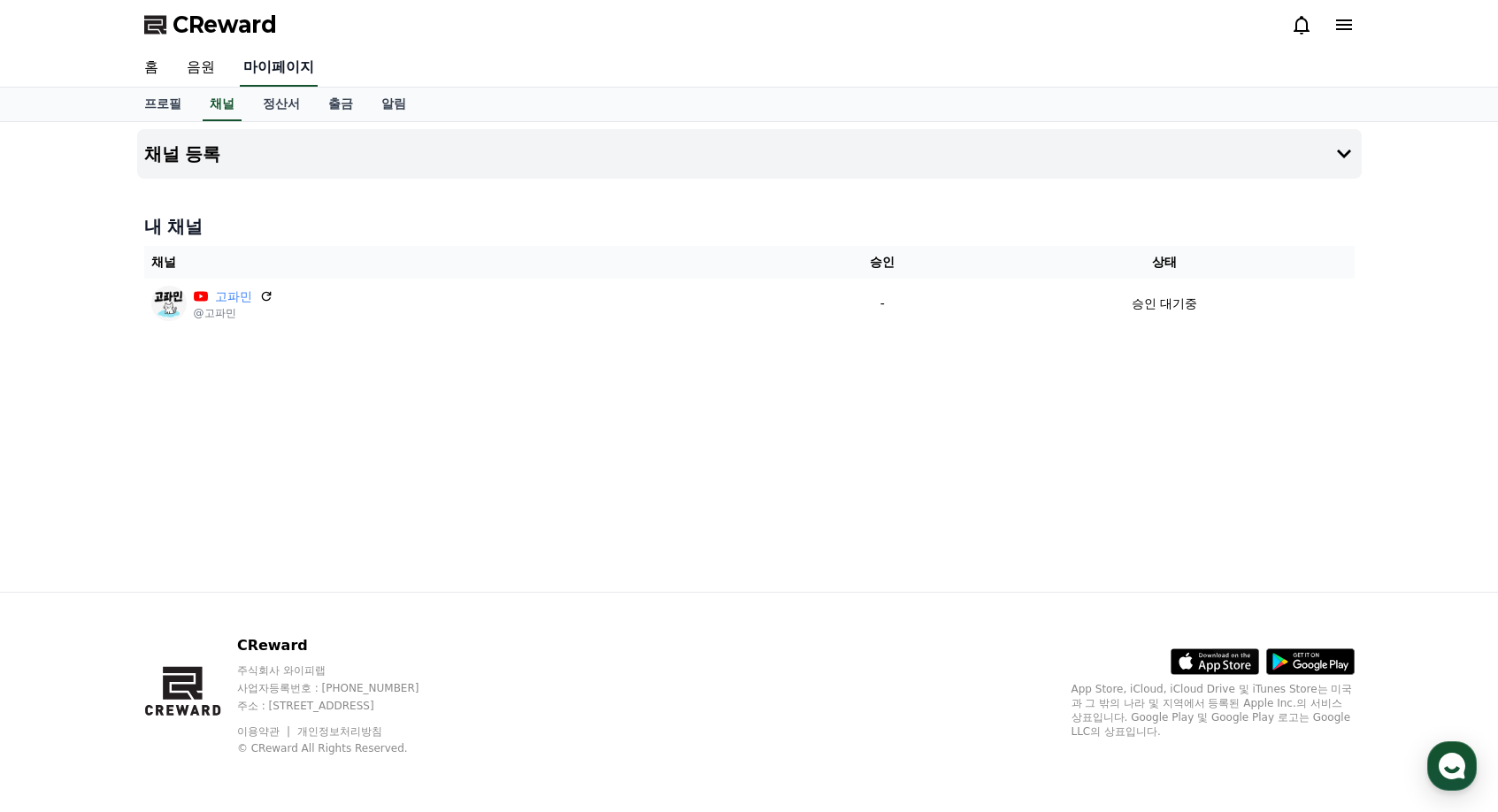
click at [313, 78] on link "마이페이지" at bounding box center [278, 68] width 78 height 37
select select "**********"
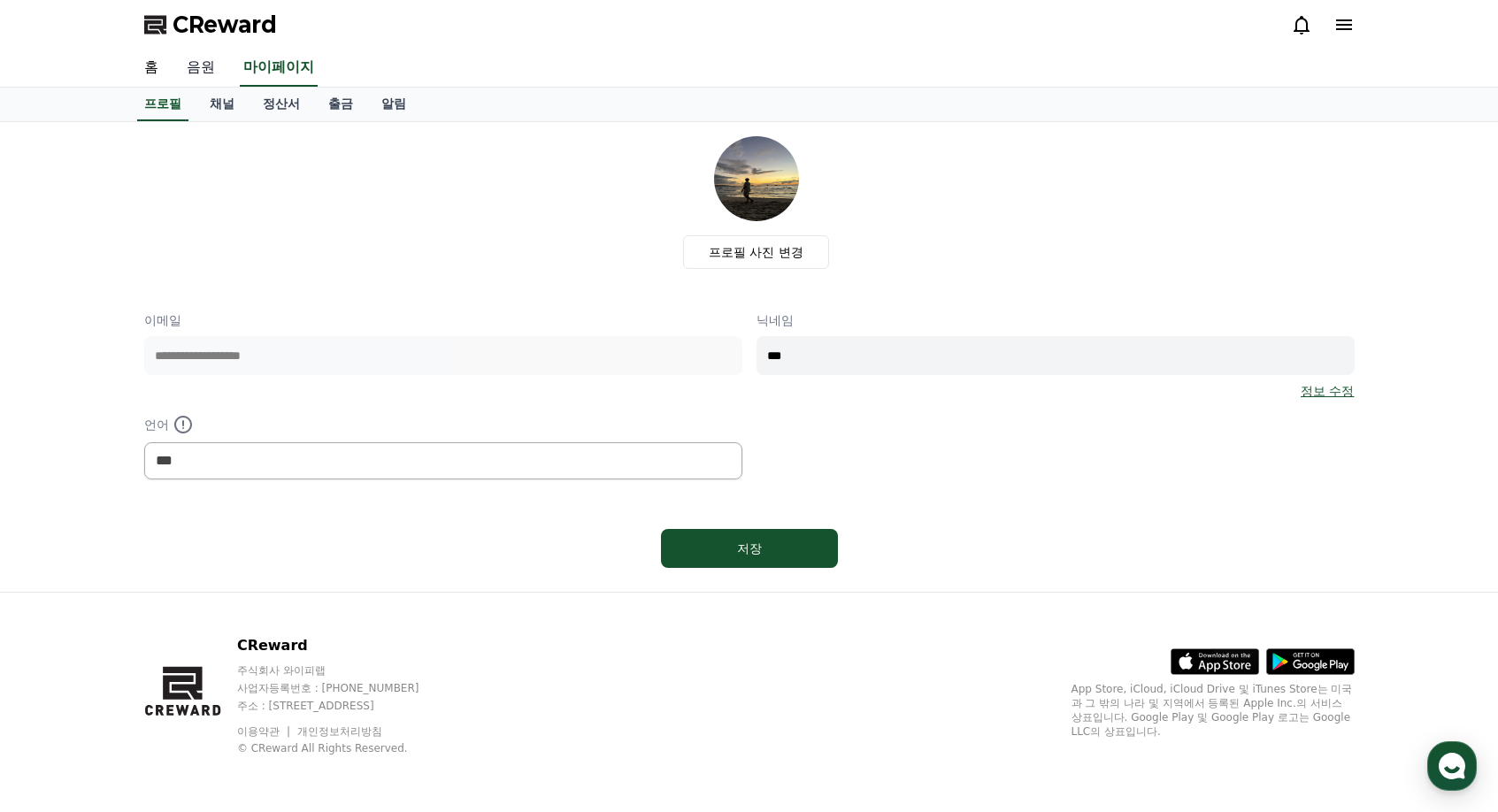
click at [192, 70] on link "음원" at bounding box center [201, 68] width 57 height 37
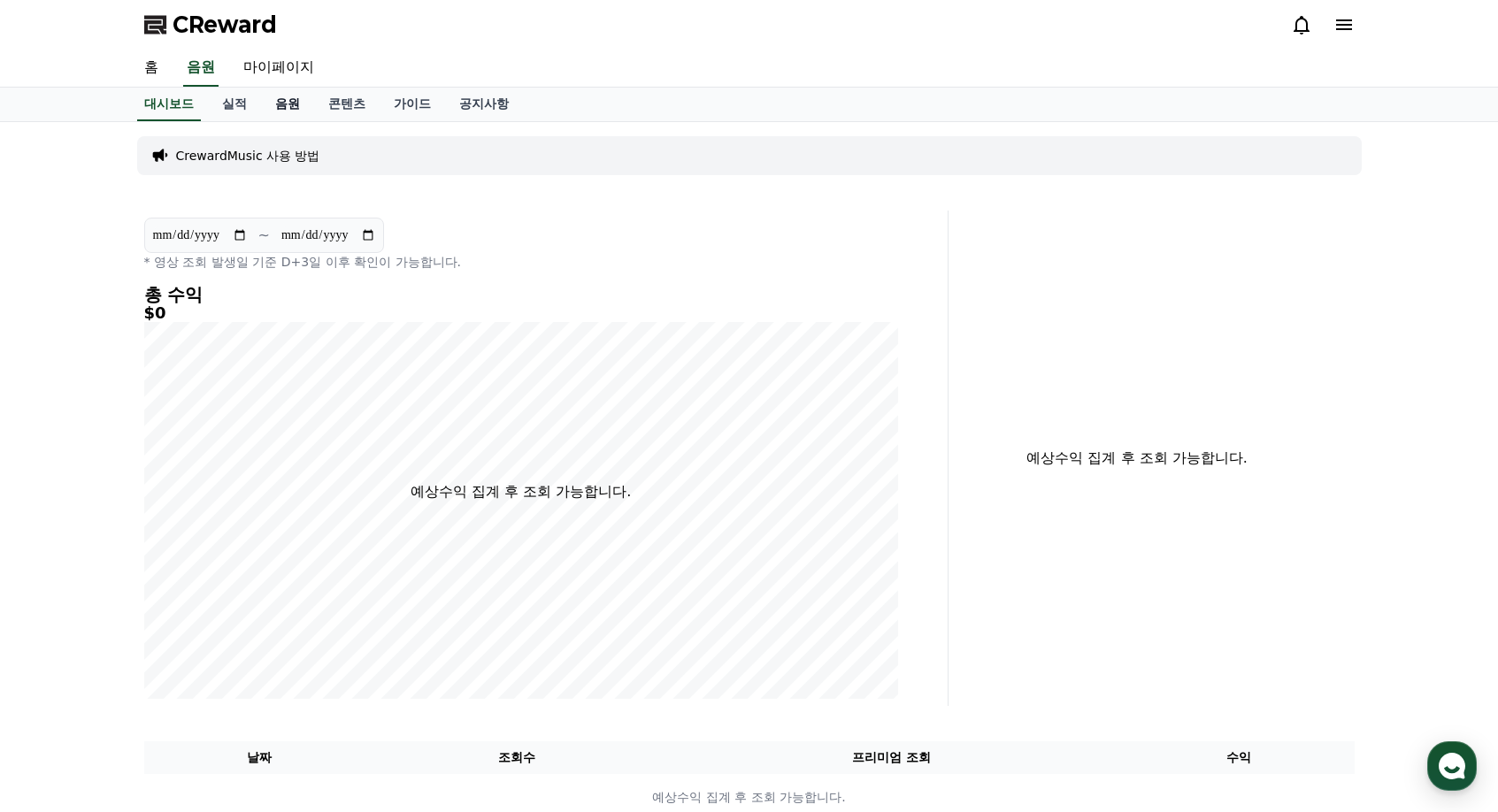
click at [291, 104] on link "음원" at bounding box center [288, 104] width 53 height 33
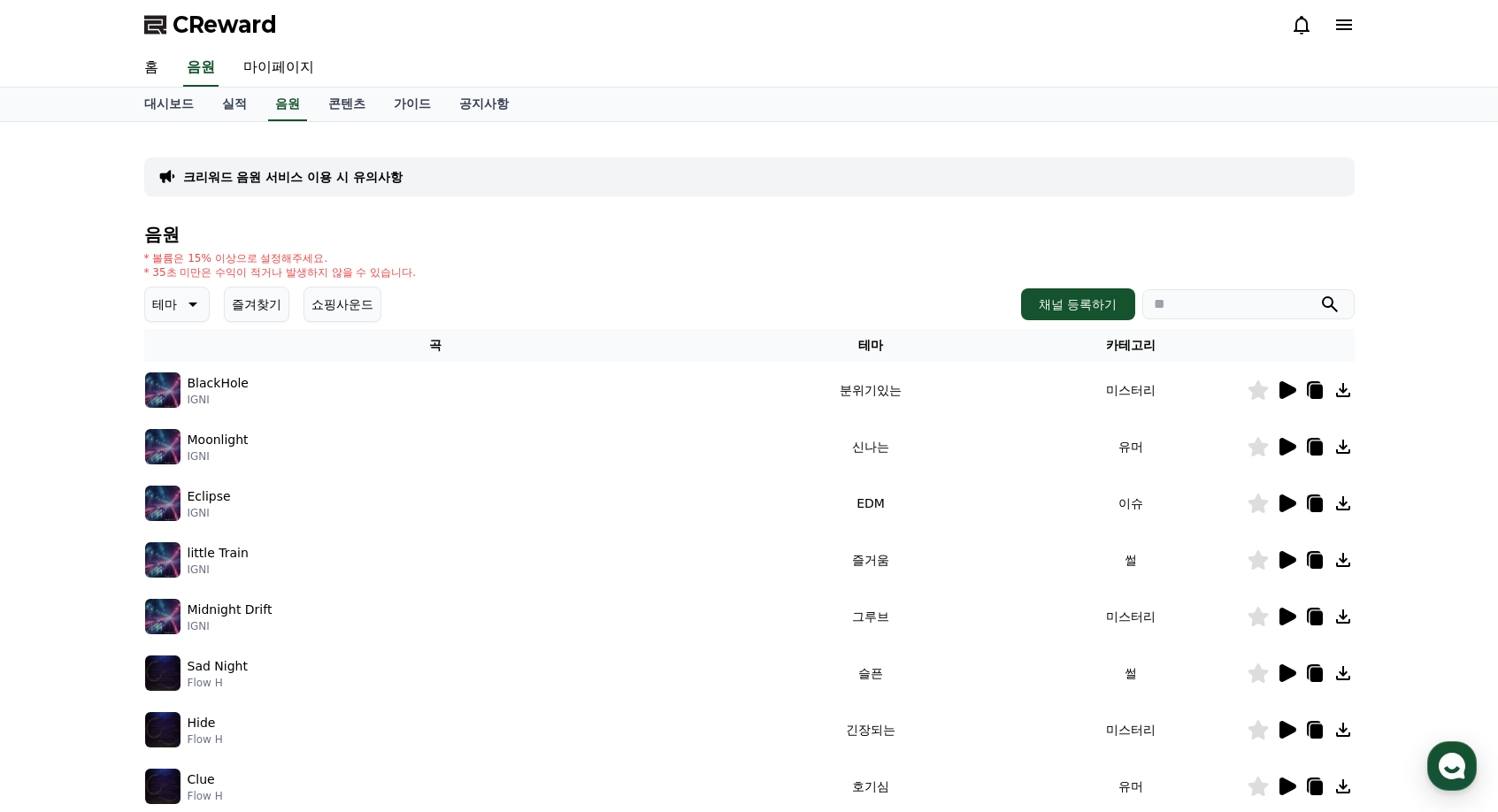
click at [273, 304] on button "즐겨찾기" at bounding box center [256, 304] width 66 height 35
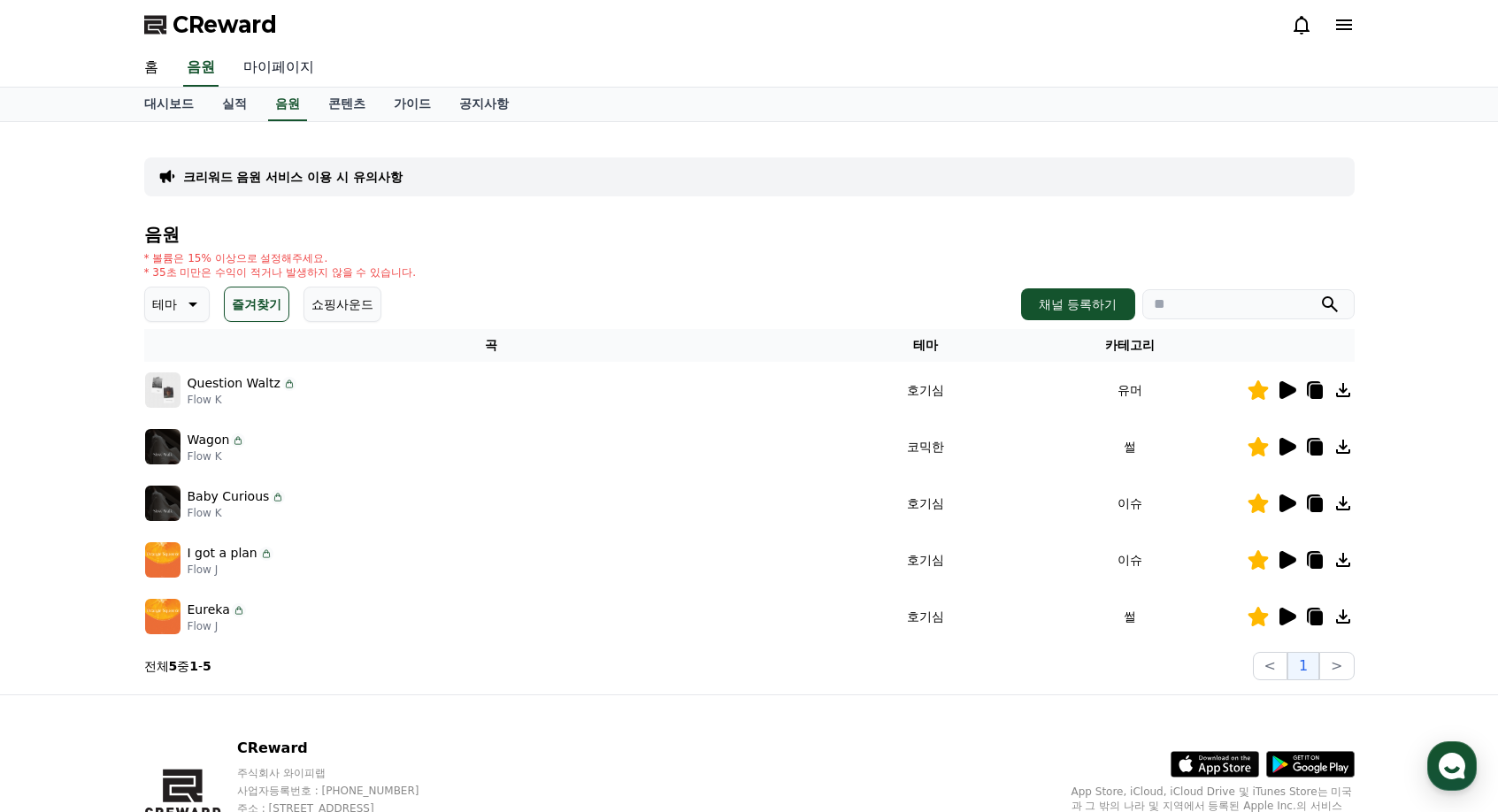
click at [302, 70] on link "마이페이지" at bounding box center [278, 68] width 99 height 37
select select "**********"
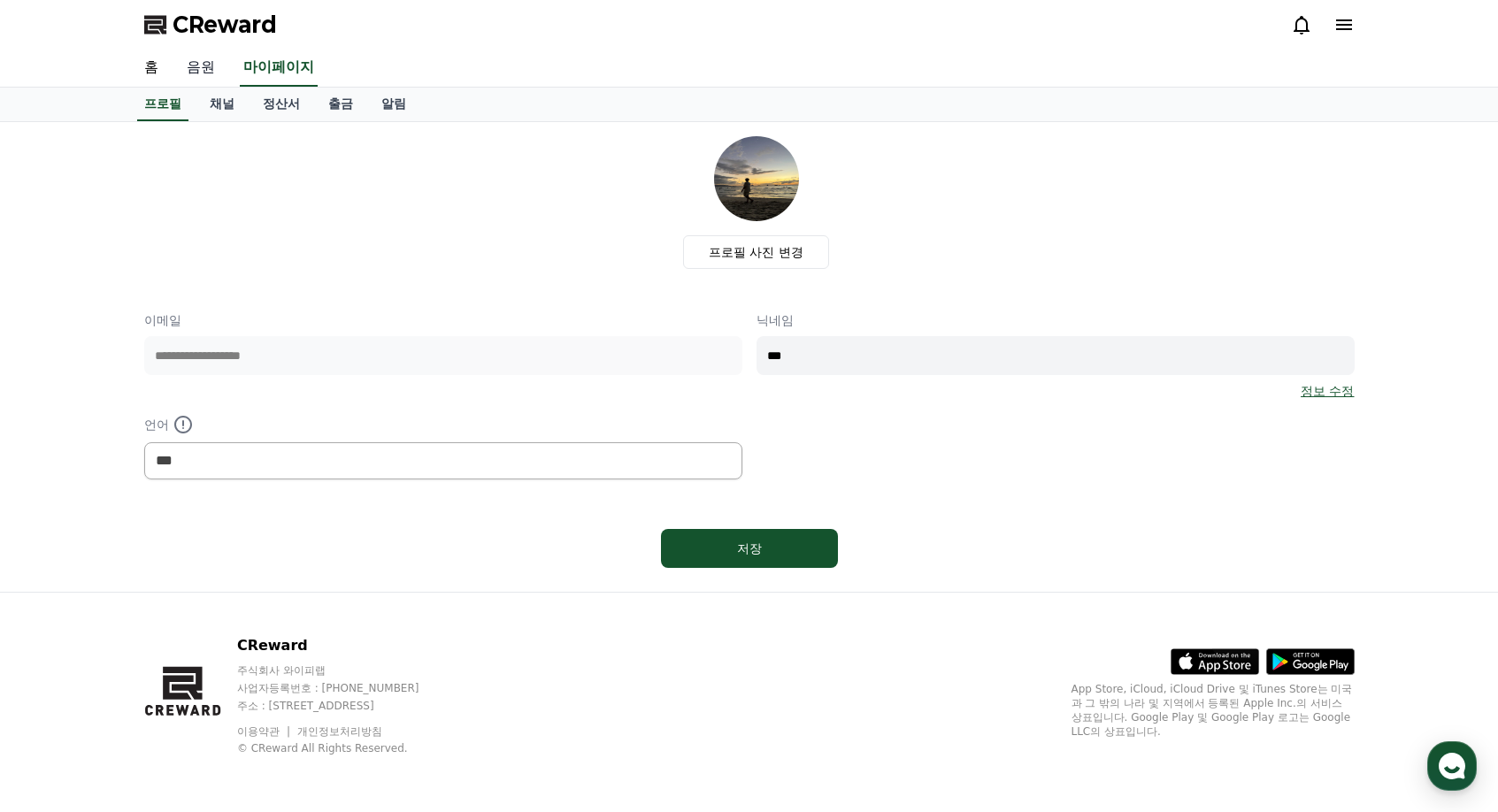
click at [206, 80] on link "음원" at bounding box center [201, 68] width 57 height 37
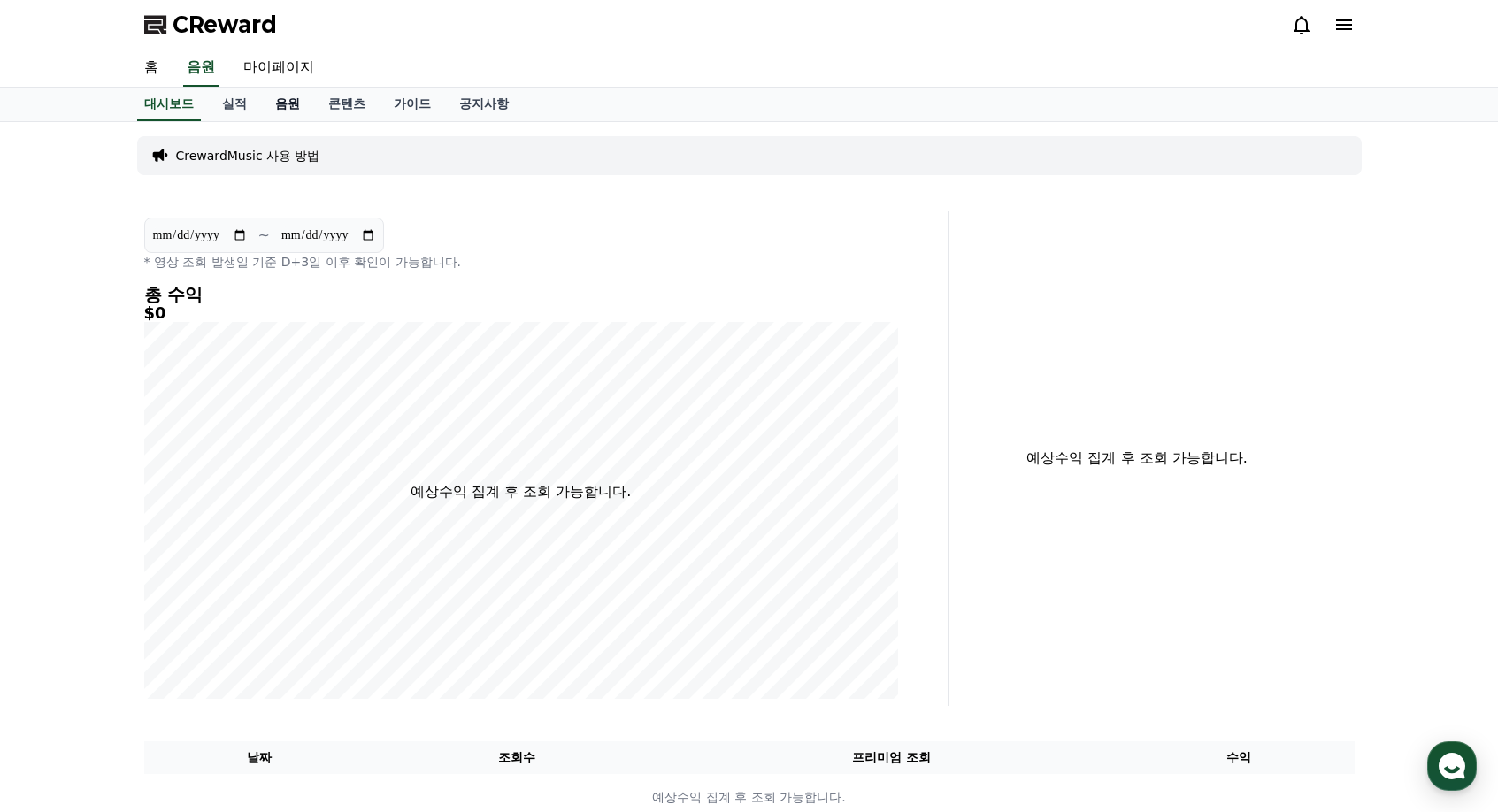
click at [282, 107] on link "음원" at bounding box center [288, 104] width 53 height 33
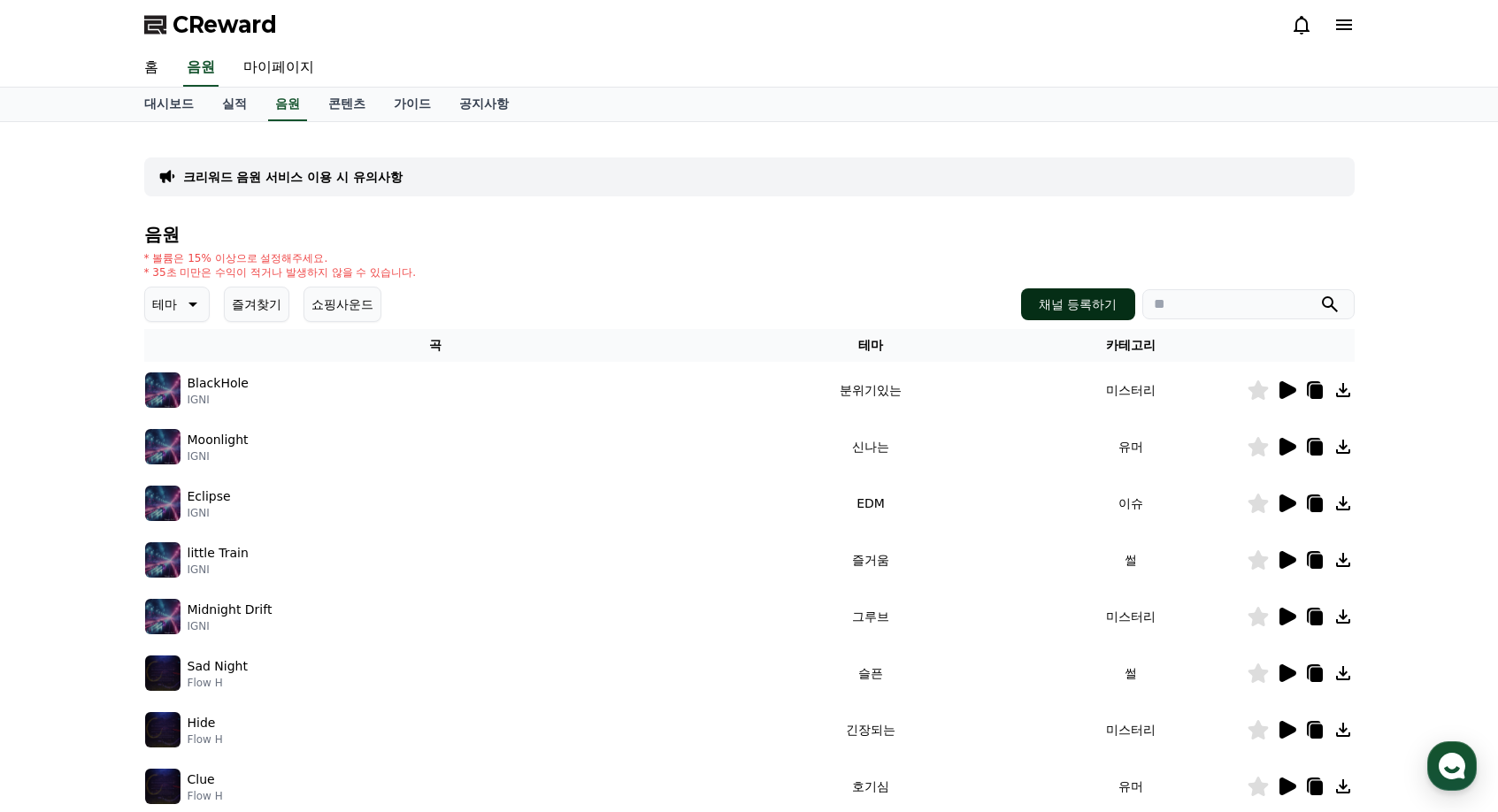
click at [1069, 298] on button "채널 등록하기" at bounding box center [1078, 304] width 113 height 31
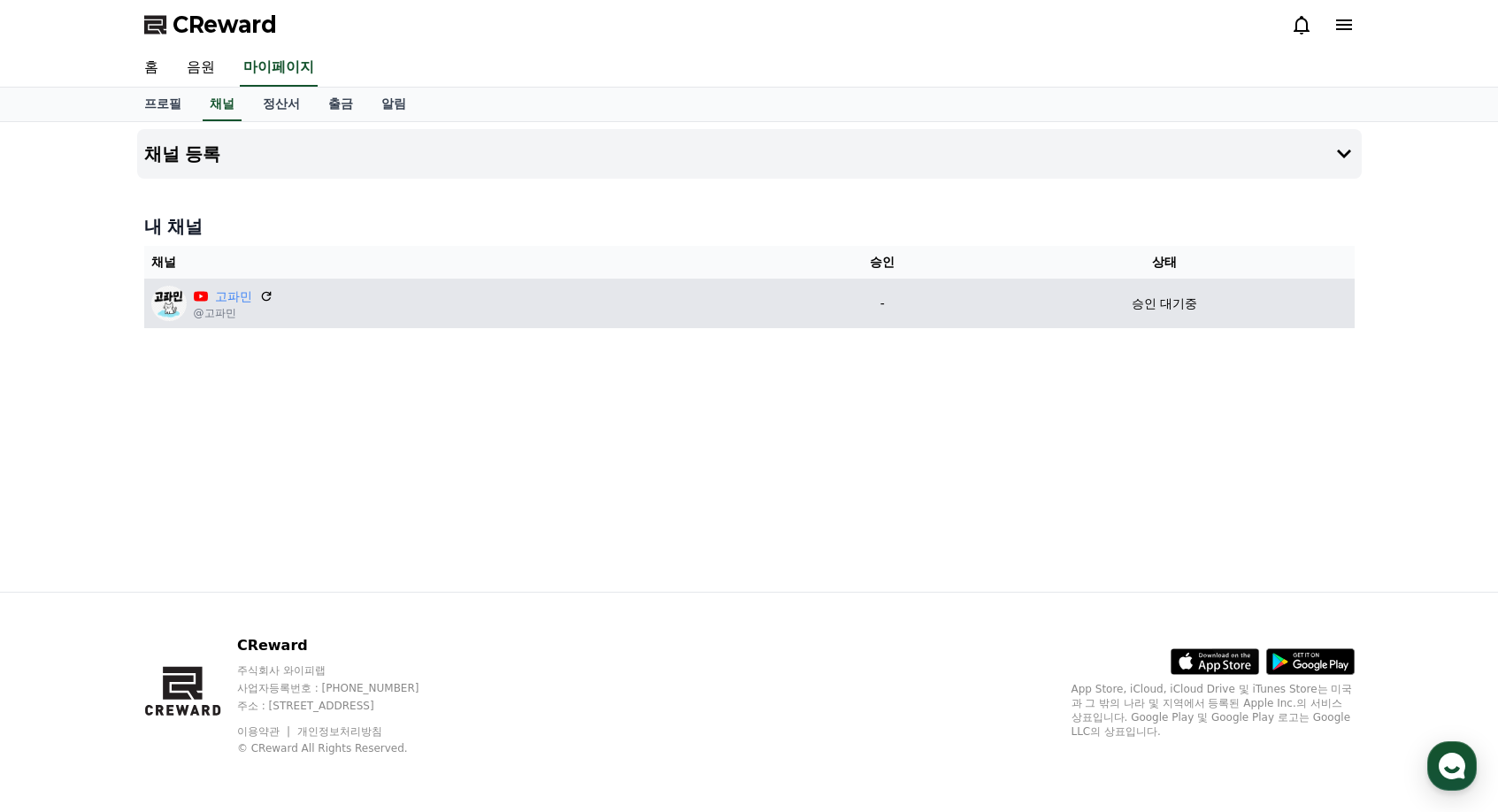
click at [1177, 314] on td "승인 대기중" at bounding box center [1165, 303] width 380 height 49
click at [1119, 297] on div "승인 대기중" at bounding box center [1165, 303] width 365 height 19
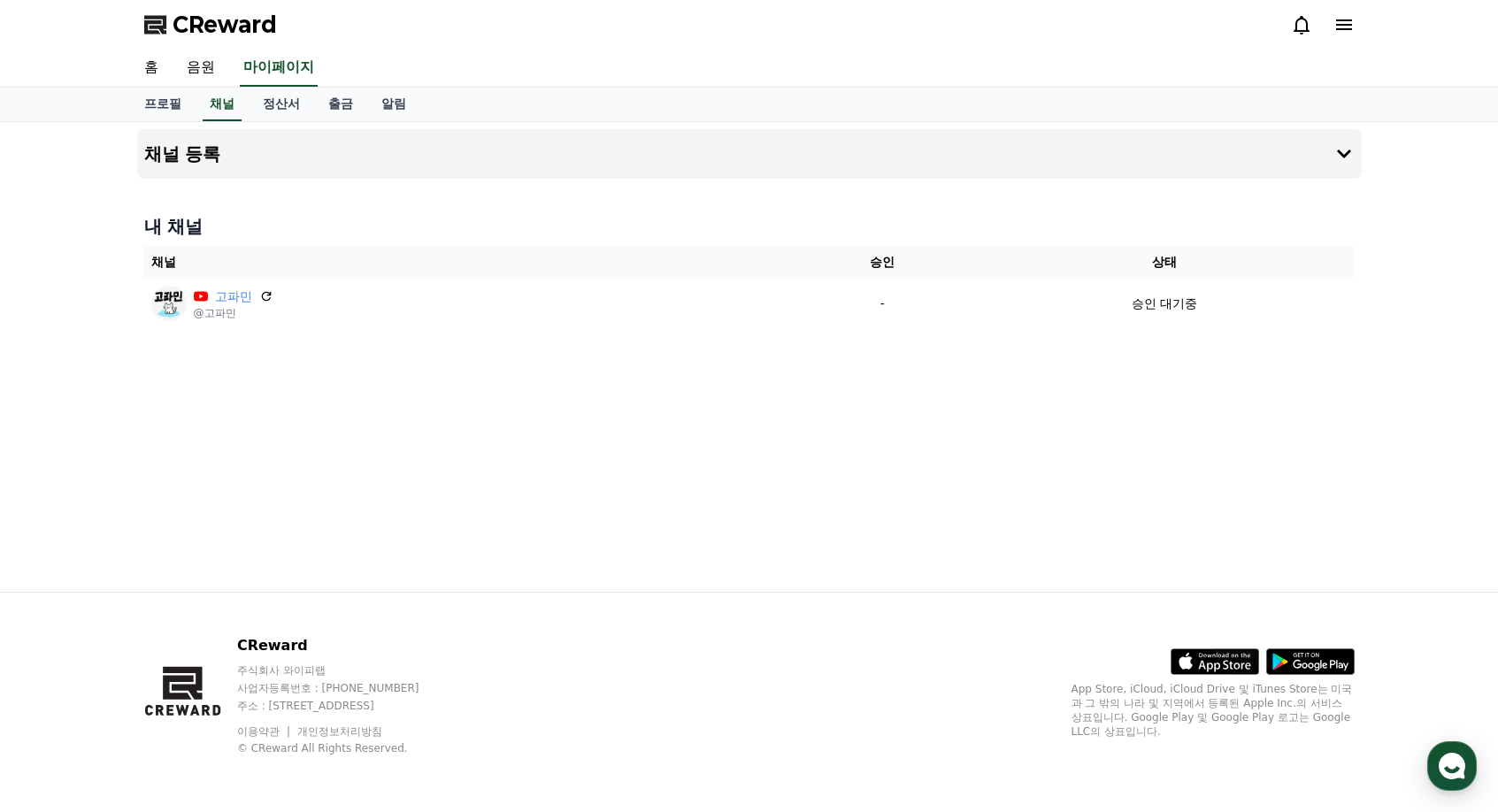
click at [537, 425] on div "채널 등록 내 채널 채널 승인 상태 고파민 @고파민 - 승인 대기중" at bounding box center [749, 356] width 1239 height 469
click at [229, 107] on link "채널" at bounding box center [222, 104] width 39 height 33
click at [215, 70] on link "음원" at bounding box center [201, 68] width 57 height 37
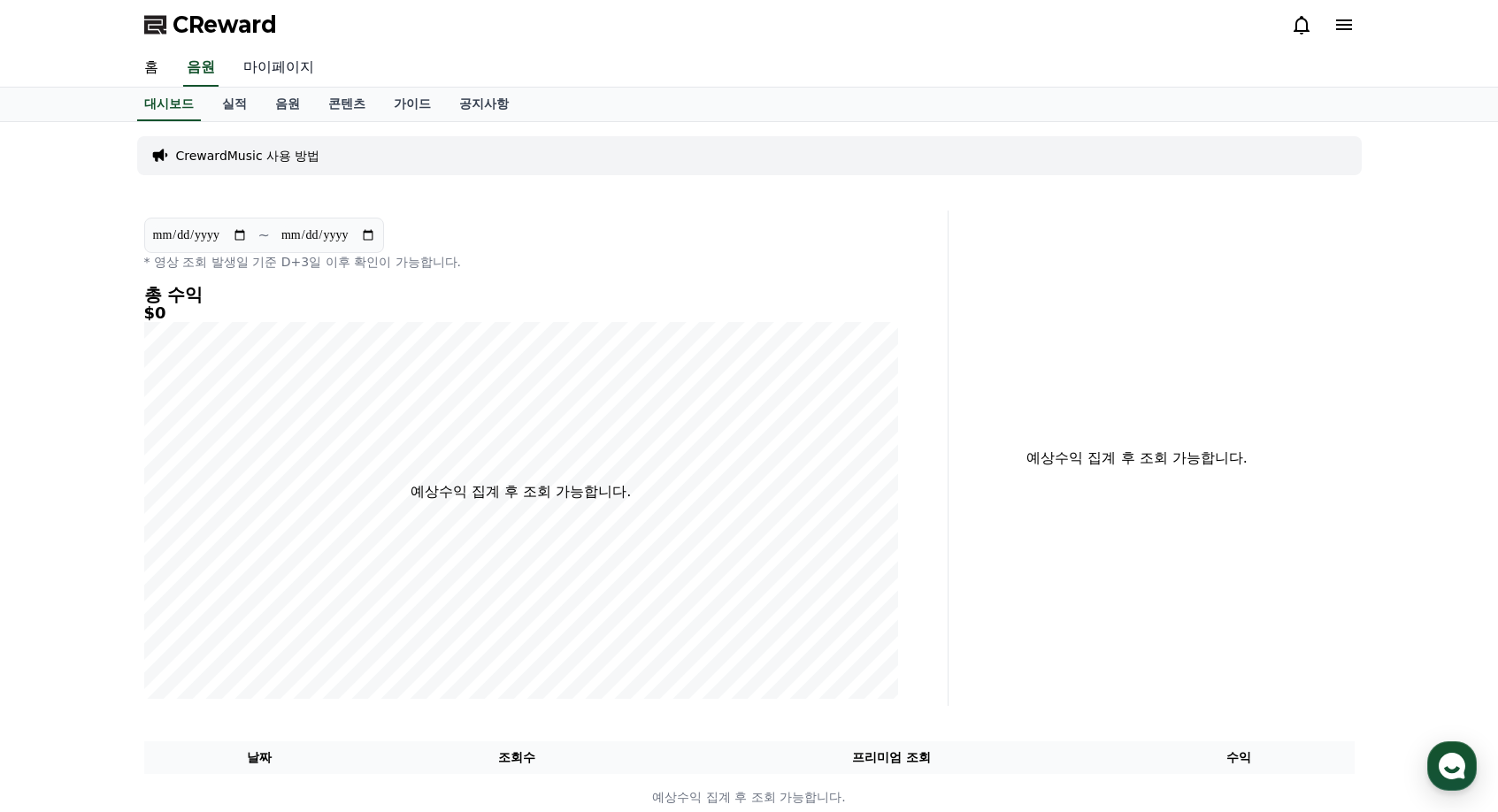
click at [277, 64] on link "마이페이지" at bounding box center [278, 68] width 99 height 37
select select "**********"
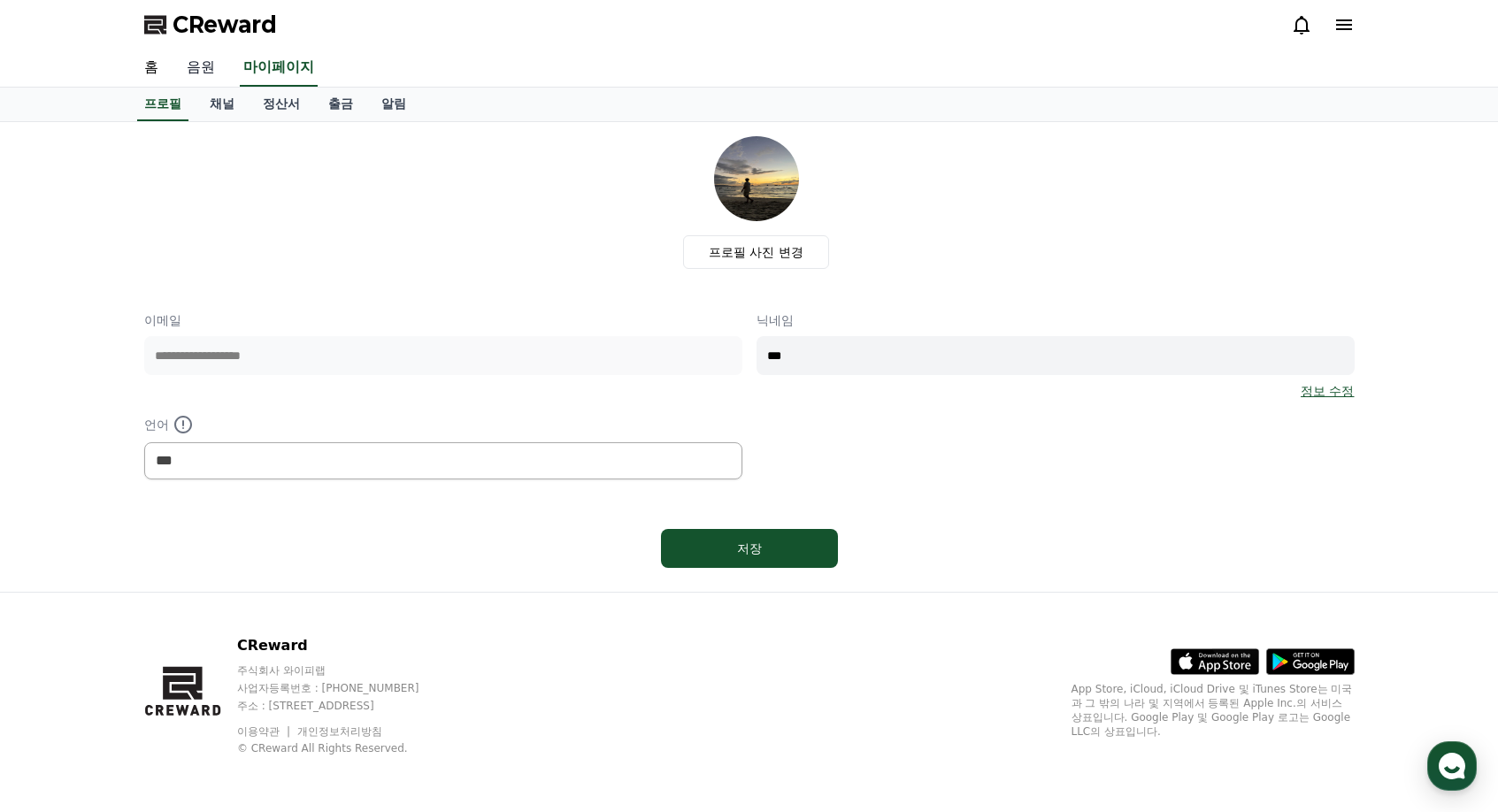
click at [210, 74] on link "음원" at bounding box center [201, 68] width 57 height 37
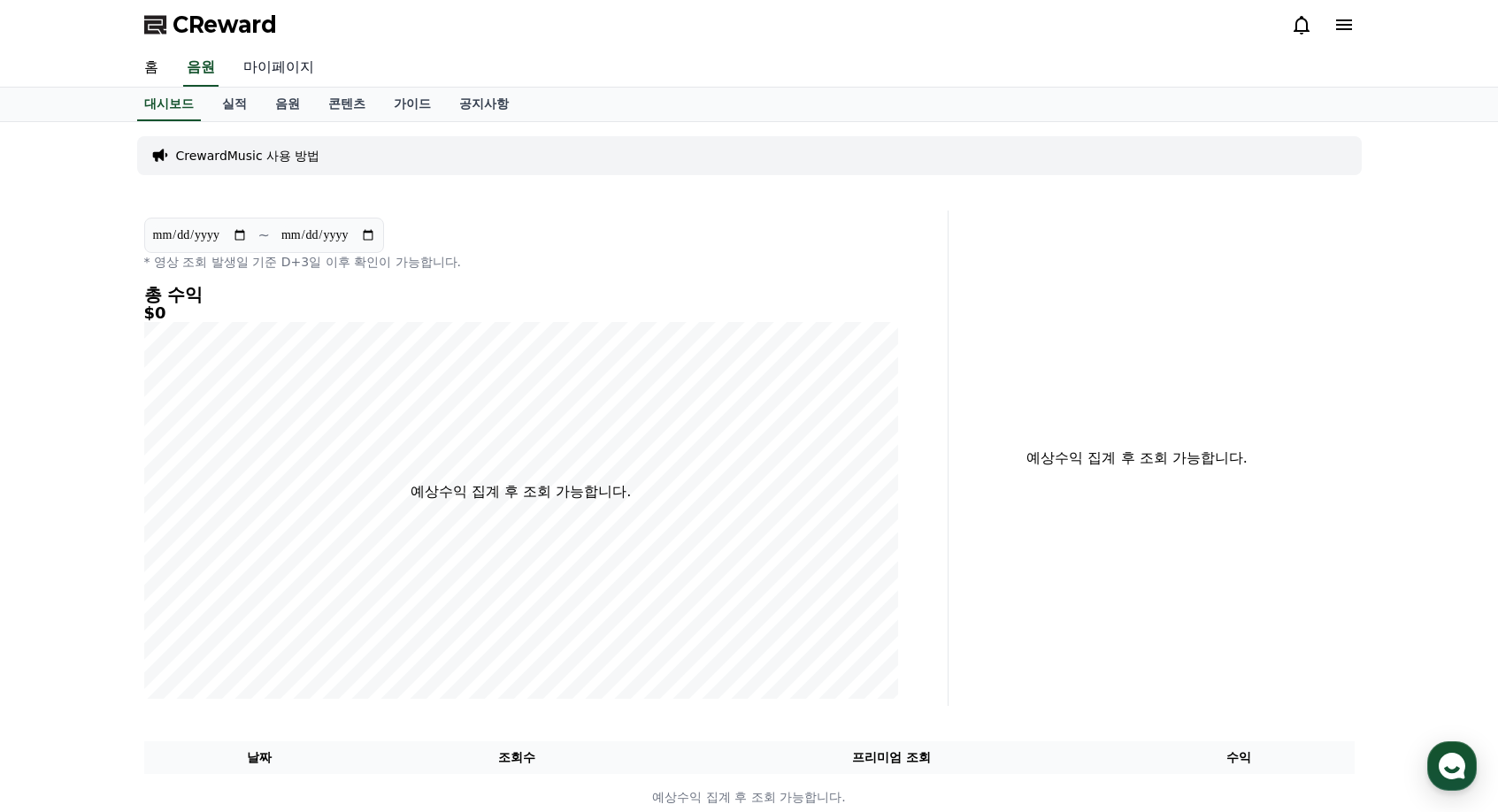
click at [273, 67] on link "마이페이지" at bounding box center [278, 68] width 99 height 37
select select "**********"
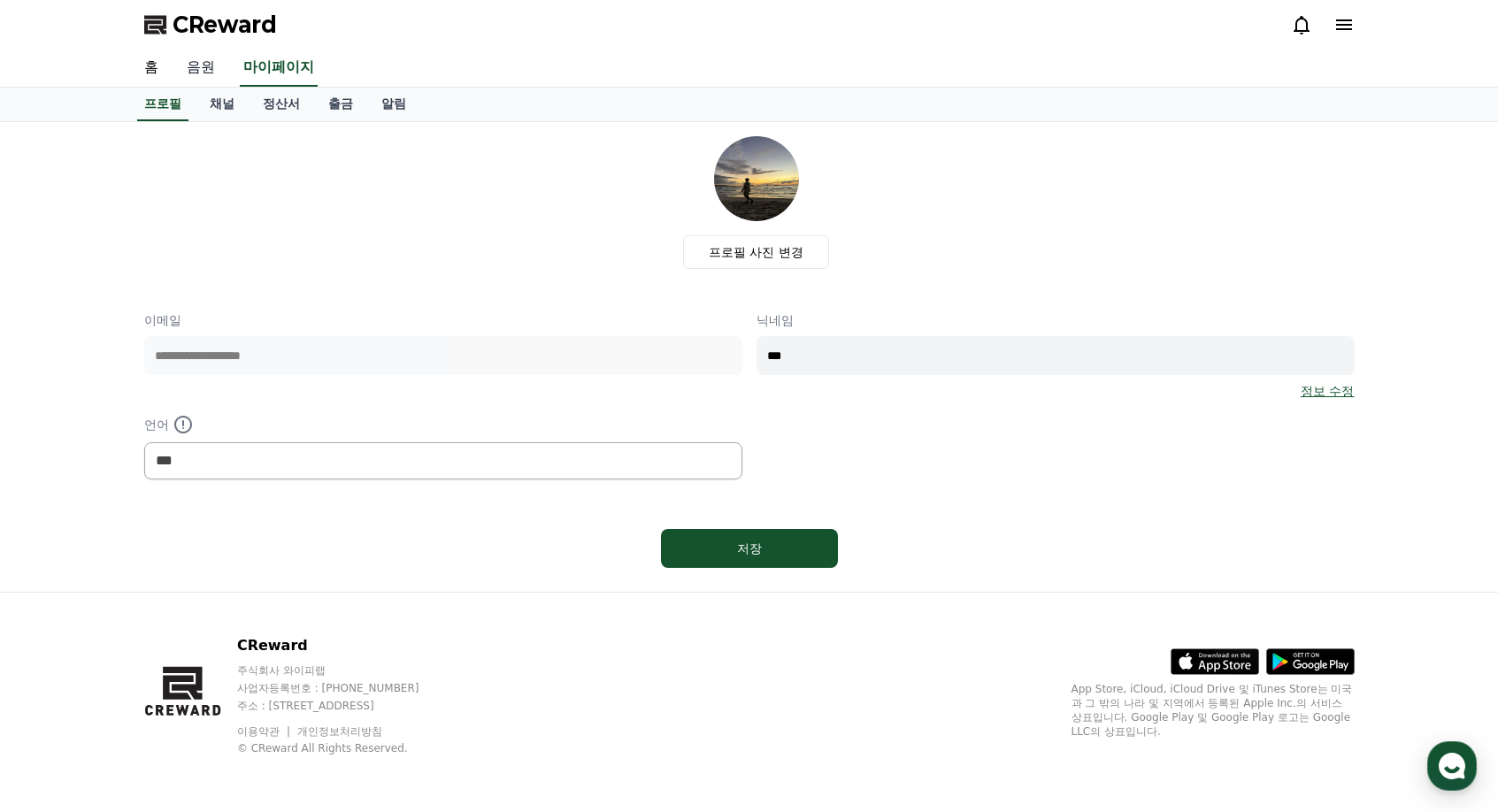
click at [193, 67] on link "음원" at bounding box center [201, 68] width 57 height 37
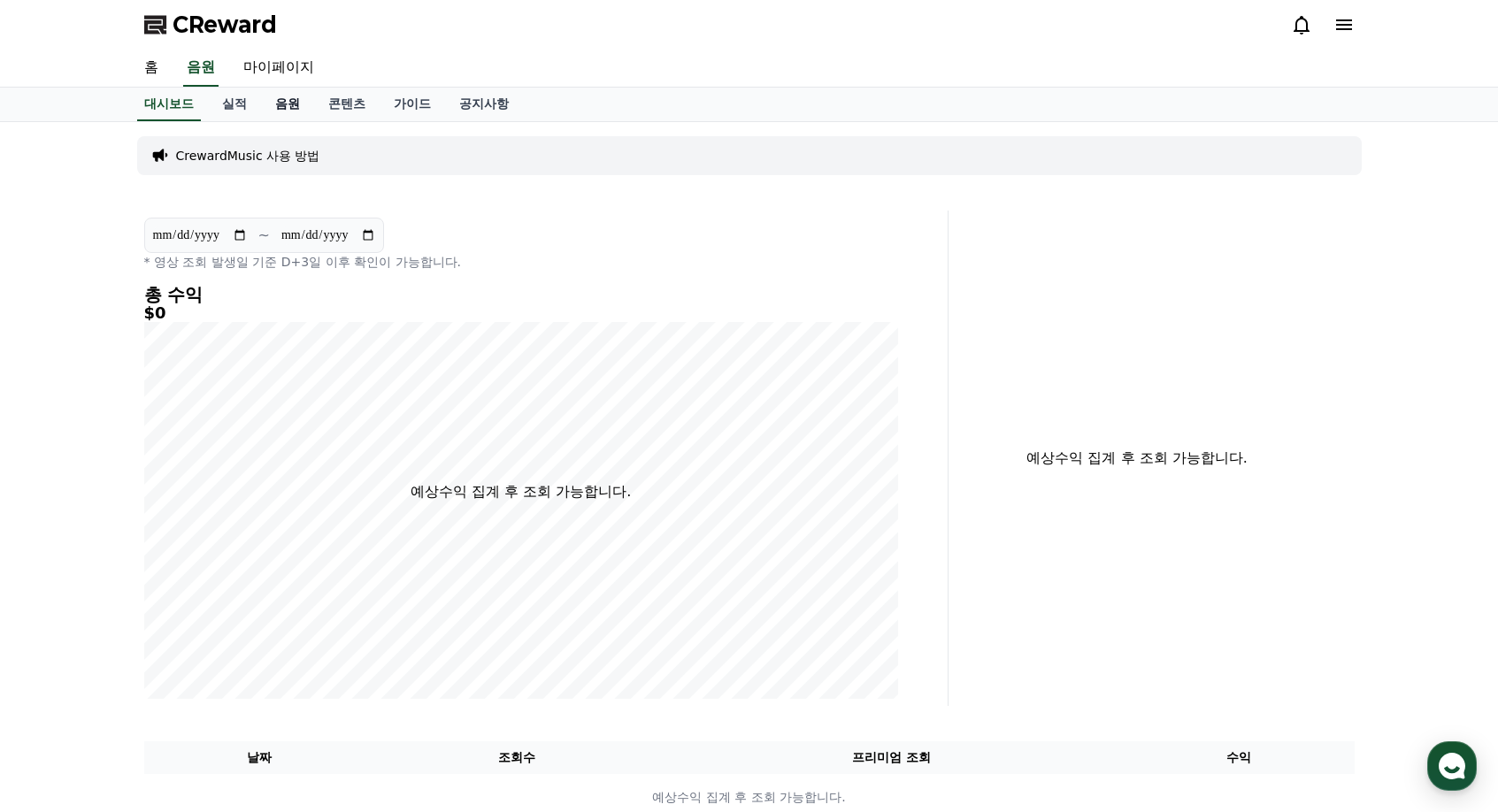
click at [285, 100] on link "음원" at bounding box center [288, 104] width 53 height 33
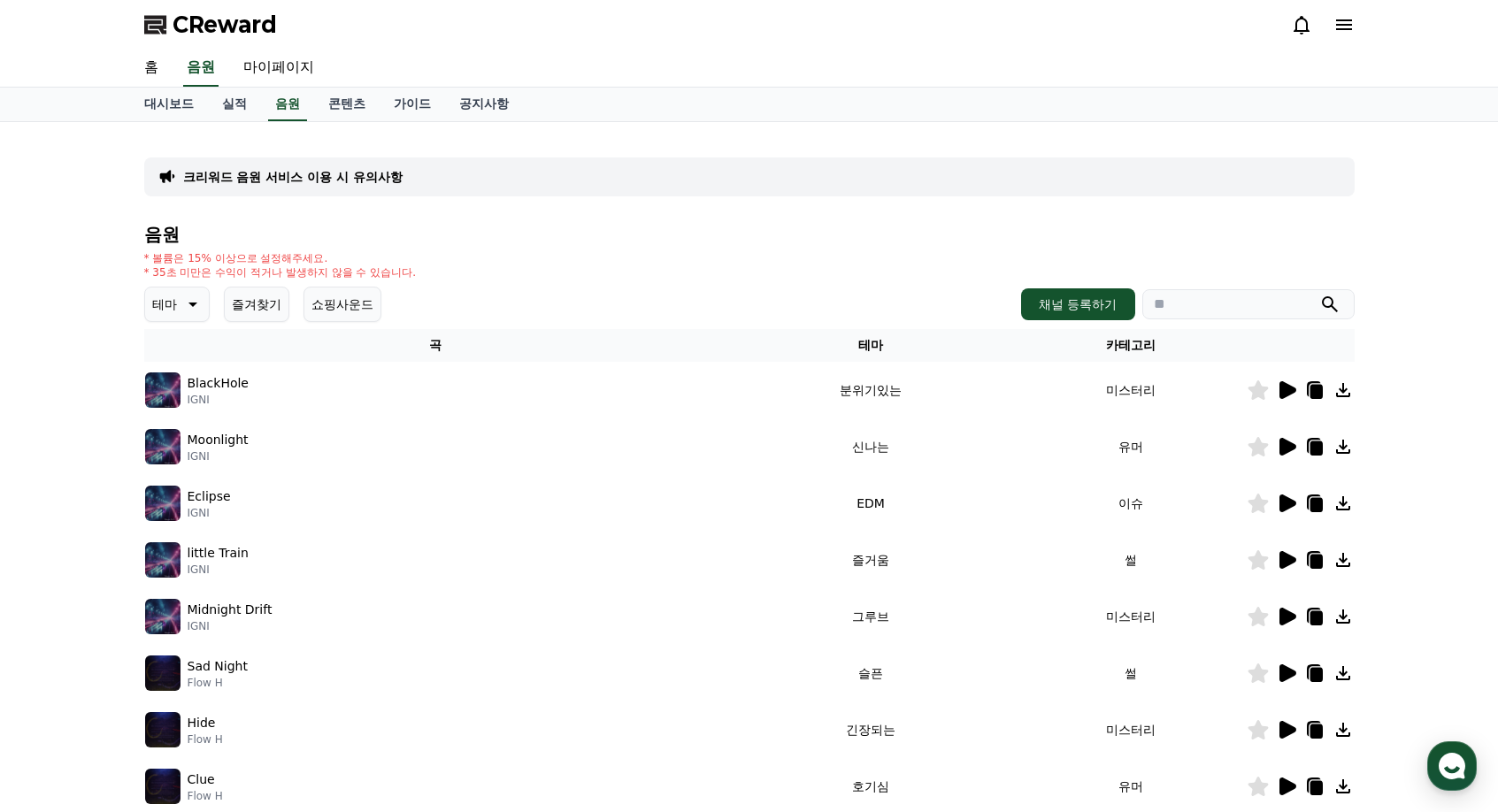
click at [280, 301] on button "즐겨찾기" at bounding box center [256, 304] width 66 height 35
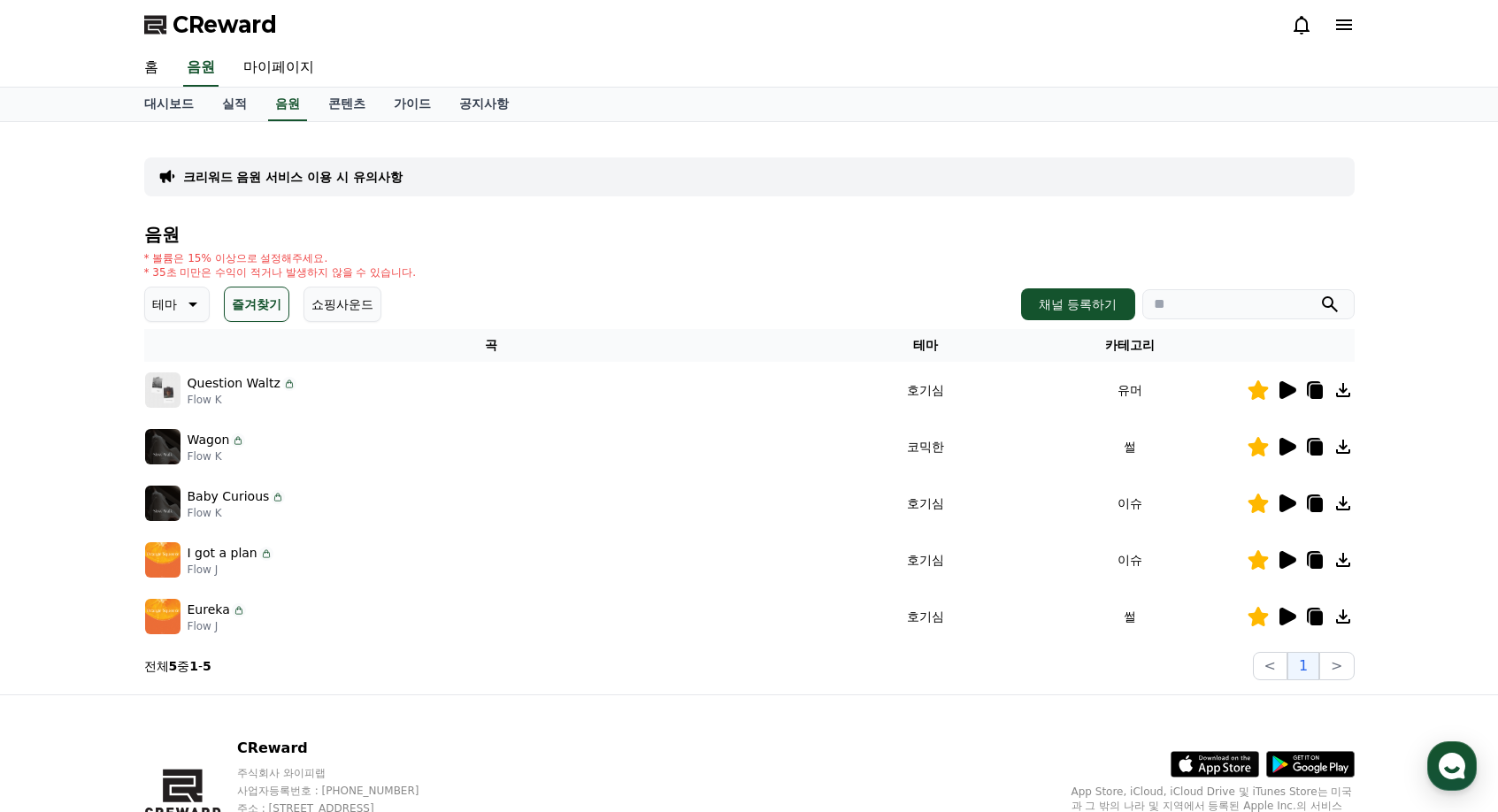
click at [1300, 624] on div at bounding box center [1301, 617] width 106 height 22
click at [1293, 612] on icon at bounding box center [1287, 617] width 22 height 22
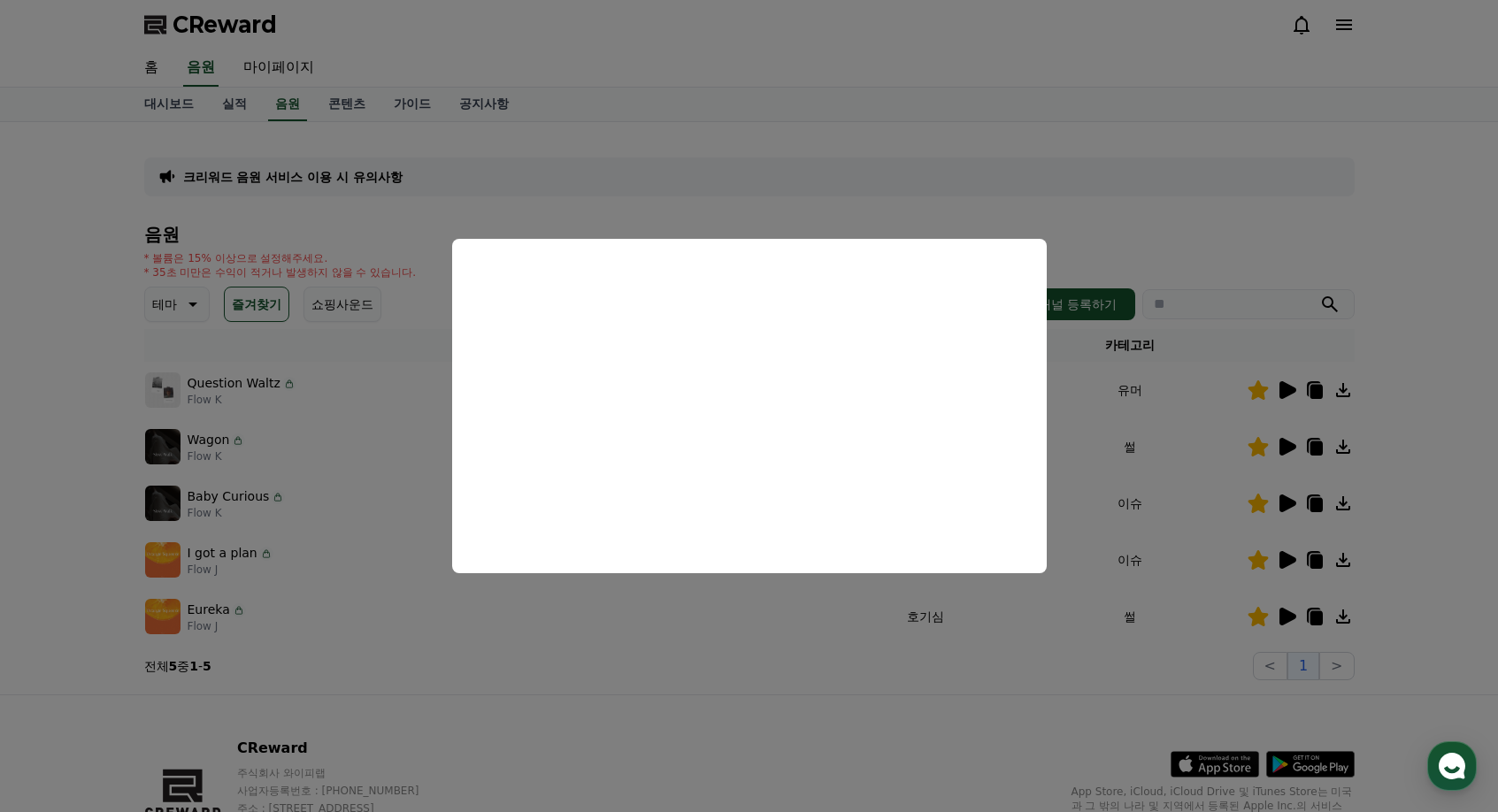
click at [692, 96] on button "close modal" at bounding box center [749, 406] width 1498 height 812
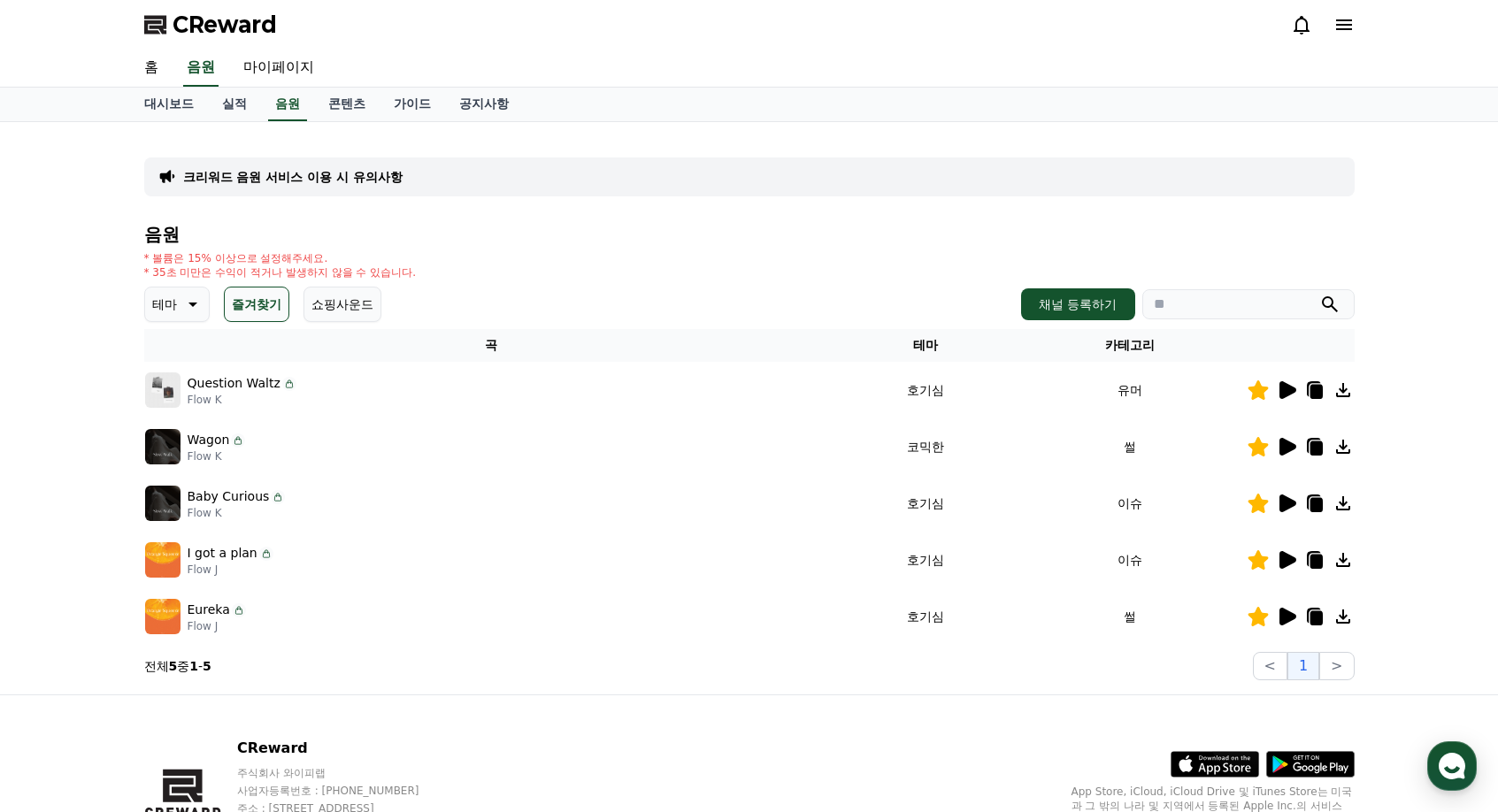
click at [1291, 450] on icon at bounding box center [1288, 447] width 17 height 18
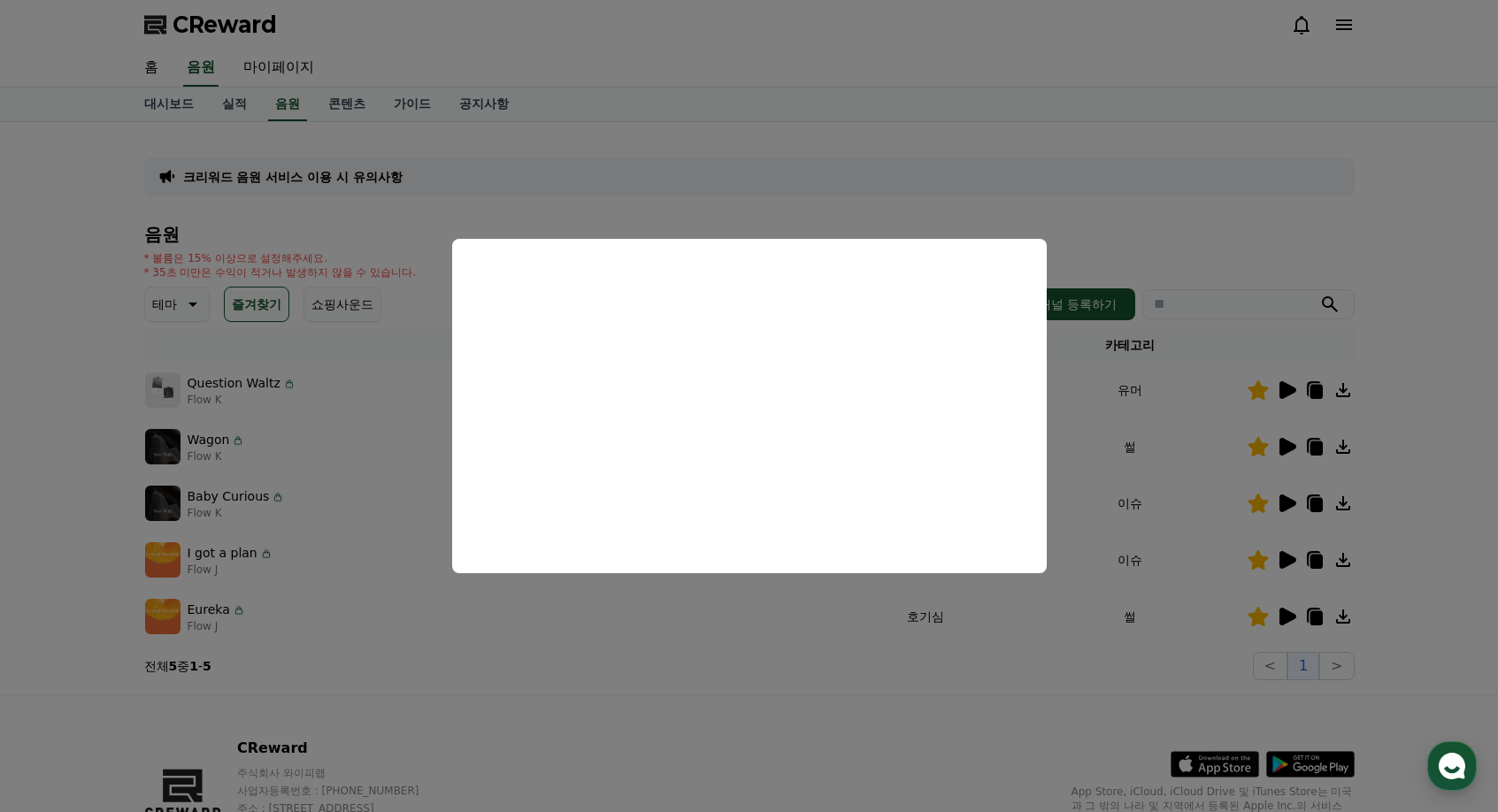
click at [367, 504] on button "close modal" at bounding box center [749, 406] width 1498 height 812
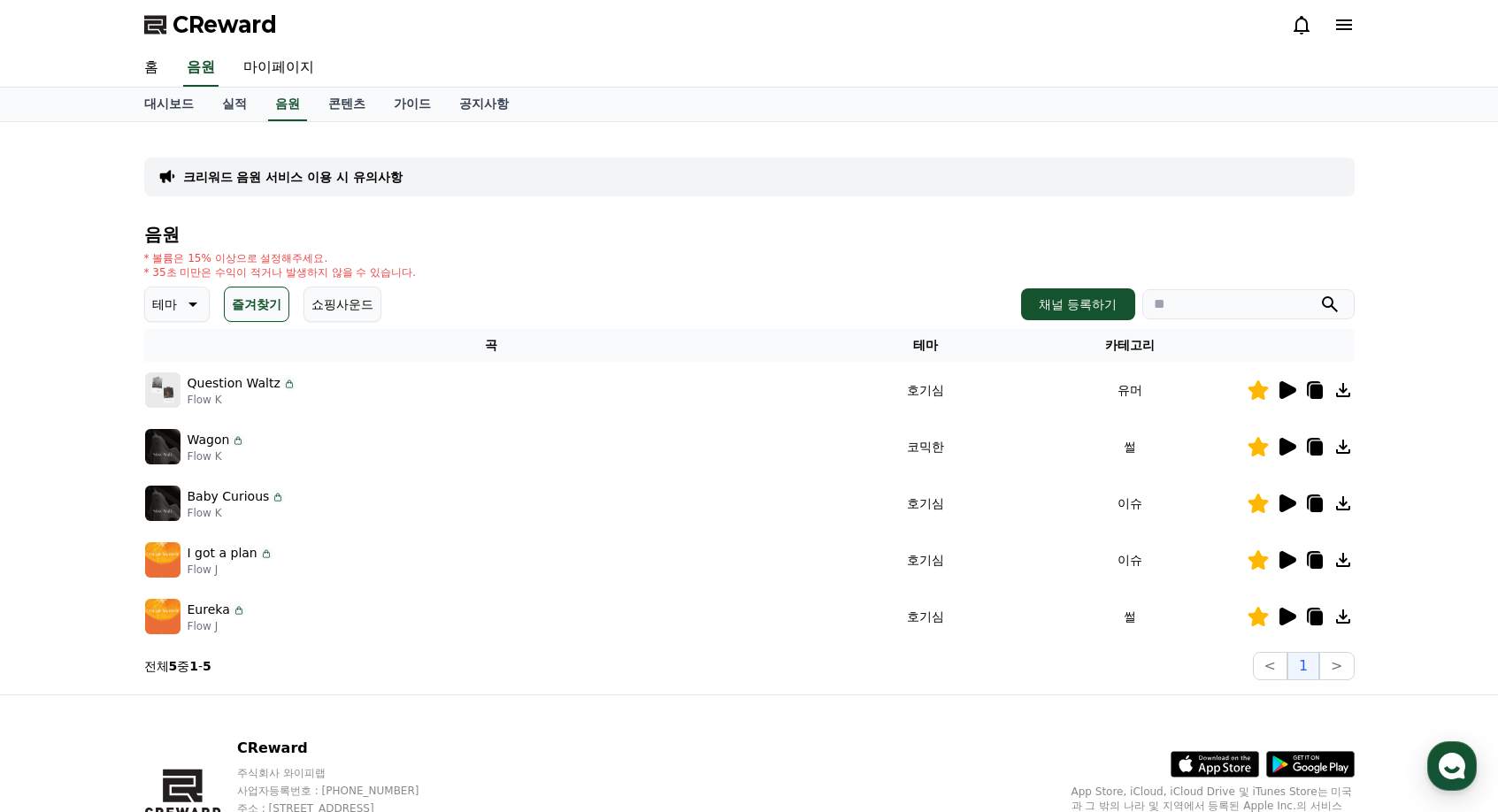
click at [1283, 562] on icon at bounding box center [1288, 560] width 17 height 18
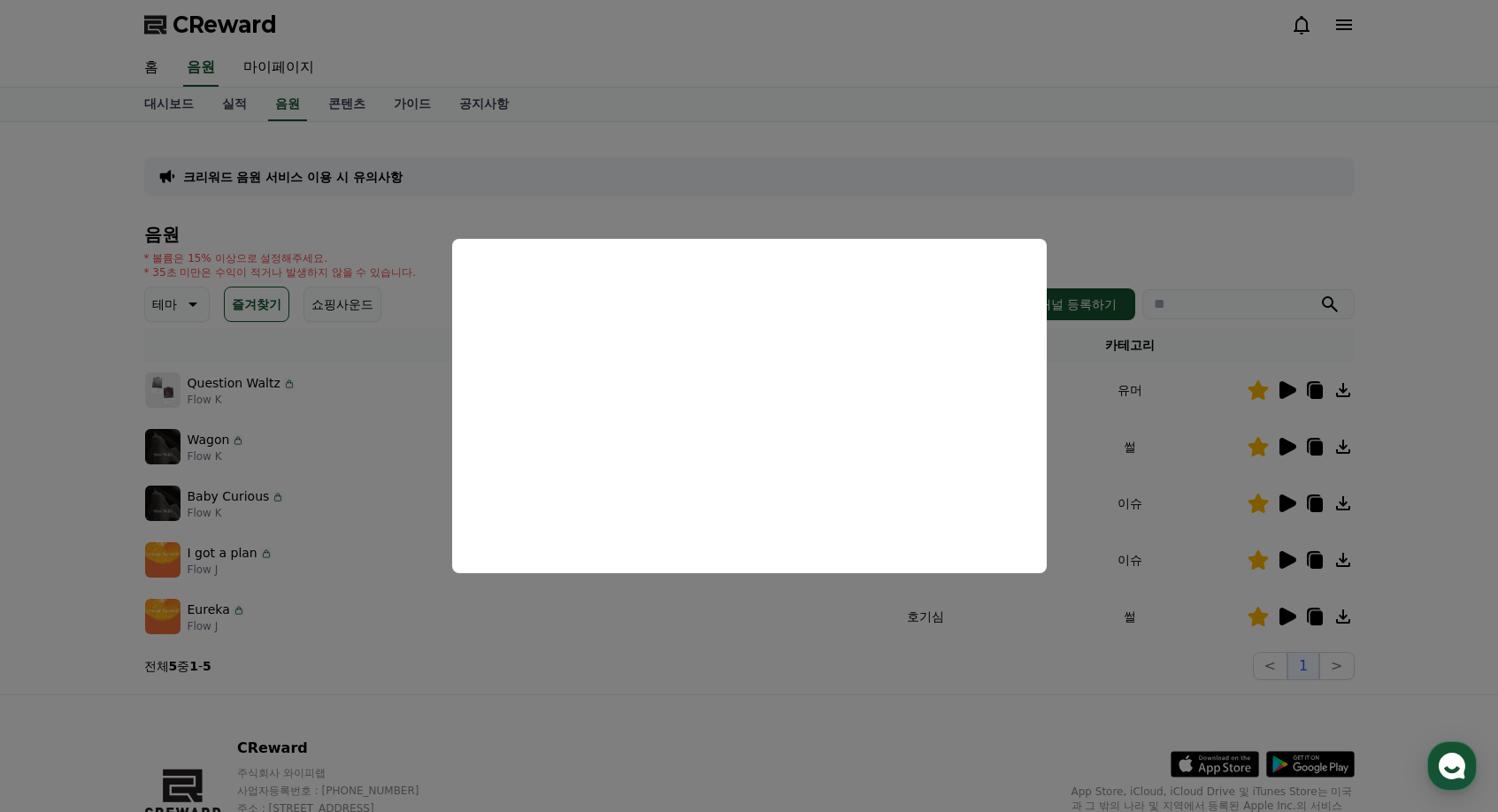
click at [1157, 362] on button "close modal" at bounding box center [749, 406] width 1498 height 812
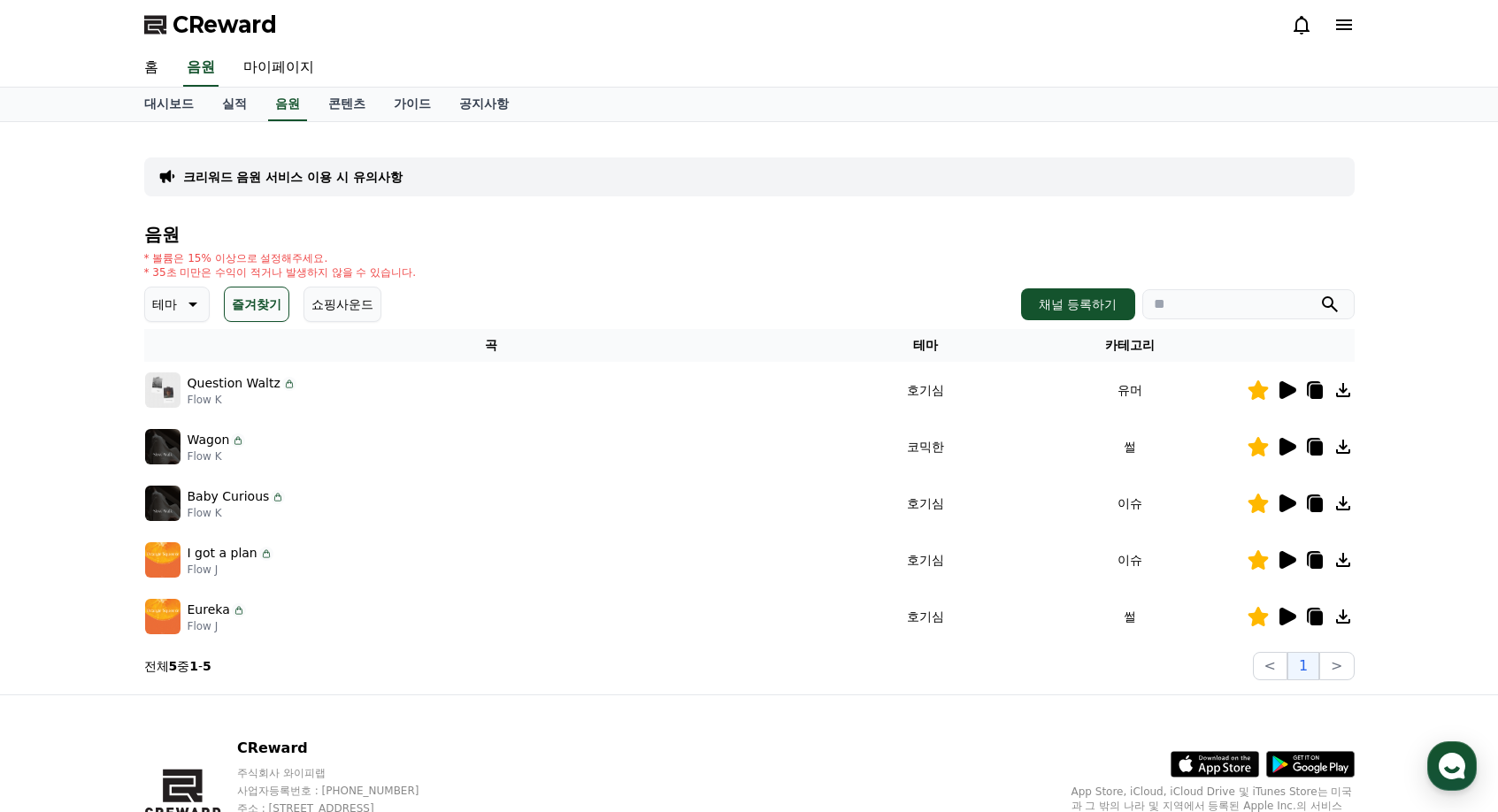
click at [1291, 512] on icon at bounding box center [1287, 504] width 22 height 22
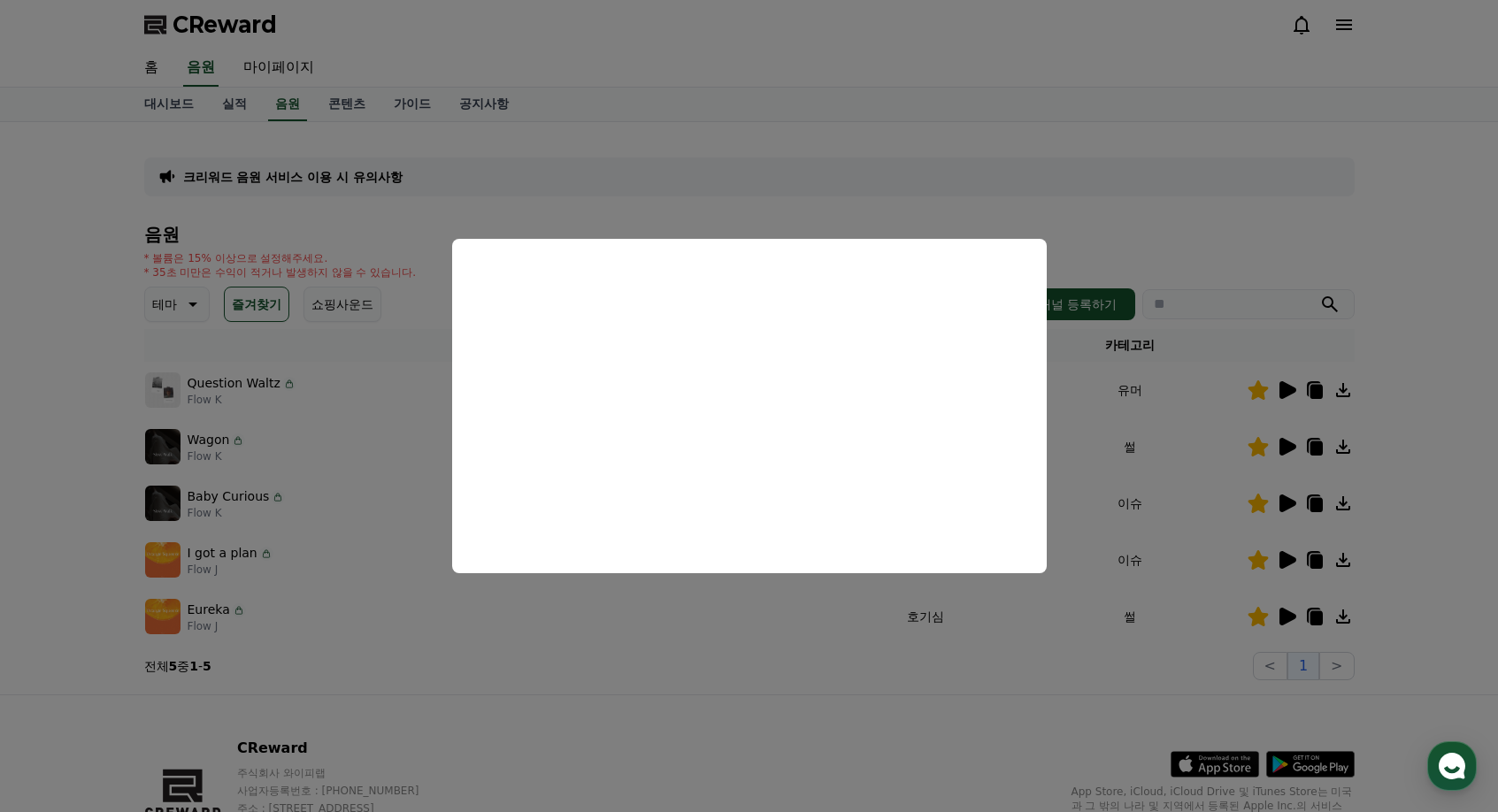
click at [1211, 523] on button "close modal" at bounding box center [749, 406] width 1498 height 812
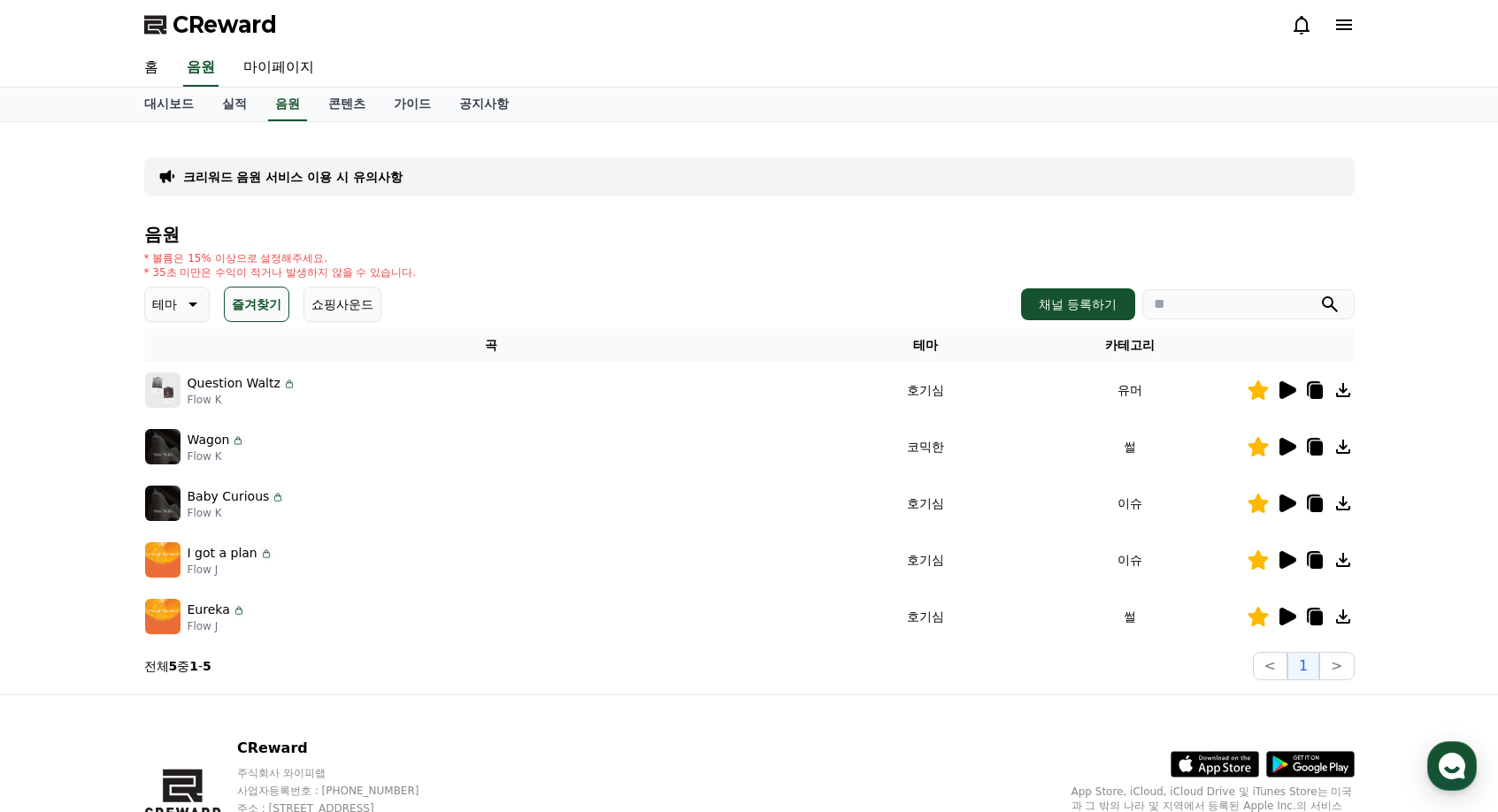
click at [1261, 502] on icon at bounding box center [1257, 504] width 21 height 20
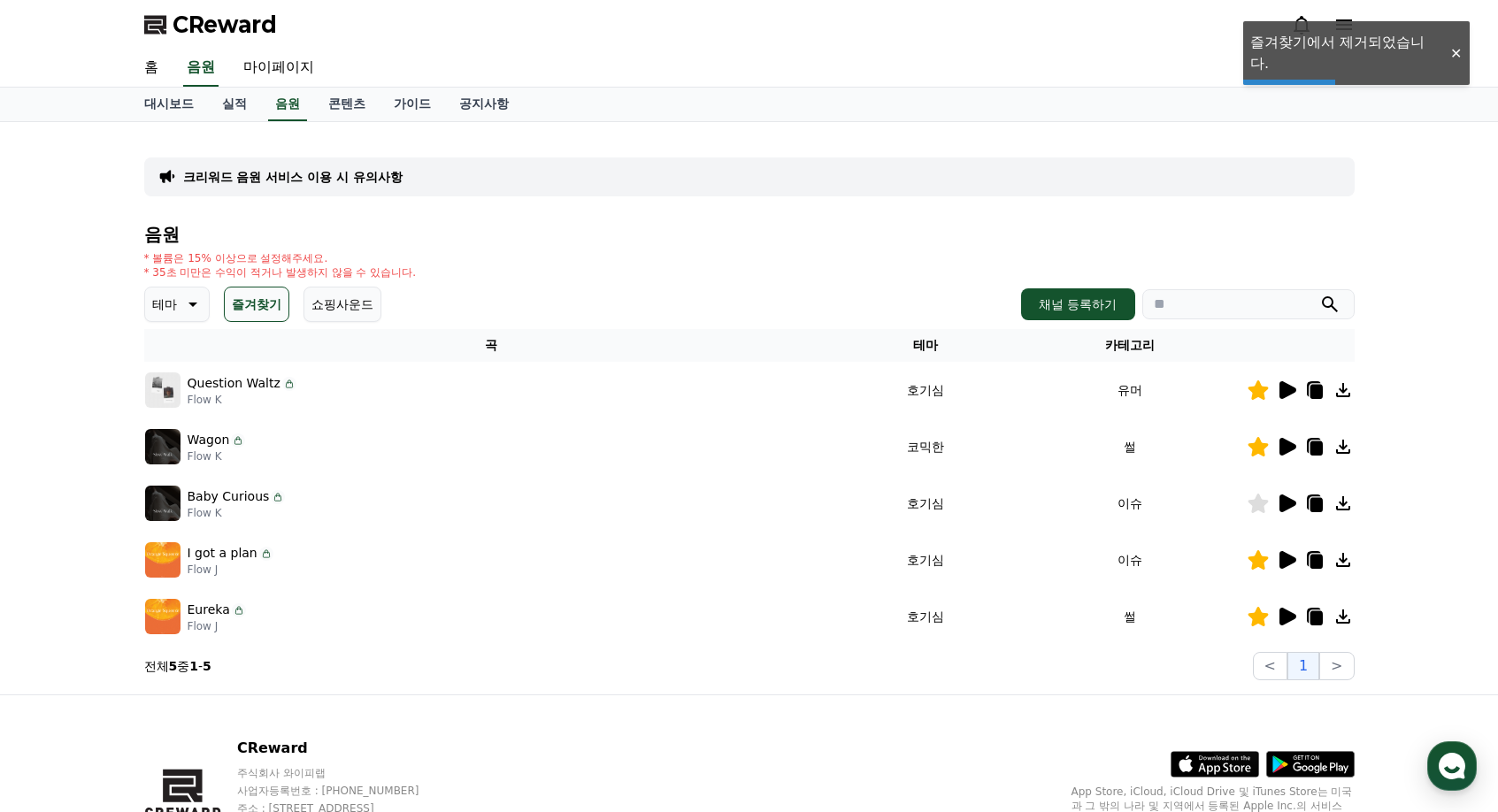
click at [1279, 384] on icon at bounding box center [1287, 391] width 22 height 22
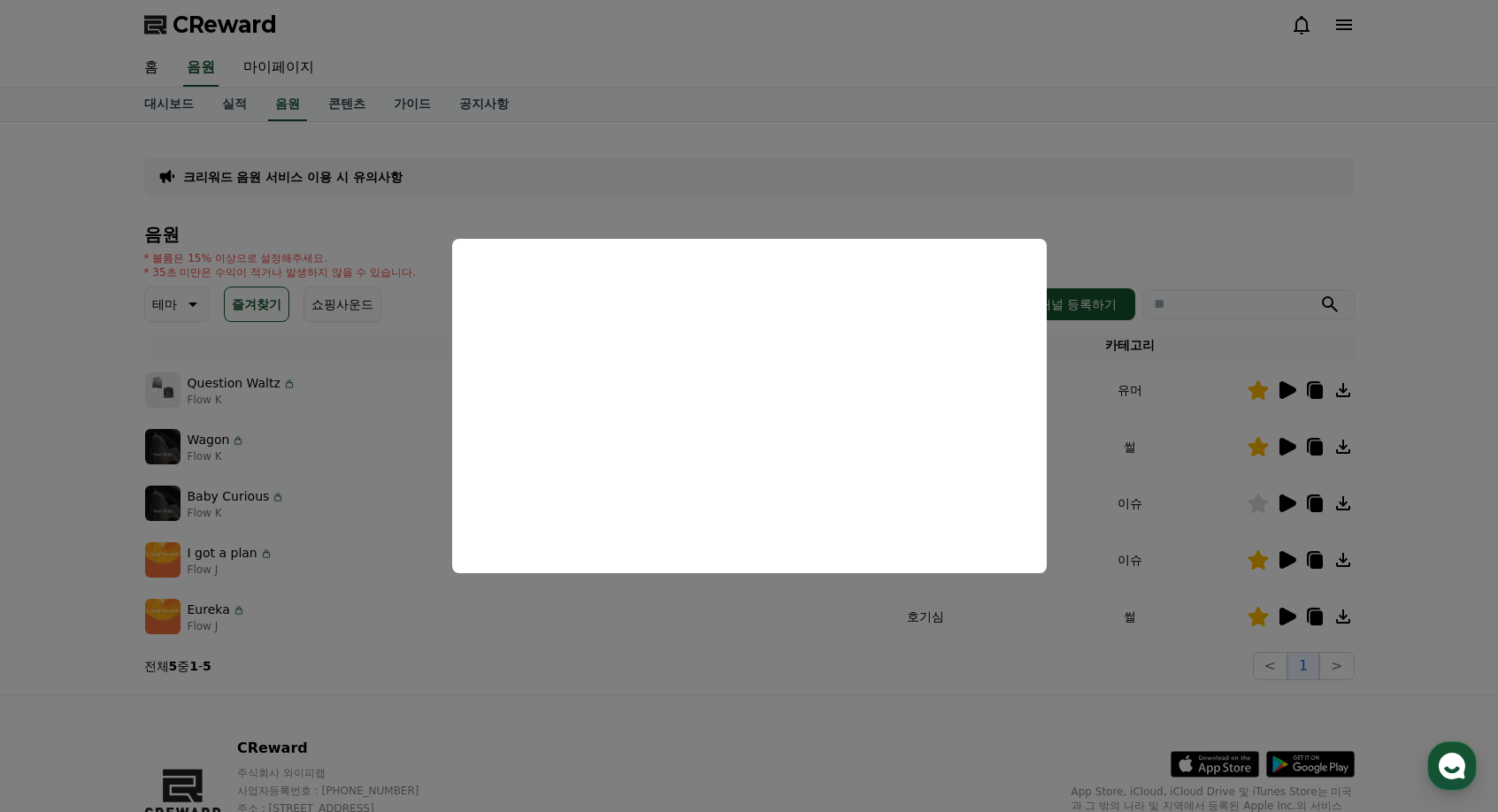
click at [698, 62] on button "close modal" at bounding box center [749, 406] width 1498 height 812
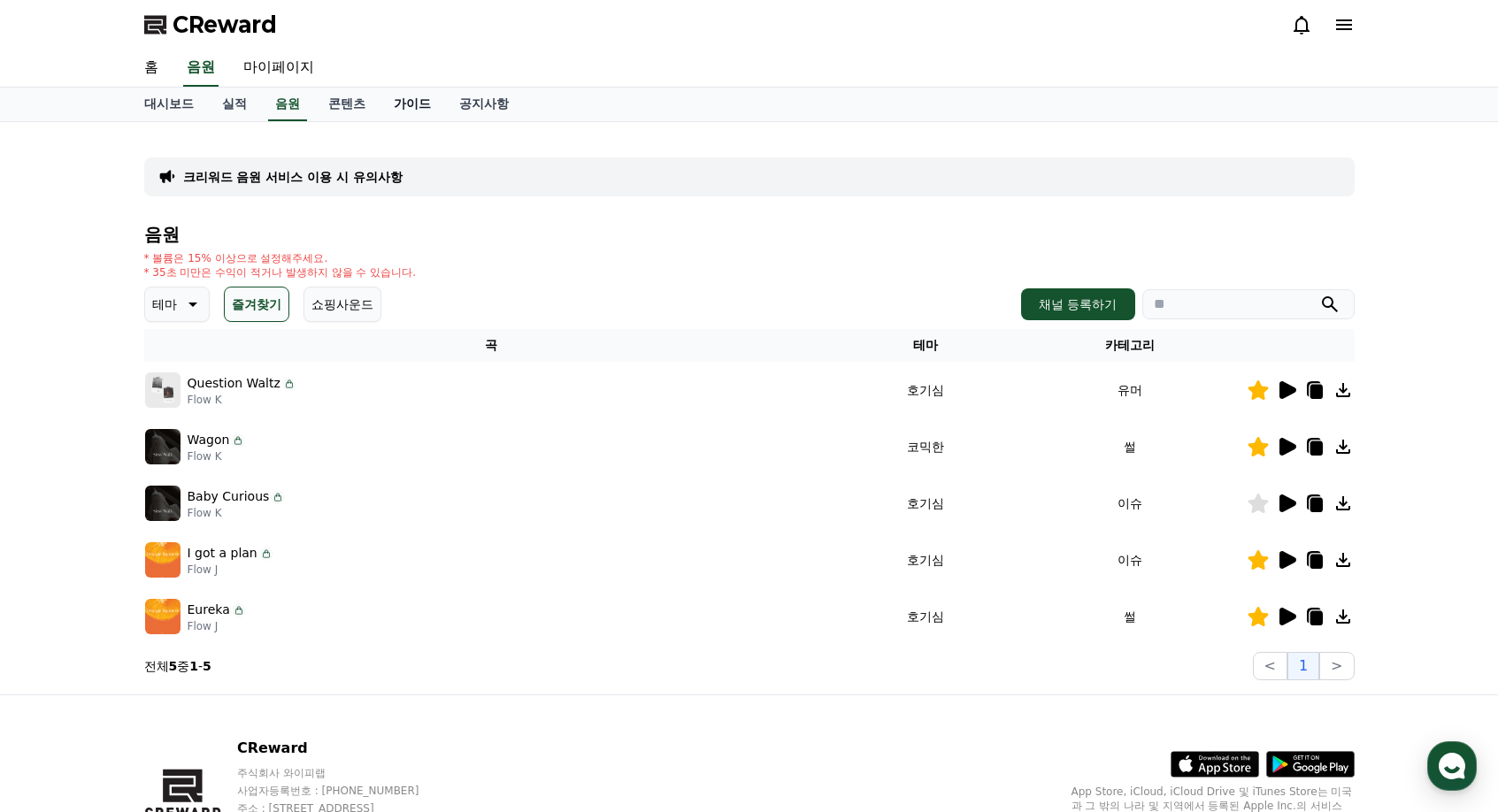
click at [407, 103] on link "가이드" at bounding box center [413, 104] width 66 height 33
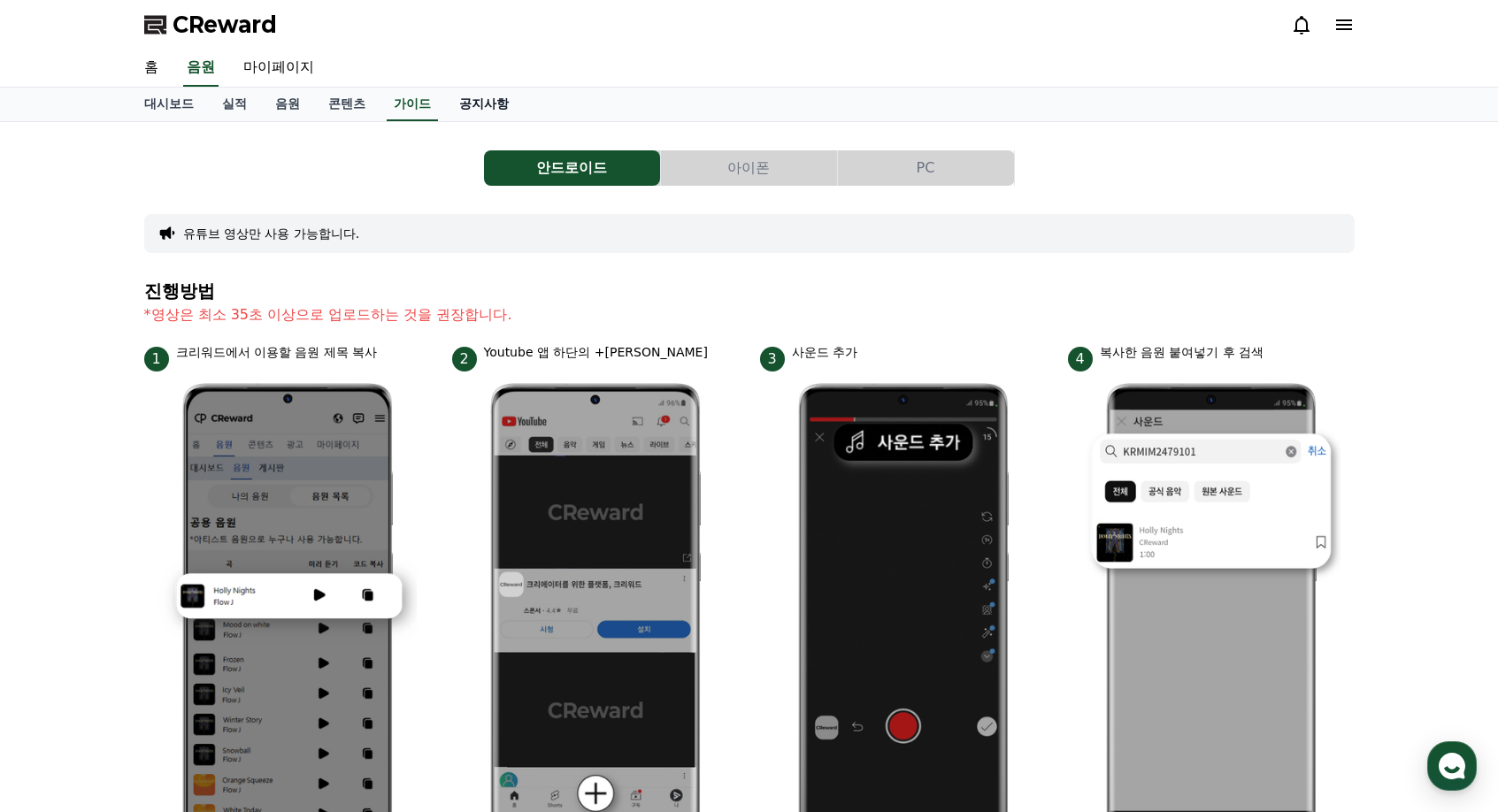
click at [487, 99] on link "공지사항" at bounding box center [483, 104] width 78 height 33
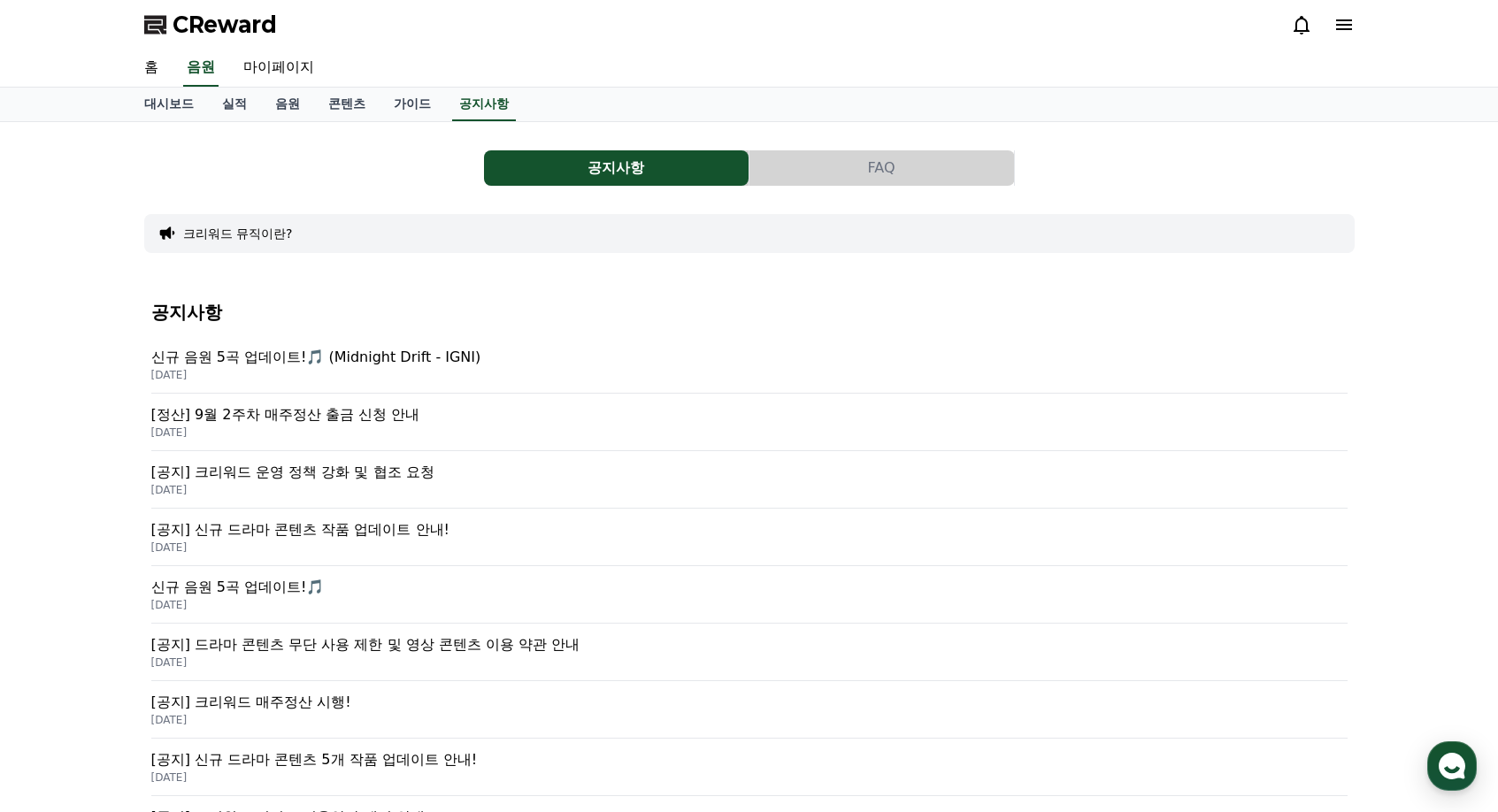
click at [403, 469] on p "[공지] 크리워드 운영 정책 강화 및 협조 요청" at bounding box center [749, 472] width 1196 height 22
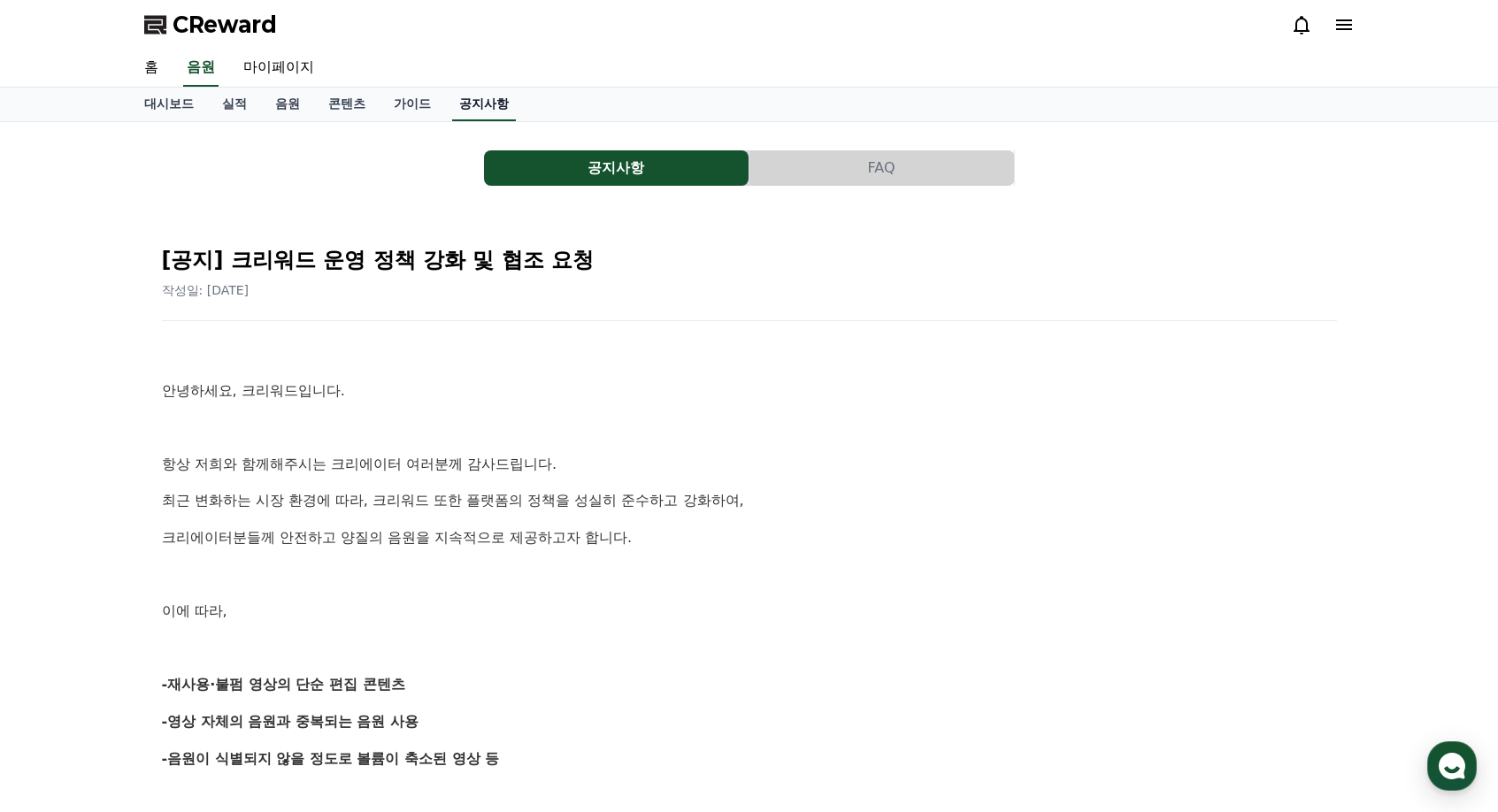
click at [484, 102] on link "공지사항" at bounding box center [483, 104] width 64 height 33
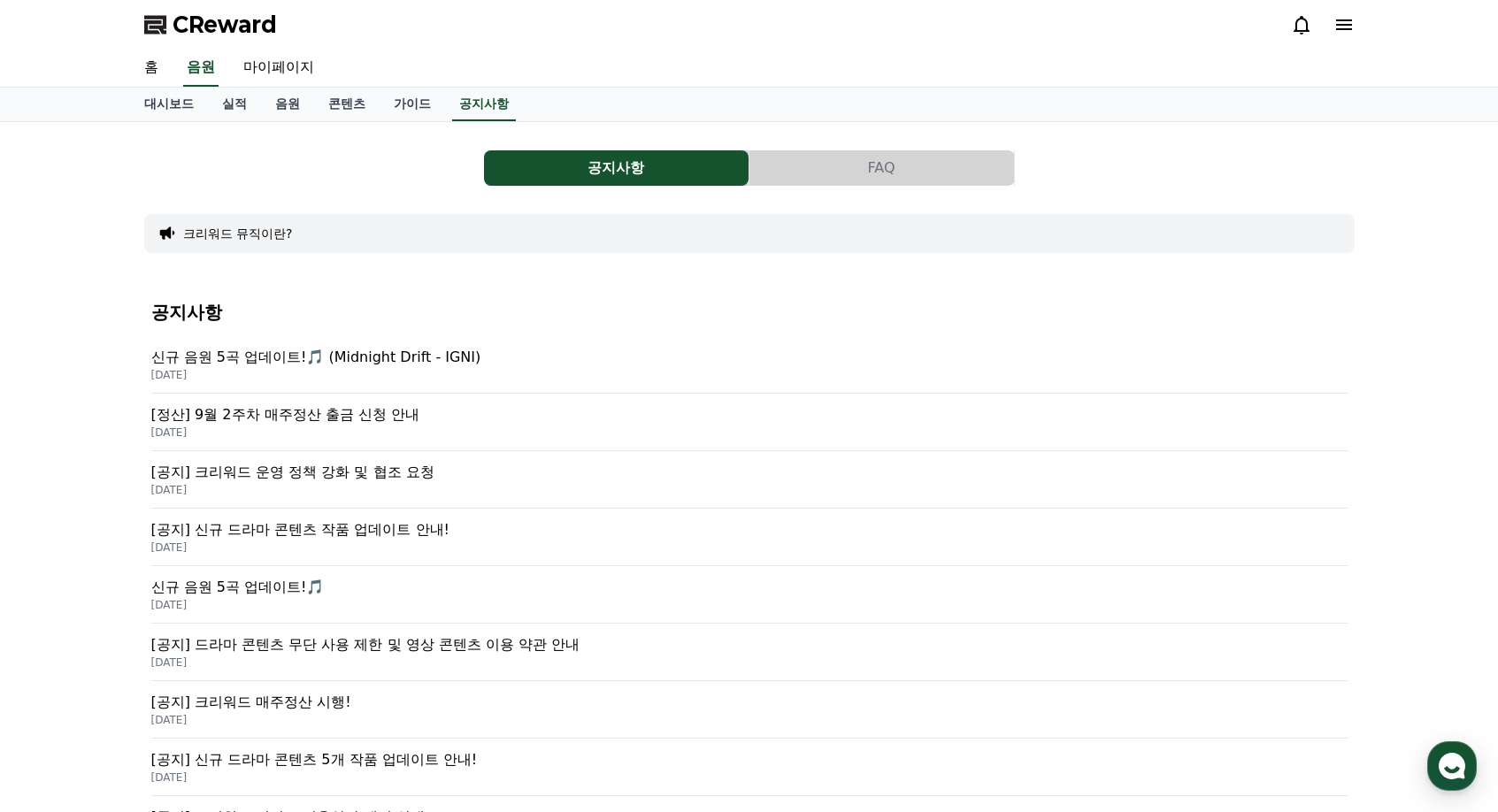
click at [440, 350] on p "신규 음원 5곡 업데이트!🎵 (Midnight Drift - IGNI)" at bounding box center [749, 357] width 1196 height 22
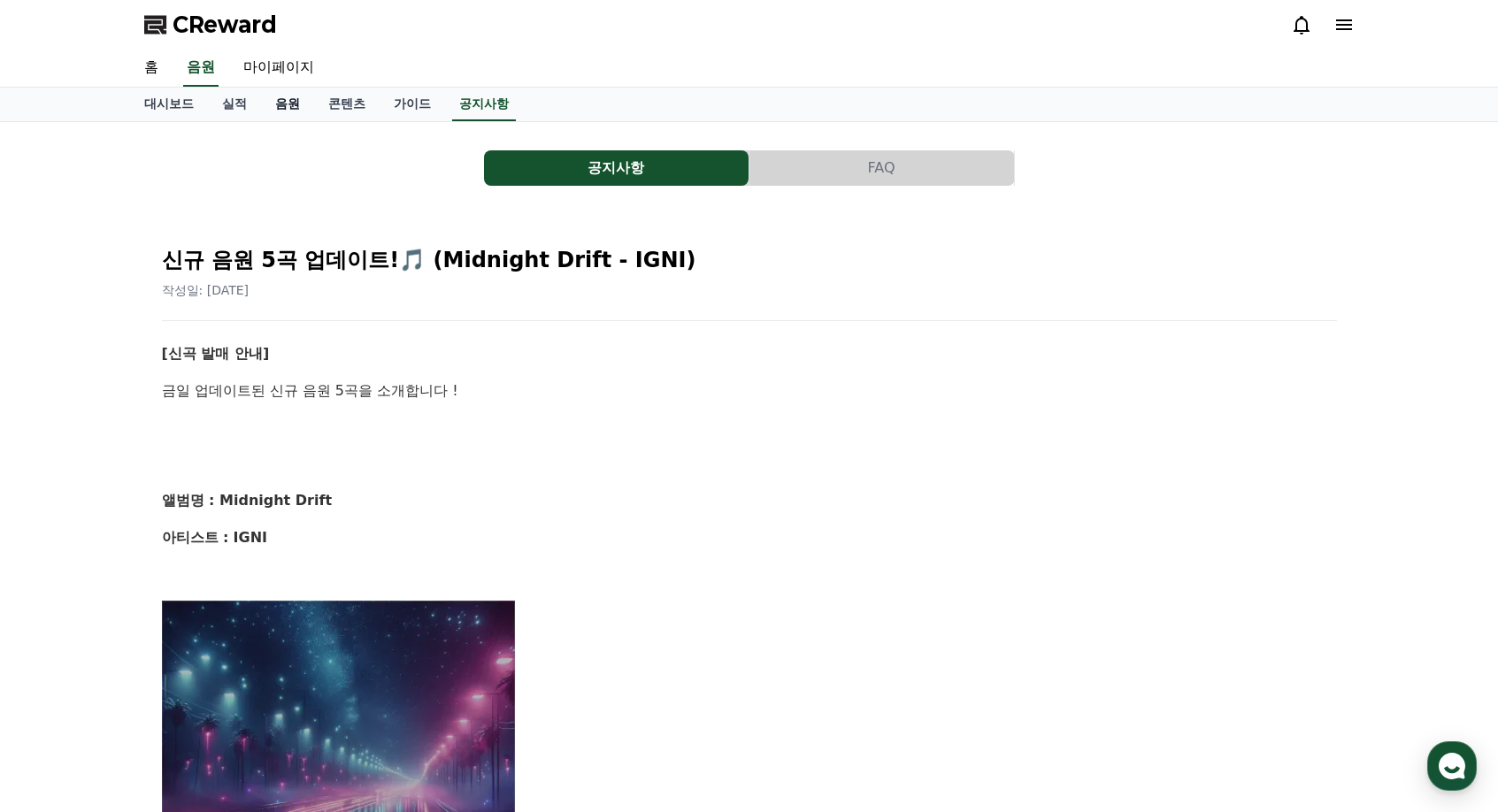
click at [282, 103] on link "음원" at bounding box center [288, 104] width 53 height 33
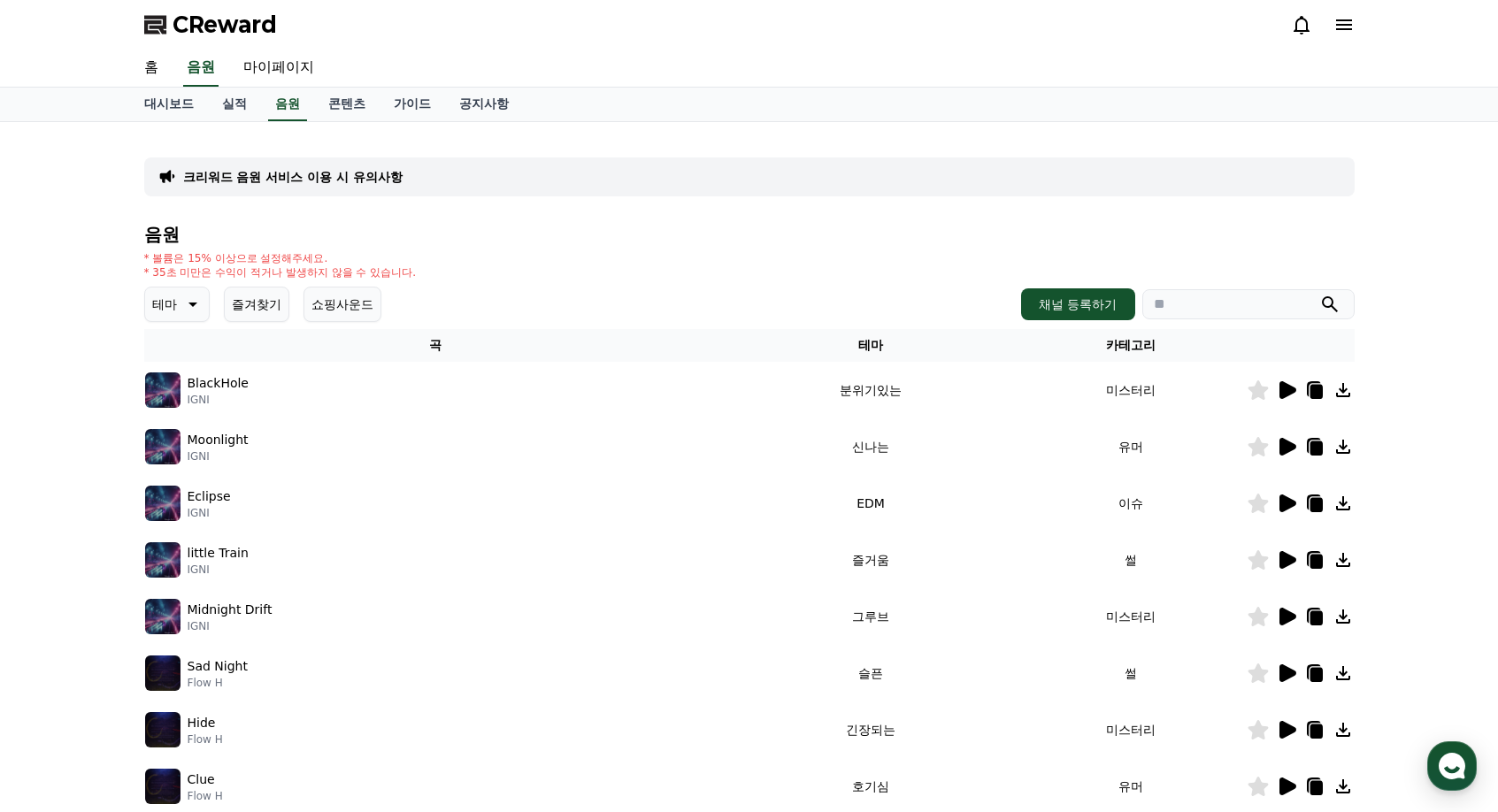
click at [1286, 568] on icon at bounding box center [1288, 560] width 17 height 18
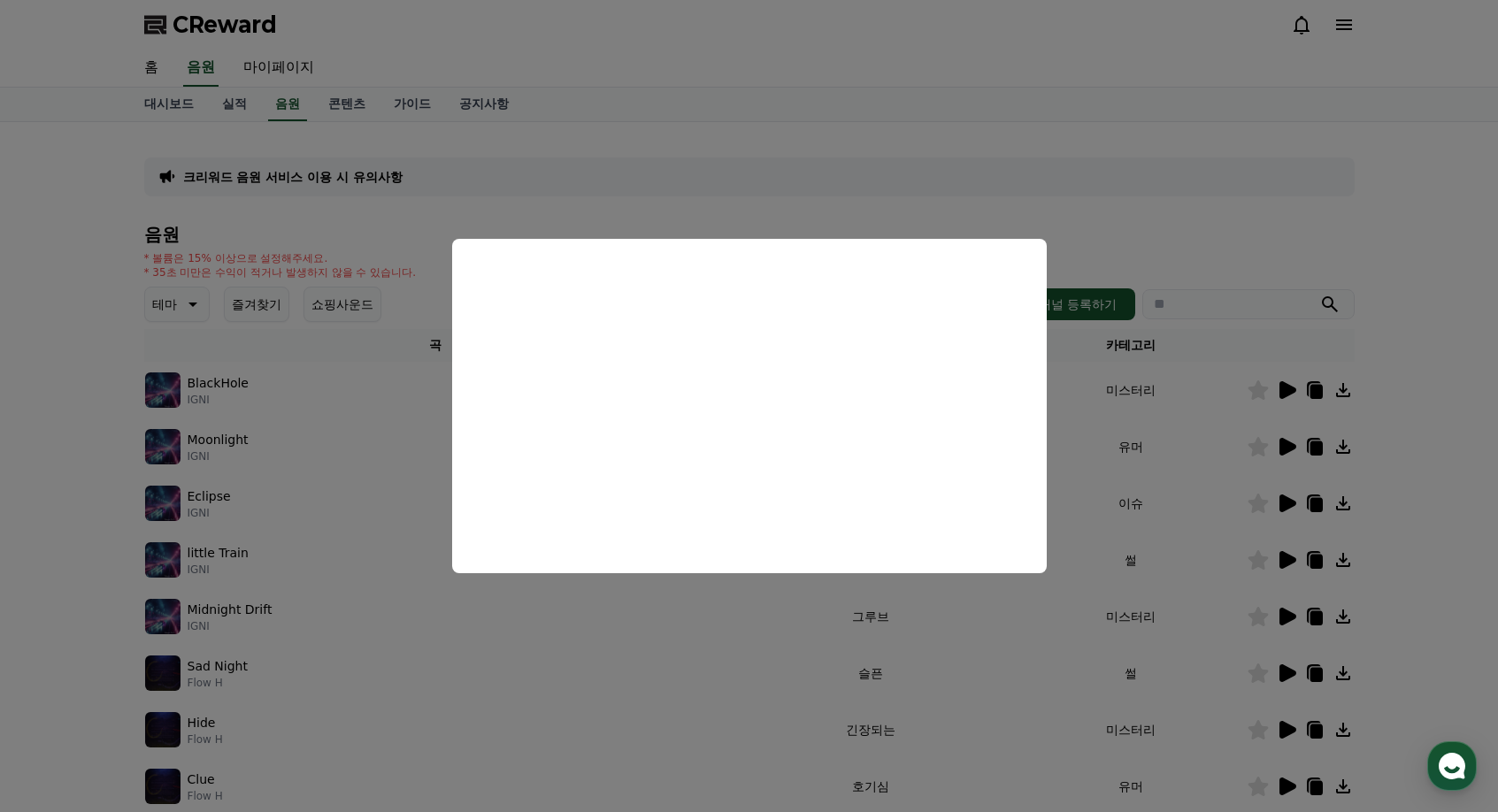
drag, startPoint x: 1154, startPoint y: 356, endPoint x: 1157, endPoint y: 338, distance: 18.2
click at [1154, 352] on button "close modal" at bounding box center [749, 406] width 1498 height 812
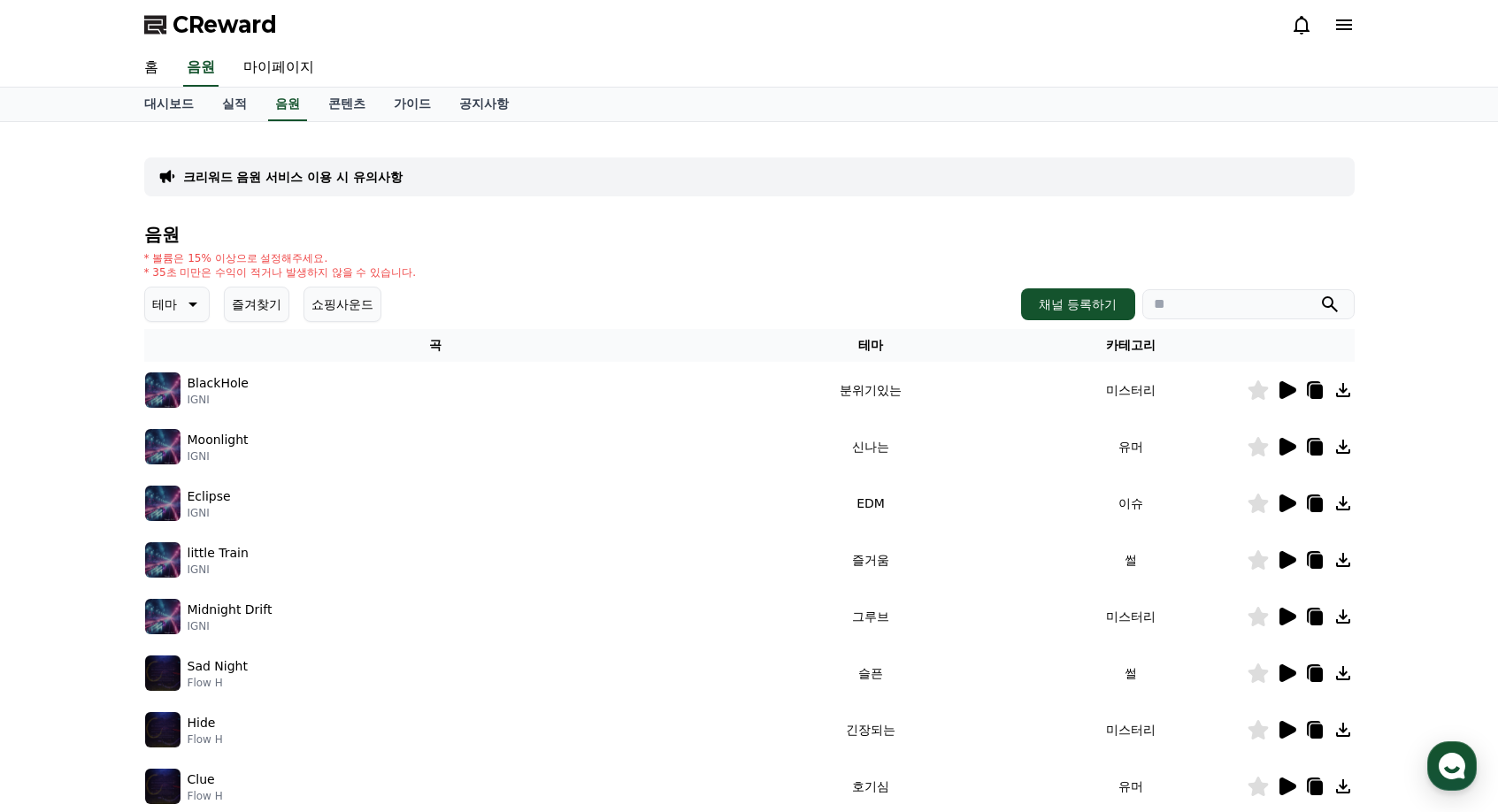
click at [1181, 308] on input "search" at bounding box center [1248, 304] width 212 height 30
type input "*"
click at [1319, 294] on button "submit" at bounding box center [1330, 304] width 22 height 22
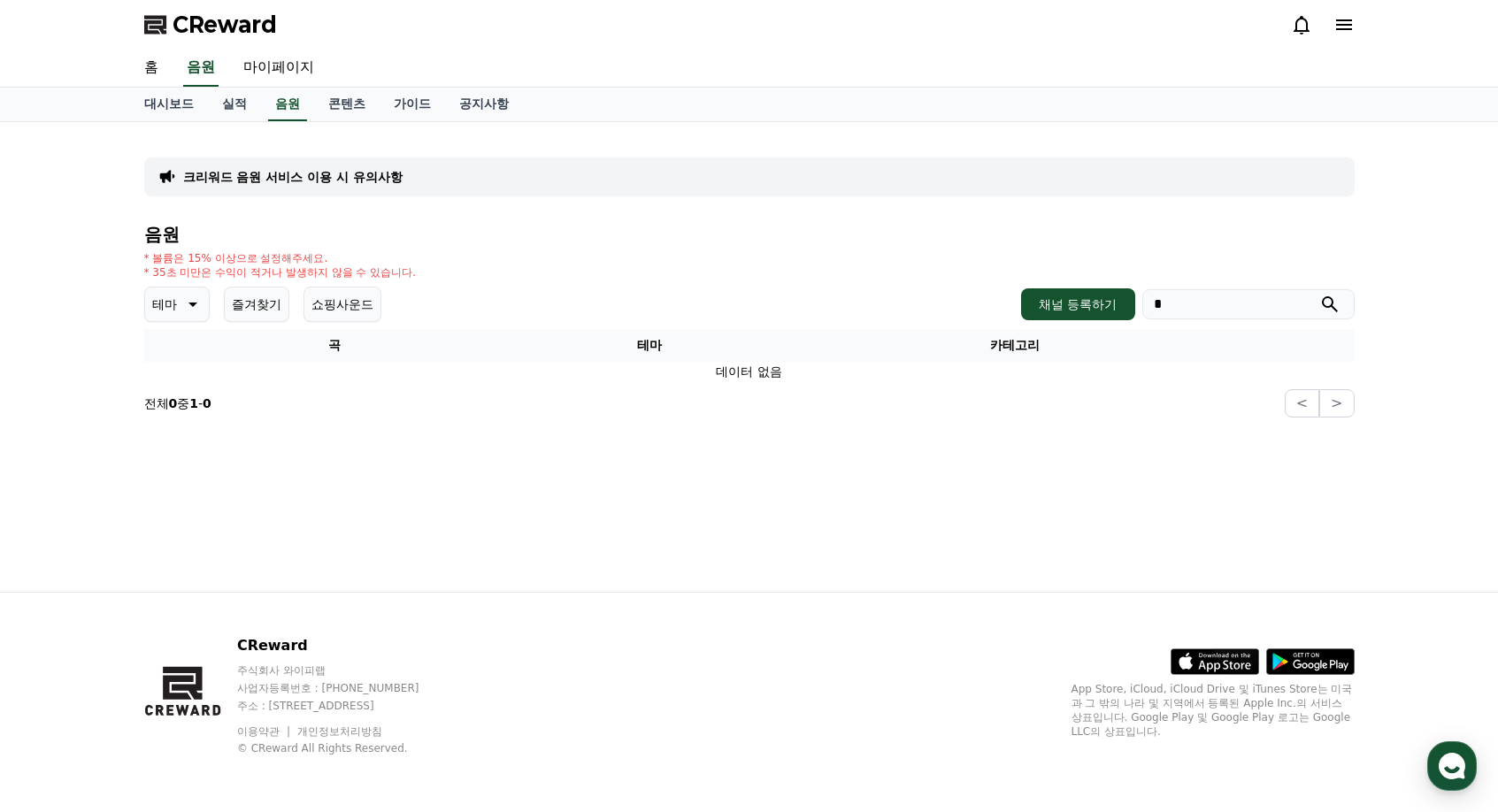
drag, startPoint x: 1004, startPoint y: 291, endPoint x: 808, endPoint y: 270, distance: 197.1
click at [856, 274] on div "음원 * 볼륨은 15% 이상으로 설정해주세요. * 35초 미만은 수익이 적거나 발생하지 않을 수 있습니다. 테마 즐겨찾기 쇼핑사운드 채널 등록…" at bounding box center [749, 321] width 1211 height 192
click at [1319, 294] on button "submit" at bounding box center [1330, 304] width 22 height 22
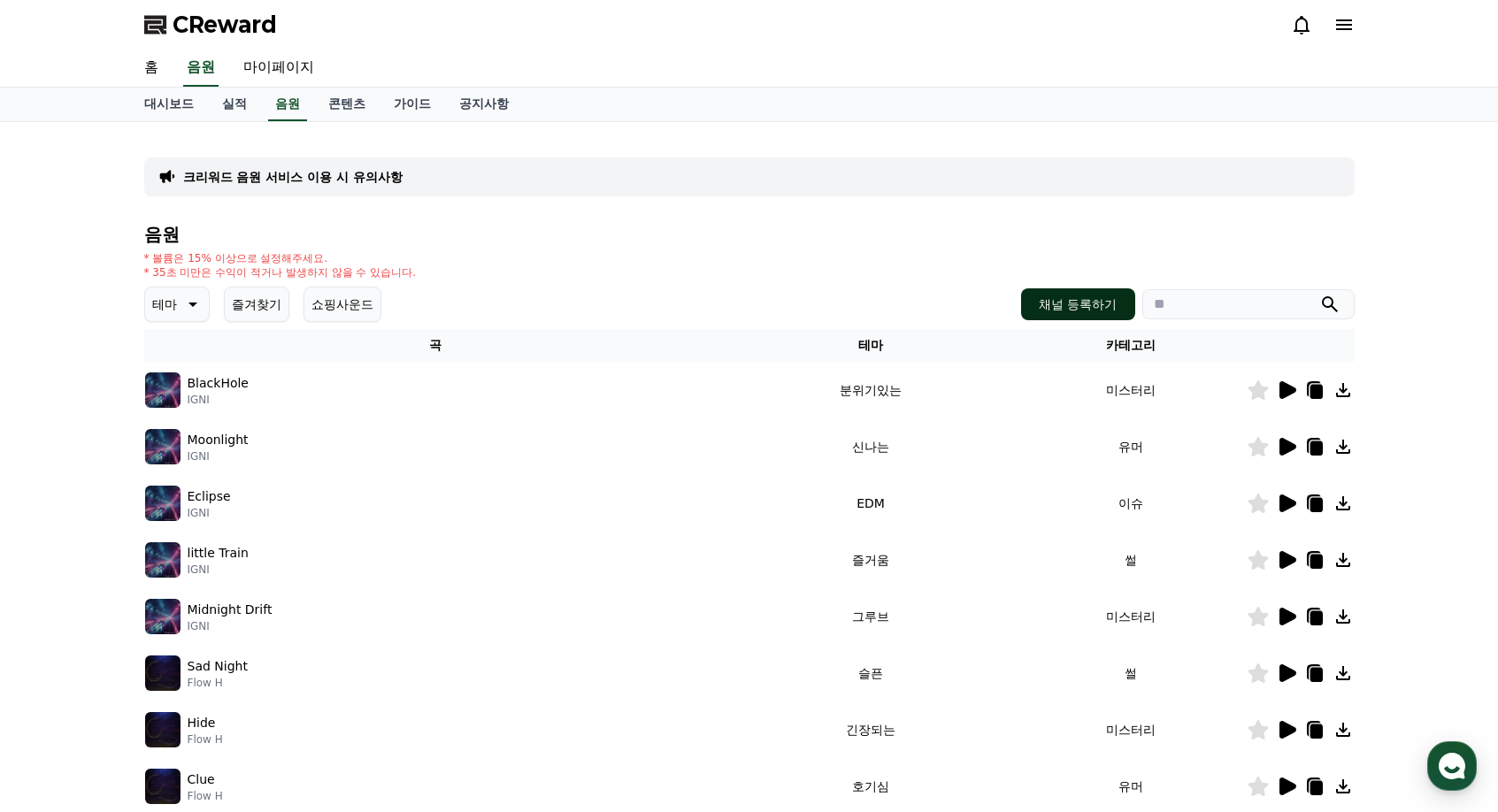
click at [1023, 299] on link "채널 등록하기" at bounding box center [1078, 304] width 113 height 31
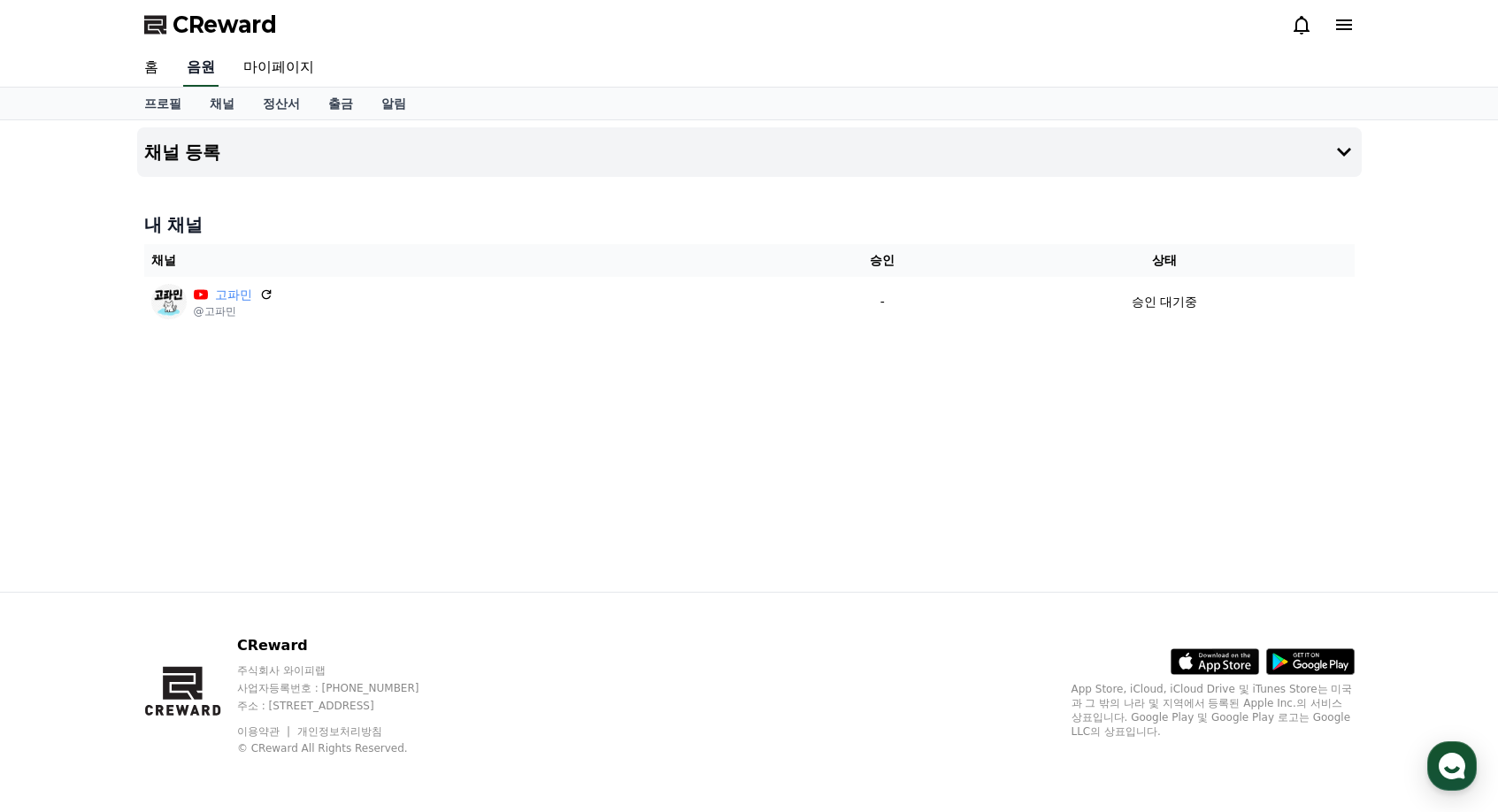
click at [200, 74] on link "음원" at bounding box center [201, 68] width 35 height 37
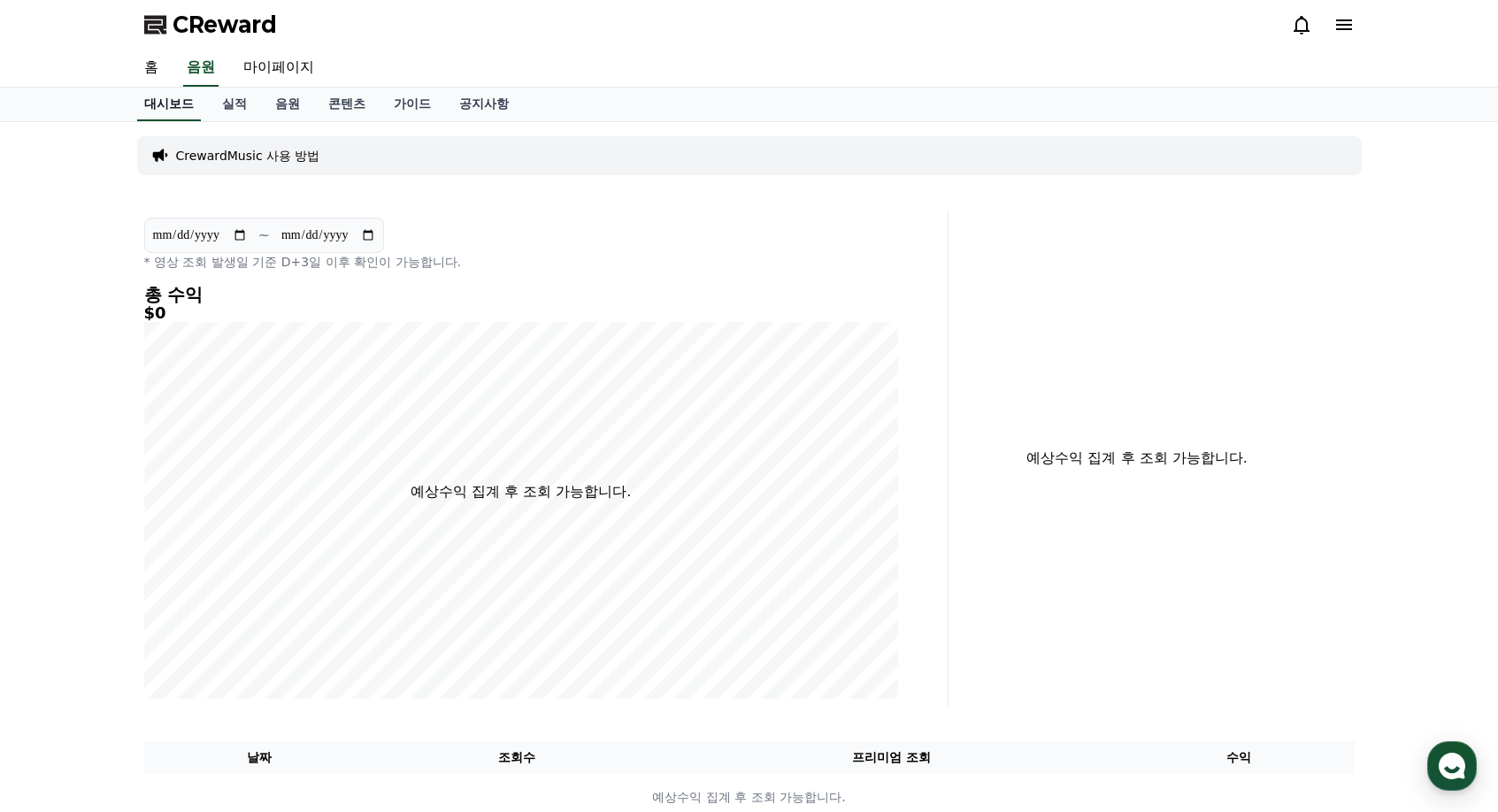
click at [173, 106] on link "대시보드" at bounding box center [169, 104] width 64 height 33
click at [292, 108] on link "음원" at bounding box center [288, 104] width 53 height 33
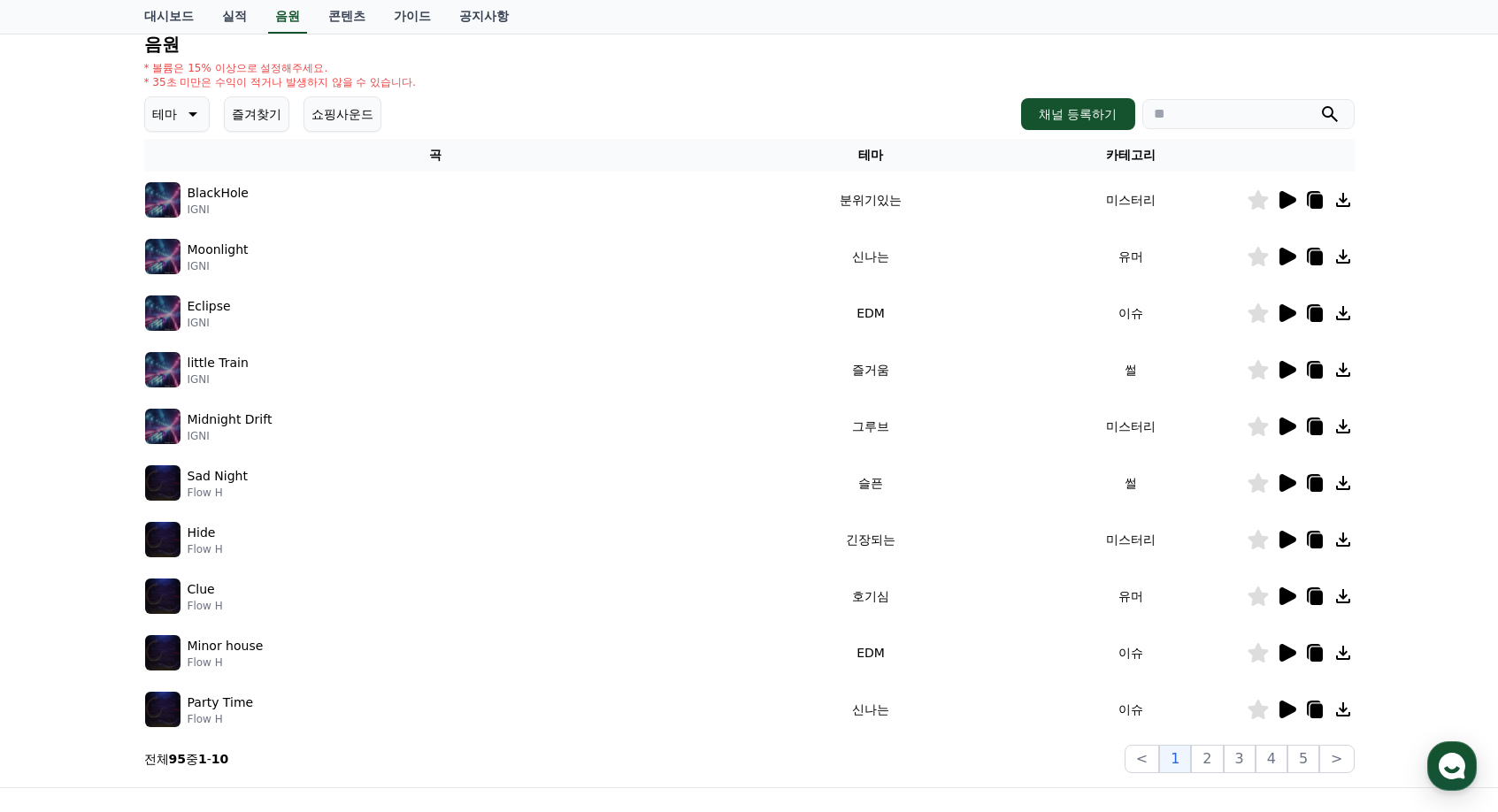
scroll to position [265, 0]
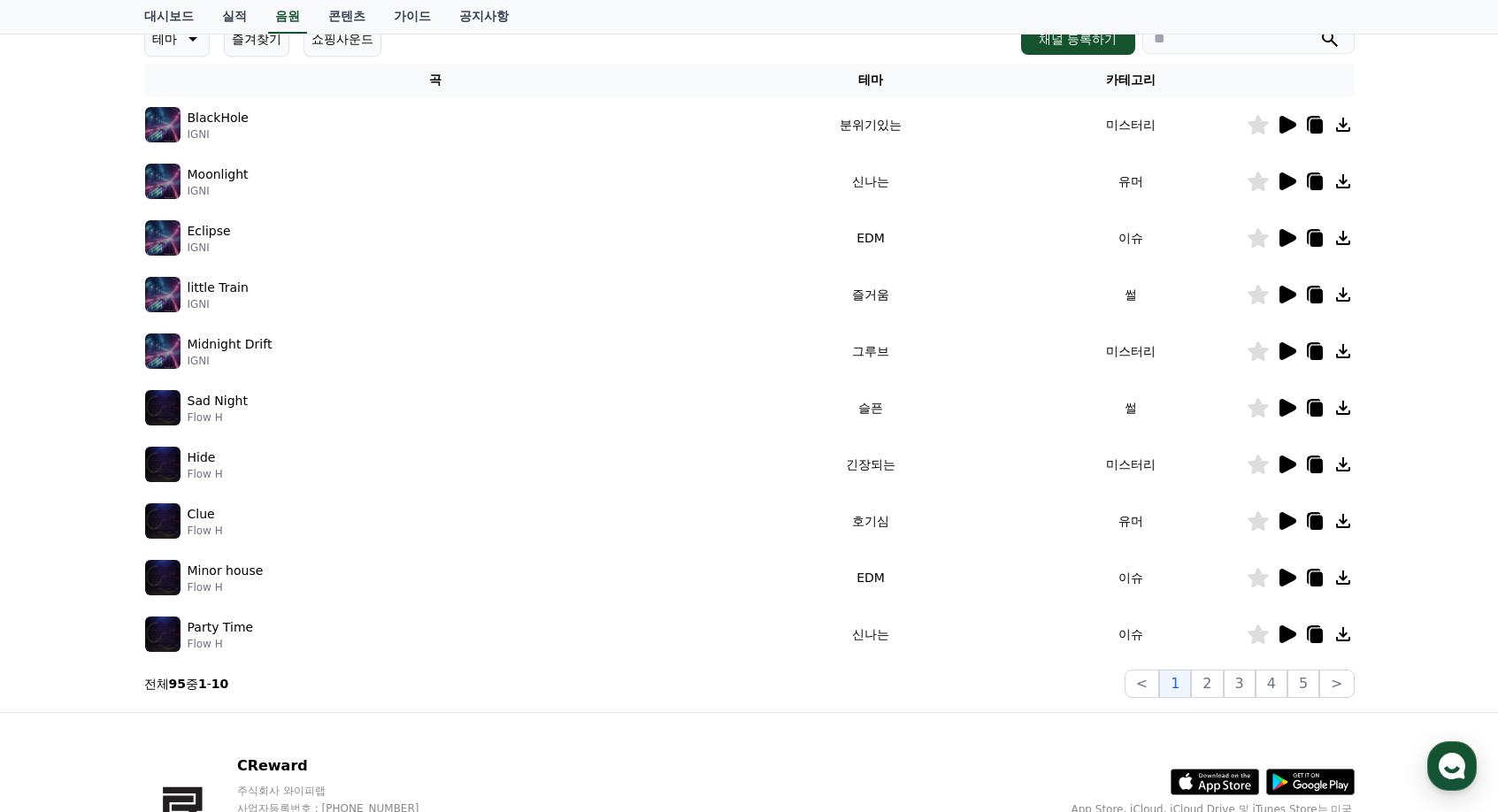
click at [1288, 404] on icon at bounding box center [1288, 407] width 17 height 18
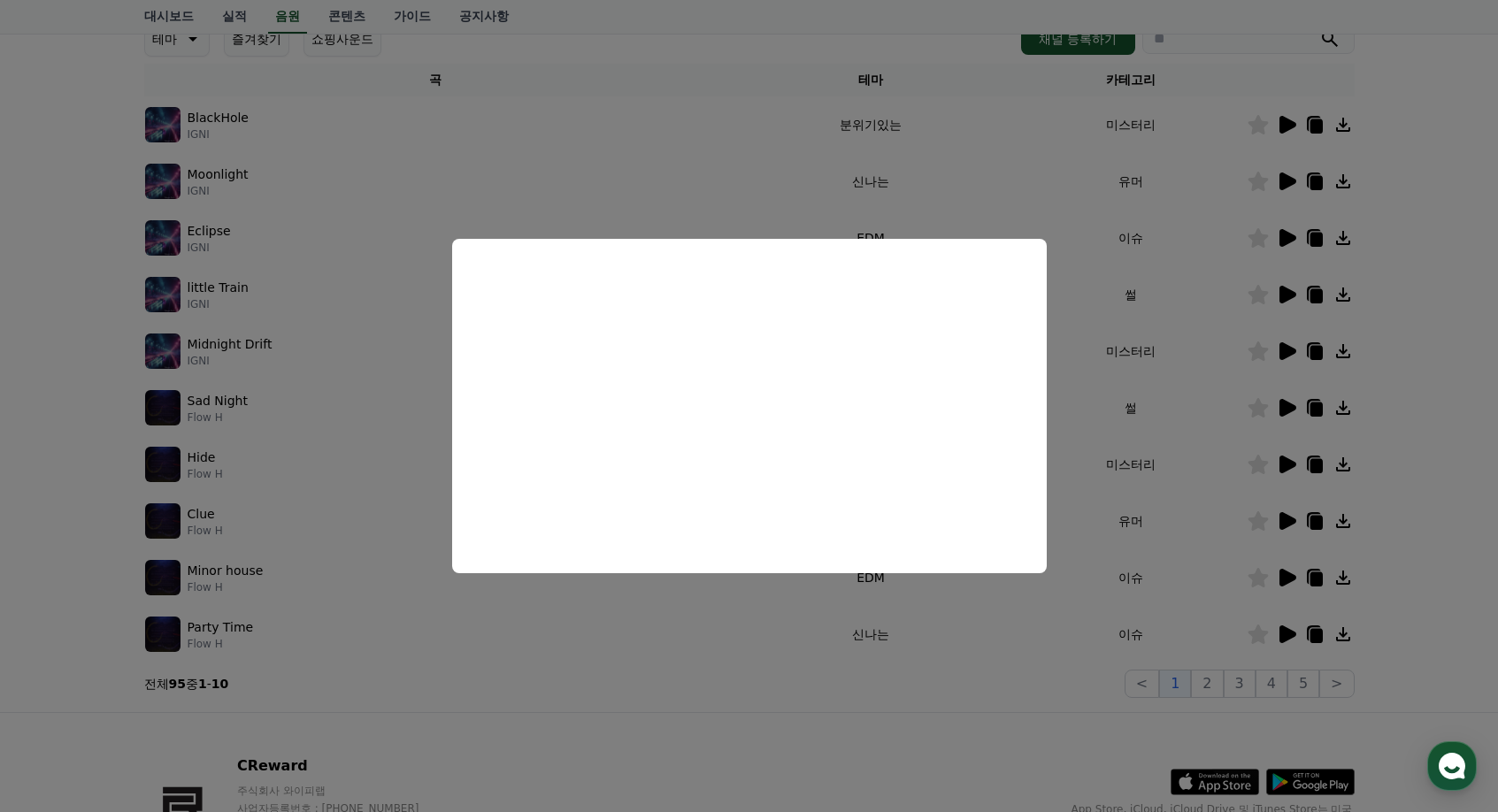
click at [1262, 627] on button "close modal" at bounding box center [749, 406] width 1498 height 812
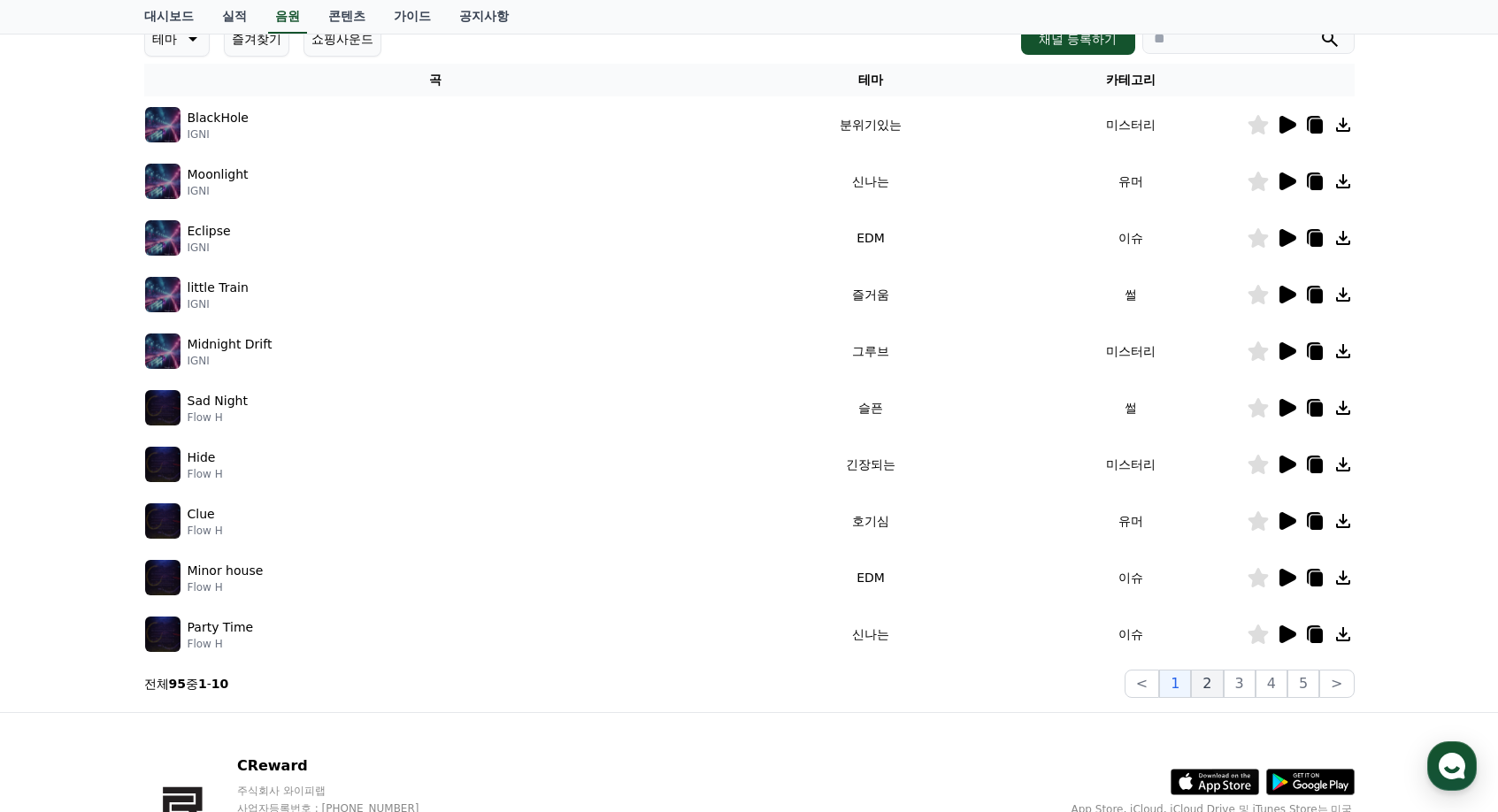
click at [1216, 686] on button "2" at bounding box center [1207, 683] width 31 height 28
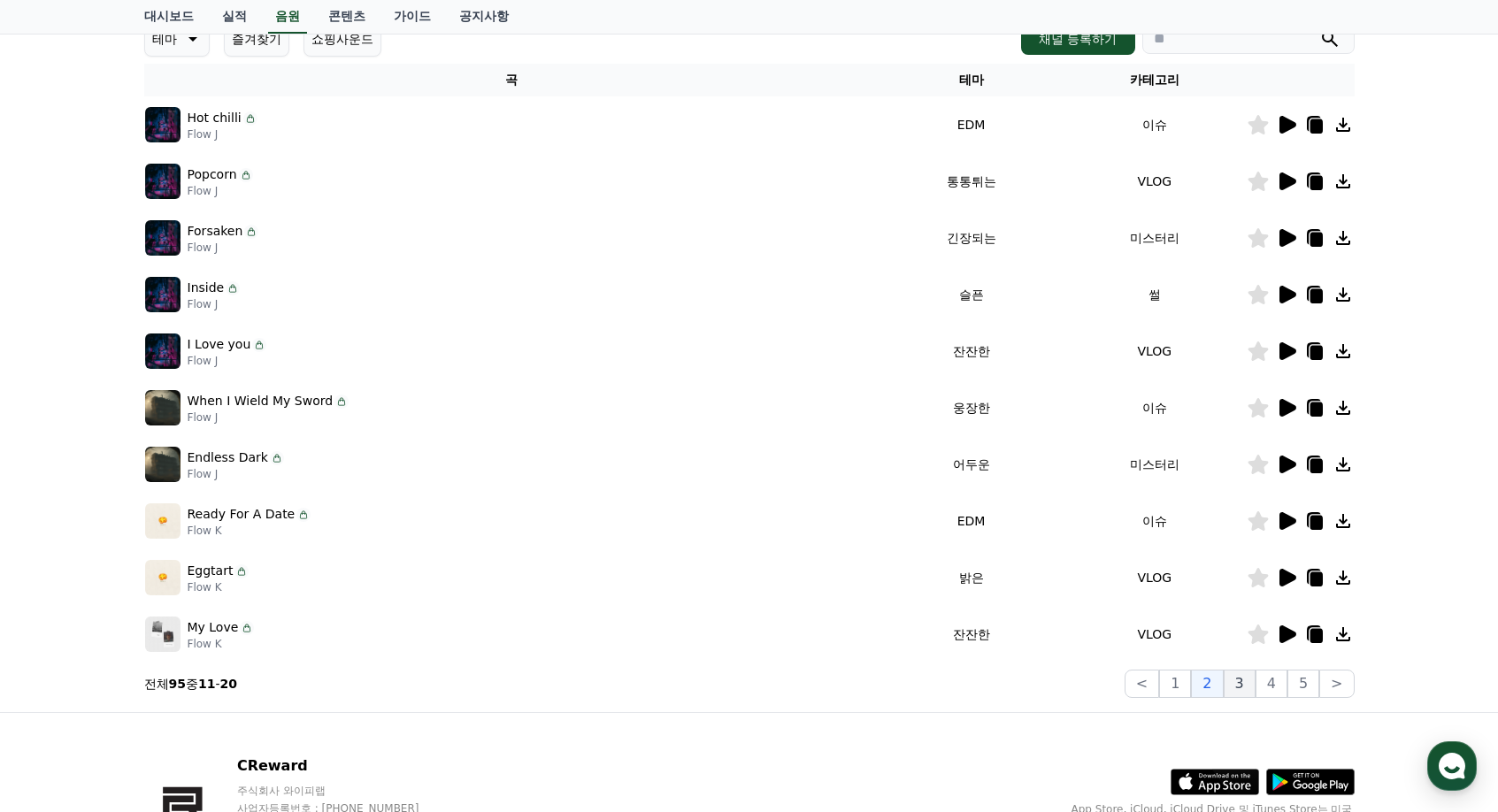
click at [1238, 684] on button "3" at bounding box center [1240, 683] width 31 height 28
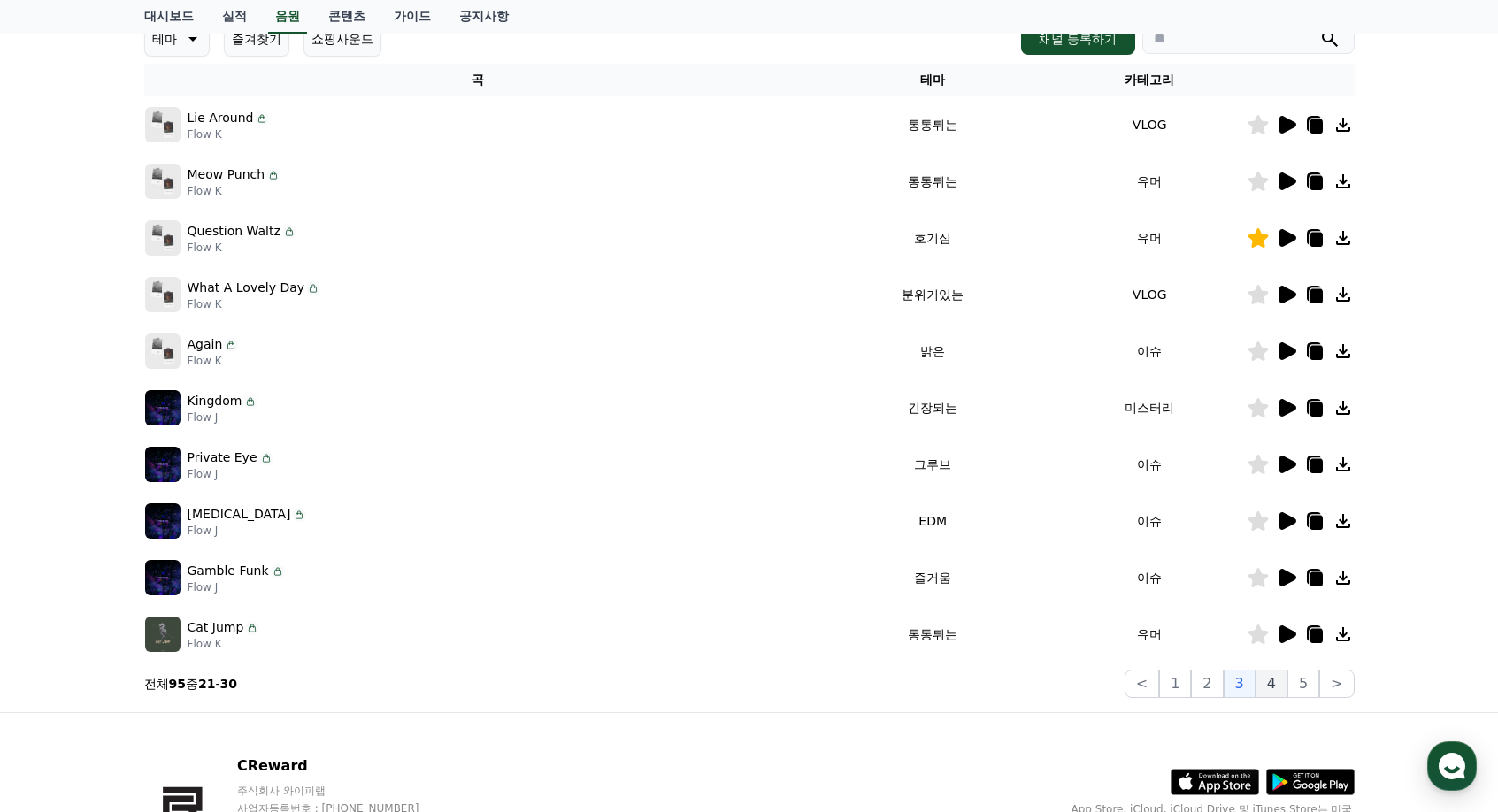
click at [1265, 675] on button "4" at bounding box center [1271, 683] width 31 height 28
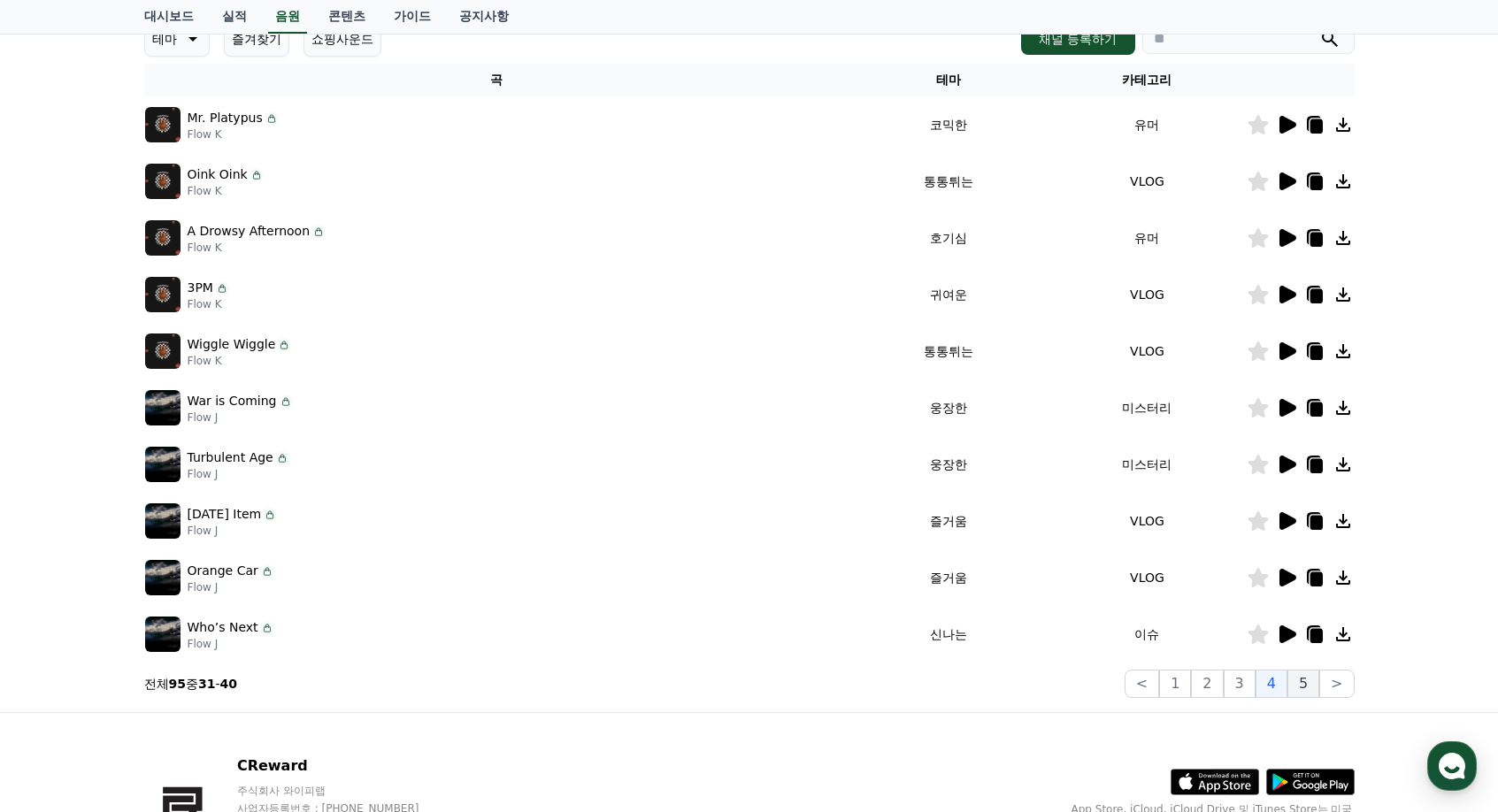
click at [1301, 685] on button "5" at bounding box center [1304, 683] width 31 height 28
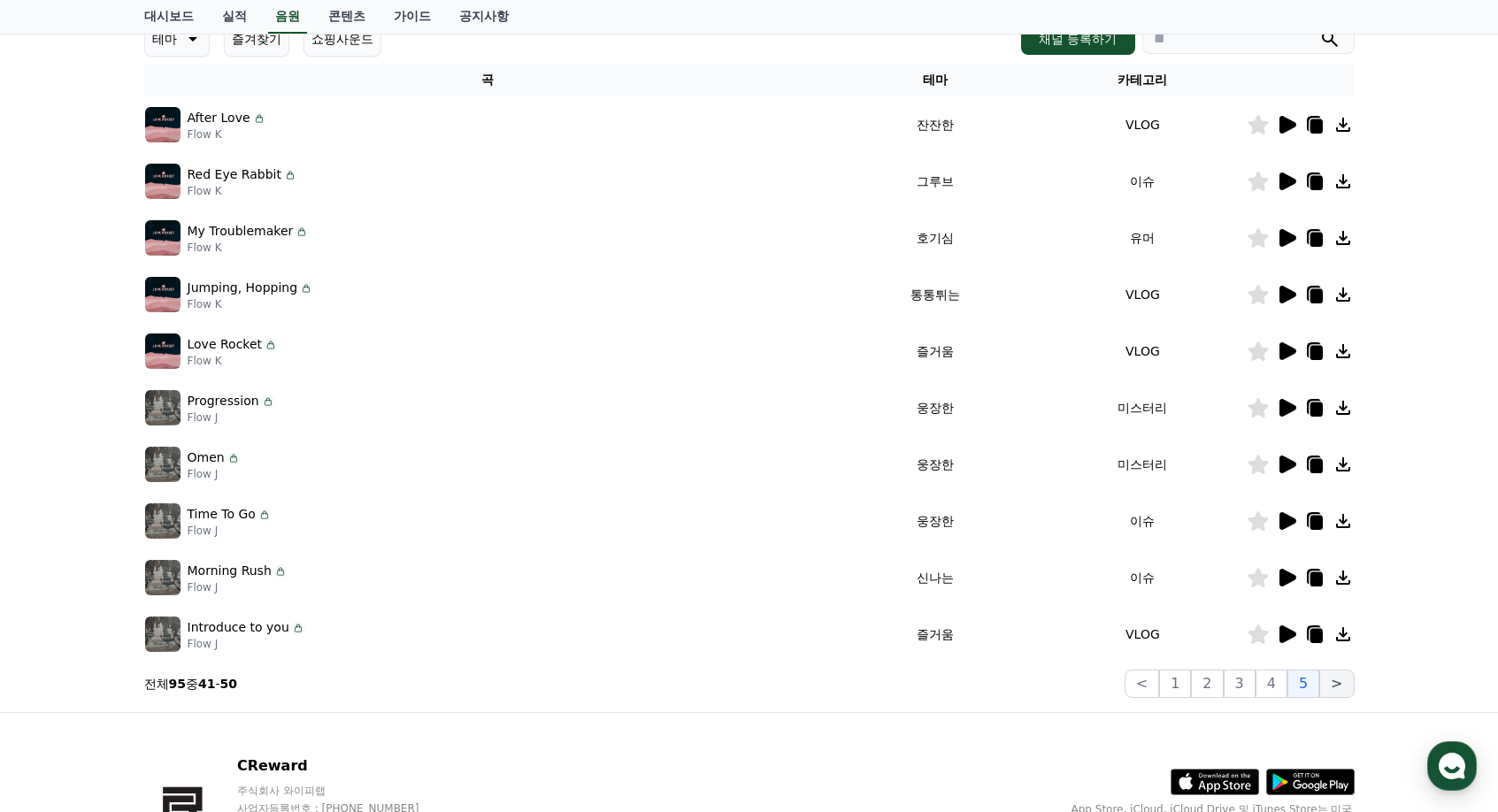
click at [1328, 683] on button ">" at bounding box center [1336, 683] width 34 height 28
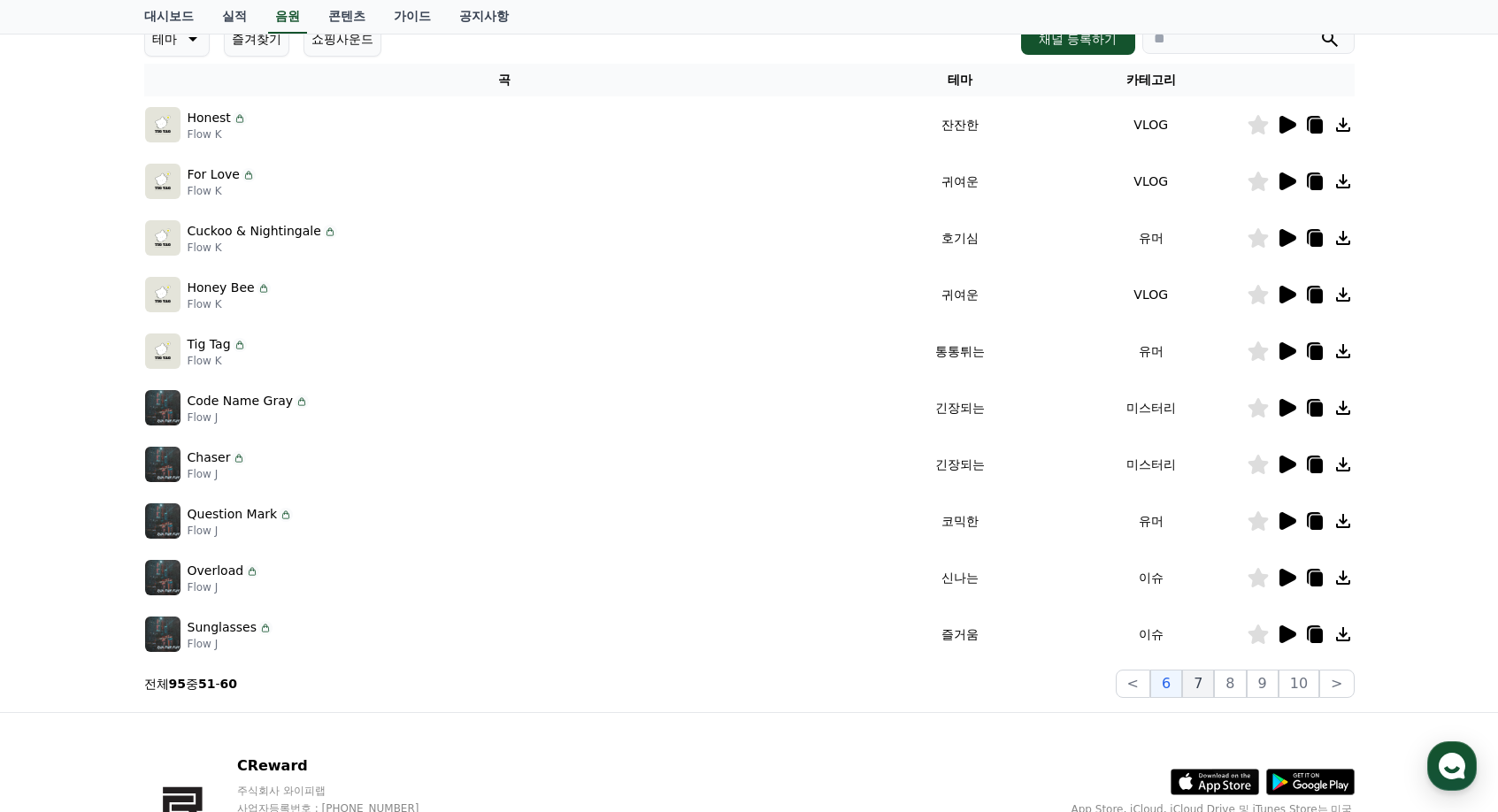
click at [1214, 690] on button "7" at bounding box center [1198, 683] width 31 height 28
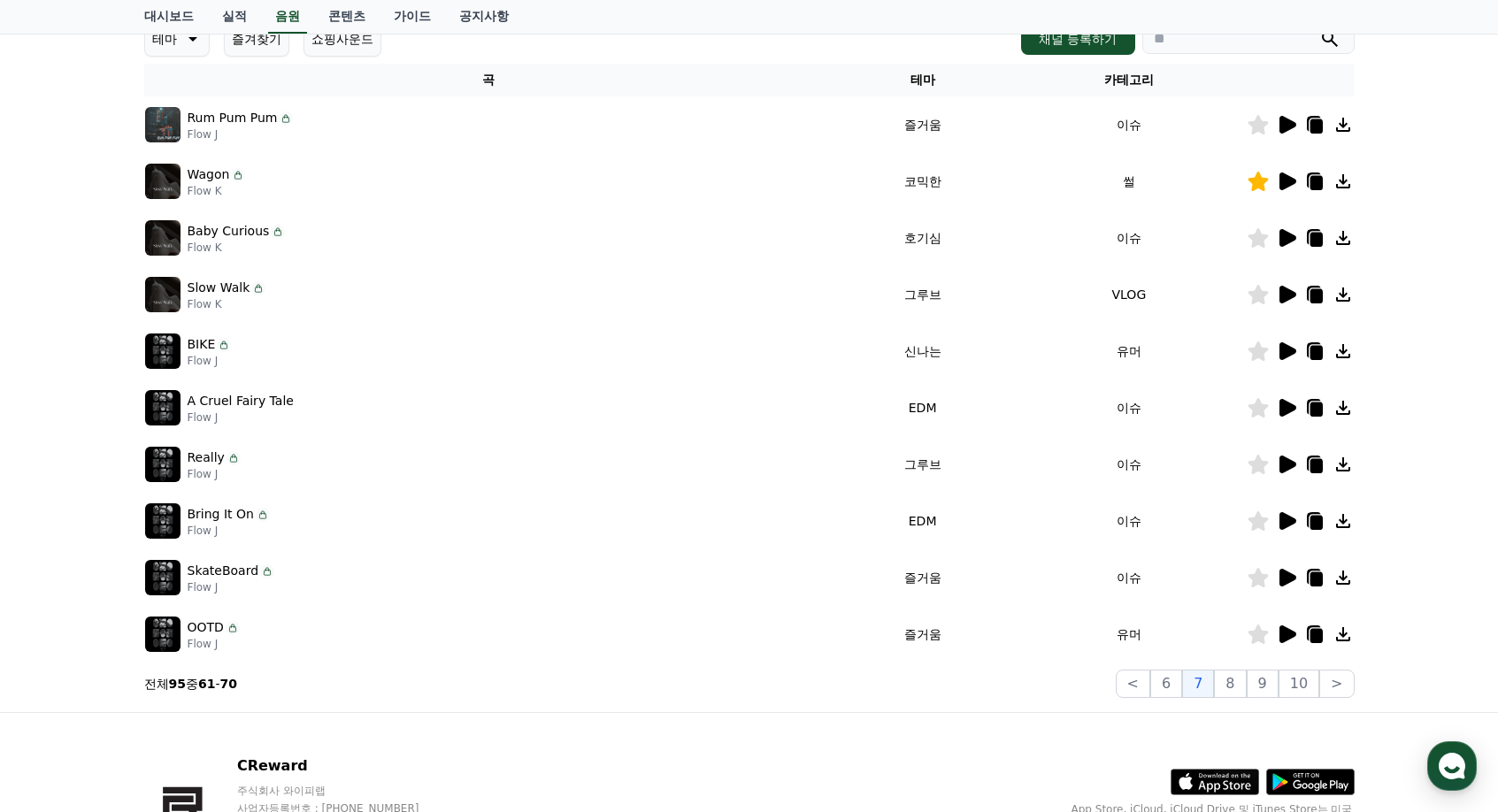
click at [1289, 192] on td at bounding box center [1301, 182] width 108 height 57
click at [1284, 183] on icon at bounding box center [1288, 182] width 17 height 18
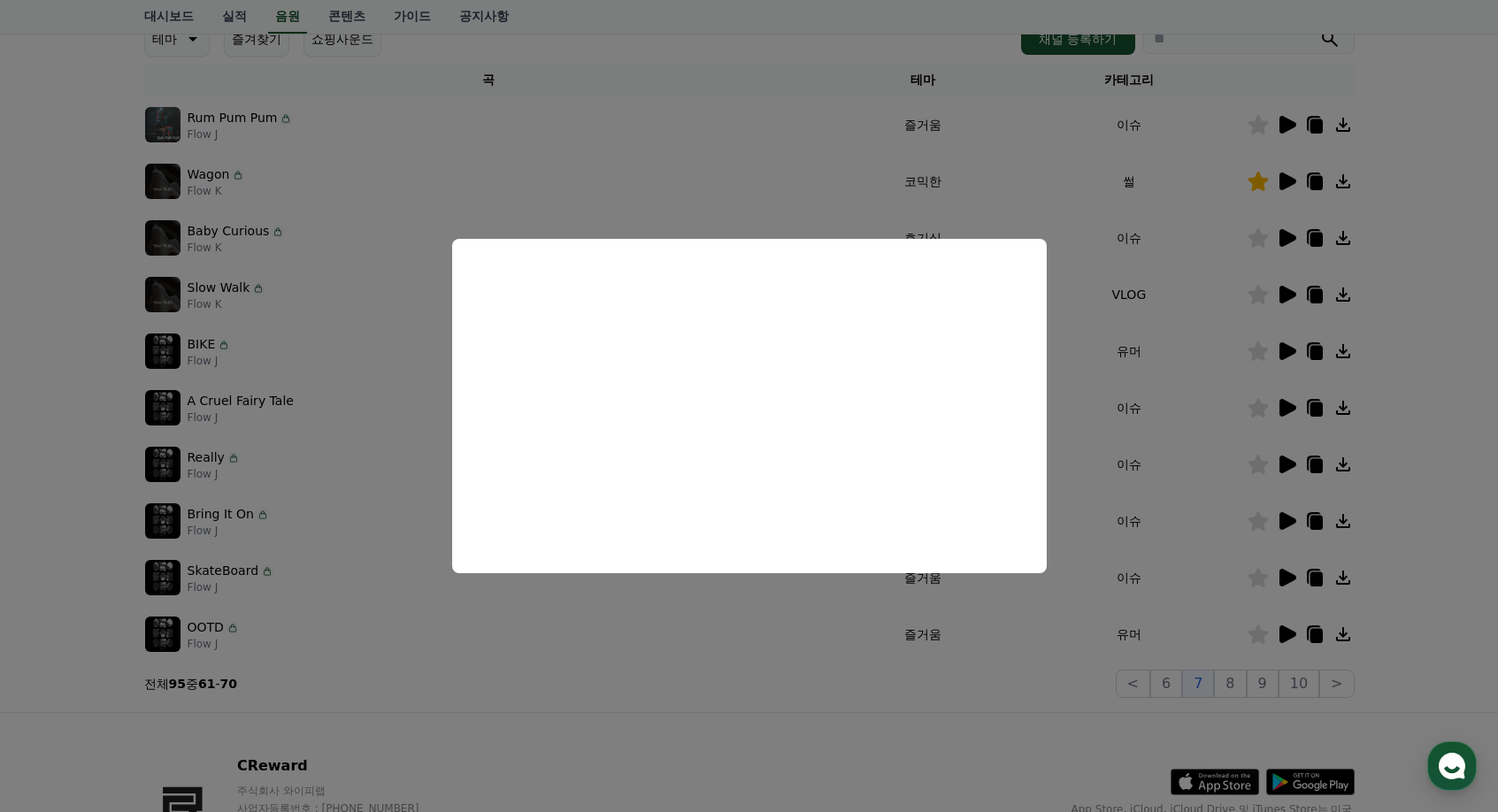
click at [297, 316] on button "close modal" at bounding box center [749, 406] width 1498 height 812
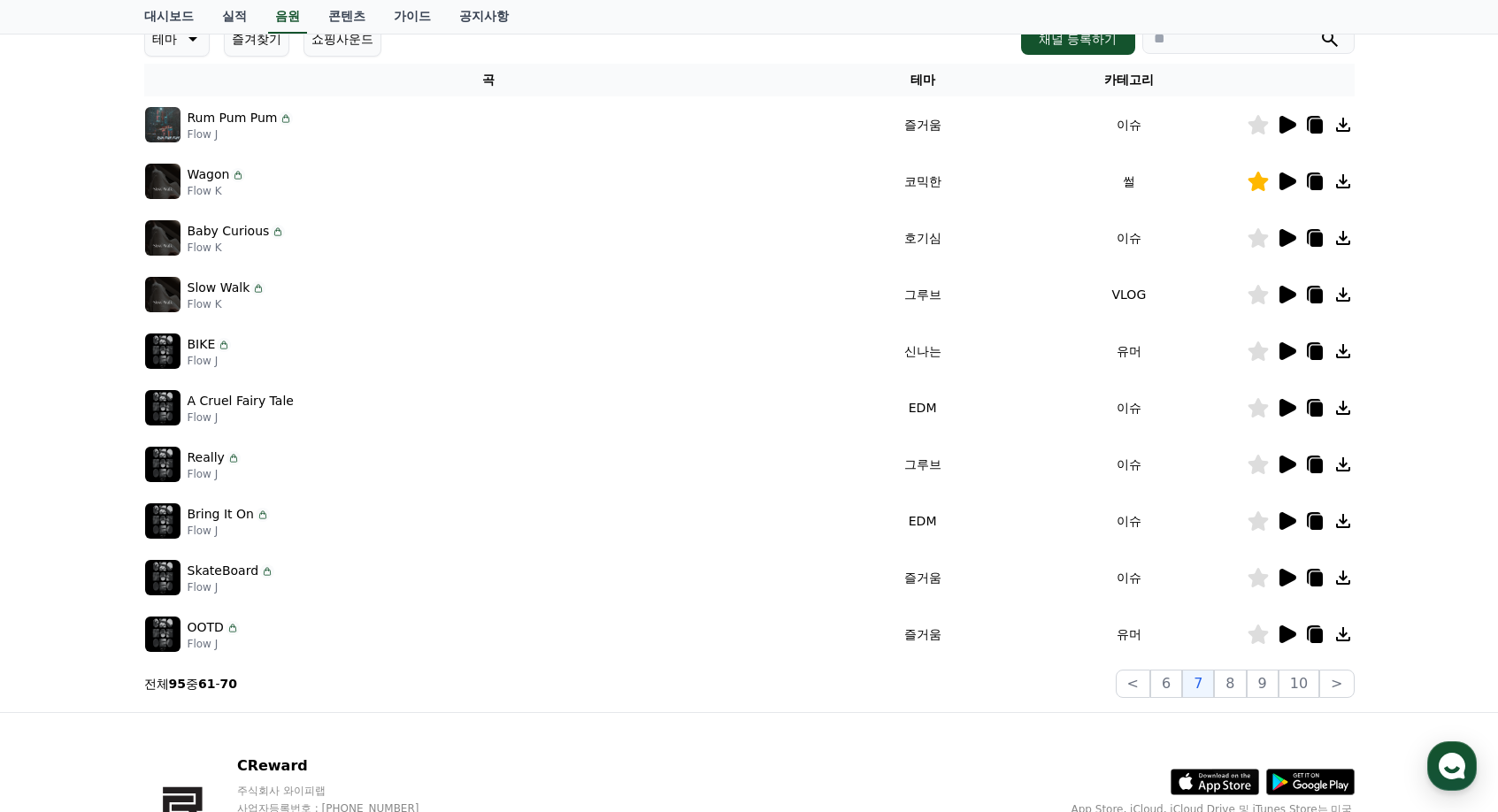
click at [241, 180] on icon at bounding box center [238, 175] width 14 height 14
click at [232, 172] on icon at bounding box center [238, 175] width 14 height 14
drag, startPoint x: 207, startPoint y: 174, endPoint x: 274, endPoint y: 176, distance: 67.0
click at [273, 175] on div "Wagon Flow K" at bounding box center [489, 182] width 689 height 35
drag, startPoint x: 274, startPoint y: 176, endPoint x: 290, endPoint y: 176, distance: 16.0
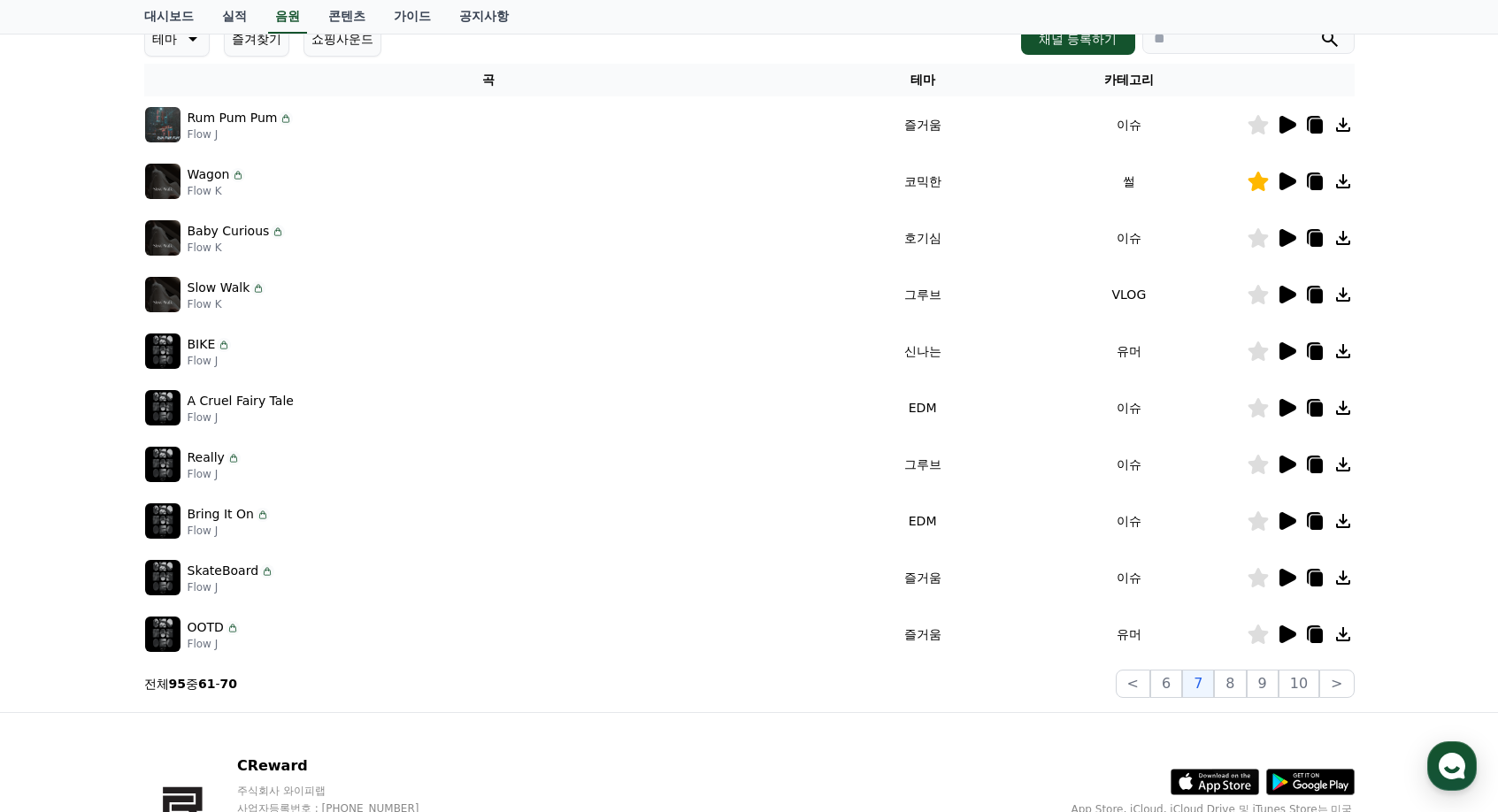
click at [290, 176] on div "Wagon Flow K" at bounding box center [489, 182] width 689 height 35
click at [1345, 181] on icon at bounding box center [1344, 182] width 22 height 22
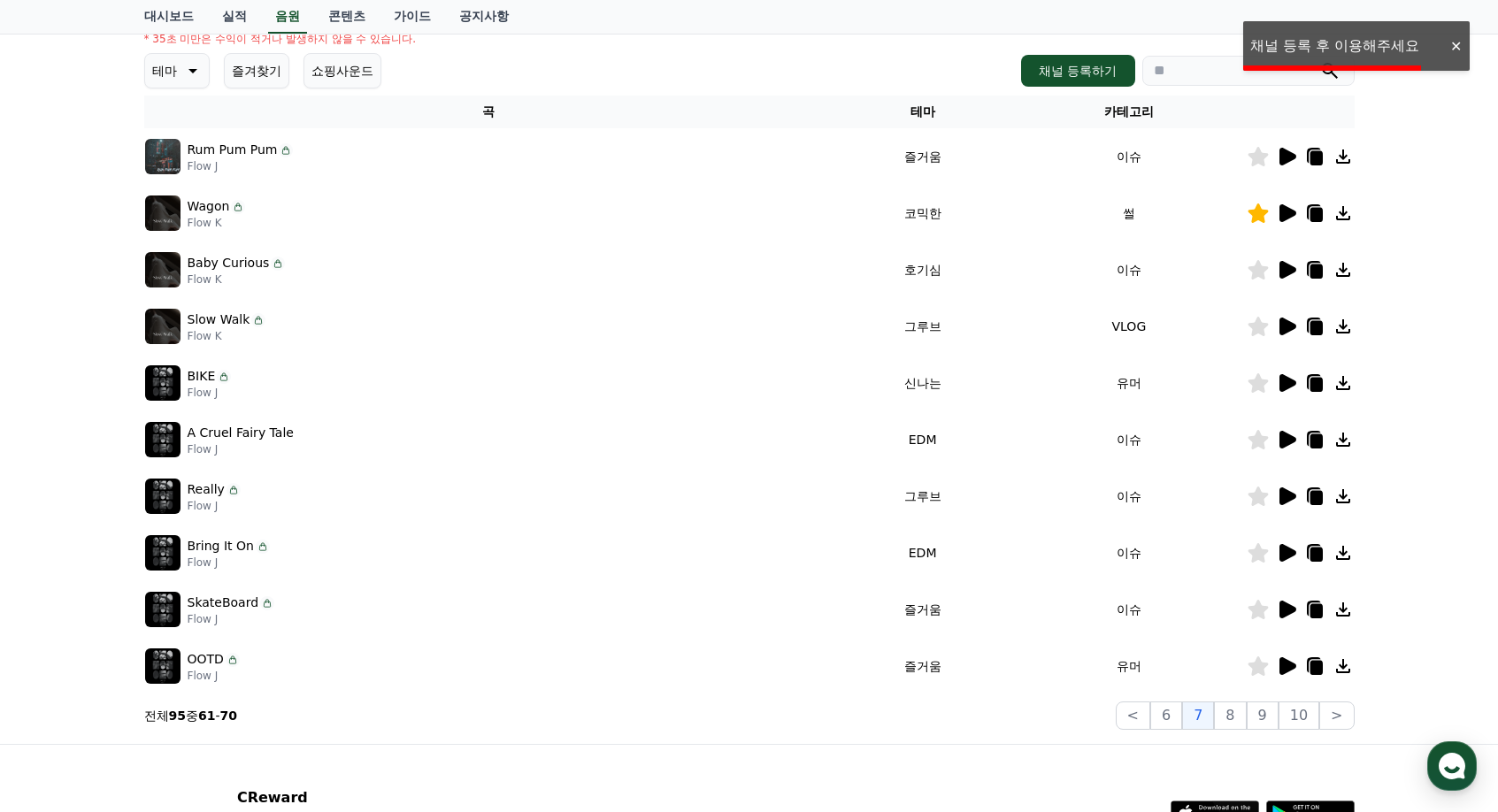
scroll to position [177, 0]
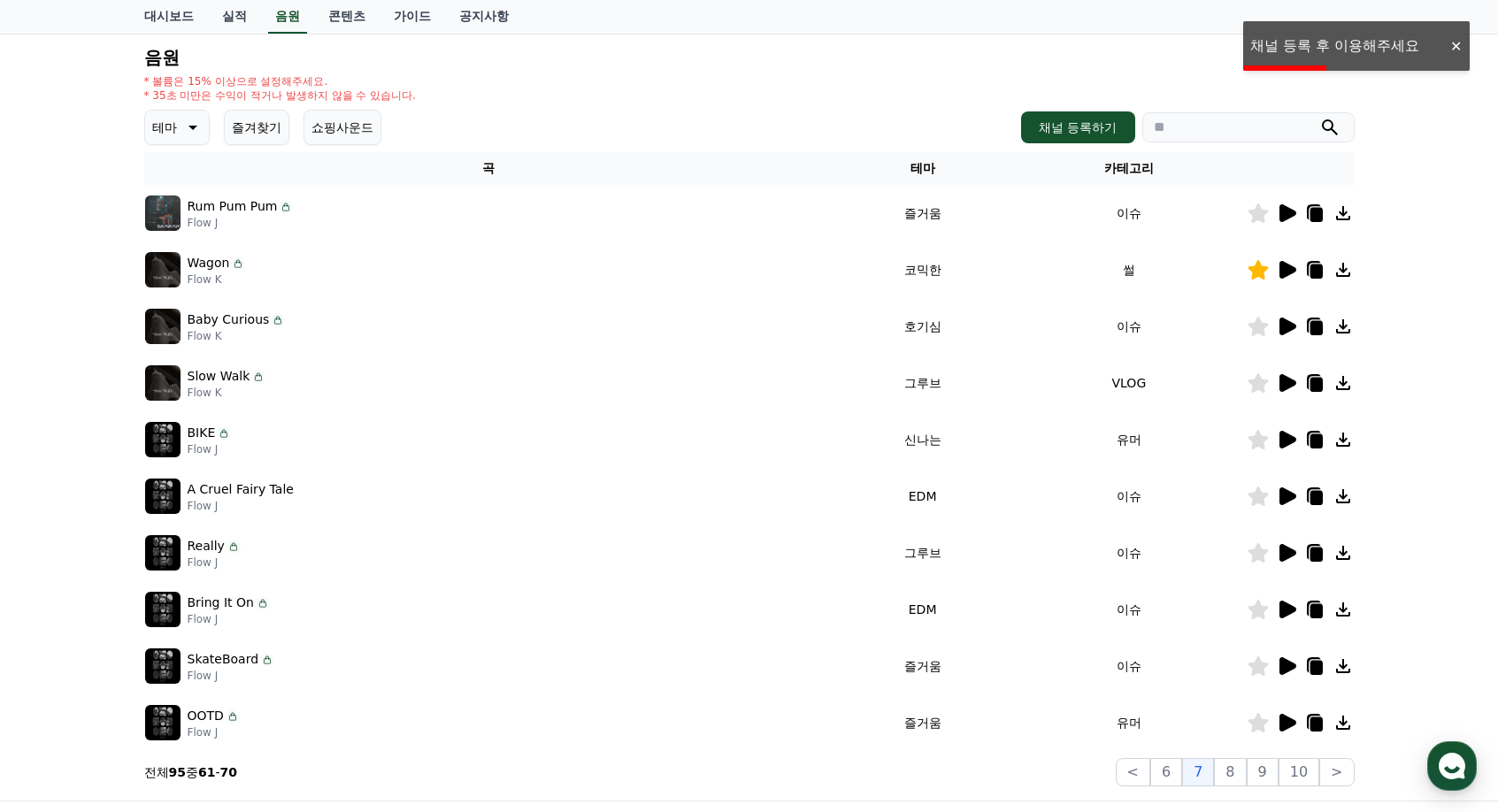
click at [1308, 268] on icon at bounding box center [1314, 269] width 14 height 16
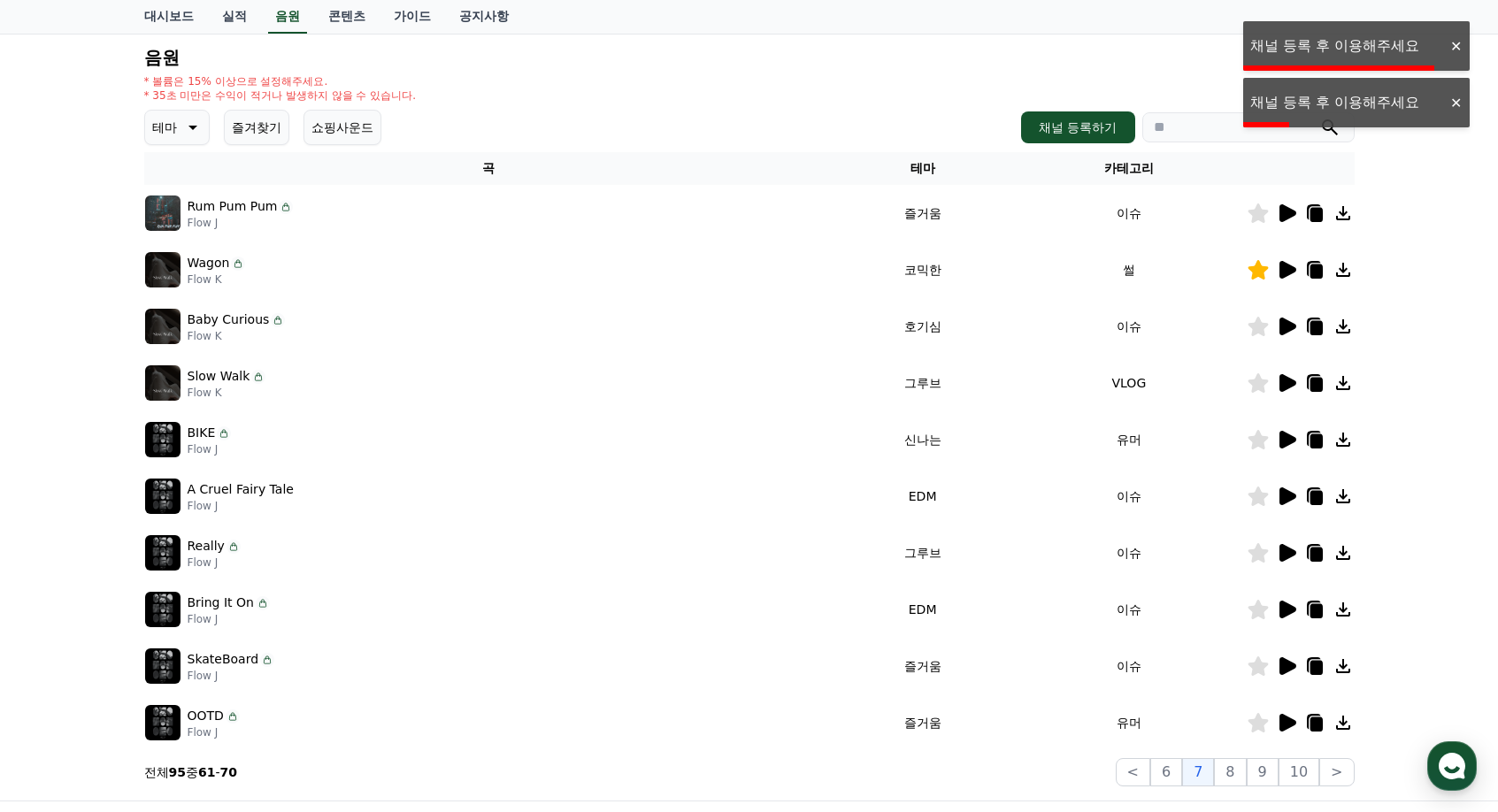
click at [1288, 270] on icon at bounding box center [1288, 270] width 17 height 18
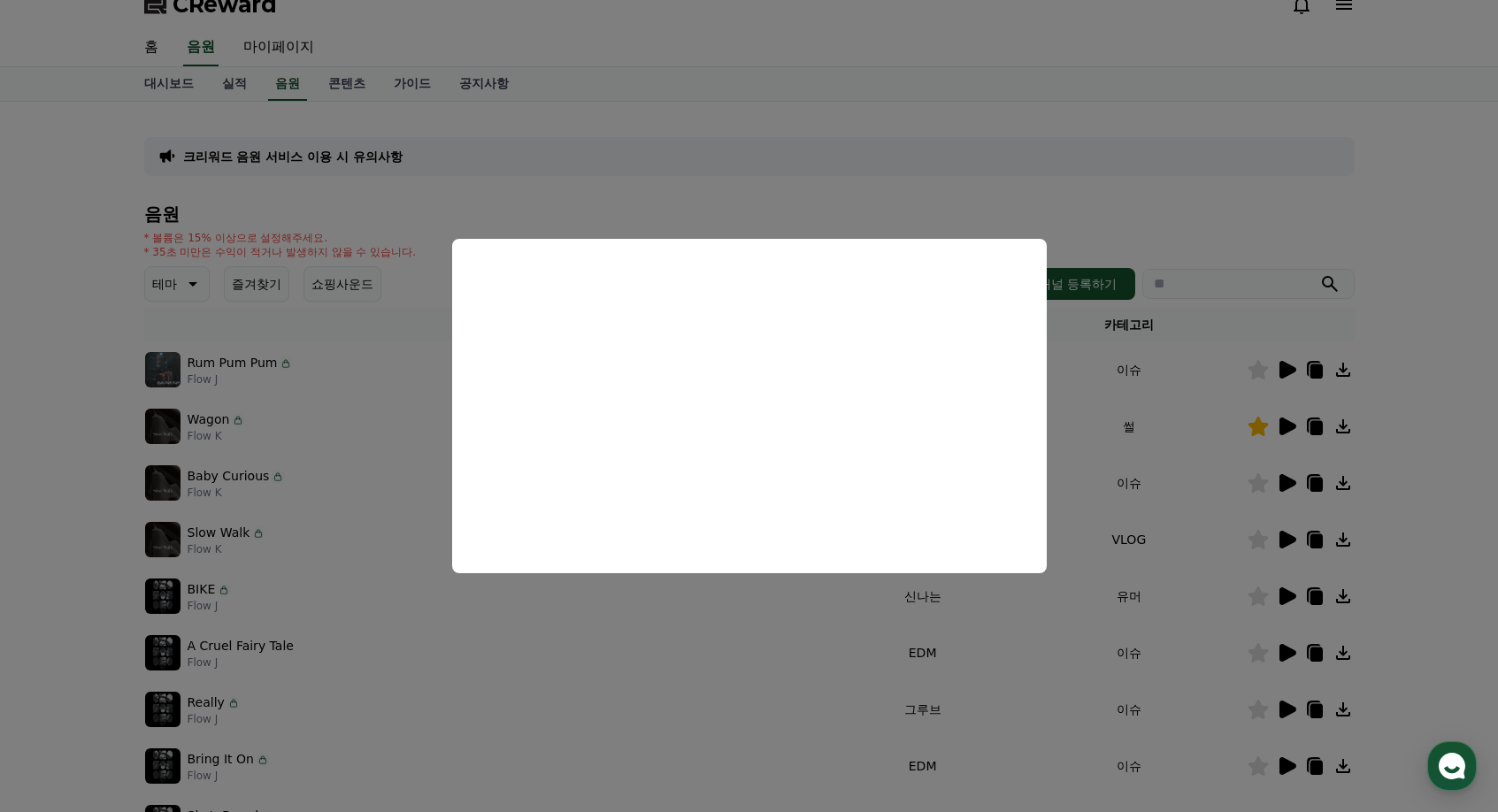
scroll to position [0, 0]
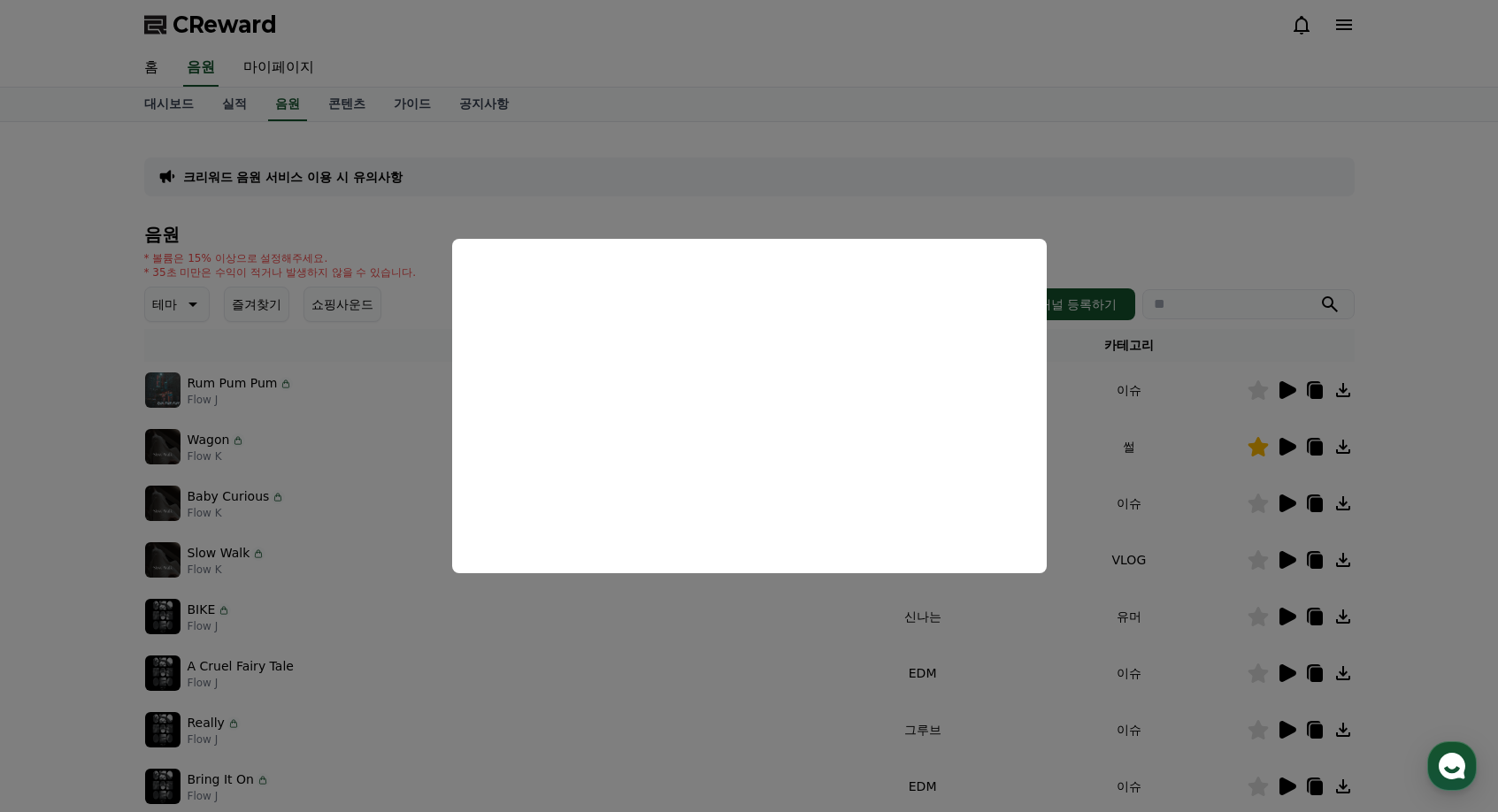
click at [690, 171] on button "close modal" at bounding box center [749, 406] width 1498 height 812
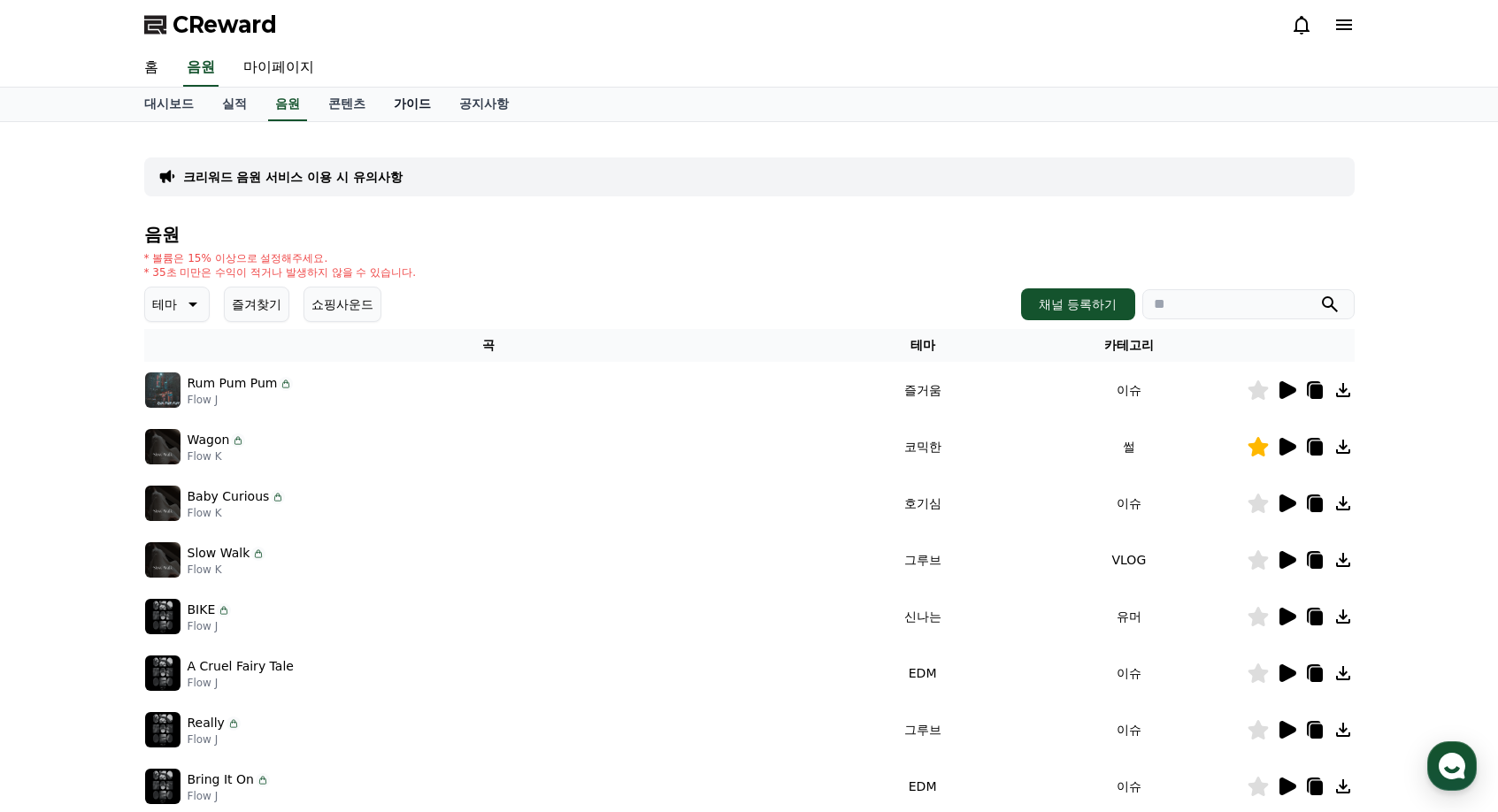
click at [418, 104] on link "가이드" at bounding box center [413, 104] width 66 height 33
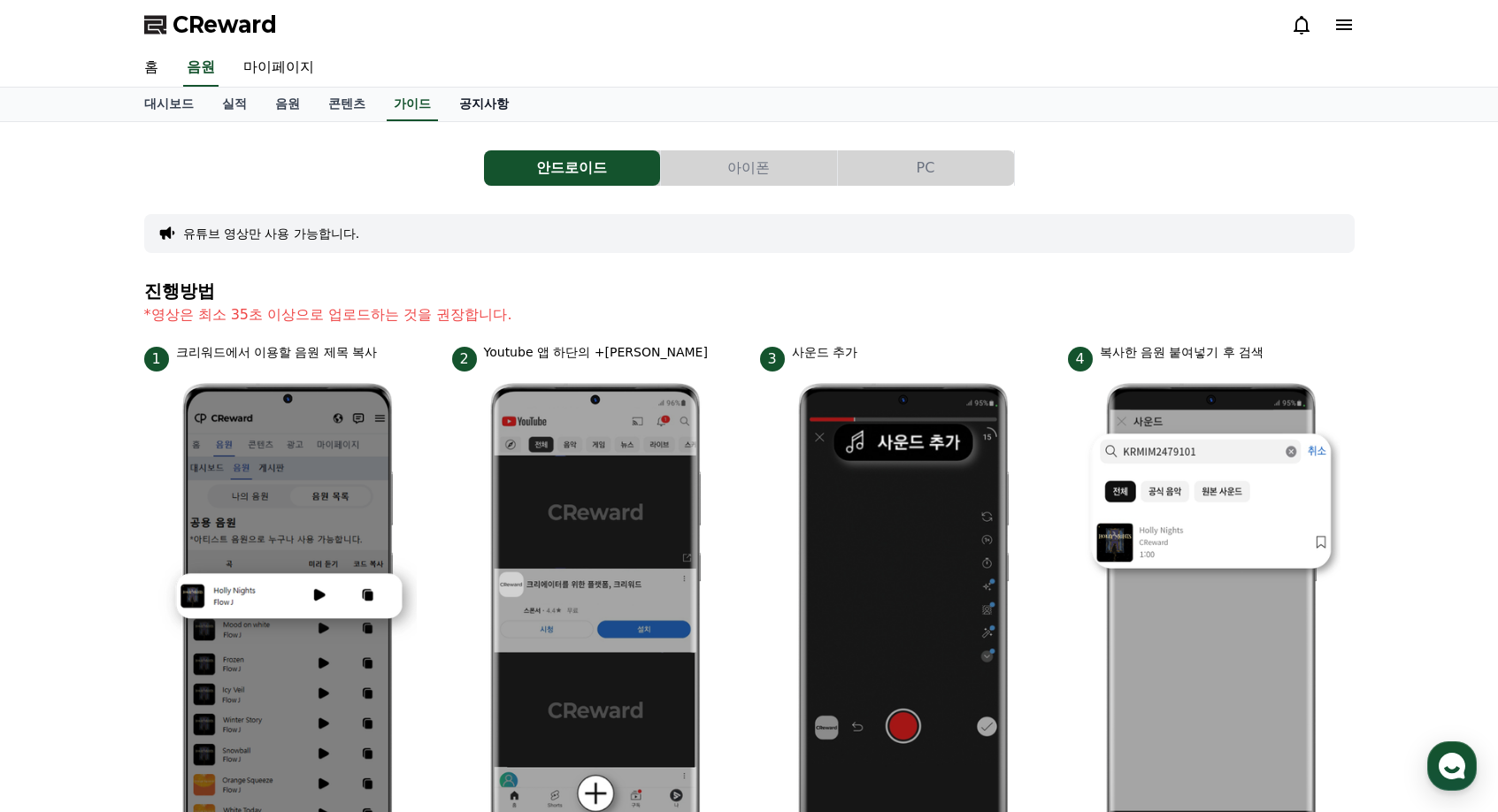
click at [498, 110] on link "공지사항" at bounding box center [483, 104] width 78 height 33
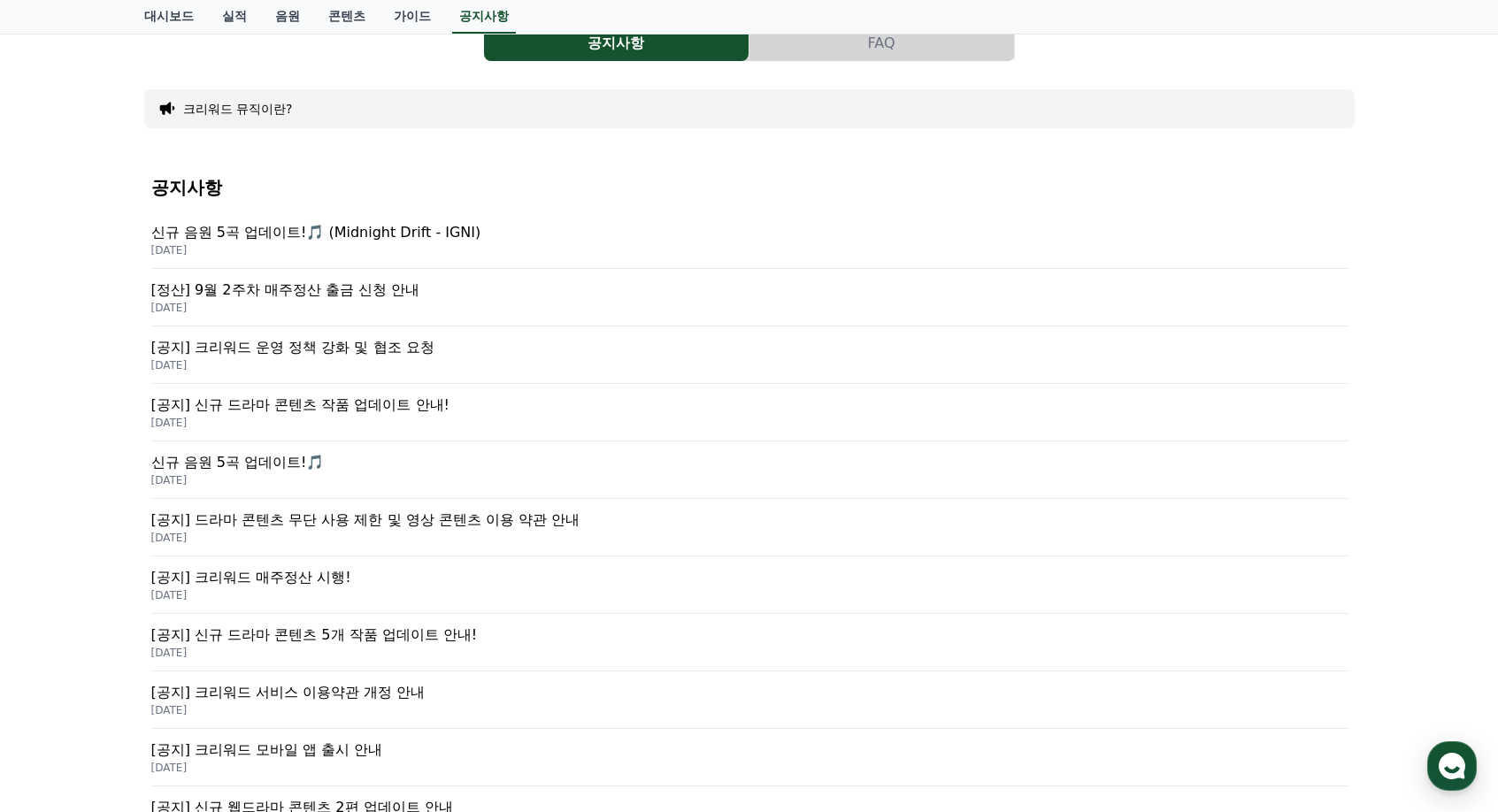
scroll to position [265, 0]
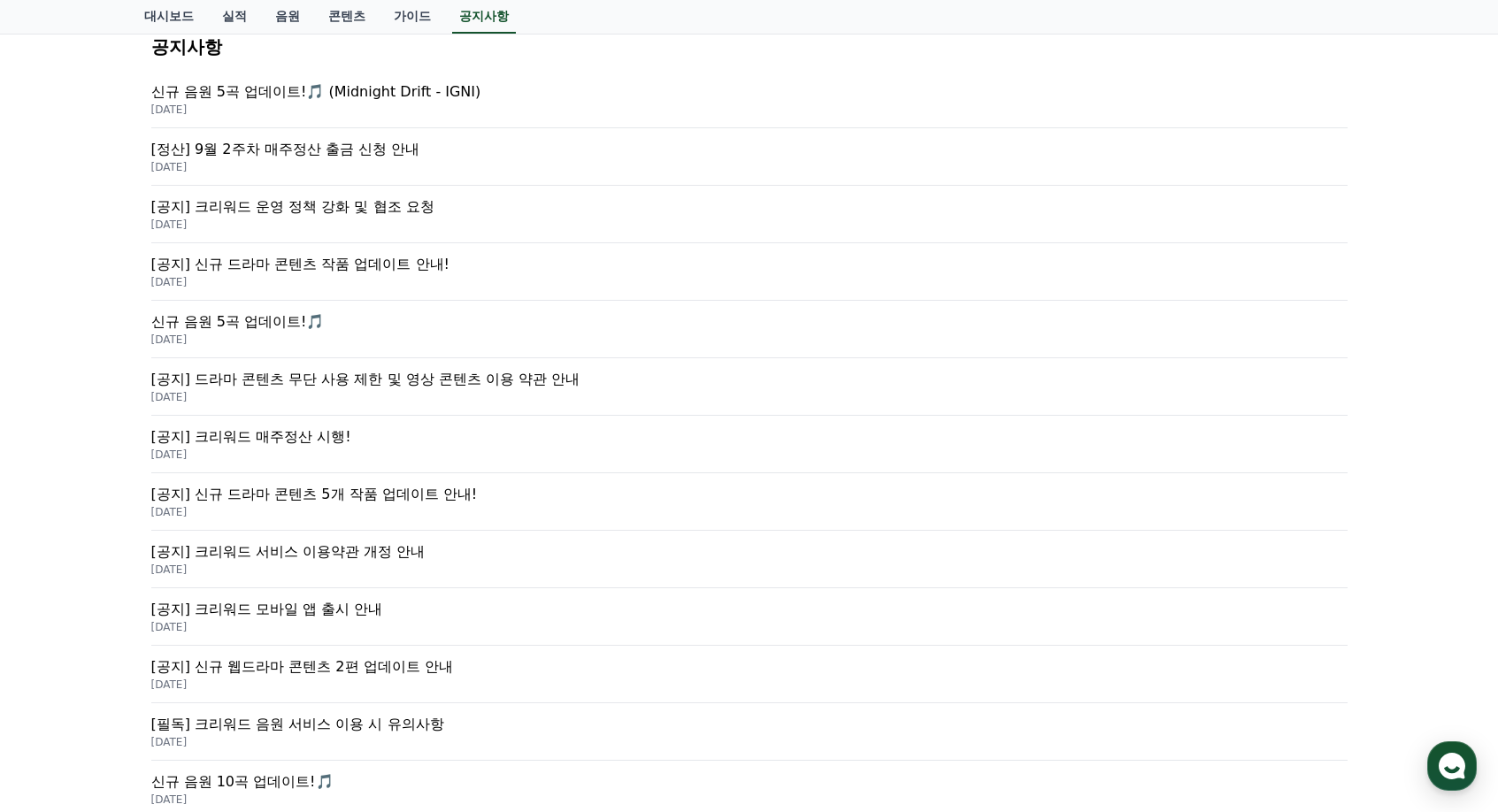
click at [404, 371] on p "[공지] 드라마 콘텐츠 무단 사용 제한 및 영상 콘텐츠 이용 약관 안내" at bounding box center [749, 380] width 1196 height 22
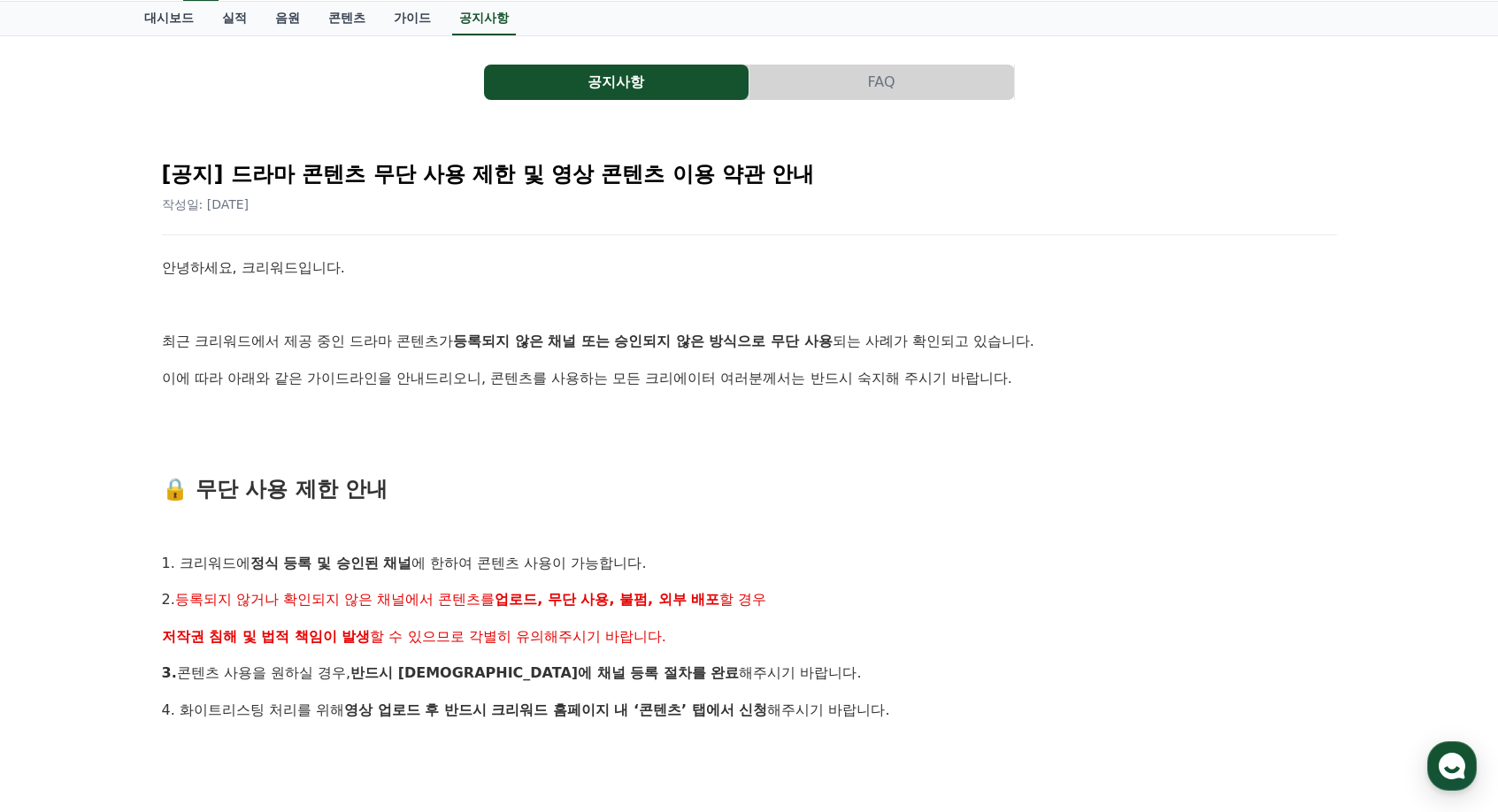
scroll to position [88, 0]
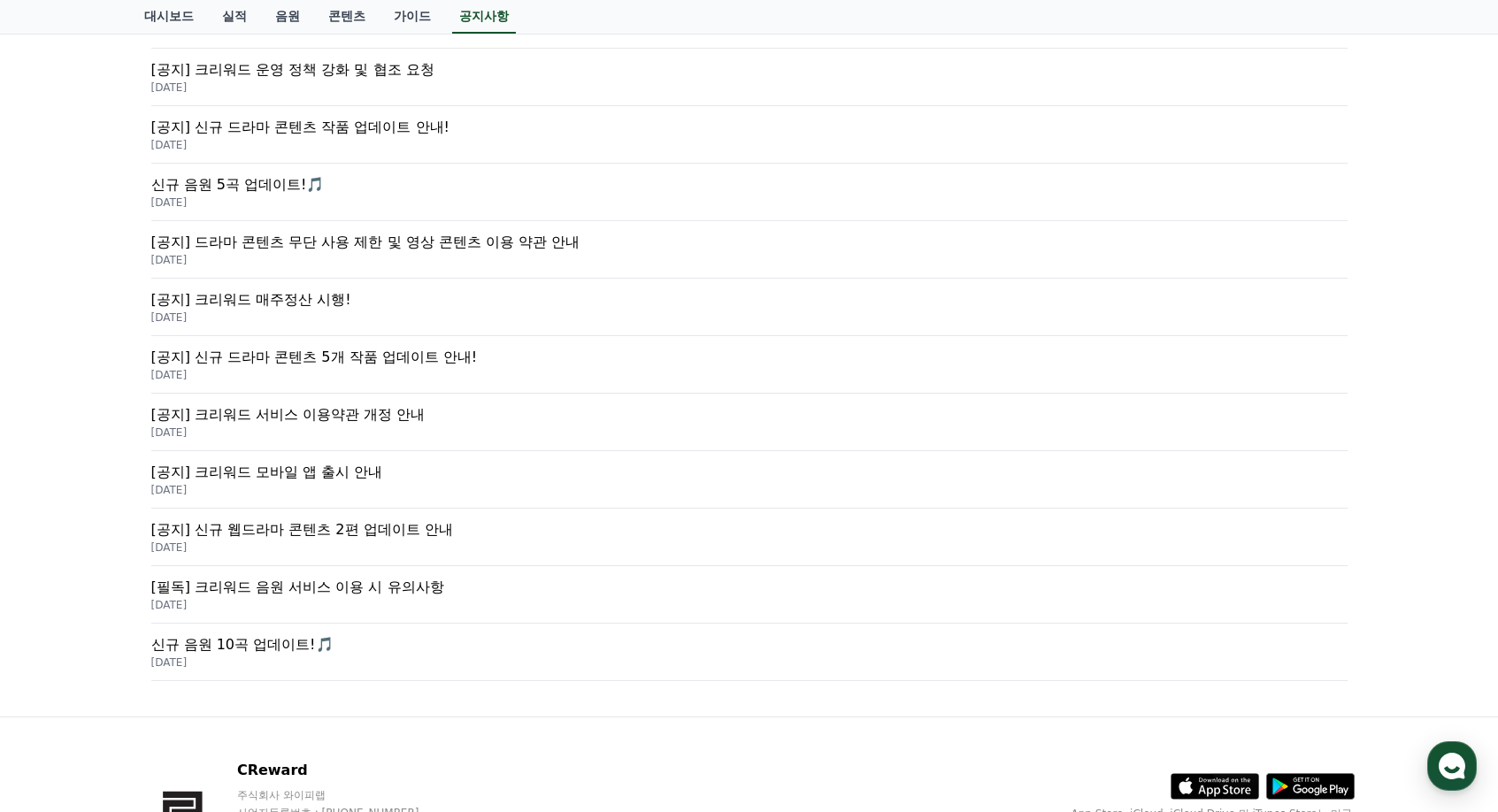
scroll to position [442, 0]
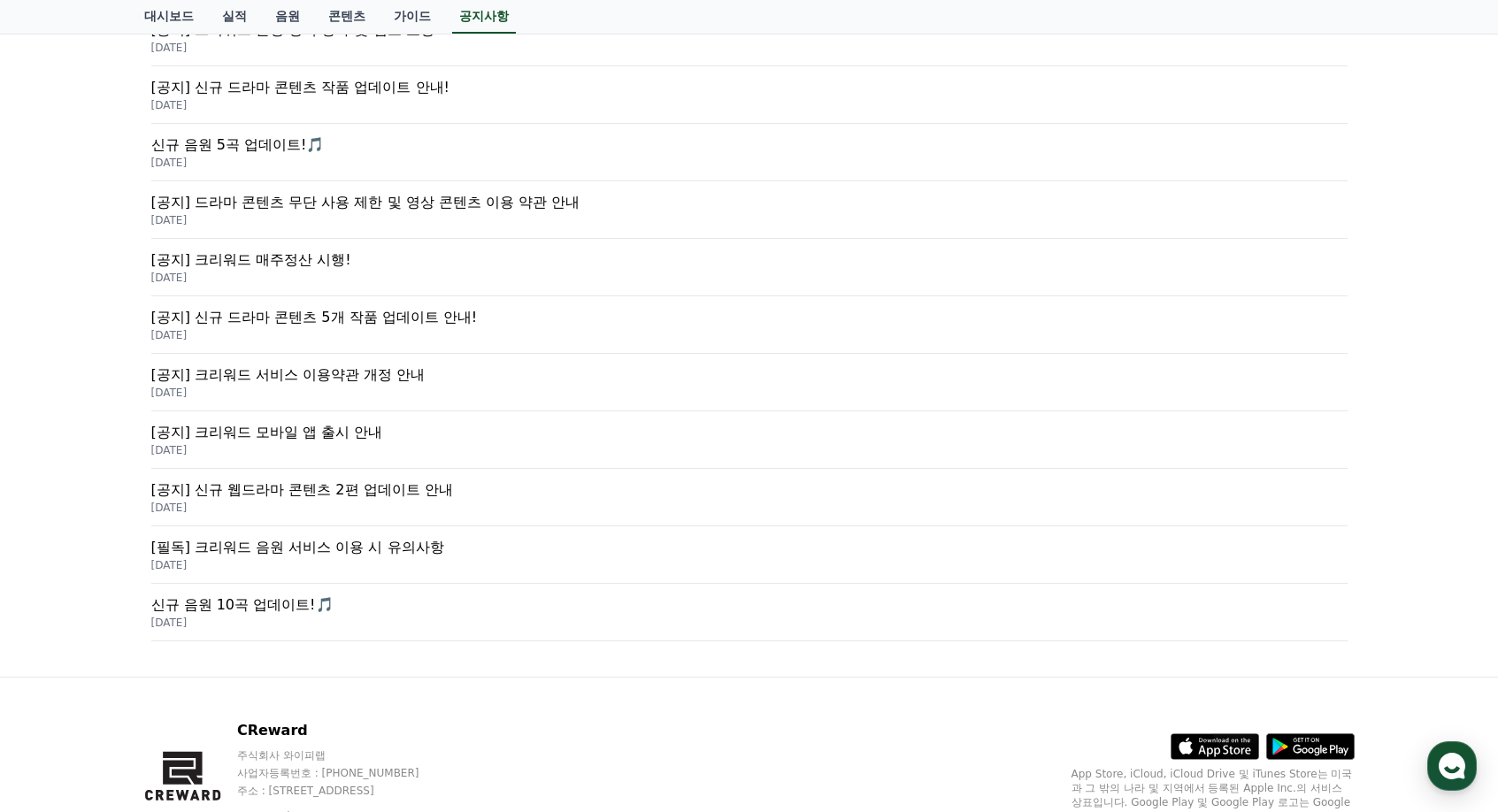
click at [297, 265] on p "[공지] 크리워드 매주정산 시행!" at bounding box center [749, 260] width 1196 height 22
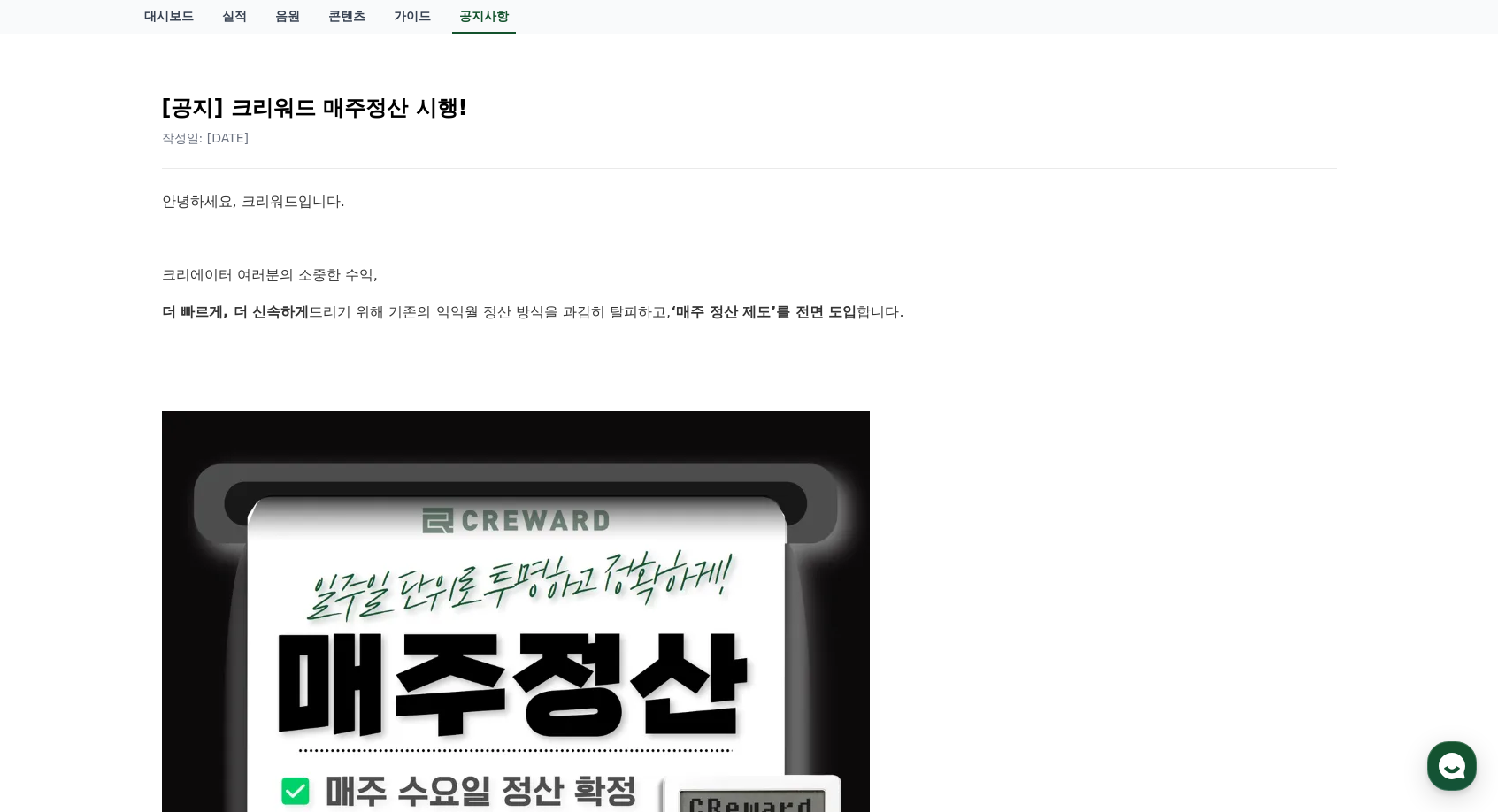
scroll to position [177, 0]
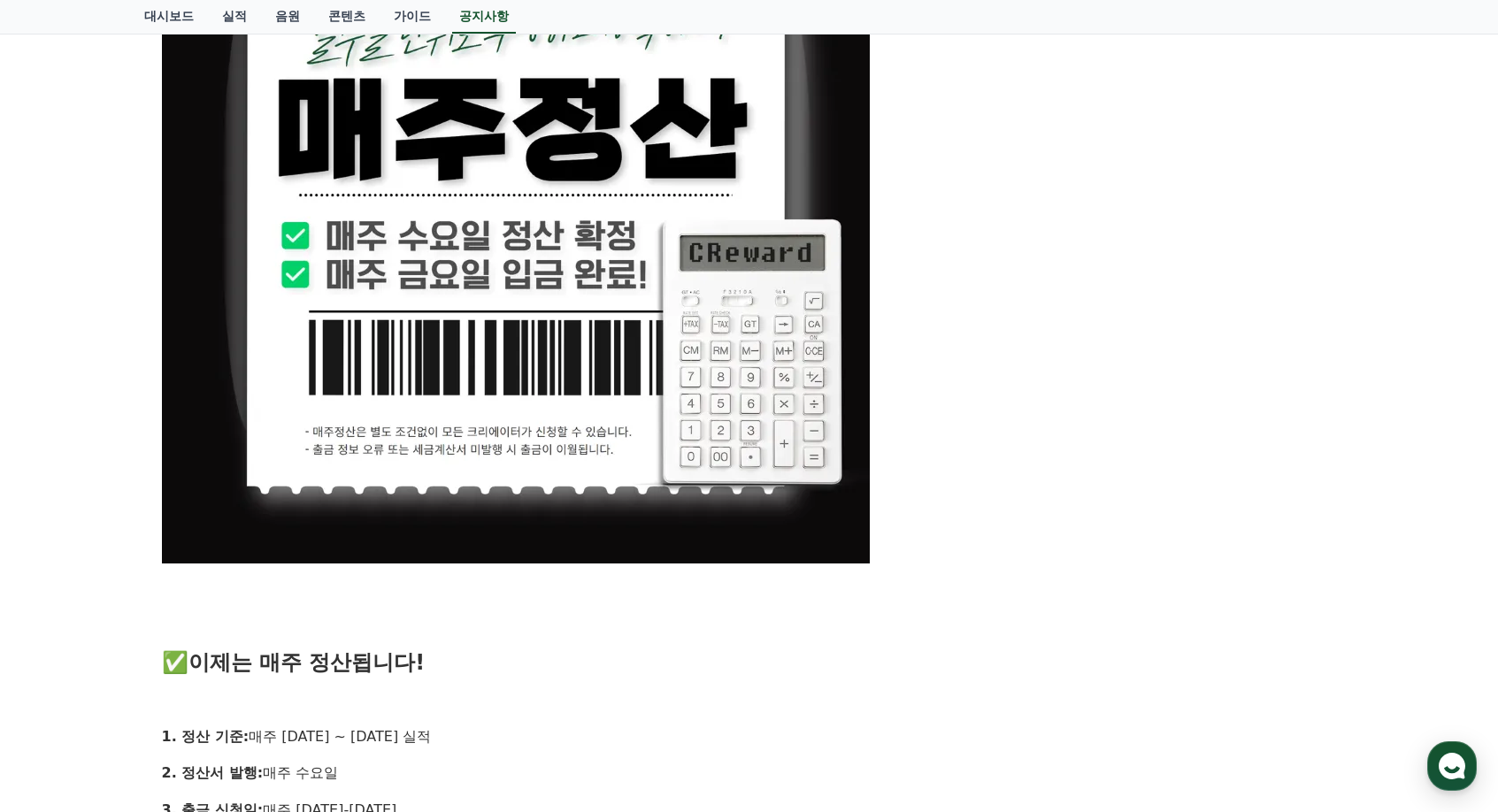
click at [94, 404] on div "공지사항 FAQ [공지] 크리워드 매주정산 시행! 작성일: 2025-05-27 안녕하세요, 크리워드입니다. 크리에이터 여러분의 소중한 수익, …" at bounding box center [749, 640] width 1498 height 2451
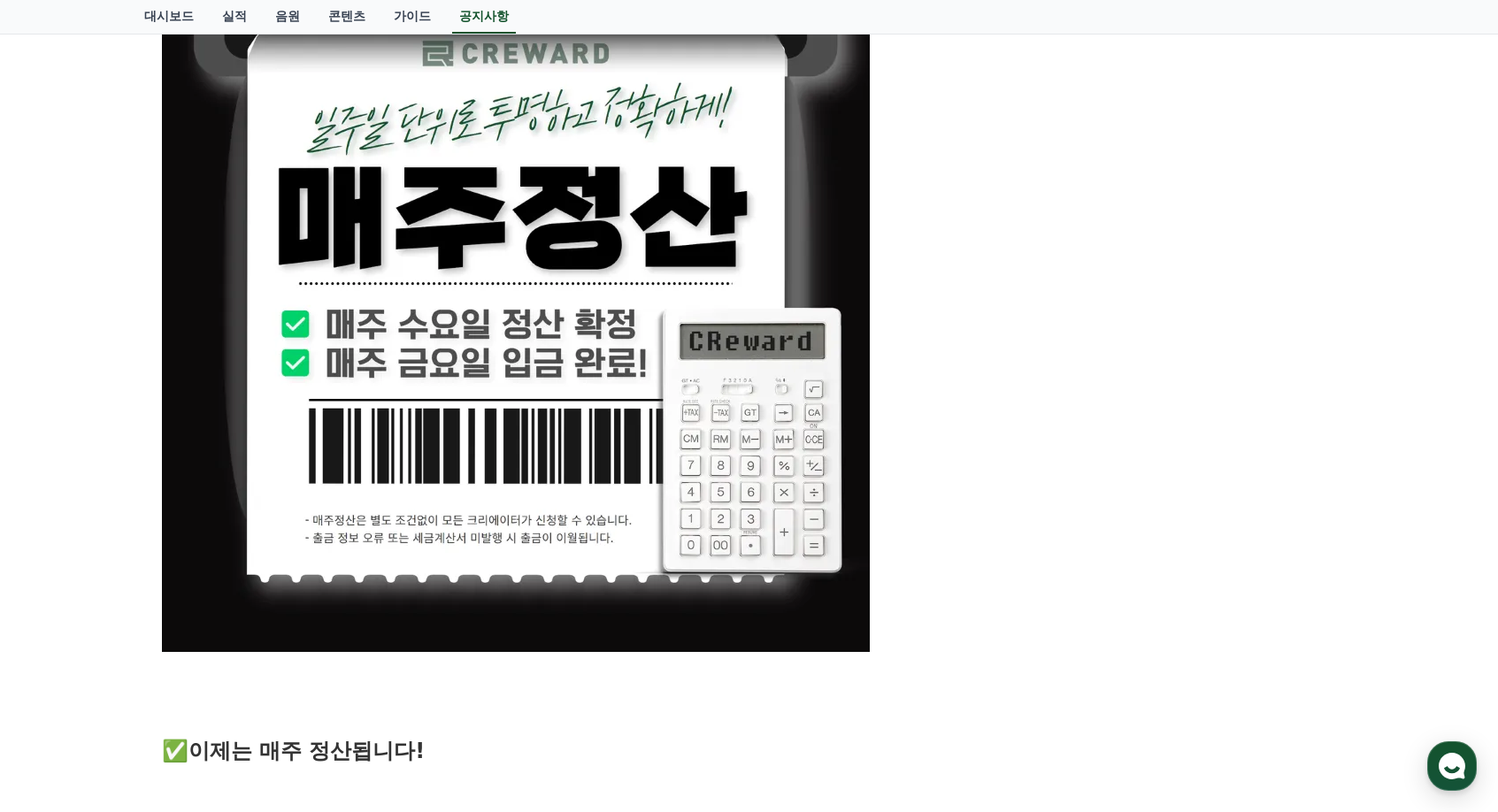
click at [94, 404] on div "공지사항 FAQ [공지] 크리워드 매주정산 시행! 작성일: 2025-05-27 안녕하세요, 크리워드입니다. 크리에이터 여러분의 소중한 수익, …" at bounding box center [749, 729] width 1498 height 2451
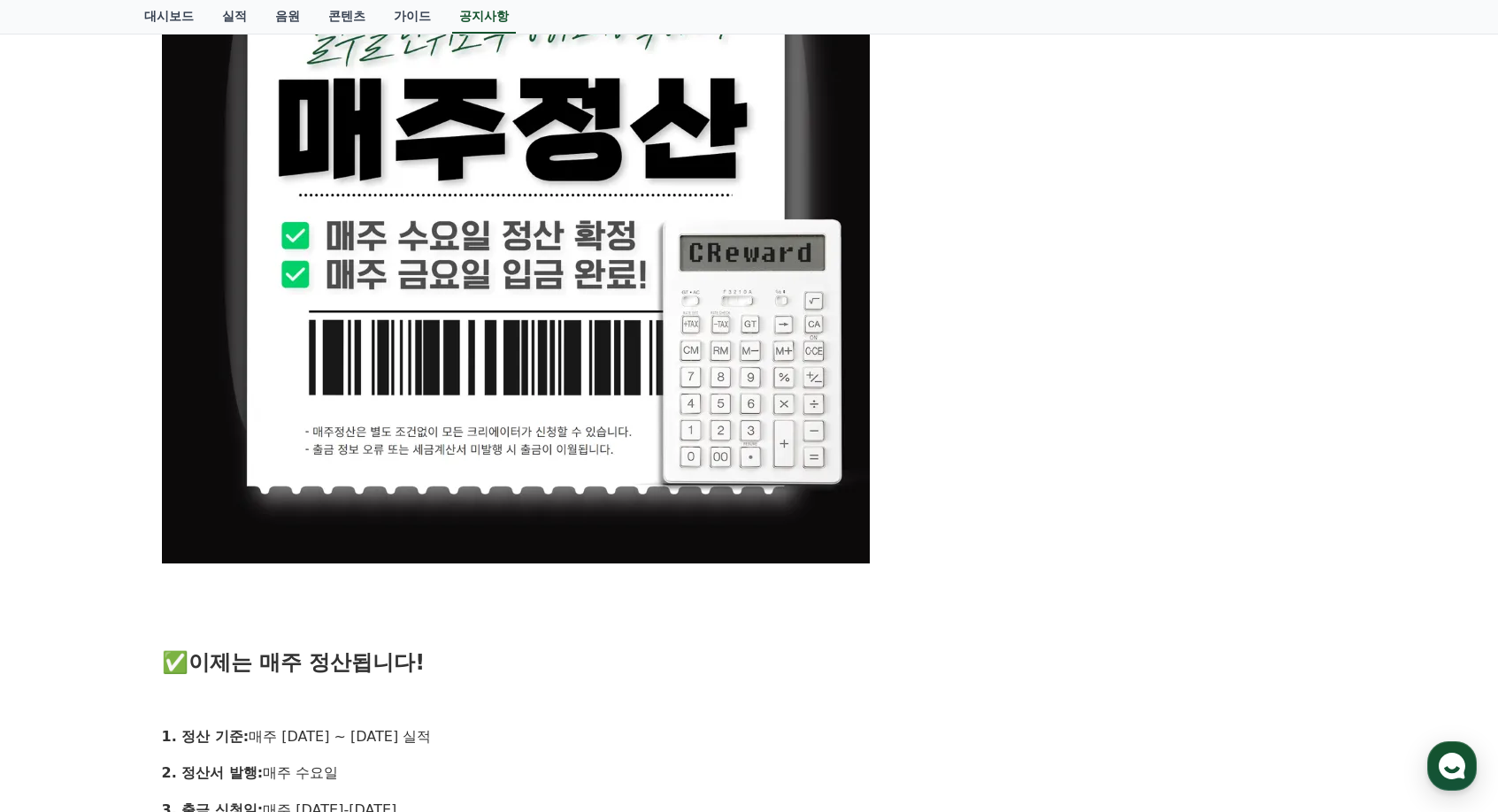
click at [80, 403] on div "공지사항 FAQ [공지] 크리워드 매주정산 시행! 작성일: 2025-05-27 안녕하세요, 크리워드입니다. 크리에이터 여러분의 소중한 수익, …" at bounding box center [749, 640] width 1498 height 2451
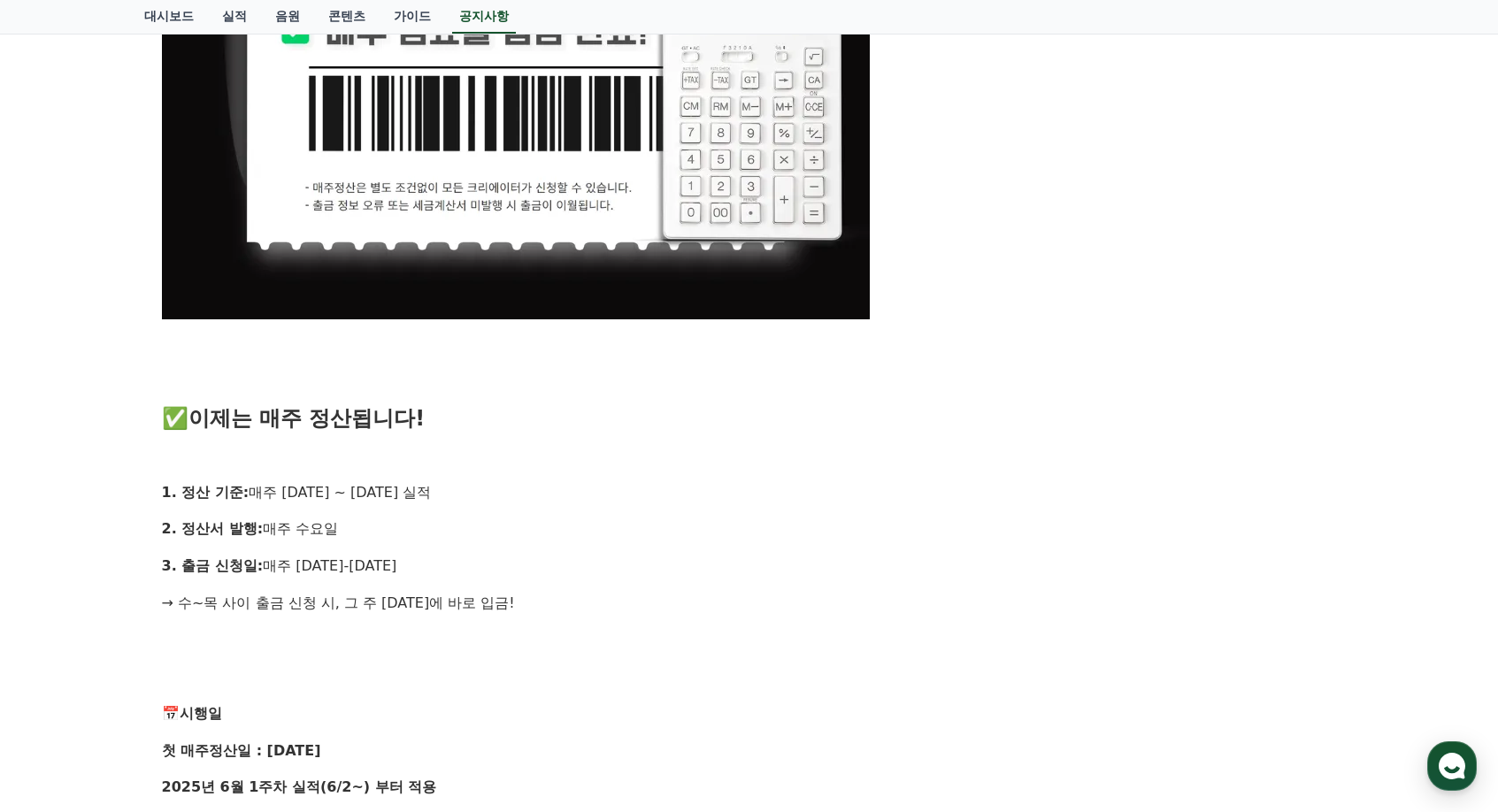
scroll to position [1061, 0]
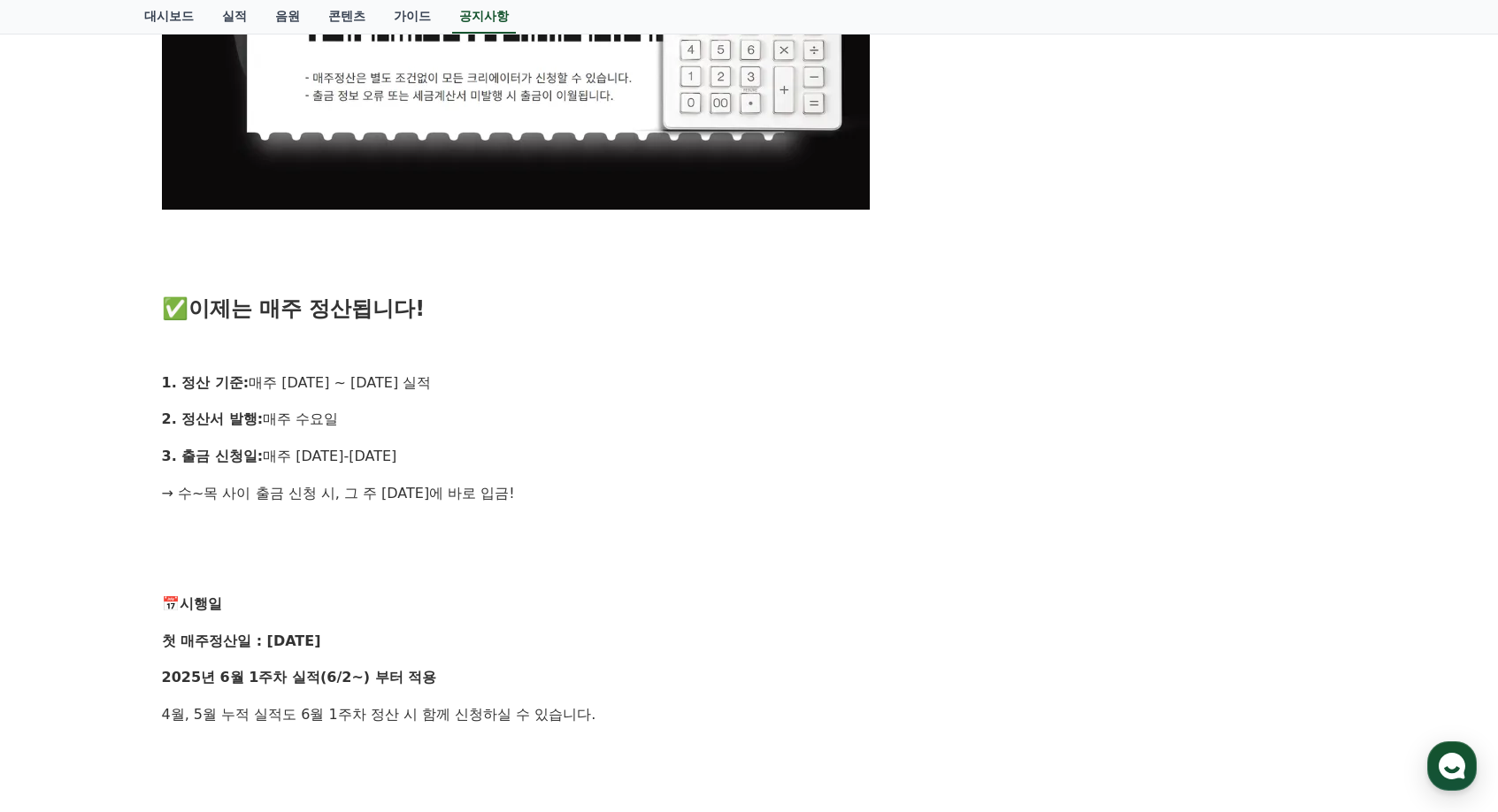
click at [84, 400] on div "공지사항 FAQ [공지] 크리워드 매주정산 시행! 작성일: 2025-05-27 안녕하세요, 크리워드입니다. 크리에이터 여러분의 소중한 수익, …" at bounding box center [749, 286] width 1498 height 2451
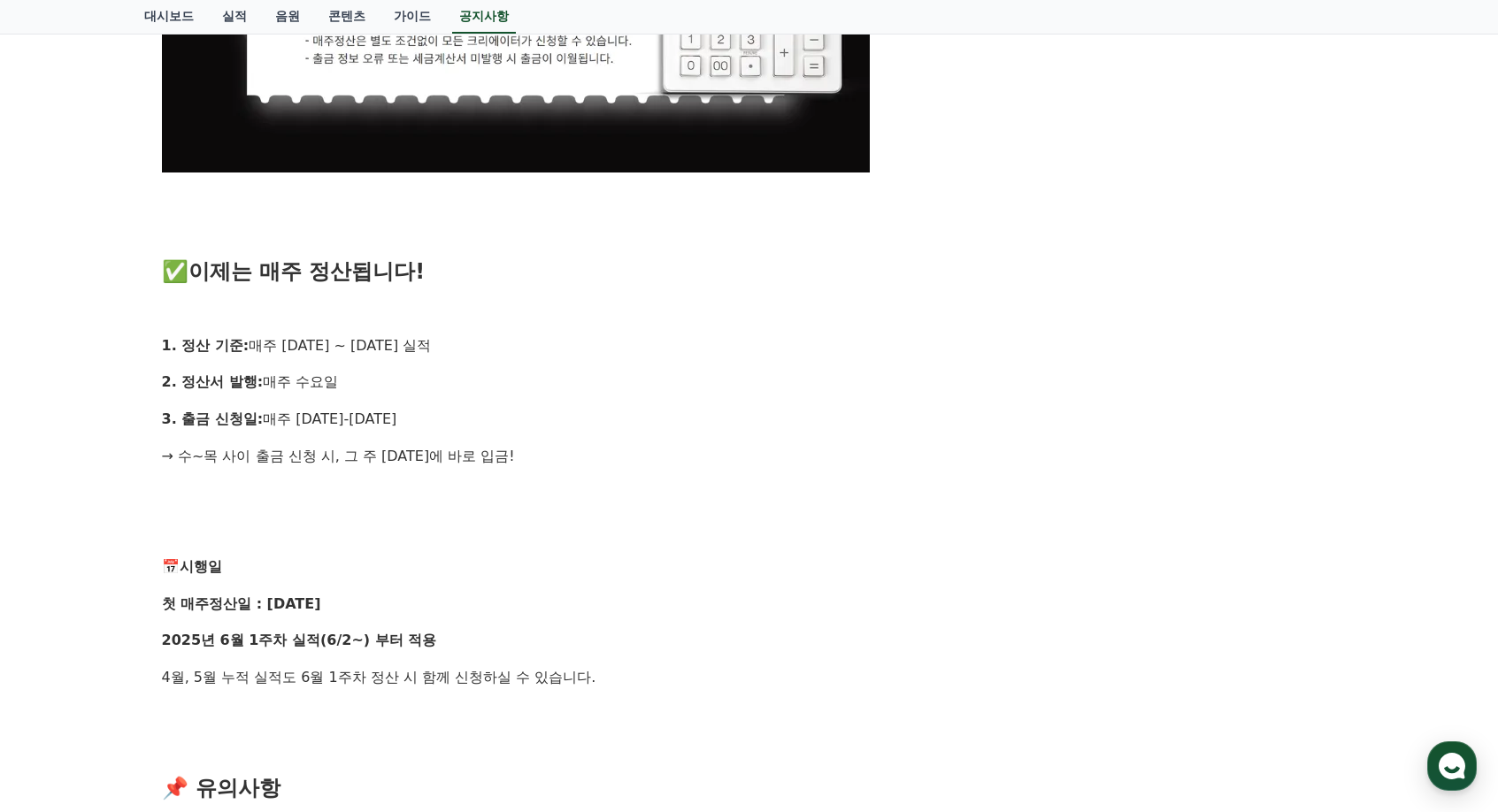
scroll to position [1150, 0]
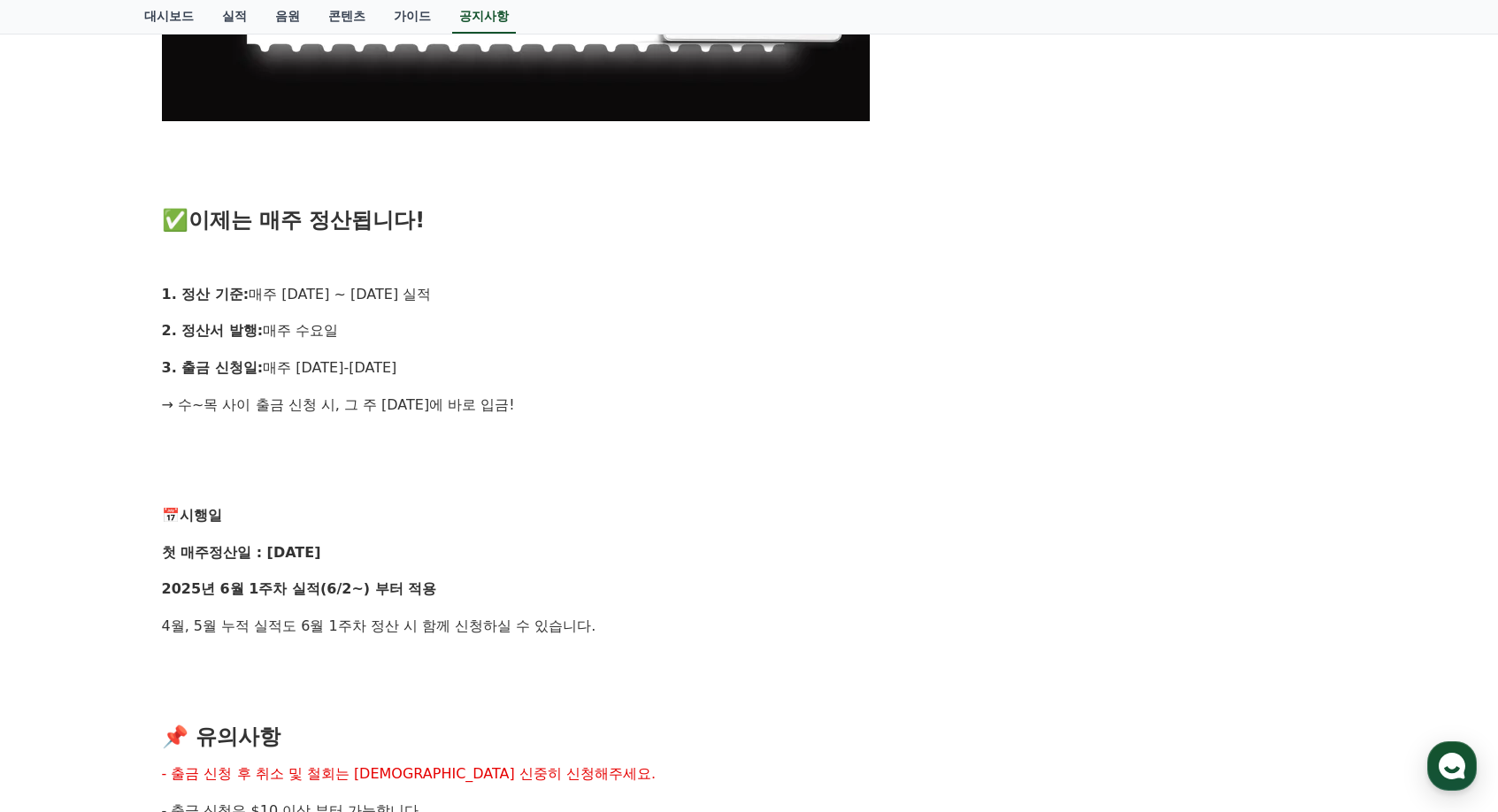
click at [84, 400] on div "공지사항 FAQ [공지] 크리워드 매주정산 시행! 작성일: 2025-05-27 안녕하세요, 크리워드입니다. 크리에이터 여러분의 소중한 수익, …" at bounding box center [749, 197] width 1498 height 2451
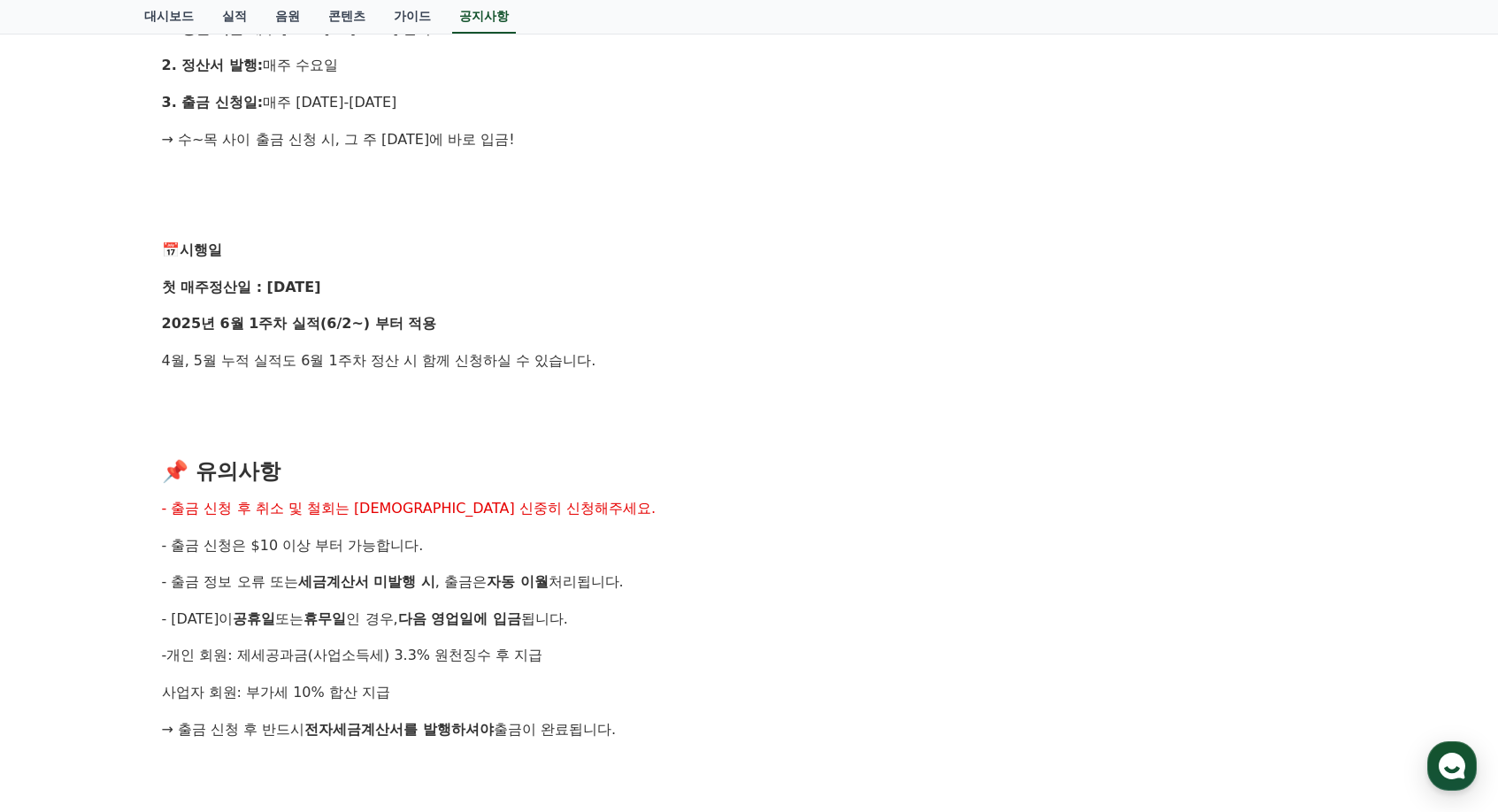
drag, startPoint x: 121, startPoint y: 460, endPoint x: 134, endPoint y: 446, distance: 19.1
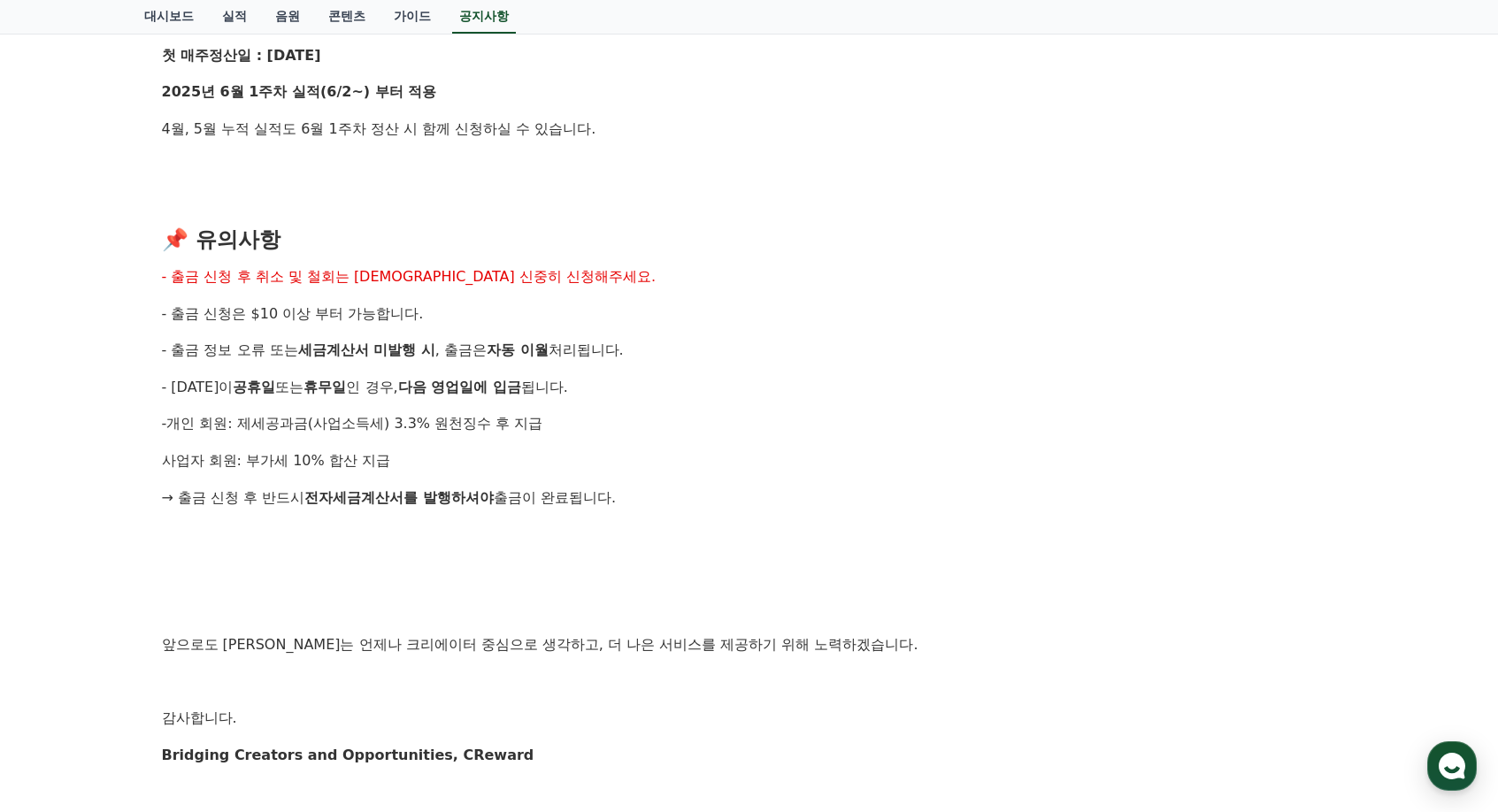
scroll to position [1681, 0]
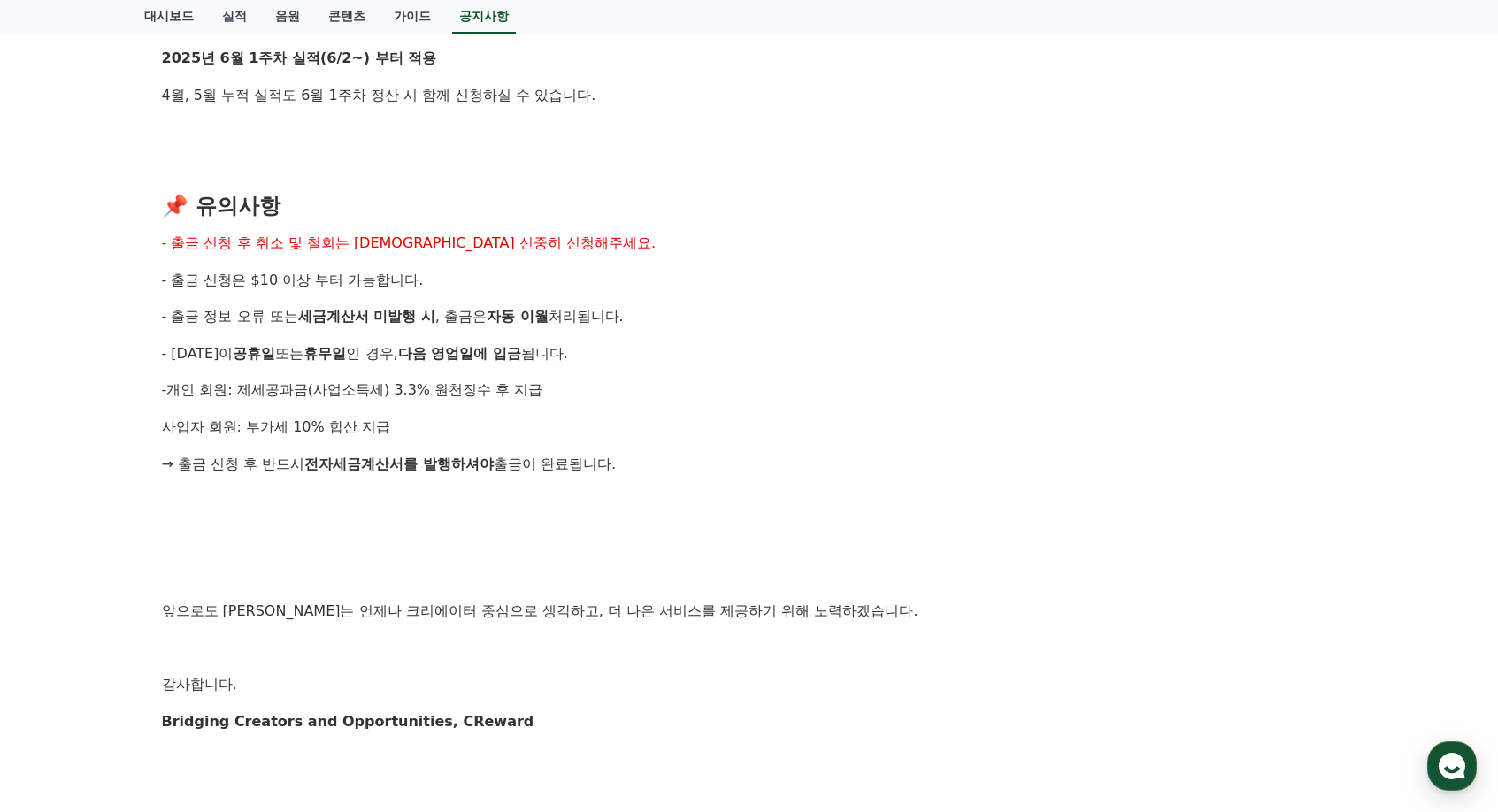
drag, startPoint x: 139, startPoint y: 458, endPoint x: 125, endPoint y: 495, distance: 39.6
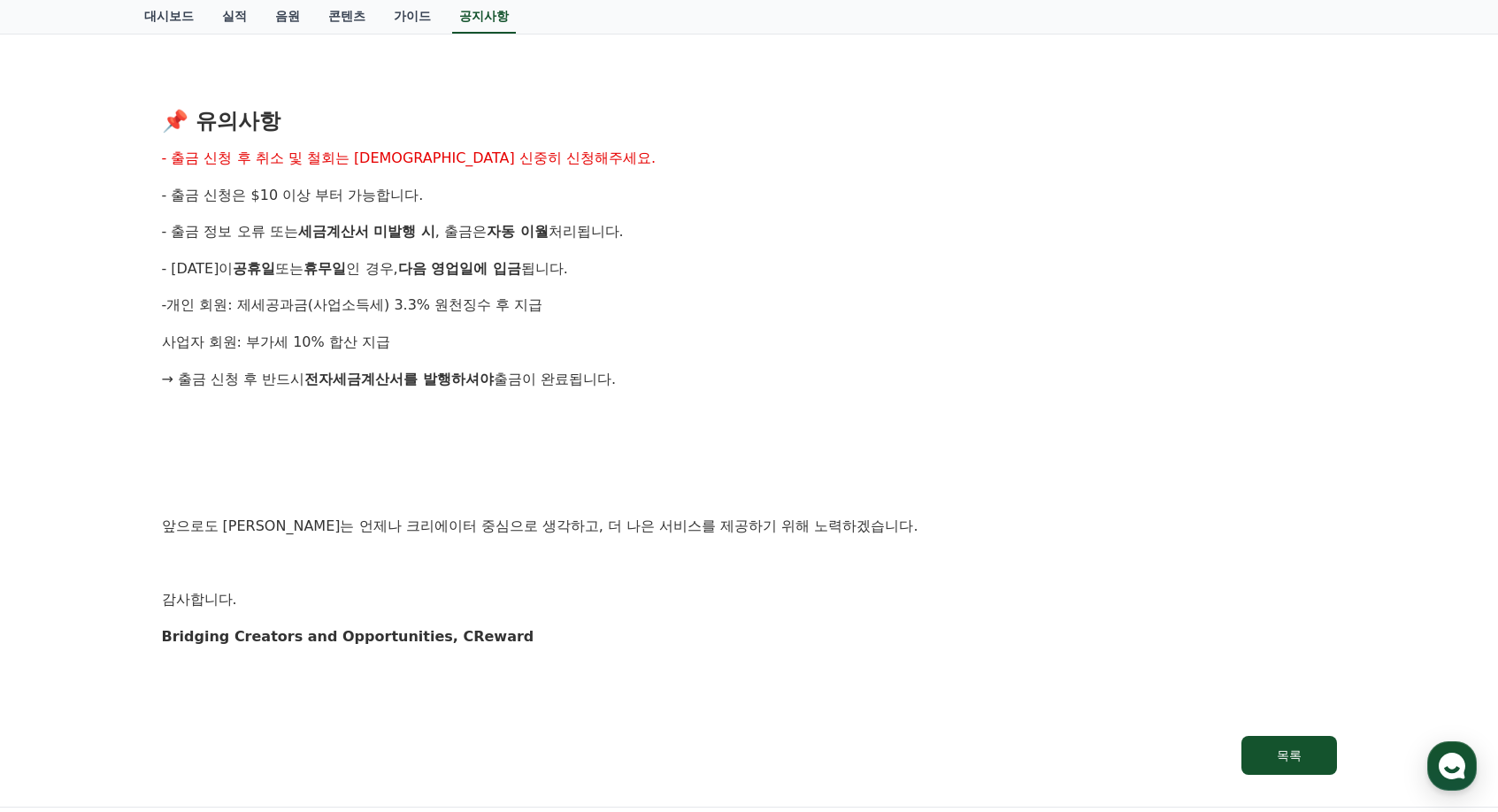
scroll to position [1769, 0]
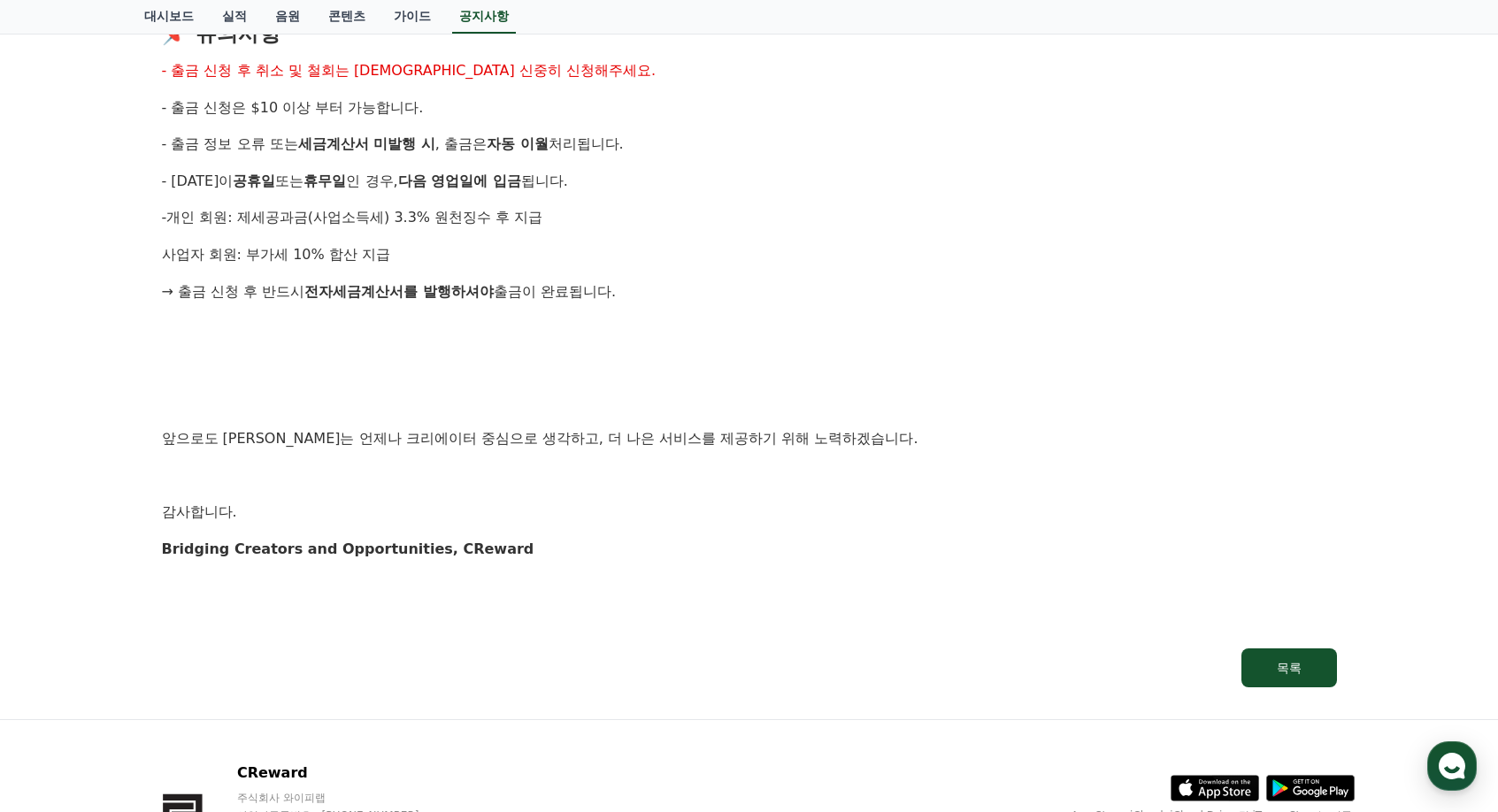
scroll to position [1858, 0]
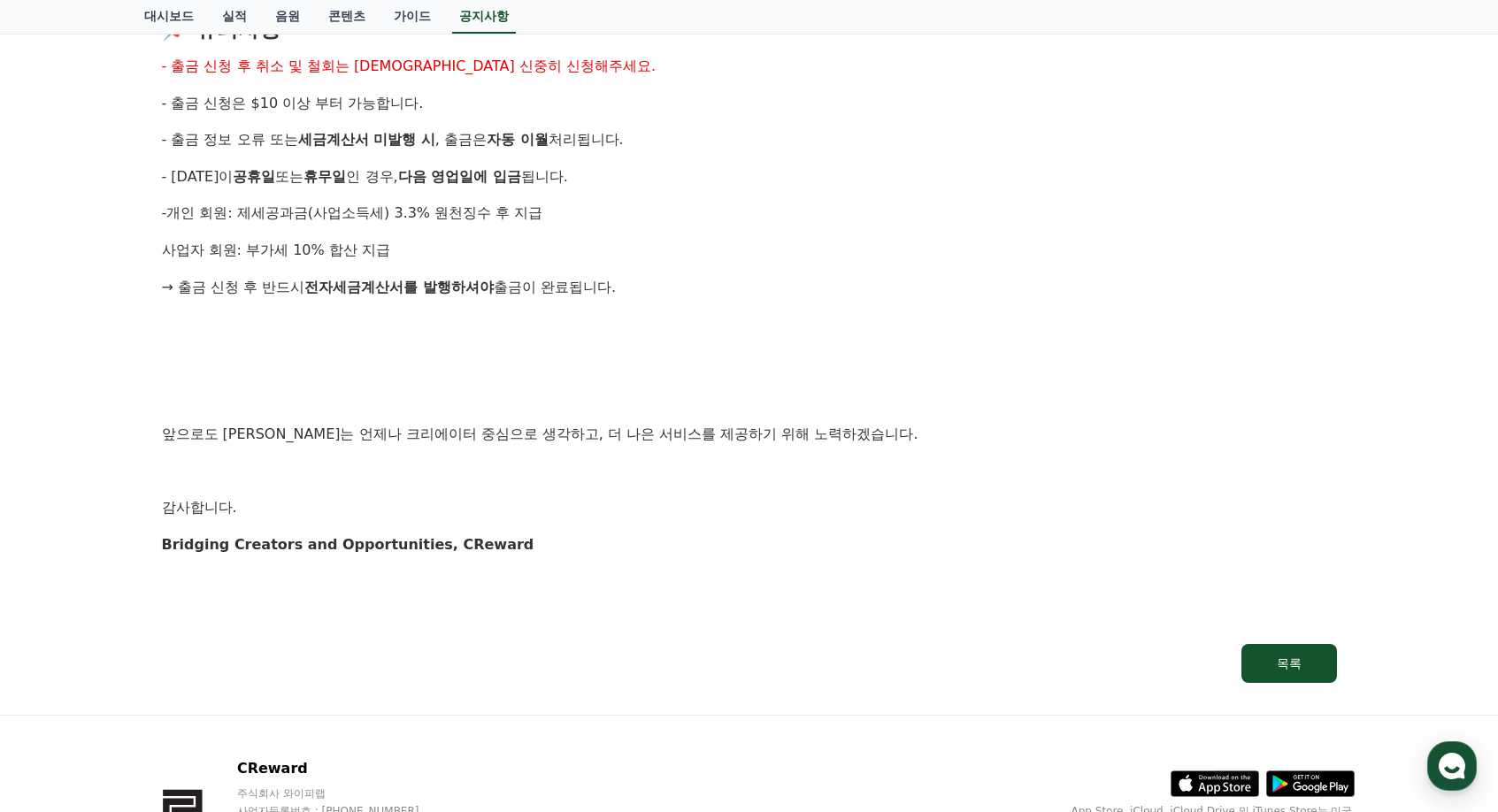
drag, startPoint x: 292, startPoint y: 320, endPoint x: 324, endPoint y: 412, distance: 97.4
drag, startPoint x: 324, startPoint y: 412, endPoint x: 311, endPoint y: 388, distance: 27.3
click at [312, 389] on p at bounding box center [749, 397] width 1176 height 23
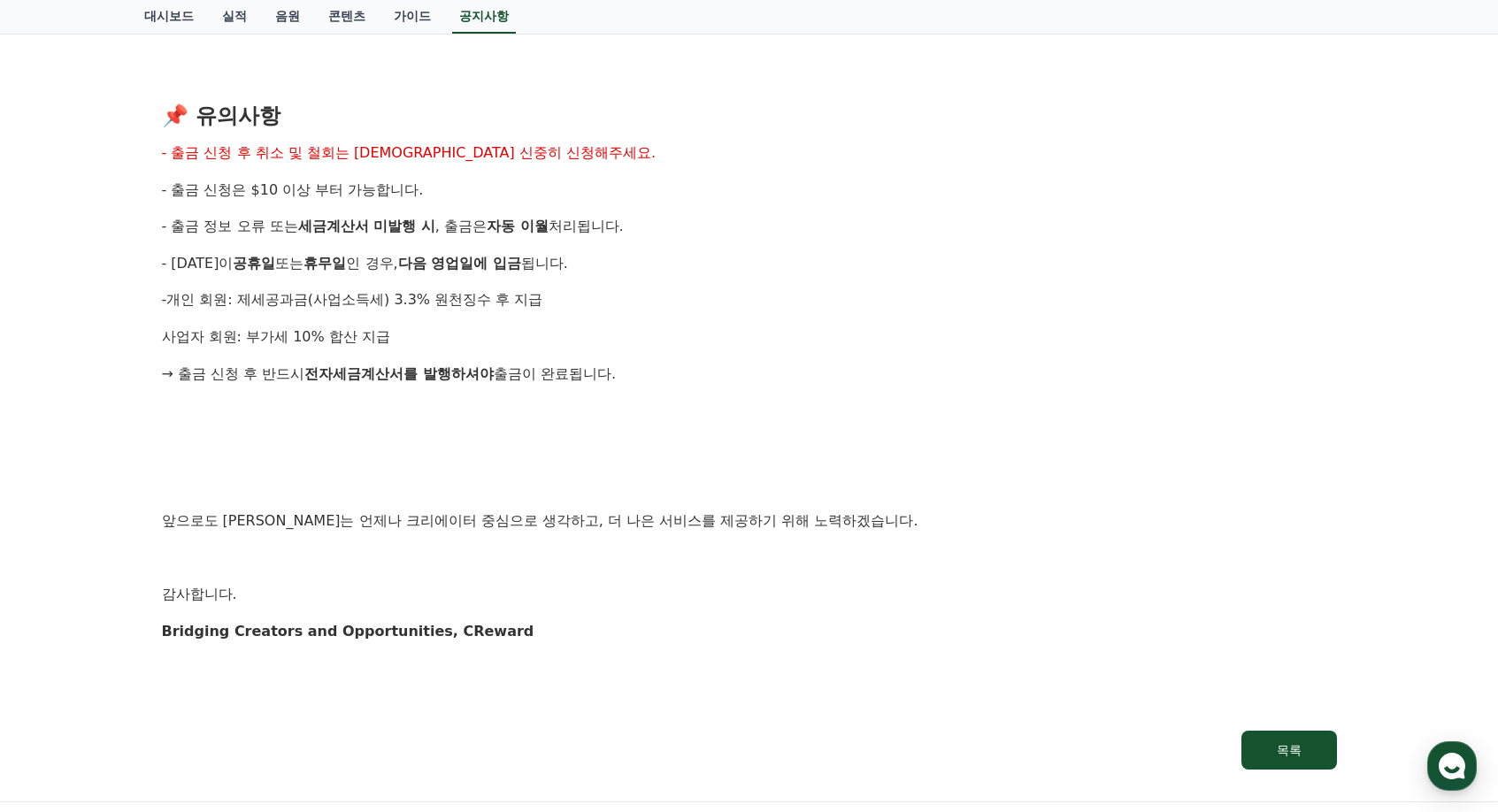
scroll to position [1769, 0]
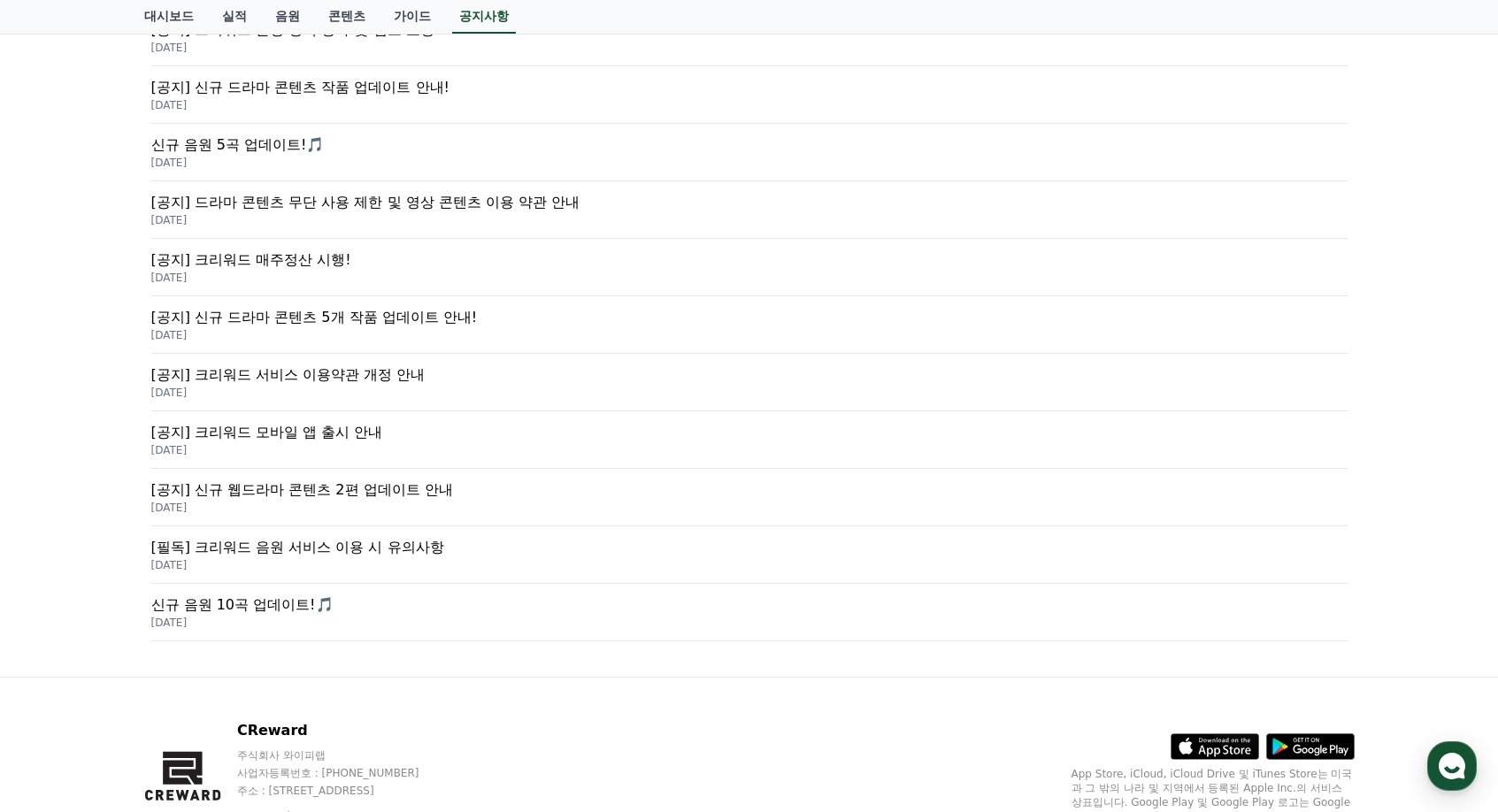
click at [436, 554] on p "[필독] 크리워드 음원 서비스 이용 시 유의사항" at bounding box center [749, 548] width 1196 height 22
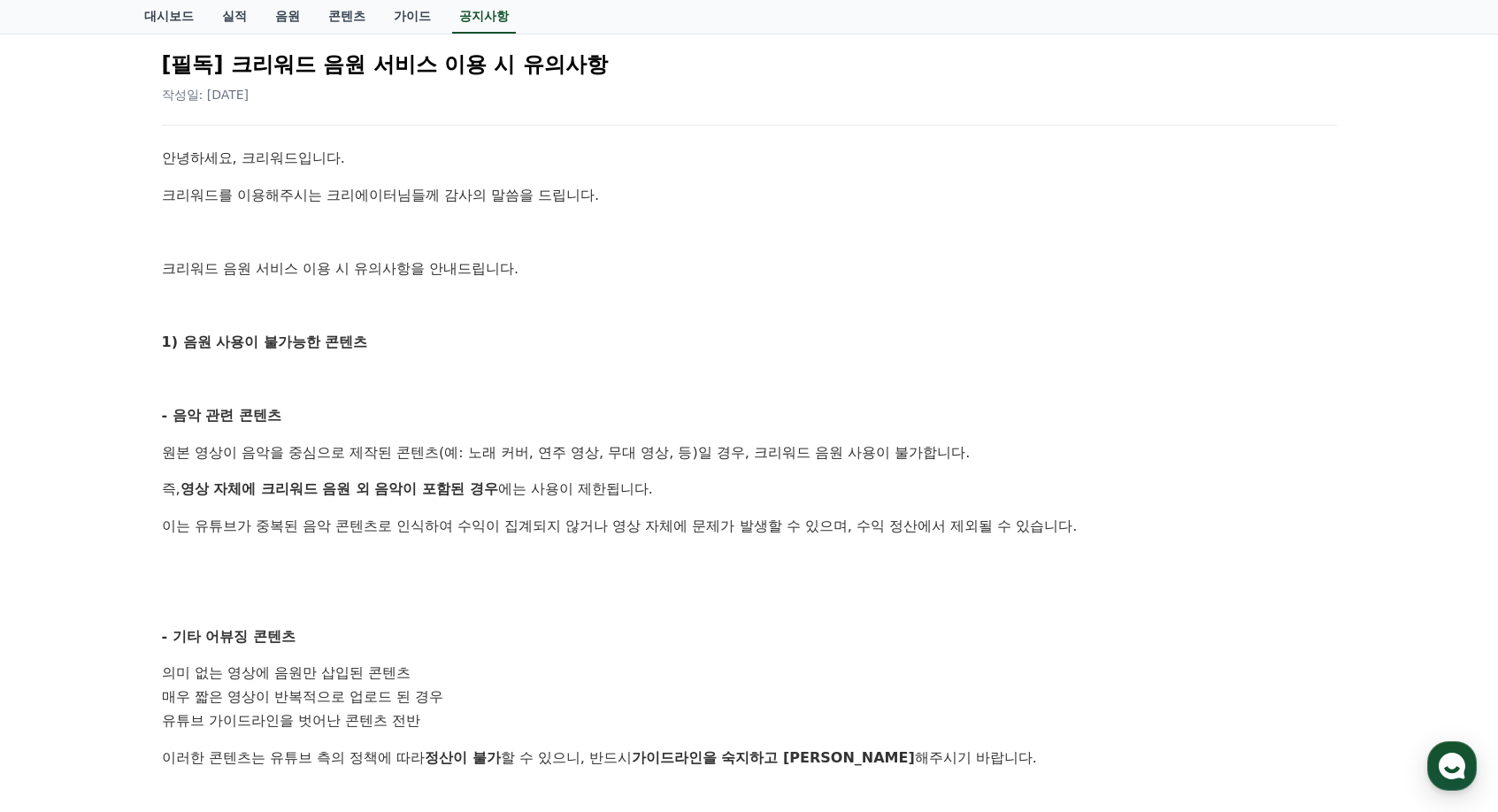
scroll to position [265, 0]
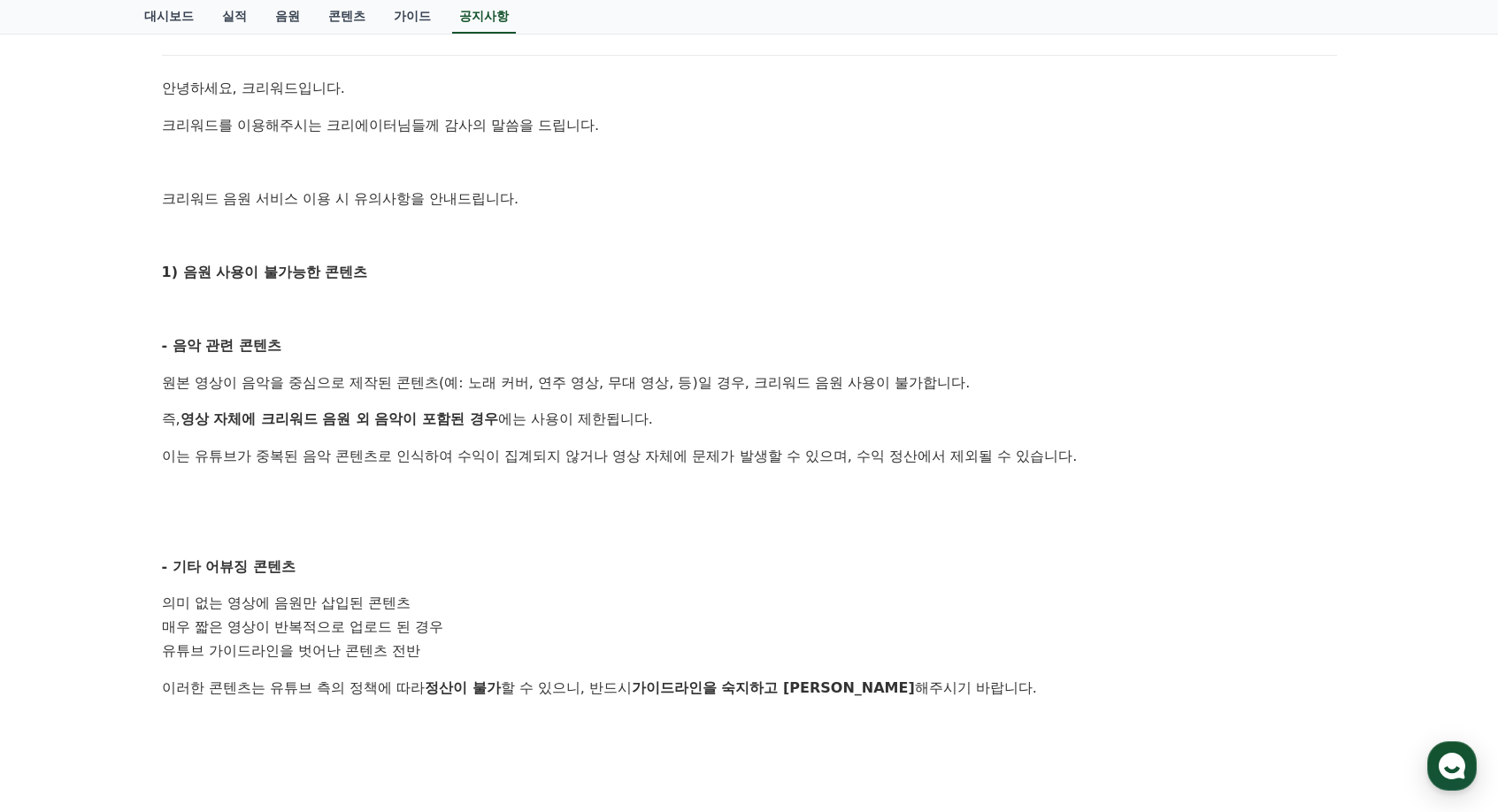
click at [145, 482] on div "[필독] 크리워드 음원 서비스 이용 시 유의사항 작성일: 2025-02-21 안녕하세요, 크리워드입니다. 크리워드를 이용해주시는 크리에이터님들…" at bounding box center [749, 635] width 1211 height 1374
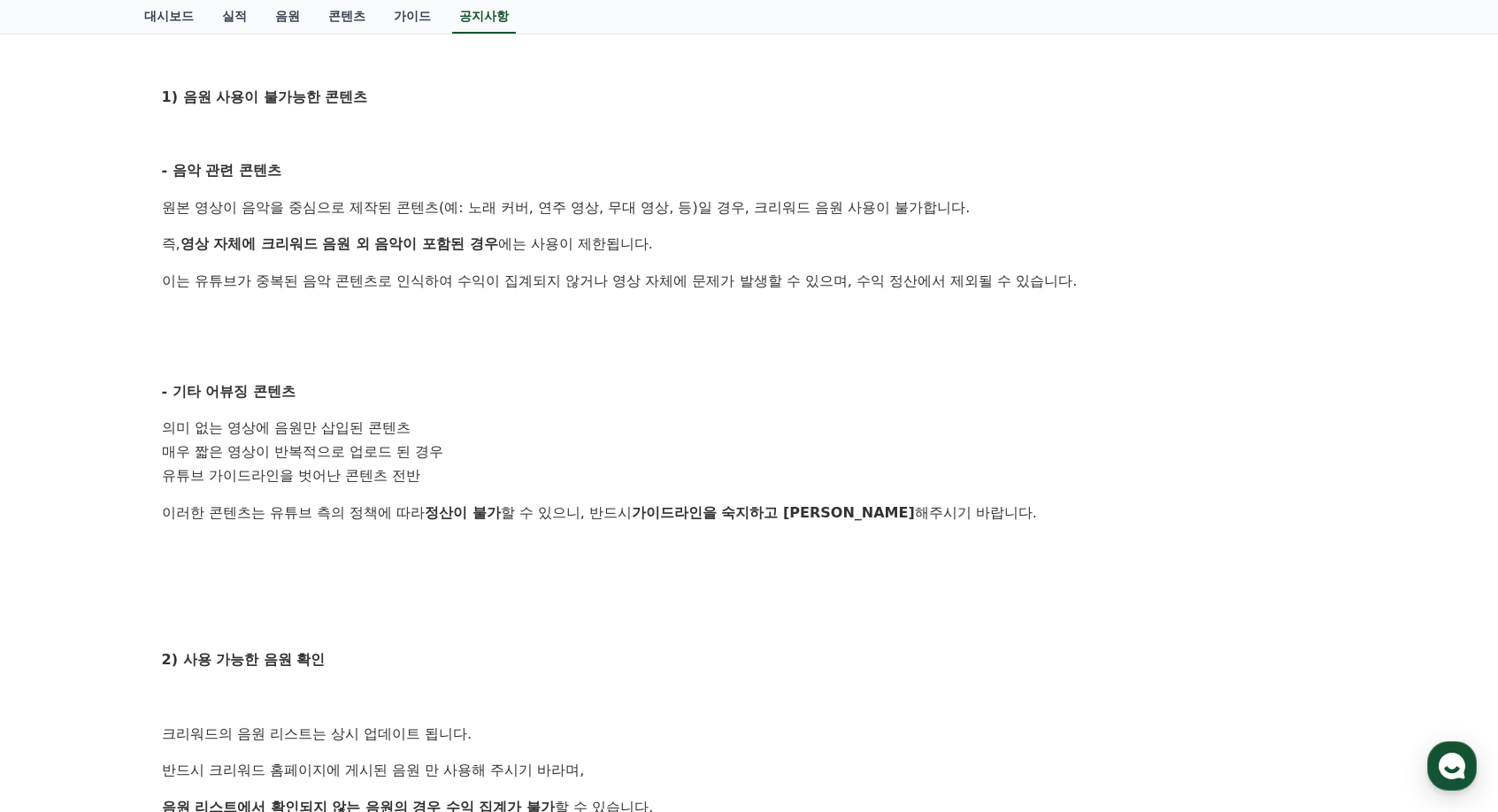
scroll to position [442, 0]
click at [96, 541] on div "공지사항 FAQ [필독] 크리워드 음원 서비스 이용 시 유의사항 작성일: 2025-02-21 안녕하세요, 크리워드입니다. 크리워드를 이용해주시…" at bounding box center [749, 419] width 1498 height 1480
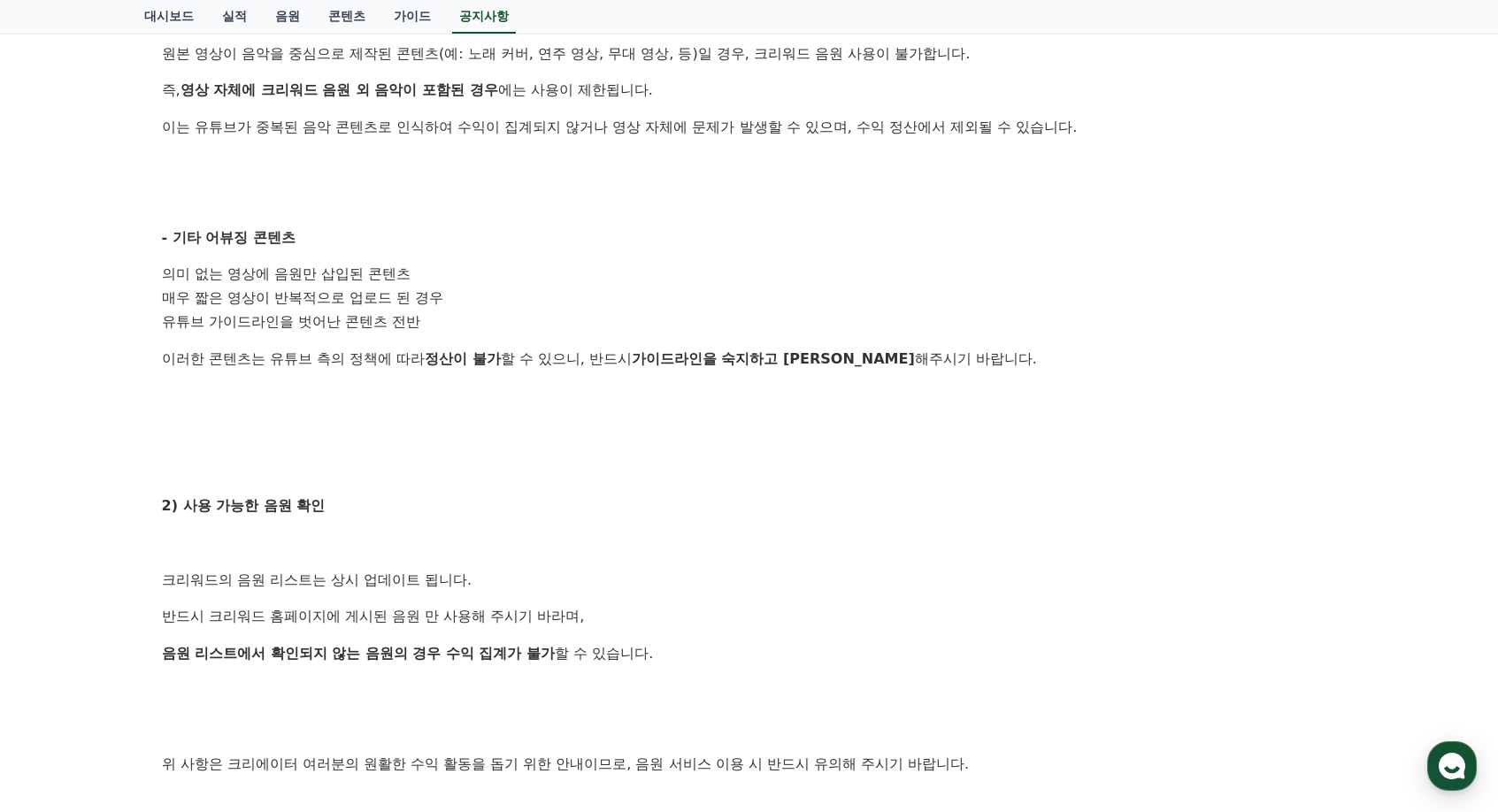
scroll to position [620, 0]
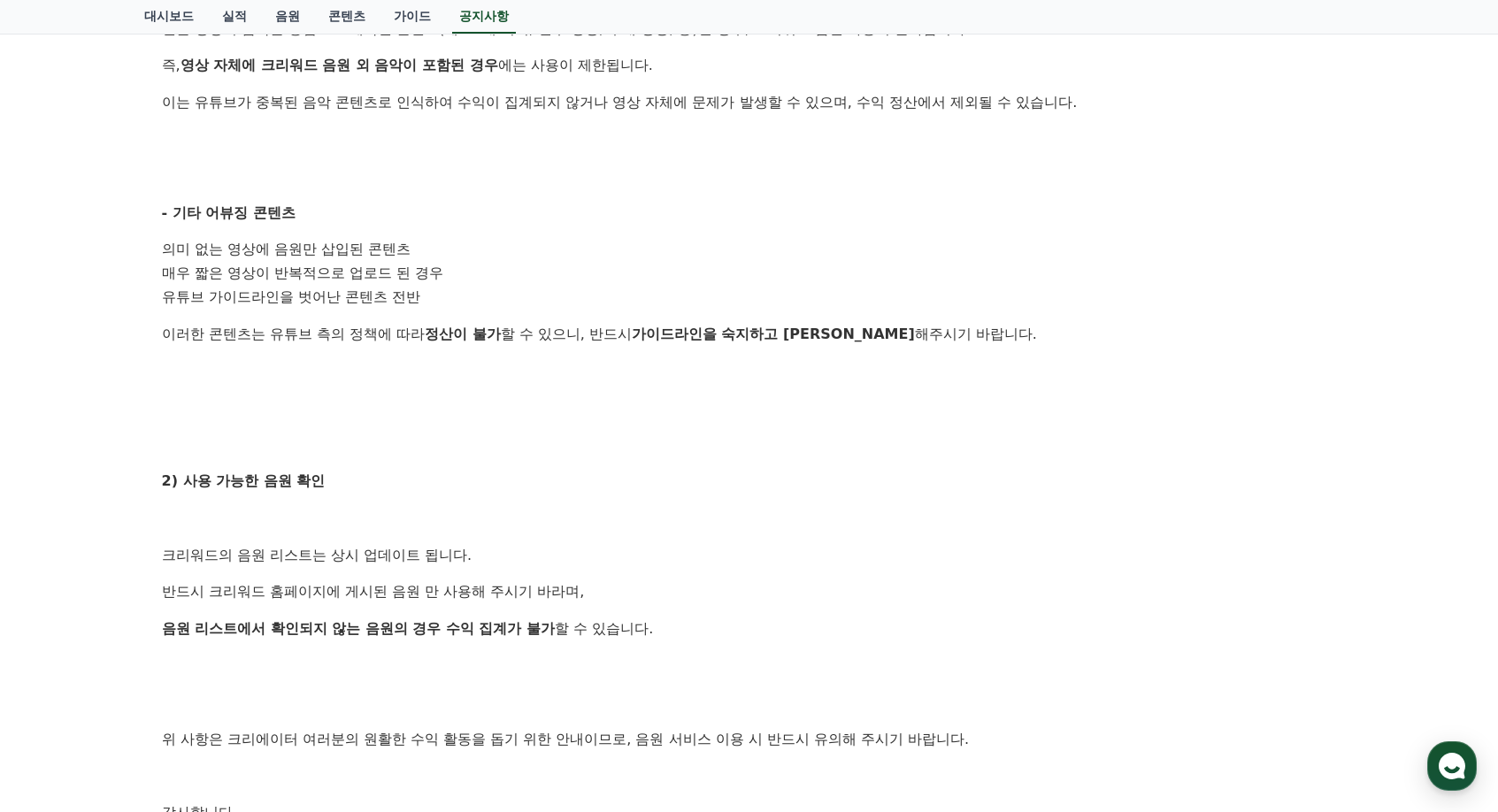
click at [102, 539] on div "공지사항 FAQ [필독] 크리워드 음원 서비스 이용 시 유의사항 작성일: 2025-02-21 안녕하세요, 크리워드입니다. 크리워드를 이용해주시…" at bounding box center [749, 243] width 1498 height 1480
click at [139, 620] on div "공지사항 FAQ [필독] 크리워드 음원 서비스 이용 시 유의사항 작성일: 2025-02-21 안녕하세요, 크리워드입니다. 크리워드를 이용해주시…" at bounding box center [749, 243] width 1225 height 1466
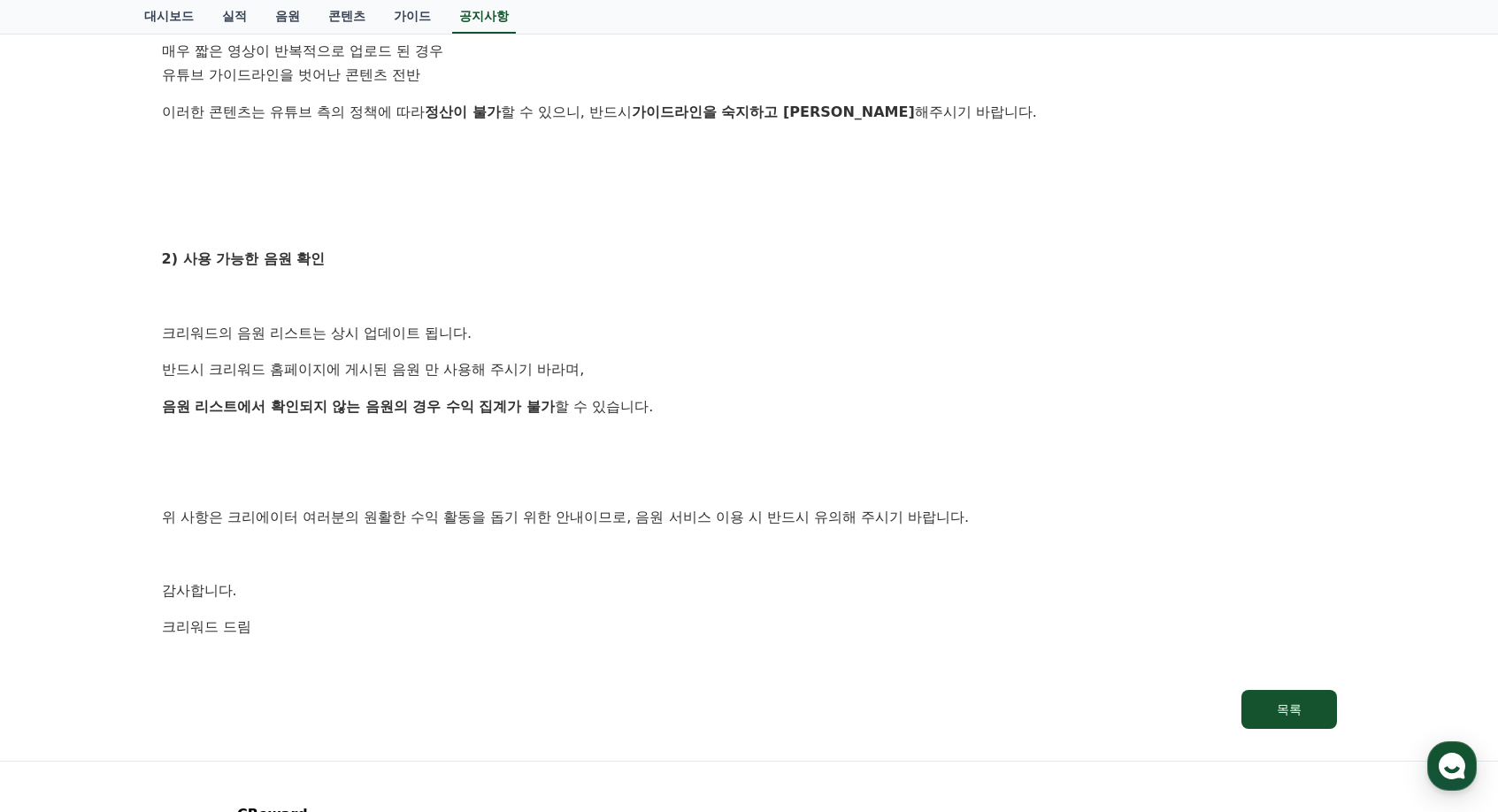
scroll to position [885, 0]
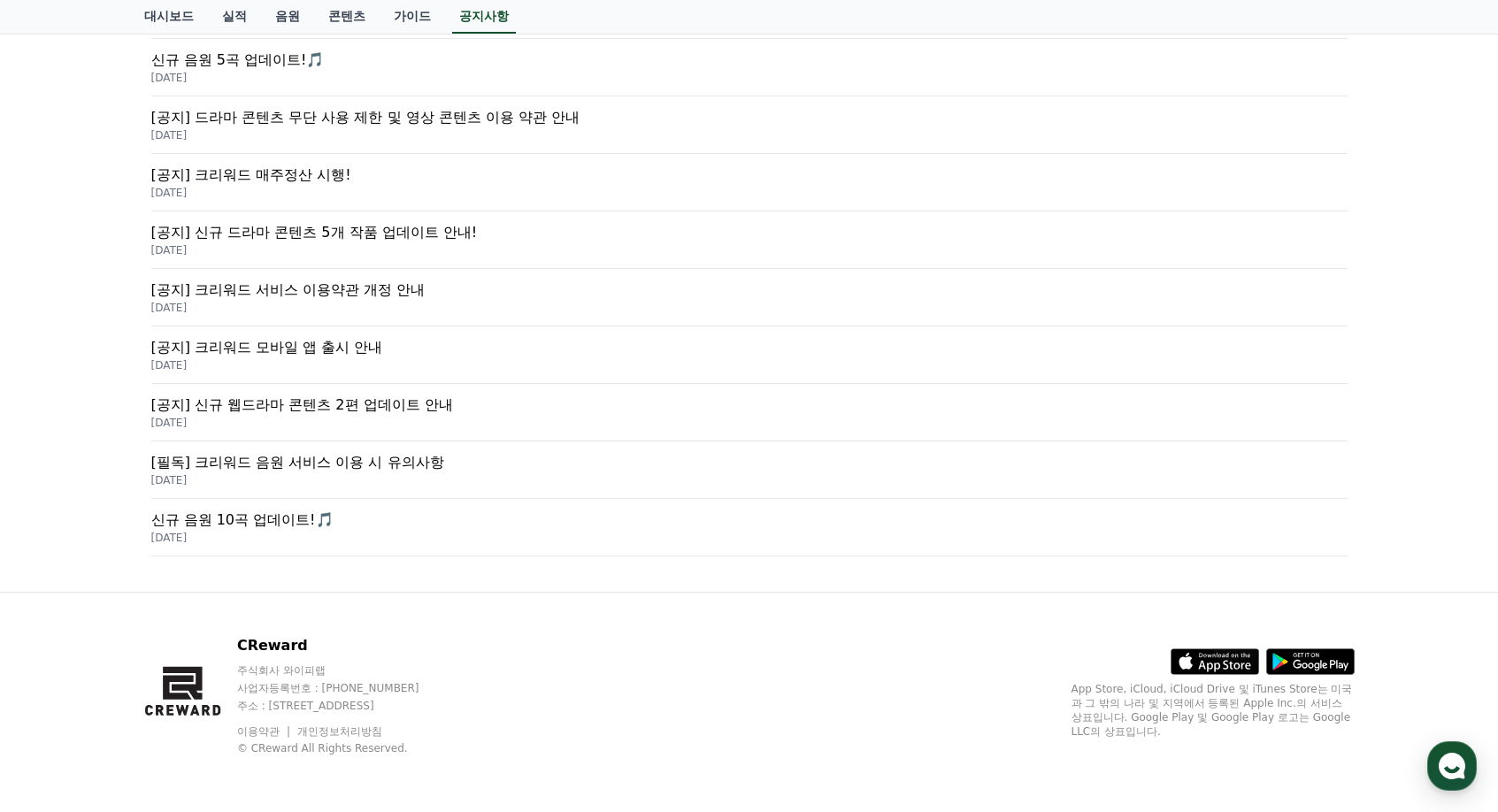
scroll to position [442, 0]
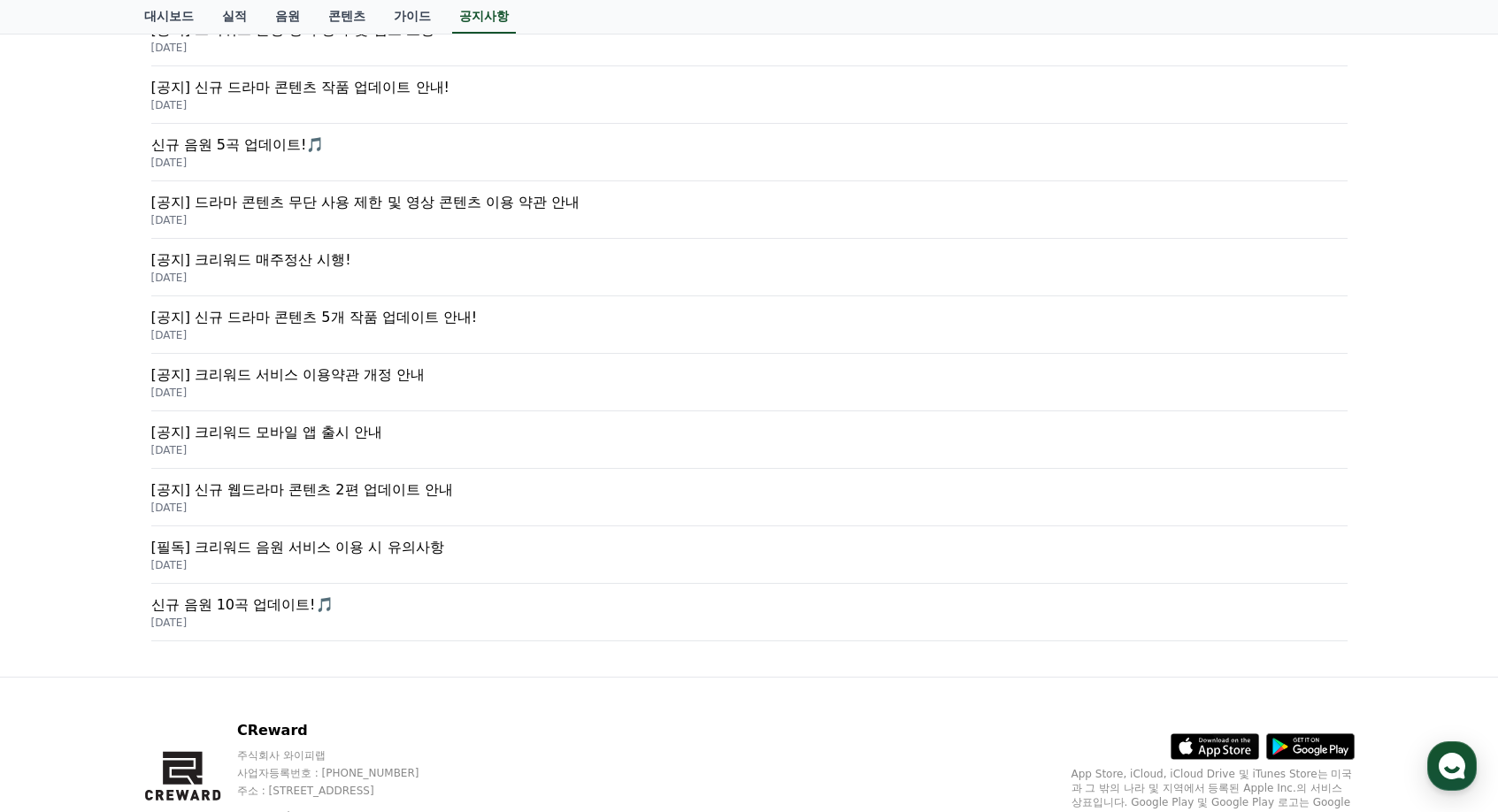
click at [300, 433] on p "[공지] 크리워드 모바일 앱 출시 안내" at bounding box center [749, 433] width 1196 height 22
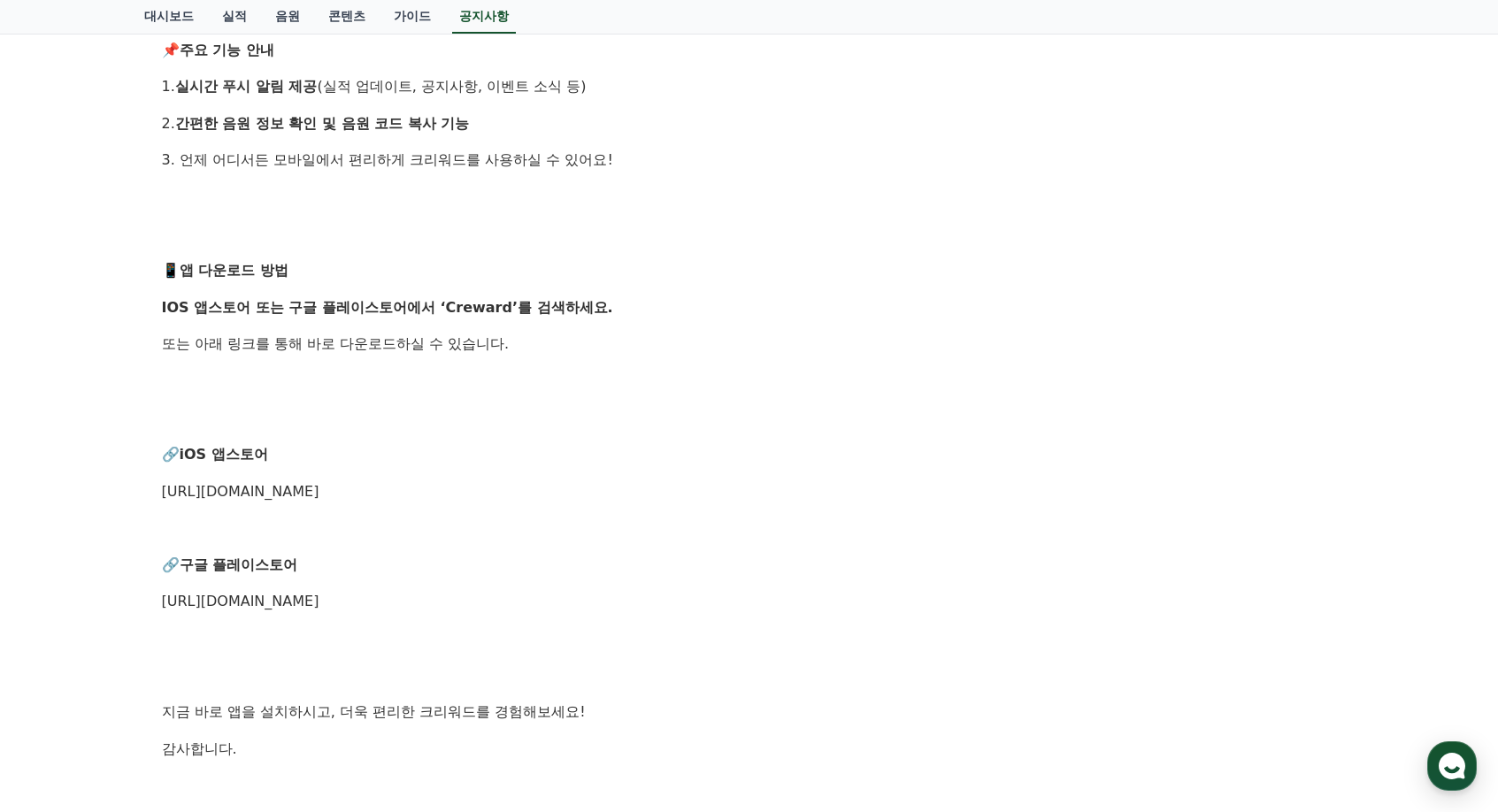
scroll to position [531, 0]
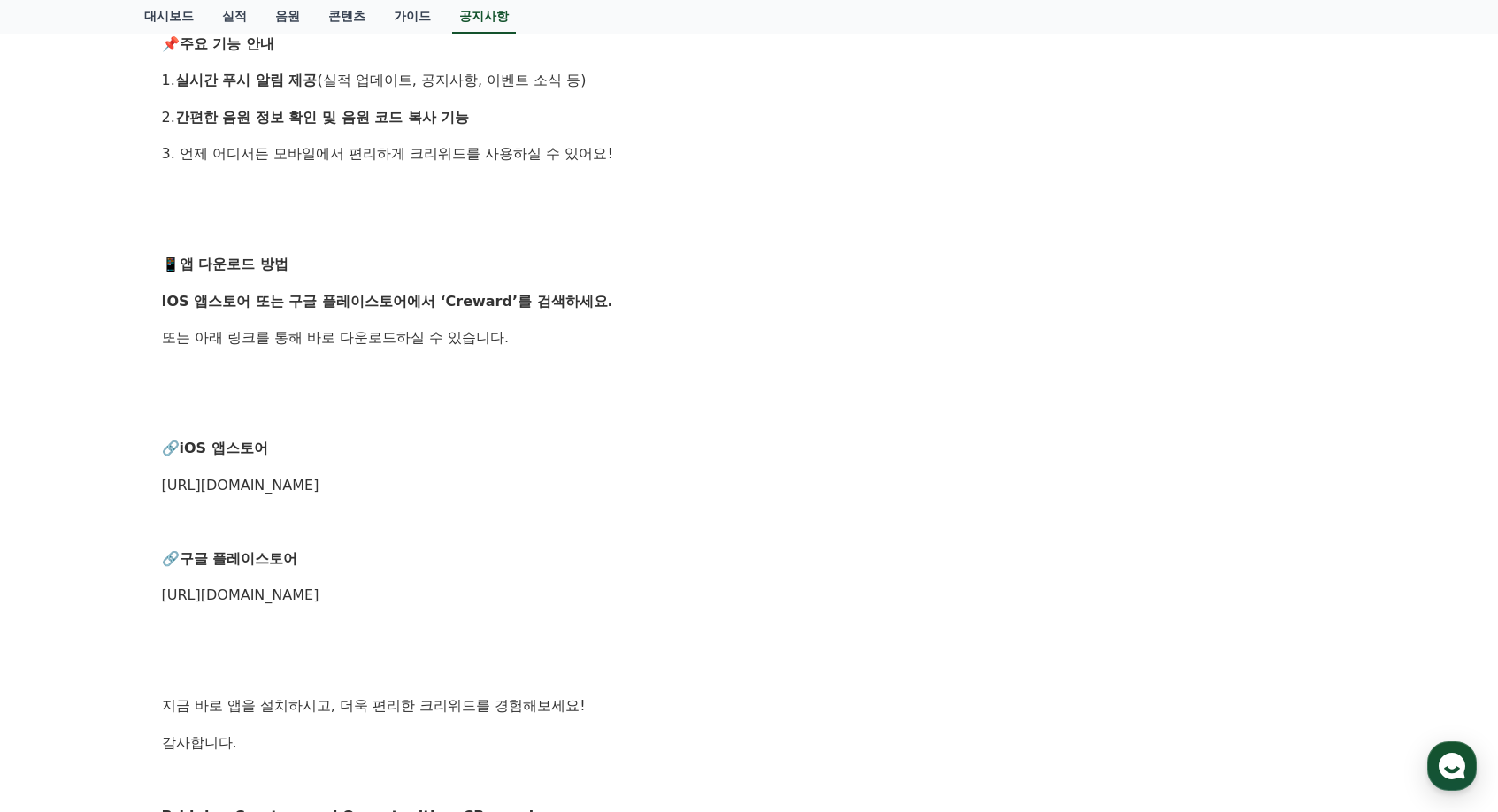
click at [139, 308] on div "공지사항 FAQ [공지] 크리워드 모바일 앱 출시 안내 작성일: 2025-04-15 안녕하세요, 크리워드입니다! 여러분의 편리한 이용을 위해 …" at bounding box center [749, 252] width 1225 height 1308
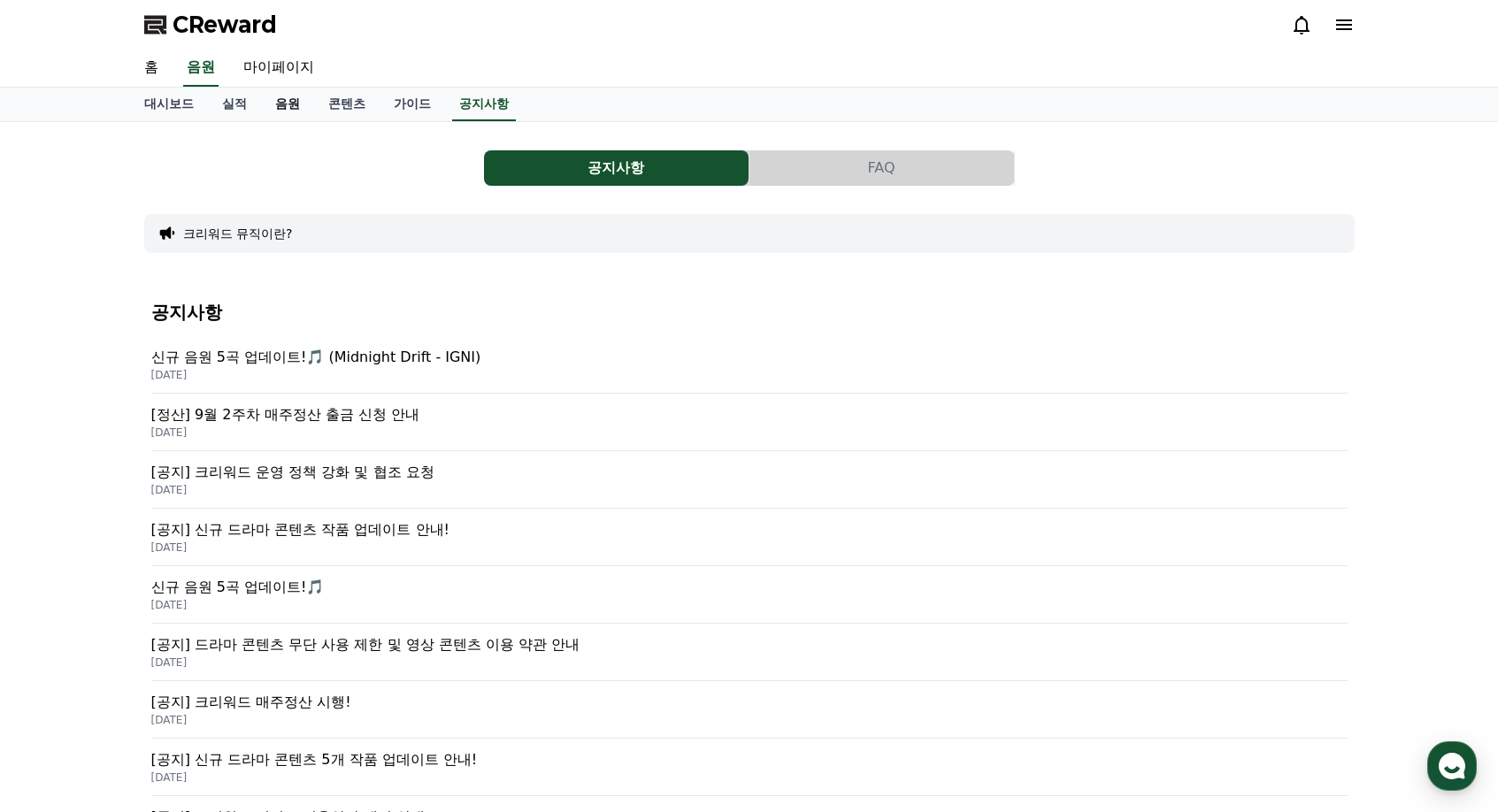
click at [291, 108] on link "음원" at bounding box center [288, 104] width 53 height 33
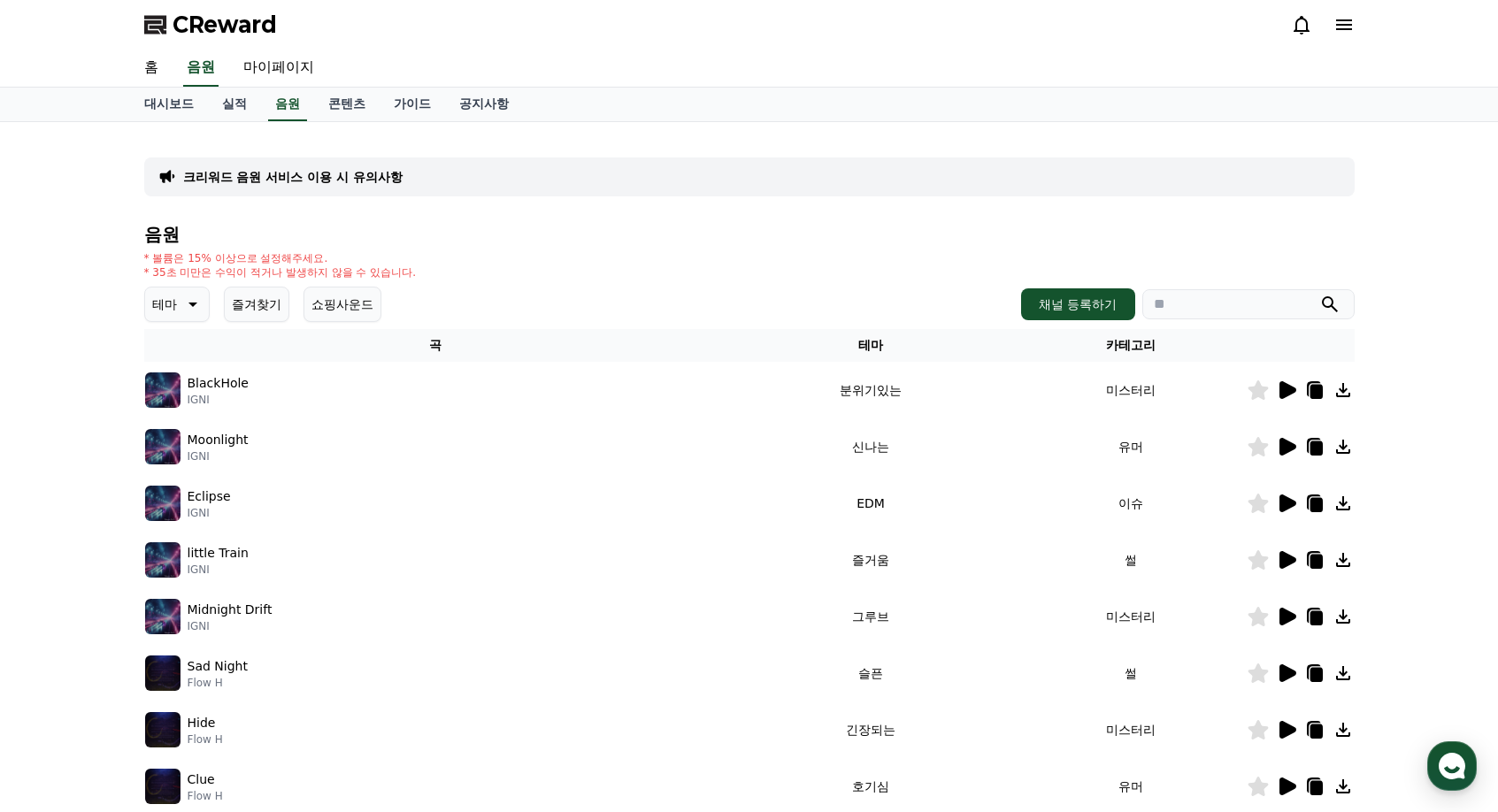
click at [265, 299] on button "즐겨찾기" at bounding box center [256, 304] width 66 height 35
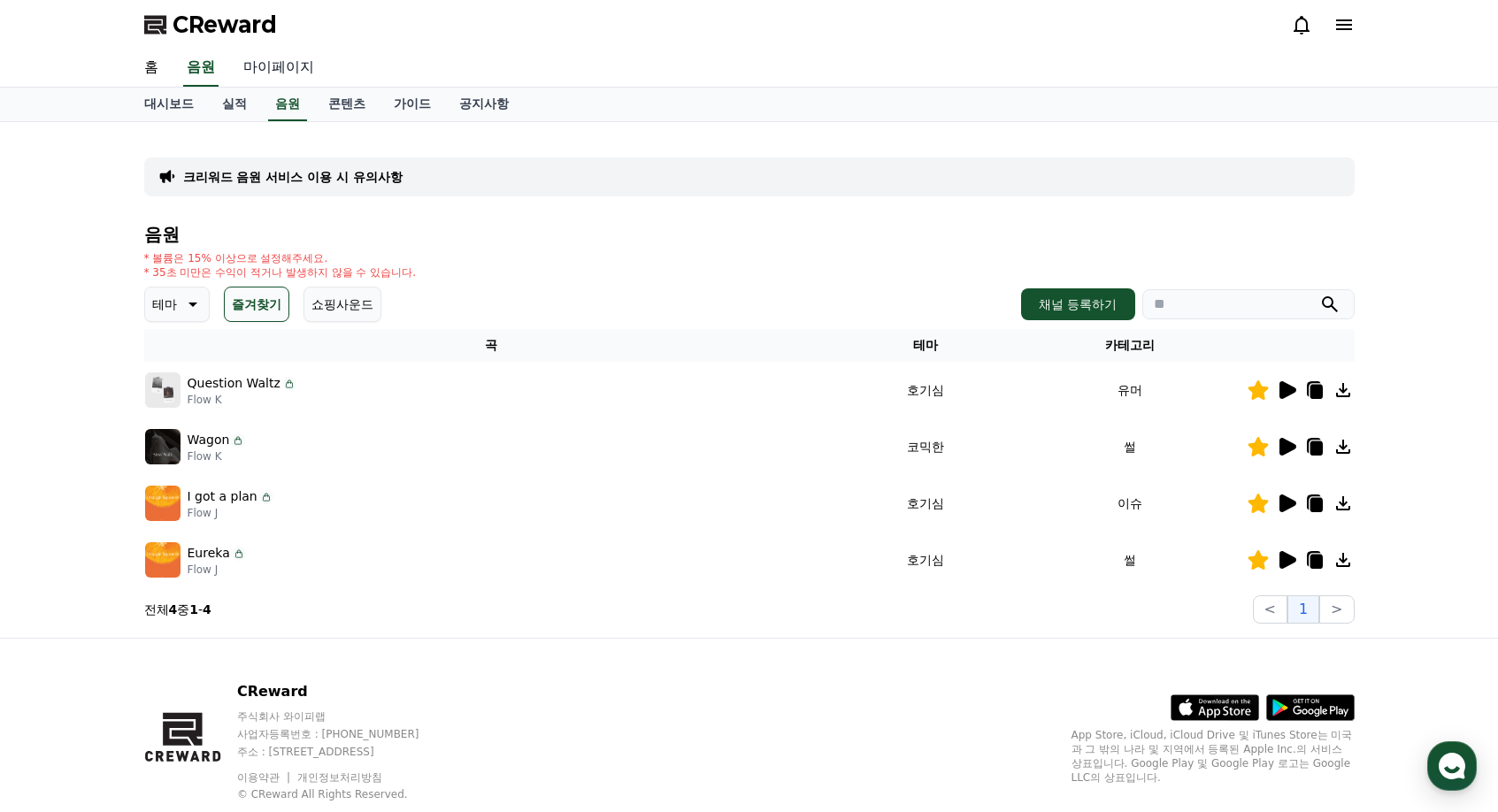
click at [272, 69] on link "마이페이지" at bounding box center [278, 68] width 99 height 37
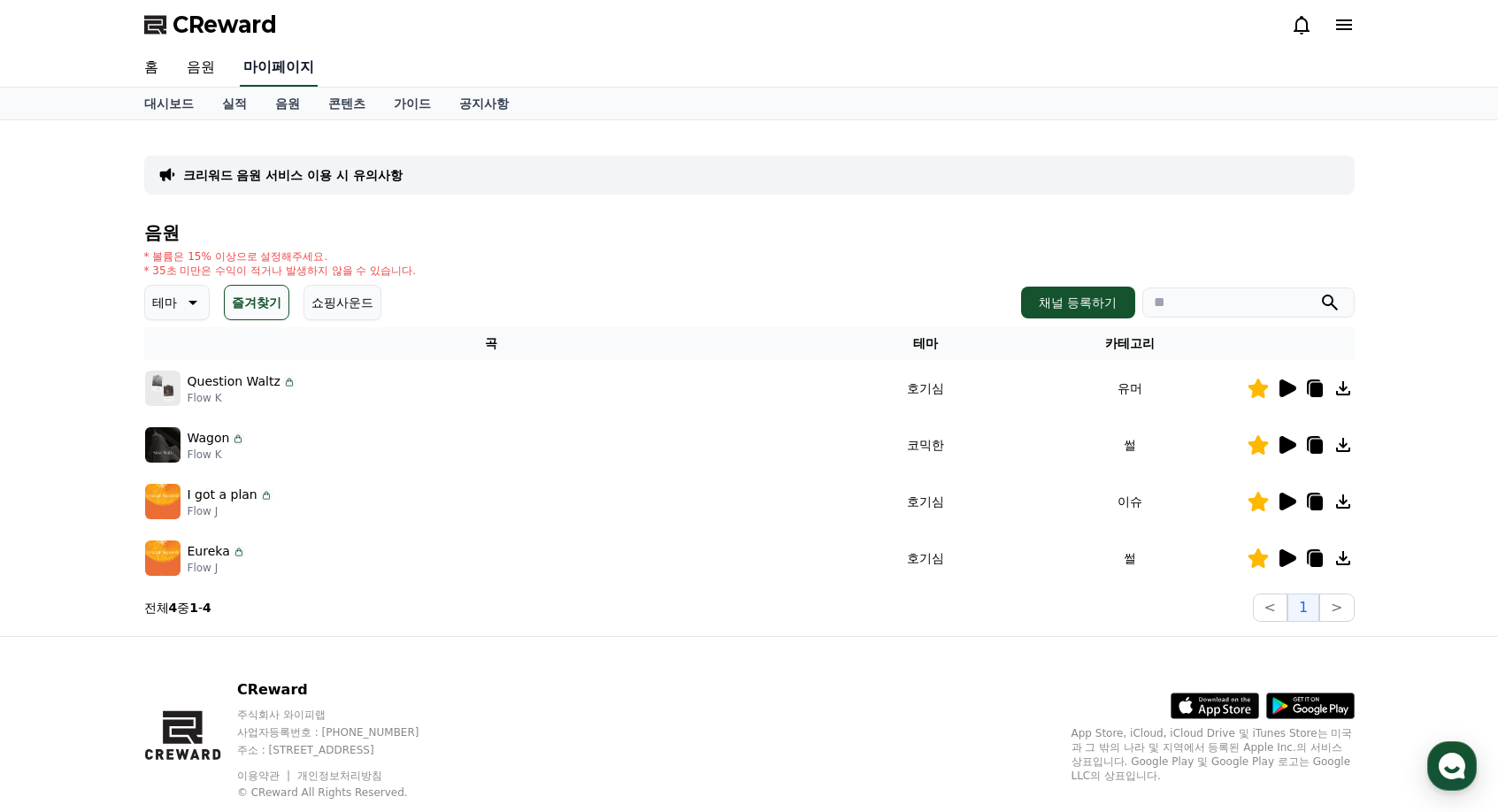
select select "**********"
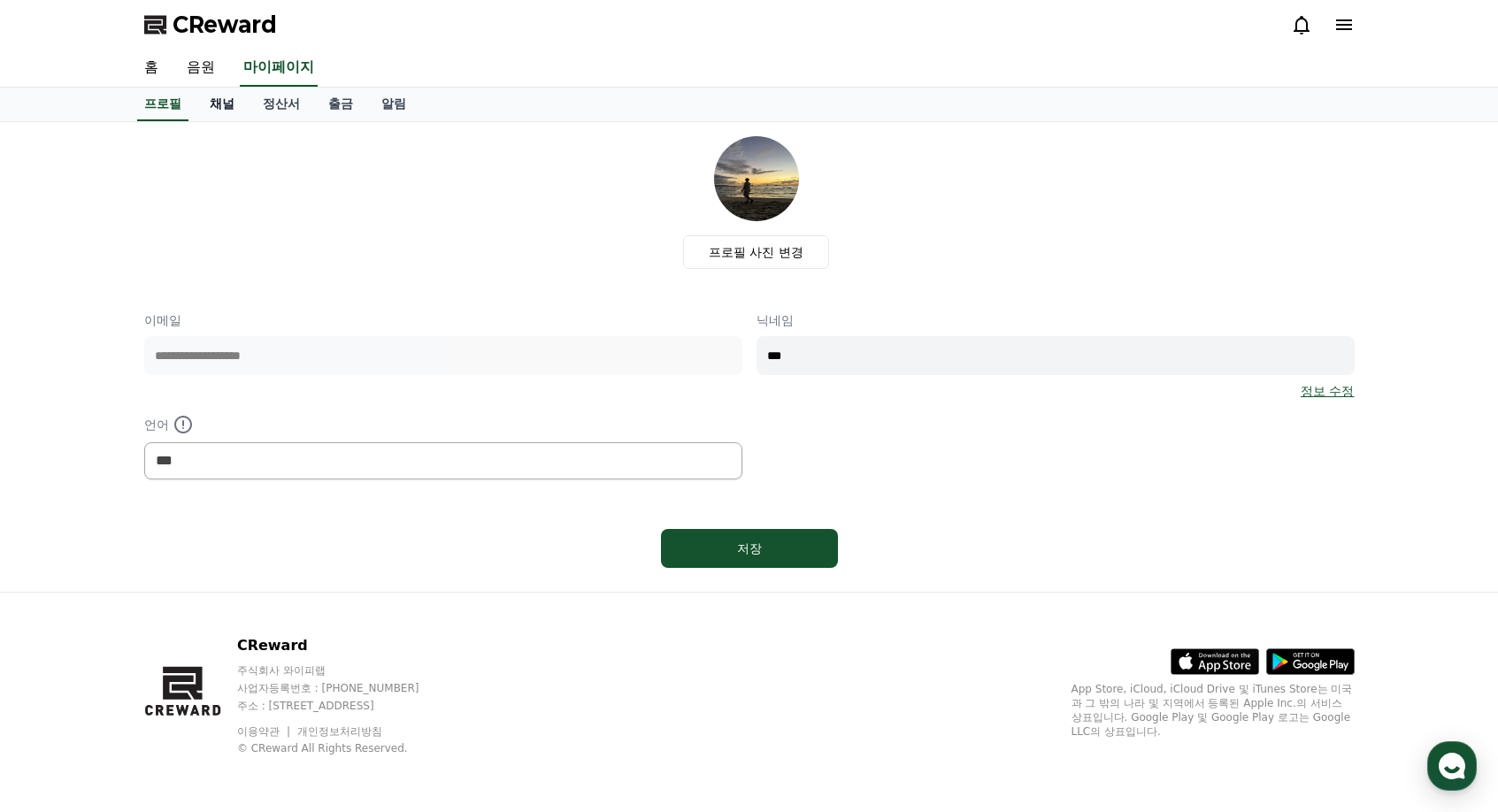
click at [222, 108] on link "채널" at bounding box center [222, 104] width 53 height 33
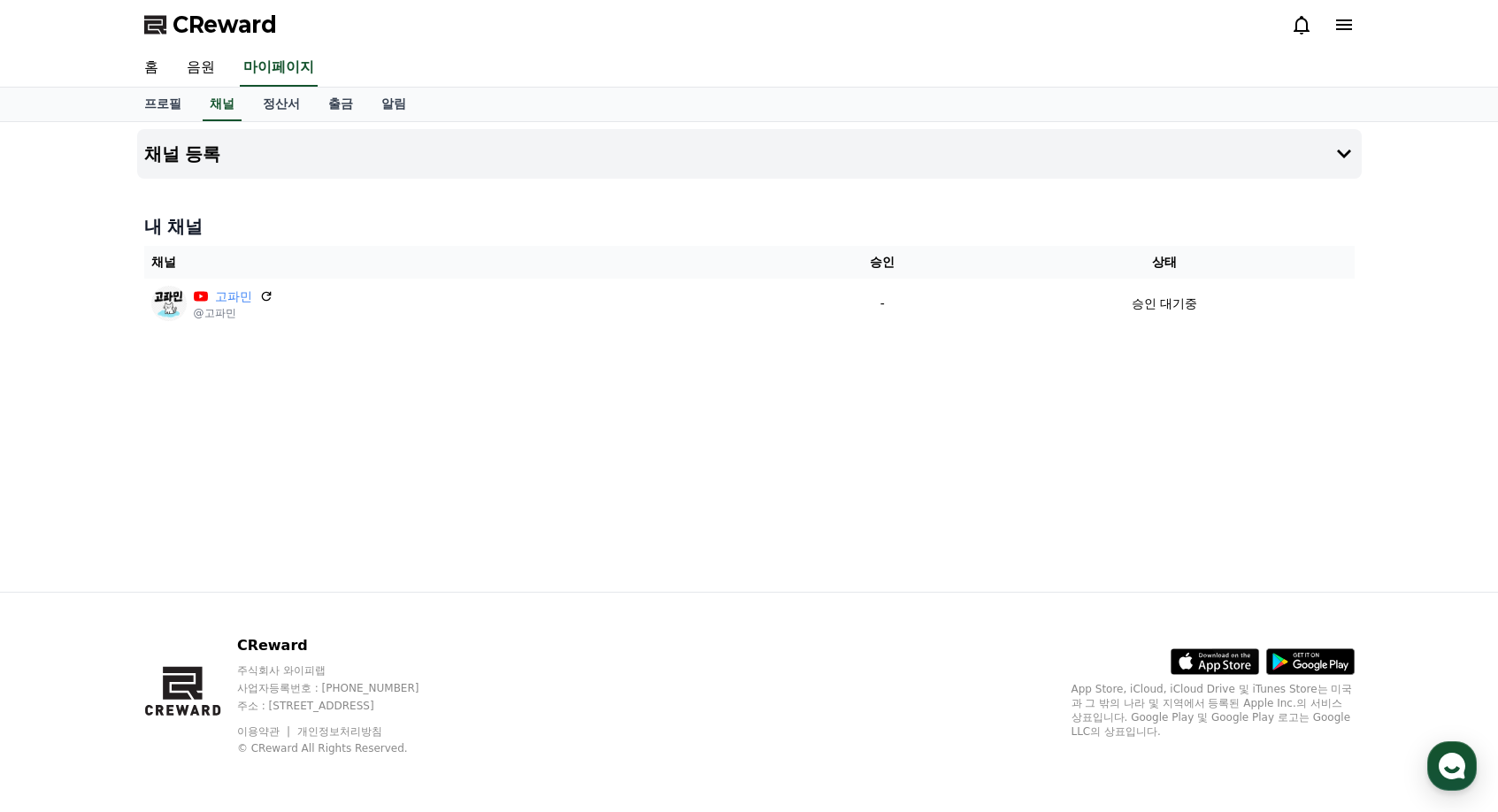
click at [870, 466] on div "채널 등록 내 채널 채널 승인 상태 고파민 @고파민 - 승인 대기중" at bounding box center [749, 356] width 1239 height 469
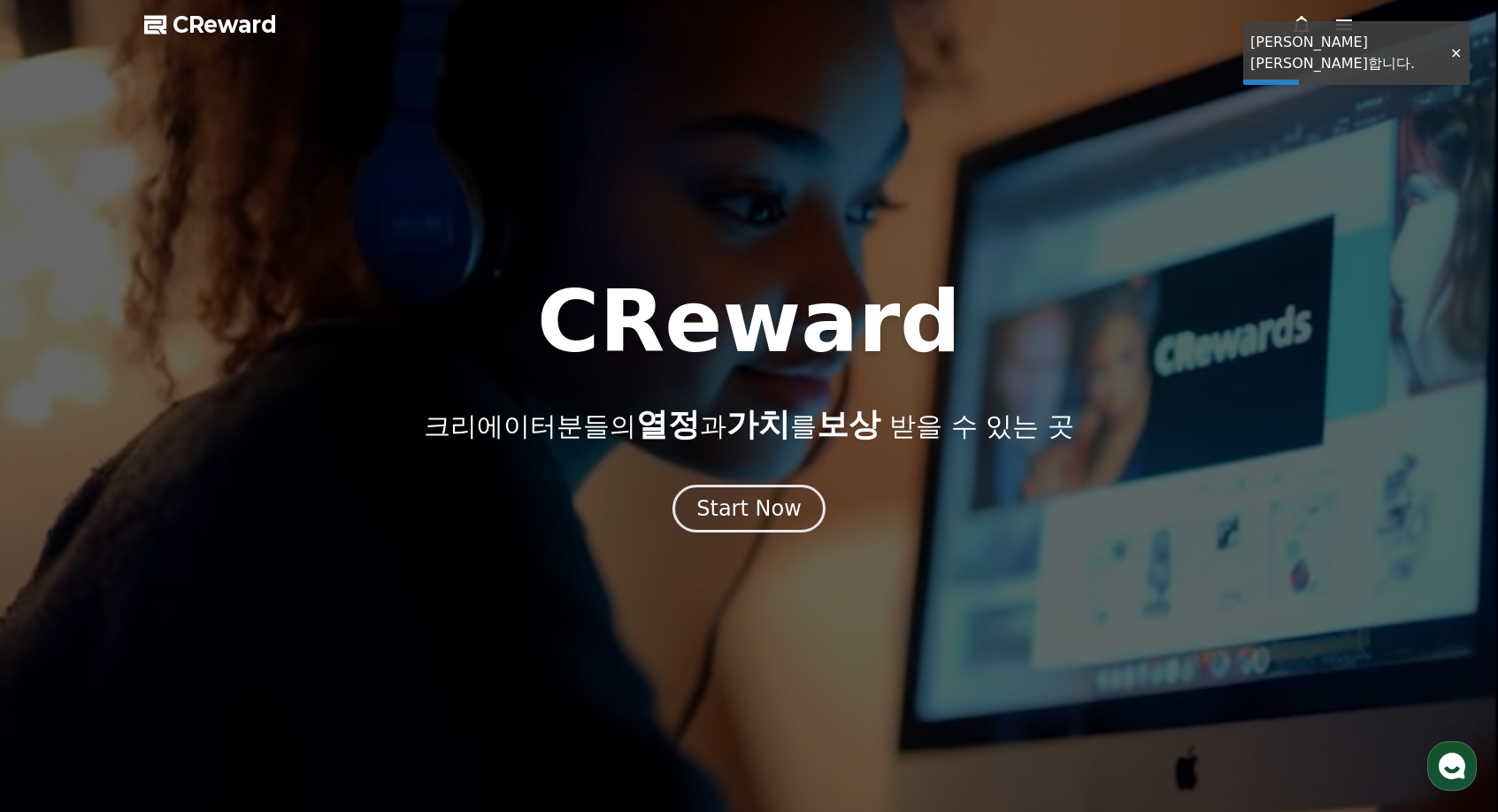
click at [1328, 47] on div at bounding box center [749, 406] width 1498 height 812
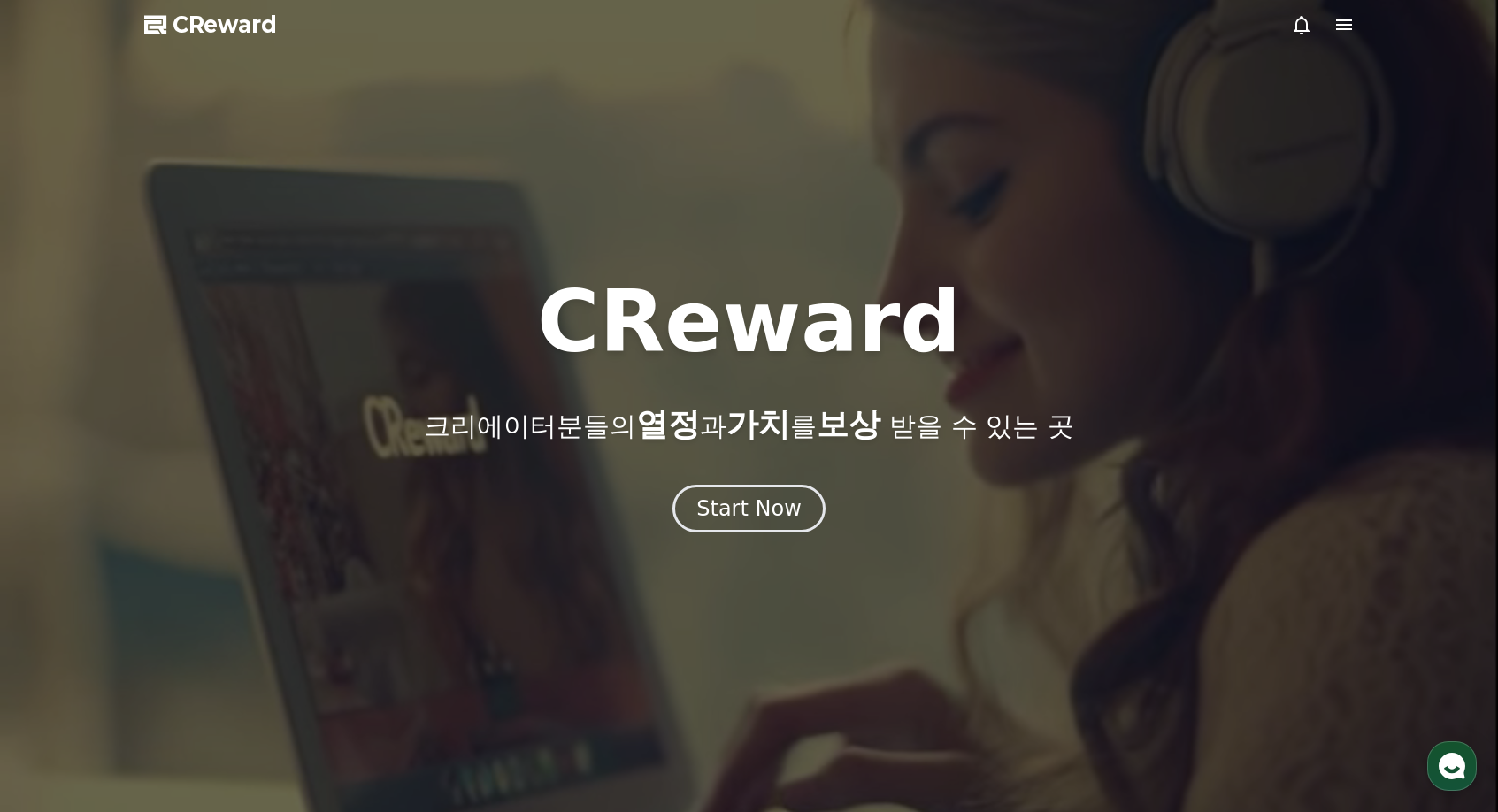
click at [1326, 20] on div at bounding box center [1323, 25] width 64 height 22
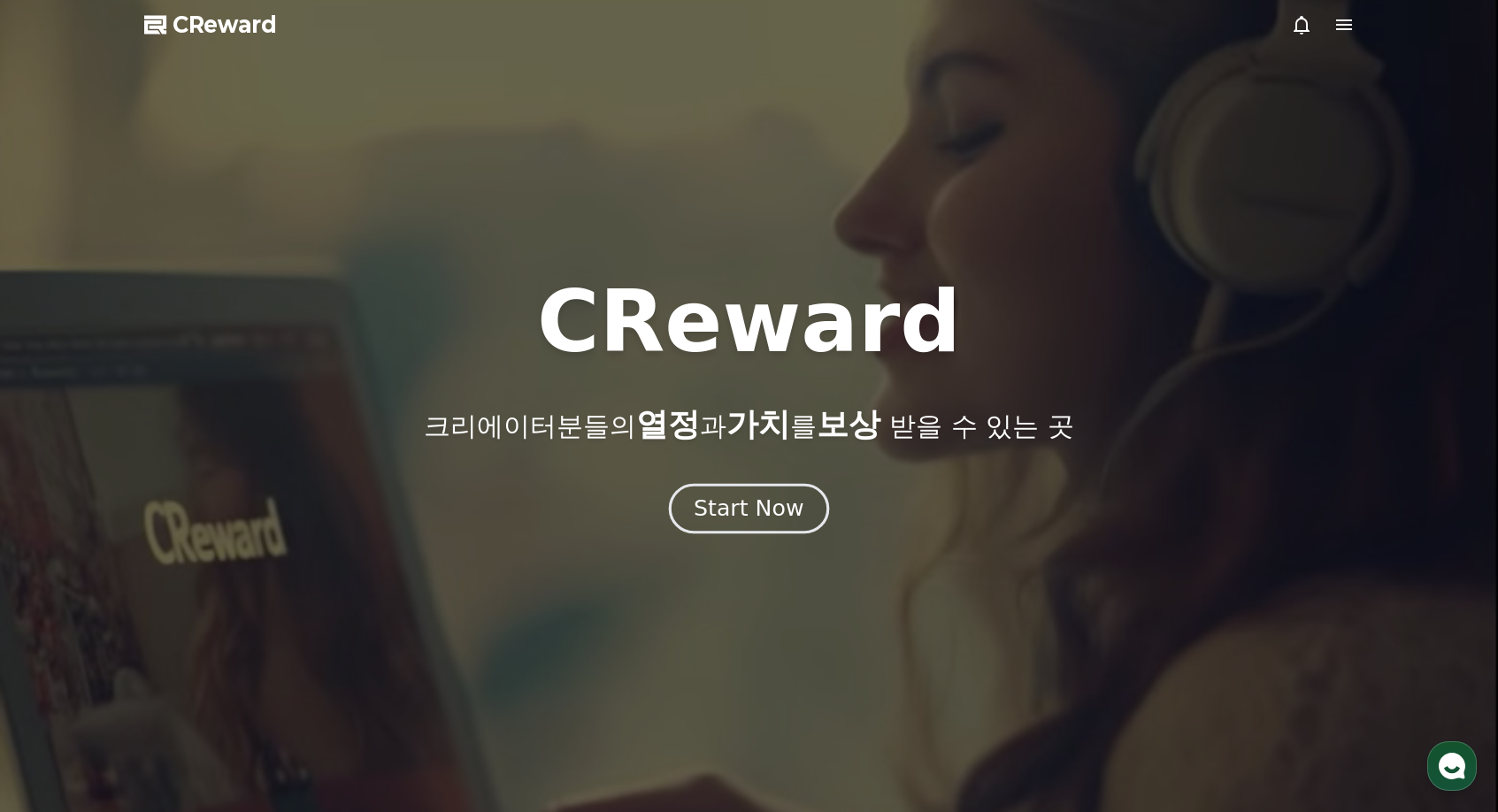
click at [730, 519] on div "Start Now" at bounding box center [749, 509] width 110 height 30
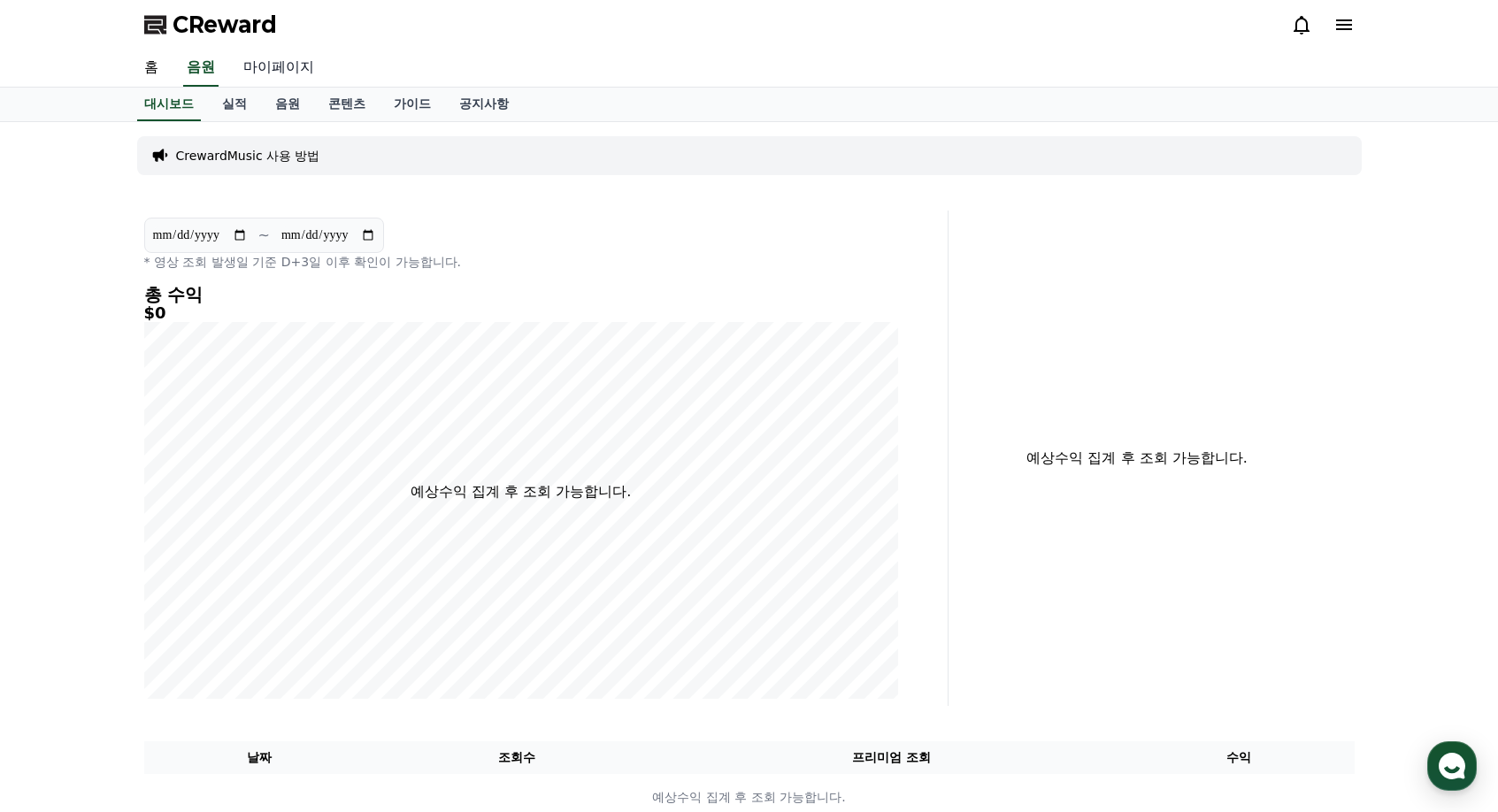
click at [268, 74] on link "마이페이지" at bounding box center [278, 68] width 99 height 37
select select "**********"
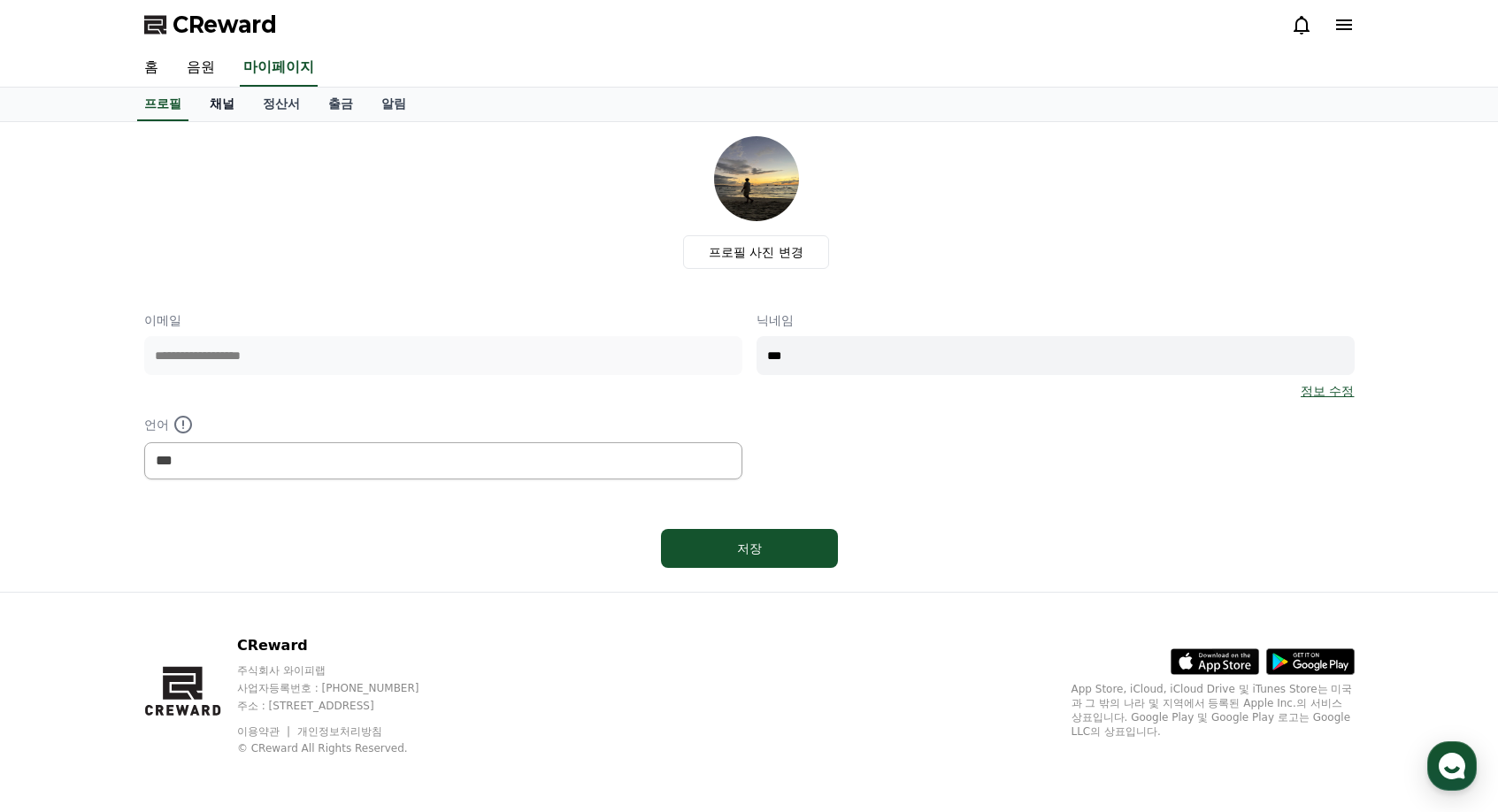
click at [233, 107] on link "채널" at bounding box center [222, 104] width 53 height 33
